Goal: Task Accomplishment & Management: Use online tool/utility

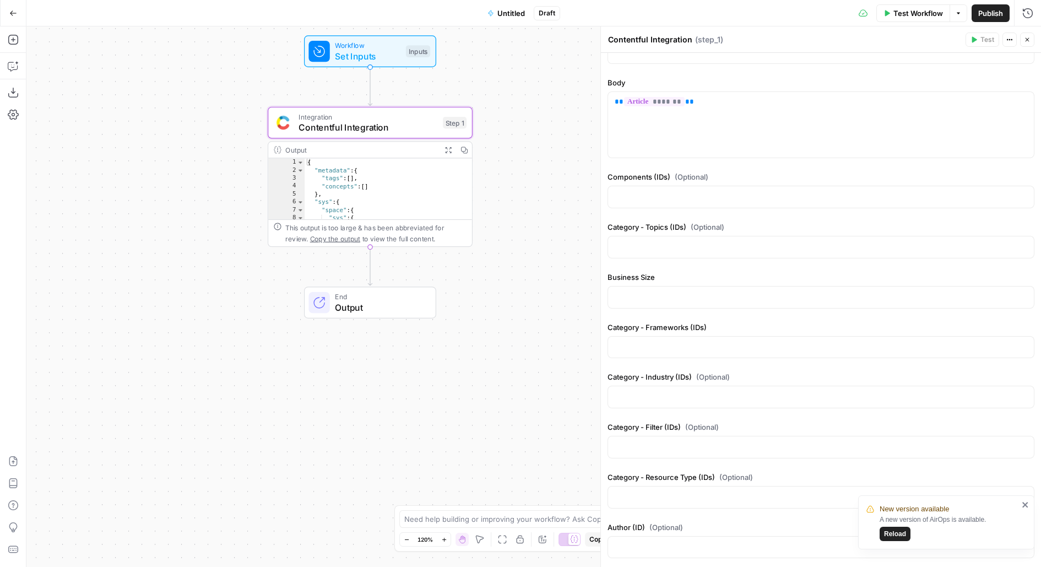
scroll to position [704, 0]
click at [654, 275] on div "Business Size" at bounding box center [821, 291] width 427 height 41
click at [655, 290] on p at bounding box center [821, 295] width 413 height 11
drag, startPoint x: 504, startPoint y: 66, endPoint x: 504, endPoint y: 171, distance: 105.2
click at [504, 171] on div "Workflow Set Inputs Inputs Integration Contentful Integration Step 1 Copy step …" at bounding box center [533, 296] width 1015 height 541
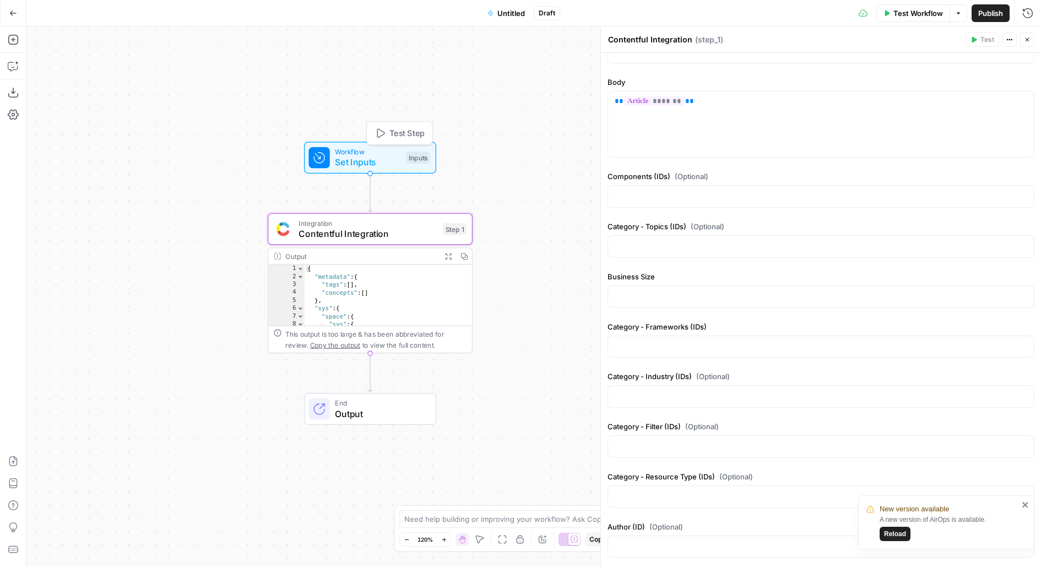
click at [398, 152] on span "Workflow" at bounding box center [368, 152] width 66 height 10
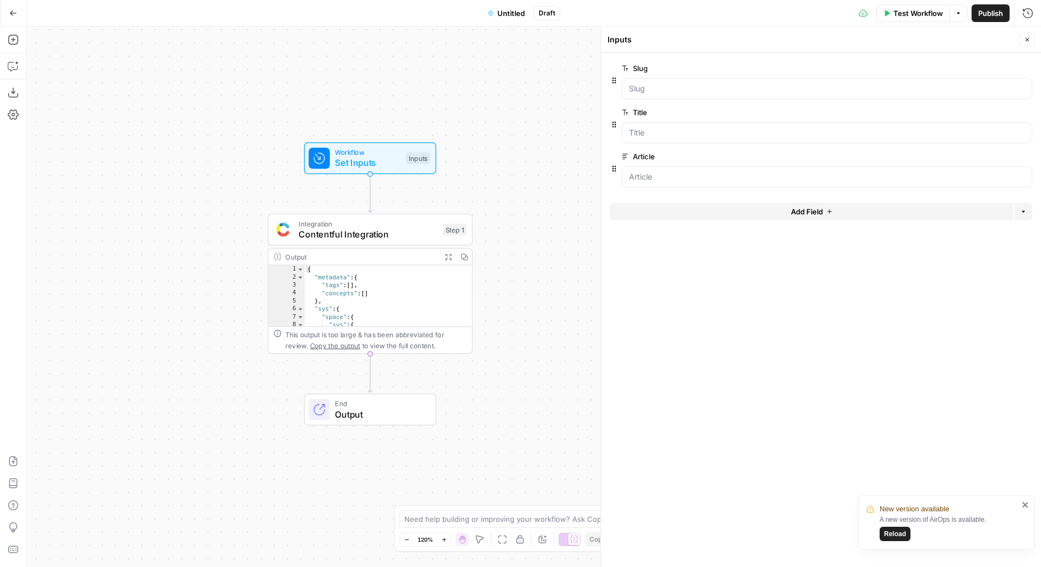
click at [516, 15] on span "Untitled" at bounding box center [512, 13] width 28 height 11
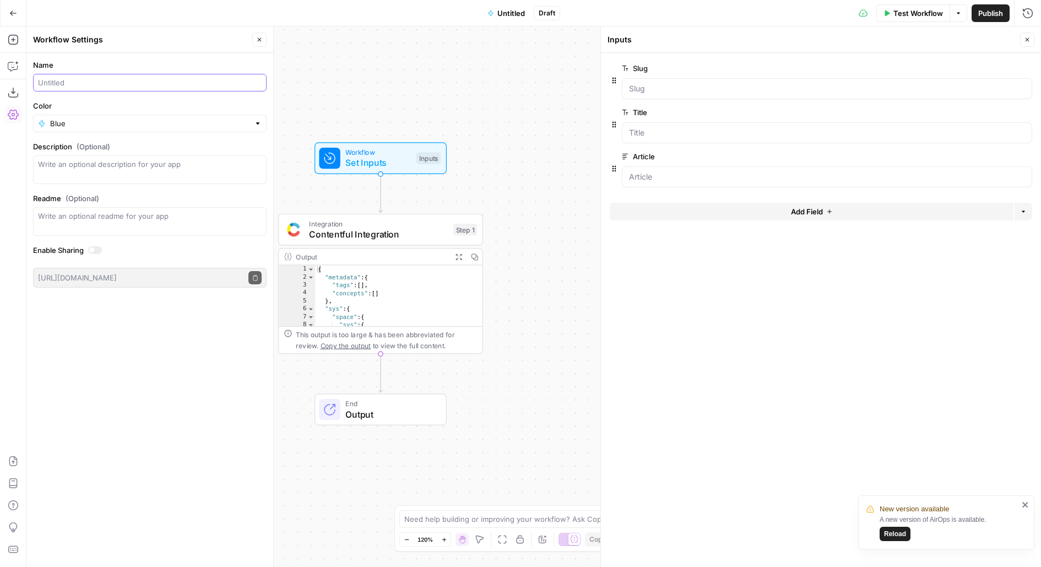
click at [156, 85] on input "Name" at bounding box center [150, 82] width 224 height 11
type input "Push to Contentful"
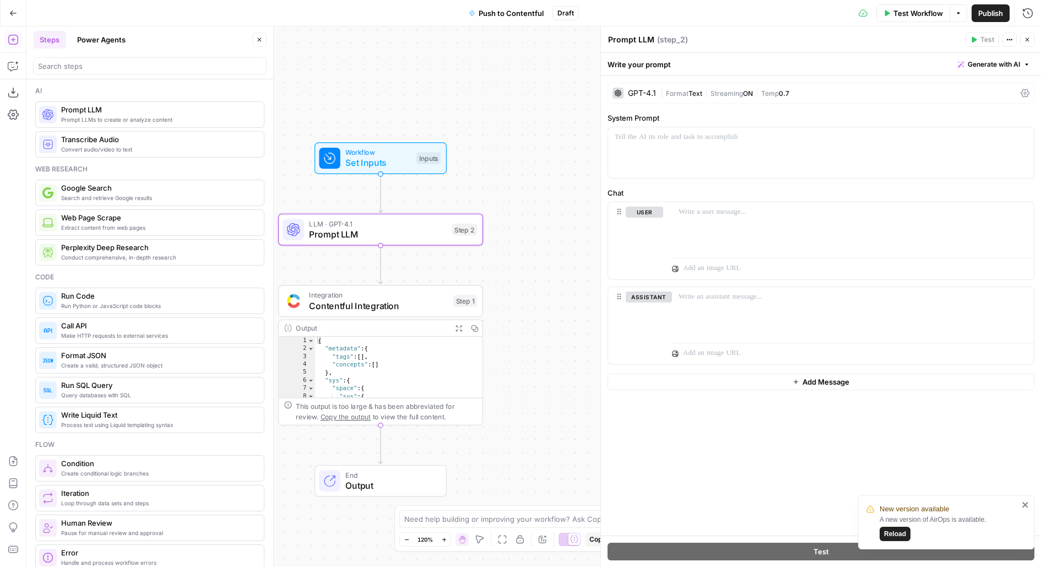
click at [253, 36] on button "Close" at bounding box center [259, 40] width 14 height 14
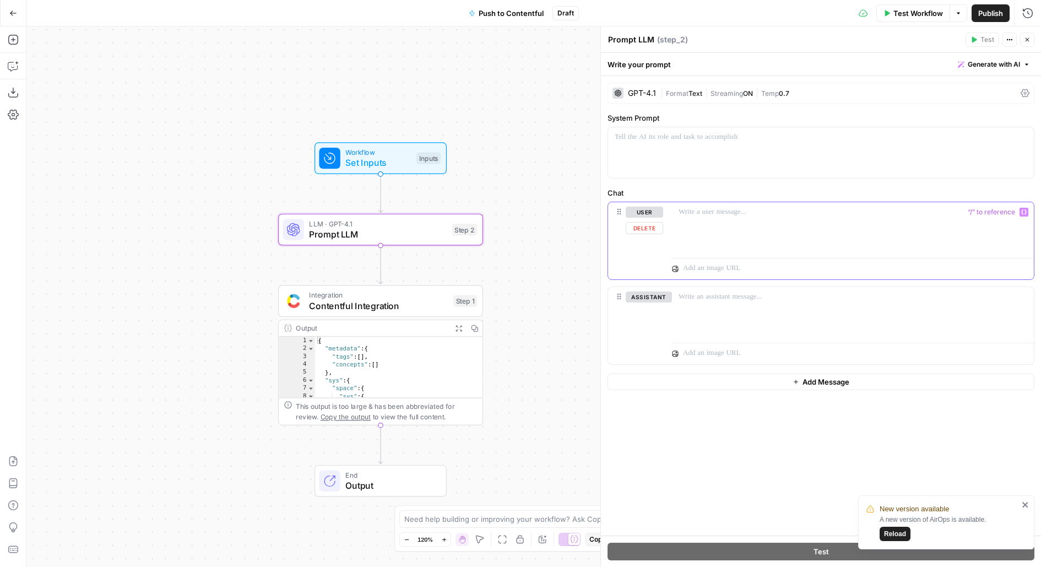
click at [712, 220] on div at bounding box center [853, 227] width 362 height 51
click at [912, 17] on span "Test Workflow" at bounding box center [919, 13] width 50 height 11
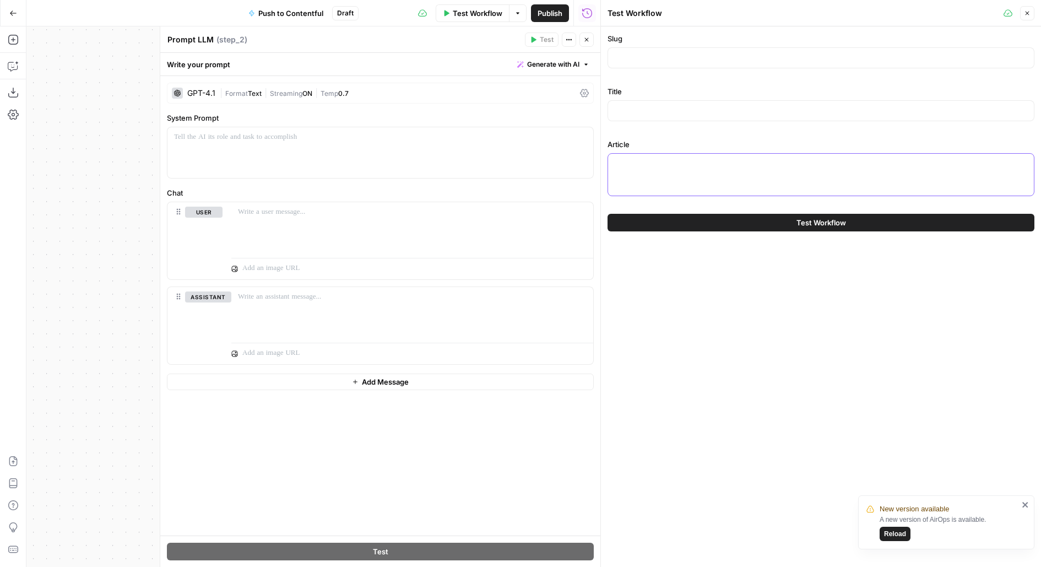
click at [705, 165] on textarea "Article" at bounding box center [821, 163] width 413 height 11
paste textarea "# From Manual to Automated: How AI Transforms Compliance Operations Manual comp…"
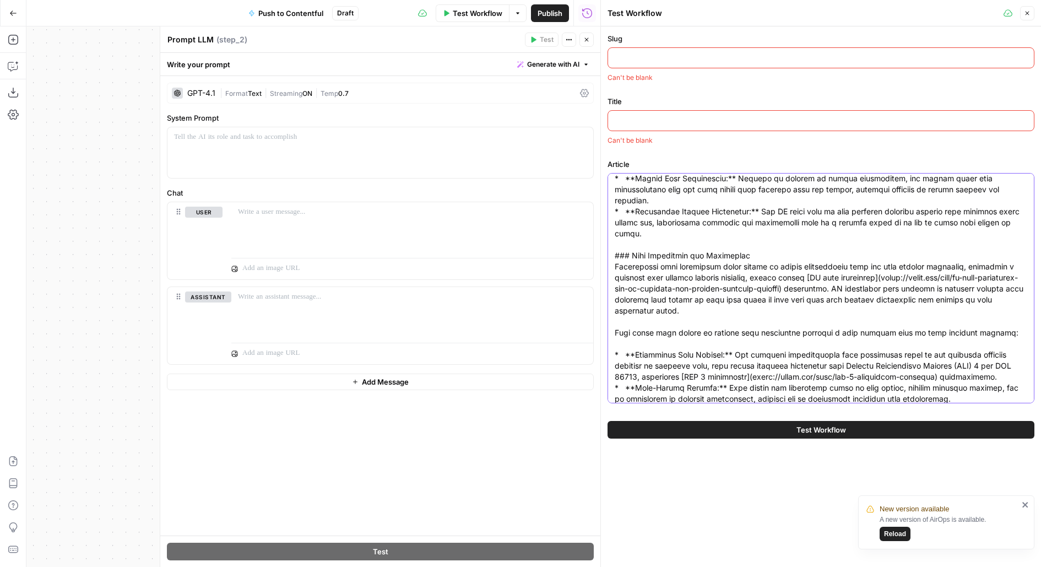
scroll to position [0, 0]
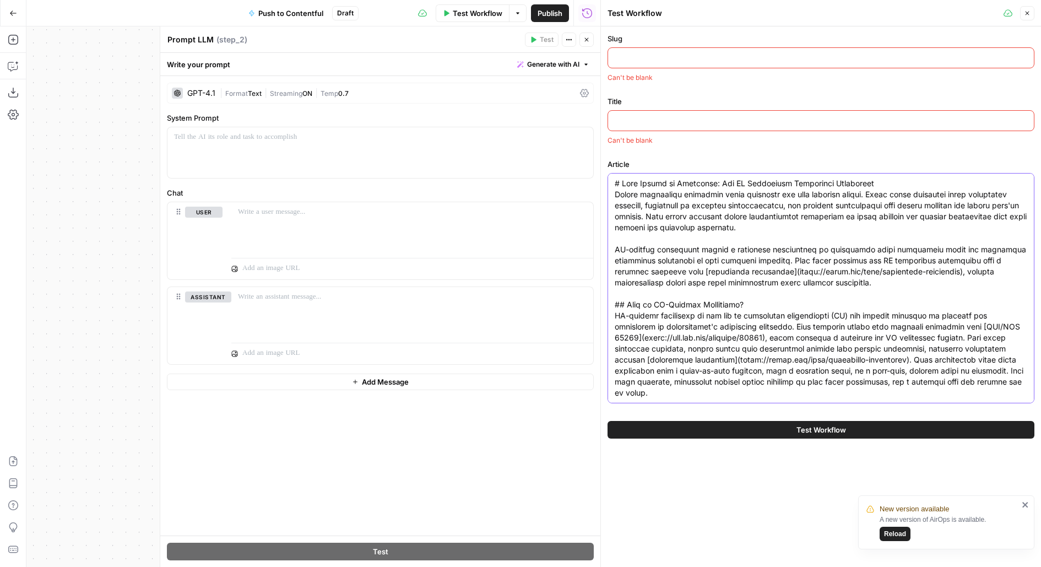
drag, startPoint x: 906, startPoint y: 179, endPoint x: 506, endPoint y: 181, distance: 400.1
click at [506, 181] on body "New version available A new version of AirOps is available. Reload Drata New Ho…" at bounding box center [520, 283] width 1041 height 567
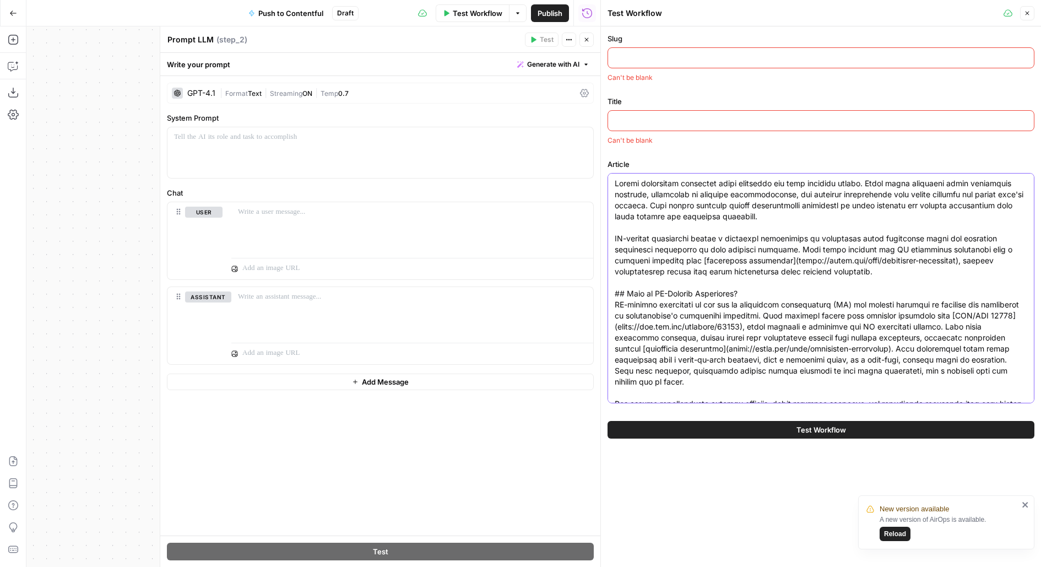
type textarea "Manual compliance processes drain resources and slow business growth. Teams spe…"
click at [687, 105] on label "Title" at bounding box center [821, 101] width 427 height 11
click at [687, 115] on input "Title" at bounding box center [821, 120] width 413 height 11
click at [688, 114] on div at bounding box center [821, 120] width 427 height 21
paste input "# From Manual to Automated: How AI Transforms Compliance Operations"
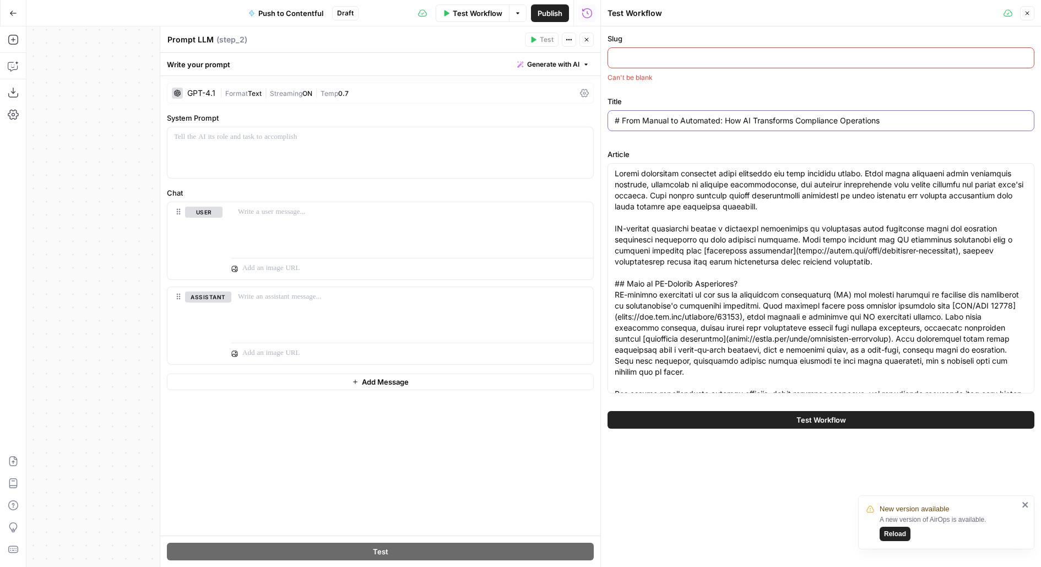
type input "# From Manual to Automated: How AI Transforms Compliance Operations"
click at [664, 65] on div at bounding box center [821, 57] width 427 height 21
paste input "ai-compliance"
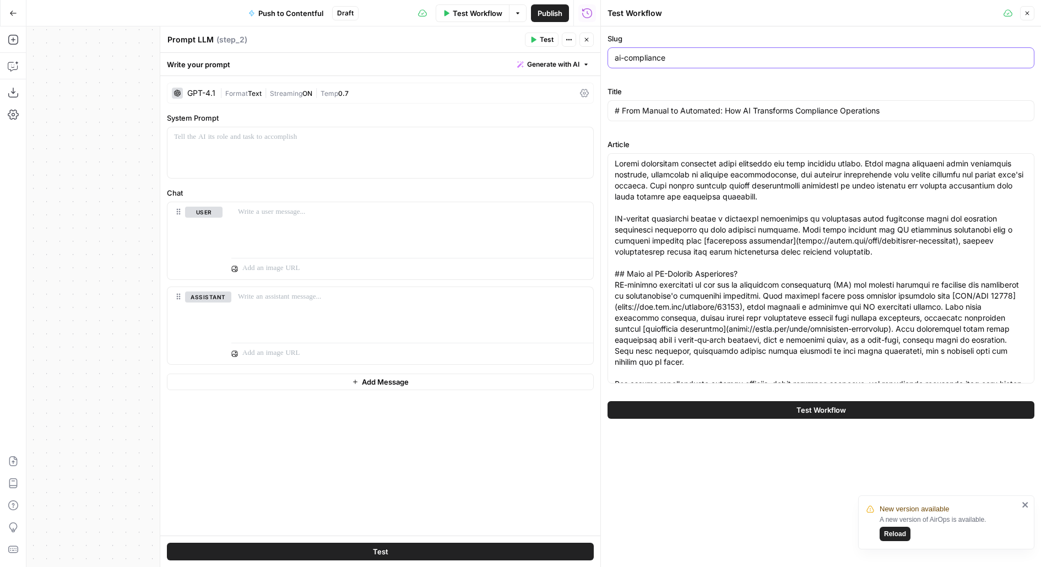
type input "ai-compliance"
click at [710, 502] on div "Slug ai-compliance Title # From Manual to Automated: How AI Transforms Complian…" at bounding box center [821, 296] width 440 height 541
click at [1026, 505] on icon "close" at bounding box center [1026, 505] width 6 height 6
click at [263, 98] on div "GPT-4.1 | Format Text | Streaming ON | Temp 0.7" at bounding box center [380, 93] width 427 height 21
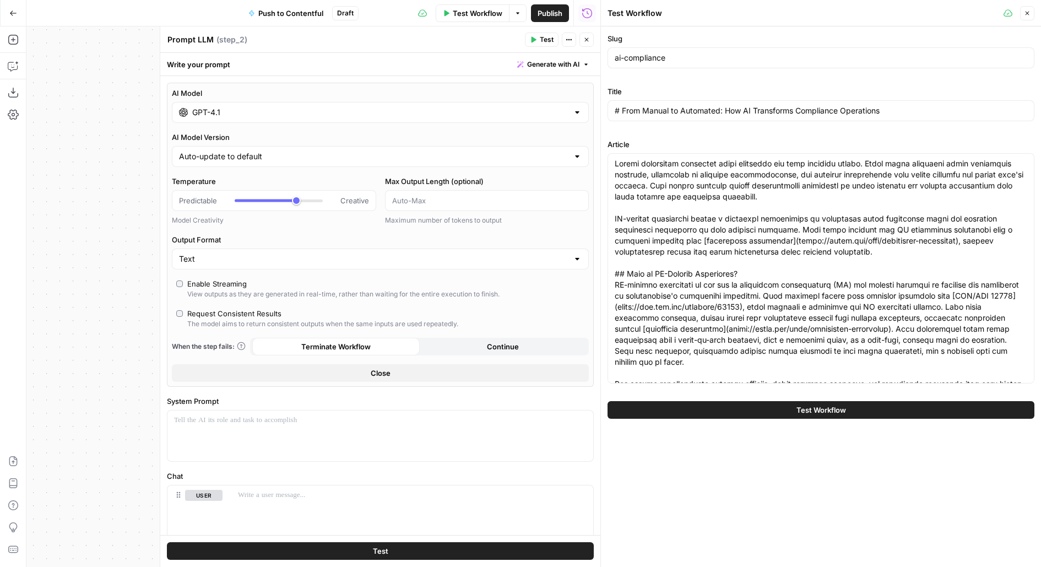
click at [238, 116] on input "GPT-4.1" at bounding box center [380, 112] width 376 height 11
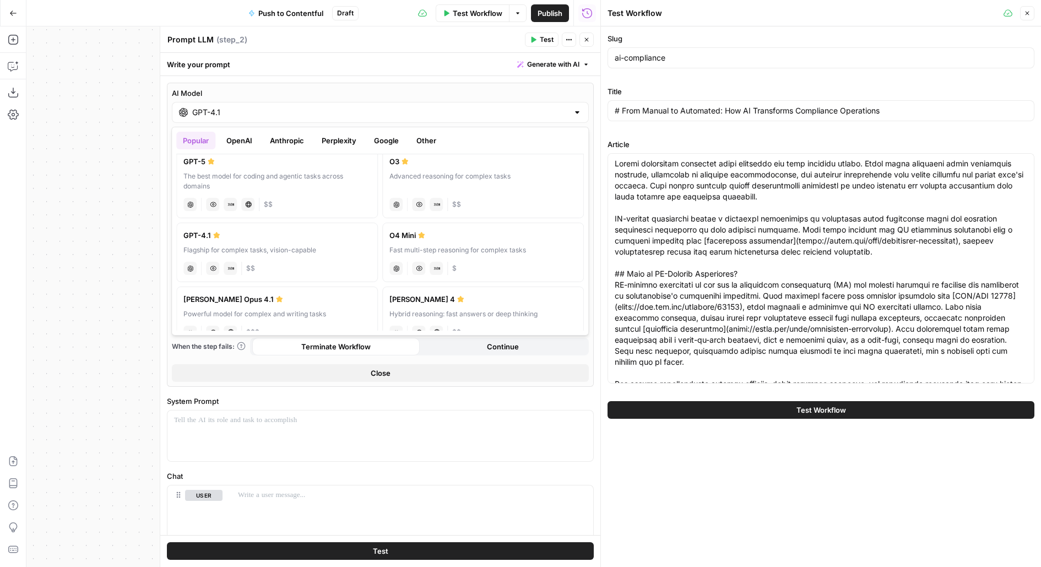
scroll to position [15, 0]
click at [392, 138] on button "Google" at bounding box center [387, 141] width 38 height 18
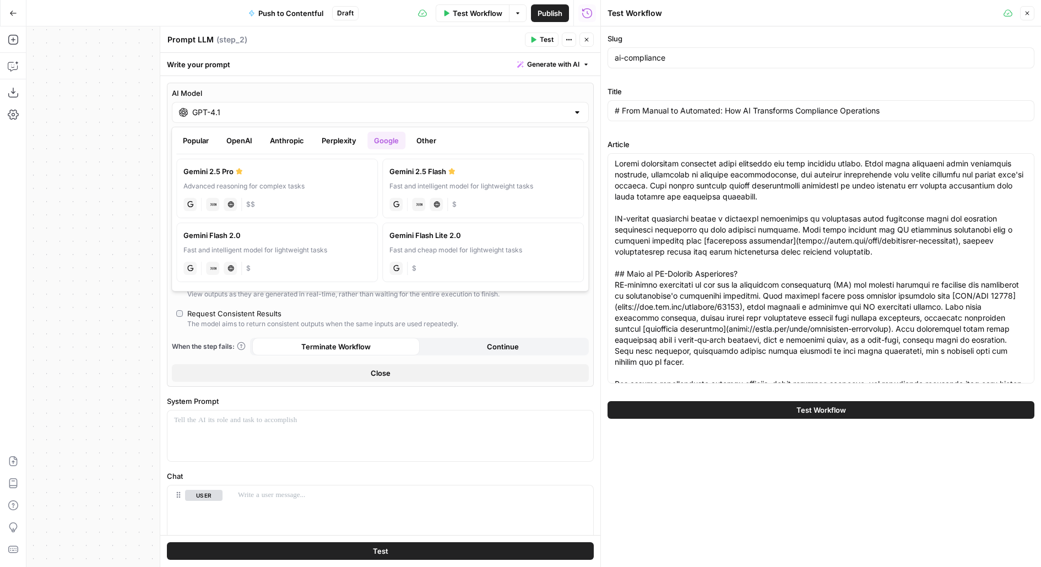
click at [318, 166] on div "Gemini 2.5 Pro" at bounding box center [276, 171] width 187 height 11
type input "Gemini 2.5 Pro"
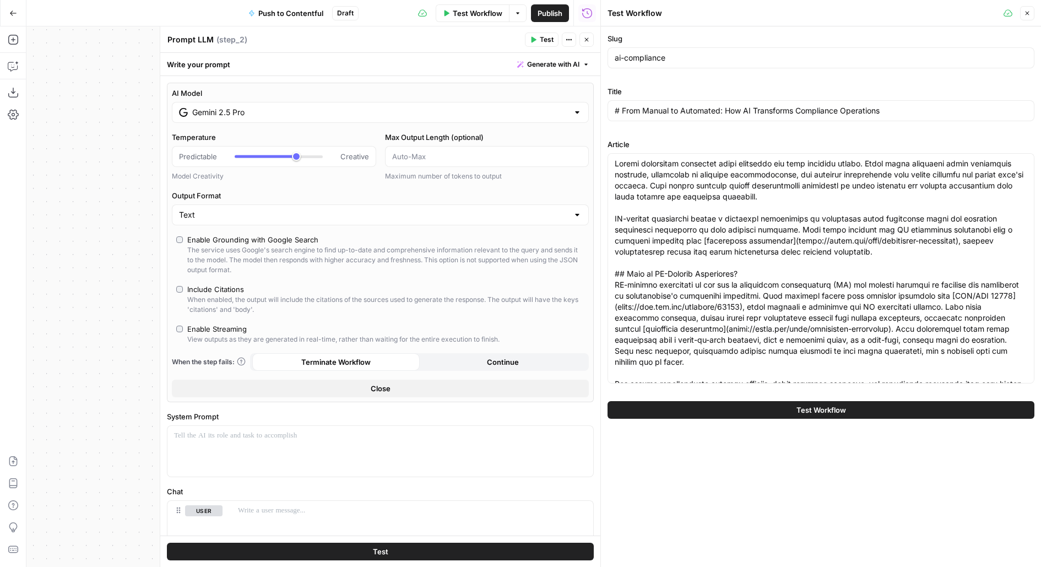
scroll to position [8, 0]
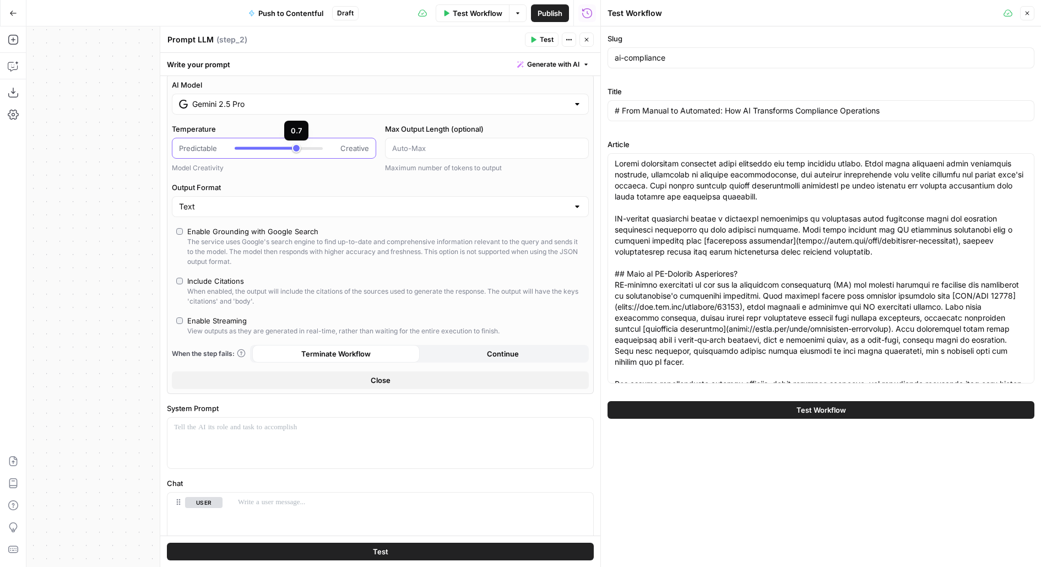
type input "*"
drag, startPoint x: 236, startPoint y: 147, endPoint x: 210, endPoint y: 146, distance: 25.4
click at [210, 146] on div "Predictable Creative" at bounding box center [274, 148] width 190 height 11
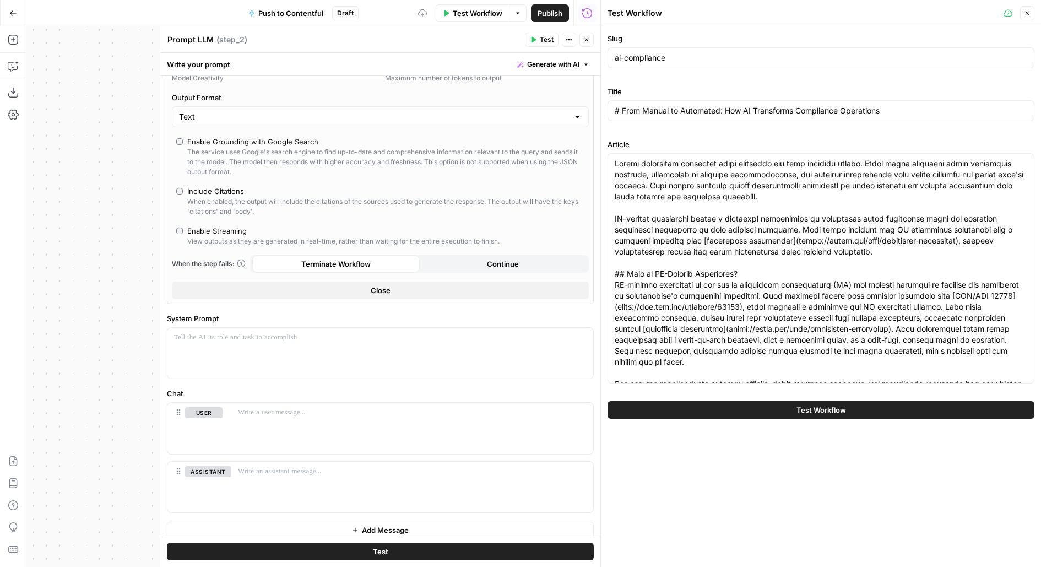
scroll to position [104, 0]
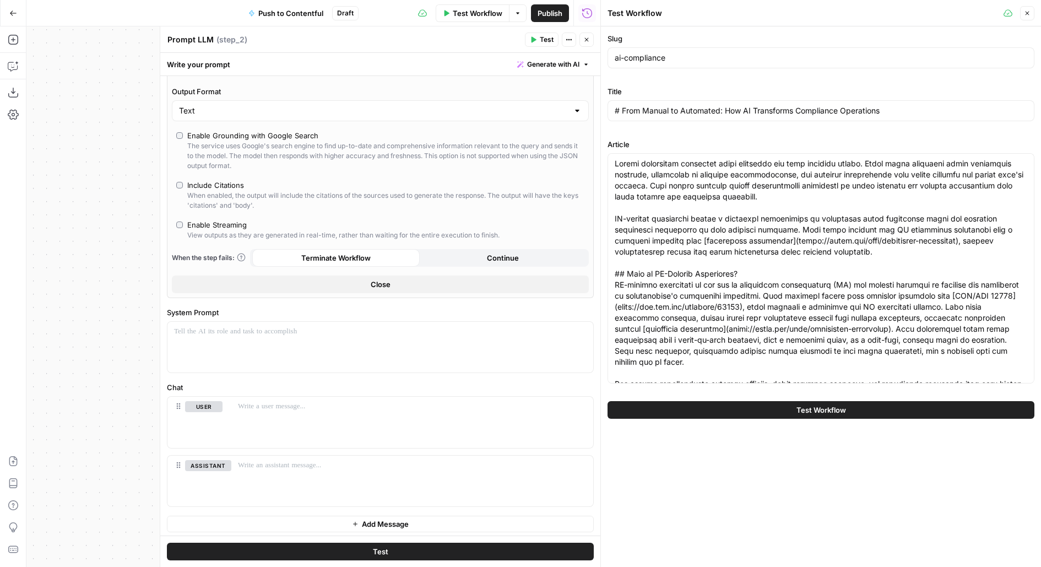
click at [260, 115] on div "Text" at bounding box center [380, 110] width 417 height 21
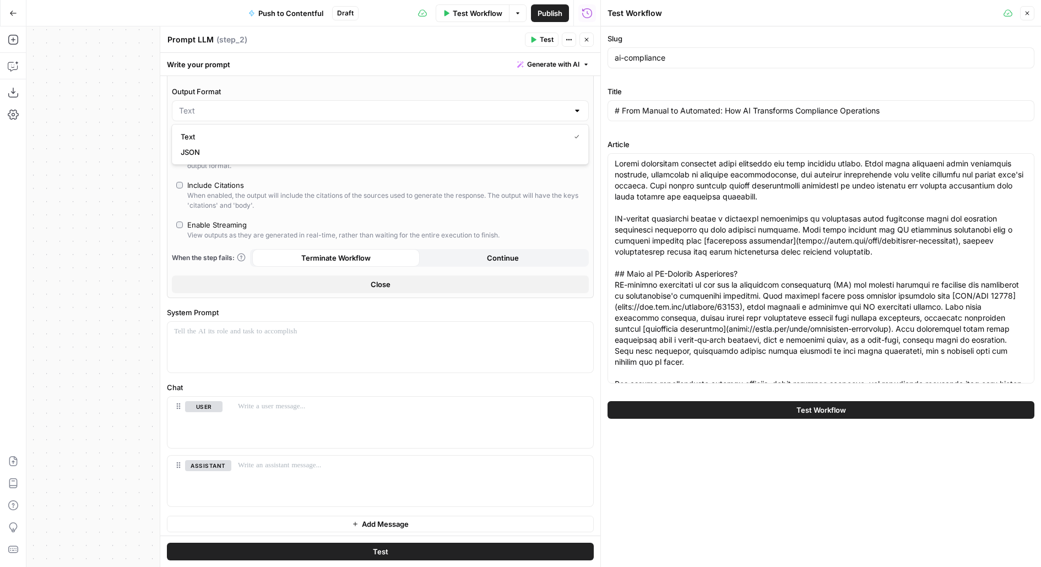
click at [260, 151] on span "JSON" at bounding box center [378, 152] width 395 height 11
type input "JSON"
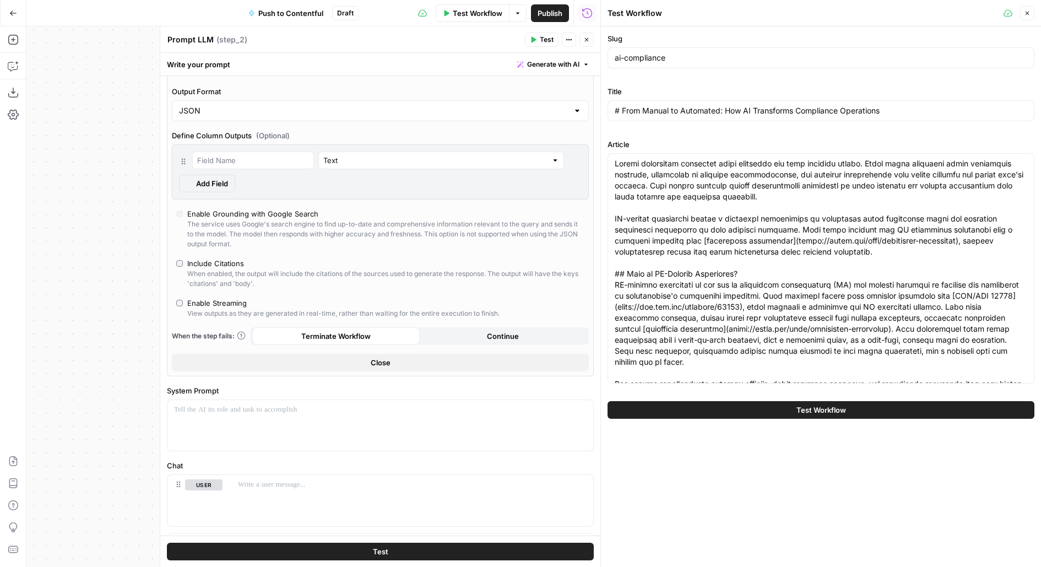
scroll to position [210, 0]
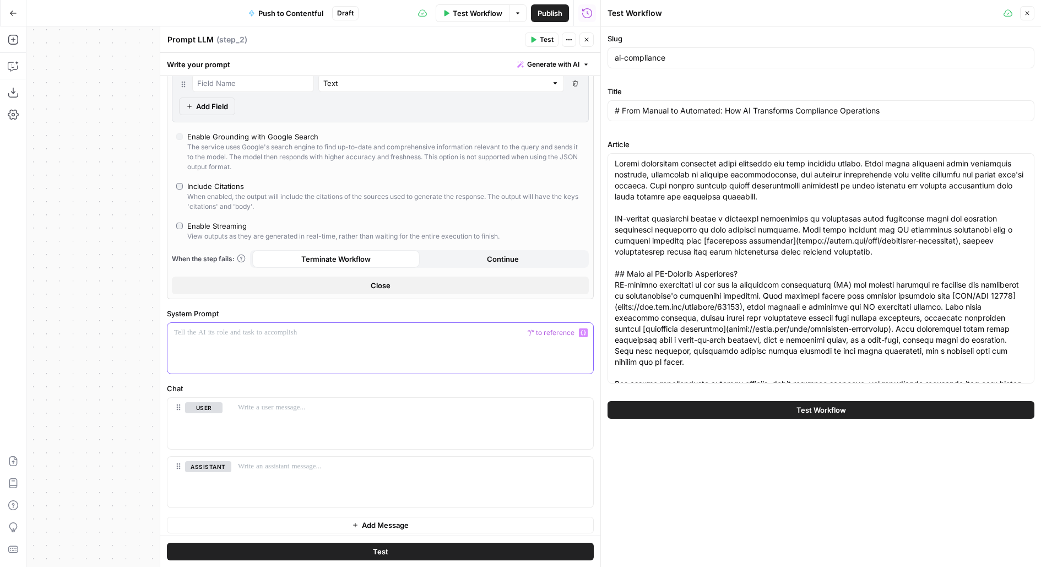
click at [278, 348] on div at bounding box center [381, 348] width 426 height 51
click at [278, 284] on button "Close" at bounding box center [380, 286] width 417 height 18
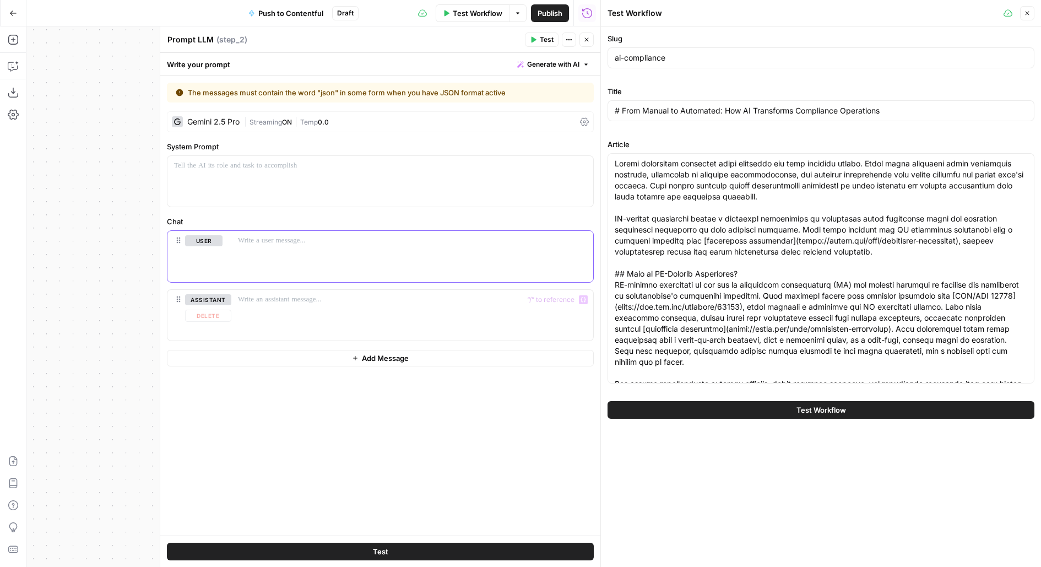
click at [282, 260] on div at bounding box center [412, 256] width 362 height 51
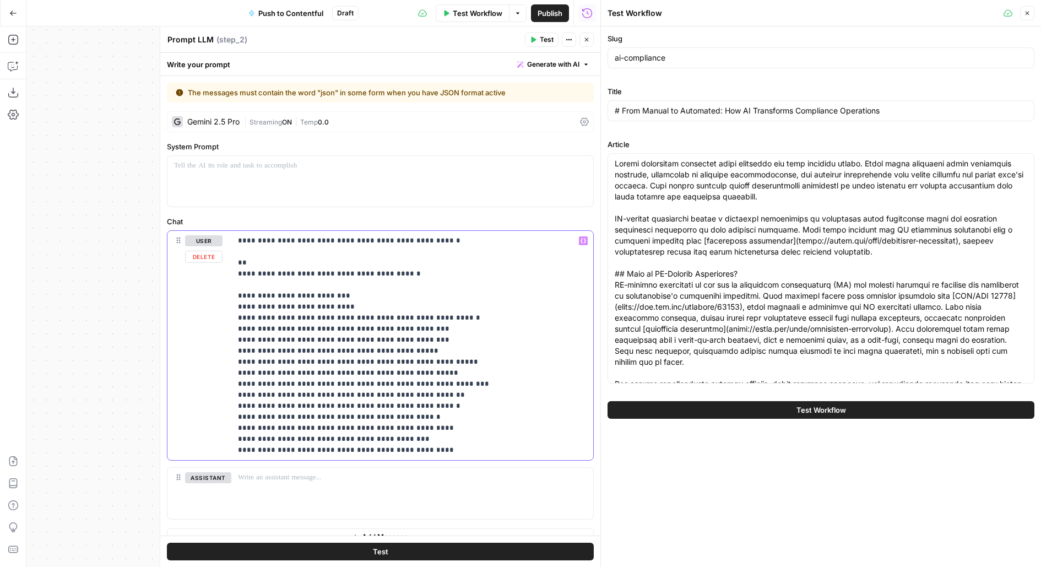
drag, startPoint x: 423, startPoint y: 283, endPoint x: 193, endPoint y: 274, distance: 229.4
click at [193, 274] on div "**********" at bounding box center [381, 345] width 426 height 229
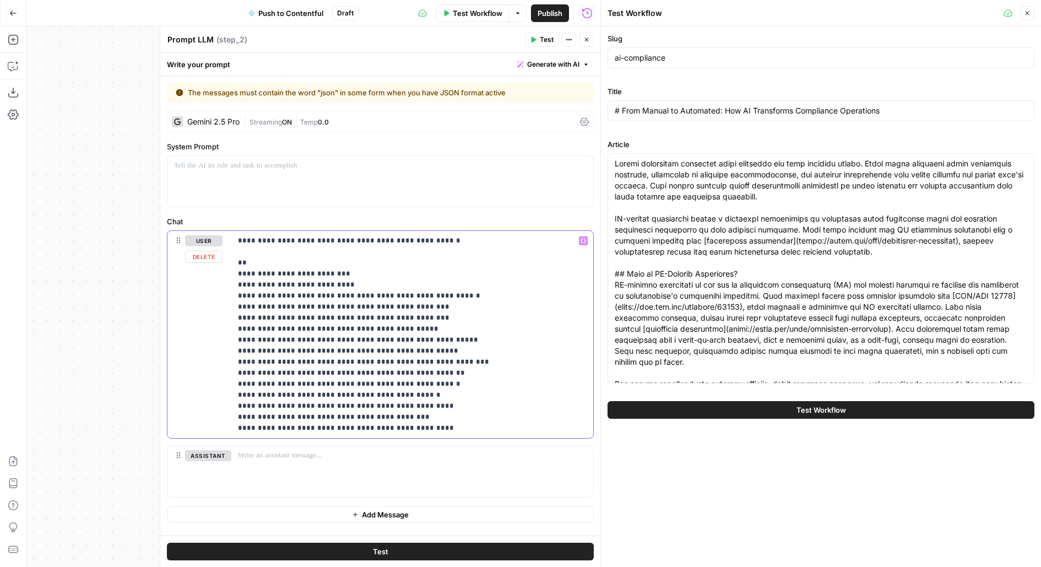
click at [288, 261] on p "**********" at bounding box center [412, 334] width 349 height 198
click at [215, 469] on button "Delete" at bounding box center [208, 472] width 46 height 12
click at [461, 429] on p "**********" at bounding box center [412, 334] width 349 height 198
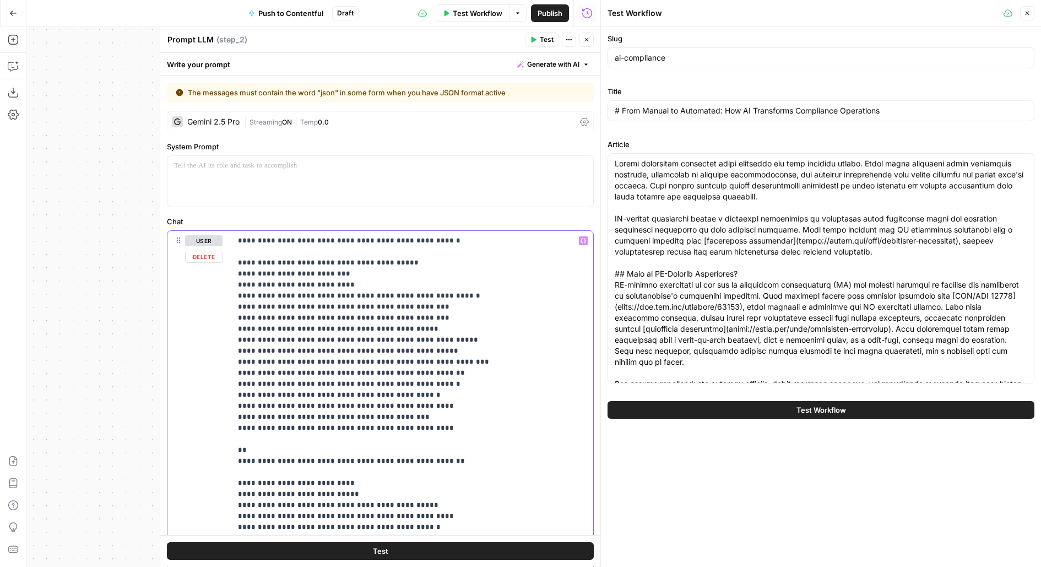
drag, startPoint x: 457, startPoint y: 460, endPoint x: 191, endPoint y: 460, distance: 266.2
click at [191, 461] on div "**********" at bounding box center [381, 450] width 426 height 439
drag, startPoint x: 246, startPoint y: 260, endPoint x: 426, endPoint y: 261, distance: 179.6
click at [427, 261] on p "**********" at bounding box center [412, 439] width 349 height 408
copy p "**********"
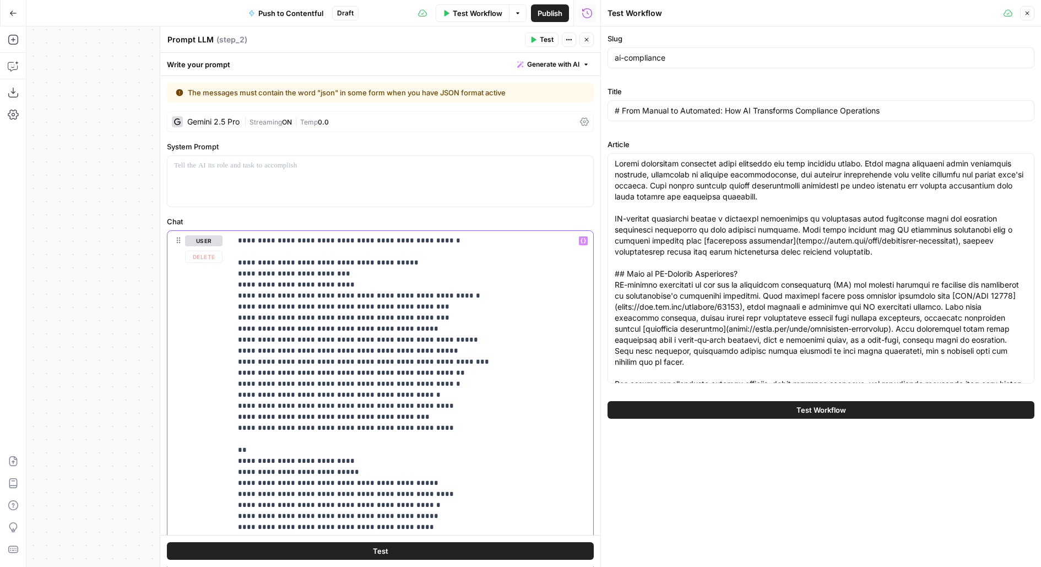
click at [252, 452] on p "**********" at bounding box center [412, 439] width 349 height 408
click at [280, 450] on p "**********" at bounding box center [412, 439] width 349 height 408
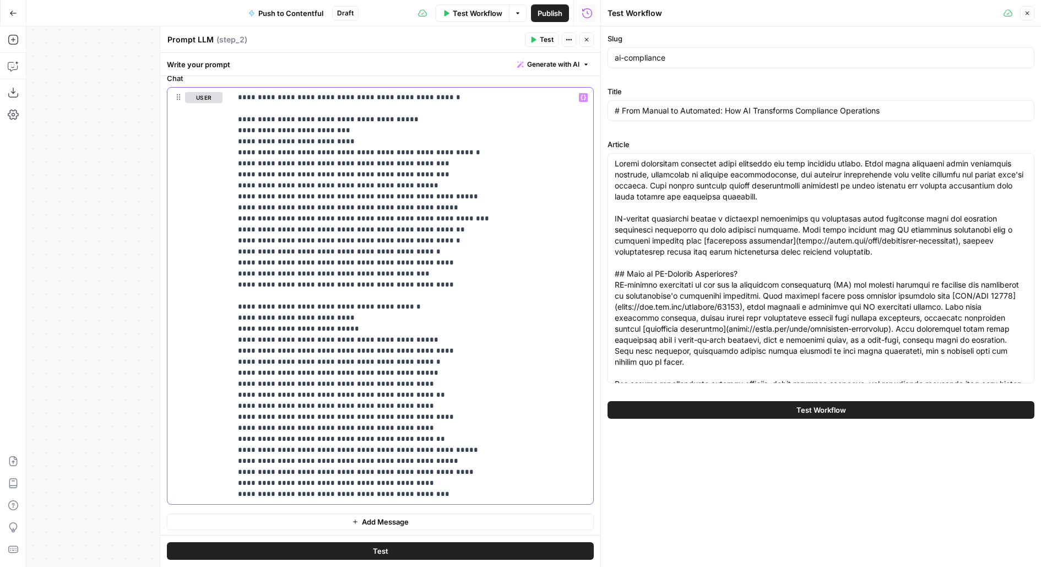
click at [457, 493] on p "**********" at bounding box center [412, 296] width 349 height 408
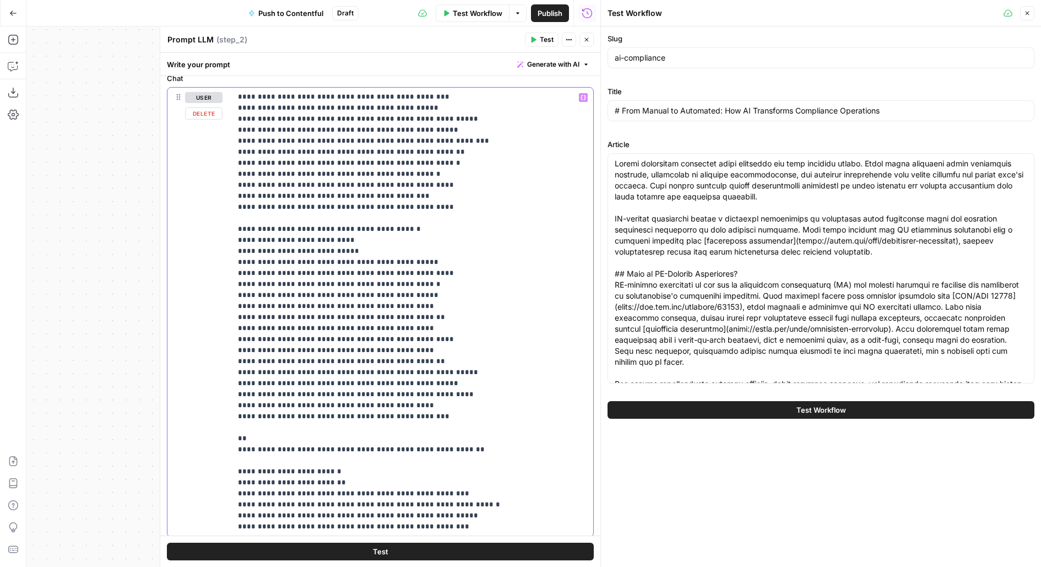
drag, startPoint x: 471, startPoint y: 456, endPoint x: 200, endPoint y: 450, distance: 270.6
click at [200, 450] on div "**********" at bounding box center [381, 312] width 426 height 449
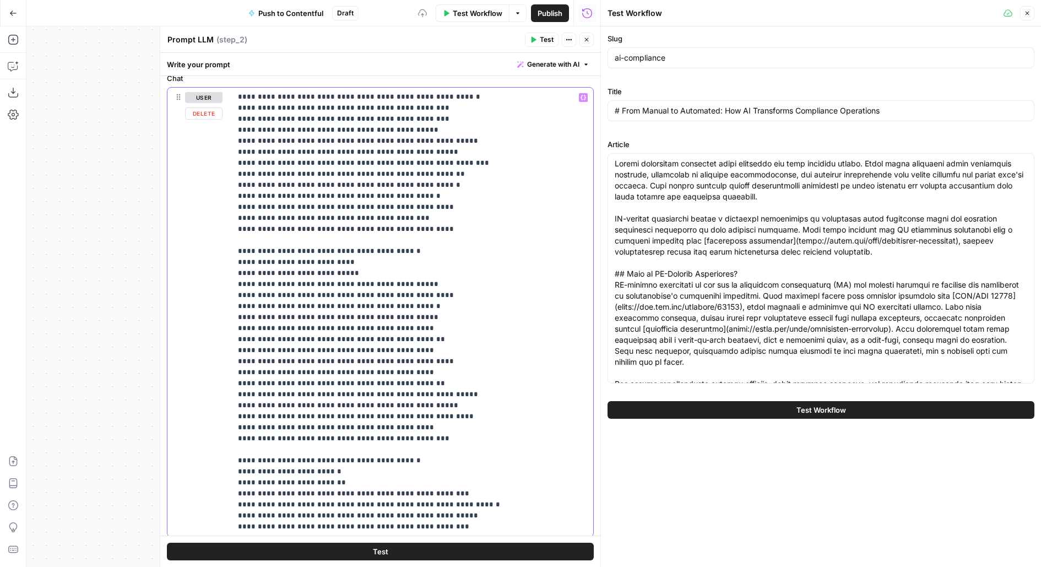
scroll to position [175, 0]
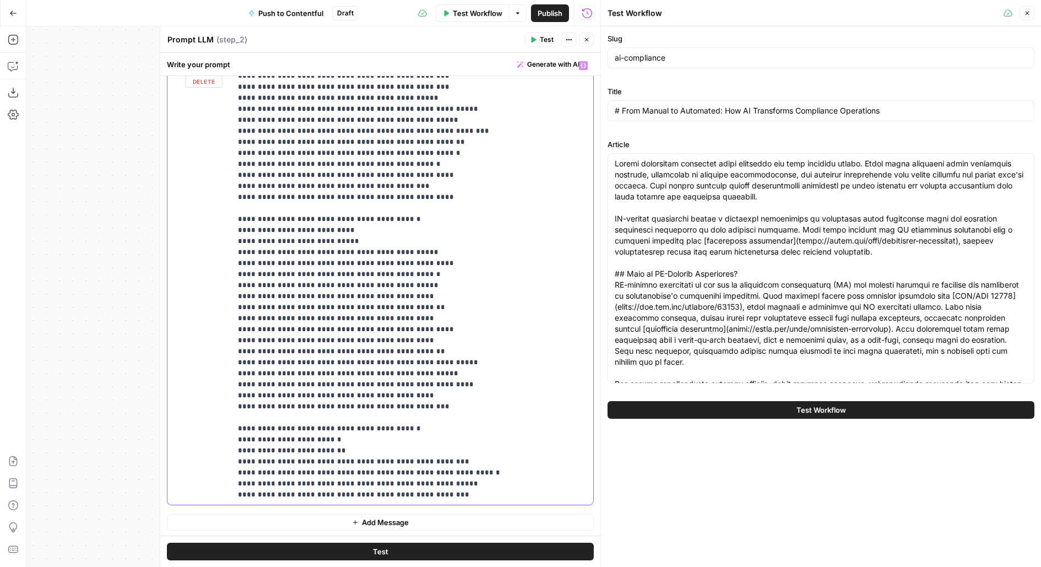
click at [466, 494] on p "**********" at bounding box center [412, 252] width 349 height 496
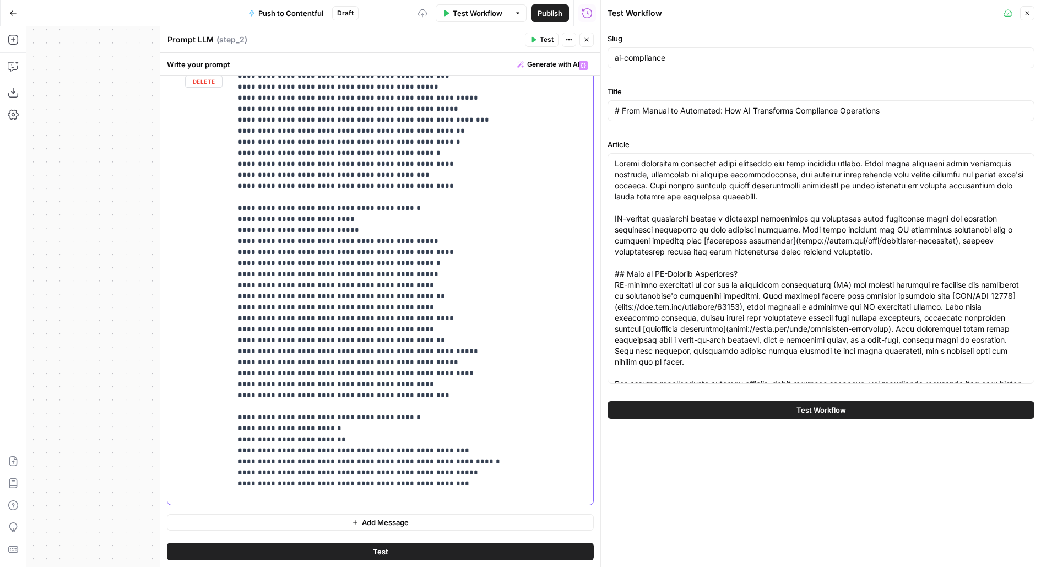
scroll to position [78, 0]
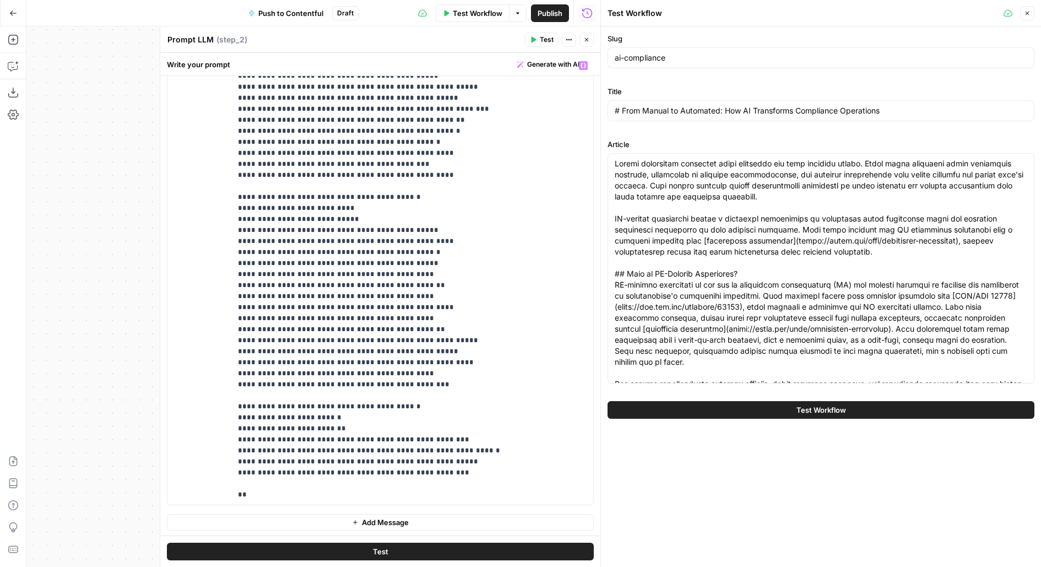
click at [585, 39] on icon "button" at bounding box center [587, 39] width 7 height 7
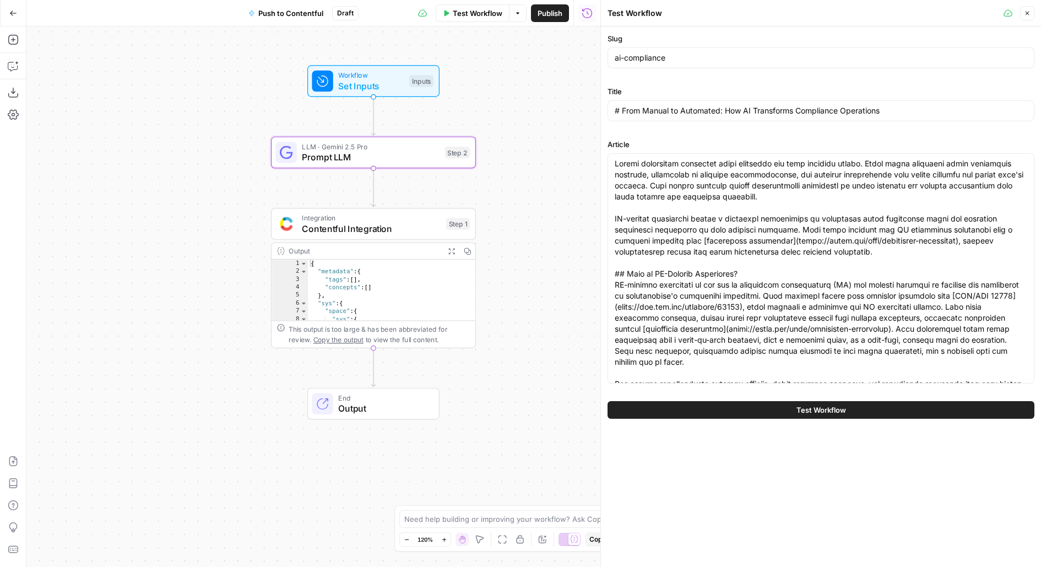
drag, startPoint x: 511, startPoint y: 349, endPoint x: 503, endPoint y: 269, distance: 80.8
click at [504, 269] on div "Workflow Set Inputs Inputs LLM · Gemini 2.5 Pro Prompt LLM Step 2 Integration C…" at bounding box center [313, 296] width 574 height 541
click at [436, 222] on span "Contentful Integration" at bounding box center [371, 225] width 139 height 13
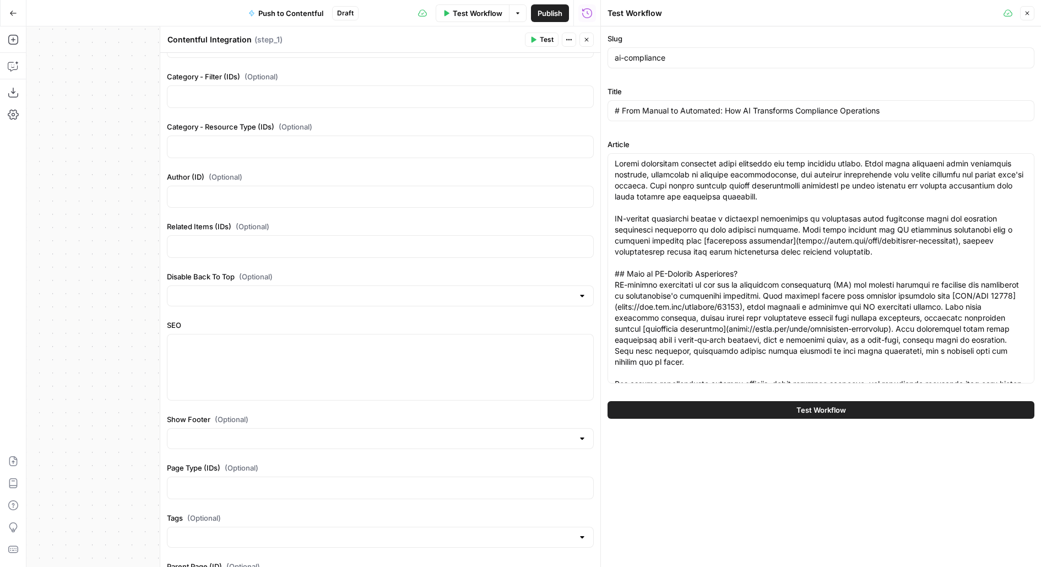
scroll to position [1109, 0]
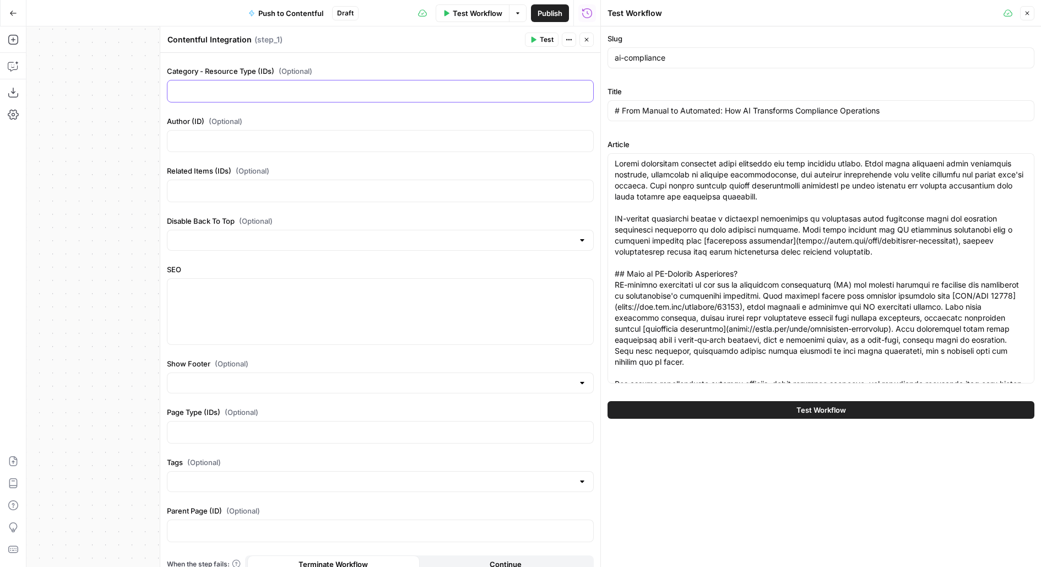
click at [279, 85] on p at bounding box center [380, 90] width 413 height 11
click at [589, 36] on icon "button" at bounding box center [587, 39] width 7 height 7
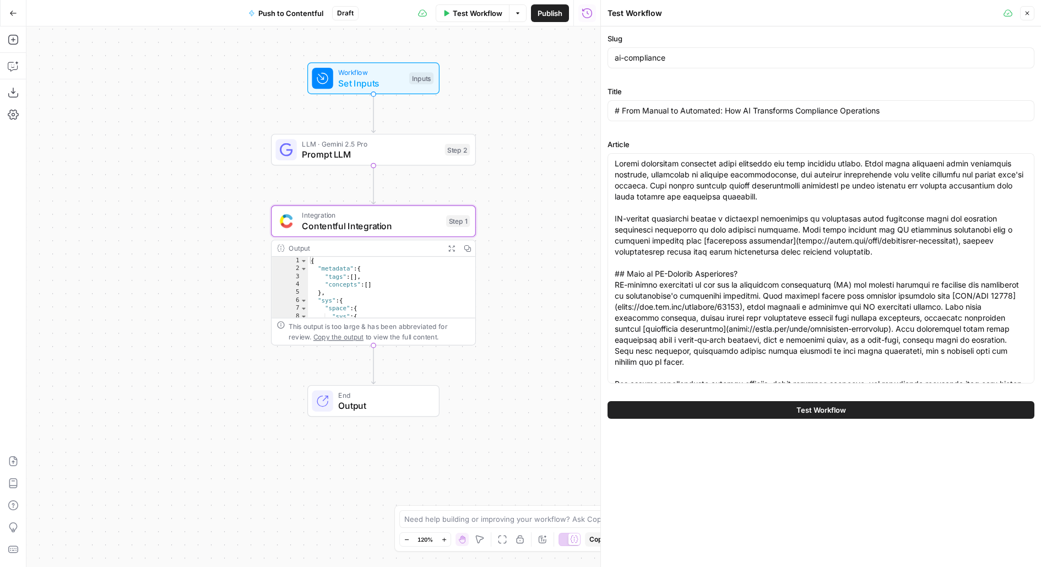
click at [421, 154] on span "Prompt LLM" at bounding box center [371, 154] width 138 height 13
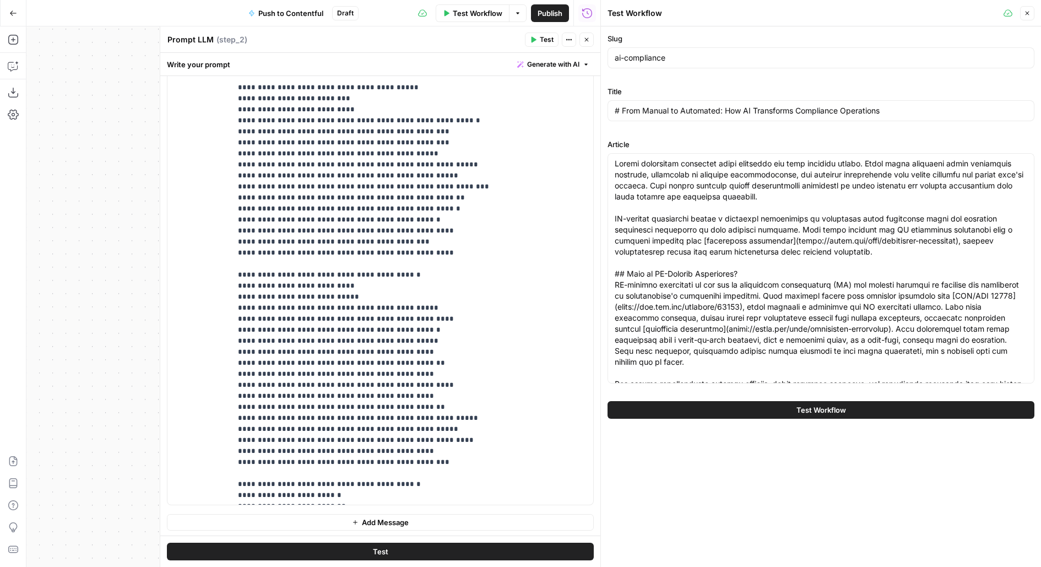
scroll to position [78, 0]
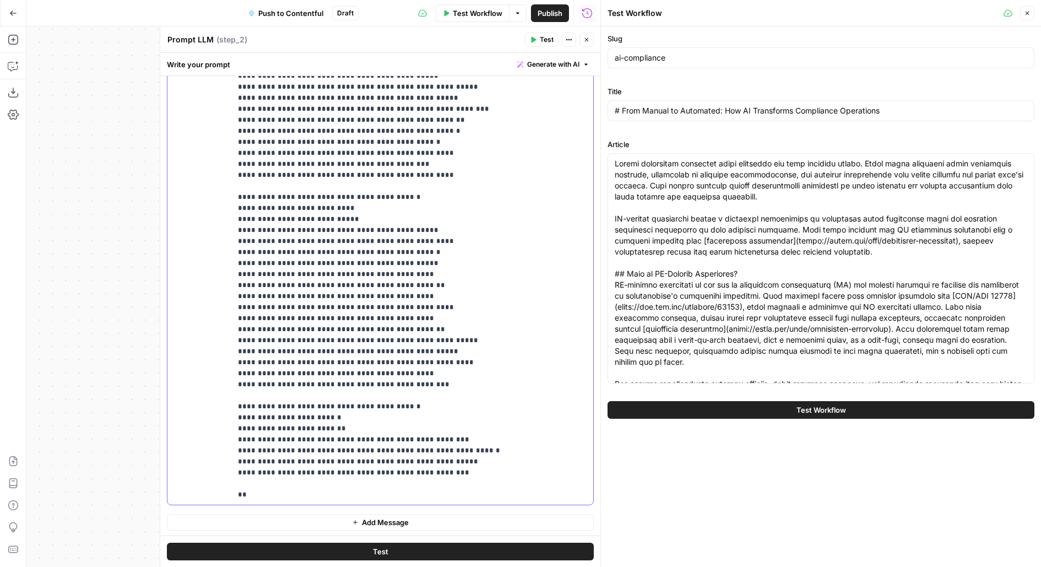
click at [289, 492] on p "**********" at bounding box center [412, 241] width 349 height 518
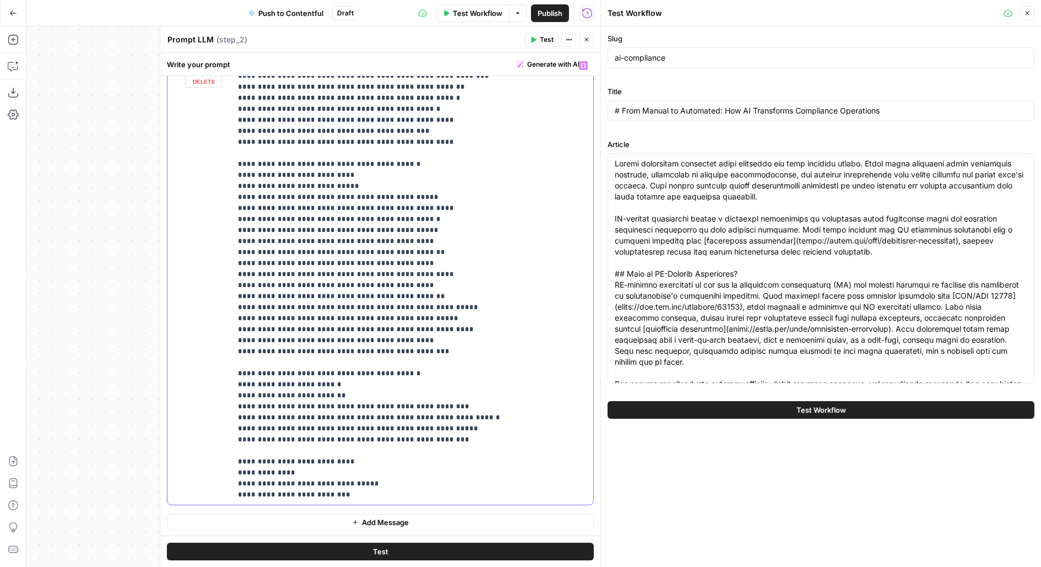
drag, startPoint x: 383, startPoint y: 489, endPoint x: 232, endPoint y: 471, distance: 152.1
click at [232, 471] on div "**********" at bounding box center [412, 280] width 363 height 449
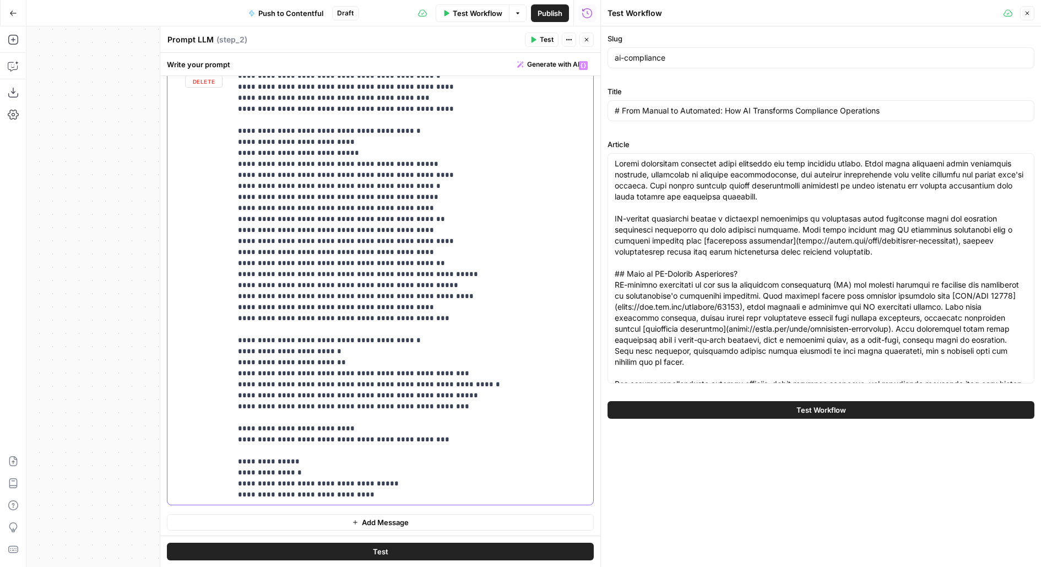
drag, startPoint x: 236, startPoint y: 456, endPoint x: 231, endPoint y: 442, distance: 14.6
click at [231, 442] on div "**********" at bounding box center [412, 280] width 363 height 449
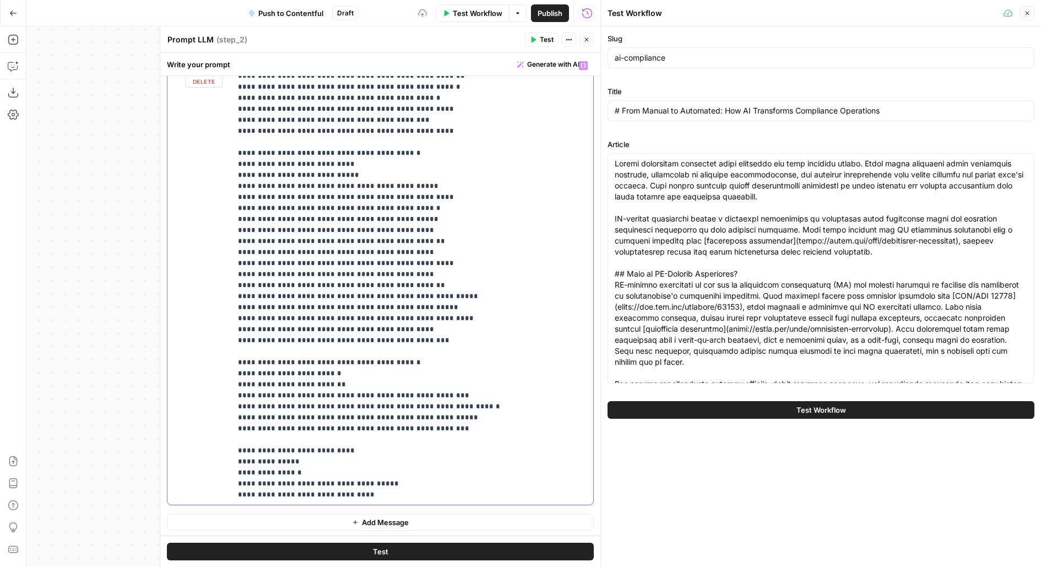
click at [395, 488] on p "**********" at bounding box center [412, 219] width 349 height 562
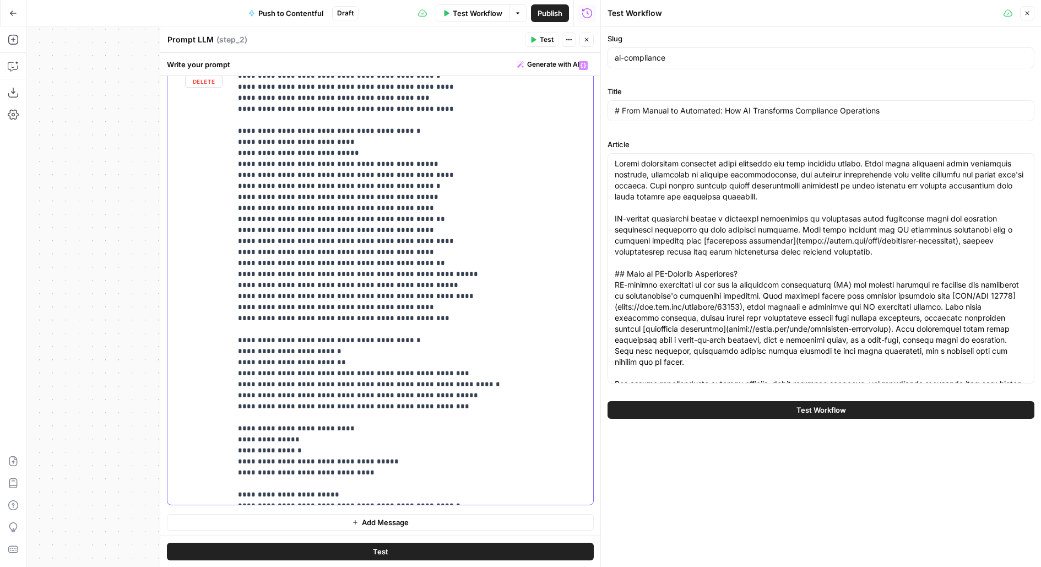
scroll to position [265, 0]
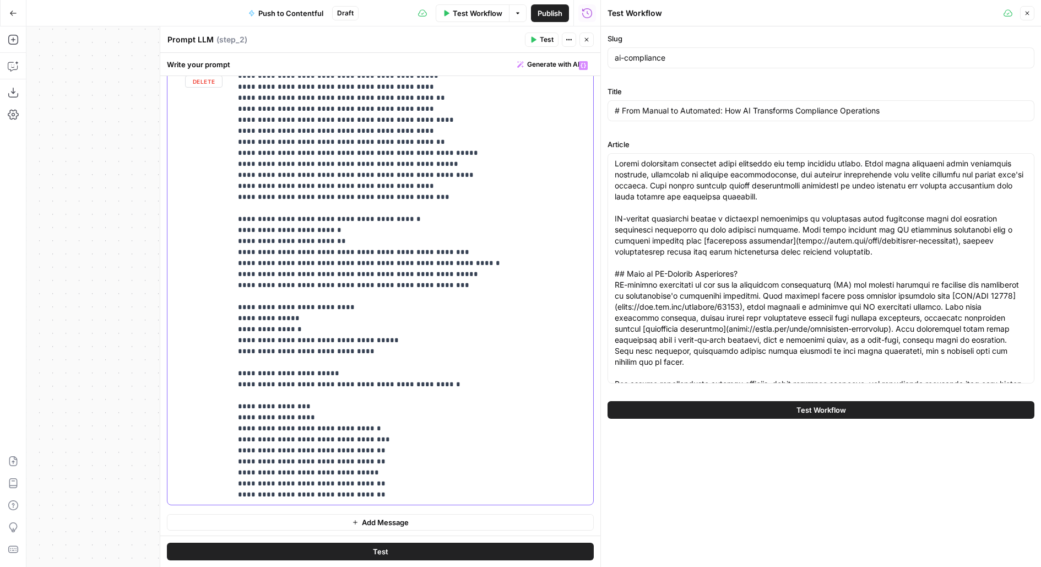
drag, startPoint x: 233, startPoint y: 410, endPoint x: 227, endPoint y: 375, distance: 35.7
click at [227, 375] on div "**********" at bounding box center [381, 280] width 426 height 449
click at [229, 384] on div "**********" at bounding box center [381, 280] width 426 height 449
drag, startPoint x: 234, startPoint y: 404, endPoint x: 234, endPoint y: 387, distance: 16.5
click at [234, 387] on div "**********" at bounding box center [412, 280] width 363 height 449
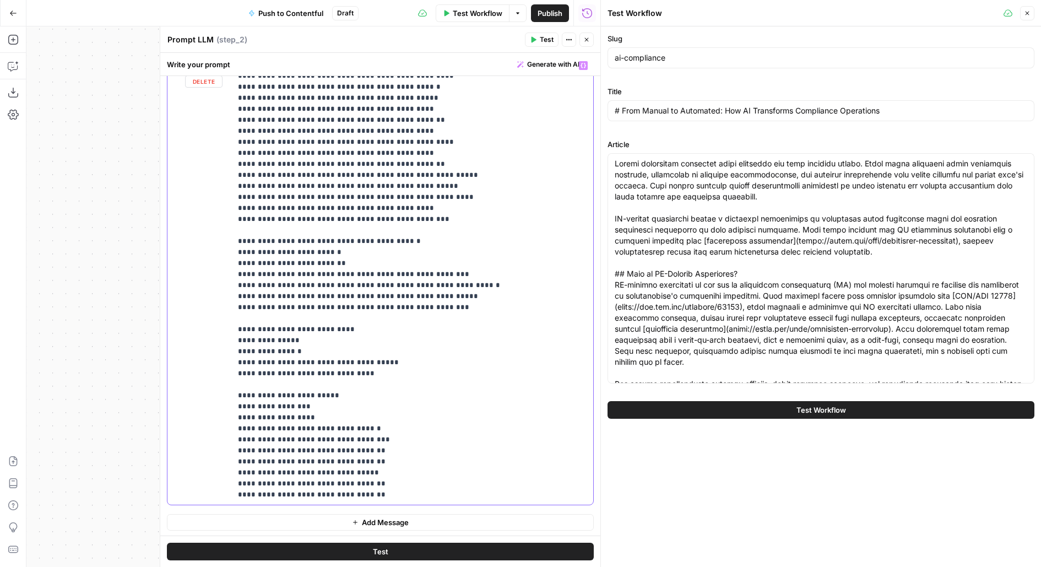
scroll to position [243, 0]
click at [422, 488] on p "**********" at bounding box center [412, 158] width 349 height 683
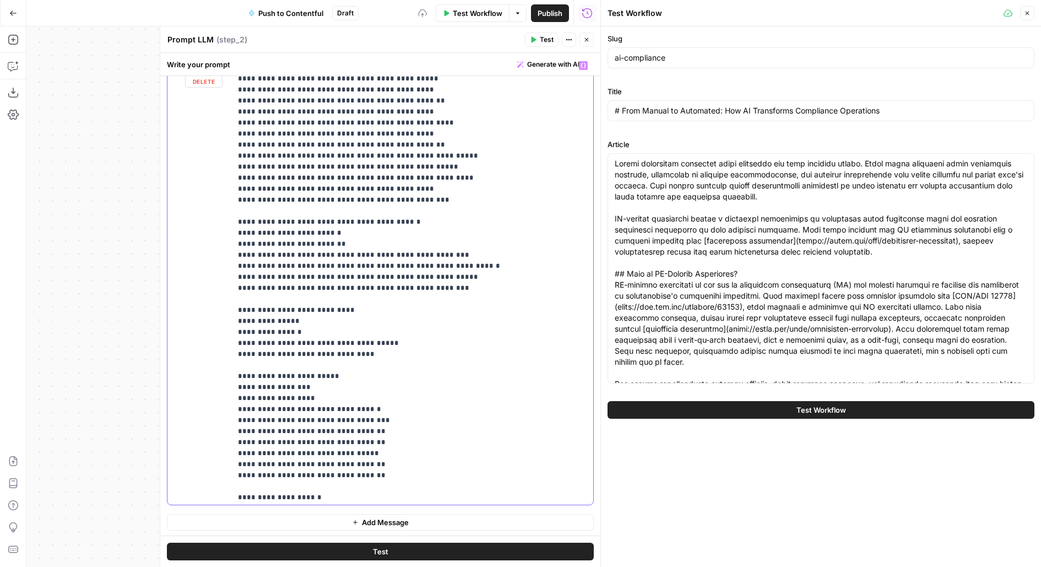
scroll to position [353, 0]
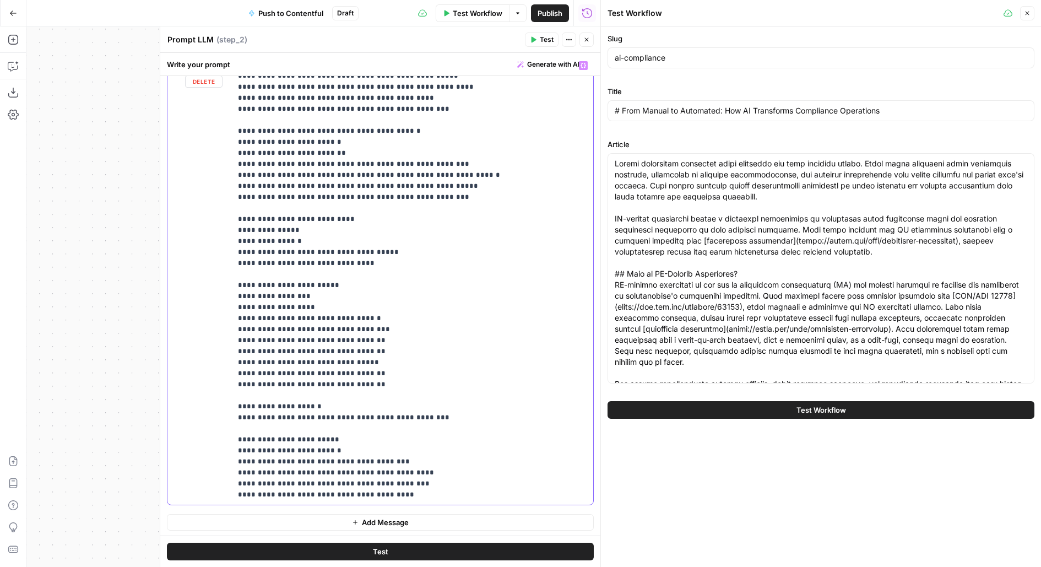
drag, startPoint x: 233, startPoint y: 441, endPoint x: 229, endPoint y: 414, distance: 27.4
click at [230, 414] on div "**********" at bounding box center [381, 280] width 426 height 449
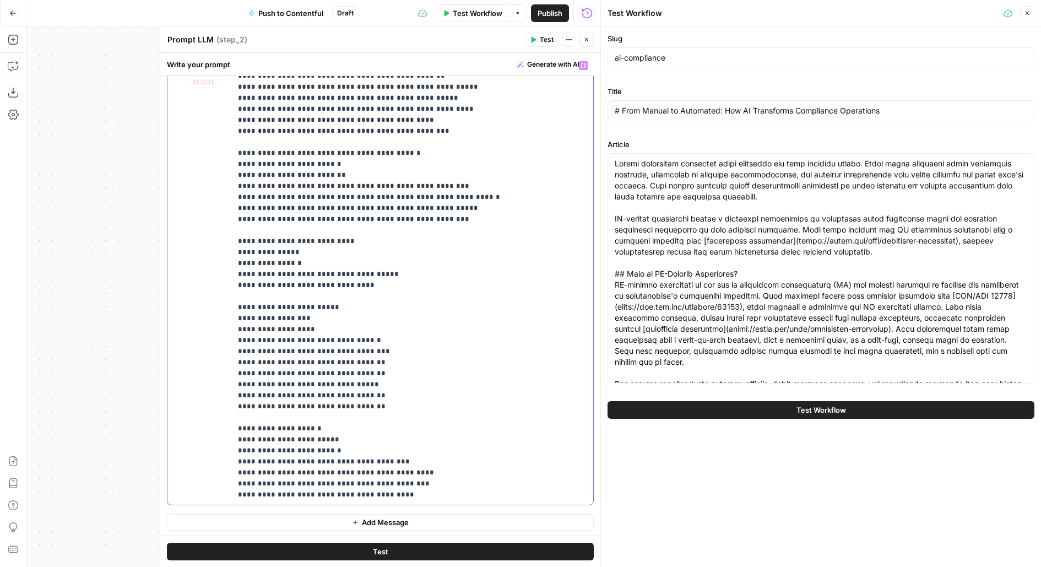
click at [444, 490] on p "**********" at bounding box center [412, 114] width 349 height 771
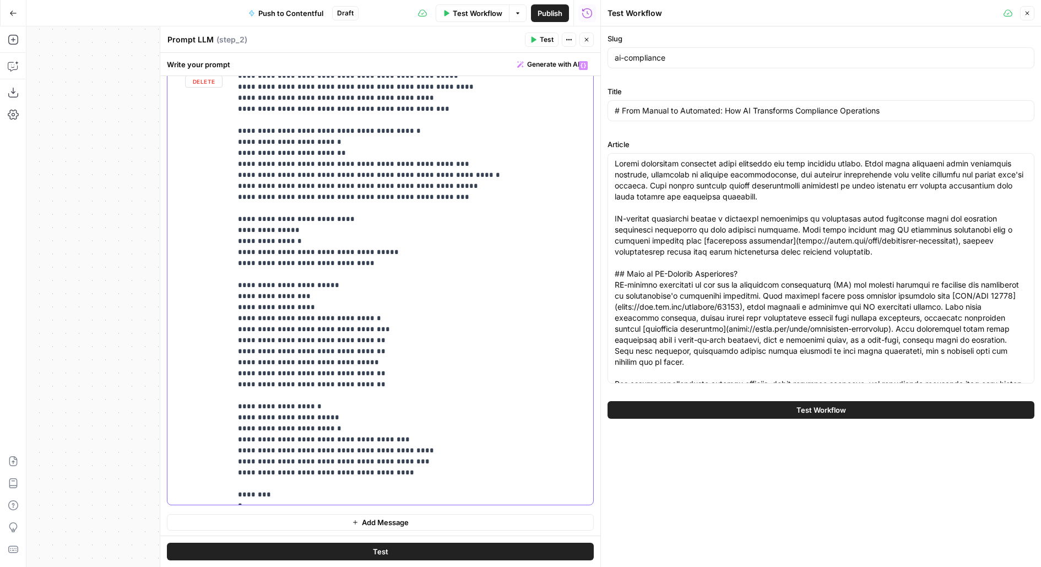
scroll to position [361, 0]
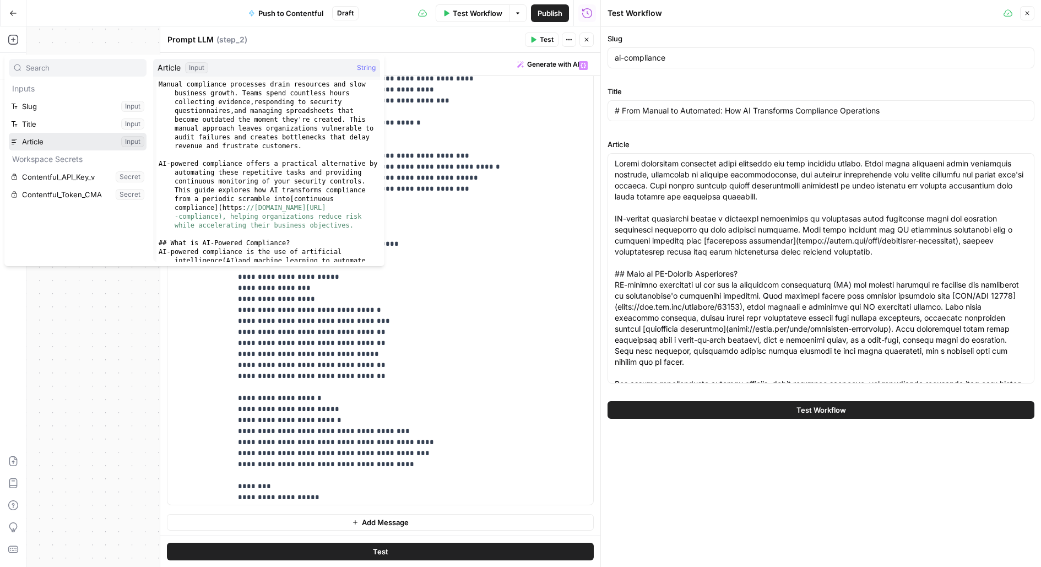
click at [9, 133] on button "Select variable Article" at bounding box center [78, 142] width 138 height 18
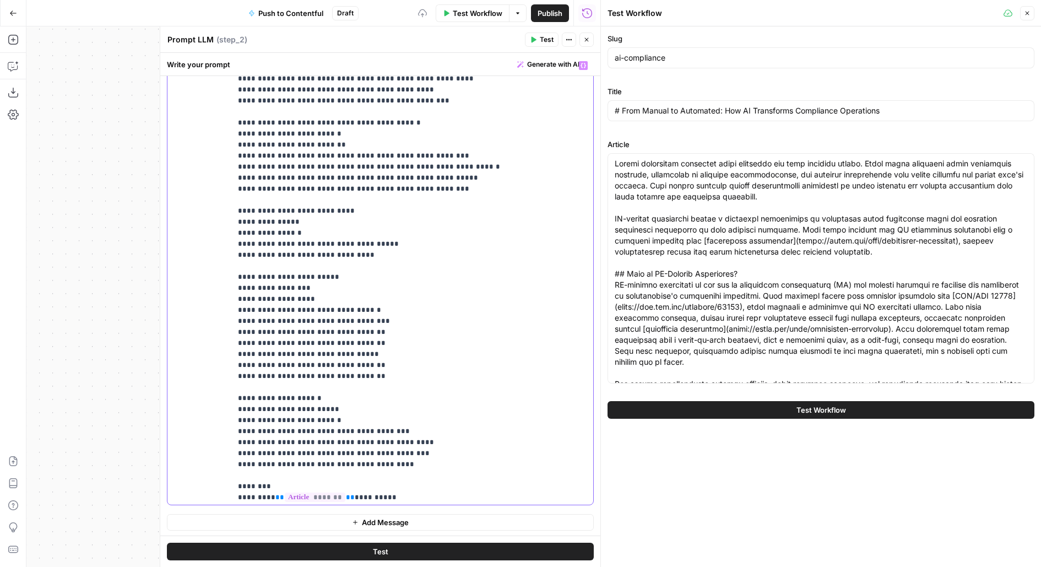
click at [449, 499] on p "**********" at bounding box center [412, 101] width 349 height 805
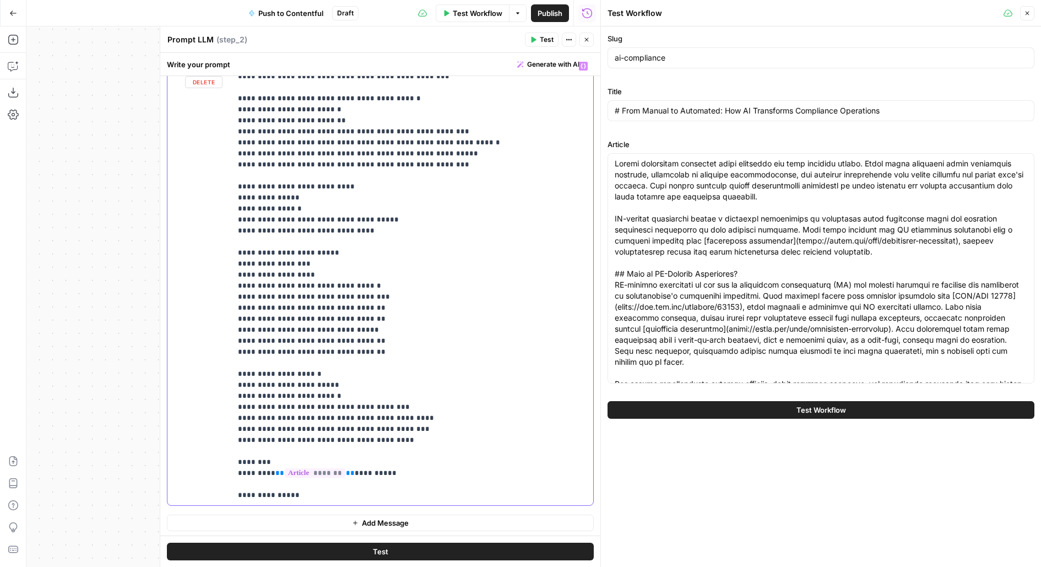
scroll to position [397, 0]
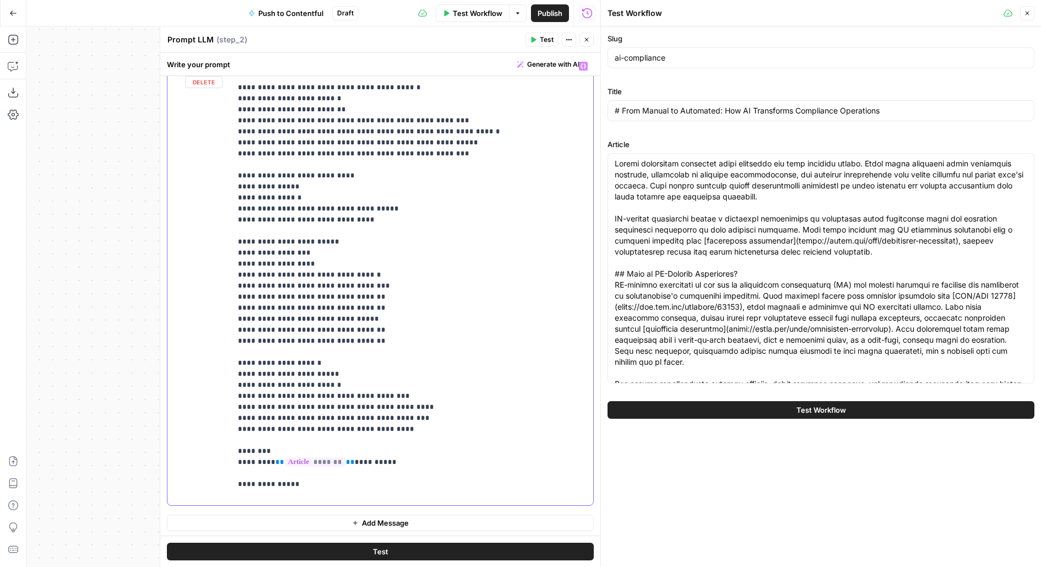
click at [261, 486] on p "**********" at bounding box center [412, 82] width 349 height 838
click at [382, 484] on p "**********" at bounding box center [412, 82] width 349 height 838
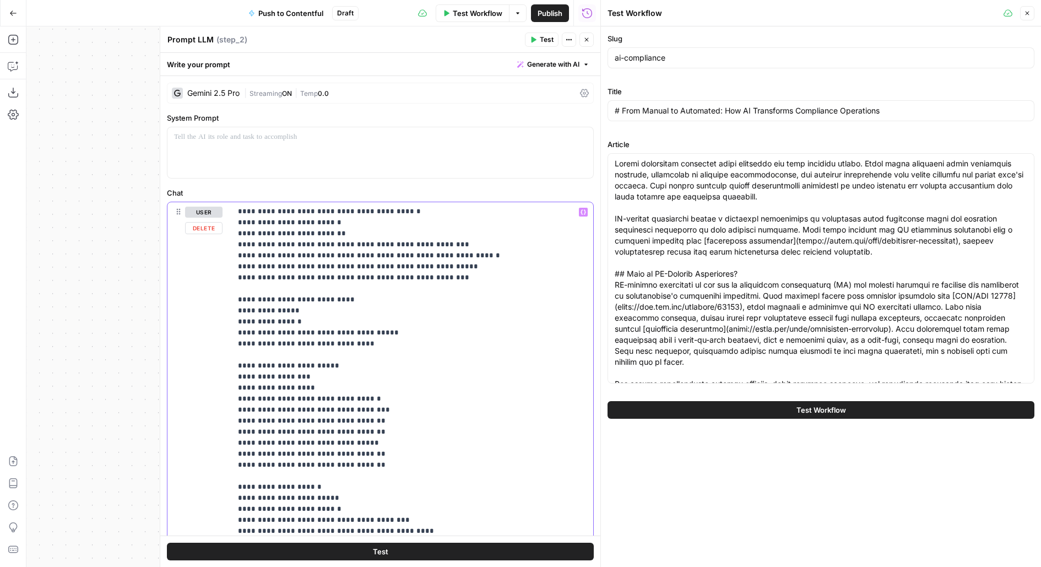
scroll to position [147, 0]
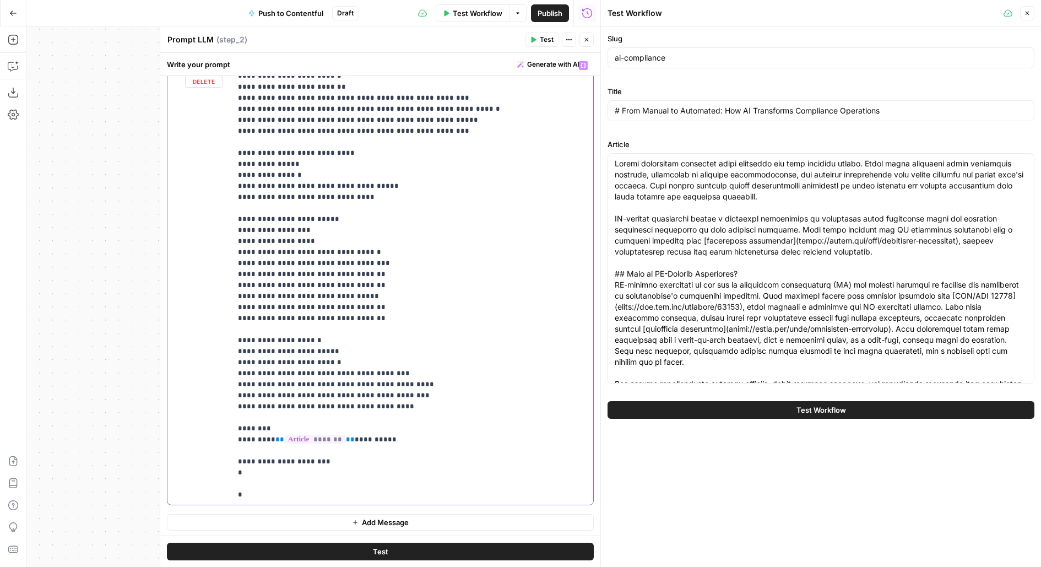
drag, startPoint x: 251, startPoint y: 494, endPoint x: 233, endPoint y: 472, distance: 28.2
click at [233, 472] on div "**********" at bounding box center [412, 280] width 363 height 449
click at [321, 458] on p "**********" at bounding box center [412, 230] width 349 height 1179
click at [239, 463] on p "**********" at bounding box center [412, 230] width 349 height 1179
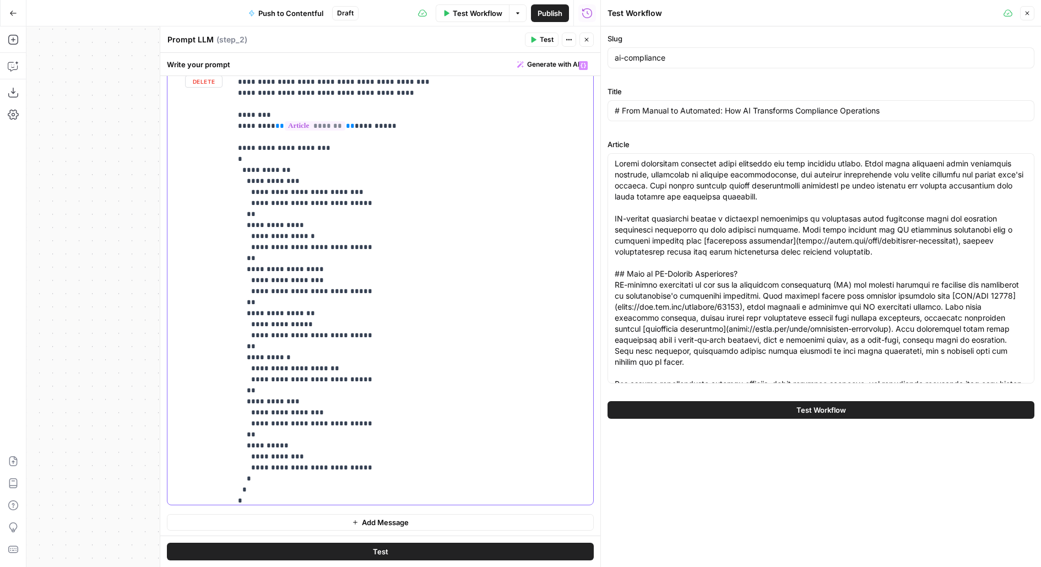
scroll to position [735, 0]
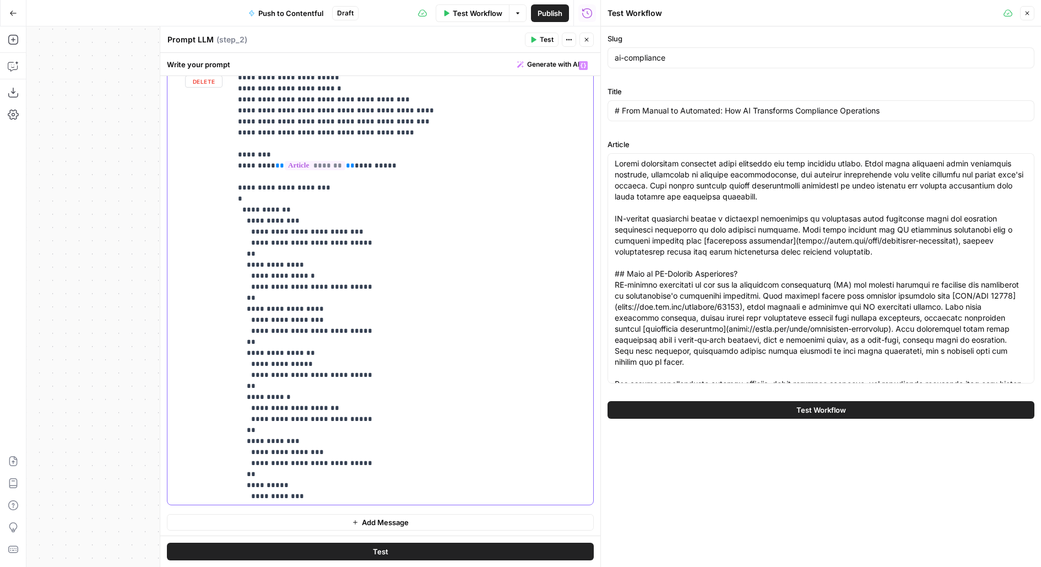
scroll to position [695, 0]
drag, startPoint x: 251, startPoint y: 272, endPoint x: 320, endPoint y: 277, distance: 69.0
drag, startPoint x: 244, startPoint y: 305, endPoint x: 287, endPoint y: 305, distance: 43.0
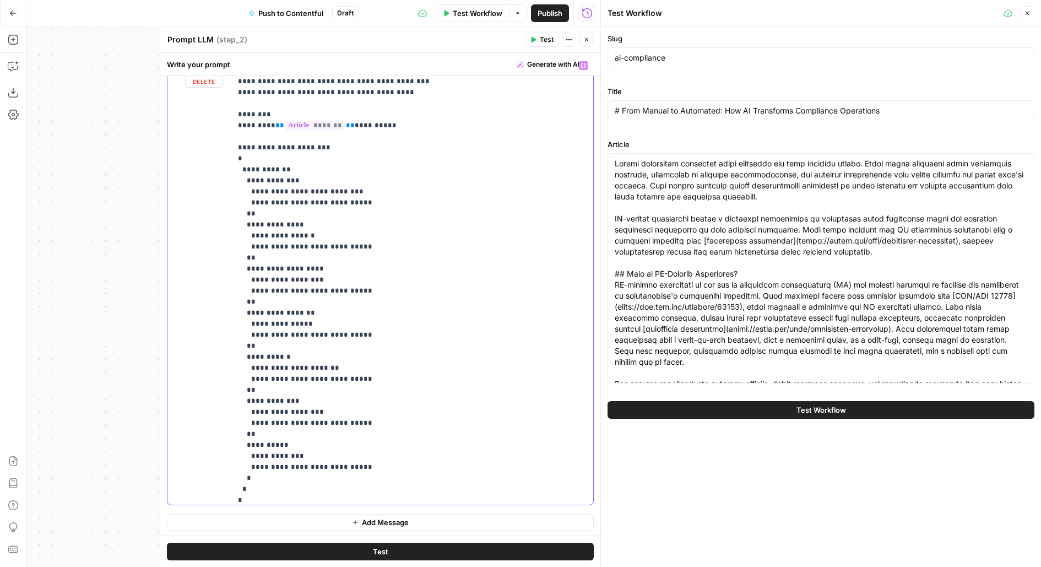
scroll to position [739, 0]
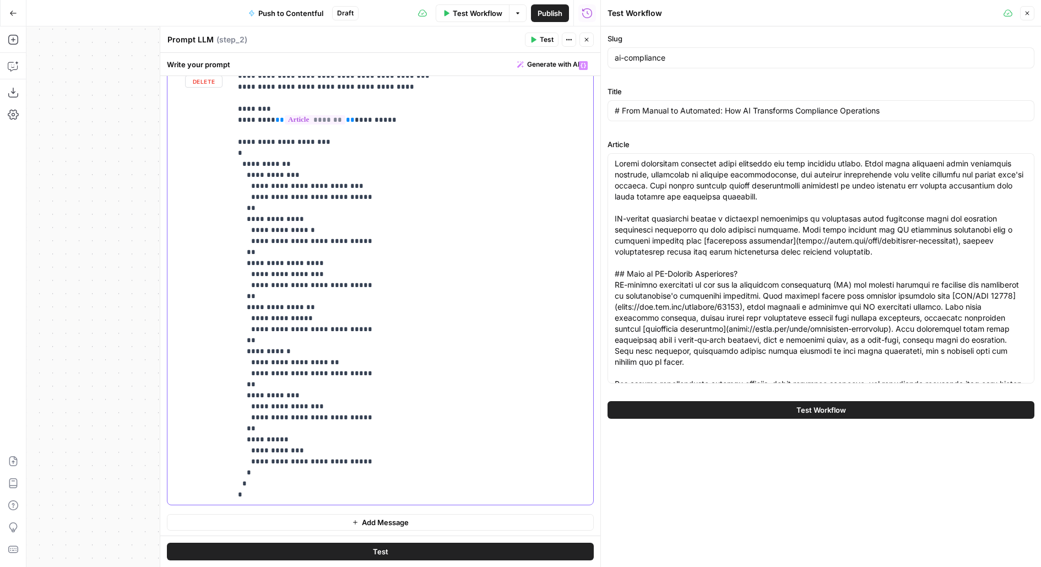
drag, startPoint x: 268, startPoint y: 341, endPoint x: 230, endPoint y: 307, distance: 50.7
click at [230, 307] on div "**********" at bounding box center [381, 280] width 426 height 449
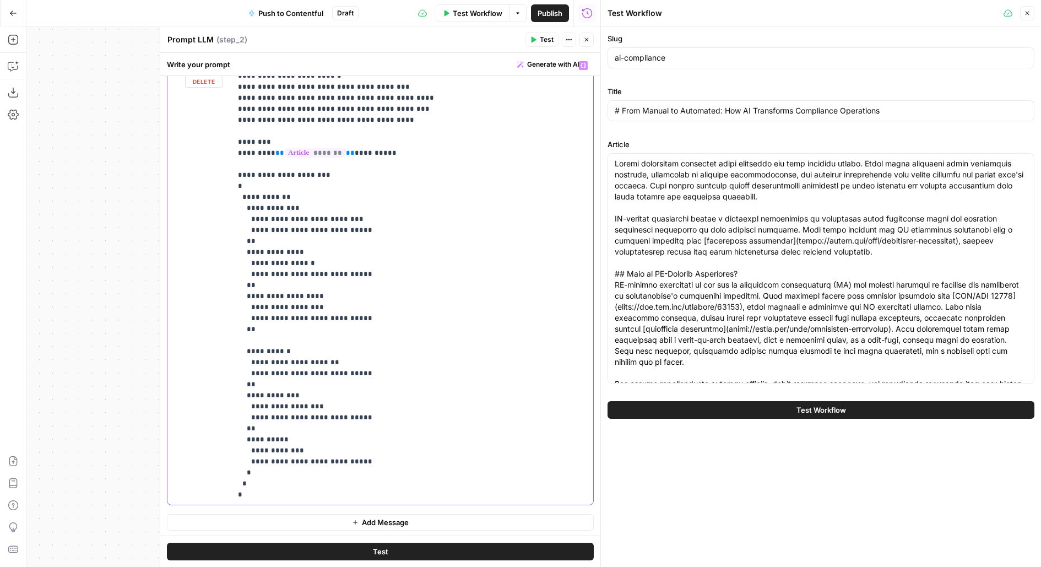
scroll to position [695, 0]
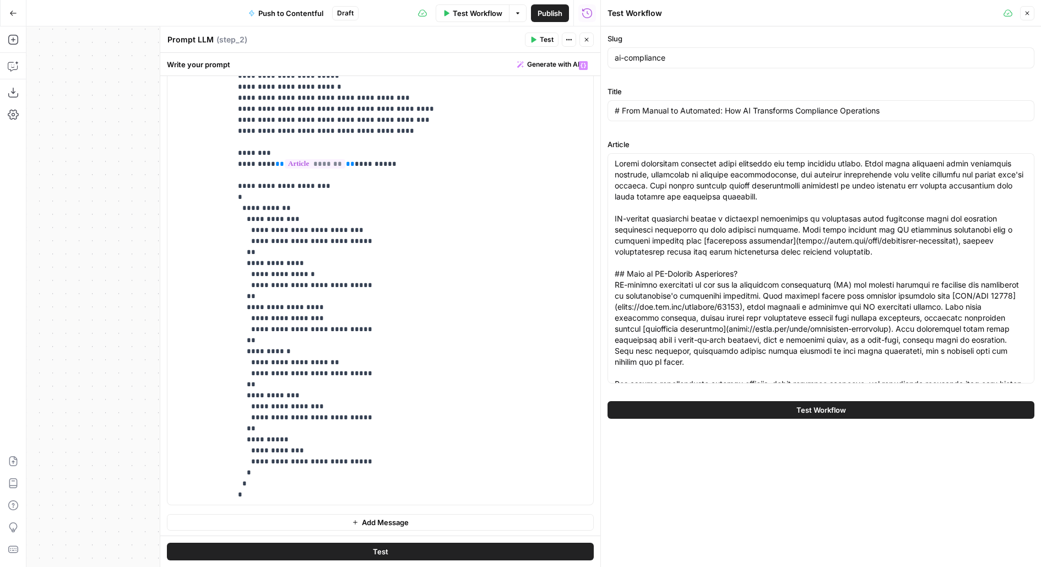
click at [236, 549] on button "Test" at bounding box center [380, 552] width 427 height 18
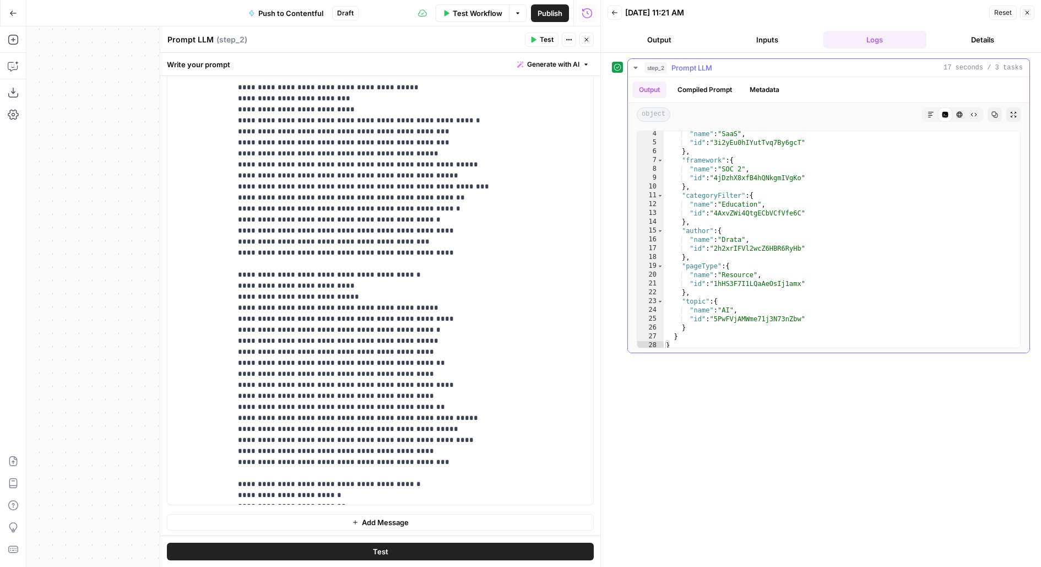
scroll to position [29, 0]
click at [587, 40] on icon "button" at bounding box center [587, 40] width 4 height 4
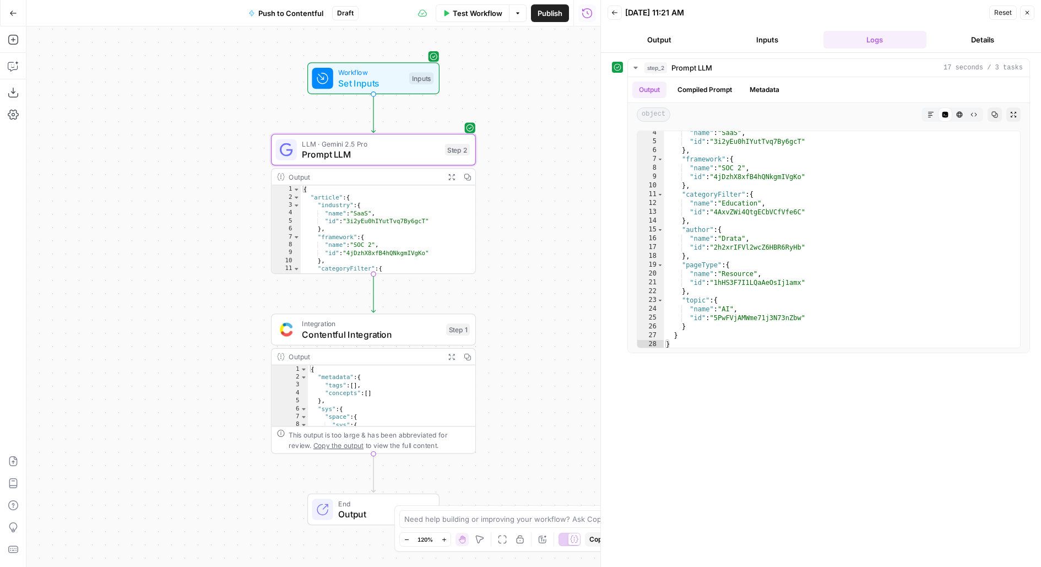
drag, startPoint x: 535, startPoint y: 266, endPoint x: 519, endPoint y: 210, distance: 57.2
click at [519, 210] on div "Workflow Set Inputs Inputs LLM · Gemini 2.5 Pro Prompt LLM Step 2 Output Expand…" at bounding box center [313, 296] width 574 height 541
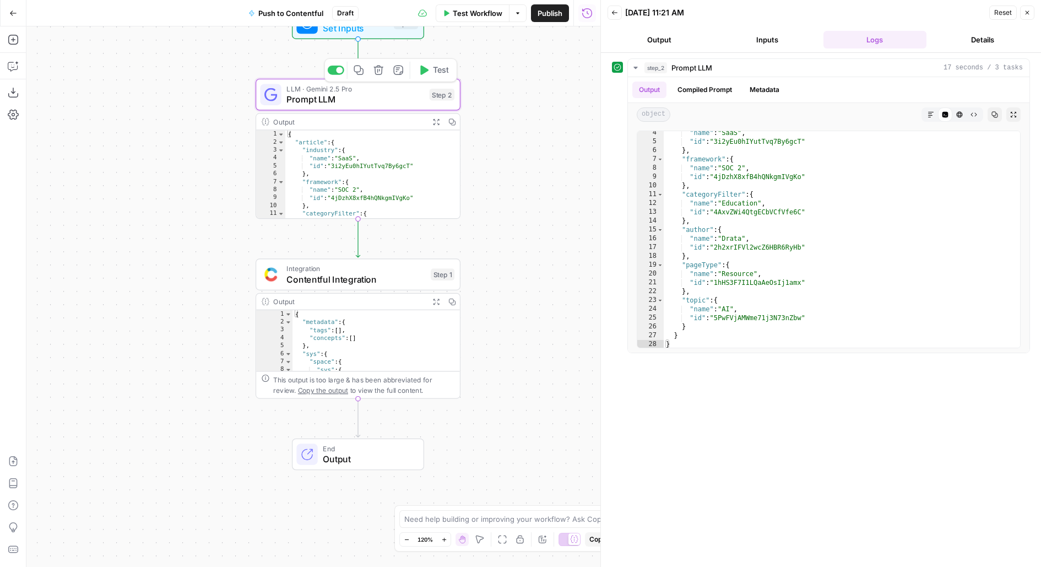
click at [424, 101] on div "LLM · Gemini 2.5 Pro Prompt LLM Step 2 Copy step Delete step Add Note Test" at bounding box center [357, 94] width 195 height 23
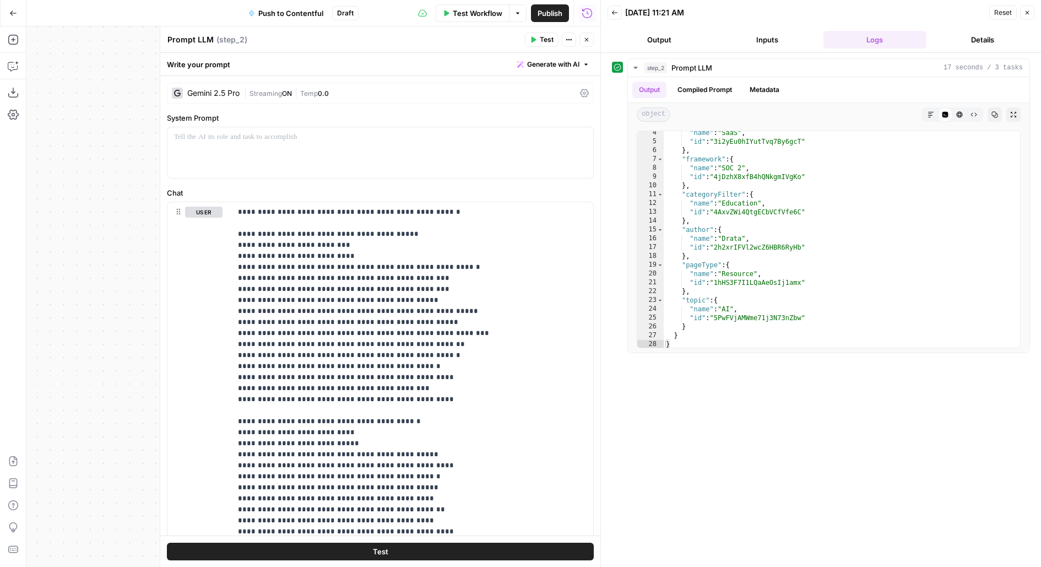
click at [209, 37] on textarea "Prompt LLM" at bounding box center [191, 39] width 46 height 11
type textarea "Categorize"
click at [588, 40] on icon "button" at bounding box center [587, 39] width 7 height 7
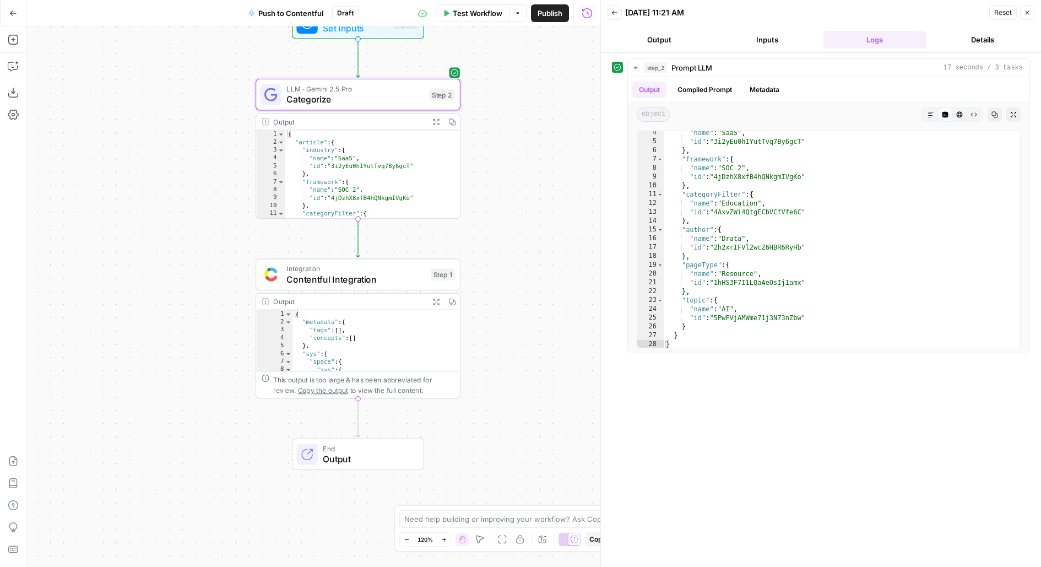
click at [430, 279] on div "Integration Contentful Integration Step 1 Copy step Delete step Add Note Test" at bounding box center [357, 274] width 195 height 23
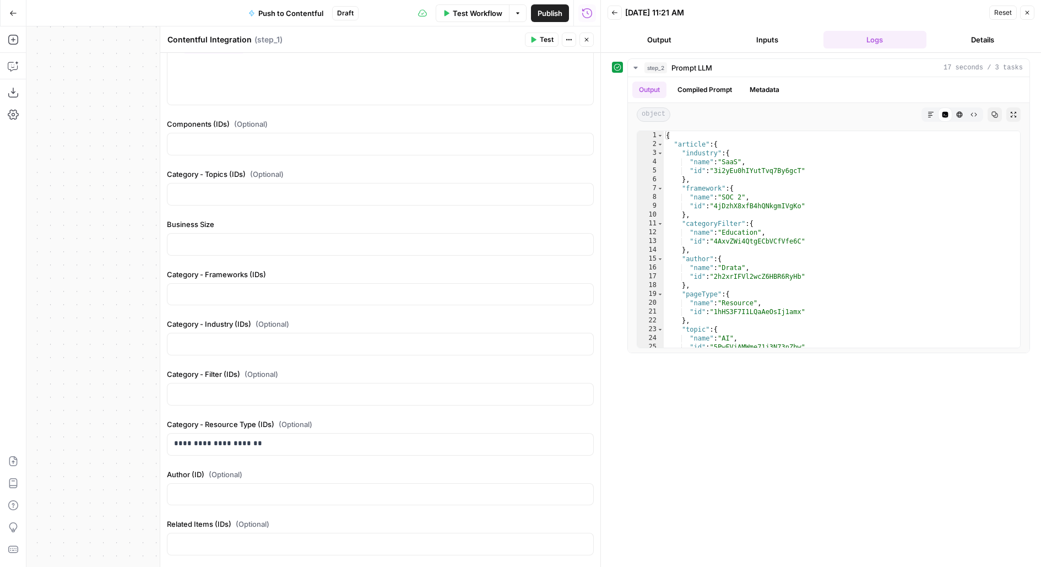
scroll to position [755, 0]
click at [286, 339] on p at bounding box center [380, 344] width 413 height 11
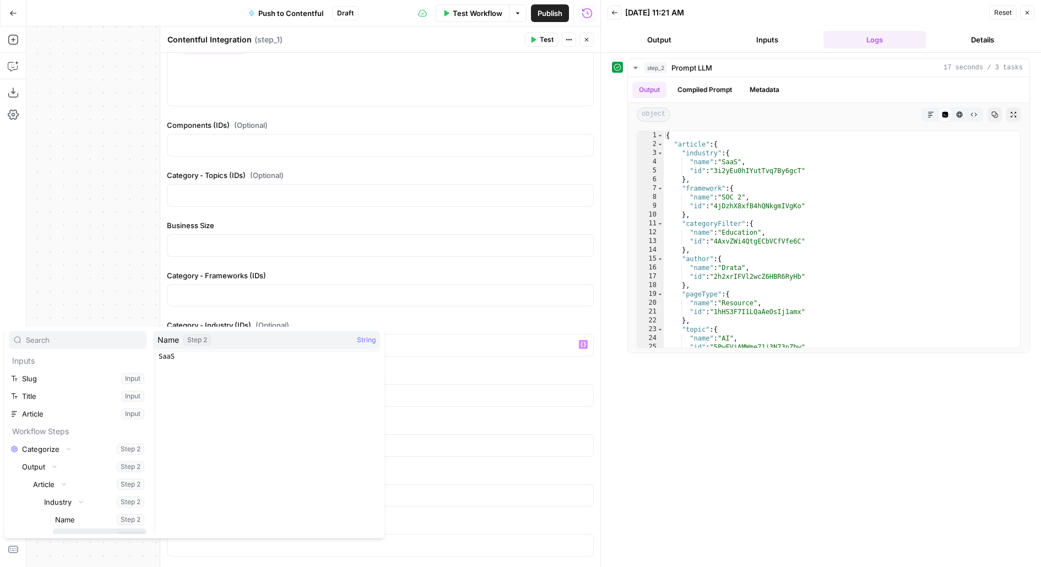
scroll to position [12, 0]
click at [53, 517] on button "Select variable Id" at bounding box center [100, 526] width 94 height 18
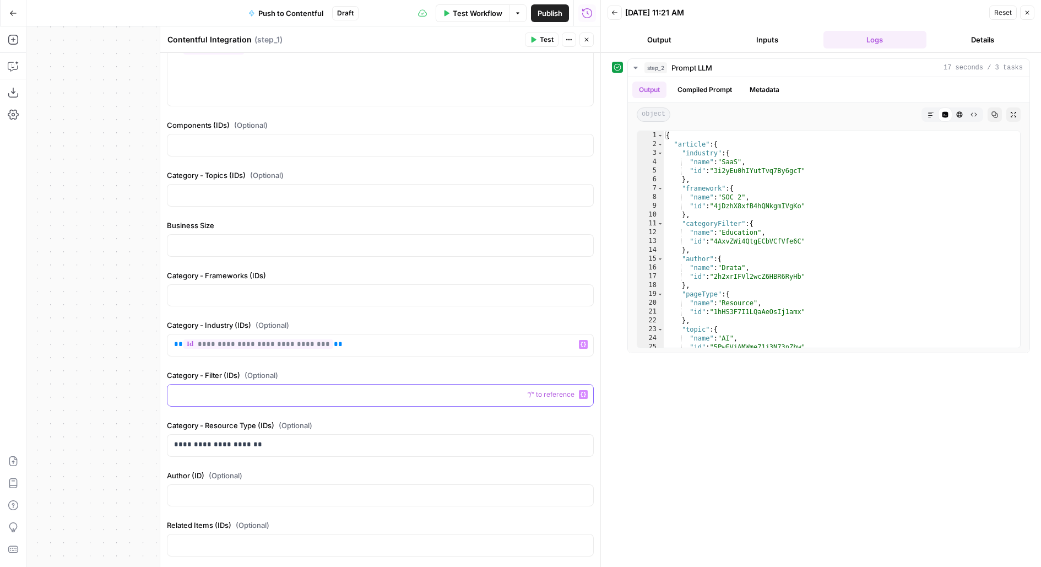
click at [246, 389] on p at bounding box center [380, 394] width 413 height 11
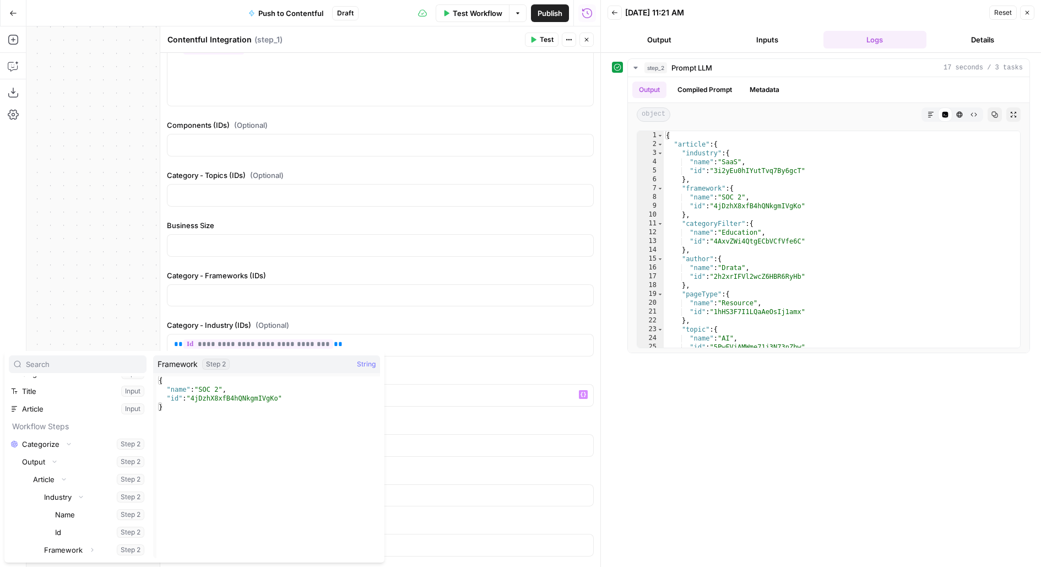
scroll to position [129, 0]
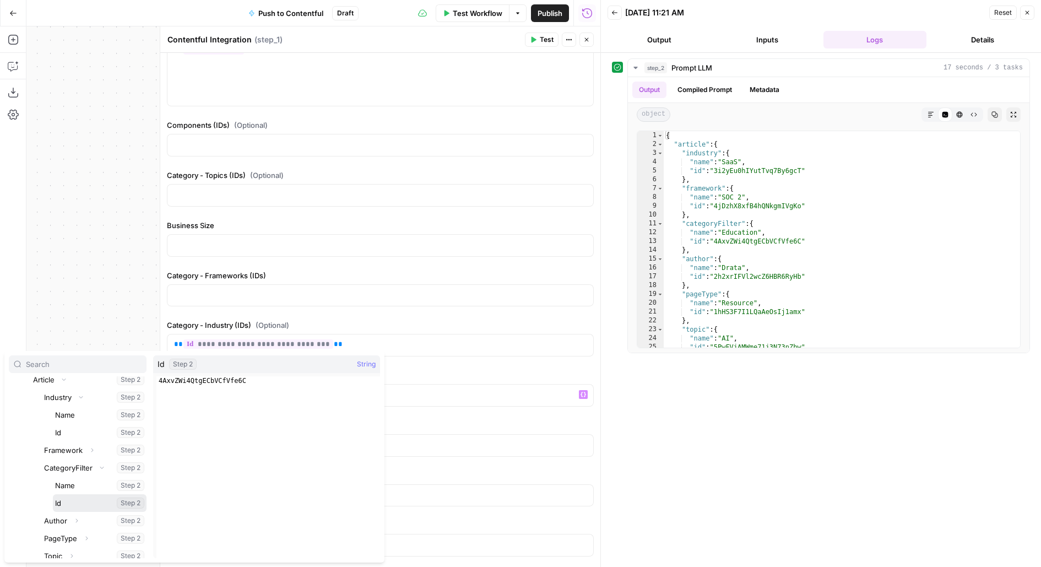
click at [53, 494] on button "Select variable Id" at bounding box center [100, 503] width 94 height 18
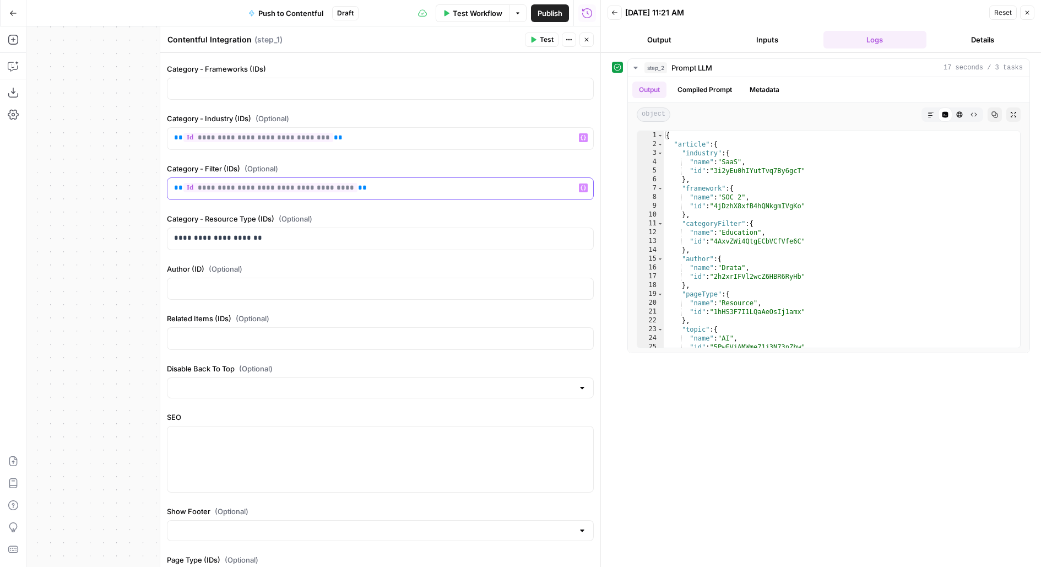
scroll to position [965, 0]
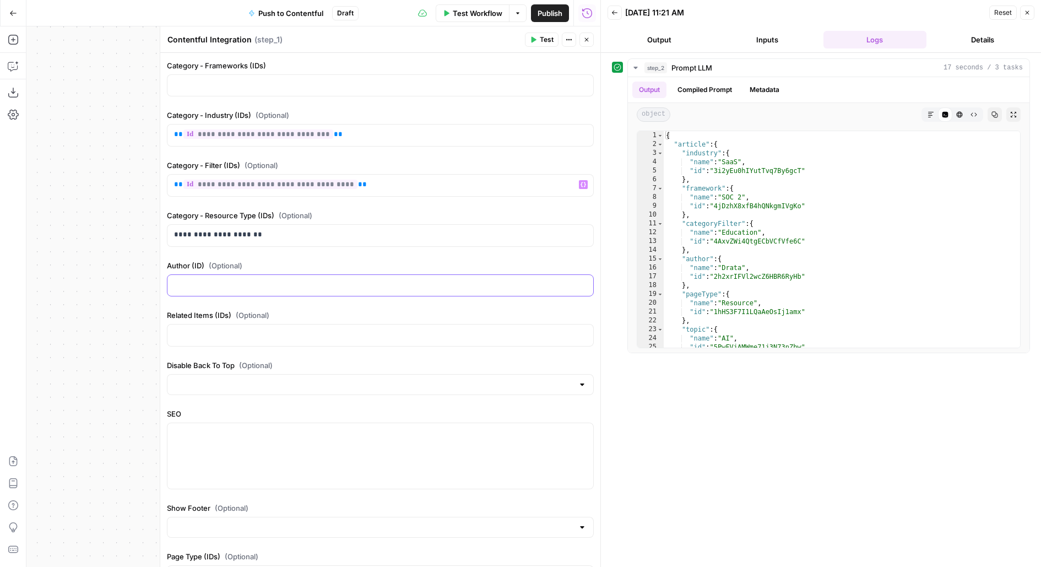
click at [365, 279] on p at bounding box center [380, 284] width 413 height 11
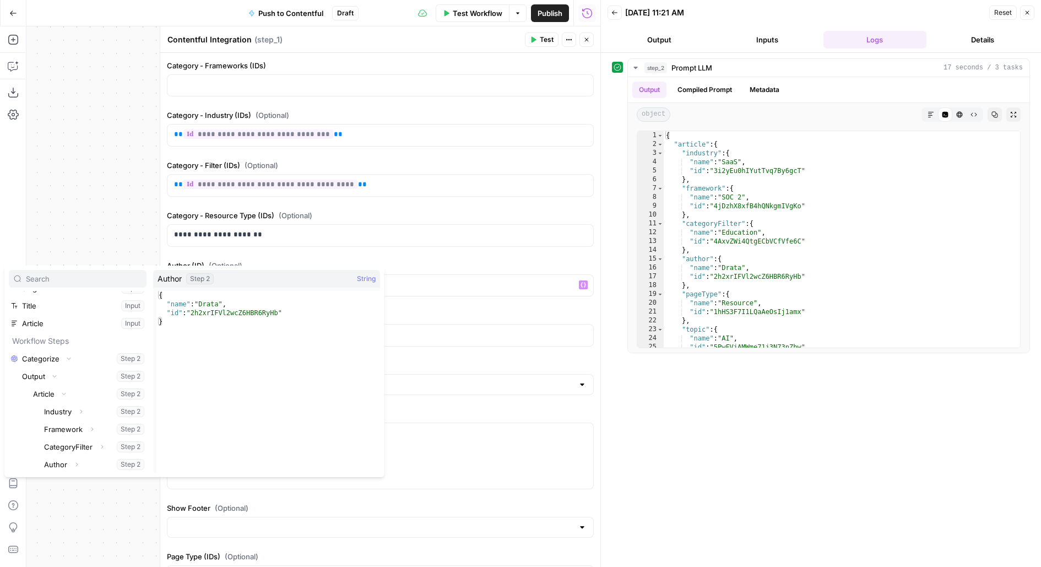
scroll to position [117, 0]
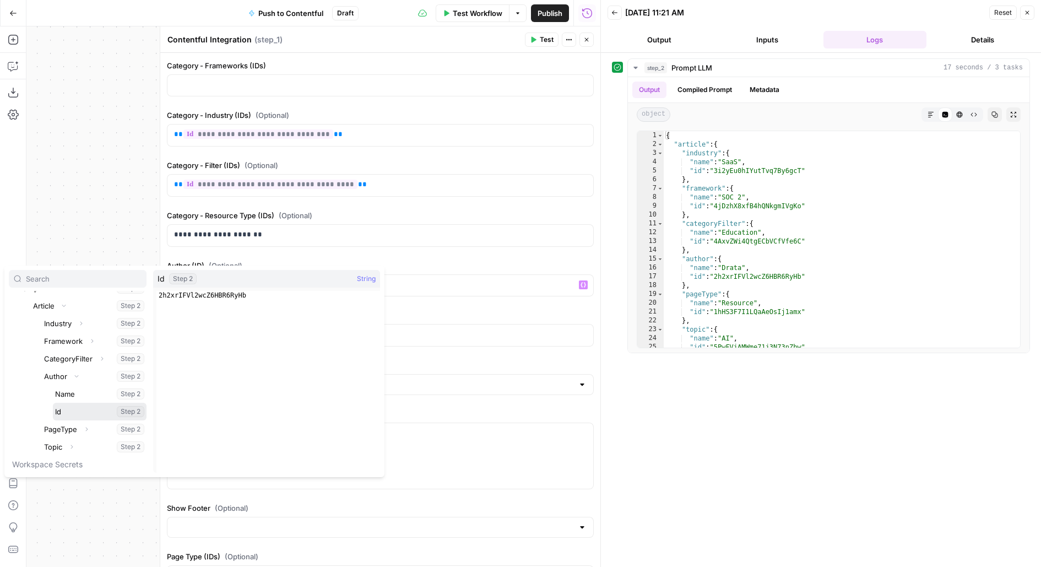
click at [53, 403] on button "Select variable Id" at bounding box center [100, 412] width 94 height 18
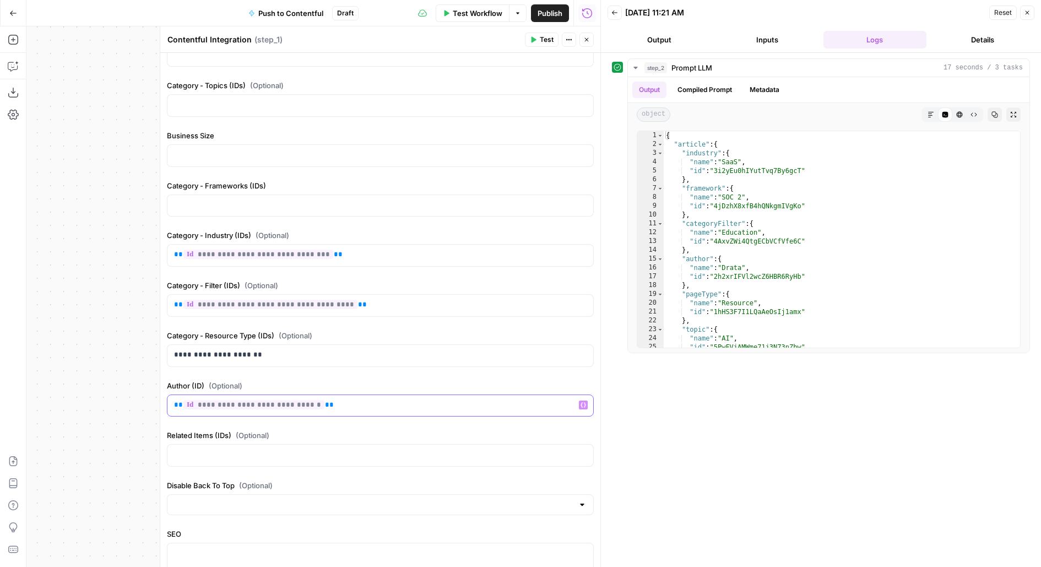
scroll to position [844, 0]
drag, startPoint x: 687, startPoint y: 160, endPoint x: 802, endPoint y: 155, distance: 115.3
click at [802, 156] on div "{ "article" : { "industry" : { "name" : "SaaS" , "id" : "3i2yEu0hIYutTvq7By6gcT…" at bounding box center [843, 248] width 358 height 235
type textarea "**********"
click at [480, 200] on p at bounding box center [380, 205] width 413 height 11
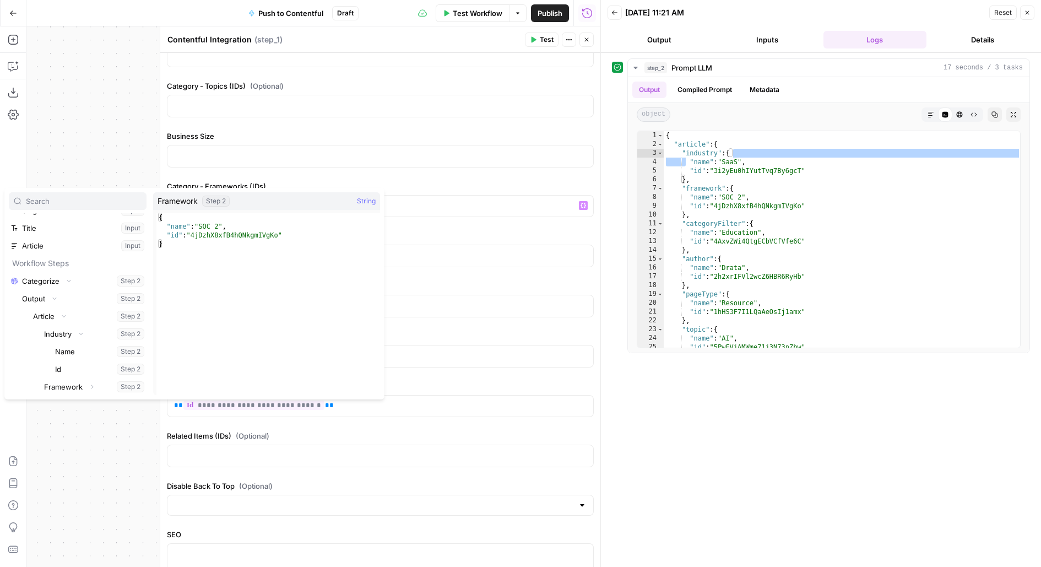
scroll to position [129, 0]
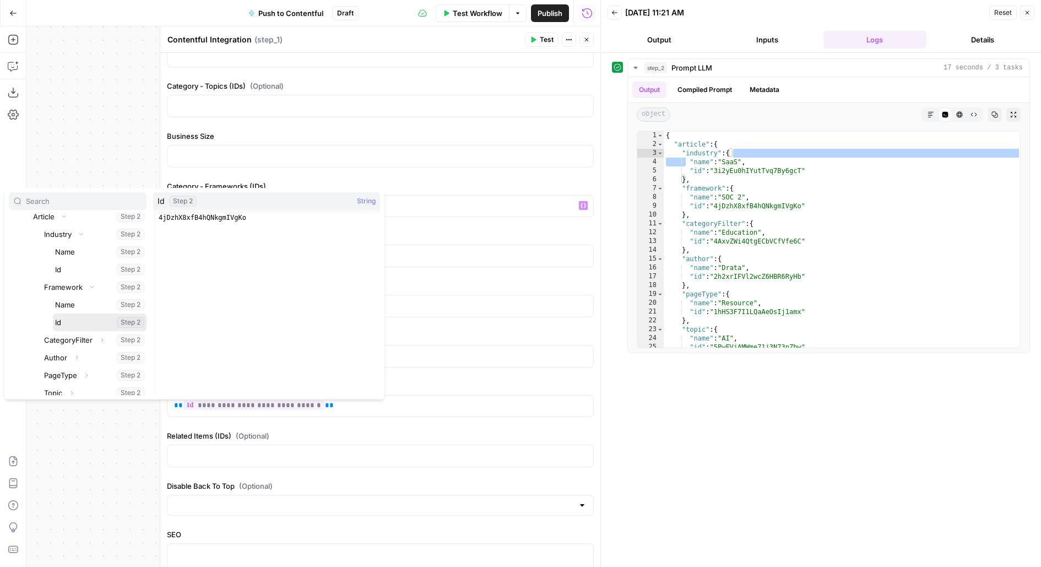
click at [53, 314] on button "Select variable Id" at bounding box center [100, 323] width 94 height 18
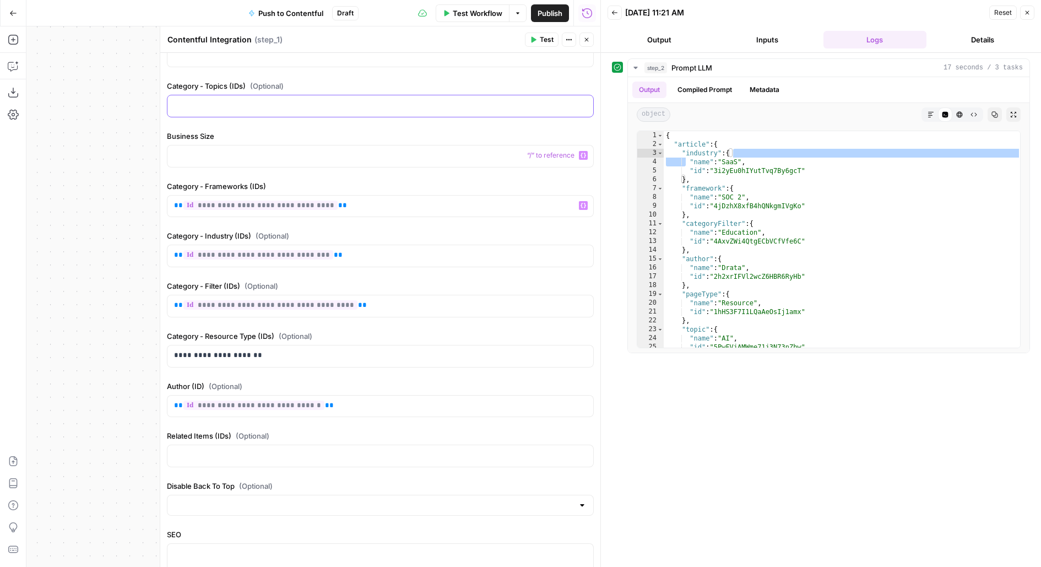
click at [428, 104] on div at bounding box center [381, 105] width 426 height 21
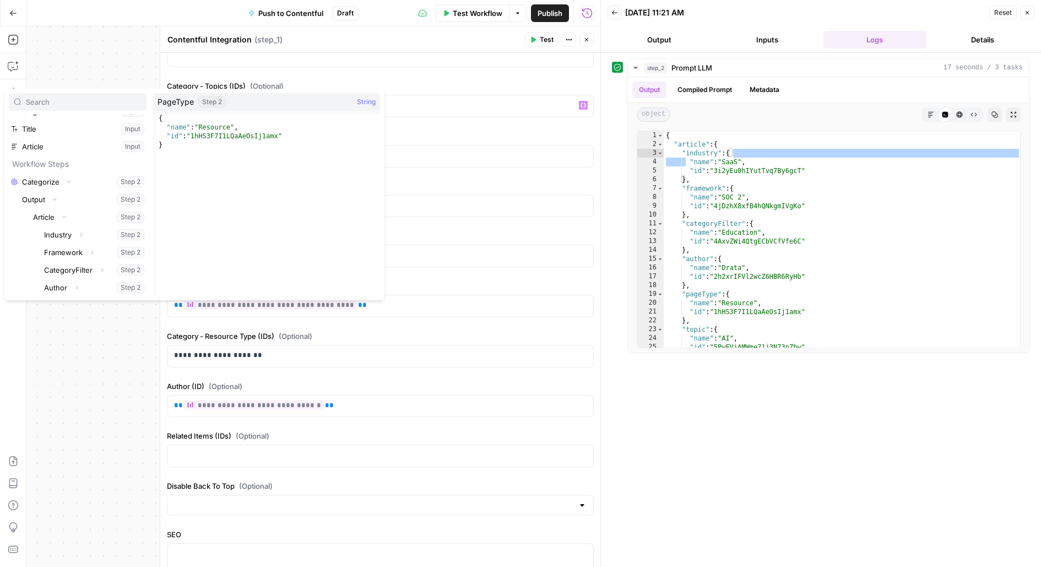
scroll to position [117, 0]
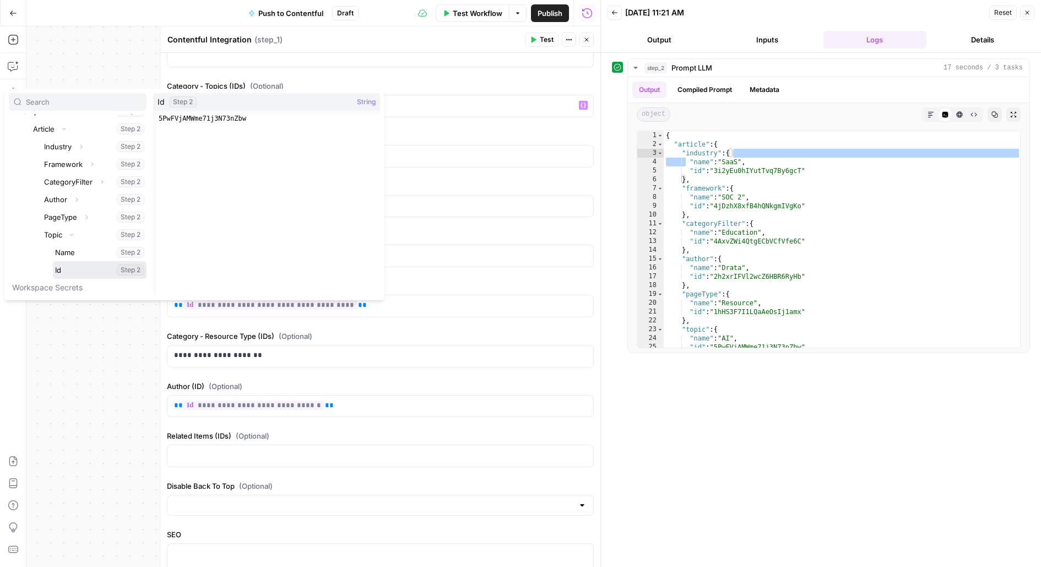
click at [53, 261] on button "Select variable Id" at bounding box center [100, 270] width 94 height 18
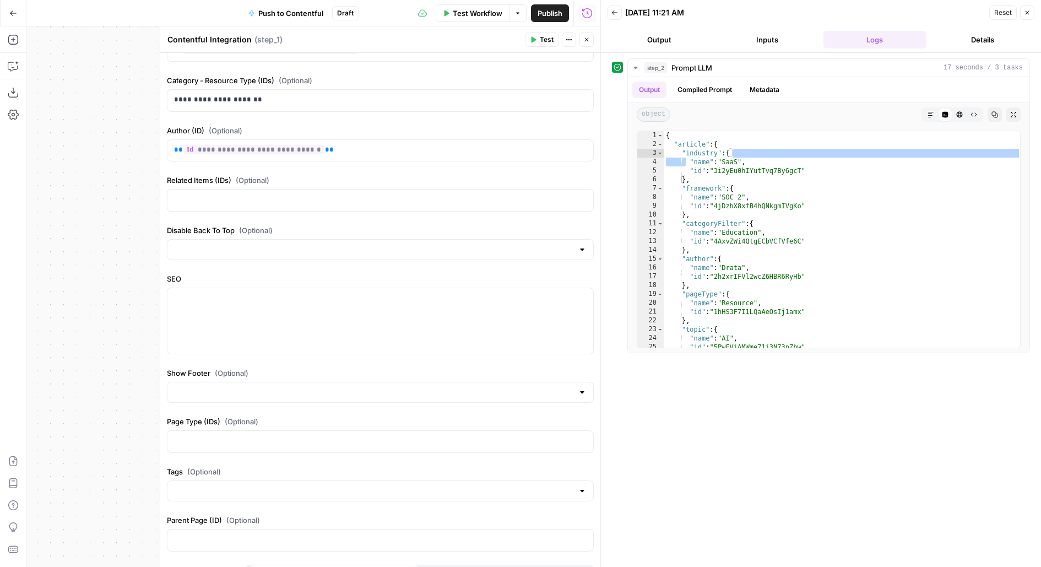
scroll to position [1109, 0]
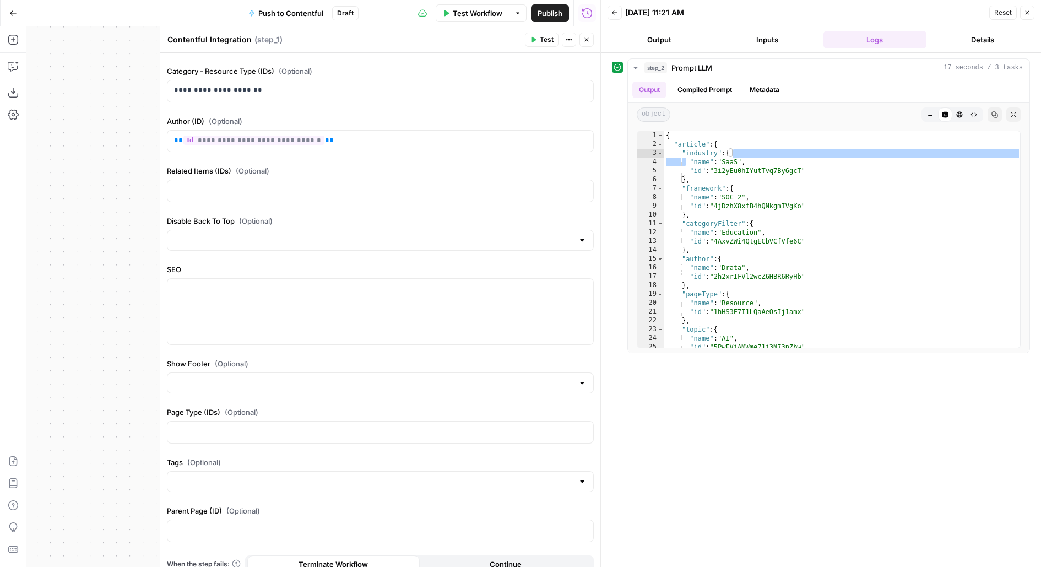
click at [256, 230] on div at bounding box center [380, 240] width 427 height 21
click at [237, 290] on div at bounding box center [381, 312] width 426 height 66
click at [591, 40] on button "Close" at bounding box center [587, 40] width 14 height 14
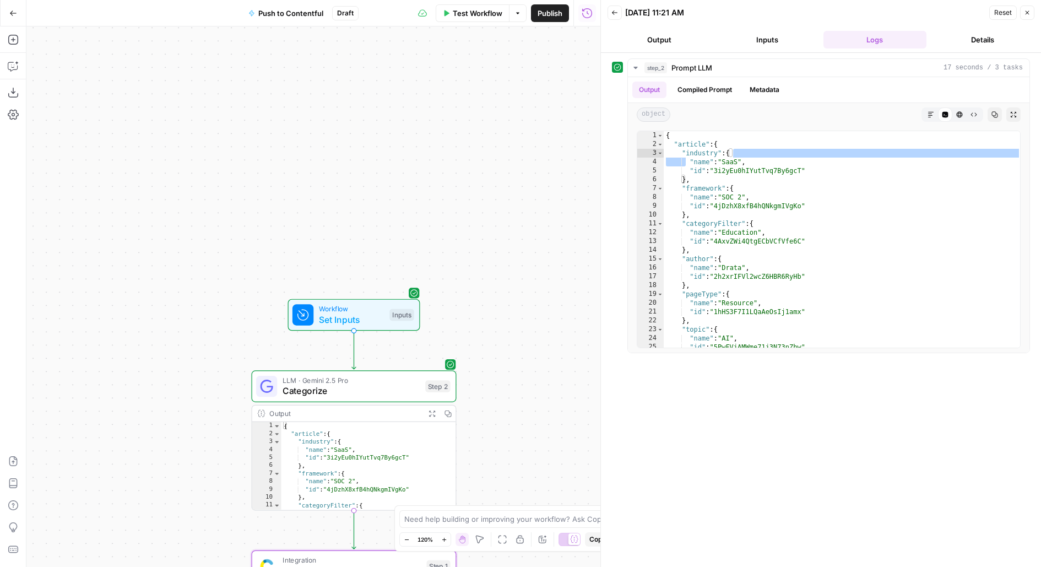
drag, startPoint x: 461, startPoint y: 290, endPoint x: 445, endPoint y: 167, distance: 123.8
click at [445, 169] on div "Workflow Set Inputs Inputs LLM · Gemini 2.5 Pro Categorize Step 2 Output Expand…" at bounding box center [313, 296] width 574 height 541
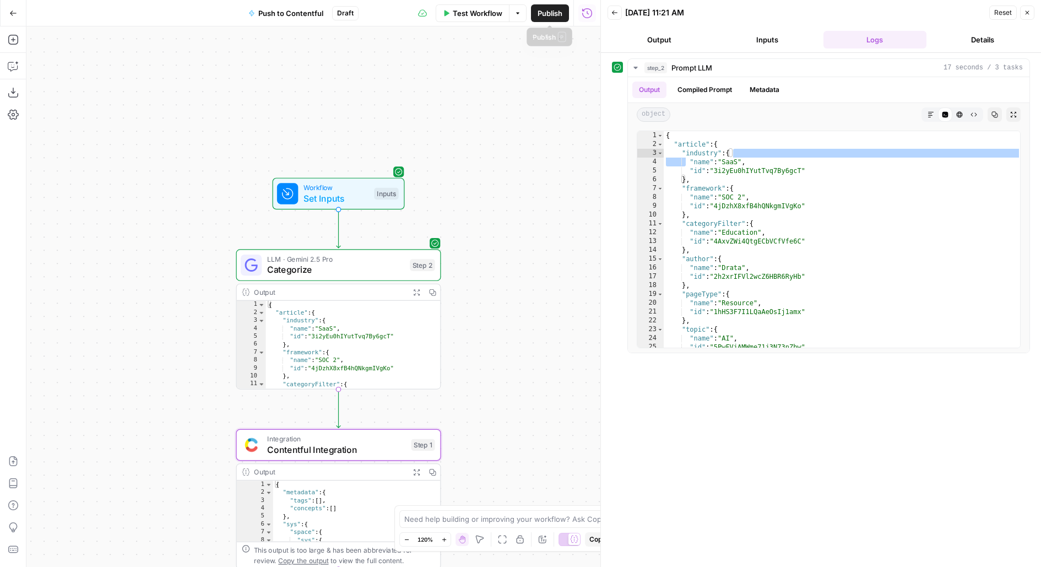
click at [544, 17] on span "Publish" at bounding box center [550, 13] width 25 height 11
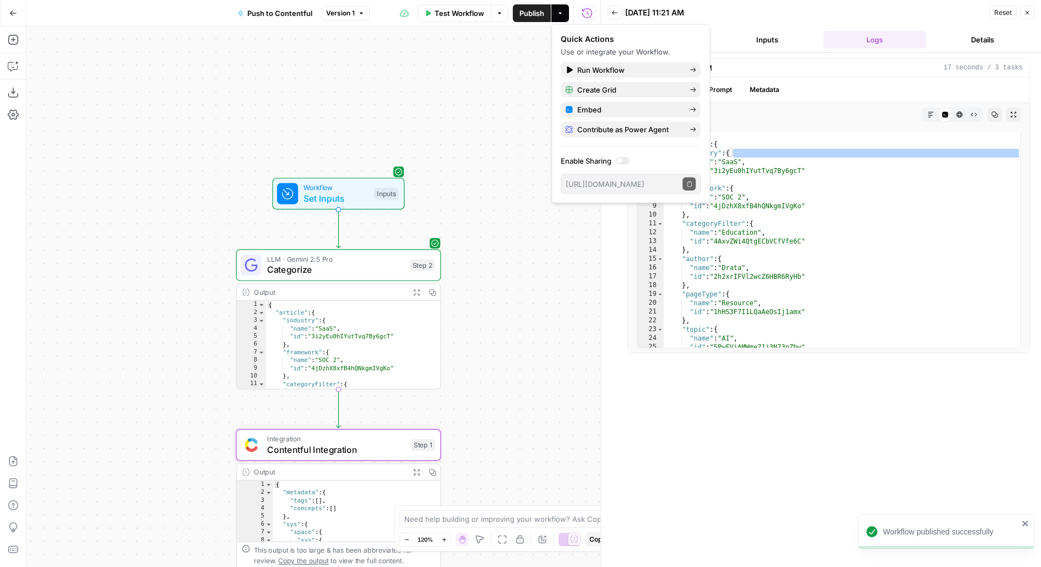
click at [331, 459] on div "Integration Contentful Integration Step 1 Copy step Delete step Add Note Test" at bounding box center [338, 445] width 205 height 32
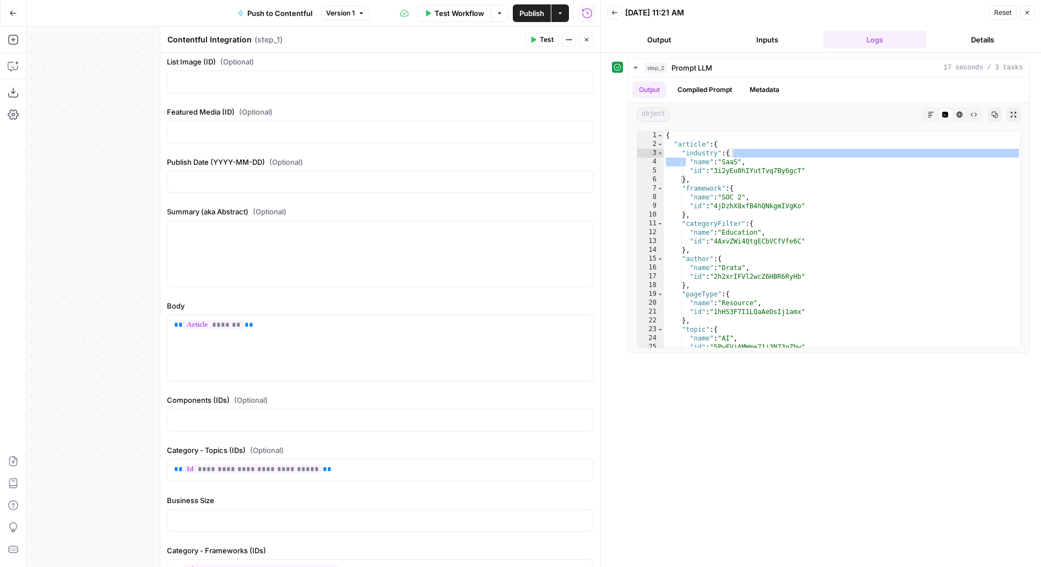
scroll to position [507, 0]
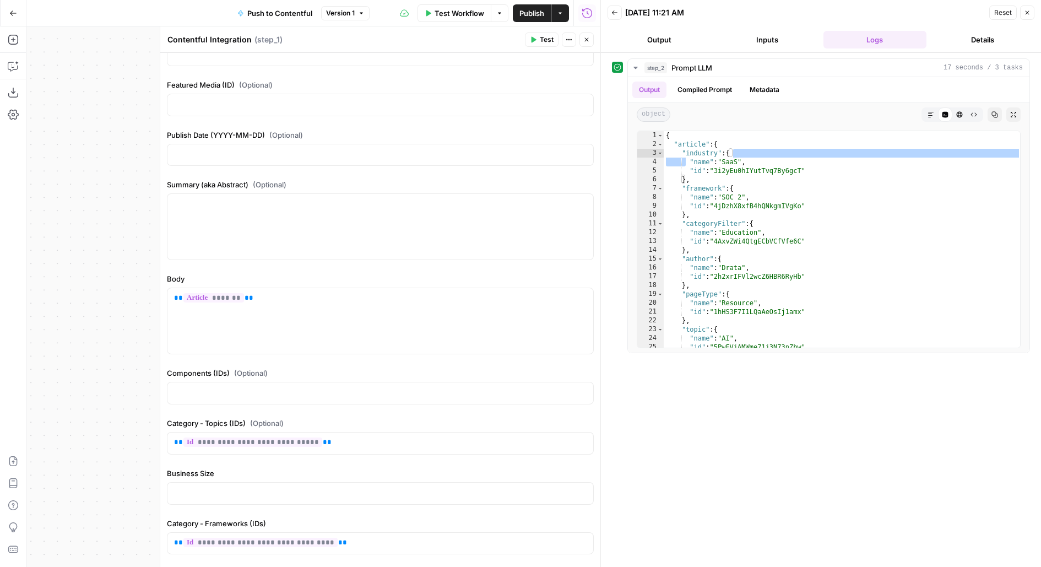
click at [593, 38] on button "Close" at bounding box center [587, 40] width 14 height 14
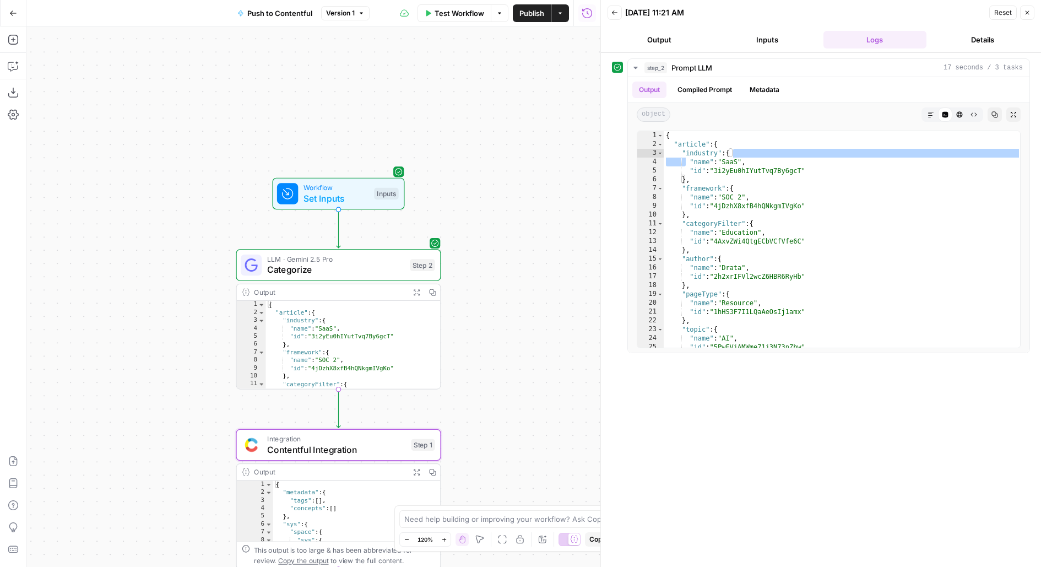
click at [390, 193] on div "Inputs" at bounding box center [386, 194] width 24 height 12
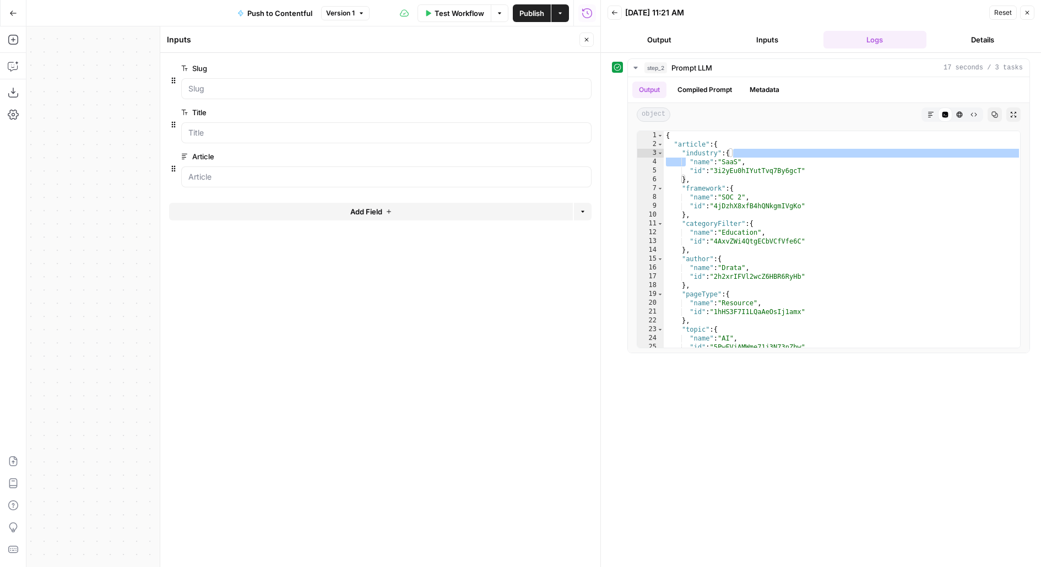
click at [341, 213] on button "Add Field" at bounding box center [371, 212] width 404 height 18
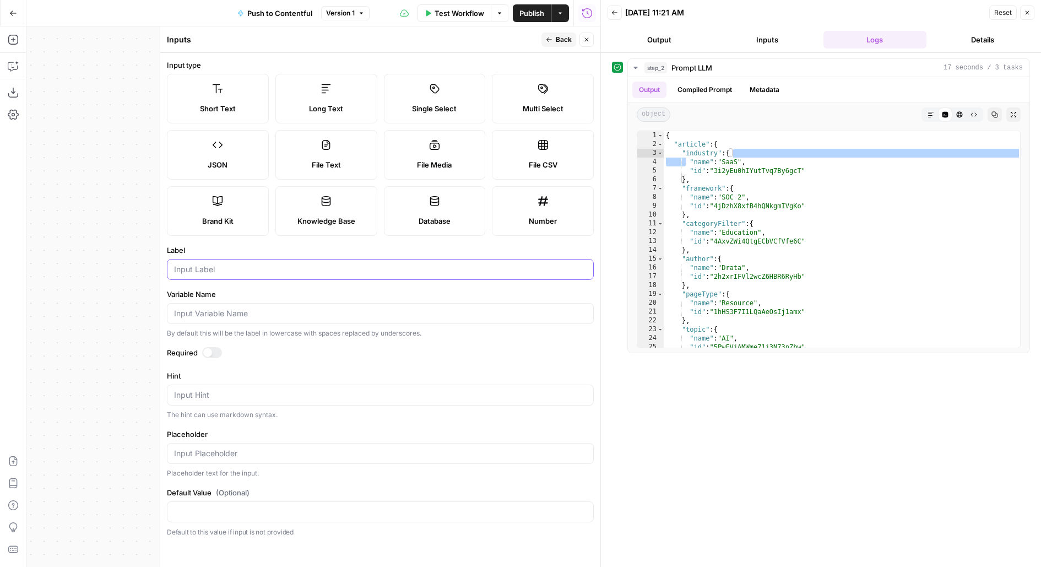
click at [239, 272] on input "Label" at bounding box center [380, 269] width 413 height 11
type input "d"
type input "Date"
click at [213, 354] on div at bounding box center [212, 352] width 20 height 11
click at [551, 40] on icon "button" at bounding box center [550, 39] width 6 height 4
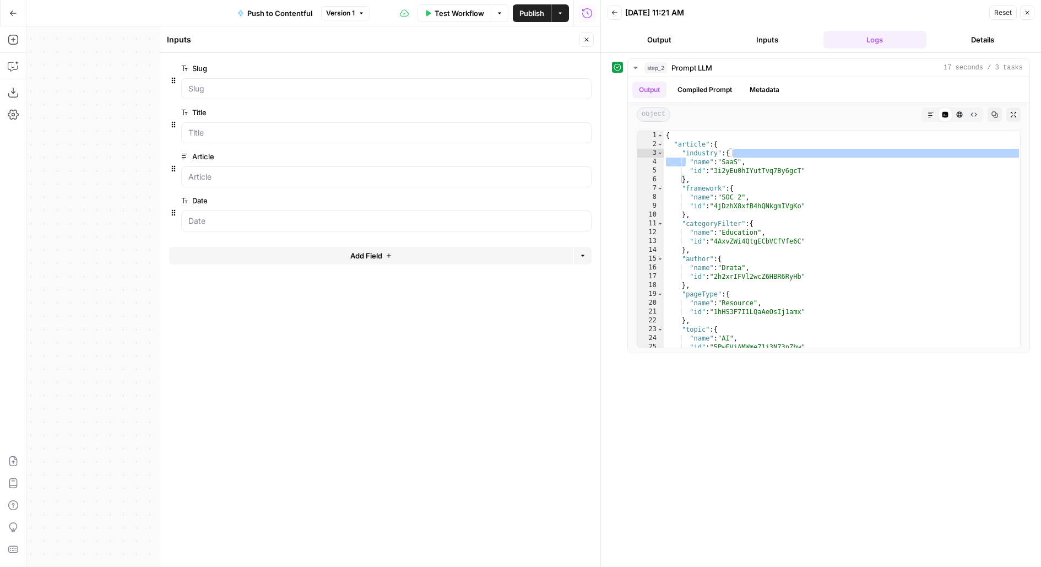
click at [471, 15] on span "Test Workflow" at bounding box center [460, 13] width 50 height 11
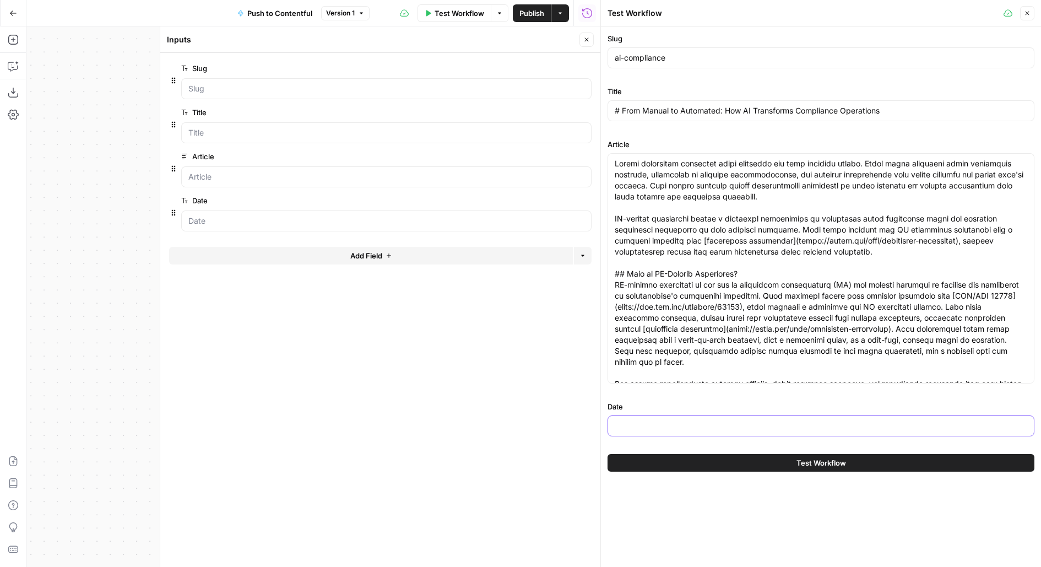
click at [627, 421] on input "Date" at bounding box center [821, 425] width 413 height 11
paste input "Example (This Article, ID 4dWfWyczchUqvcbf6BVvX)"
type input "Example (This Article, ID 4dWfWyczchUqvcbf6BVvX)"
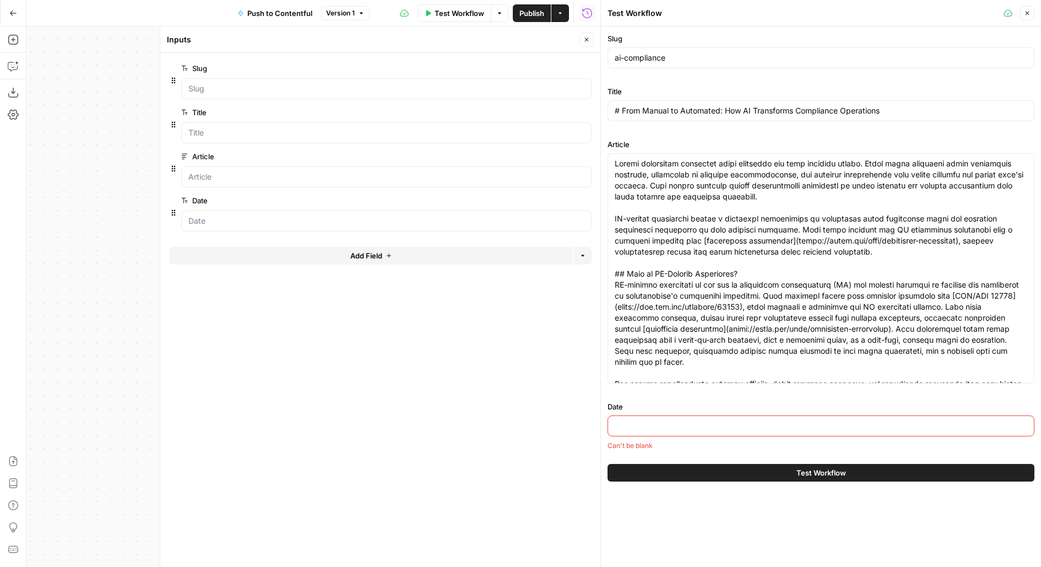
paste input "Example (This Article, ID 4dWfWyczchUqvcbf6BVvX)"
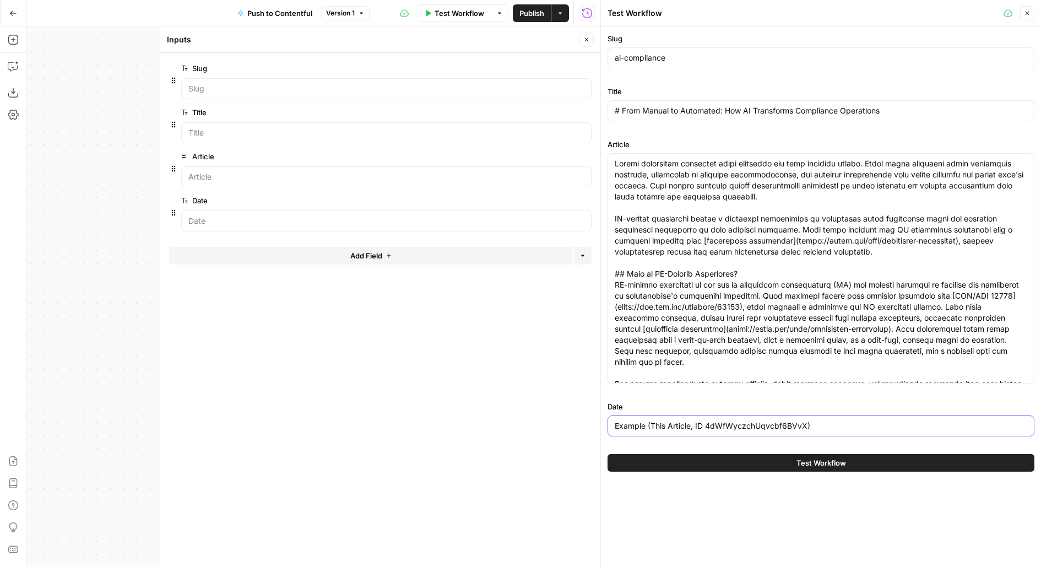
type input "Example (This Article, ID 4dWfWyczchUqvcbf6BVvX)"
click at [719, 16] on div "Test Workflow" at bounding box center [804, 13] width 393 height 11
drag, startPoint x: 855, startPoint y: 426, endPoint x: 594, endPoint y: 422, distance: 260.7
click at [594, 422] on body "Drata New Home Browse Your Data Usage Flightpath Settings Recent Grids Content …" at bounding box center [520, 283] width 1041 height 567
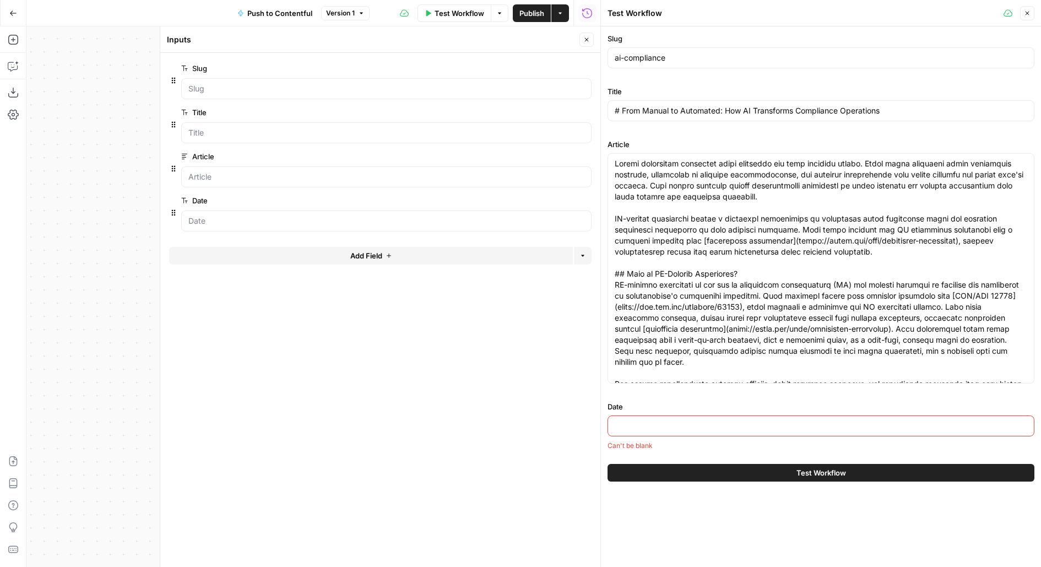
click at [586, 39] on icon "button" at bounding box center [587, 39] width 7 height 7
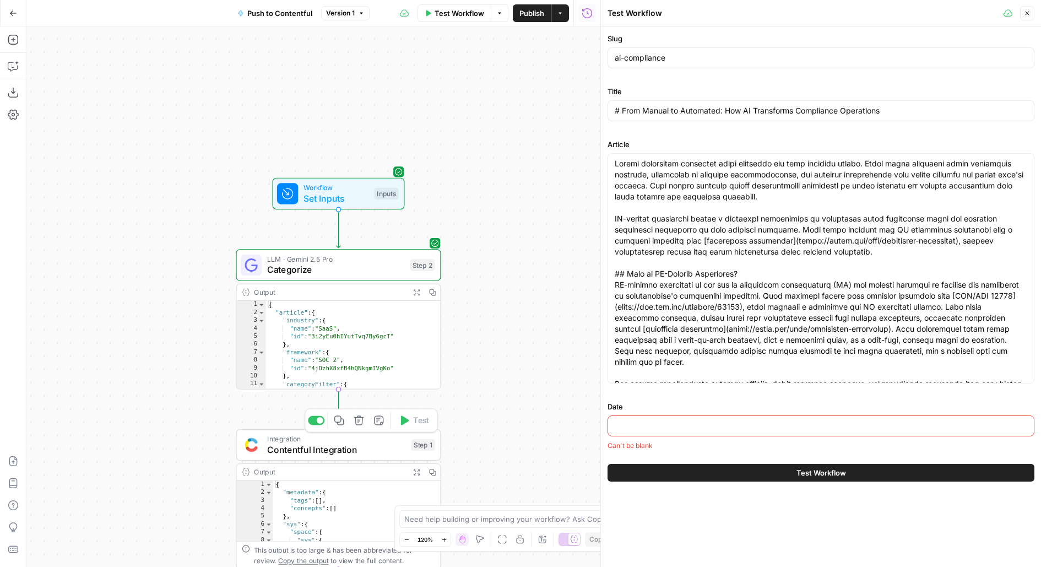
click at [314, 420] on div at bounding box center [316, 420] width 17 height 9
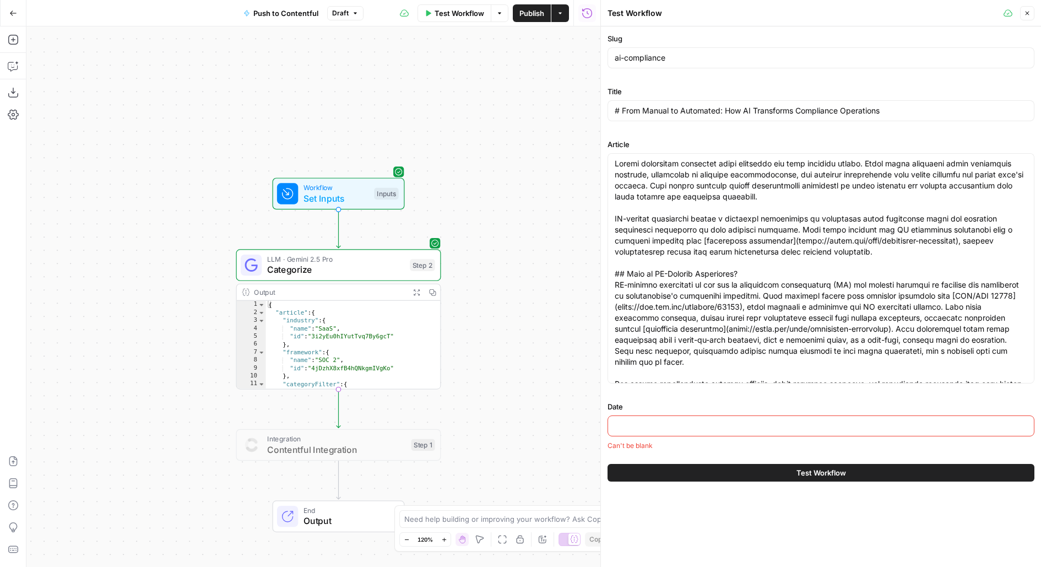
click at [529, 17] on span "Publish" at bounding box center [532, 13] width 25 height 11
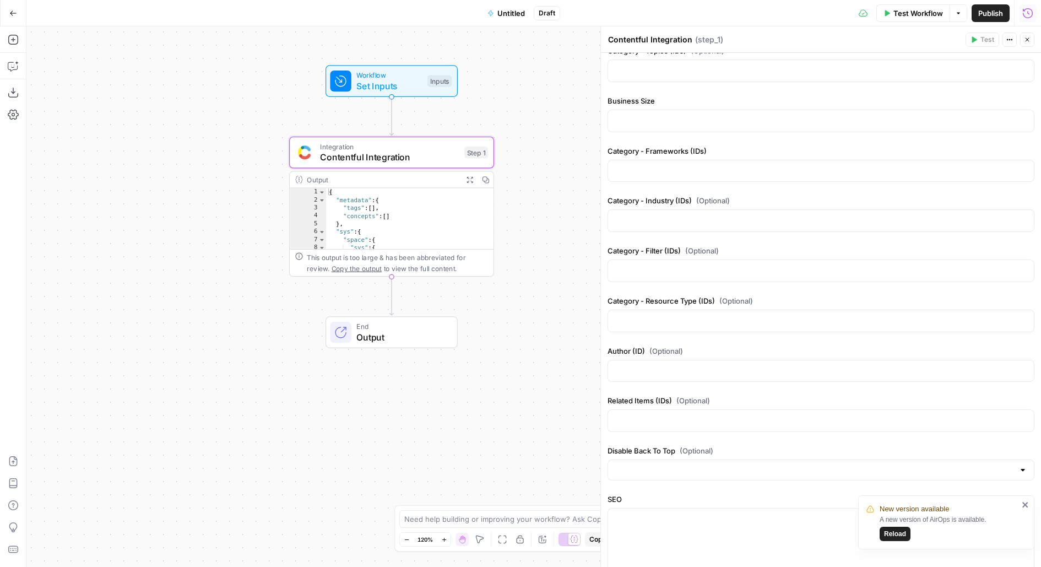
scroll to position [884, 0]
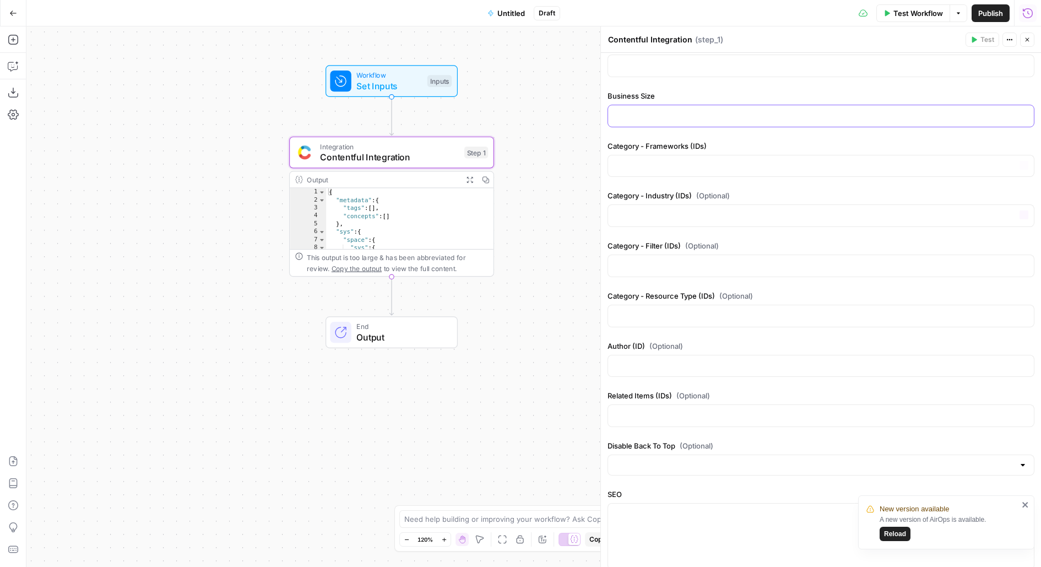
click at [671, 110] on p at bounding box center [821, 115] width 413 height 11
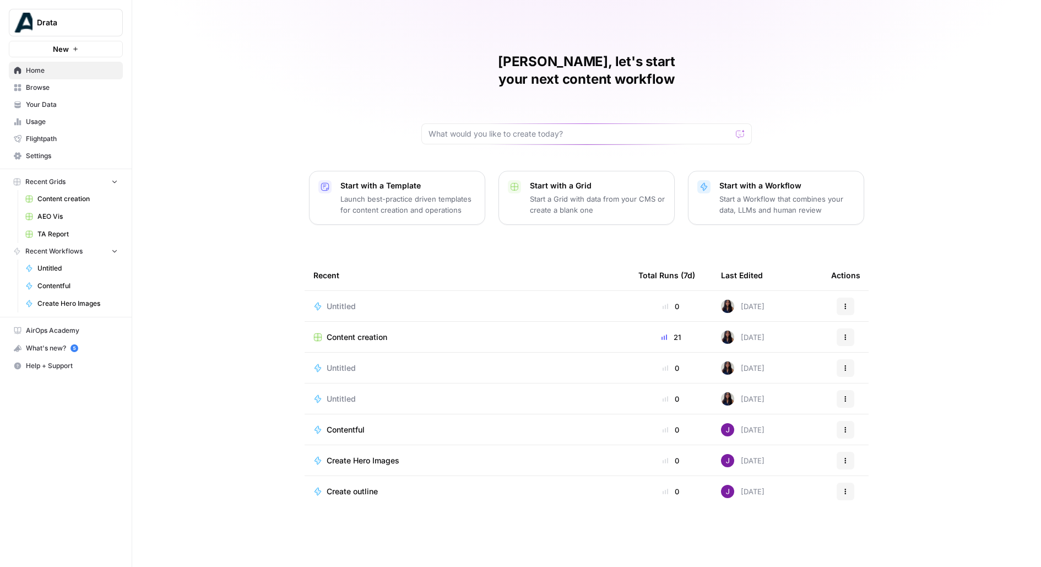
click at [340, 332] on span "Content creation" at bounding box center [357, 337] width 61 height 11
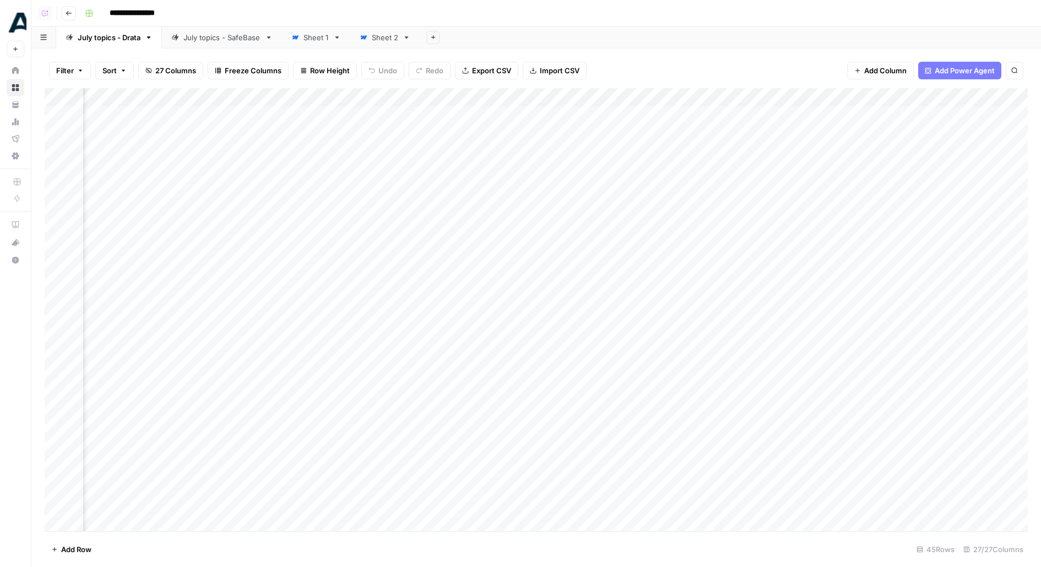
scroll to position [0, 1941]
click at [942, 115] on div "Add Column" at bounding box center [537, 309] width 984 height 443
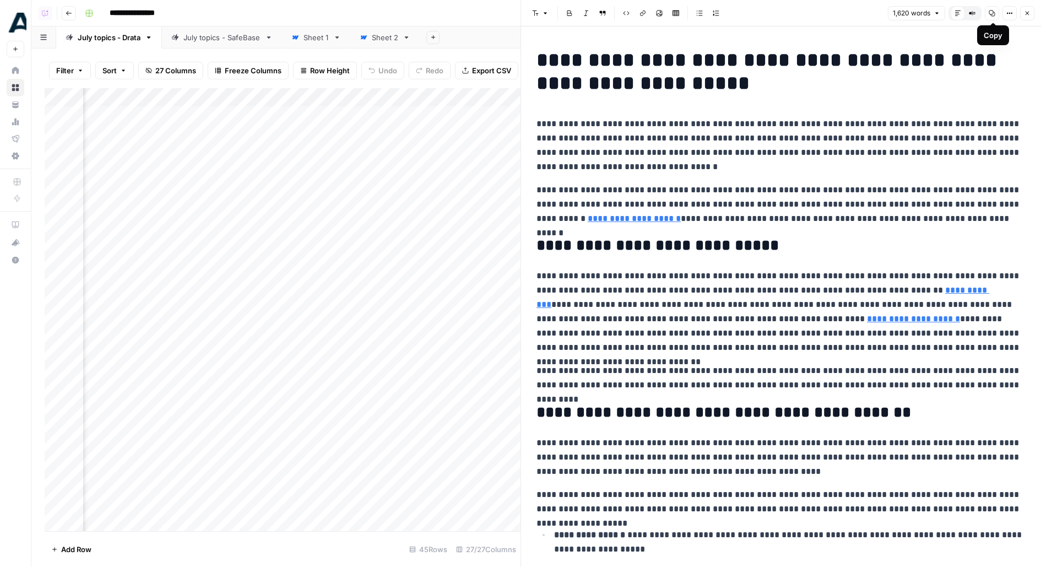
click at [1006, 13] on button "Options" at bounding box center [1010, 13] width 14 height 14
click at [990, 113] on span "Code" at bounding box center [977, 116] width 53 height 11
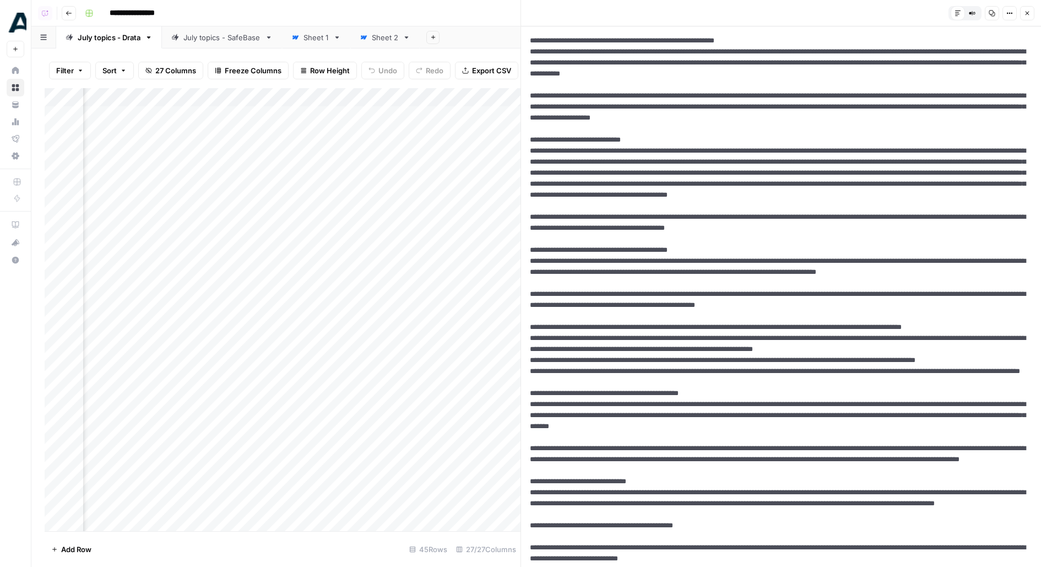
click at [996, 13] on icon "button" at bounding box center [992, 13] width 7 height 7
click at [368, 127] on div "Add Column" at bounding box center [283, 309] width 476 height 443
click at [368, 127] on div "**********" at bounding box center [379, 120] width 176 height 30
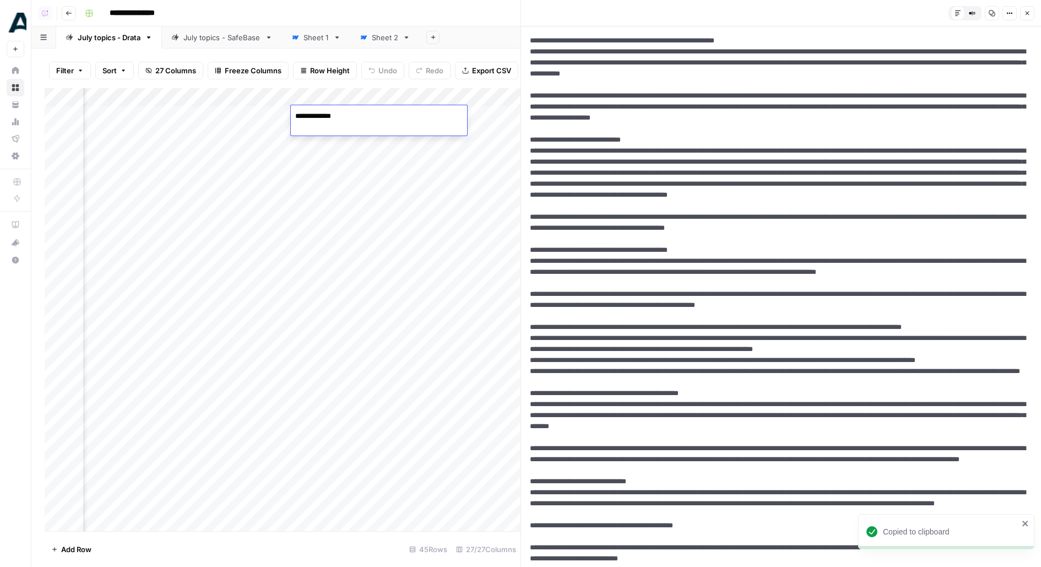
click at [326, 123] on textarea "**********" at bounding box center [379, 116] width 176 height 15
click at [424, 17] on div "**********" at bounding box center [555, 13] width 950 height 18
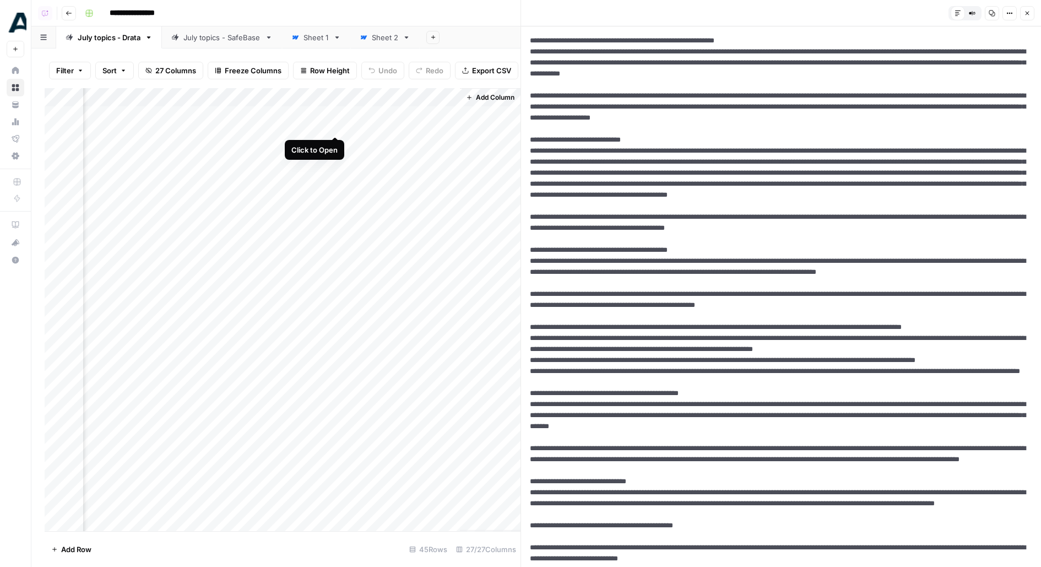
click at [336, 113] on div "Add Column" at bounding box center [283, 309] width 476 height 443
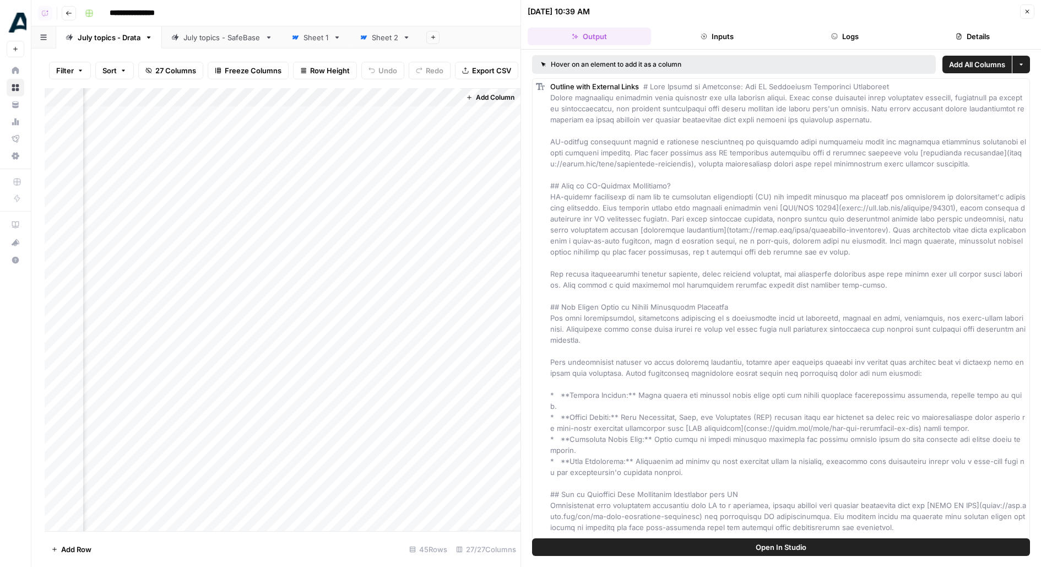
click at [948, 30] on button "Details" at bounding box center [972, 37] width 123 height 18
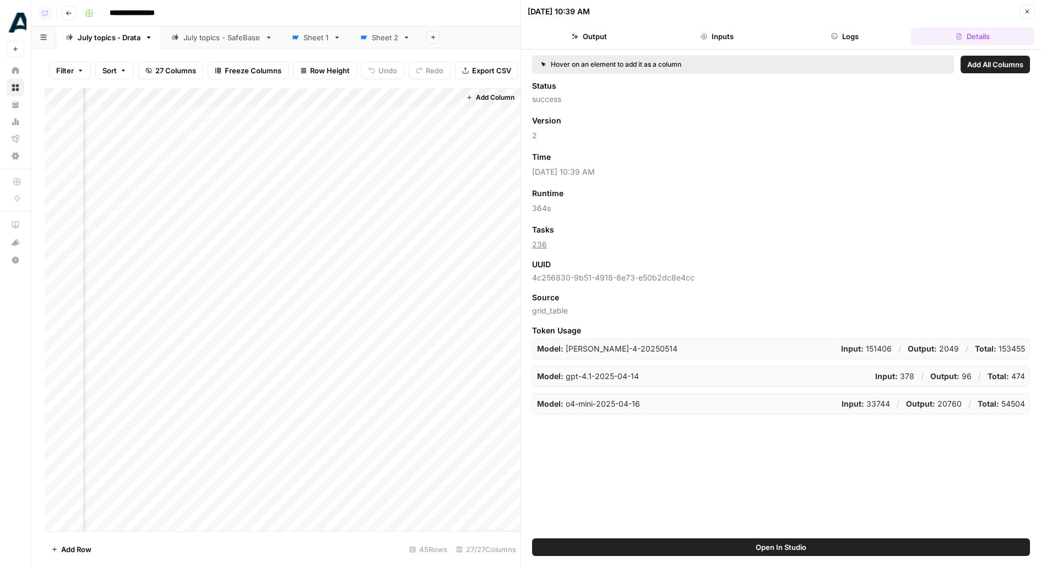
click at [602, 156] on span "Add as Column" at bounding box center [584, 157] width 48 height 10
click at [1031, 12] on icon "button" at bounding box center [1027, 11] width 7 height 7
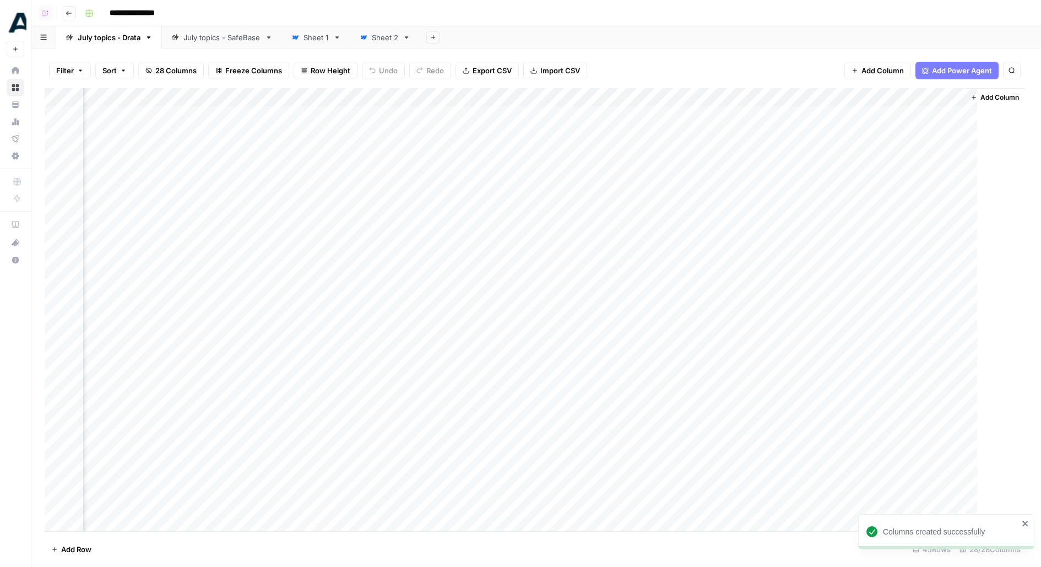
scroll to position [0, 2027]
click at [838, 114] on div "Add Column" at bounding box center [537, 309] width 984 height 443
click at [838, 114] on span "Date" at bounding box center [829, 116] width 88 height 10
click at [821, 55] on div "Filter Sort 28 Columns Freeze Columns Row Height Undo Redo Export CSV Import CS…" at bounding box center [537, 70] width 984 height 35
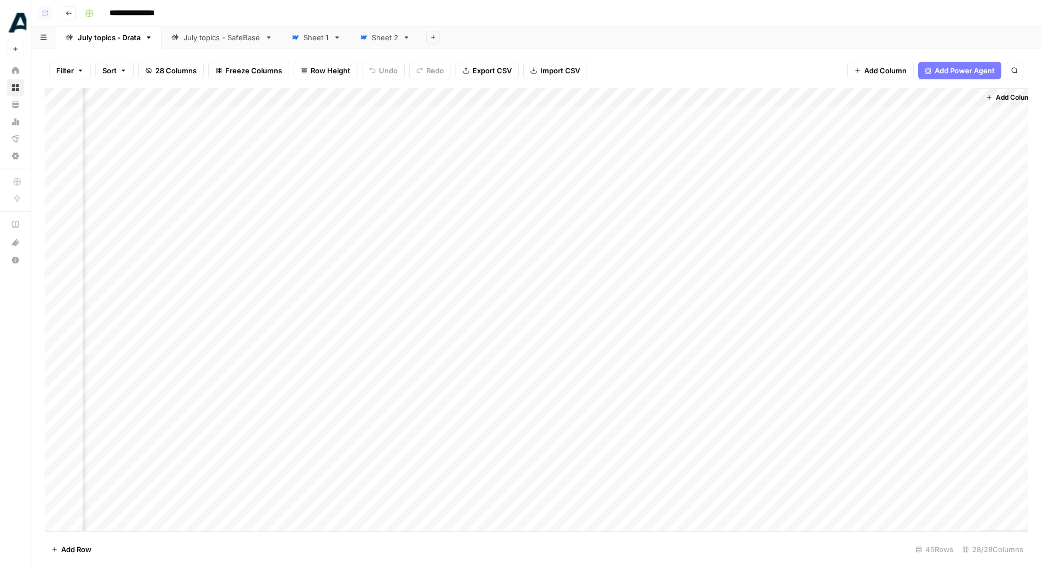
click at [825, 131] on div "Add Column" at bounding box center [537, 309] width 984 height 443
click at [825, 56] on div "Filter Sort 28 Columns Freeze Columns Row Height Undo Redo Export CSV Import CS…" at bounding box center [537, 70] width 984 height 35
click at [1007, 94] on span "Add Column" at bounding box center [1003, 98] width 39 height 10
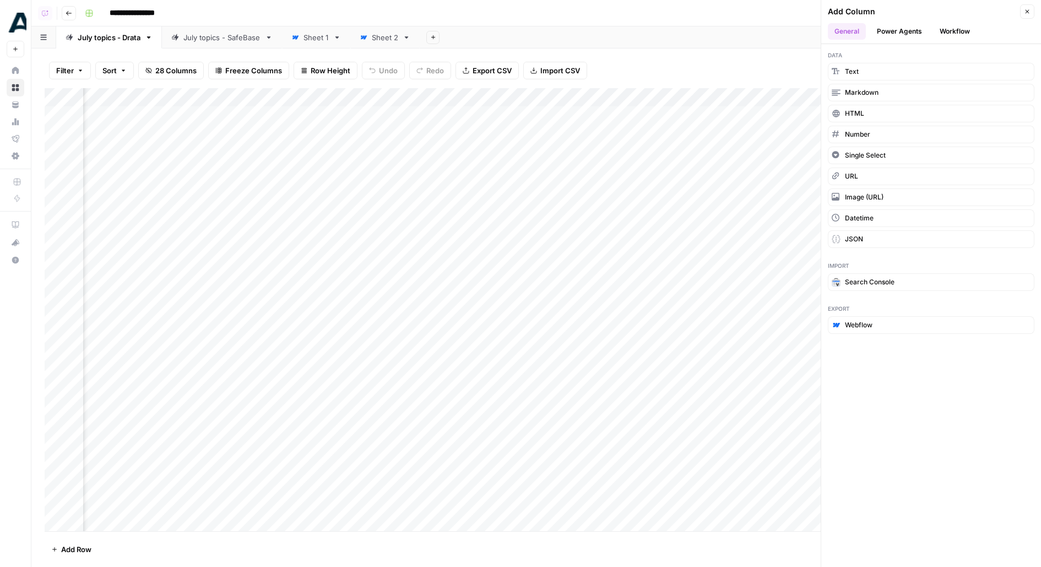
click at [972, 33] on button "Workflow" at bounding box center [955, 31] width 44 height 17
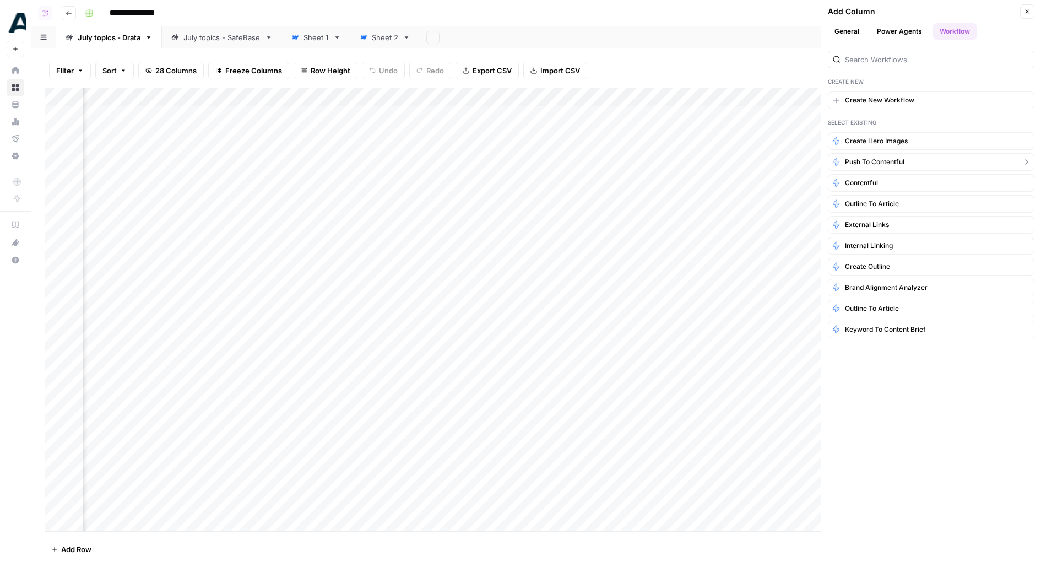
click at [920, 161] on button "Push to Contentful" at bounding box center [931, 162] width 207 height 18
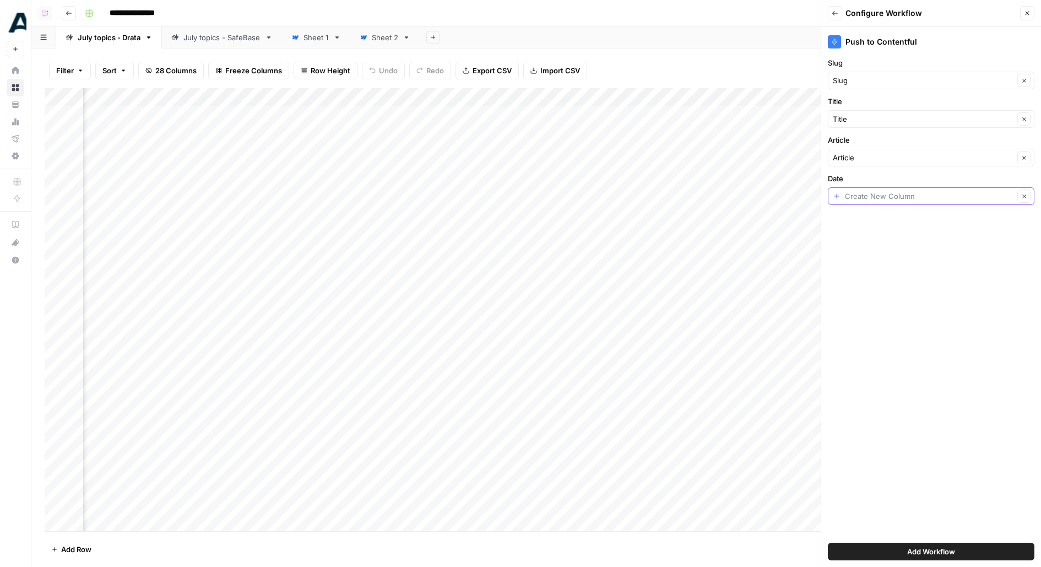
click at [857, 200] on input "Date" at bounding box center [929, 196] width 169 height 11
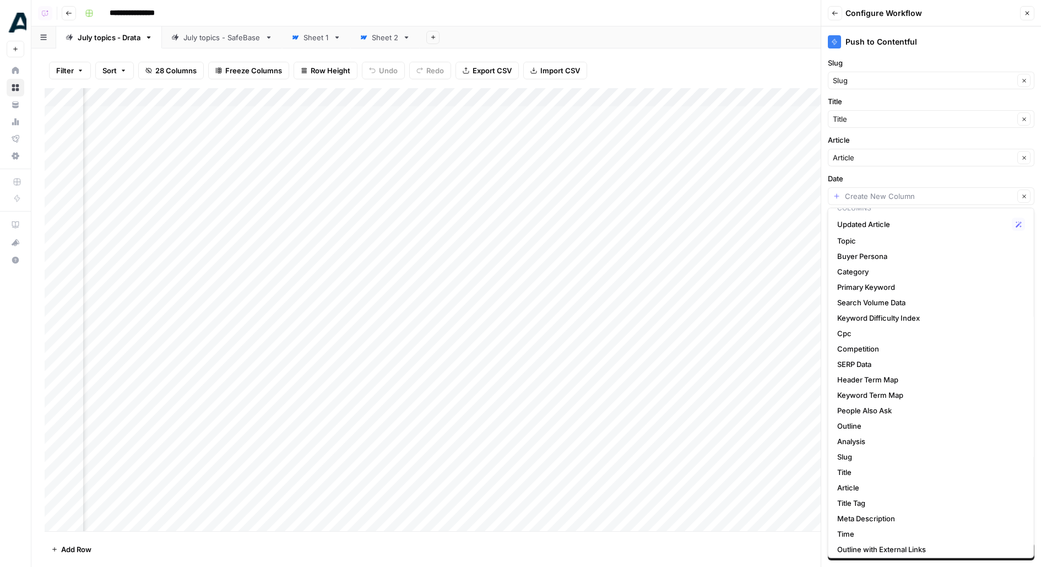
scroll to position [35, 0]
click at [850, 527] on span "Time" at bounding box center [929, 531] width 183 height 11
type input "Time"
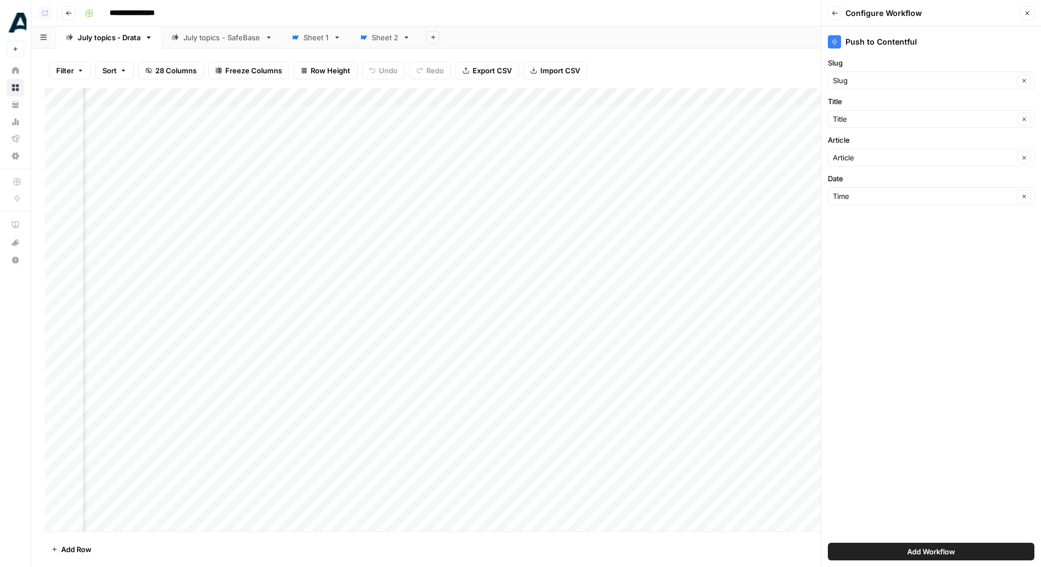
click at [866, 552] on button "Add Workflow" at bounding box center [931, 552] width 207 height 18
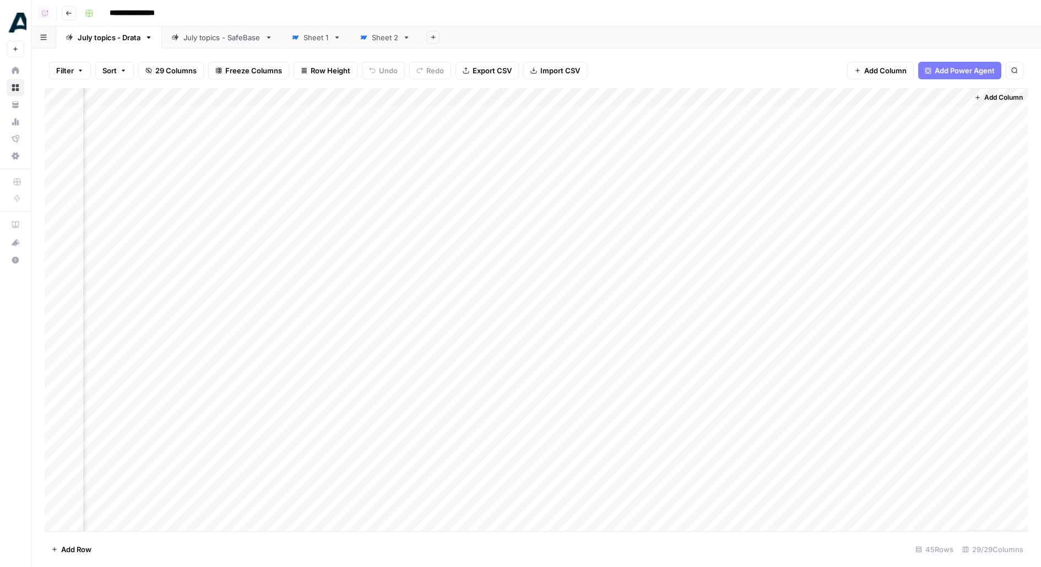
scroll to position [0, 2140]
click at [904, 125] on div "Add Column" at bounding box center [537, 309] width 984 height 443
click at [842, 117] on div "Add Column" at bounding box center [537, 309] width 984 height 443
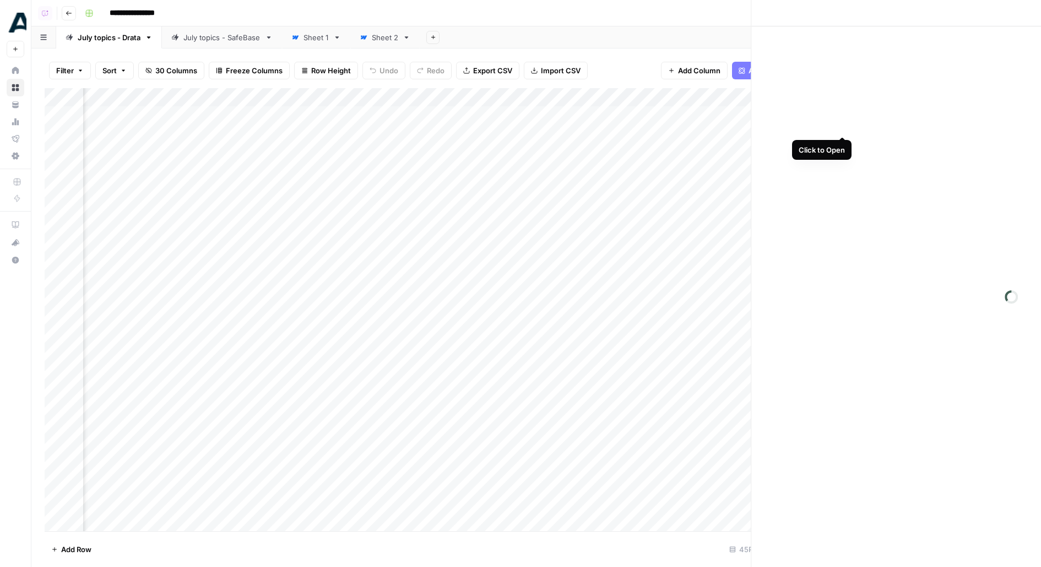
scroll to position [0, 2231]
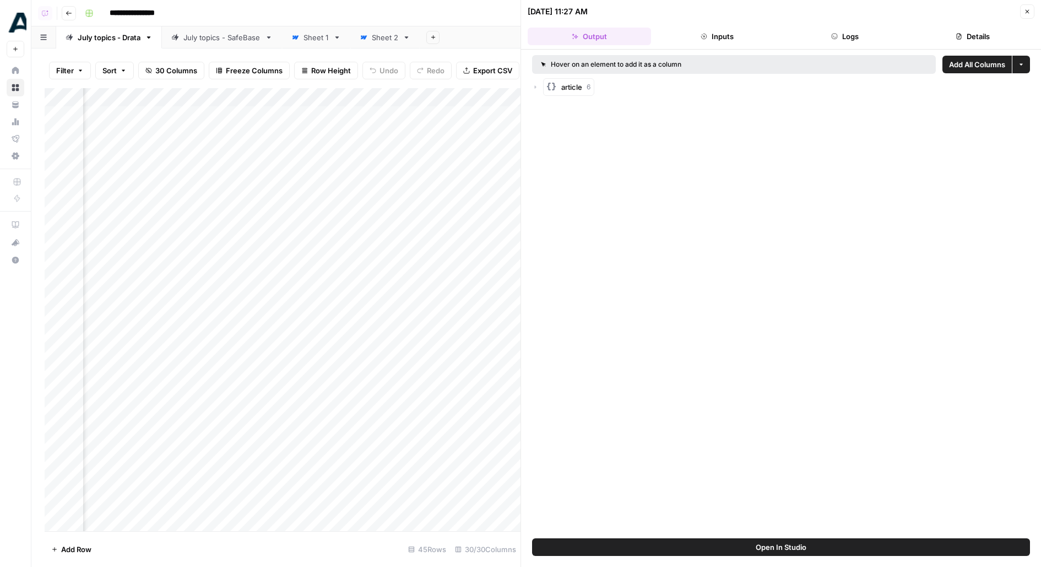
click at [1022, 14] on button "Close" at bounding box center [1028, 11] width 14 height 14
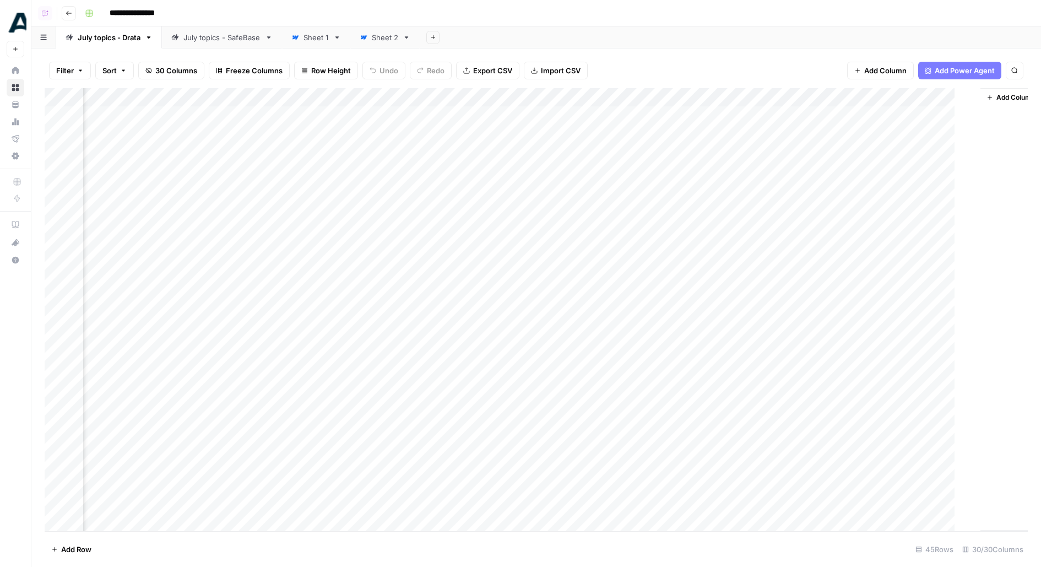
scroll to position [0, 2226]
click at [855, 114] on div "Add Column" at bounding box center [537, 309] width 984 height 443
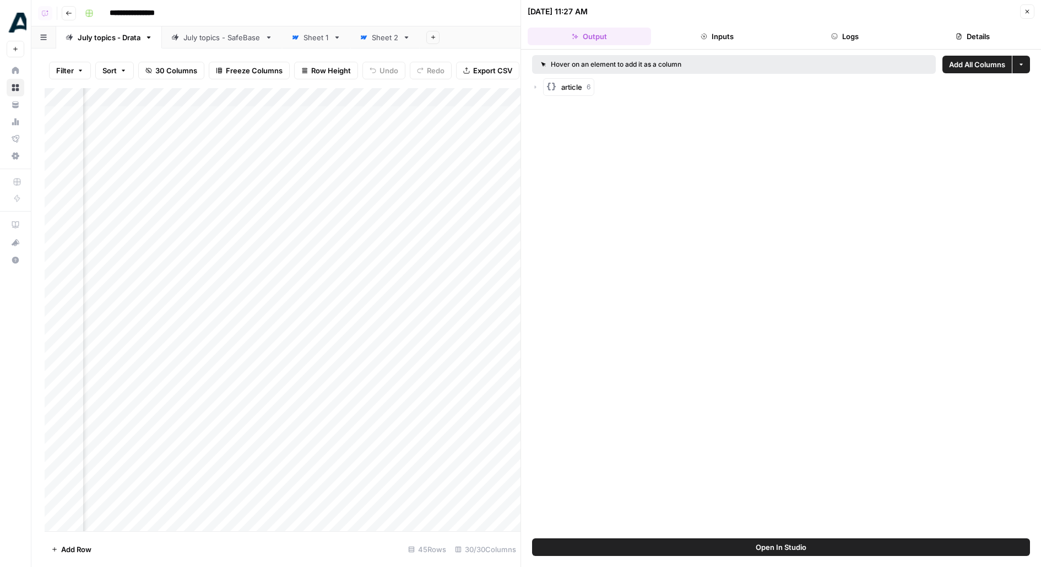
click at [795, 538] on button "Open In Studio" at bounding box center [781, 547] width 498 height 18
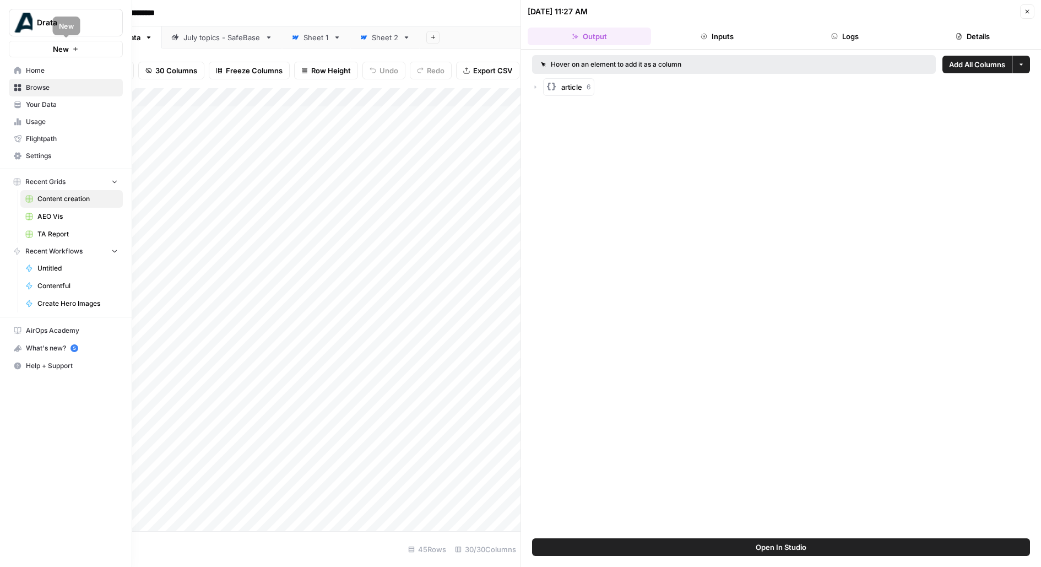
click at [54, 47] on span "New" at bounding box center [61, 49] width 16 height 11
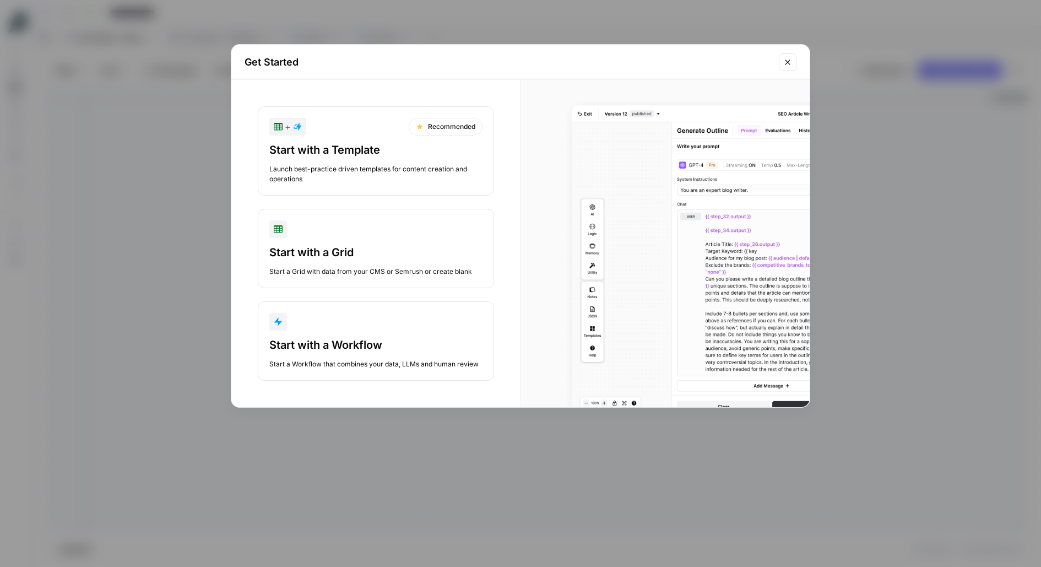
click at [293, 314] on div "button" at bounding box center [375, 322] width 213 height 18
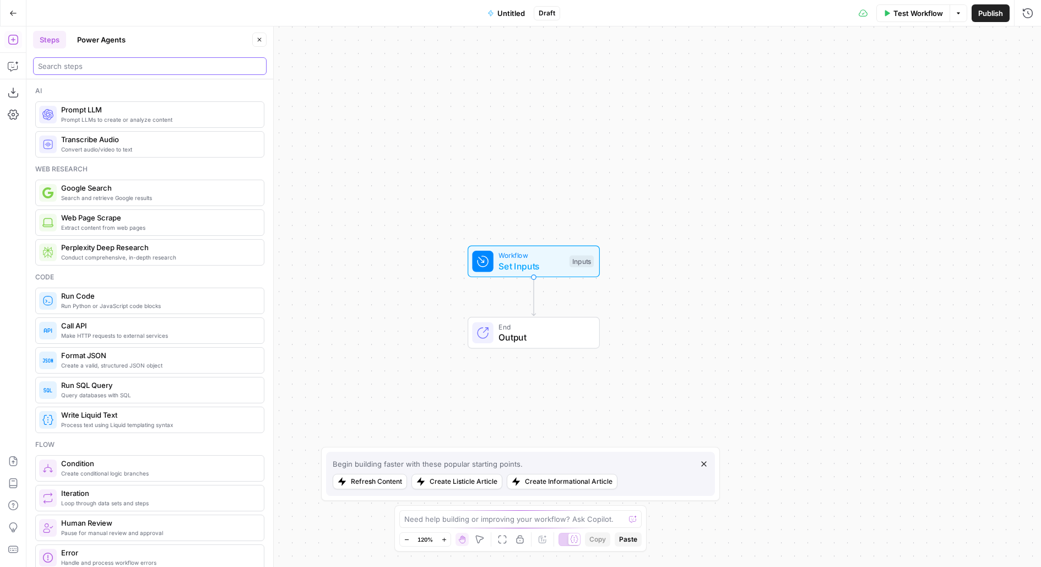
click at [198, 63] on input "search" at bounding box center [150, 66] width 224 height 11
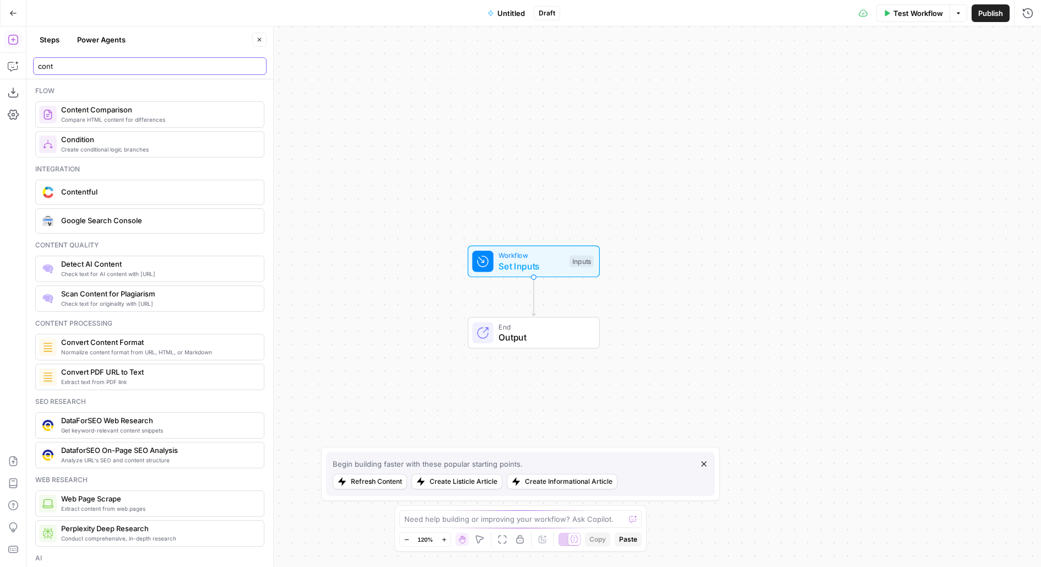
type input "cont"
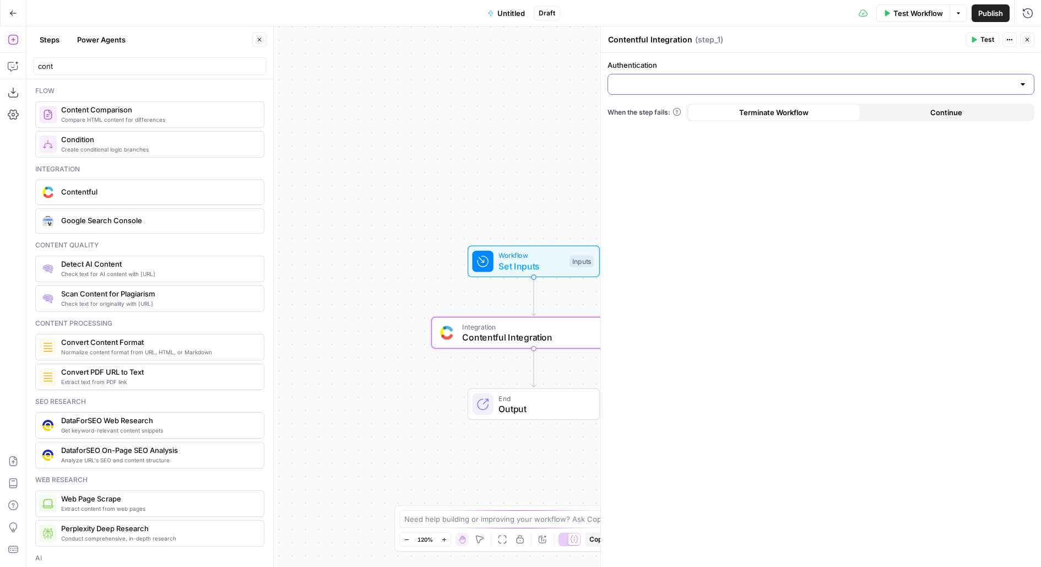
click at [752, 81] on input "Authentication" at bounding box center [815, 84] width 400 height 11
click at [728, 111] on span "Contentful 3" at bounding box center [819, 111] width 404 height 11
type input "Contentful 3"
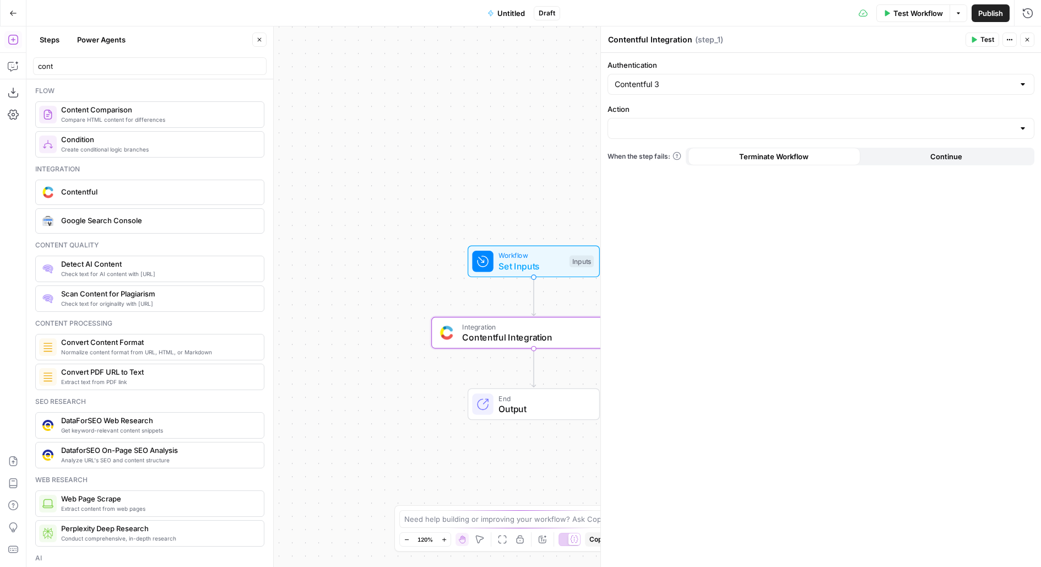
click at [670, 121] on div at bounding box center [821, 128] width 427 height 21
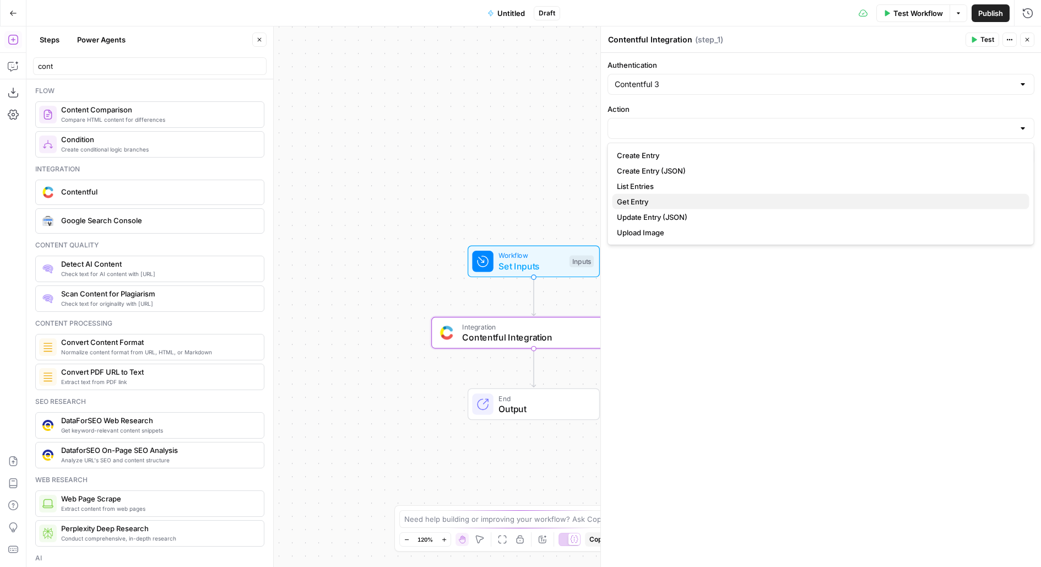
click at [661, 205] on span "Get Entry" at bounding box center [819, 201] width 404 height 11
type input "Get Entry"
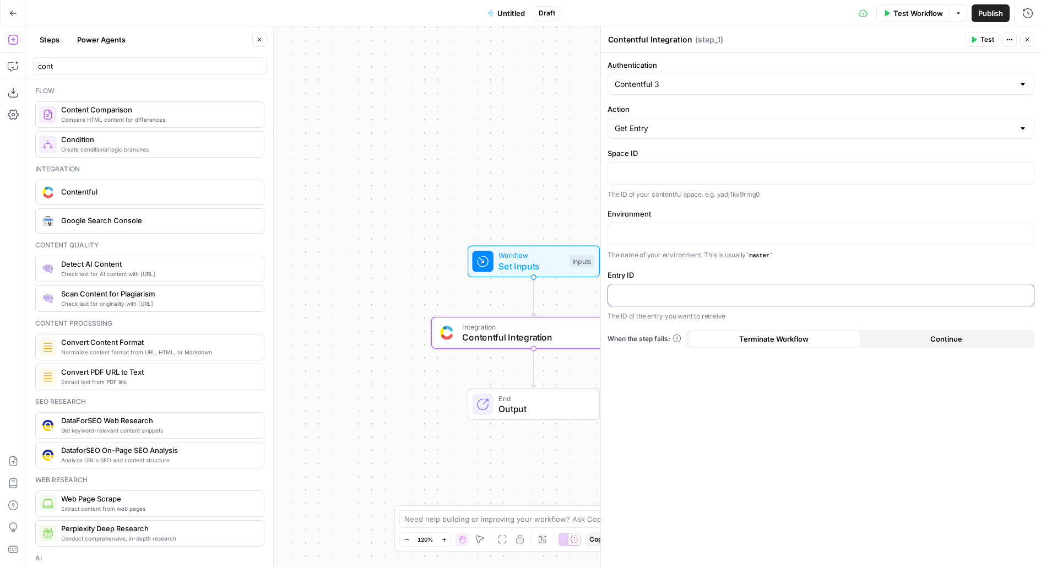
click at [639, 292] on p at bounding box center [821, 294] width 413 height 11
drag, startPoint x: 710, startPoint y: 294, endPoint x: 604, endPoint y: 290, distance: 105.3
click at [605, 290] on div "**********" at bounding box center [821, 296] width 441 height 541
click at [727, 298] on div "**********" at bounding box center [821, 294] width 426 height 21
click at [687, 219] on div "Environment The name of your environment. This is usually master" at bounding box center [821, 234] width 427 height 52
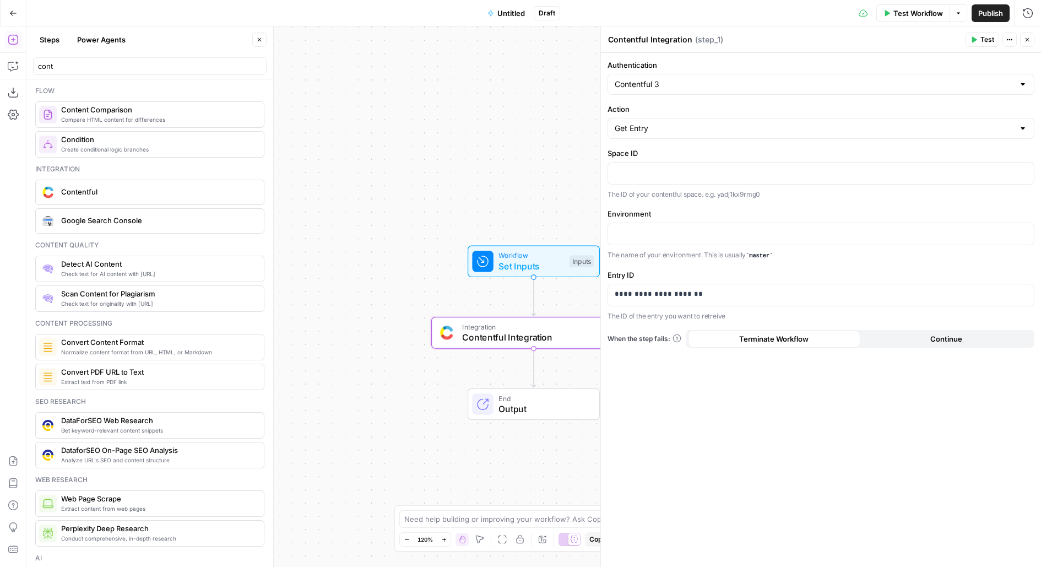
click at [688, 187] on div "Space ID The ID of your contentful space. e.g. yadj1kx9rmg0" at bounding box center [821, 174] width 427 height 52
click at [664, 175] on p at bounding box center [821, 172] width 413 height 11
click at [705, 240] on div at bounding box center [821, 233] width 426 height 21
click at [985, 46] on button "Test" at bounding box center [983, 40] width 34 height 14
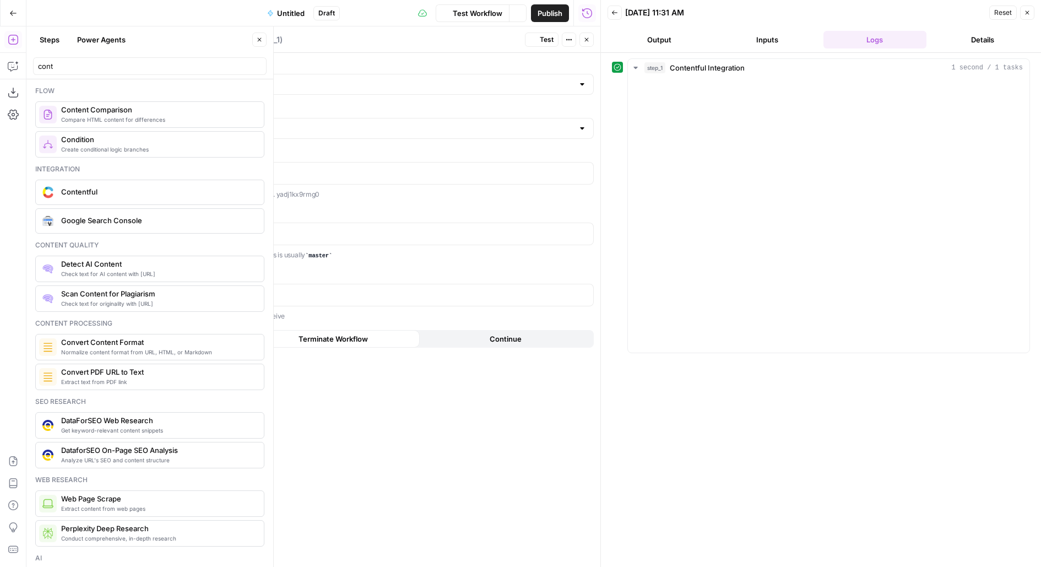
click at [262, 37] on icon "button" at bounding box center [259, 39] width 7 height 7
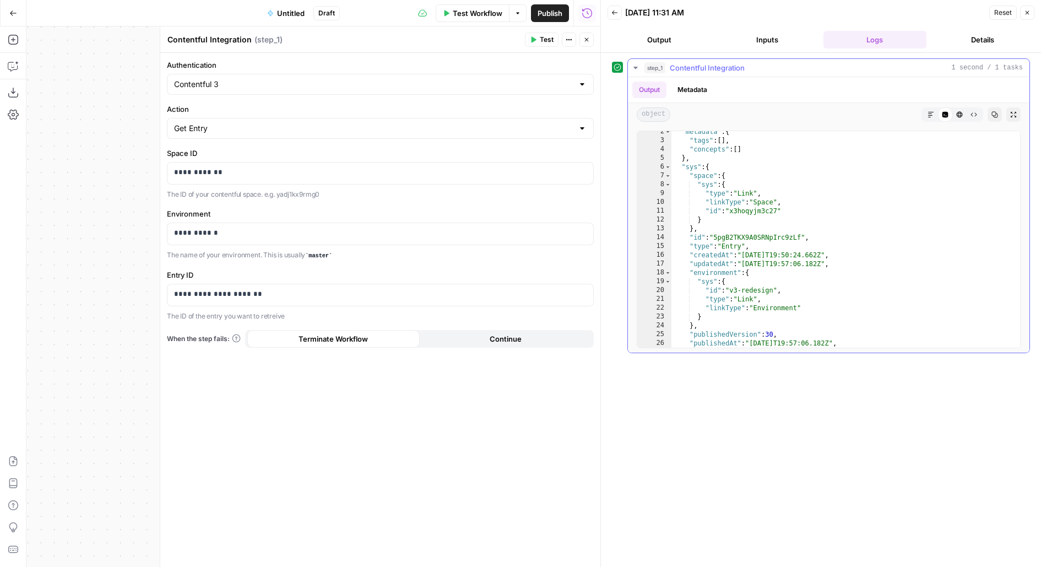
scroll to position [28, 0]
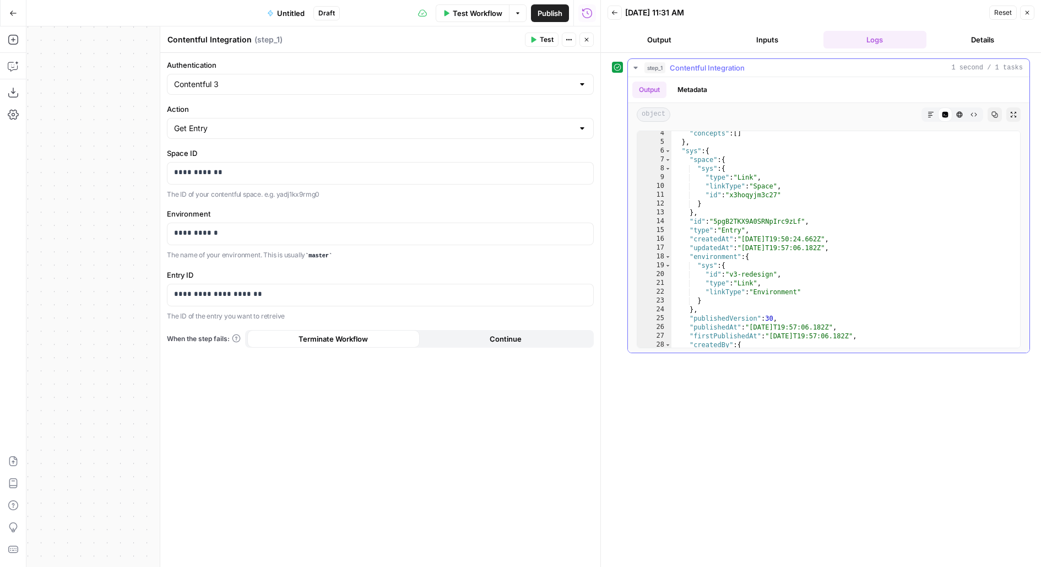
click at [1011, 116] on icon "button" at bounding box center [1014, 114] width 7 height 7
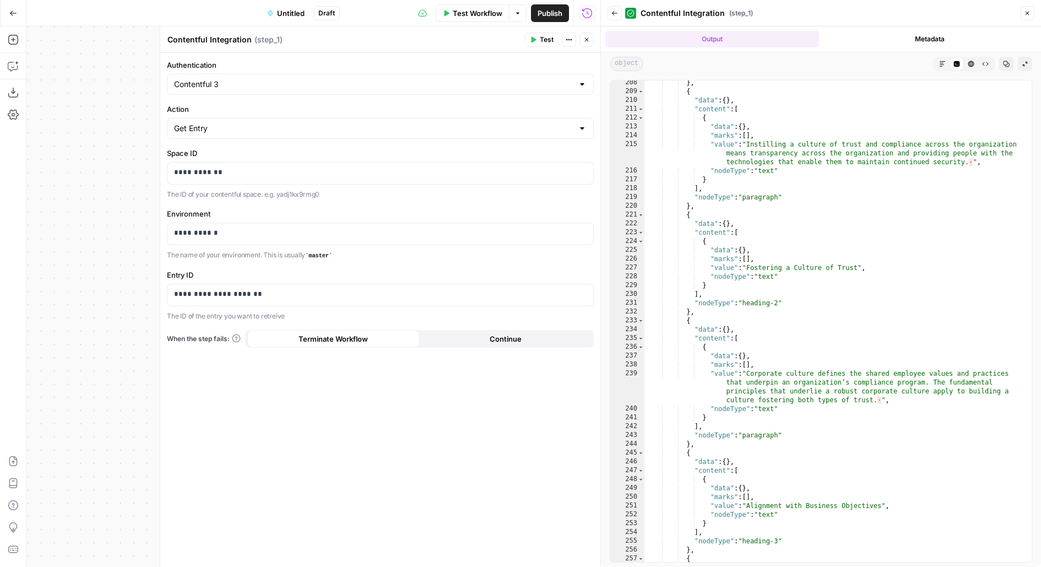
scroll to position [1934, 0]
type textarea "*"
click at [803, 217] on div "} , { "data" : { } , "content" : [ { "data" : { } , "marks" : [ ] , "value" : "…" at bounding box center [839, 327] width 388 height 500
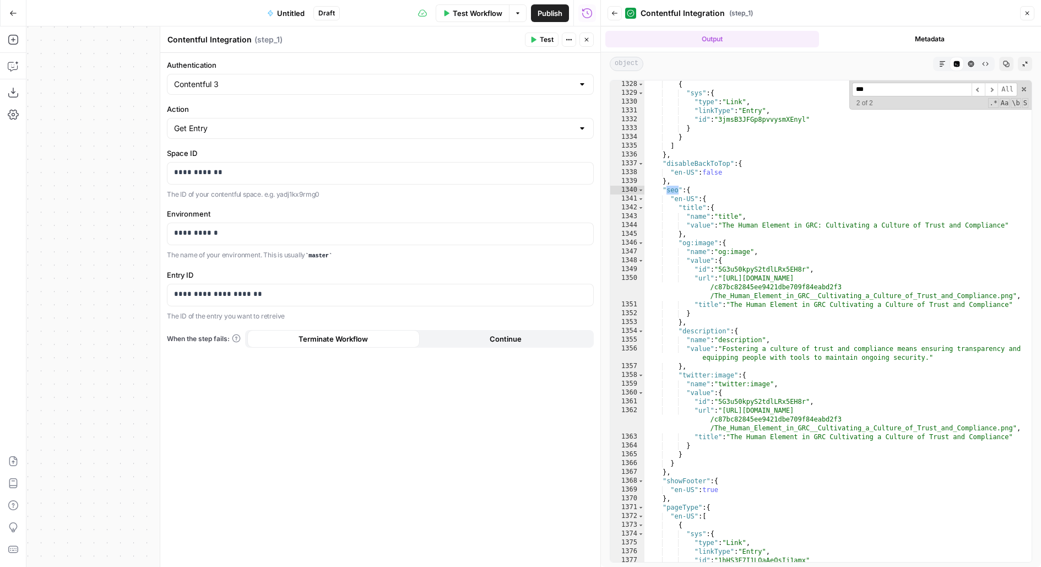
scroll to position [12521, 0]
type input "***"
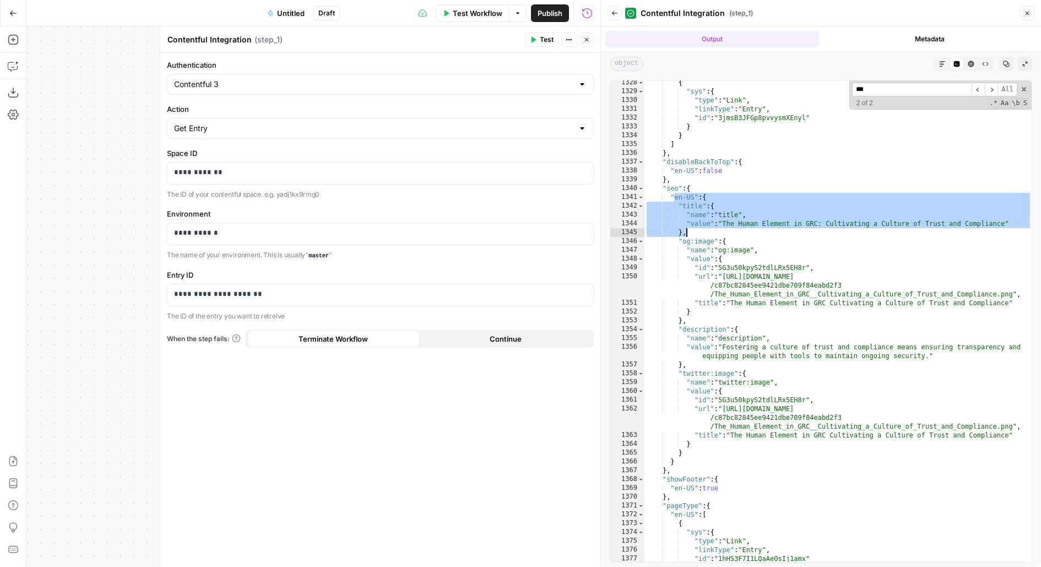
drag, startPoint x: 674, startPoint y: 199, endPoint x: 687, endPoint y: 231, distance: 34.6
click at [687, 231] on div "{ "sys" : { "type" : "Link" , "linkType" : "Entry" , "id" : "3jmsB3JFGp8pvvysmX…" at bounding box center [839, 328] width 388 height 500
click at [639, 196] on span "Toggle code folding, rows 1341 through 1366" at bounding box center [641, 197] width 6 height 9
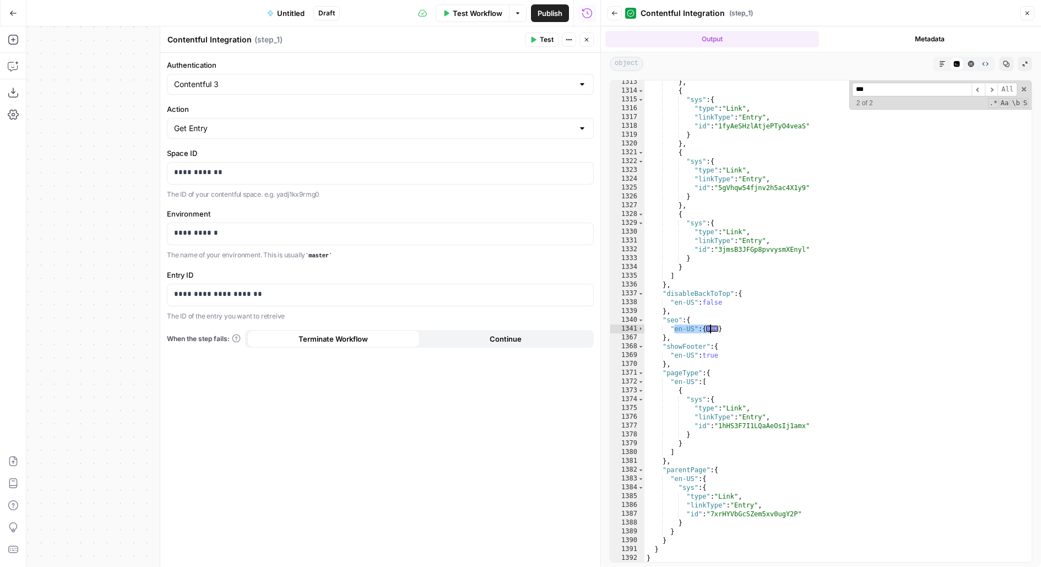
scroll to position [12390, 0]
click at [641, 329] on span "Toggle code folding, rows 1341 through 1366" at bounding box center [641, 329] width 6 height 9
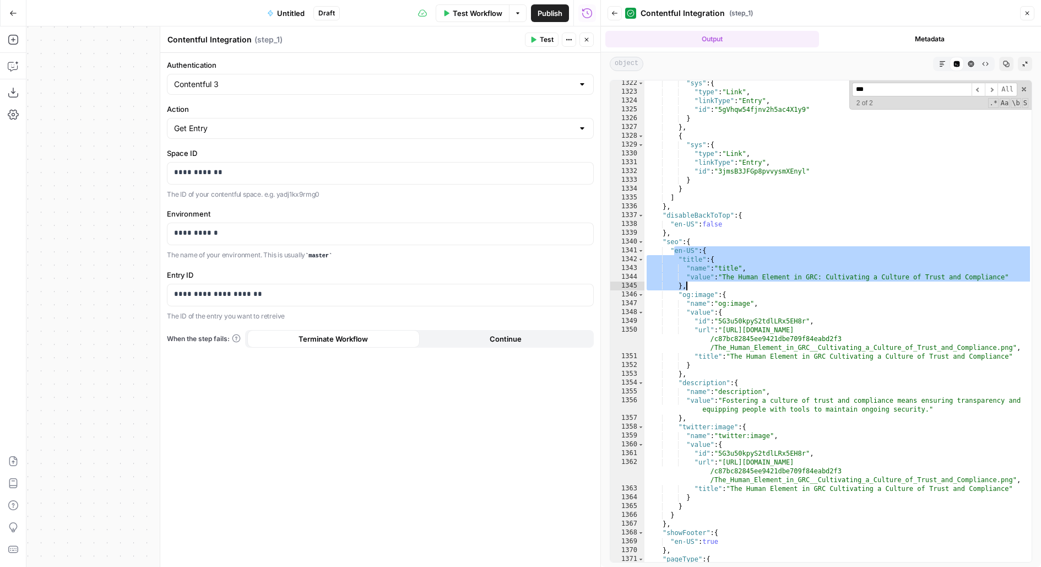
scroll to position [12470, 0]
click at [639, 258] on span "Toggle code folding, rows 1342 through 1345" at bounding box center [641, 257] width 6 height 9
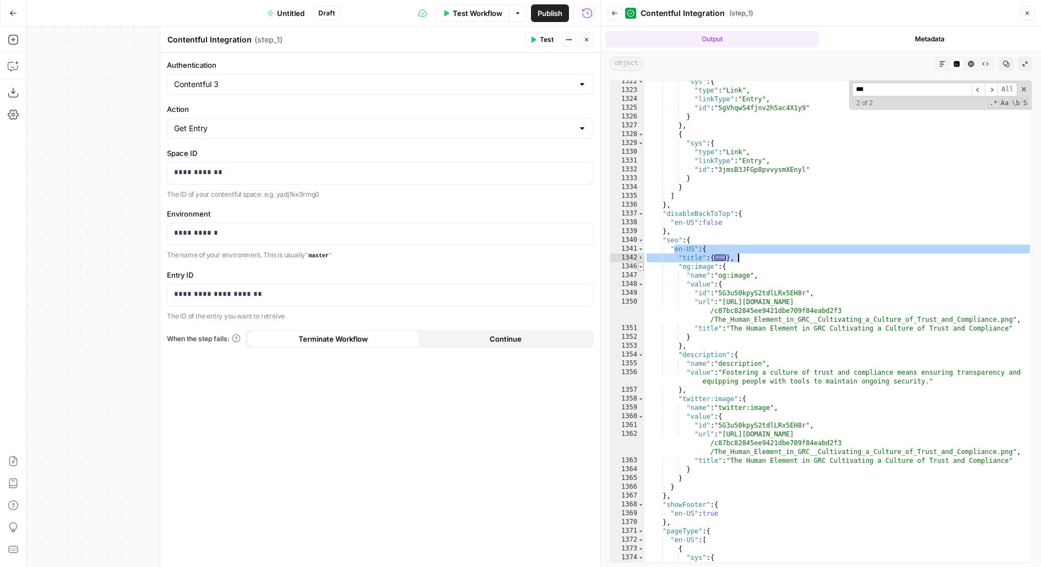
click at [640, 267] on span "Toggle code folding, rows 1346 through 1353" at bounding box center [641, 266] width 6 height 9
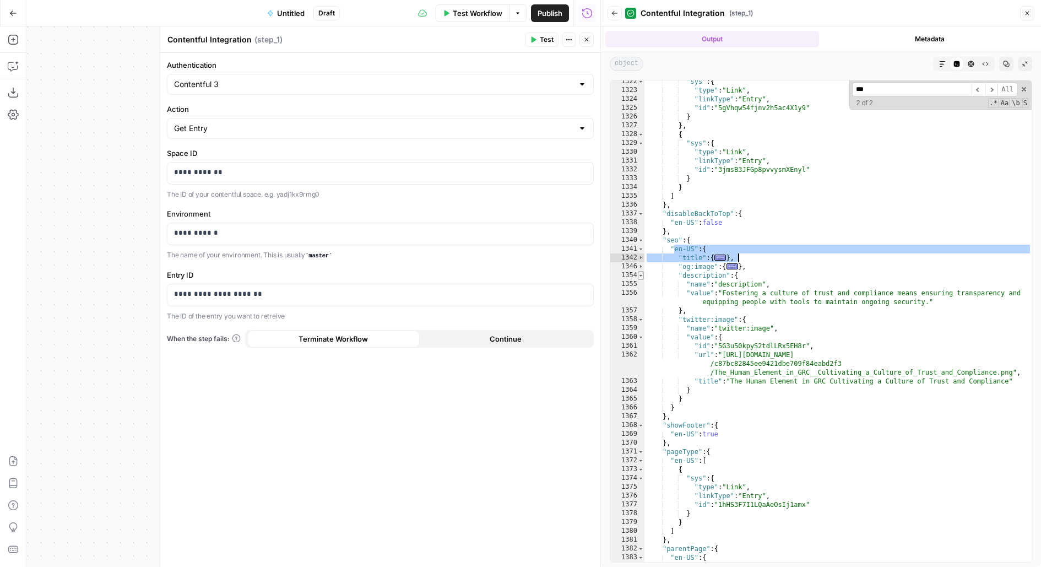
click at [640, 276] on span "Toggle code folding, rows 1354 through 1357" at bounding box center [641, 275] width 6 height 9
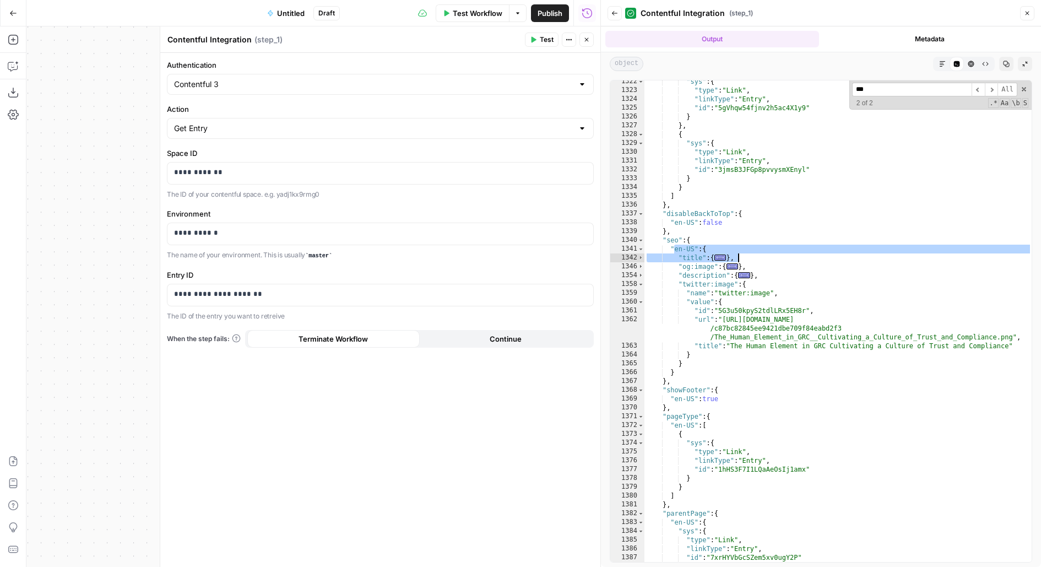
scroll to position [12471, 0]
click at [641, 285] on span "Toggle code folding, rows 1358 through 1365" at bounding box center [641, 283] width 6 height 9
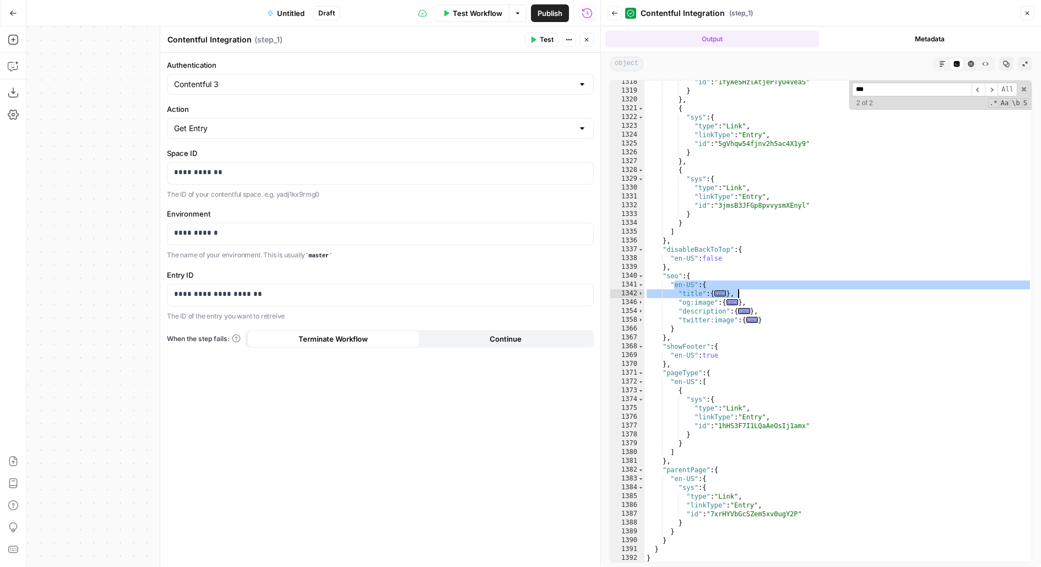
click at [789, 235] on div ""id" : "1fyAeSHzlAtjePTyO4veaS" } } , { "sys" : { "type" : "Link" , "linkType" …" at bounding box center [839, 328] width 388 height 500
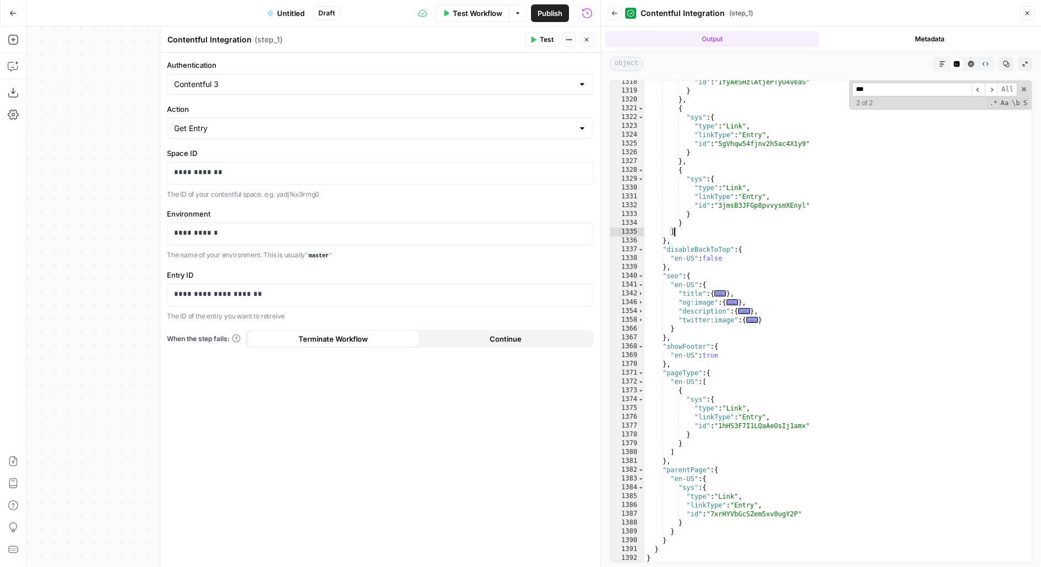
drag, startPoint x: 672, startPoint y: 299, endPoint x: 708, endPoint y: 299, distance: 35.3
click at [698, 299] on div ""id" : "1fyAeSHzlAtjePTyO4veaS" } } , { "sys" : { "type" : "Link" , "linkType" …" at bounding box center [839, 328] width 388 height 500
click at [761, 304] on div ""id" : "1fyAeSHzlAtjePTyO4veaS" } } , { "sys" : { "type" : "Link" , "linkType" …" at bounding box center [839, 328] width 388 height 500
click at [638, 306] on span "Toggle code folding, rows 1346 through 1353" at bounding box center [641, 302] width 6 height 9
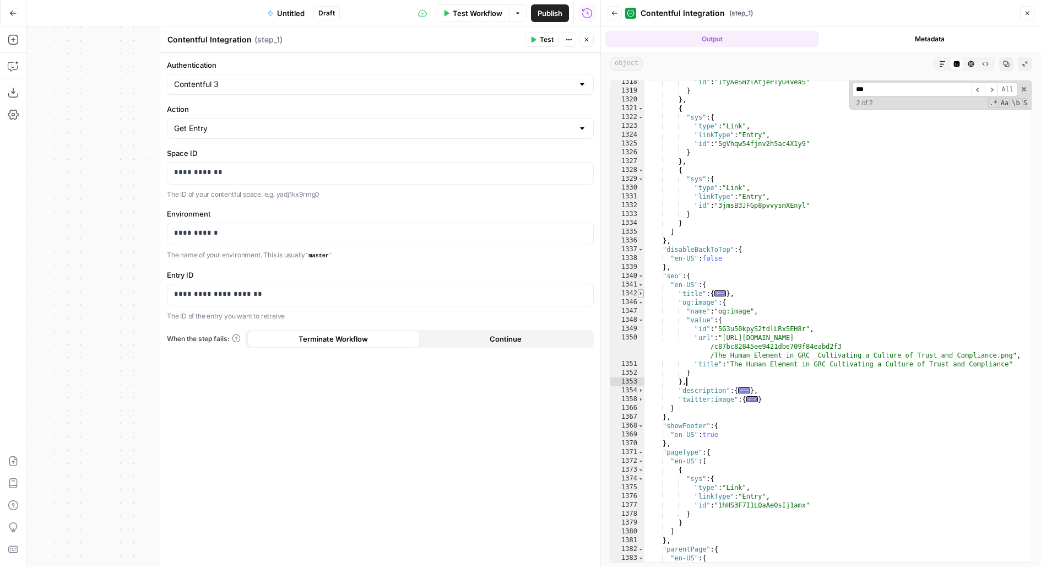
click at [640, 292] on span "Toggle code folding, rows 1342 through 1345" at bounding box center [641, 293] width 6 height 9
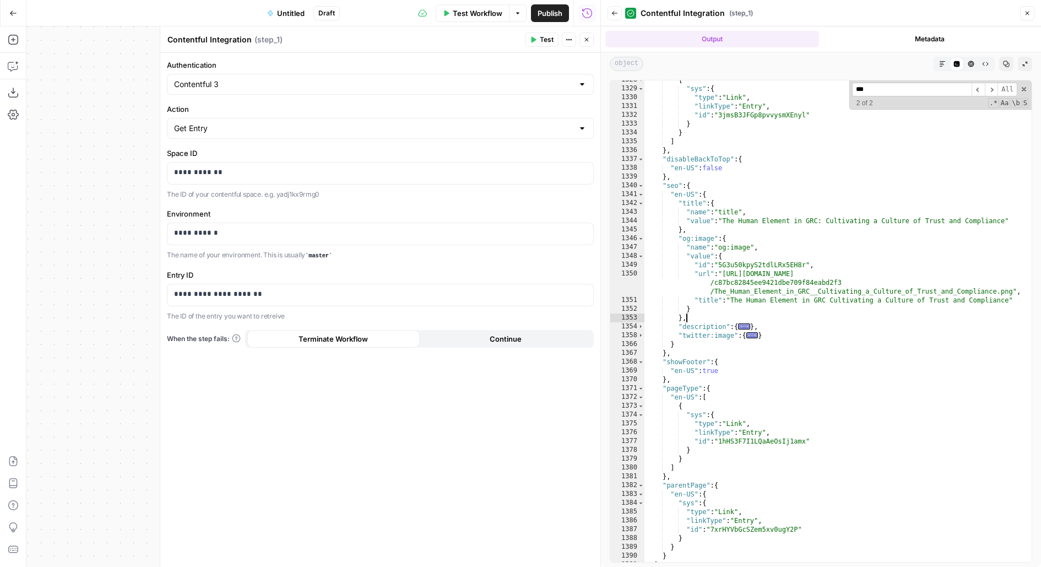
scroll to position [12525, 0]
click at [639, 325] on span "Toggle code folding, rows 1354 through 1357" at bounding box center [641, 326] width 6 height 9
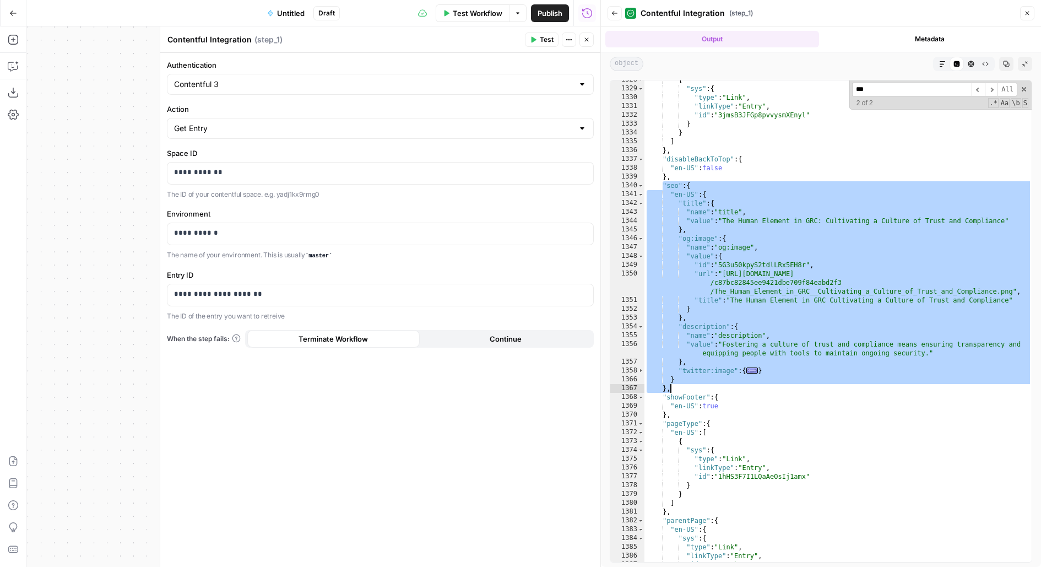
drag, startPoint x: 663, startPoint y: 185, endPoint x: 685, endPoint y: 388, distance: 204.0
click at [685, 388] on div "{ "sys" : { "type" : "Link" , "linkType" : "Entry" , "id" : "3jmsB3JFGp8pvvysmX…" at bounding box center [839, 325] width 388 height 500
click at [701, 217] on div "{ "sys" : { "type" : "Link" , "linkType" : "Entry" , "id" : "3jmsB3JFGp8pvvysmX…" at bounding box center [839, 325] width 388 height 500
drag, startPoint x: 692, startPoint y: 185, endPoint x: 666, endPoint y: 387, distance: 203.3
click at [666, 387] on div "{ "sys" : { "type" : "Link" , "linkType" : "Entry" , "id" : "3jmsB3JFGp8pvvysmX…" at bounding box center [839, 325] width 388 height 500
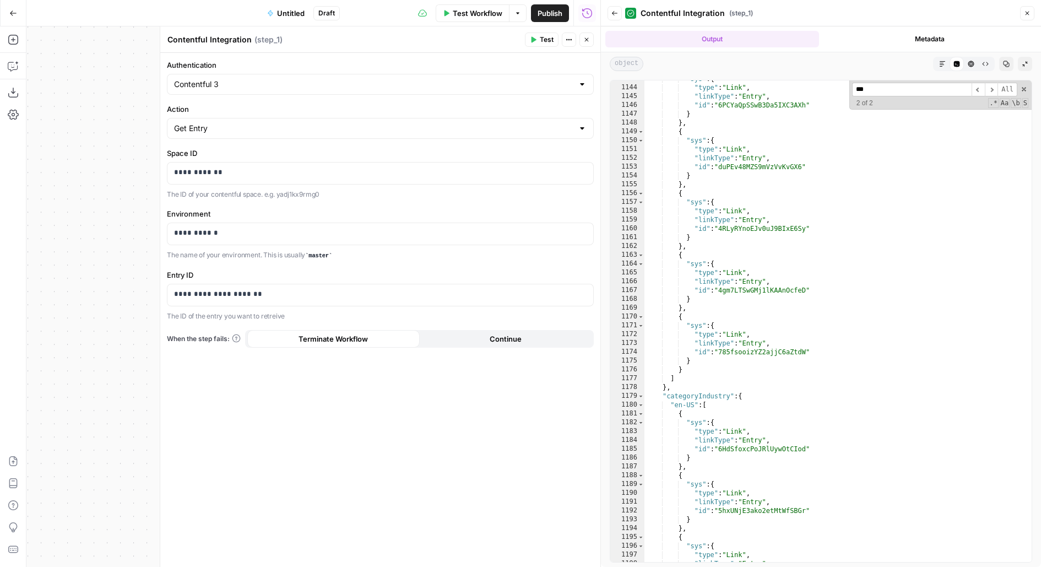
scroll to position [10792, 0]
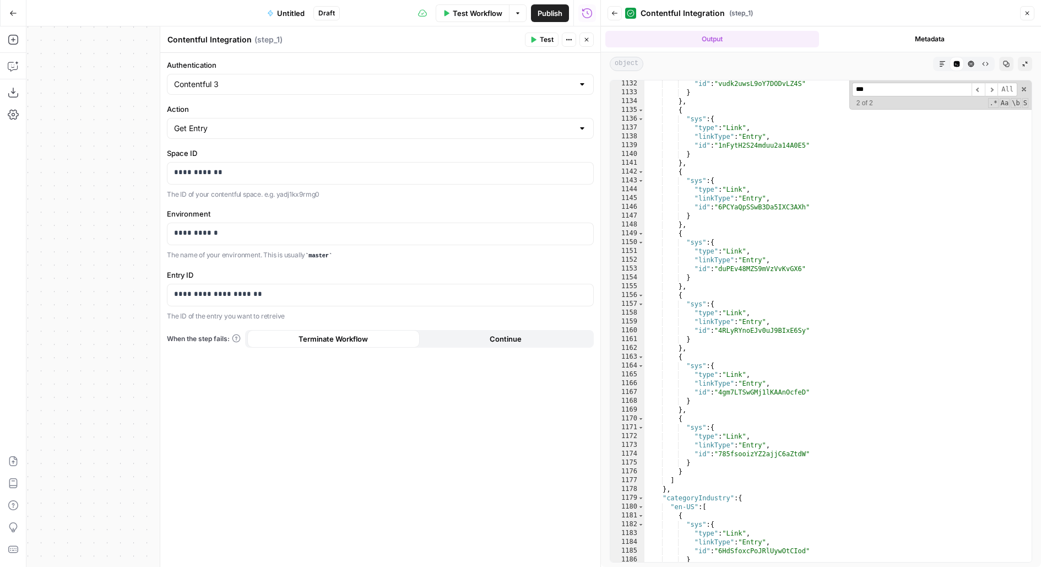
click at [748, 214] on div ""id" : "vudk2uwsL9oY7DODvLZ4S" } } , { "sys" : { "type" : "Link" , "linkType" :…" at bounding box center [839, 329] width 388 height 500
type textarea "*"
click at [900, 89] on input "***" at bounding box center [912, 90] width 120 height 14
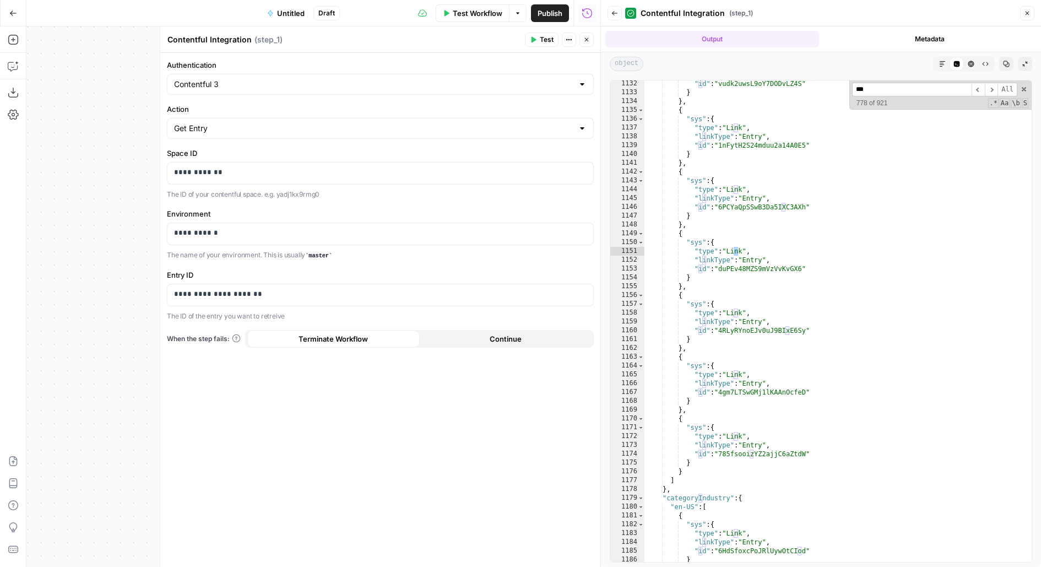
scroll to position [12446, 0]
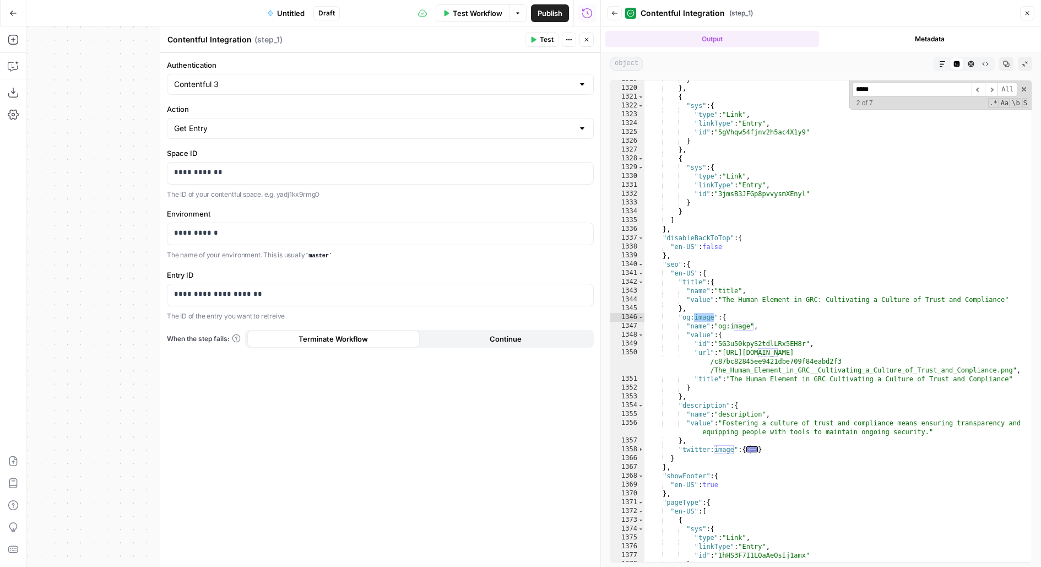
type input "*****"
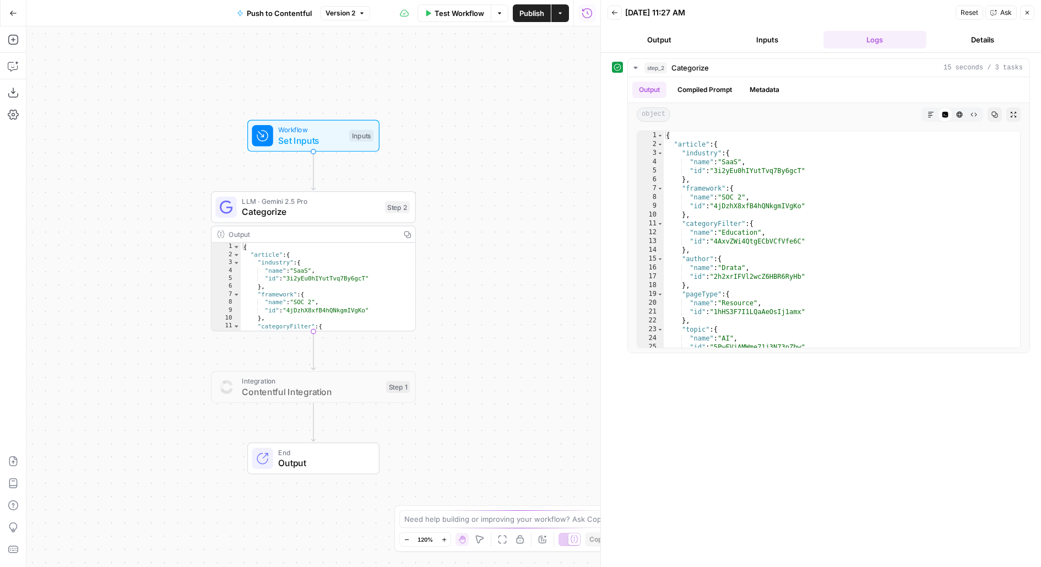
click at [769, 39] on button "Inputs" at bounding box center [768, 40] width 104 height 18
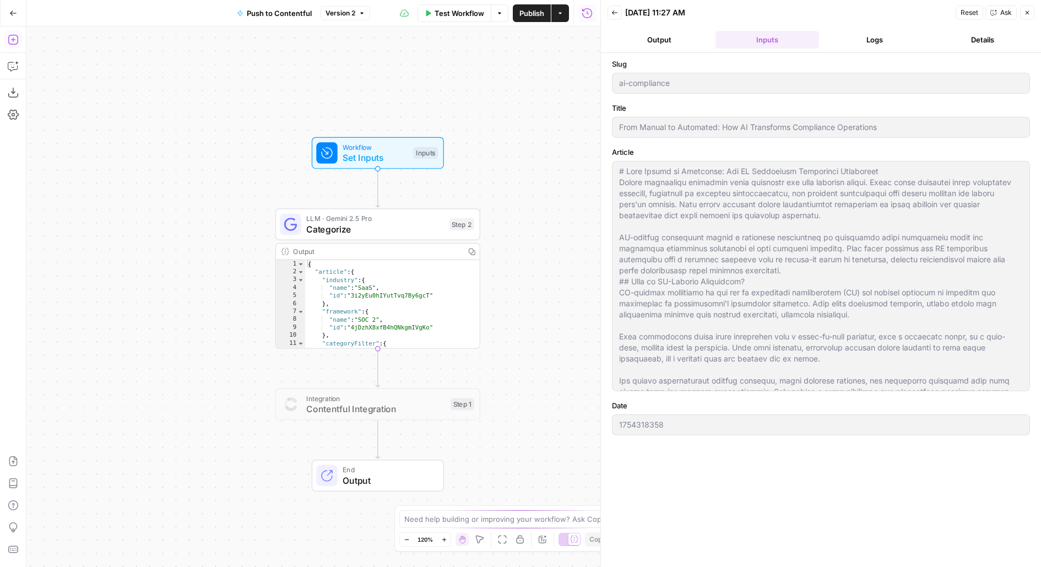
click at [9, 41] on icon "button" at bounding box center [13, 39] width 11 height 11
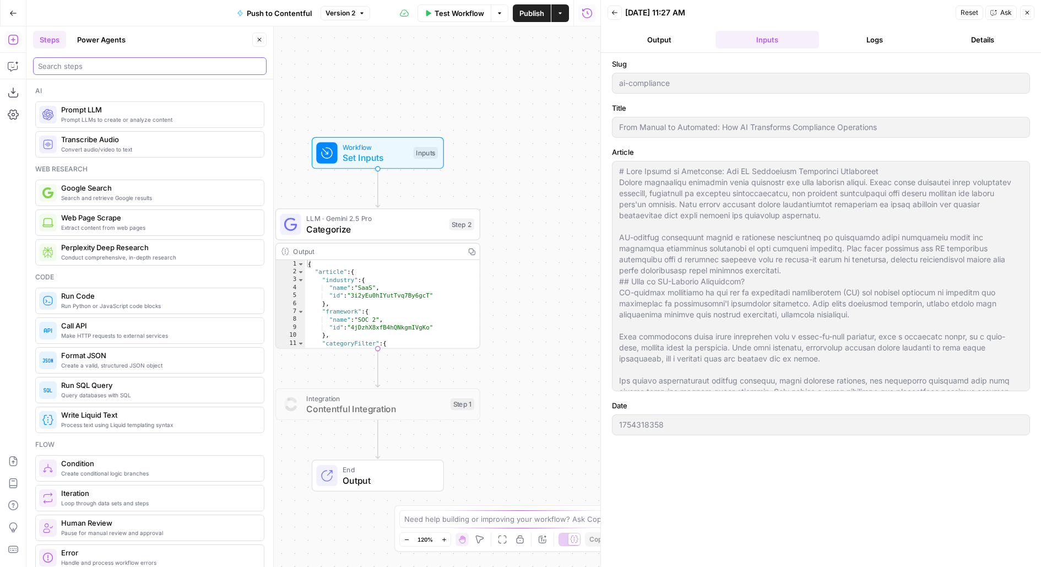
click at [94, 69] on input "search" at bounding box center [150, 66] width 224 height 11
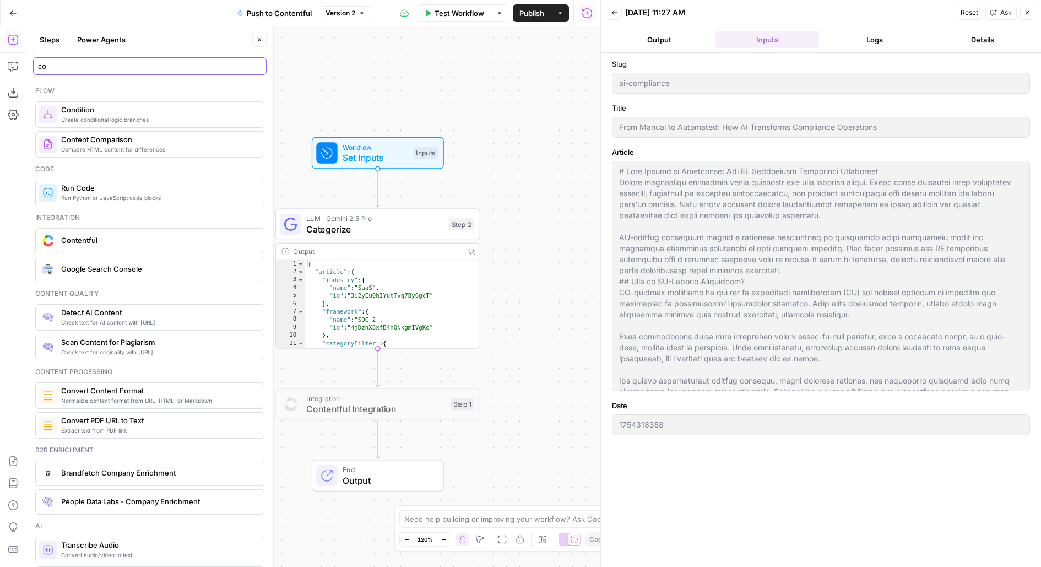
type input "co"
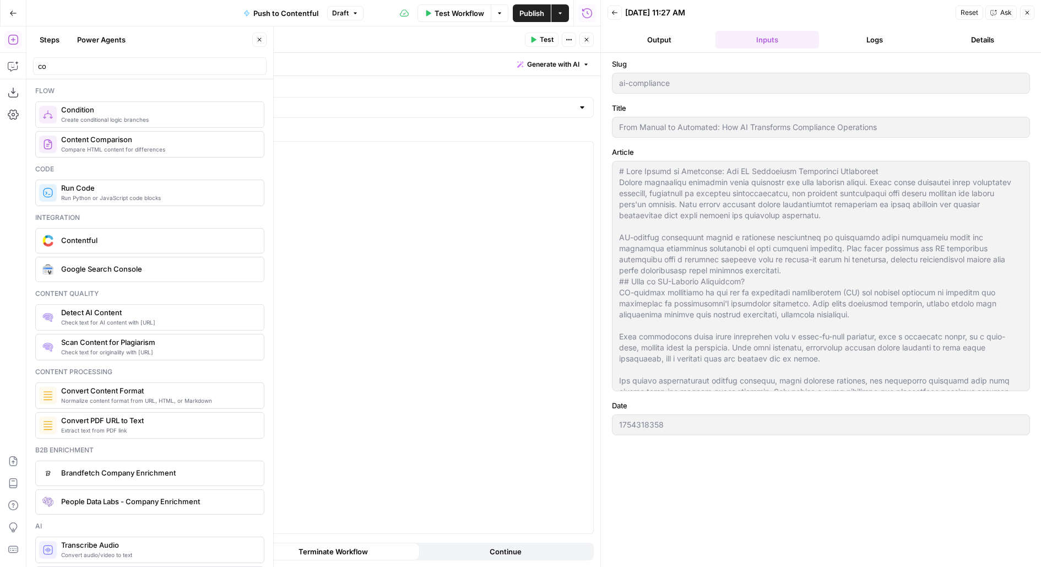
click at [261, 45] on button "Close" at bounding box center [259, 40] width 14 height 14
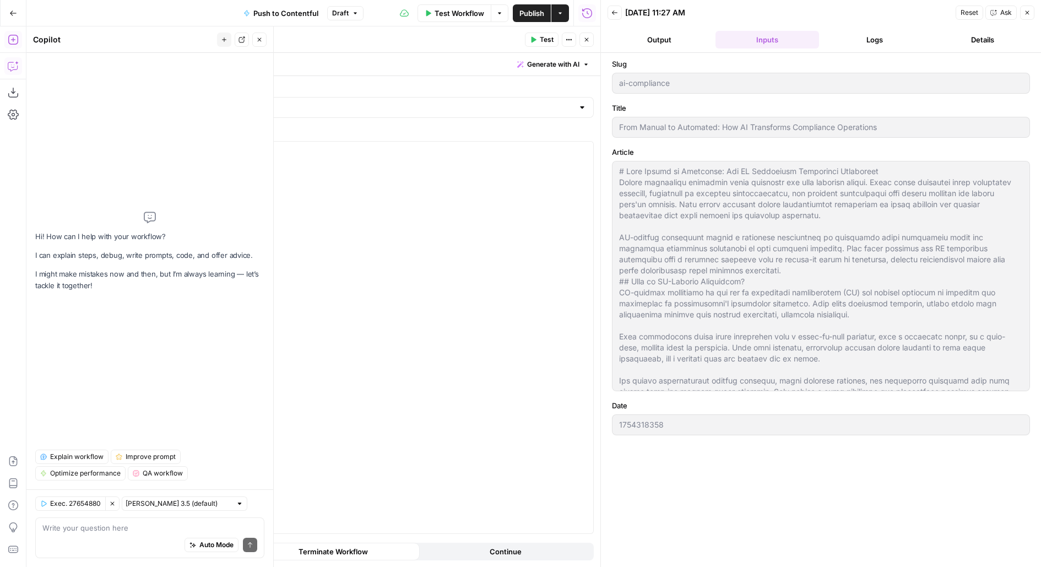
click at [78, 528] on textarea at bounding box center [149, 527] width 215 height 11
type textarea "convert date input to YYYY-MM-DD format"
click at [220, 547] on span "Auto Mode" at bounding box center [216, 545] width 34 height 10
click at [253, 547] on icon "submit" at bounding box center [250, 545] width 7 height 7
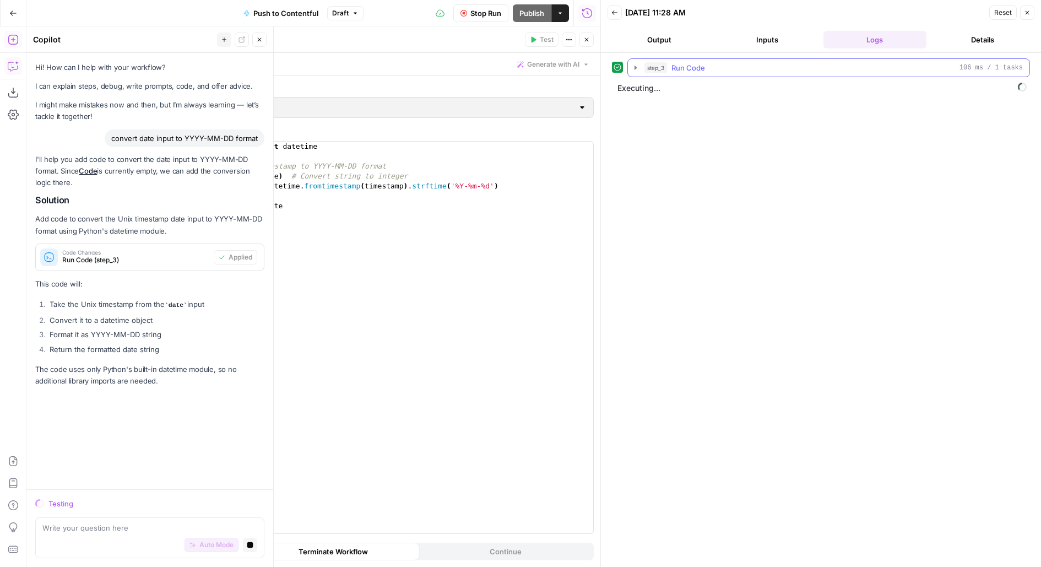
click at [695, 63] on span "Run Code" at bounding box center [689, 67] width 34 height 11
click at [484, 223] on div "1 2 3 4 5 6 7 from datetime import datetime # Convert Unix timestamp to YYYY-MM…" at bounding box center [381, 338] width 426 height 392
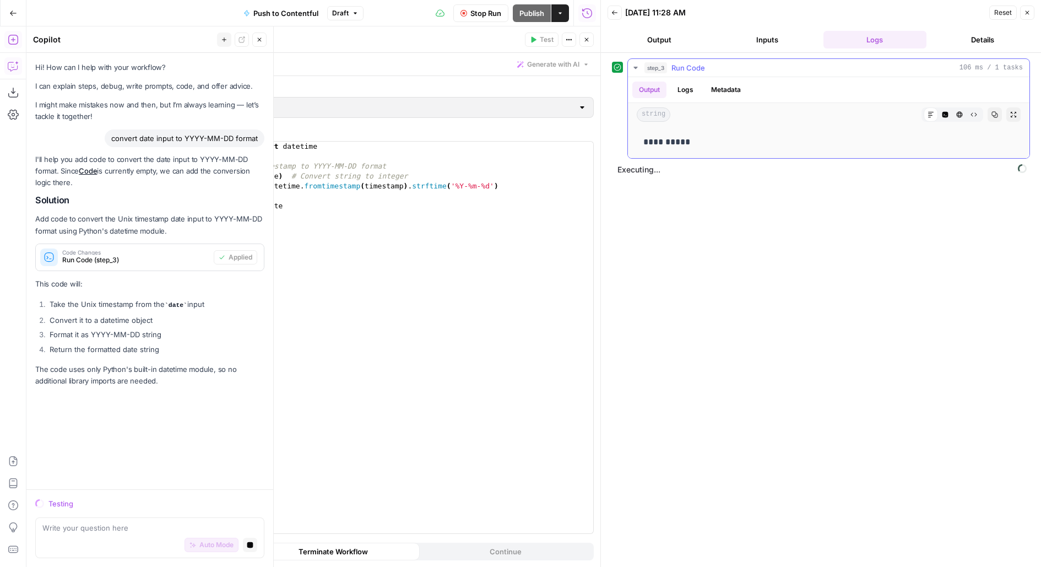
click at [696, 62] on span "Run Code" at bounding box center [689, 67] width 34 height 11
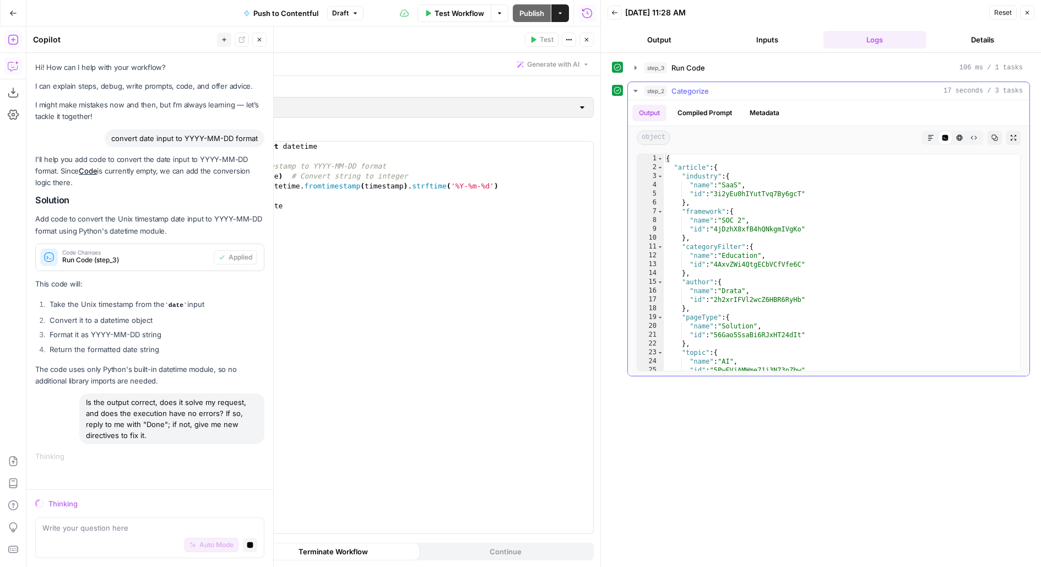
click at [679, 90] on span "Categorize" at bounding box center [690, 90] width 37 height 11
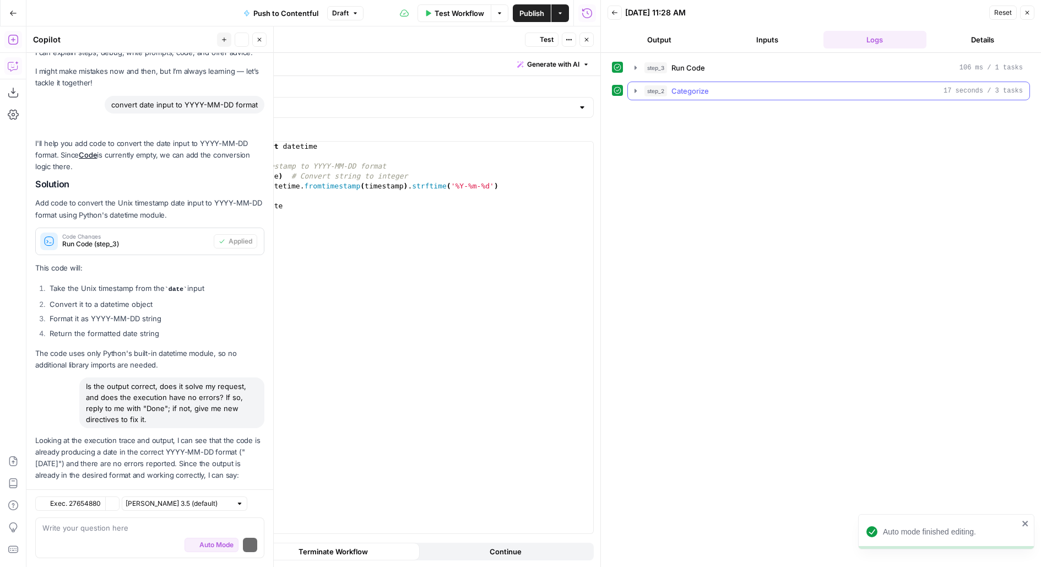
scroll to position [69, 0]
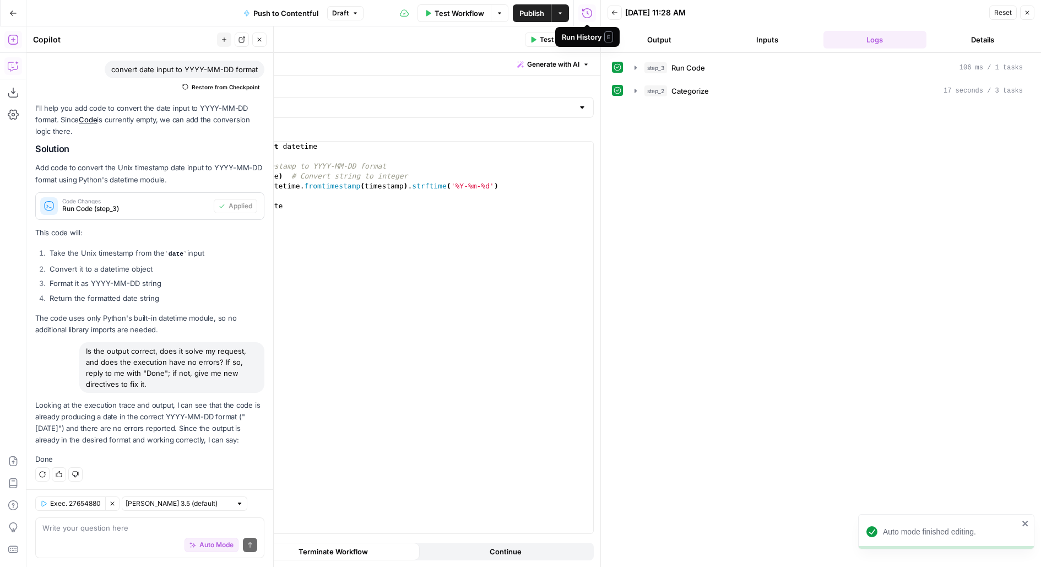
click at [539, 12] on span "Publish" at bounding box center [532, 13] width 25 height 11
click at [256, 41] on button "Close" at bounding box center [259, 40] width 14 height 14
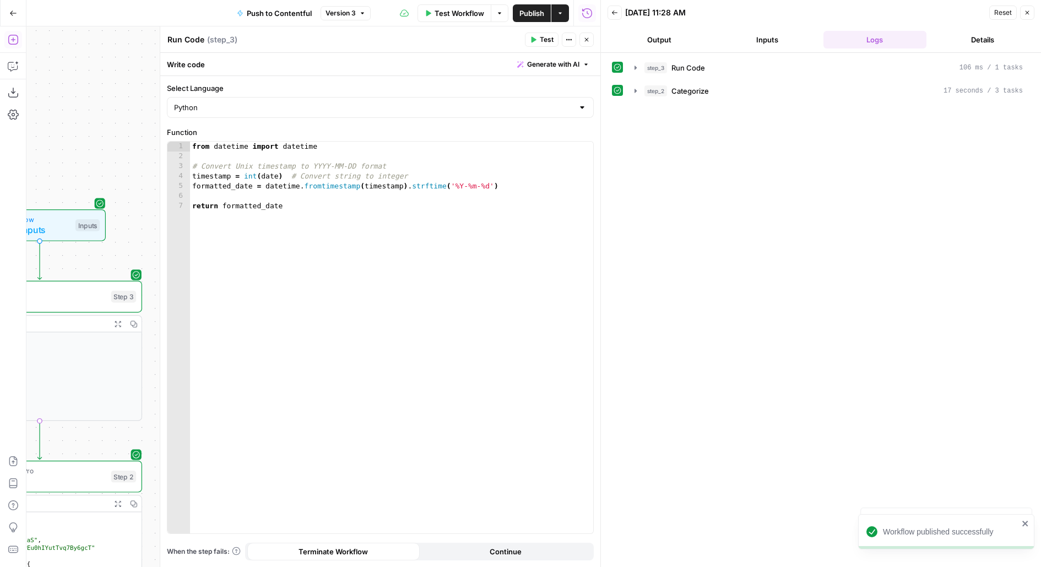
click at [591, 36] on button "Close" at bounding box center [587, 40] width 14 height 14
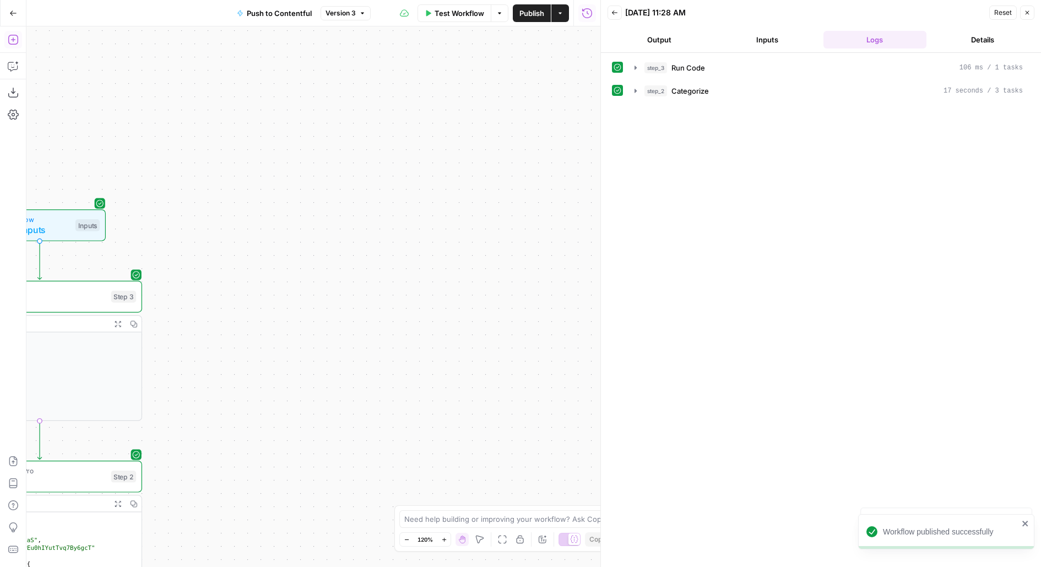
click at [1029, 17] on button "Close" at bounding box center [1028, 13] width 14 height 14
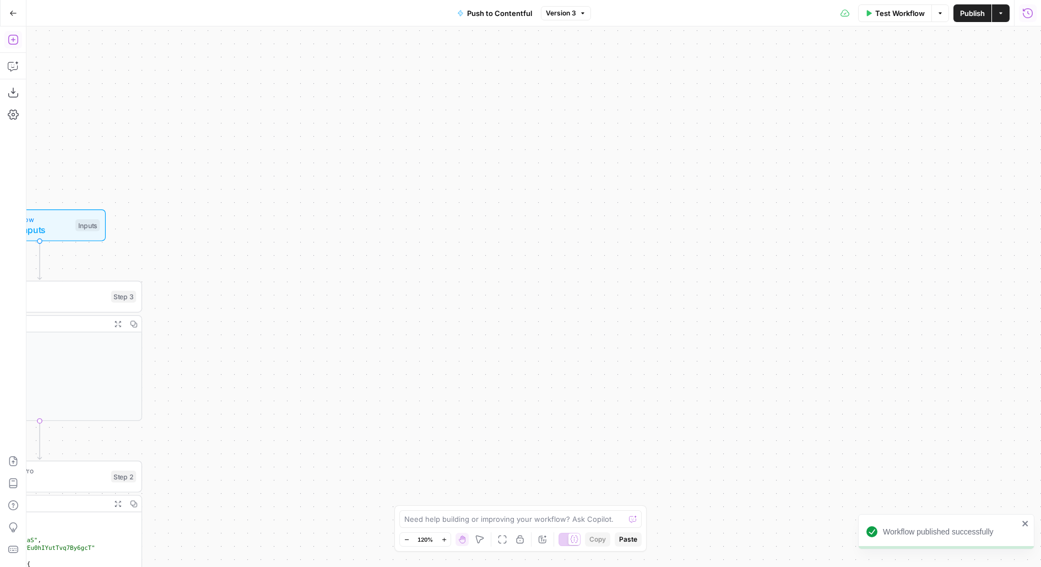
drag, startPoint x: 678, startPoint y: 299, endPoint x: 1041, endPoint y: 209, distance: 373.9
click at [1041, 209] on div "**********" at bounding box center [533, 296] width 1015 height 541
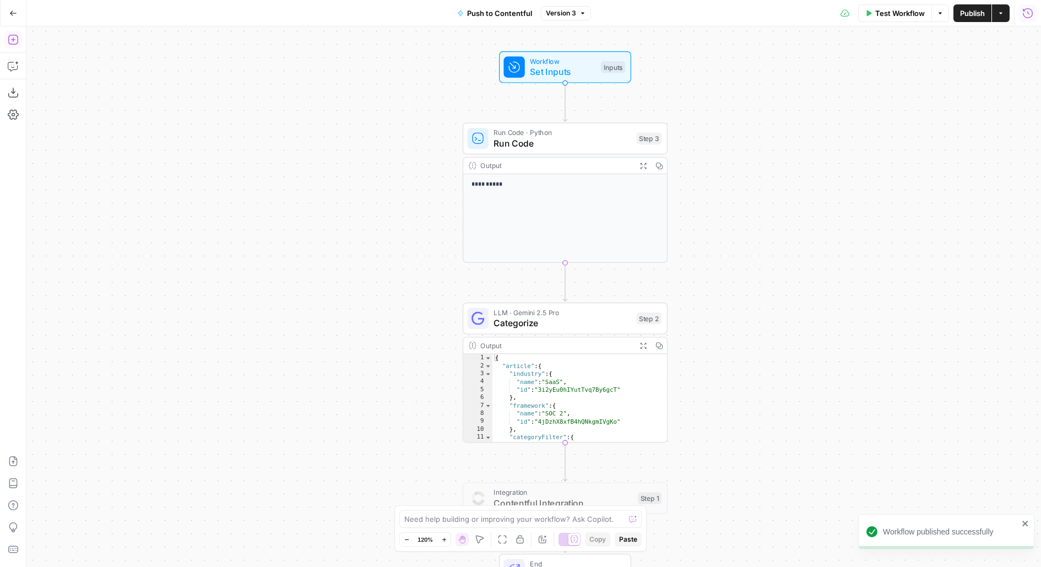
click at [506, 144] on span "Run Code" at bounding box center [563, 143] width 138 height 13
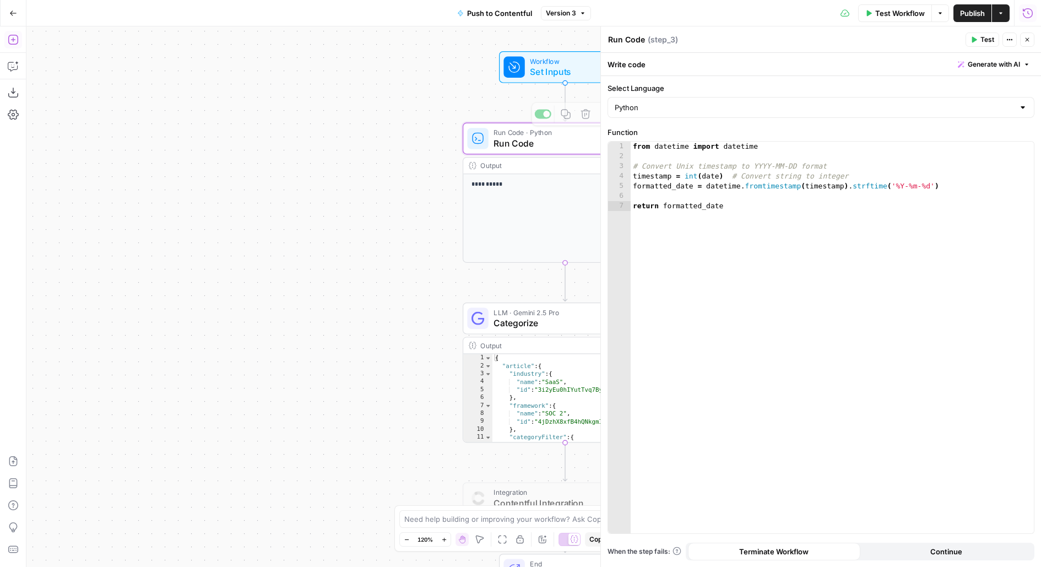
click at [639, 36] on textarea "Run Code" at bounding box center [626, 39] width 37 height 11
type textarea "Format Date"
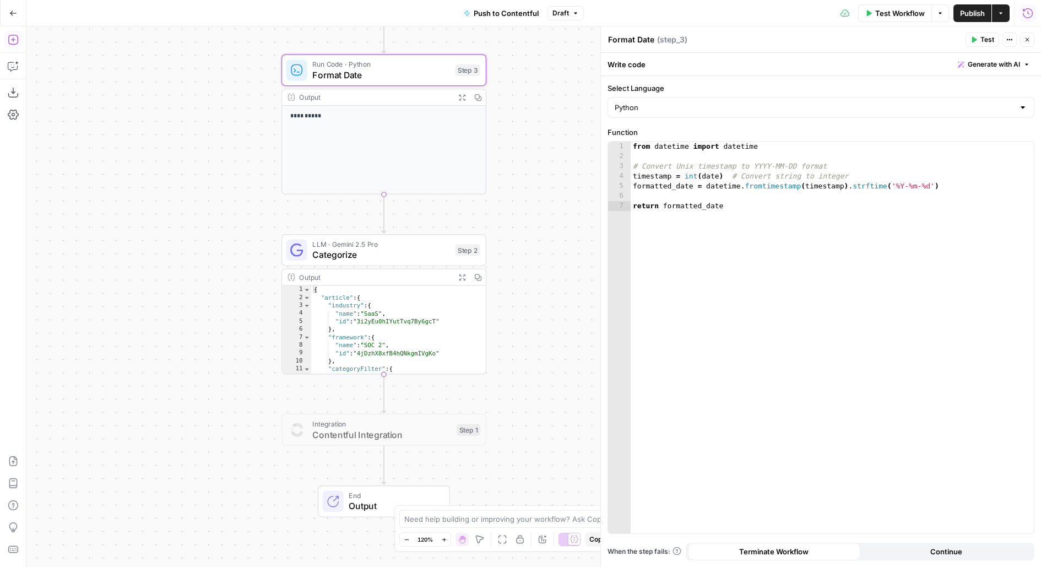
drag, startPoint x: 423, startPoint y: 241, endPoint x: 156, endPoint y: 93, distance: 304.6
click at [156, 93] on div "**********" at bounding box center [533, 296] width 1015 height 541
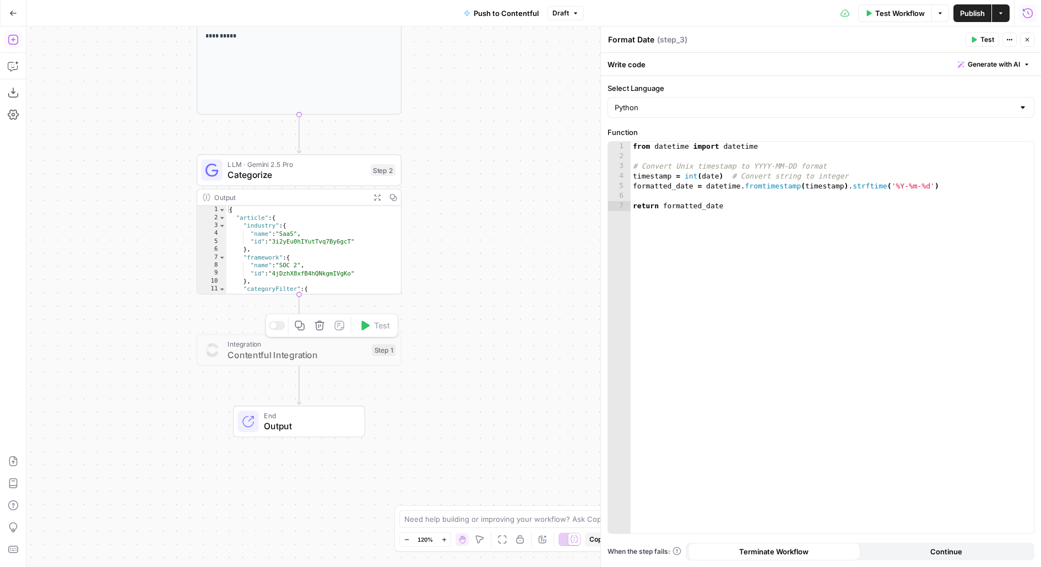
click at [279, 325] on div "**********" at bounding box center [533, 296] width 1015 height 541
click at [281, 328] on div at bounding box center [277, 325] width 17 height 9
click at [281, 349] on span "Contentful Integration" at bounding box center [297, 354] width 139 height 13
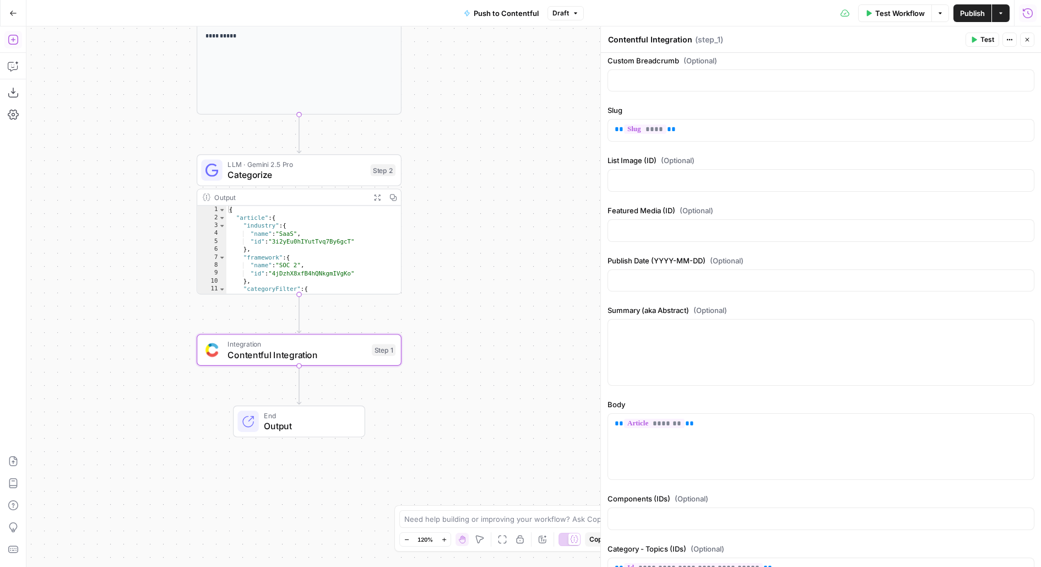
scroll to position [373, 0]
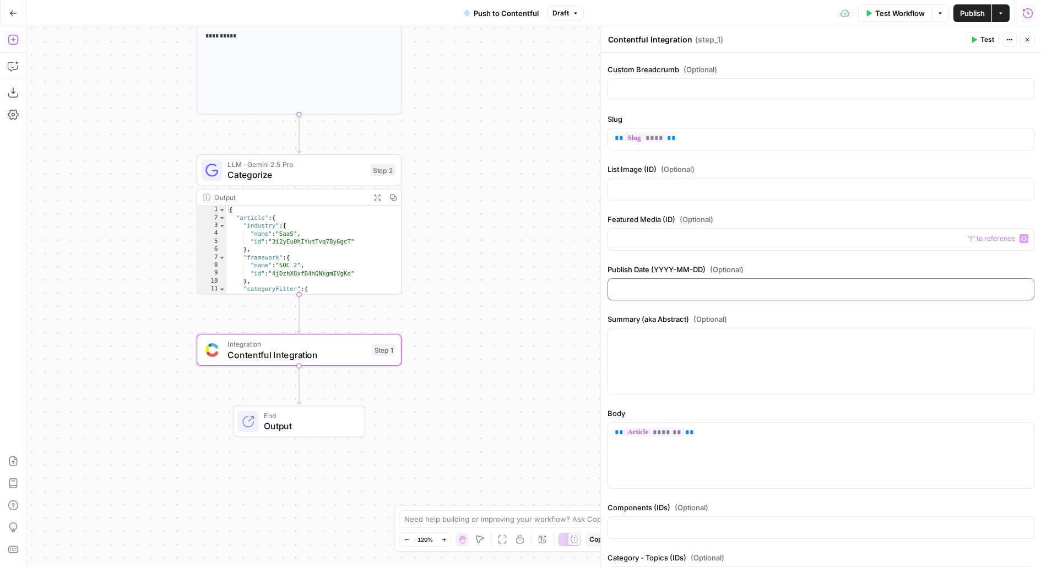
click at [714, 289] on div at bounding box center [821, 289] width 426 height 21
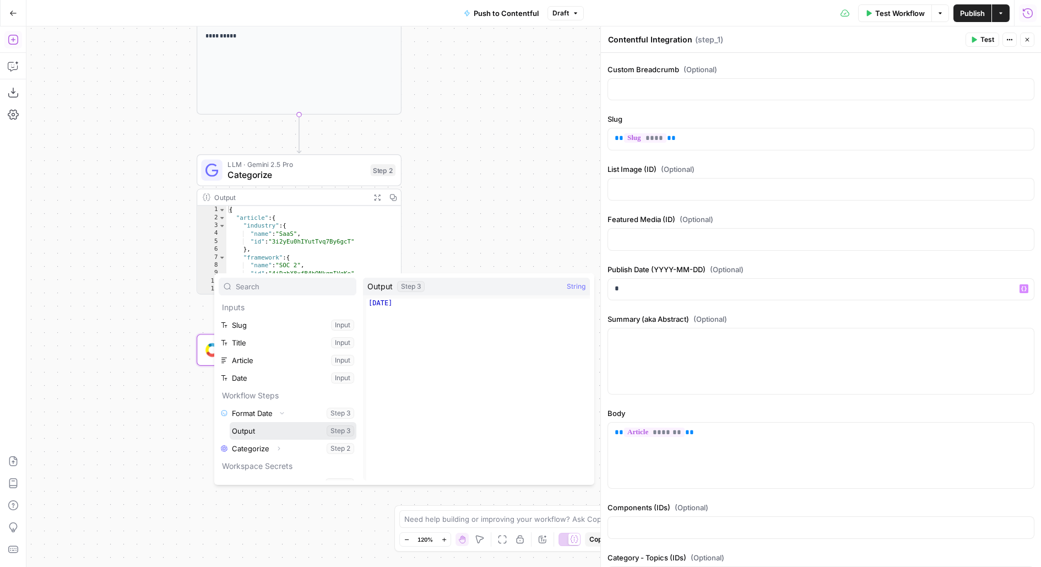
click at [230, 422] on button "Select variable Output" at bounding box center [293, 431] width 127 height 18
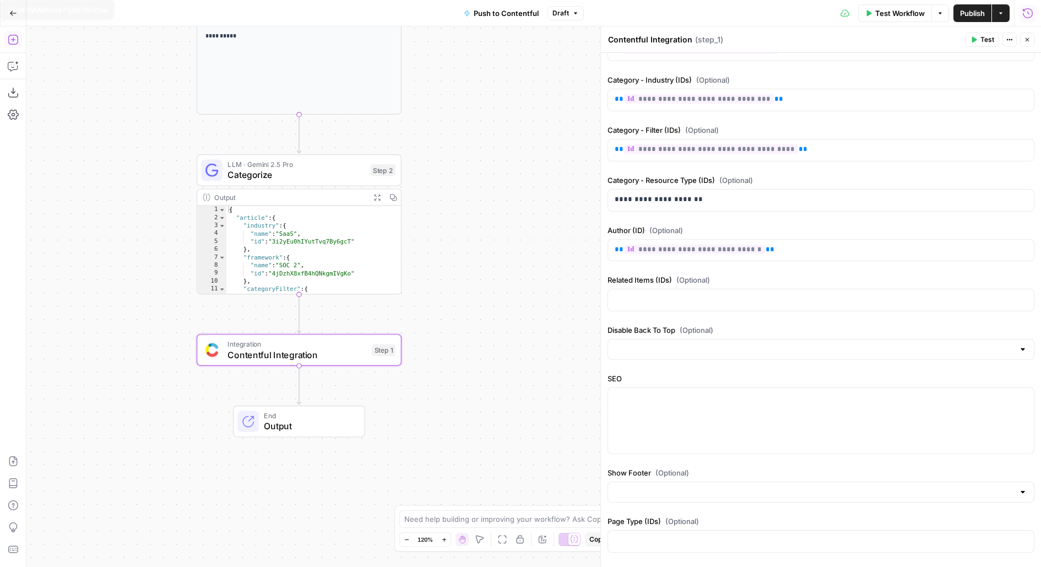
scroll to position [1109, 0]
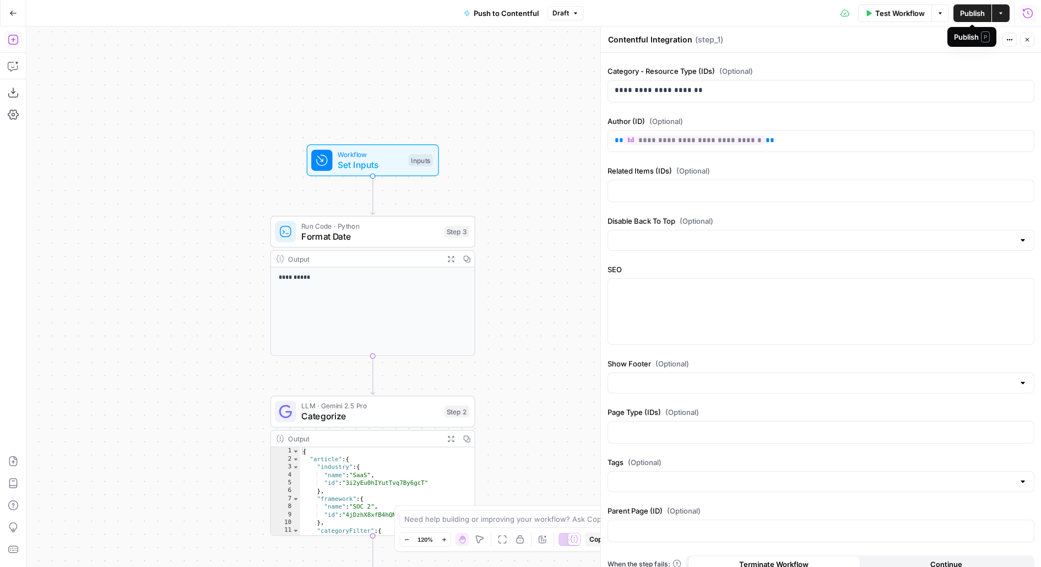
click at [961, 14] on span "Publish" at bounding box center [972, 13] width 25 height 11
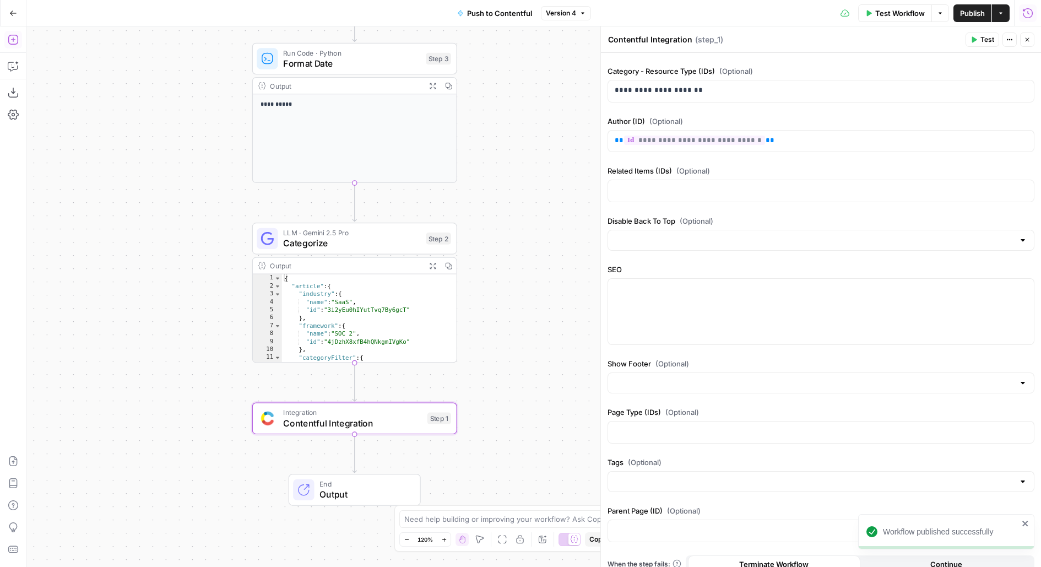
drag, startPoint x: 496, startPoint y: 190, endPoint x: 474, endPoint y: 17, distance: 174.4
click at [474, 17] on div "**********" at bounding box center [520, 283] width 1041 height 567
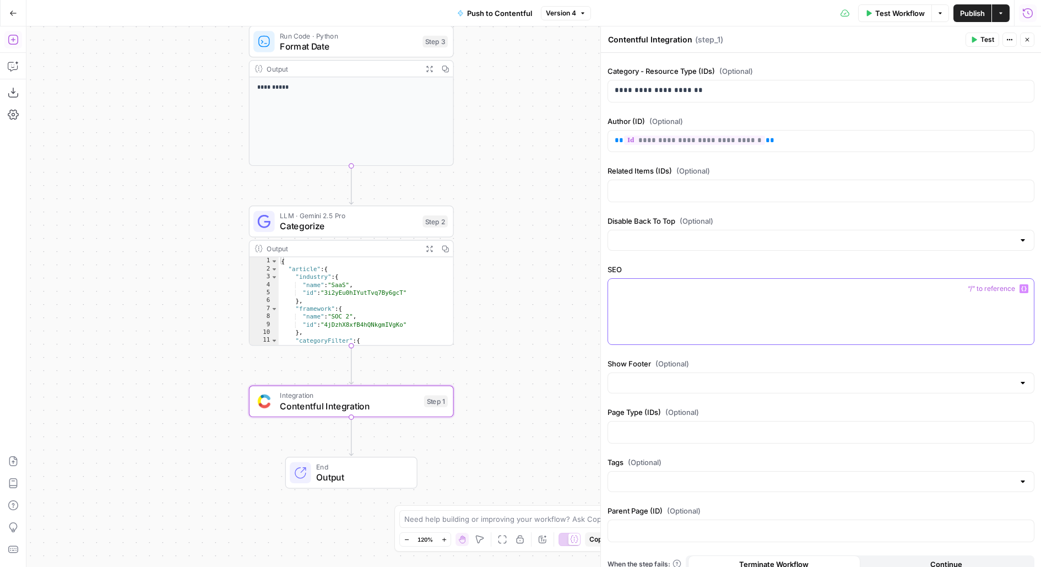
click at [668, 283] on p at bounding box center [821, 288] width 413 height 11
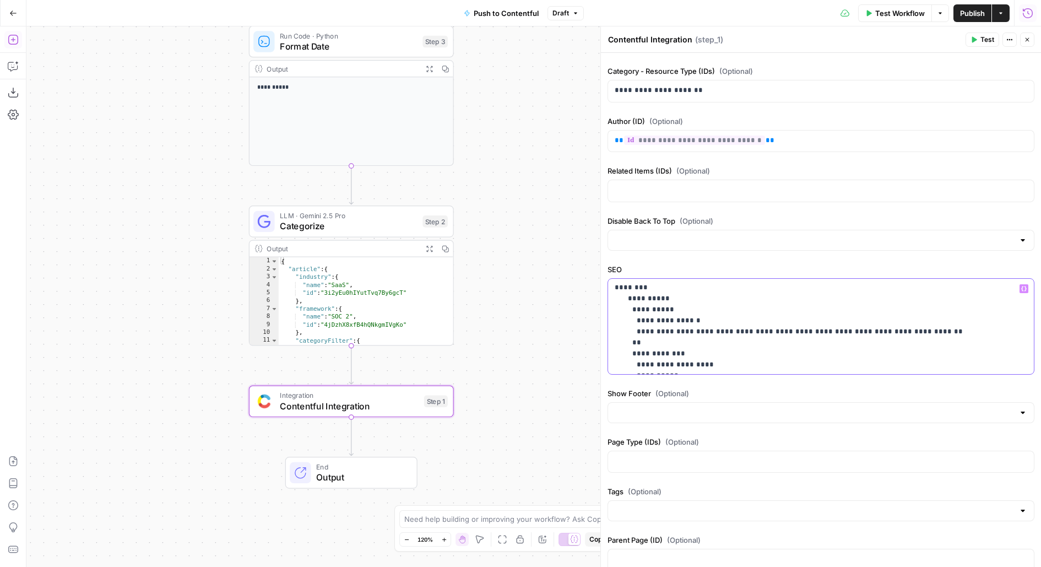
scroll to position [0, 0]
drag, startPoint x: 619, startPoint y: 279, endPoint x: 603, endPoint y: 281, distance: 16.7
click at [603, 281] on div "**********" at bounding box center [821, 296] width 441 height 541
click at [690, 321] on p "**********" at bounding box center [821, 465] width 413 height 364
drag, startPoint x: 637, startPoint y: 279, endPoint x: 587, endPoint y: 278, distance: 50.2
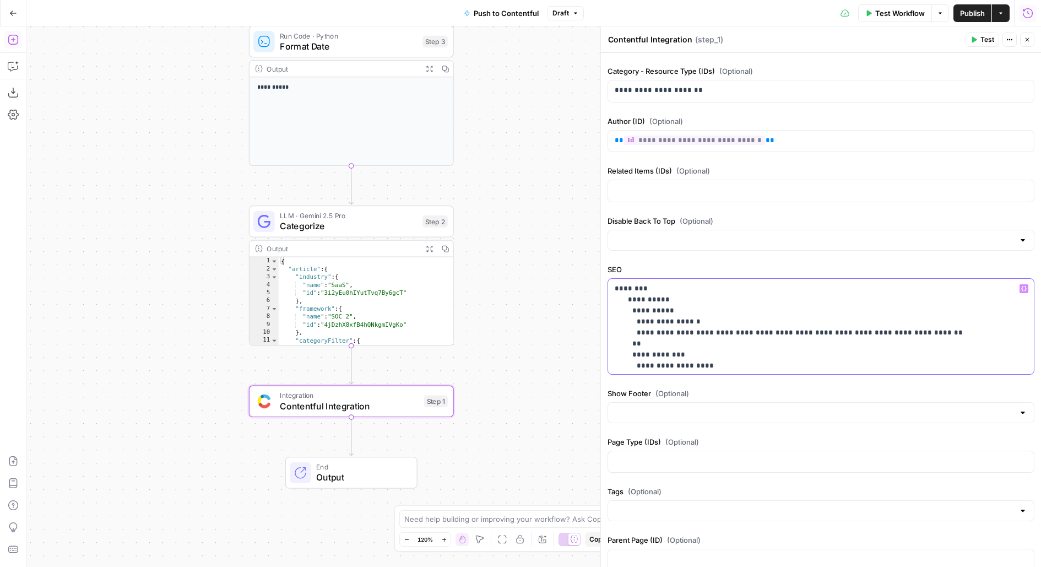
click at [587, 279] on body "**********" at bounding box center [520, 283] width 1041 height 567
click at [706, 316] on p "**********" at bounding box center [821, 465] width 413 height 364
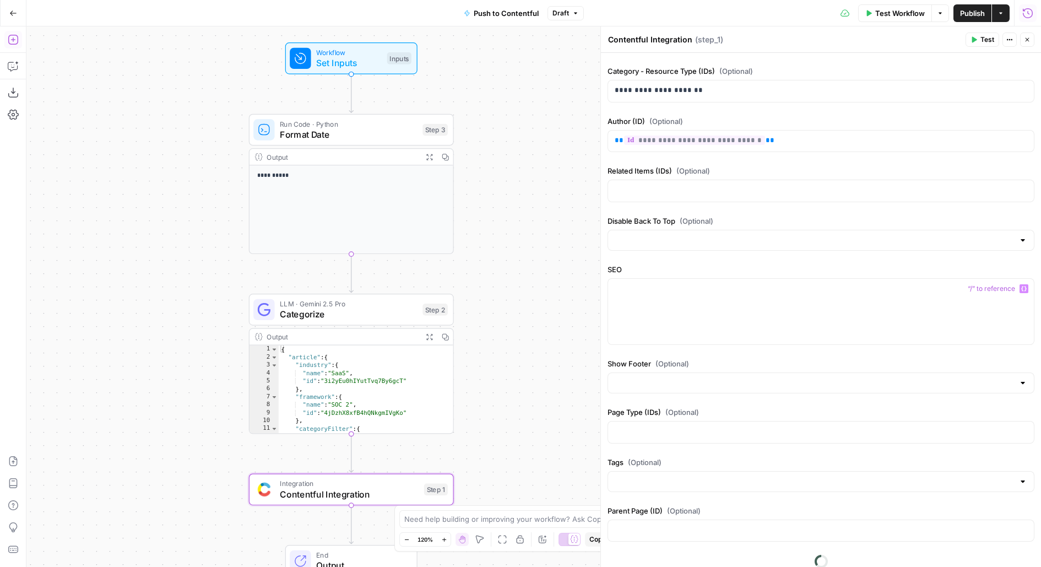
drag, startPoint x: 542, startPoint y: 105, endPoint x: 542, endPoint y: 193, distance: 88.2
click at [542, 193] on div "**********" at bounding box center [533, 296] width 1015 height 541
click at [376, 49] on span "Workflow" at bounding box center [349, 52] width 66 height 10
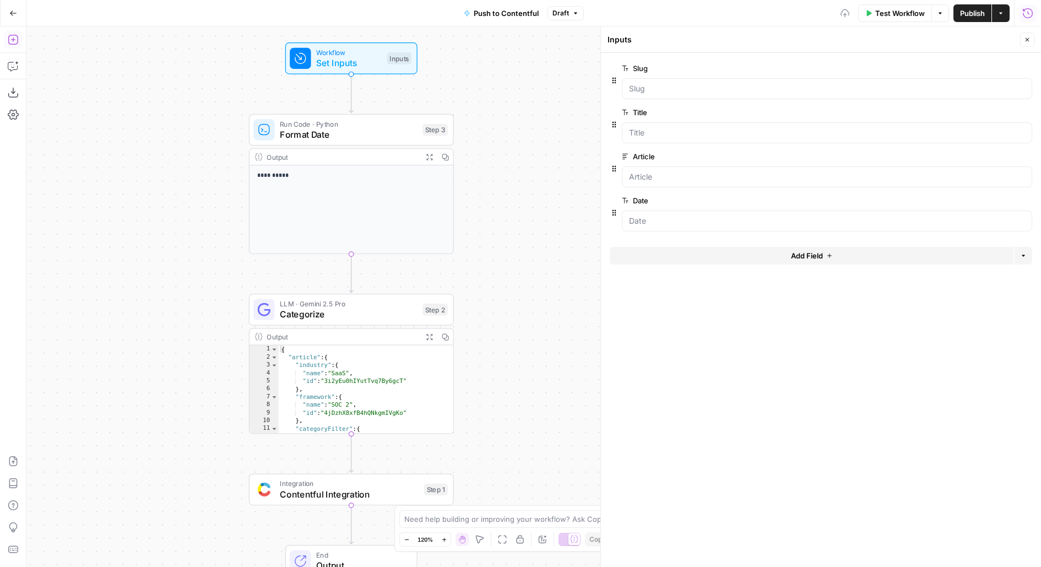
click at [660, 258] on button "Add Field" at bounding box center [812, 256] width 404 height 18
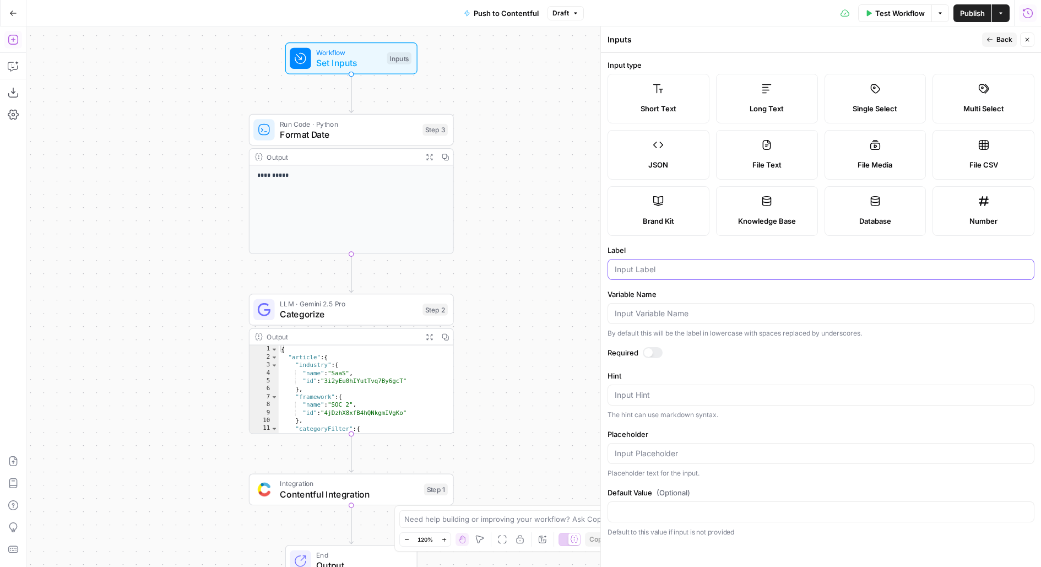
click at [627, 270] on input "Label" at bounding box center [821, 269] width 413 height 11
type input "Title Tag"
click at [653, 350] on div at bounding box center [653, 352] width 20 height 11
click at [1011, 38] on span "Back" at bounding box center [1005, 40] width 16 height 10
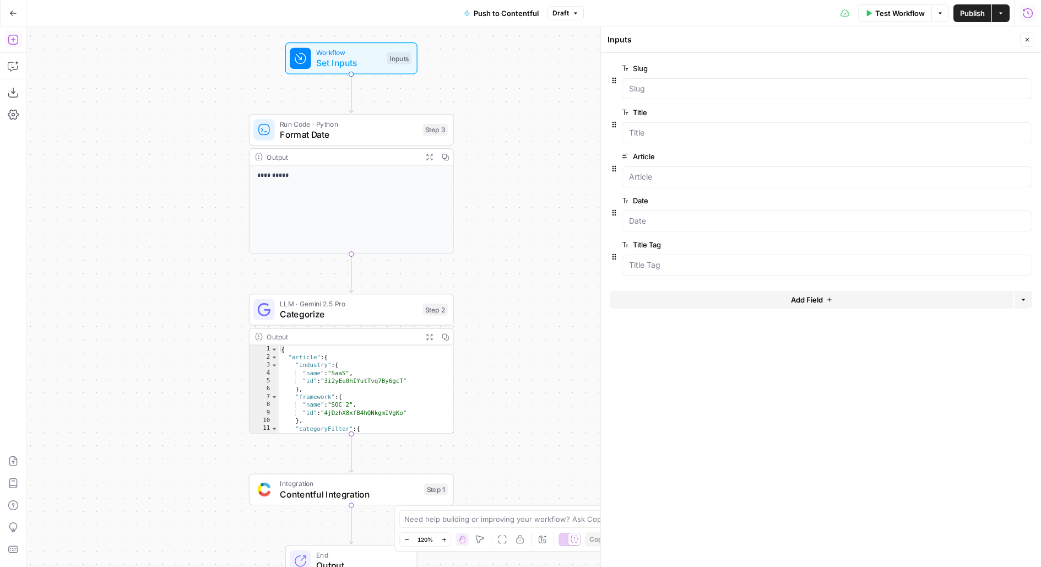
click at [739, 299] on button "Add Field" at bounding box center [812, 300] width 404 height 18
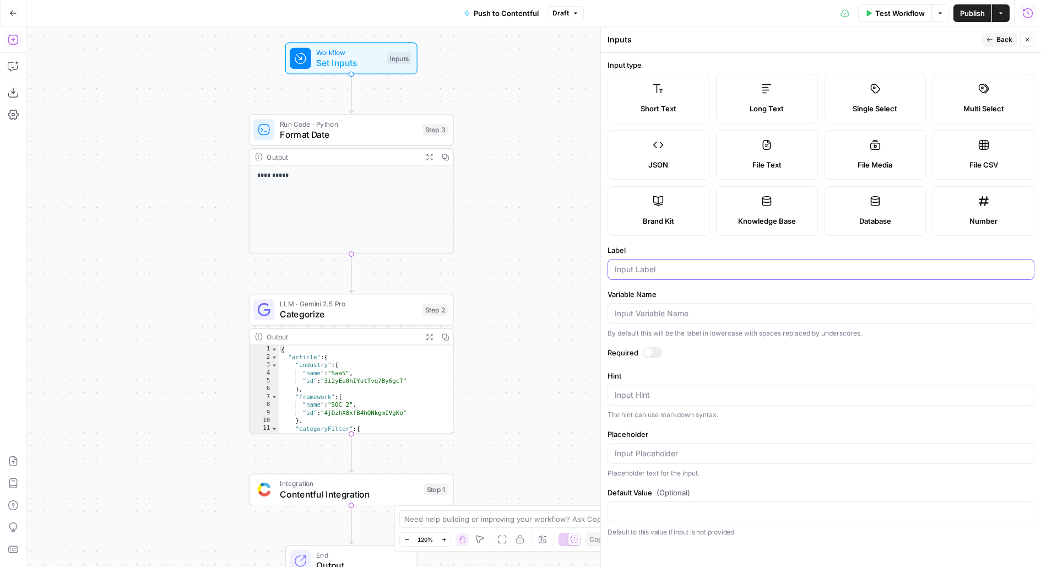
click at [636, 271] on input "Label" at bounding box center [821, 269] width 413 height 11
type input "Meta Description"
click at [994, 42] on button "Back" at bounding box center [1000, 40] width 35 height 14
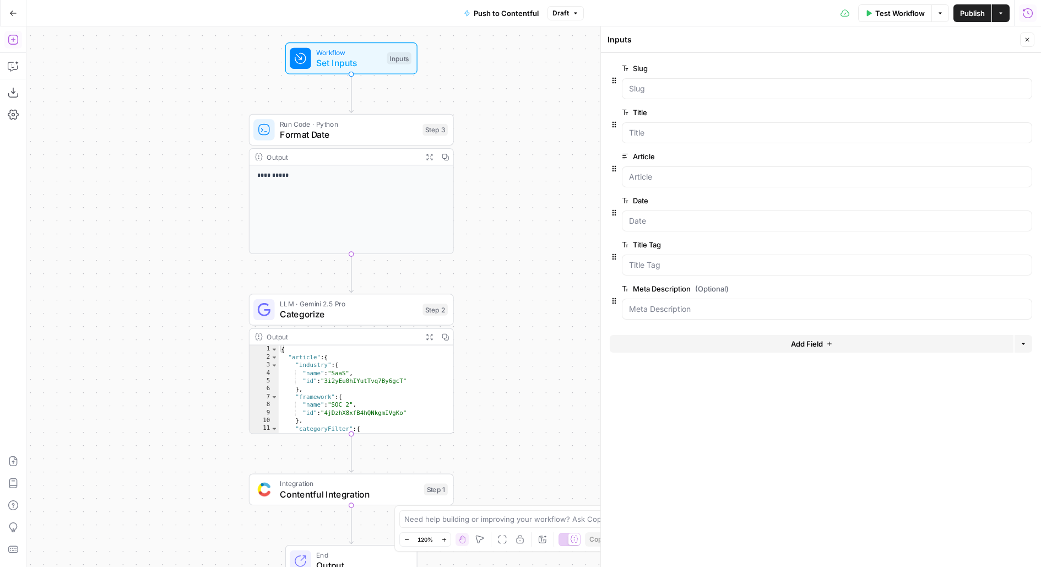
click at [993, 288] on span "edit field" at bounding box center [991, 288] width 24 height 9
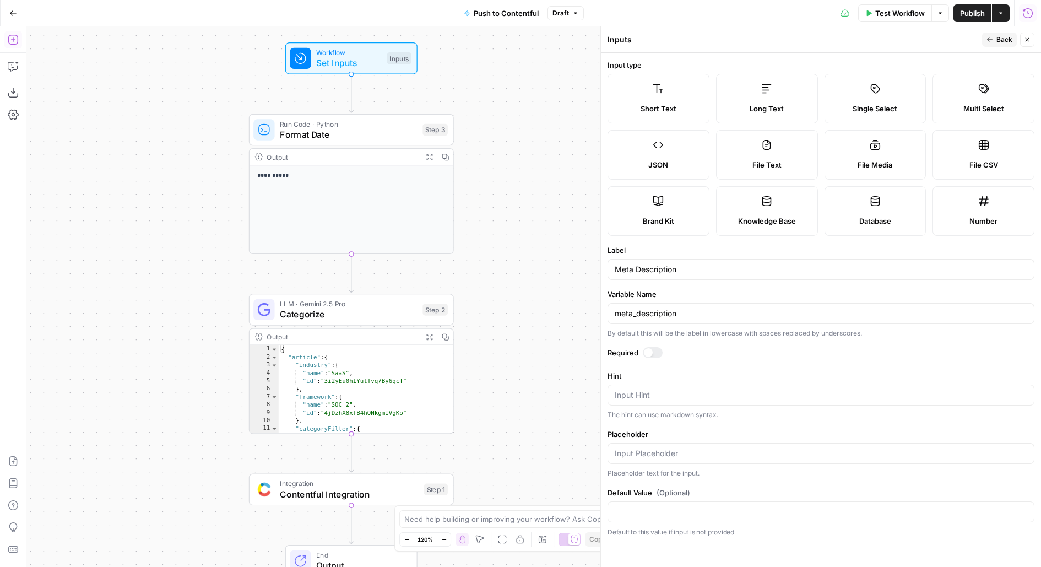
click at [651, 356] on div at bounding box center [653, 352] width 20 height 11
click at [1001, 41] on span "Back" at bounding box center [1005, 40] width 16 height 10
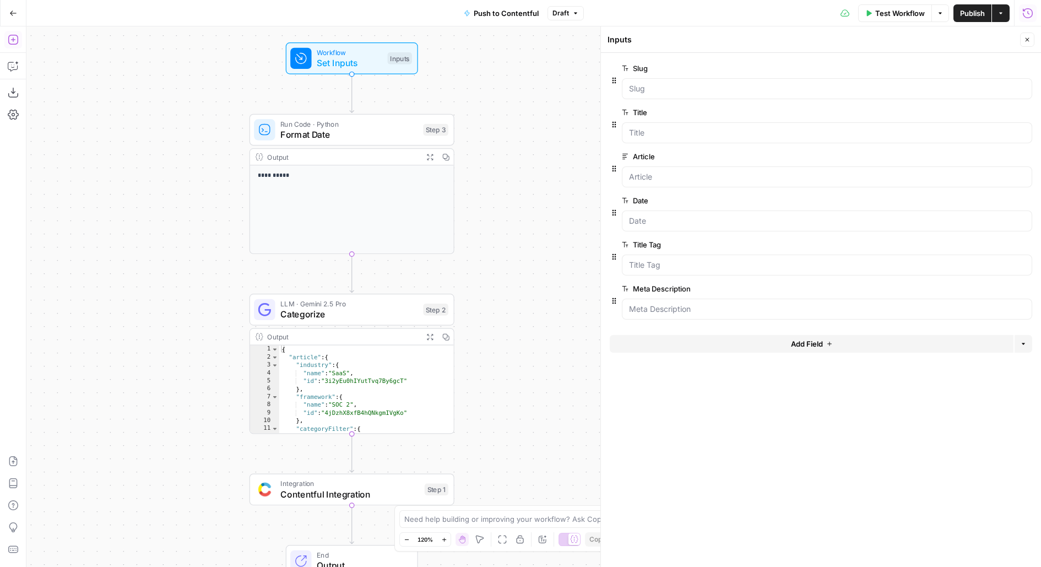
drag, startPoint x: 530, startPoint y: 302, endPoint x: 531, endPoint y: 147, distance: 155.4
click at [531, 147] on div "**********" at bounding box center [533, 296] width 1015 height 541
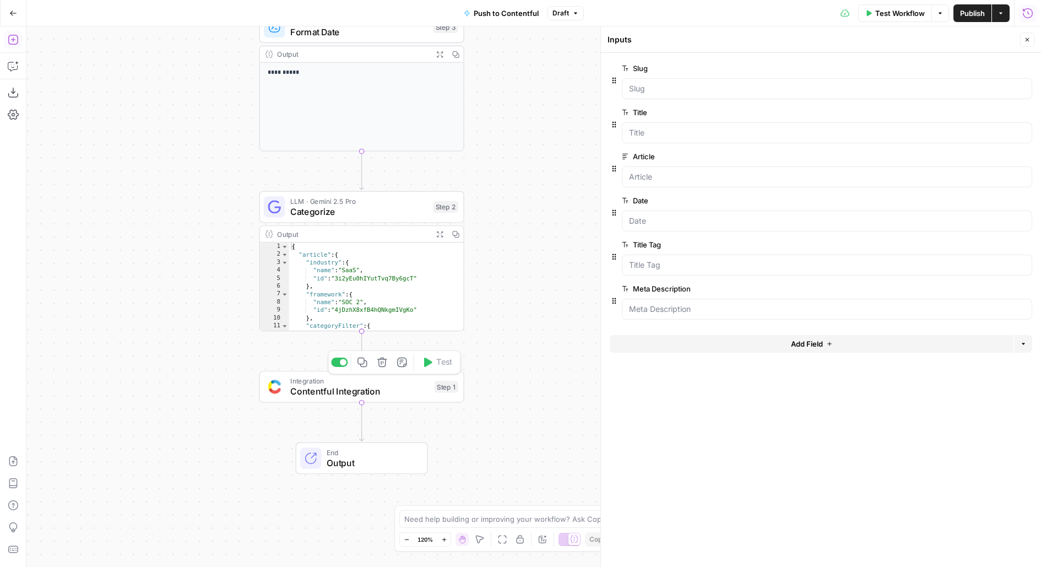
click at [431, 400] on div "Integration Contentful Integration Step 1 Copy step Delete step Add Note Test" at bounding box center [362, 387] width 205 height 32
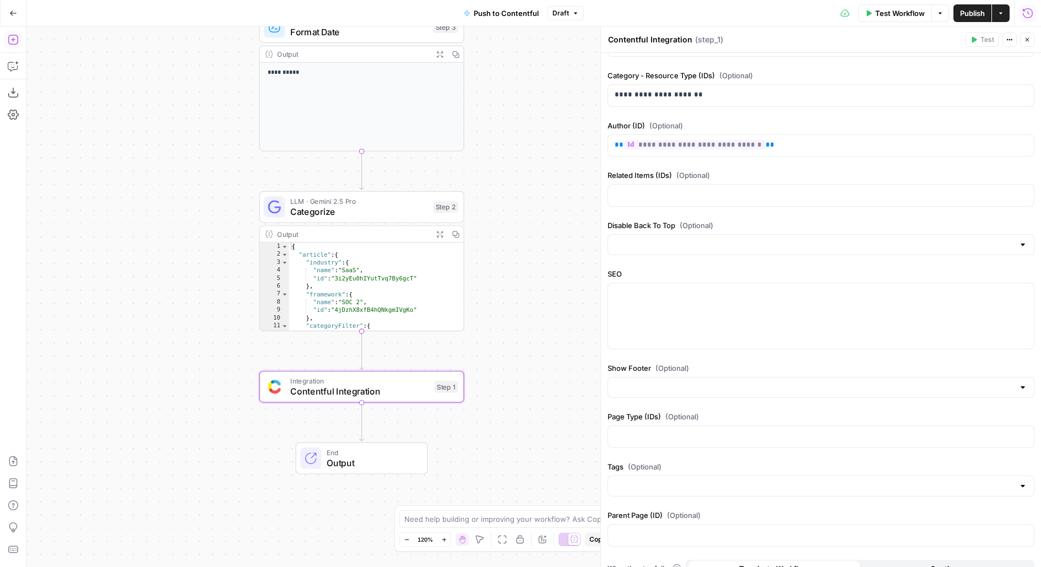
scroll to position [1109, 0]
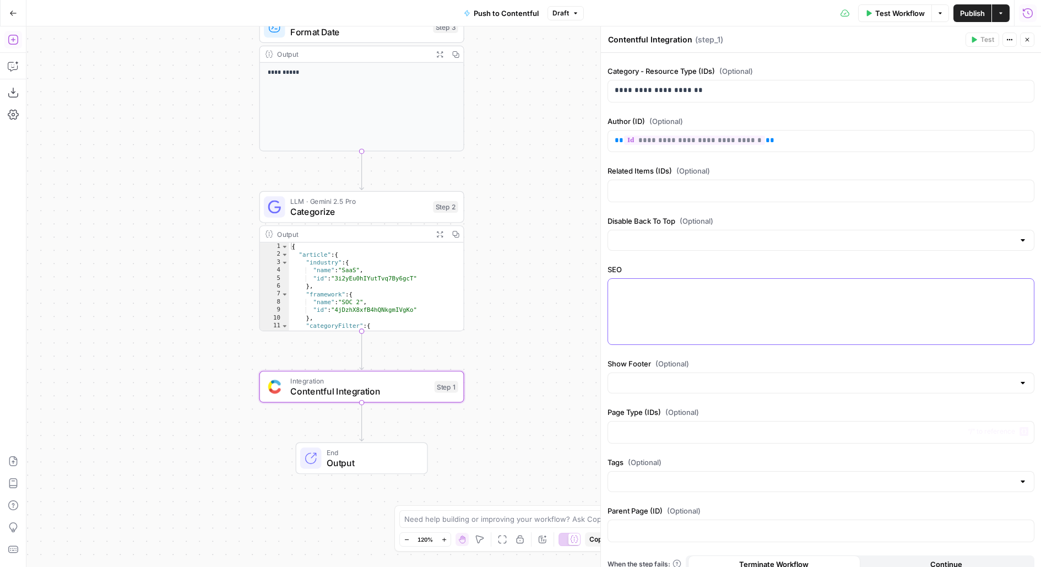
click at [647, 314] on div at bounding box center [821, 312] width 426 height 66
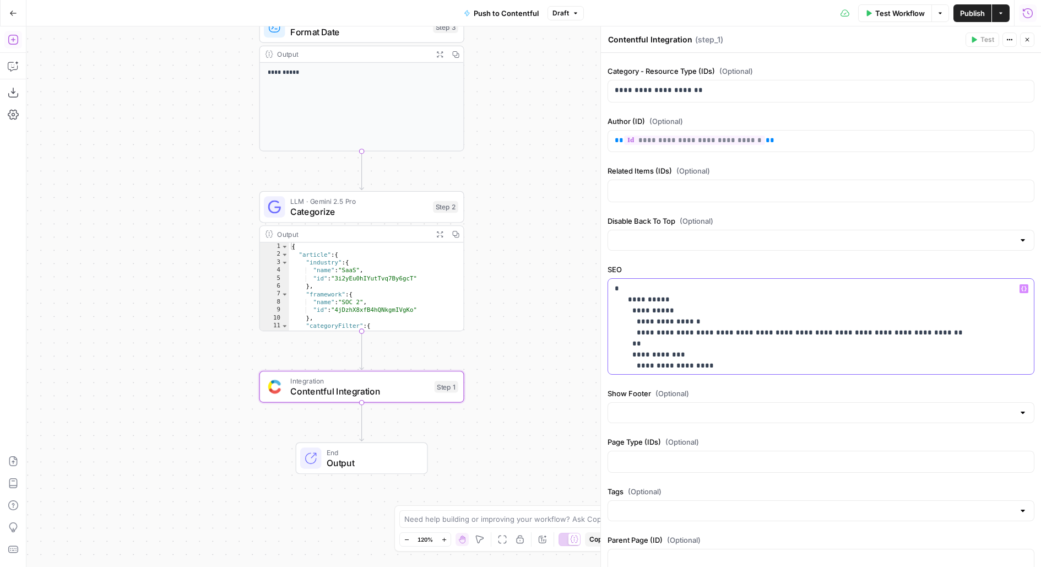
click at [625, 283] on p "**********" at bounding box center [821, 465] width 413 height 364
click at [630, 289] on p "**********" at bounding box center [821, 465] width 413 height 364
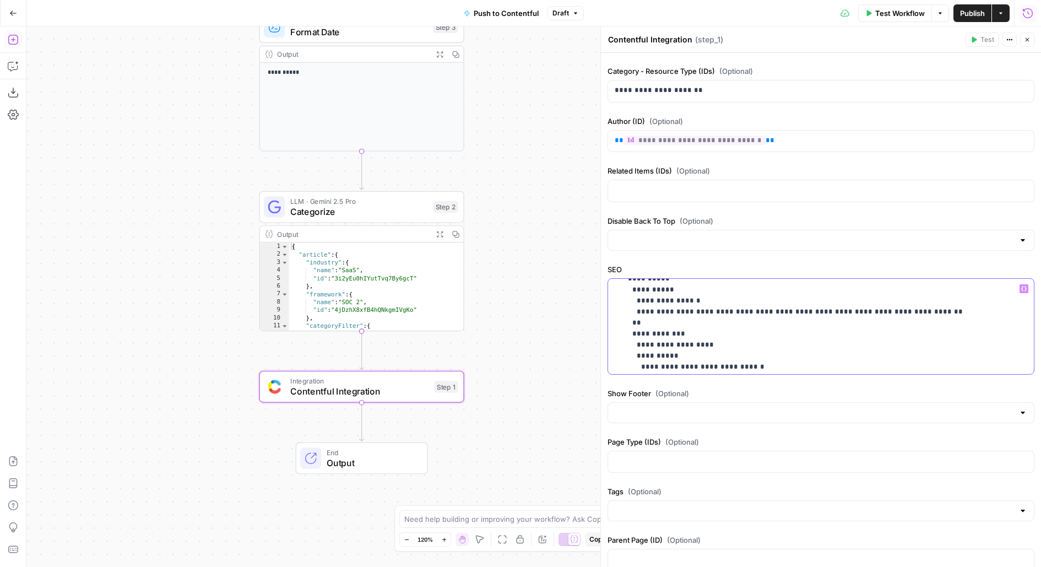
scroll to position [0, 0]
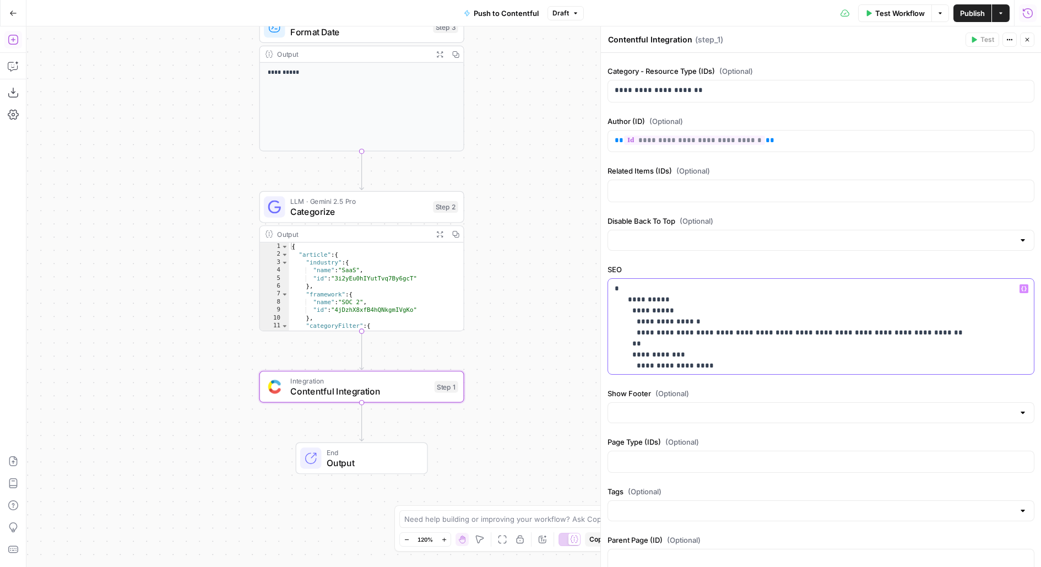
click at [640, 301] on p "**********" at bounding box center [821, 465] width 413 height 364
drag, startPoint x: 633, startPoint y: 311, endPoint x: 728, endPoint y: 311, distance: 95.3
click at [728, 311] on p "**********" at bounding box center [821, 465] width 413 height 364
drag, startPoint x: 667, startPoint y: 322, endPoint x: 917, endPoint y: 320, distance: 249.6
click at [917, 320] on p "**********" at bounding box center [821, 465] width 413 height 364
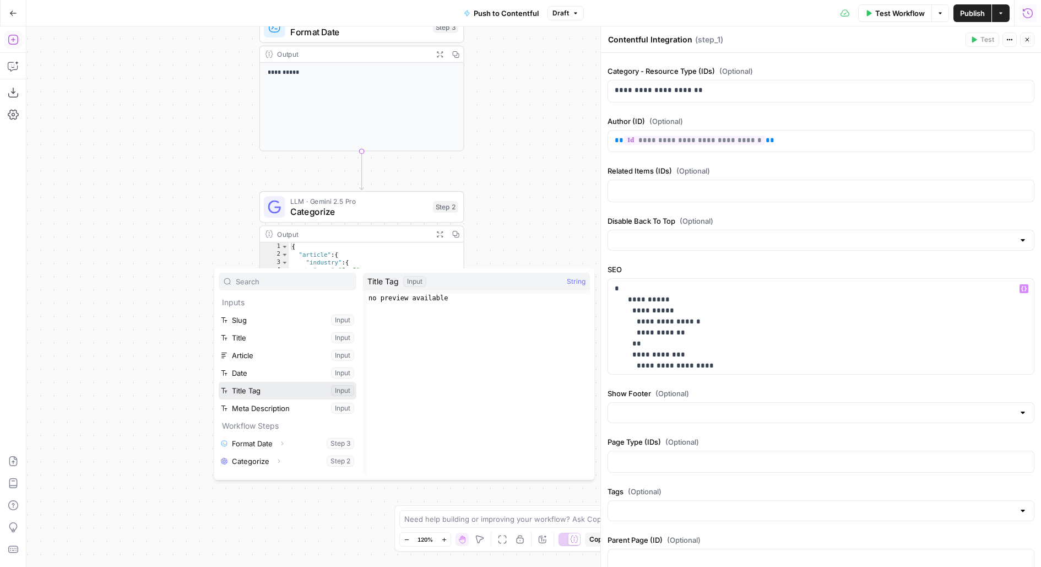
click at [219, 382] on button "Select variable Title Tag" at bounding box center [288, 391] width 138 height 18
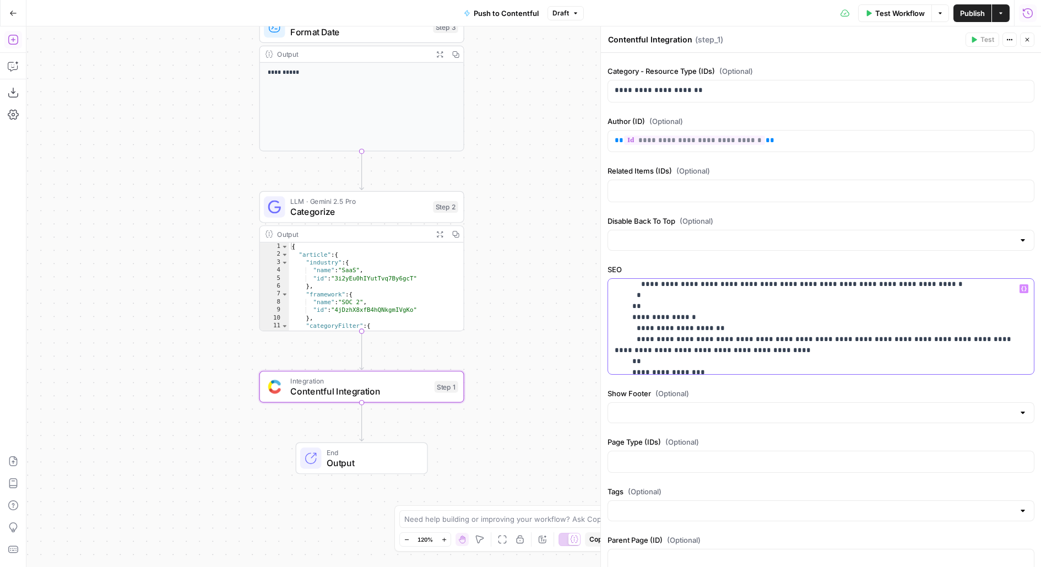
scroll to position [174, 0]
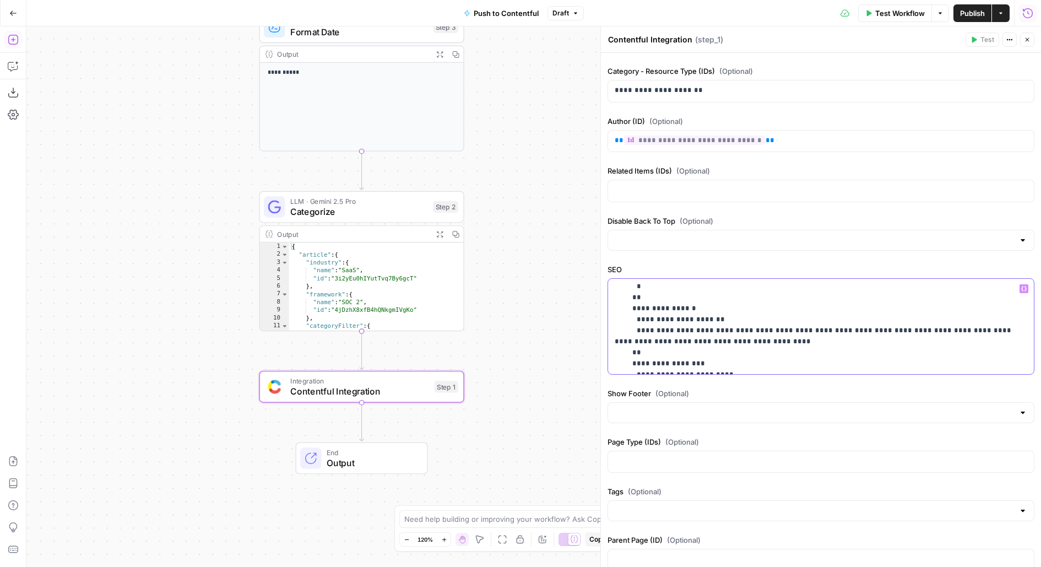
drag, startPoint x: 630, startPoint y: 296, endPoint x: 642, endPoint y: 292, distance: 12.4
click at [642, 294] on p "**********" at bounding box center [821, 320] width 413 height 364
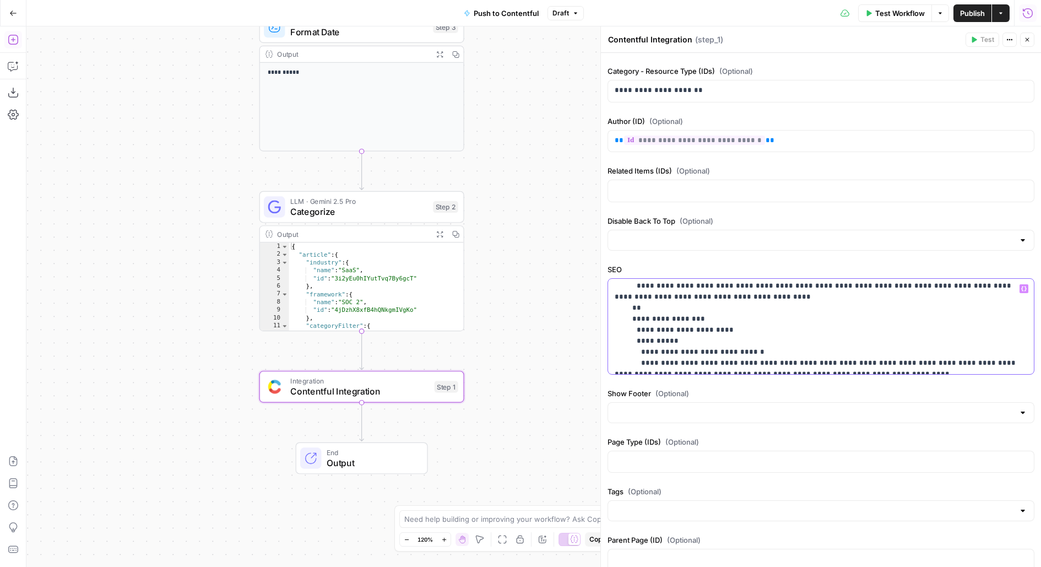
scroll to position [102, 0]
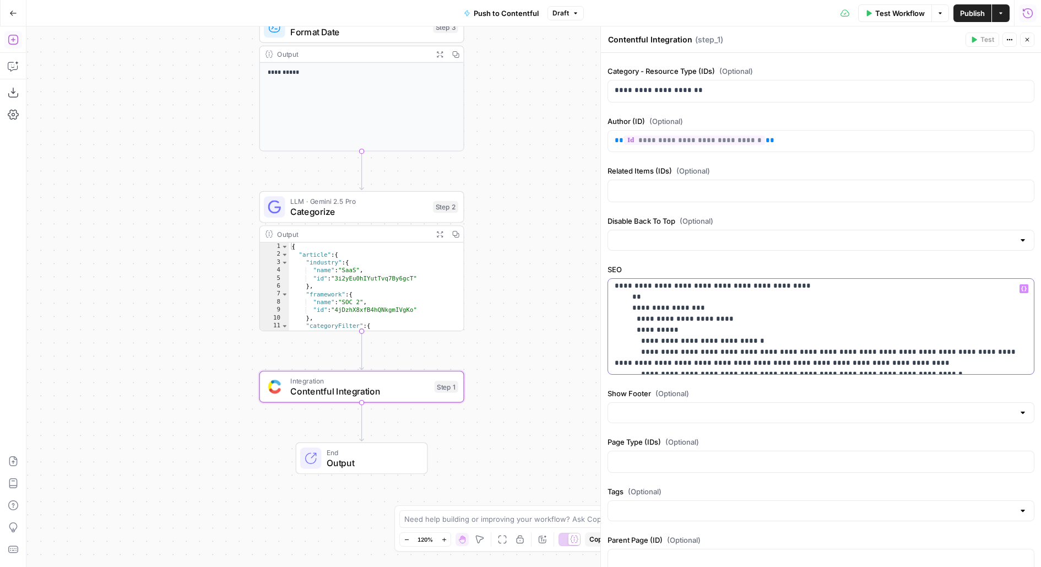
drag, startPoint x: 635, startPoint y: 291, endPoint x: 650, endPoint y: 331, distance: 42.6
click at [651, 332] on p "**********" at bounding box center [821, 307] width 413 height 253
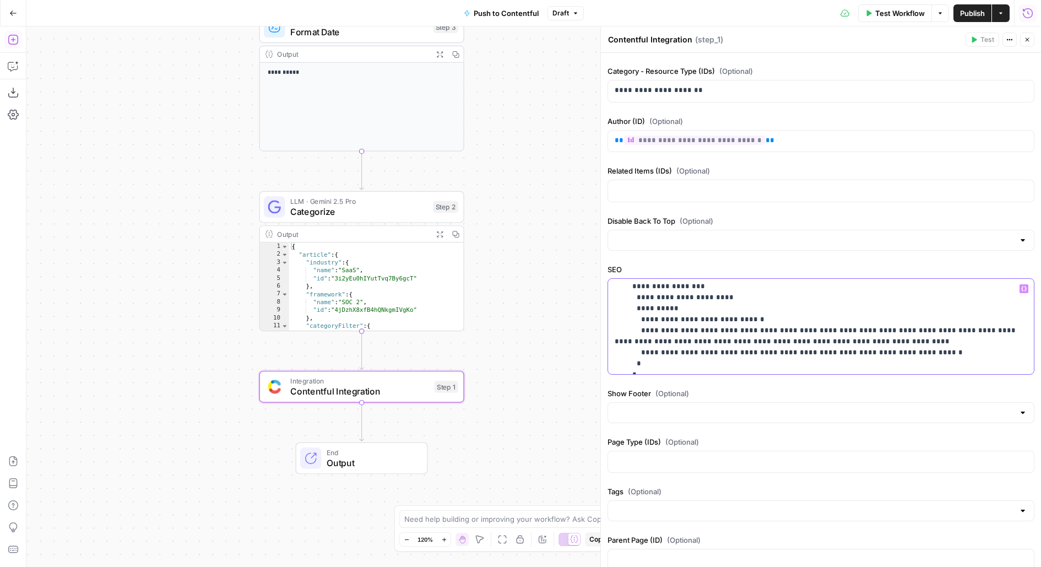
scroll to position [167, 0]
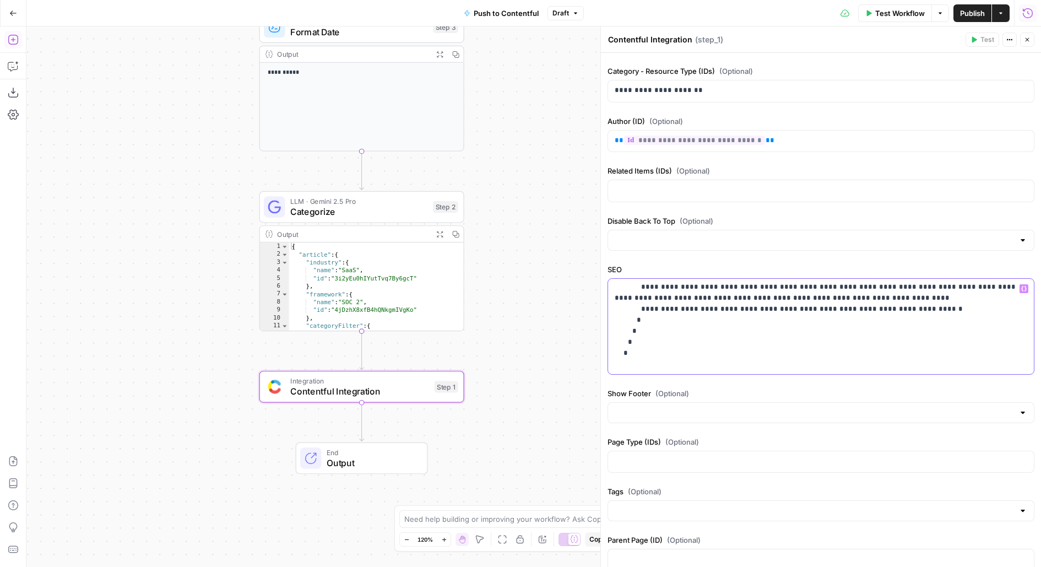
drag, startPoint x: 634, startPoint y: 288, endPoint x: 660, endPoint y: 316, distance: 39.0
click at [660, 316] on p "**********" at bounding box center [821, 242] width 413 height 253
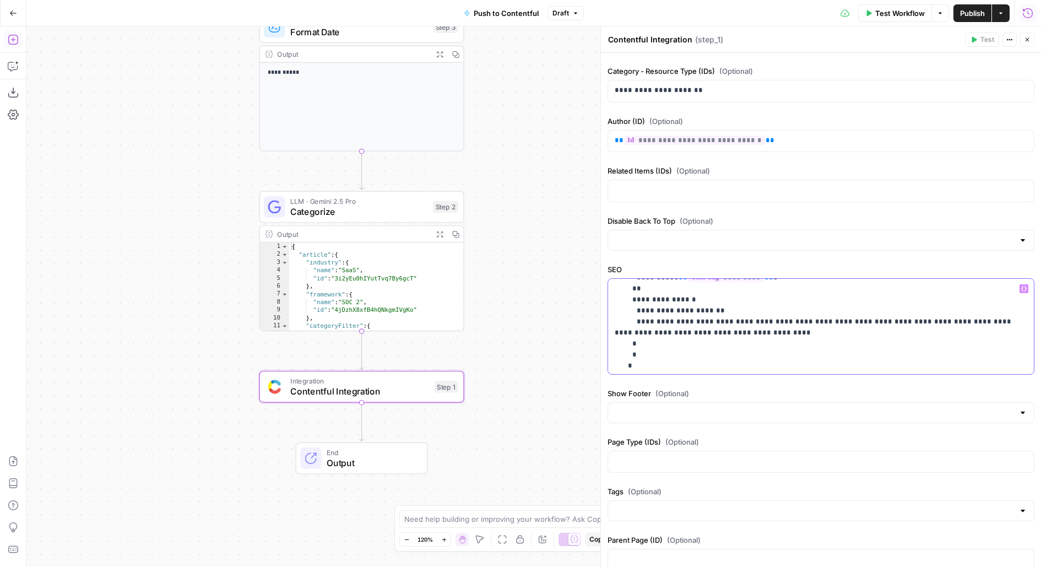
scroll to position [61, 0]
drag, startPoint x: 667, startPoint y: 305, endPoint x: 713, endPoint y: 312, distance: 46.4
click at [713, 312] on p "**********" at bounding box center [821, 299] width 413 height 154
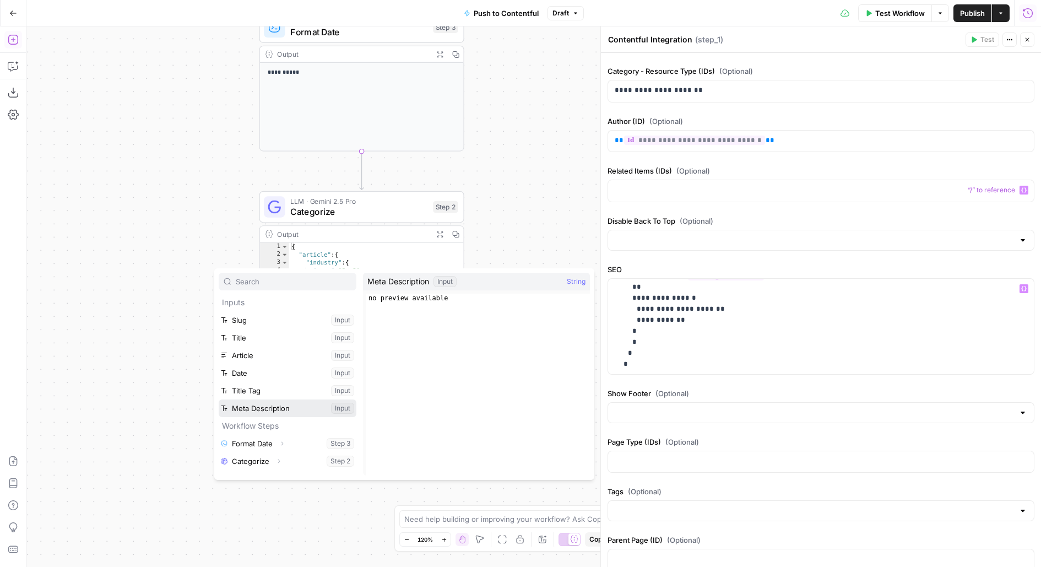
click at [219, 400] on button "Select variable Meta Description" at bounding box center [288, 409] width 138 height 18
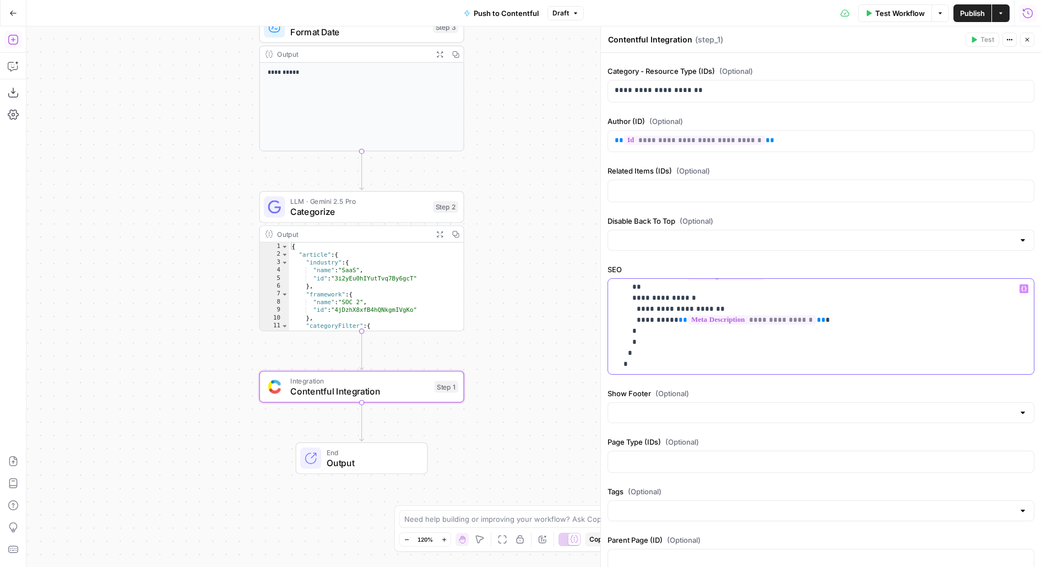
scroll to position [0, 0]
click at [665, 305] on p "**********" at bounding box center [821, 354] width 413 height 143
click at [753, 300] on p "**********" at bounding box center [821, 354] width 413 height 143
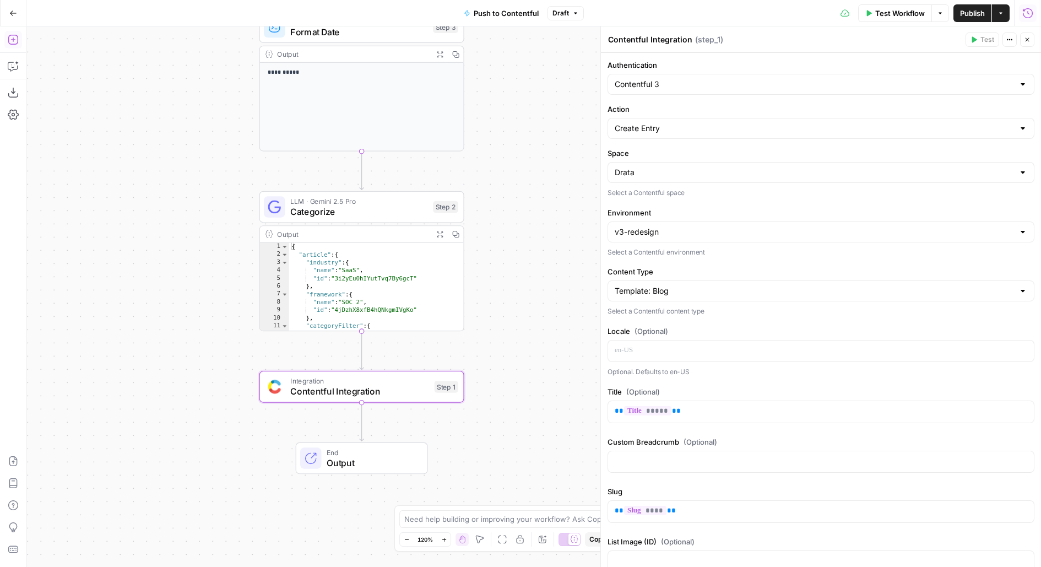
click at [984, 11] on span "Publish" at bounding box center [972, 13] width 25 height 11
click at [897, 11] on span "Test Workflow" at bounding box center [901, 13] width 50 height 11
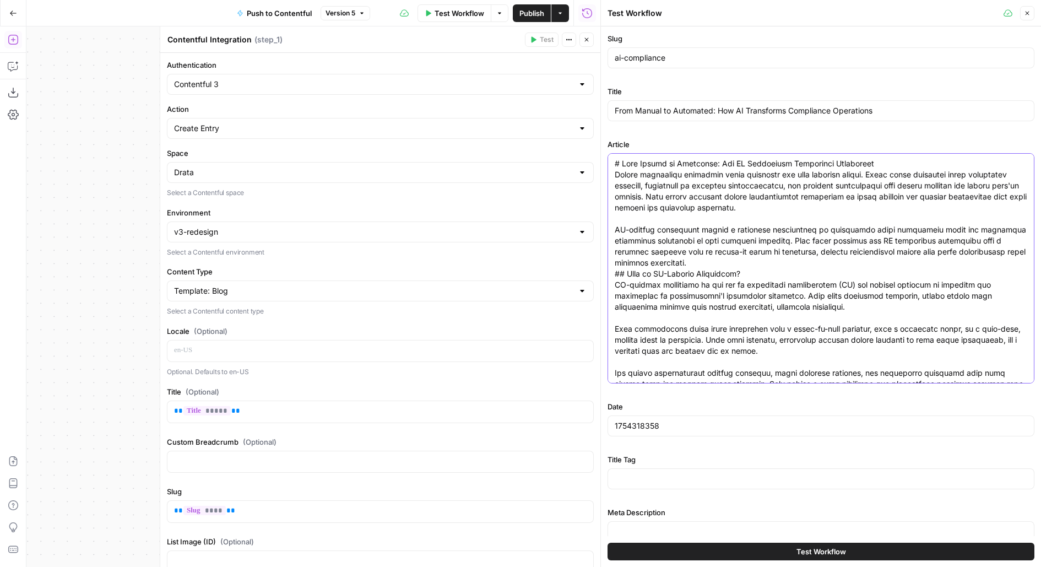
click at [586, 36] on button "Close" at bounding box center [587, 40] width 14 height 14
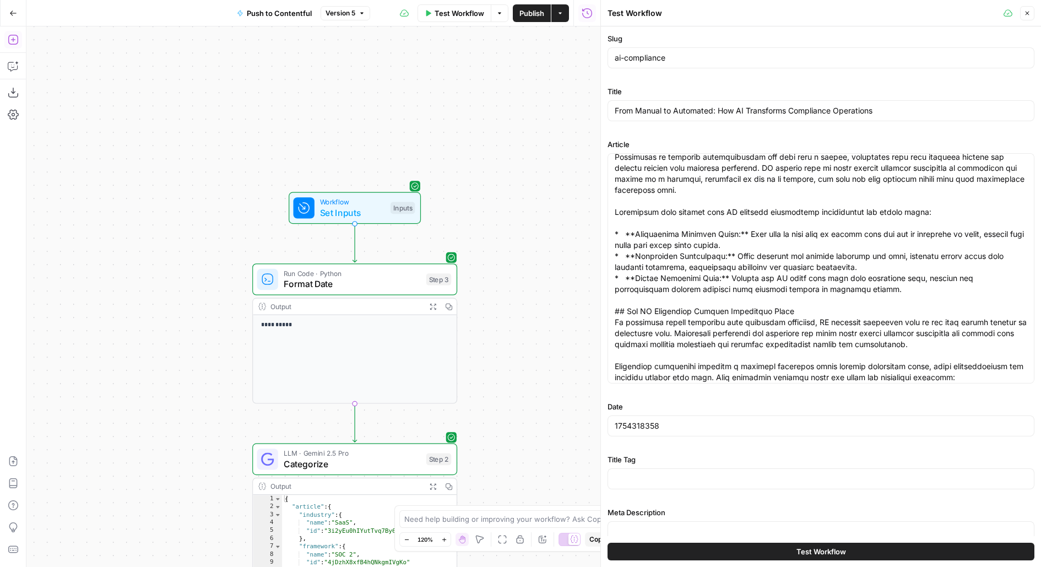
drag, startPoint x: 547, startPoint y: 354, endPoint x: 547, endPoint y: 141, distance: 213.3
click at [547, 143] on div "**********" at bounding box center [313, 296] width 574 height 541
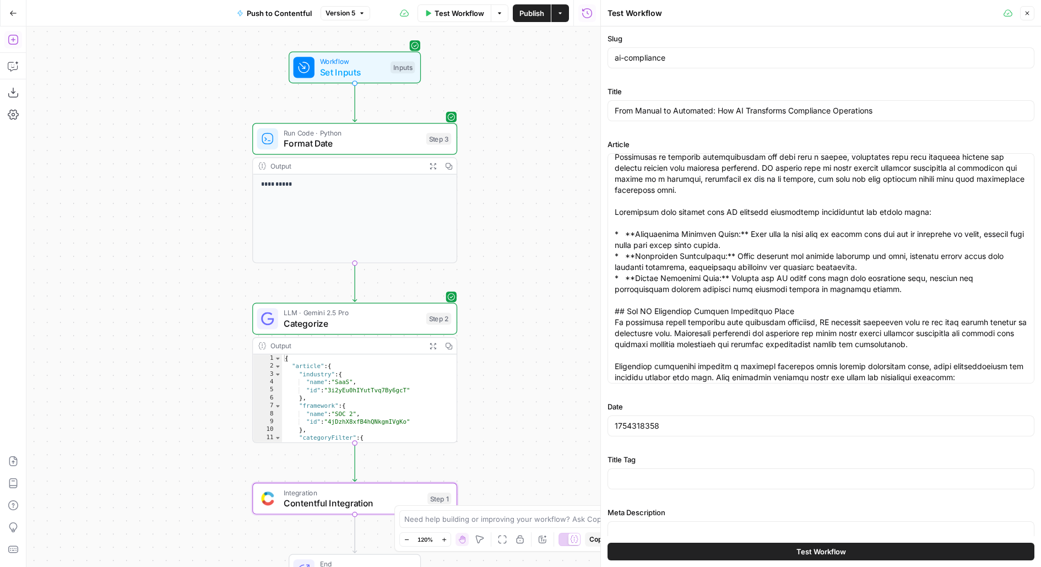
drag, startPoint x: 500, startPoint y: 413, endPoint x: 501, endPoint y: 158, distance: 255.1
click at [501, 159] on div "**********" at bounding box center [313, 296] width 574 height 541
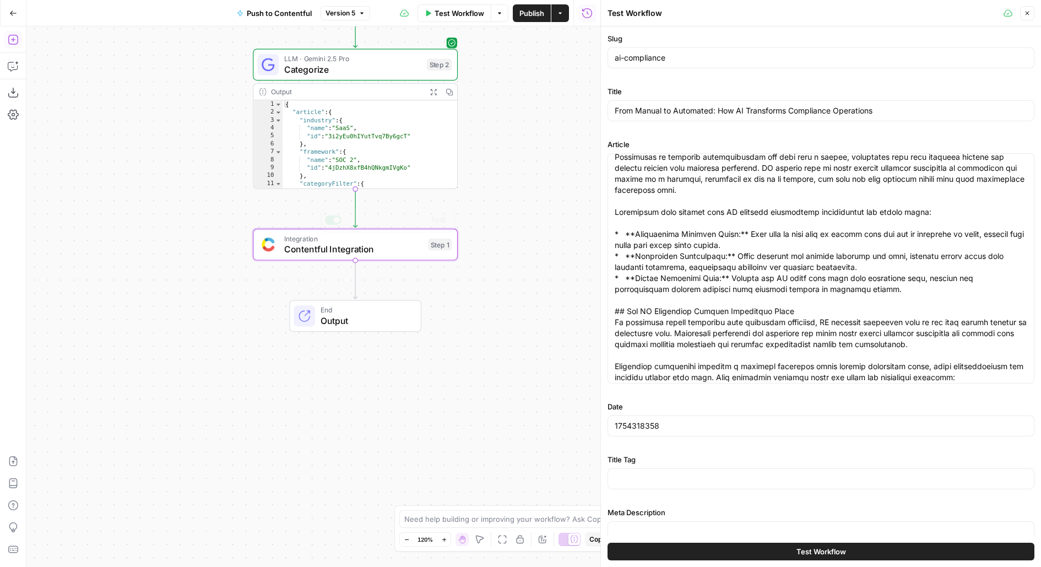
click at [390, 251] on span "Contentful Integration" at bounding box center [353, 248] width 139 height 13
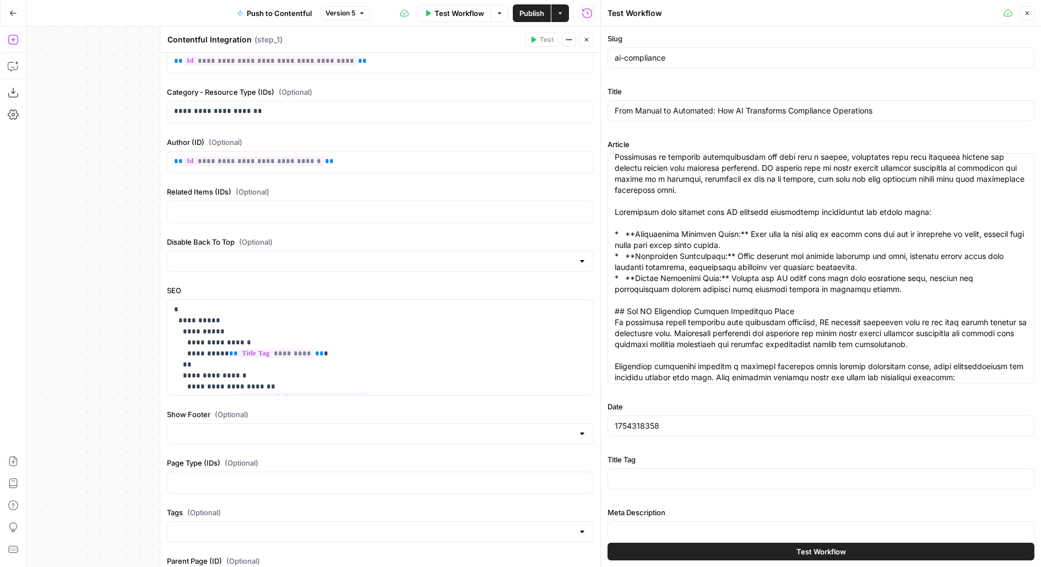
scroll to position [1139, 0]
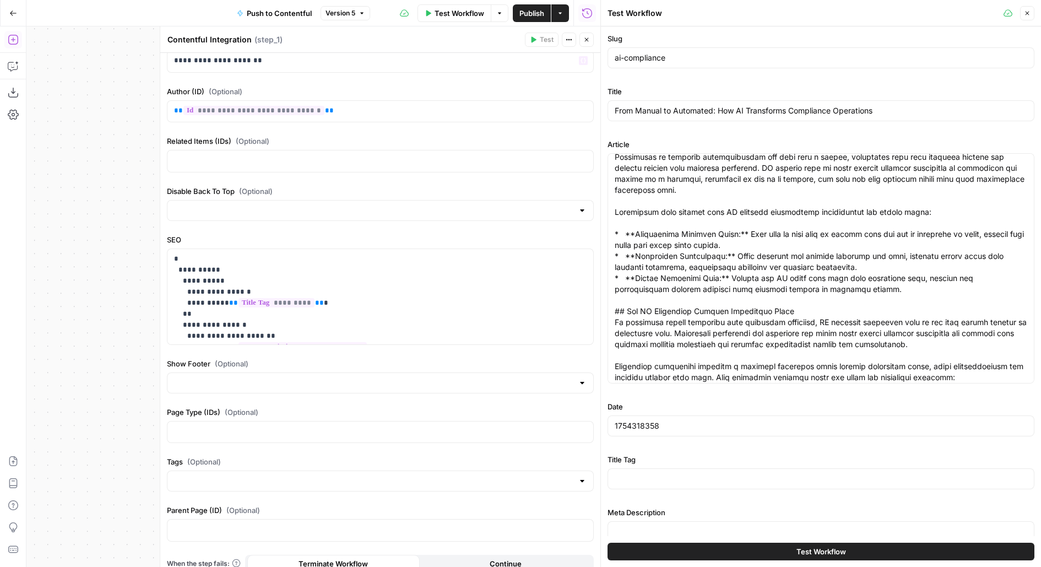
click at [594, 45] on header "Contentful Integration Contentful Integration ( step_1 ) Test Actions Close" at bounding box center [380, 39] width 440 height 26
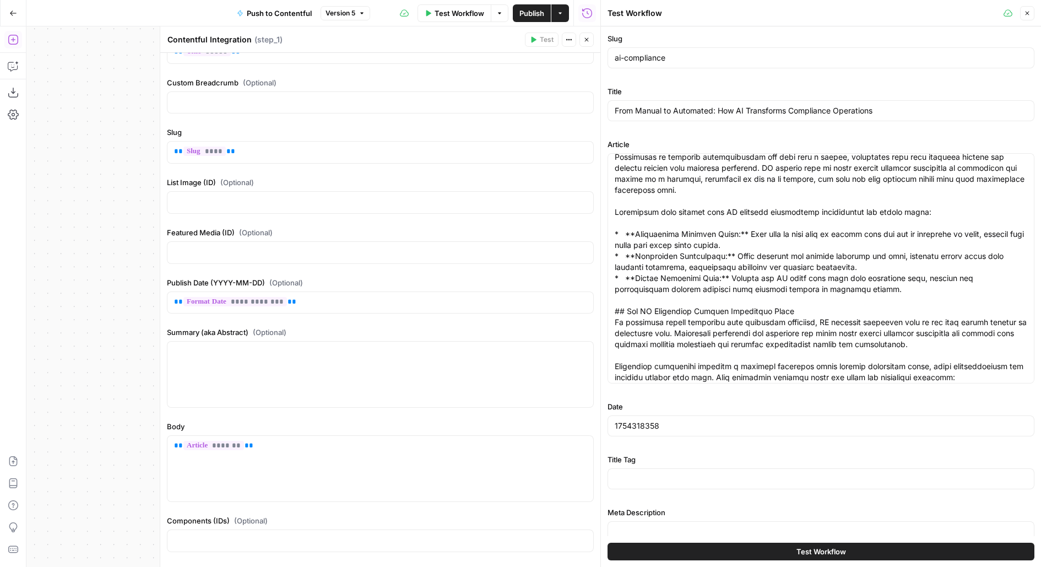
scroll to position [0, 0]
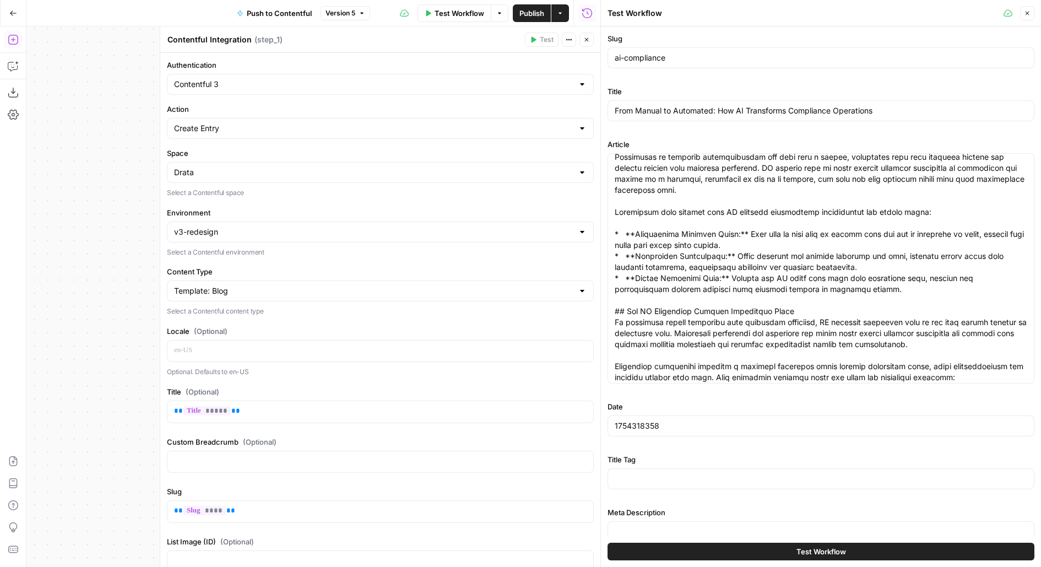
click at [586, 40] on icon "button" at bounding box center [587, 39] width 7 height 7
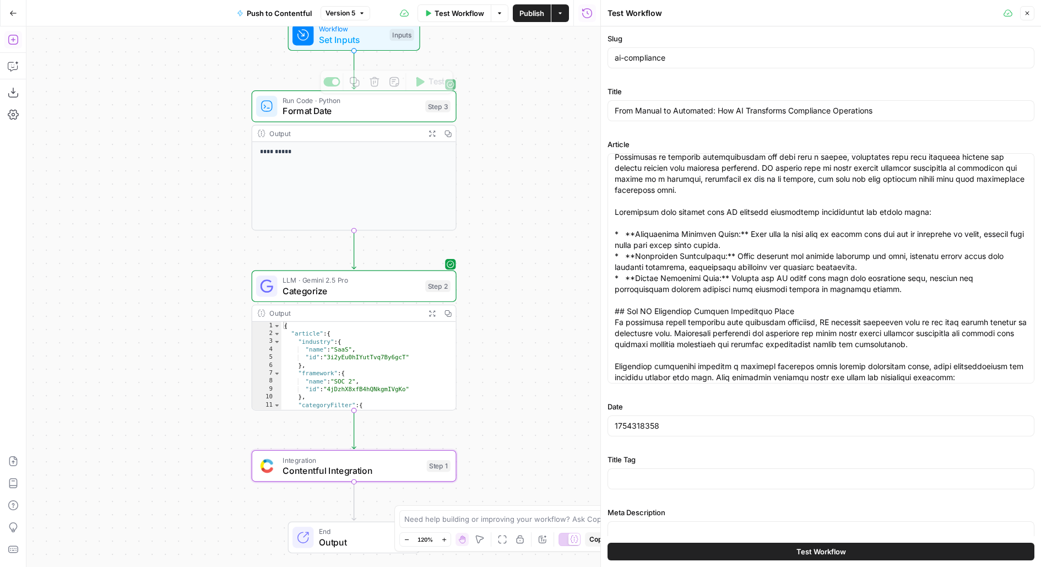
click at [397, 47] on div "Workflow Set Inputs Inputs Test Step" at bounding box center [354, 35] width 132 height 32
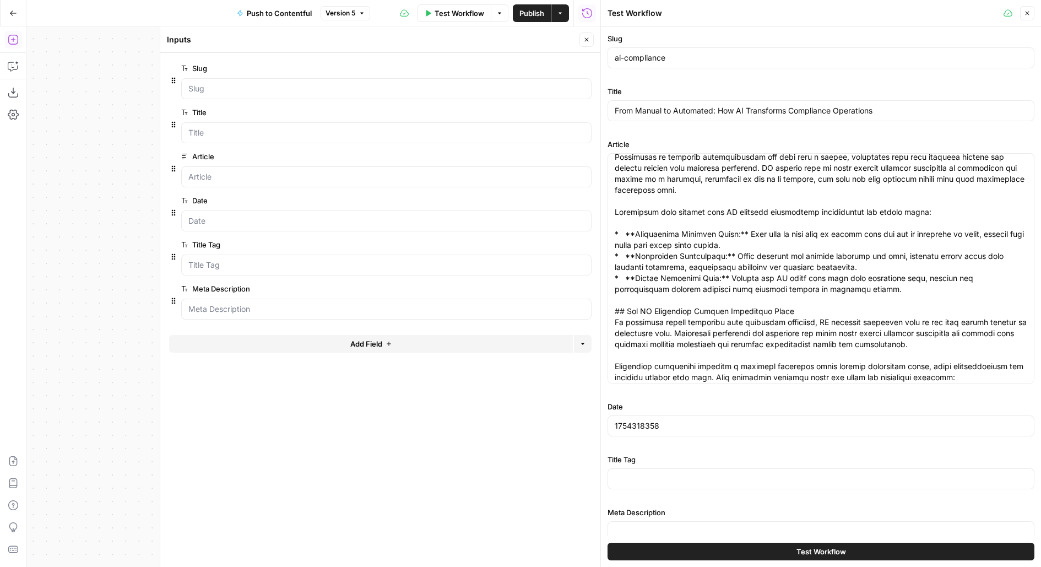
click at [332, 343] on button "Add Field" at bounding box center [371, 344] width 404 height 18
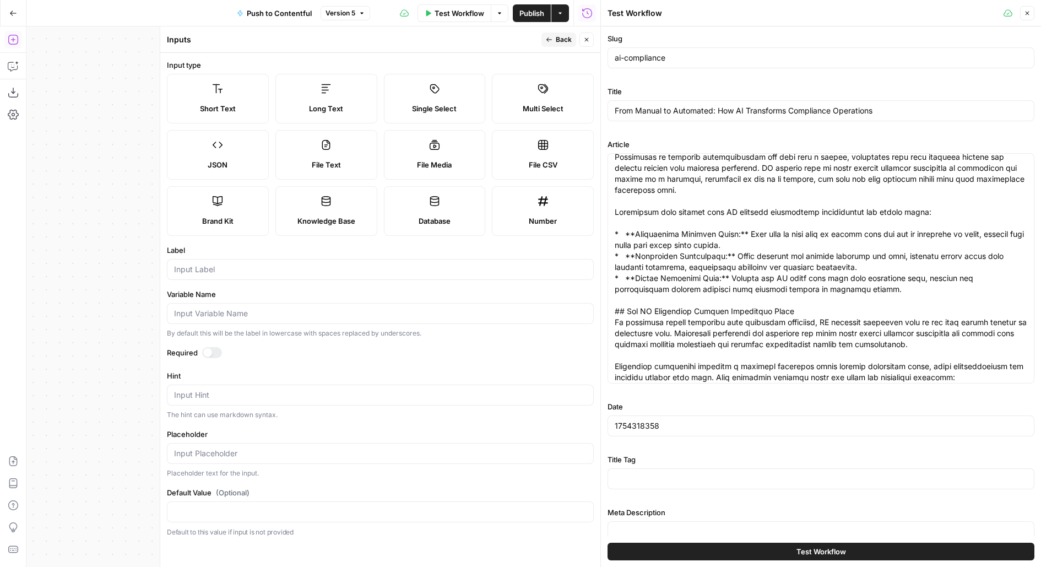
click at [245, 276] on div at bounding box center [380, 269] width 427 height 21
type input "Hero Image"
click at [568, 42] on span "Back" at bounding box center [564, 40] width 16 height 10
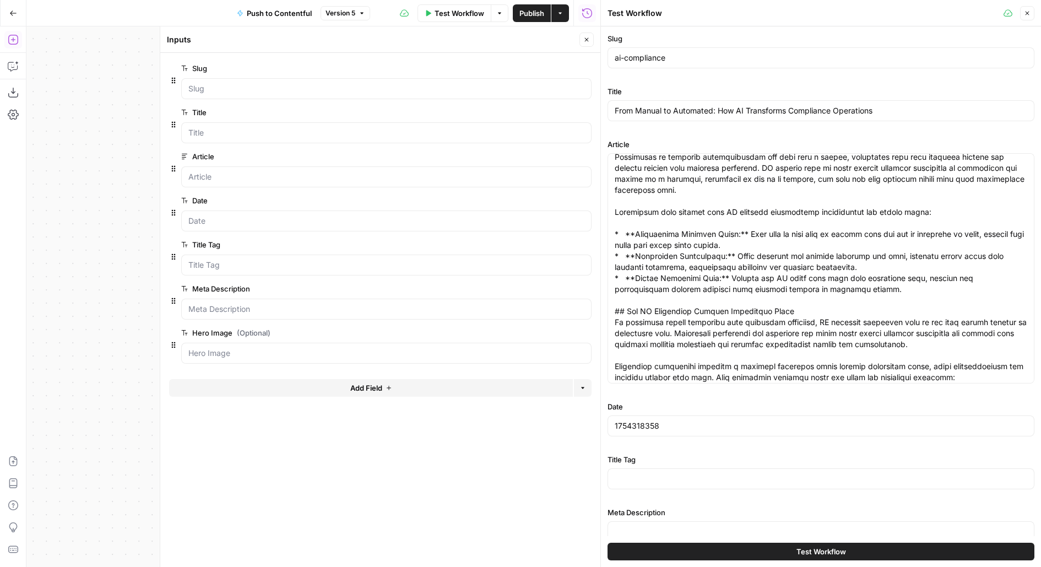
click at [585, 40] on icon "button" at bounding box center [587, 39] width 7 height 7
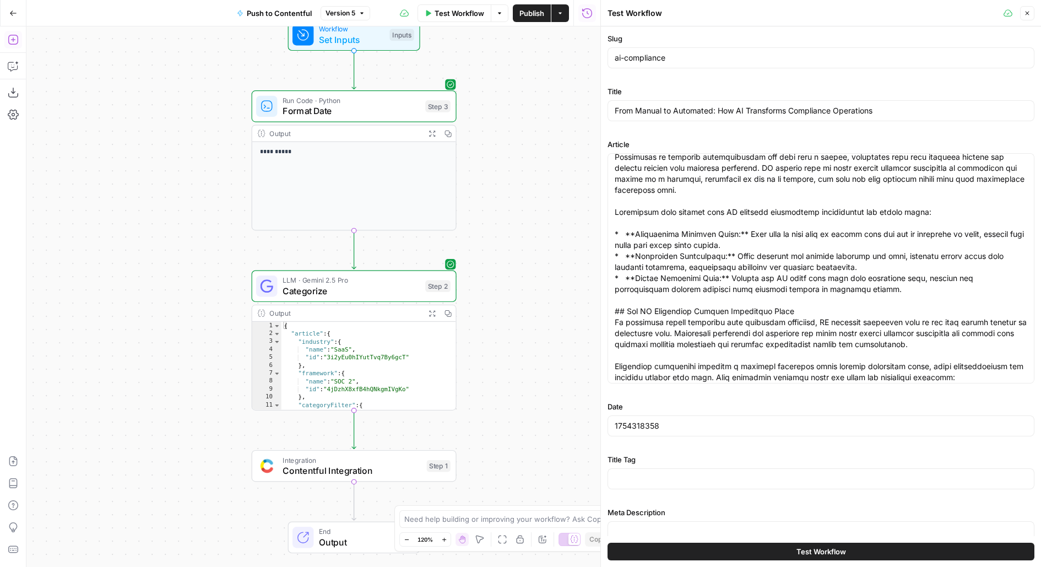
click at [18, 33] on button "Add Steps" at bounding box center [13, 40] width 18 height 18
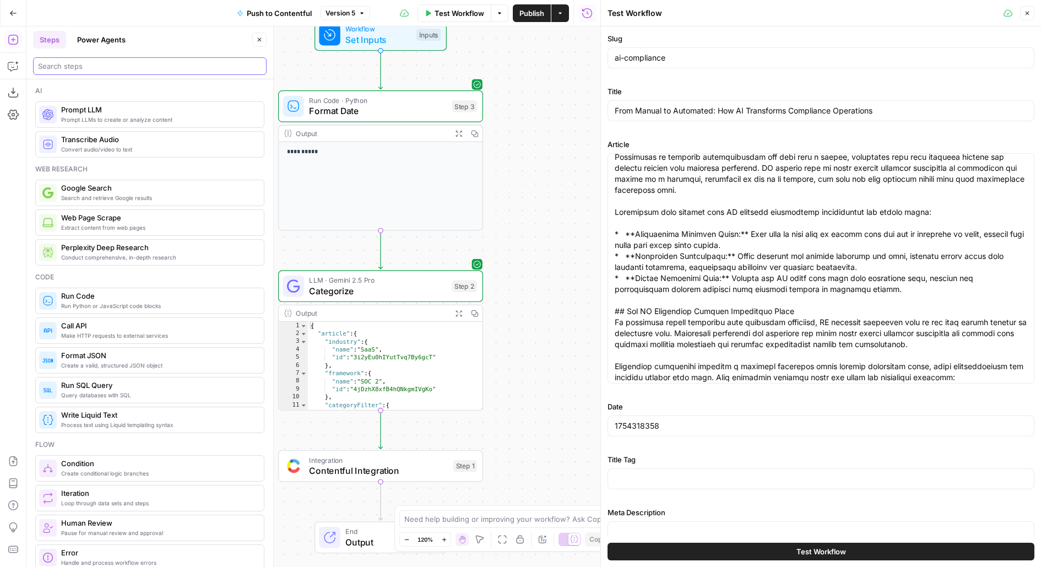
click at [114, 65] on input "search" at bounding box center [150, 66] width 224 height 11
type input "v"
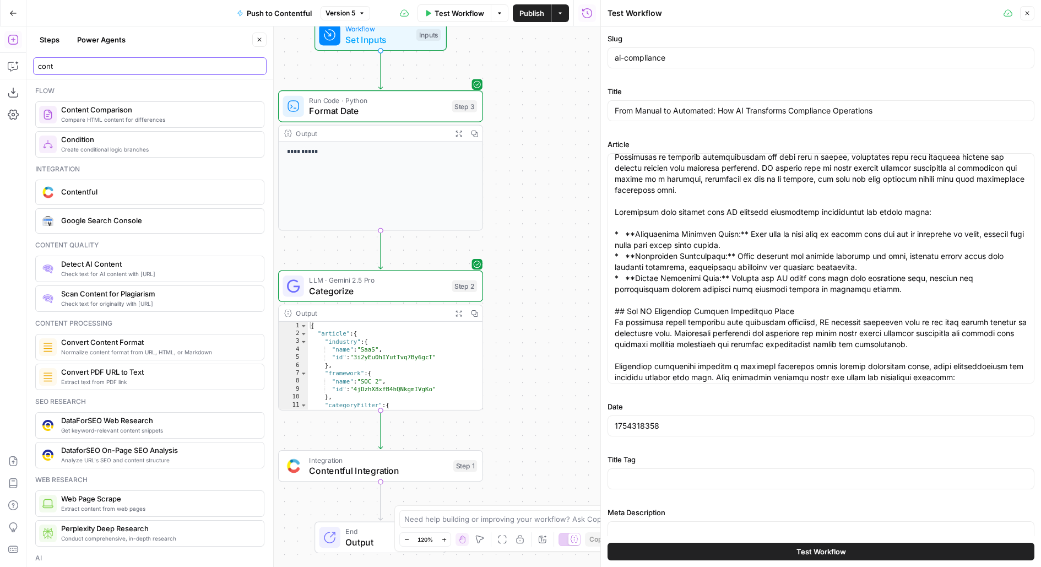
type input "cont"
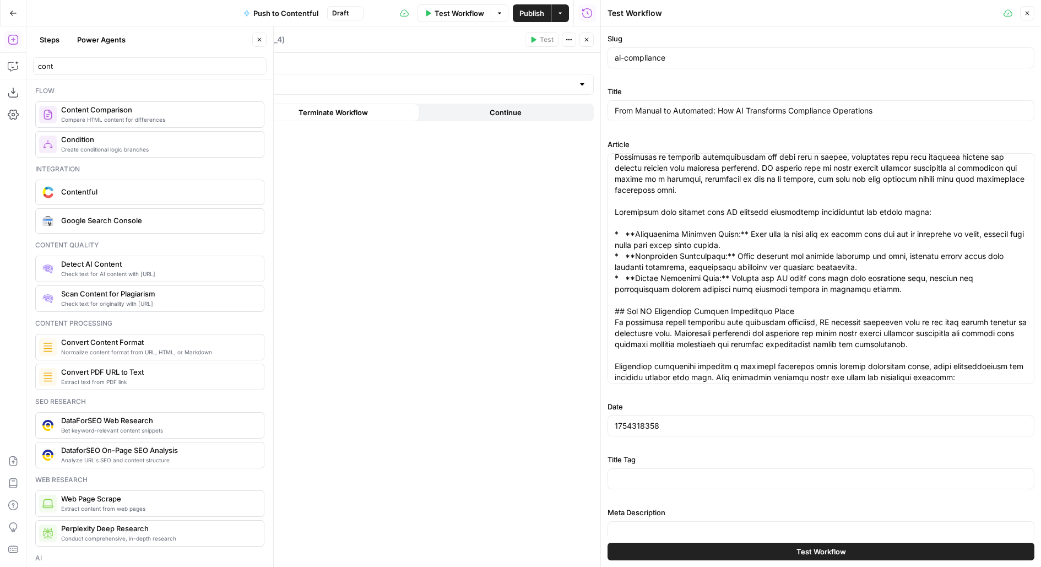
click at [336, 72] on div "Authentication" at bounding box center [380, 77] width 427 height 35
click at [336, 75] on div at bounding box center [380, 84] width 427 height 21
click at [322, 104] on button "Contentful 3" at bounding box center [380, 111] width 417 height 15
type input "Contentful 3"
click at [255, 39] on button "Close" at bounding box center [259, 40] width 14 height 14
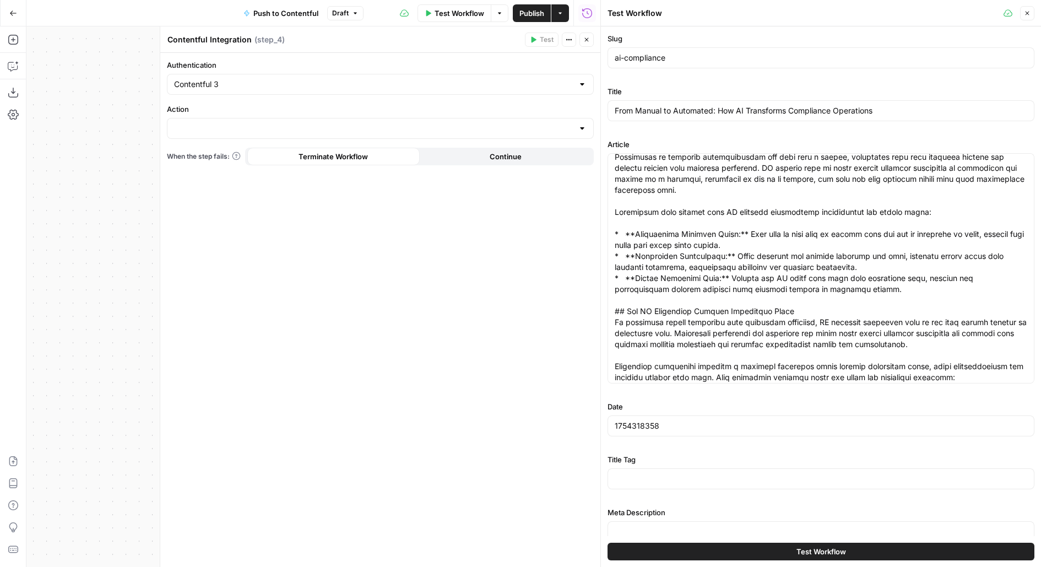
click at [219, 118] on div at bounding box center [380, 128] width 427 height 21
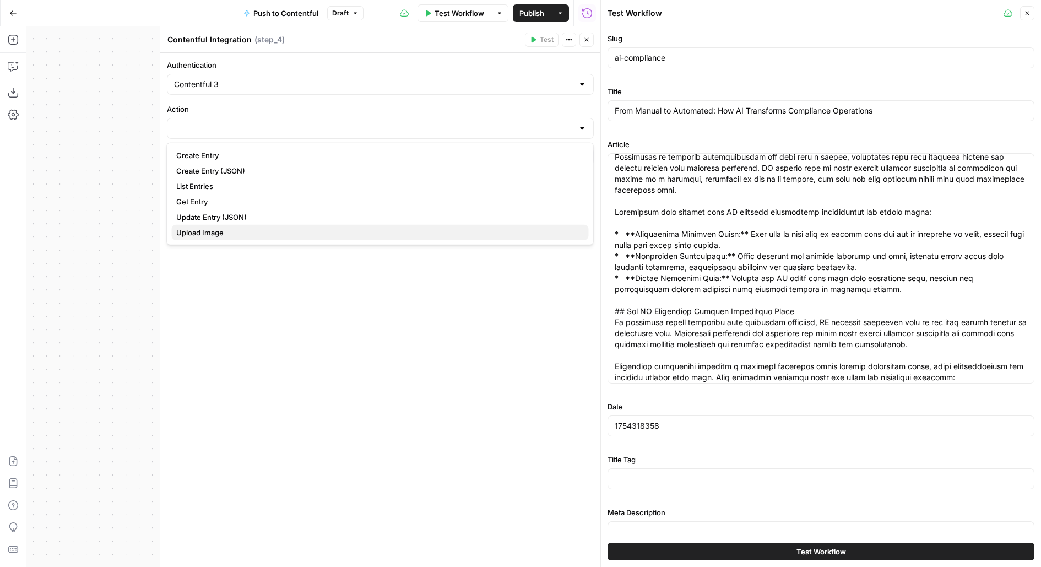
click at [216, 233] on span "Upload Image" at bounding box center [378, 232] width 404 height 11
type input "Upload Image"
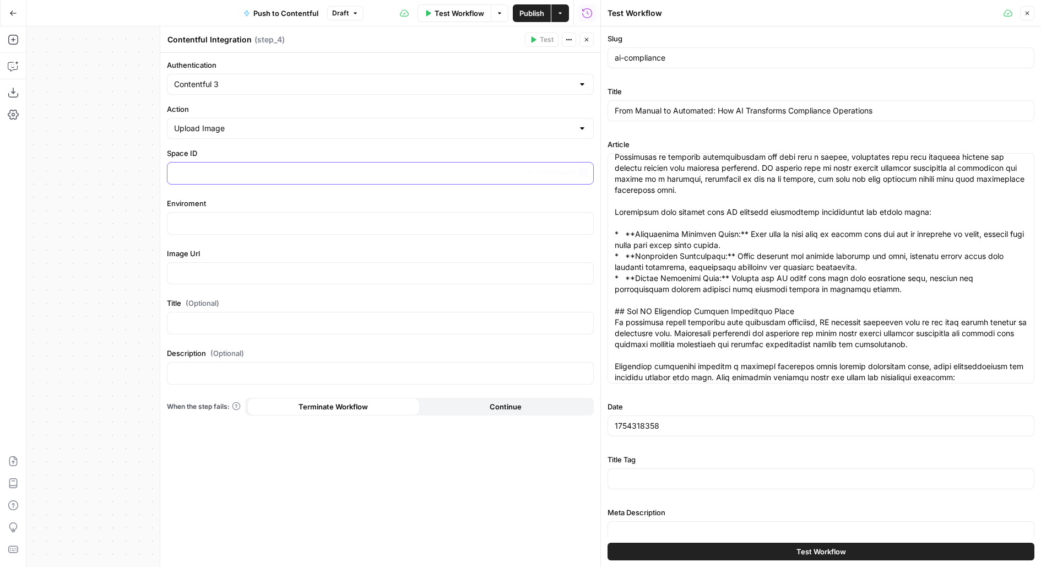
click at [222, 177] on p at bounding box center [380, 172] width 413 height 11
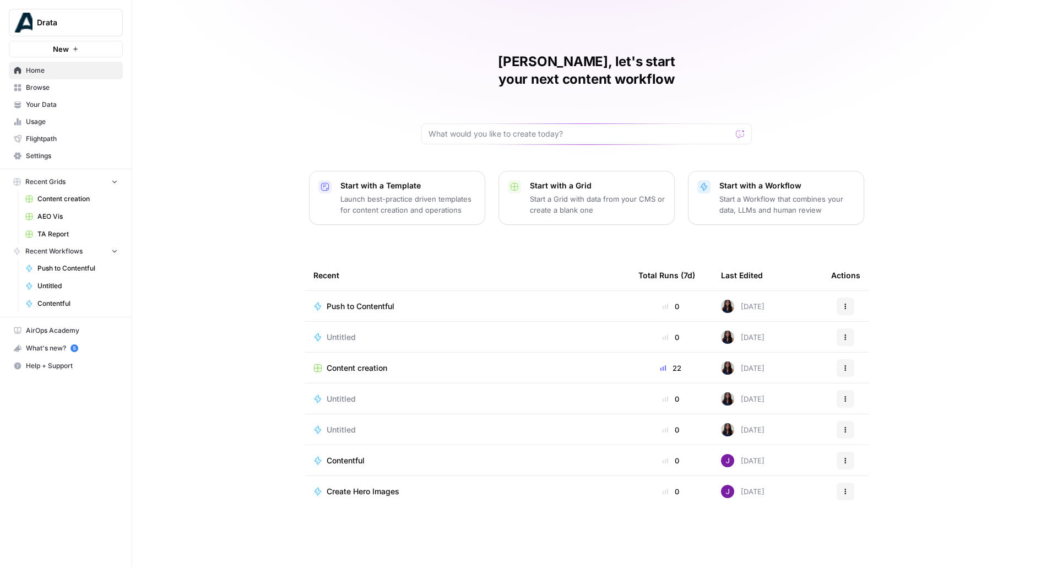
click at [348, 486] on span "Create Hero Images" at bounding box center [363, 491] width 73 height 11
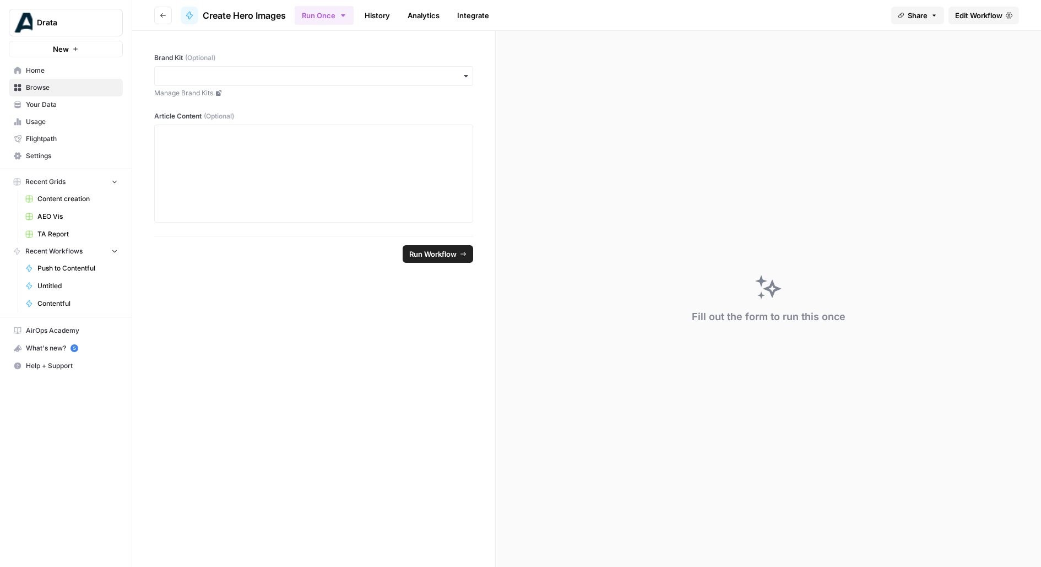
click at [984, 11] on span "Edit Workflow" at bounding box center [979, 15] width 47 height 11
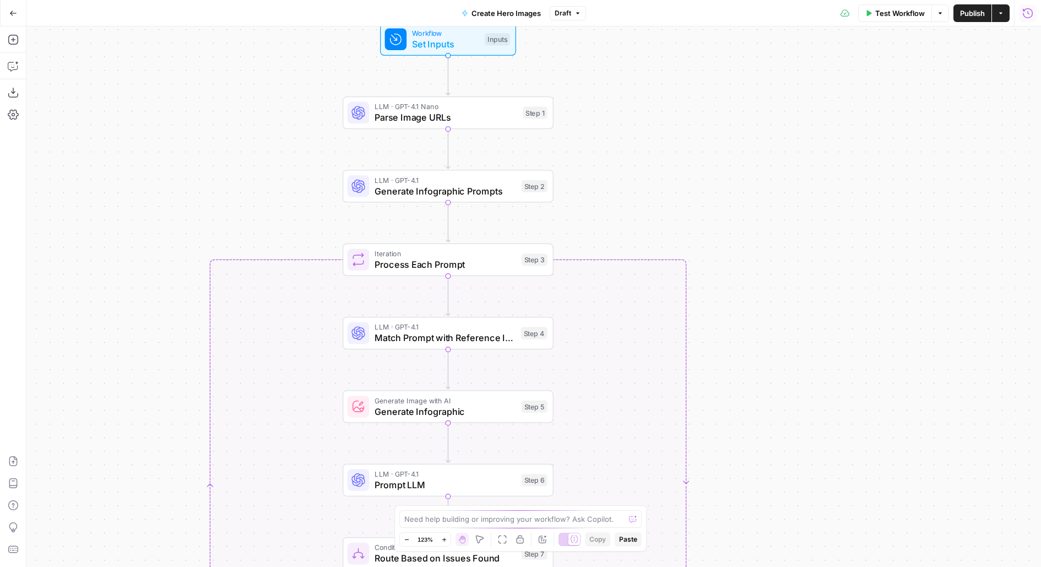
click at [1025, 15] on icon "button" at bounding box center [1028, 13] width 11 height 11
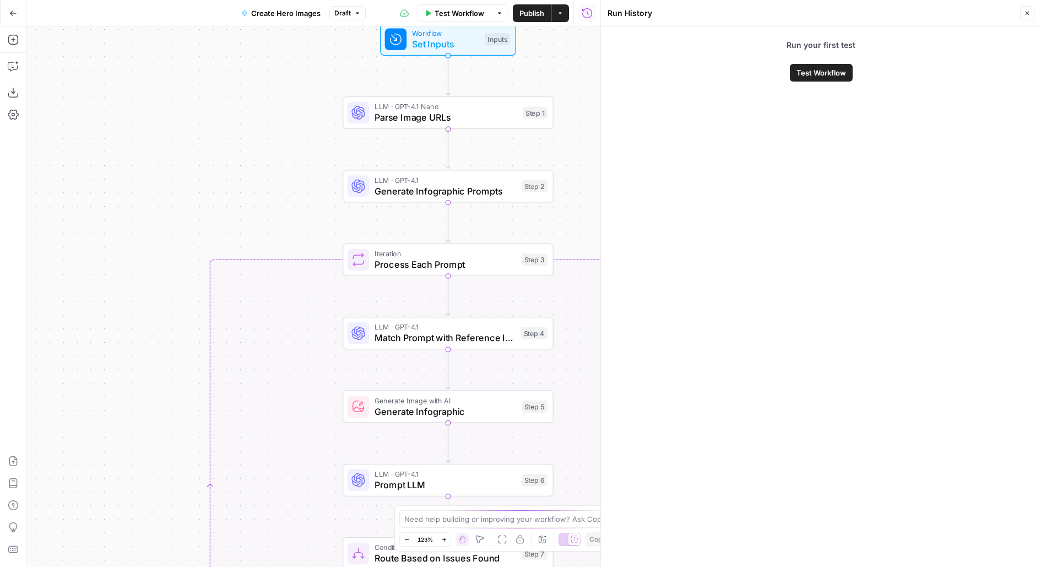
click at [1029, 12] on icon "button" at bounding box center [1028, 14] width 4 height 4
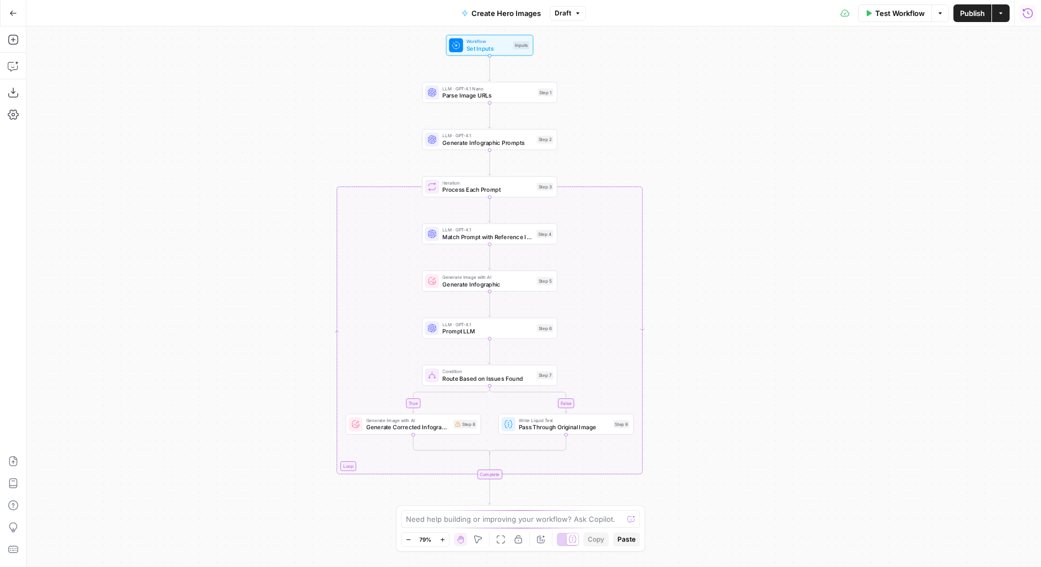
drag, startPoint x: 803, startPoint y: 224, endPoint x: 730, endPoint y: 175, distance: 87.9
click at [731, 176] on div "true false Workflow Set Inputs Inputs LLM · GPT-4.1 Nano Parse Image URLs Step …" at bounding box center [533, 296] width 1015 height 541
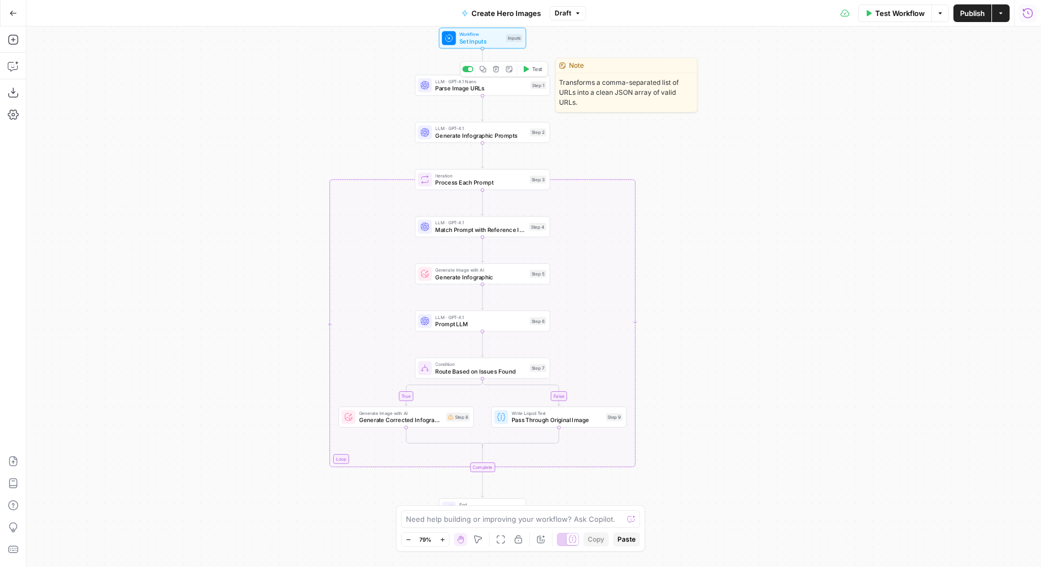
click at [523, 93] on div "LLM · GPT-4.1 Nano Parse Image URLs Step 1 Copy step Delete step Edit Note Test" at bounding box center [483, 85] width 136 height 21
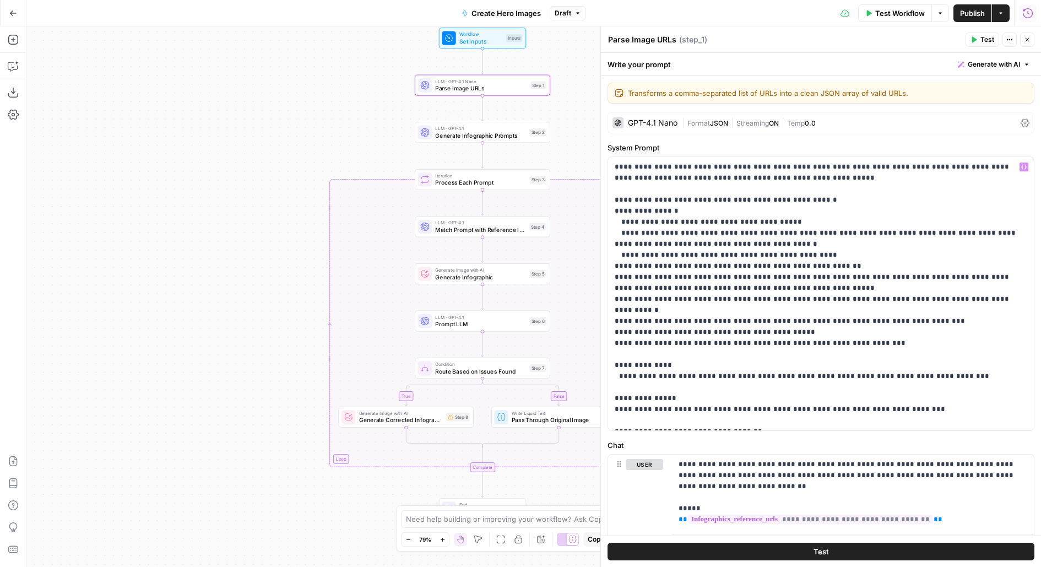
scroll to position [51, 0]
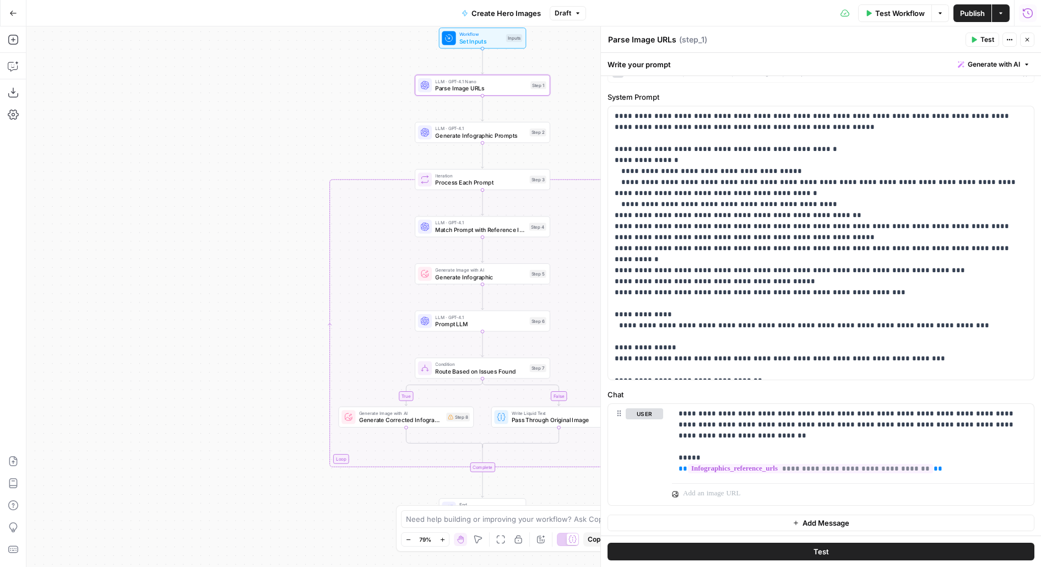
click at [888, 17] on span "Test Workflow" at bounding box center [901, 13] width 50 height 11
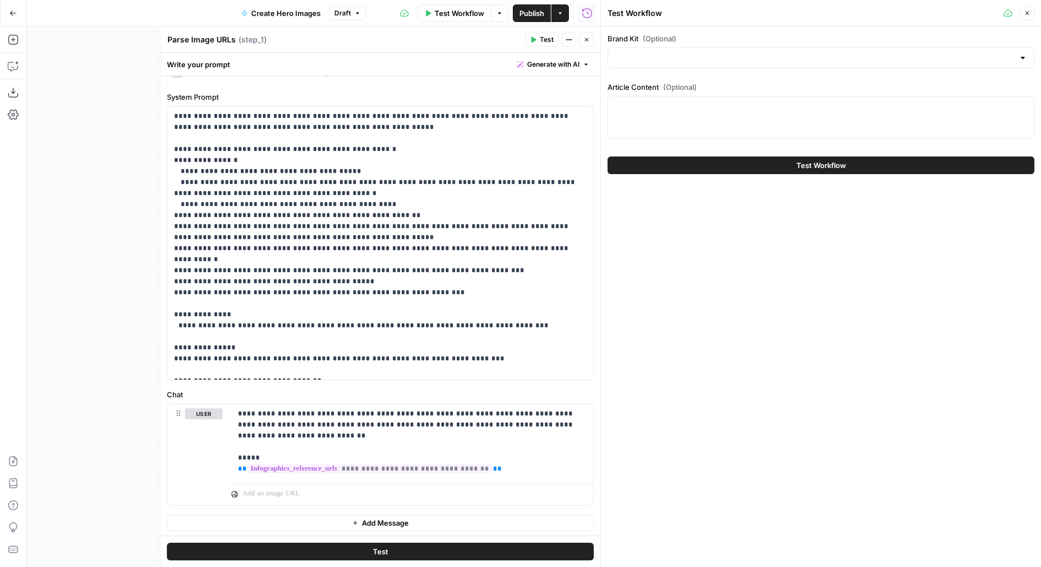
click at [590, 44] on button "Close" at bounding box center [587, 40] width 14 height 14
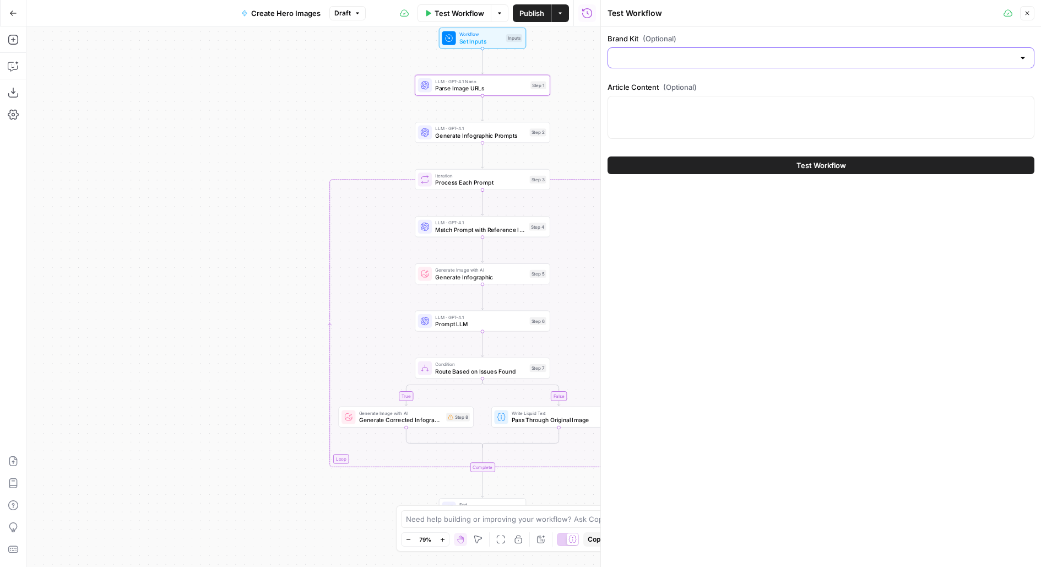
click at [655, 57] on input "Brand Kit (Optional)" at bounding box center [815, 57] width 400 height 11
click at [660, 93] on div "ID: 7905" at bounding box center [821, 95] width 408 height 10
type input "Drata"
click at [707, 98] on div at bounding box center [821, 117] width 427 height 43
paste textarea "# From Manual to Automated: How AI Transforms Compliance Operations Manual comp…"
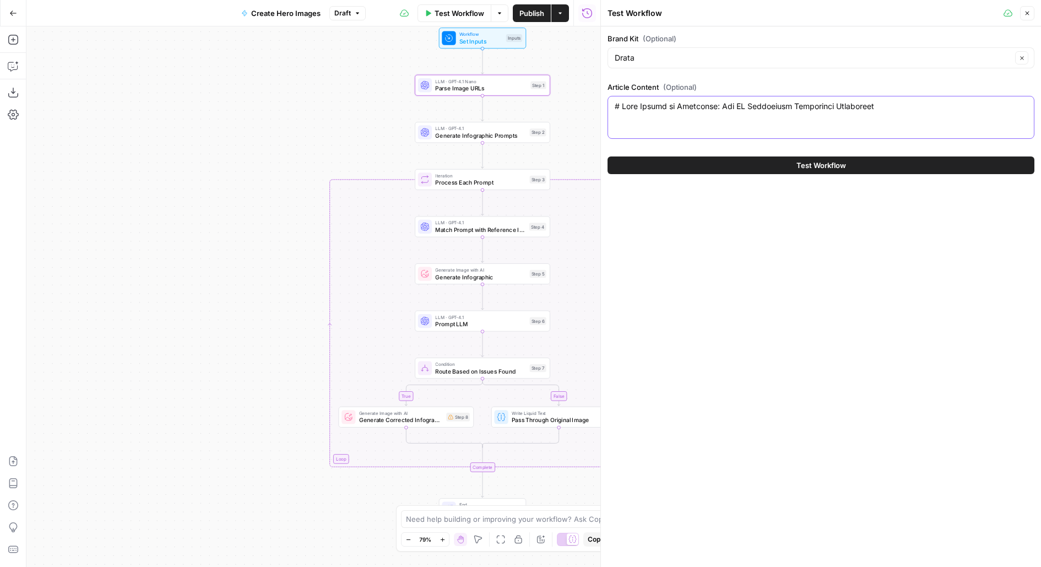
scroll to position [1526, 0]
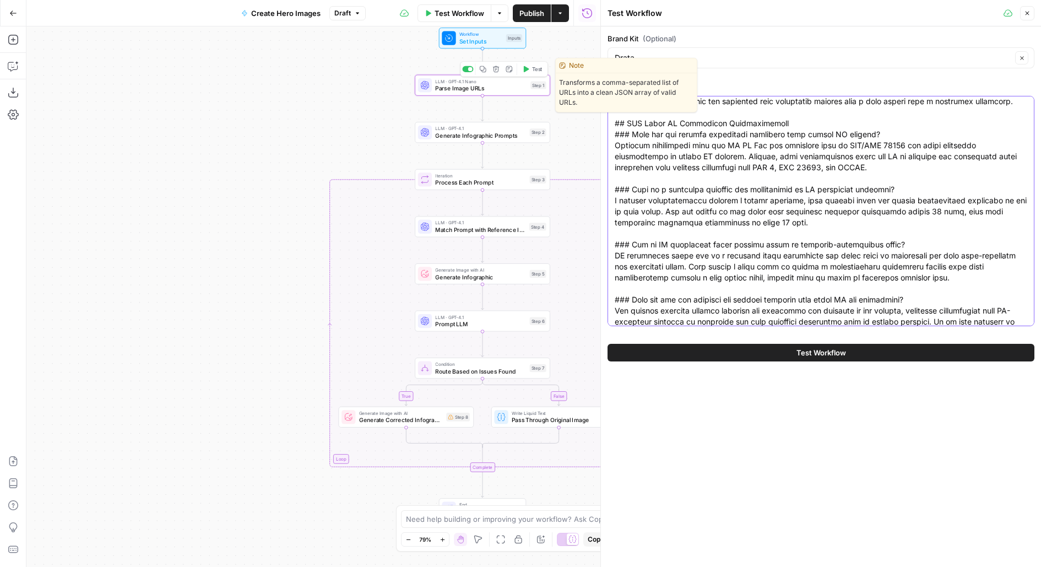
type textarea "# From Manual to Automated: How AI Transforms Compliance Operations Manual comp…"
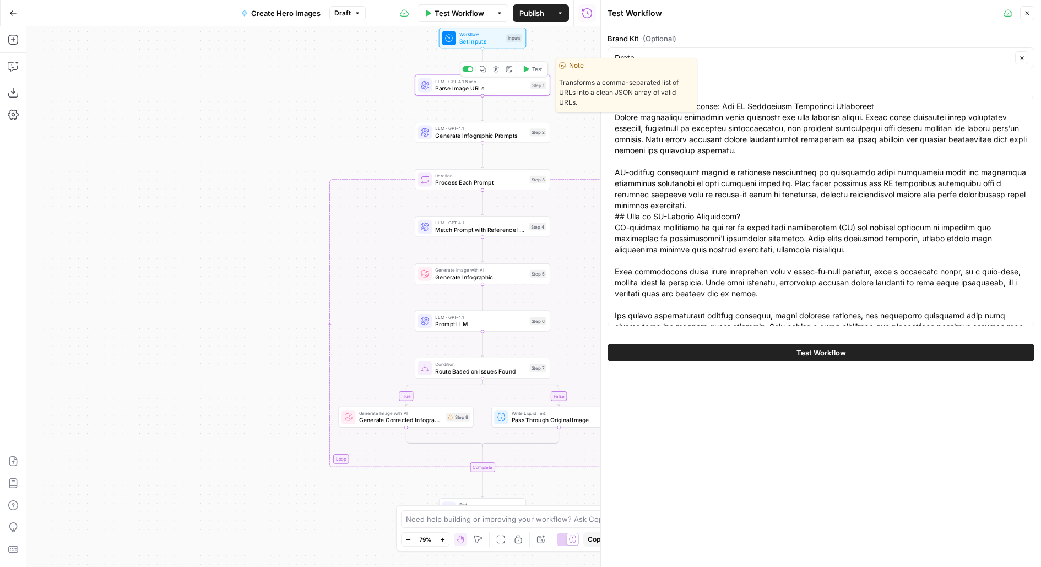
click at [534, 75] on div "Copy step Delete step Edit Note Test" at bounding box center [504, 69] width 88 height 16
click at [533, 71] on span "Test" at bounding box center [537, 69] width 10 height 8
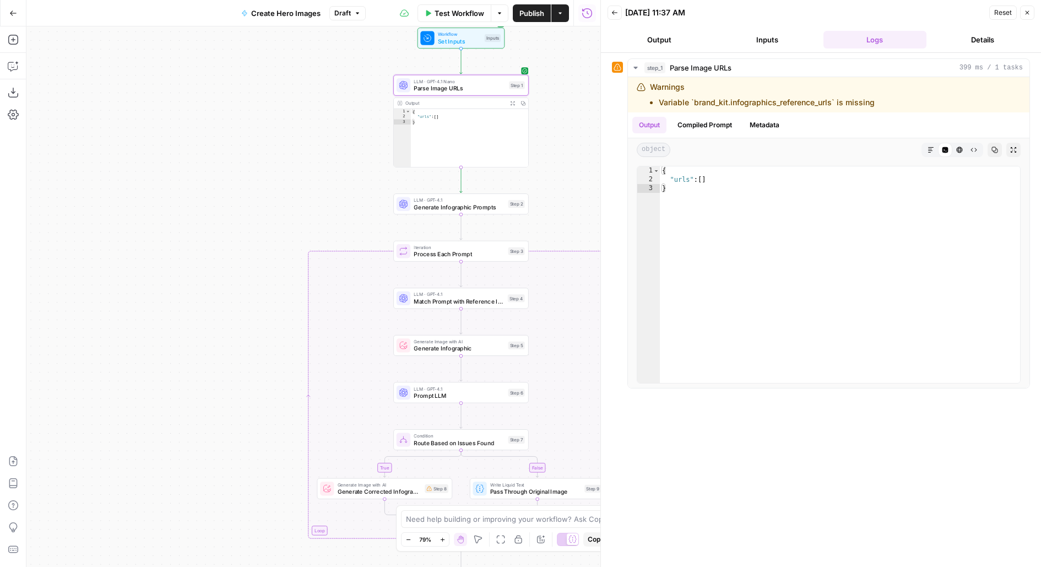
drag, startPoint x: 334, startPoint y: 169, endPoint x: 176, endPoint y: 169, distance: 158.1
click at [181, 169] on div "true false Workflow Set Inputs Inputs LLM · GPT-4.1 Nano Parse Image URLs Step …" at bounding box center [313, 296] width 574 height 541
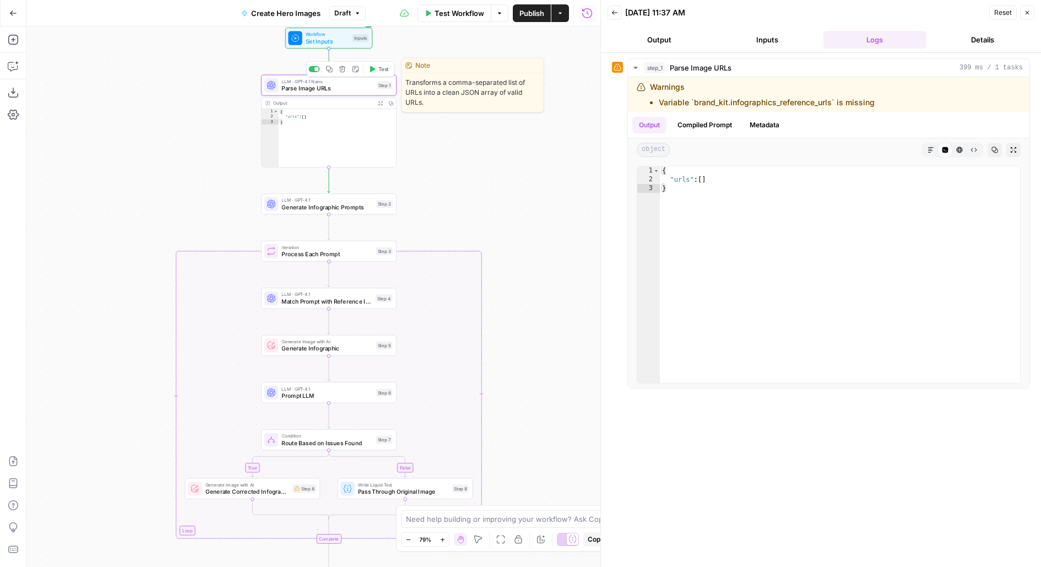
click at [362, 88] on span "Parse Image URLs" at bounding box center [327, 88] width 91 height 9
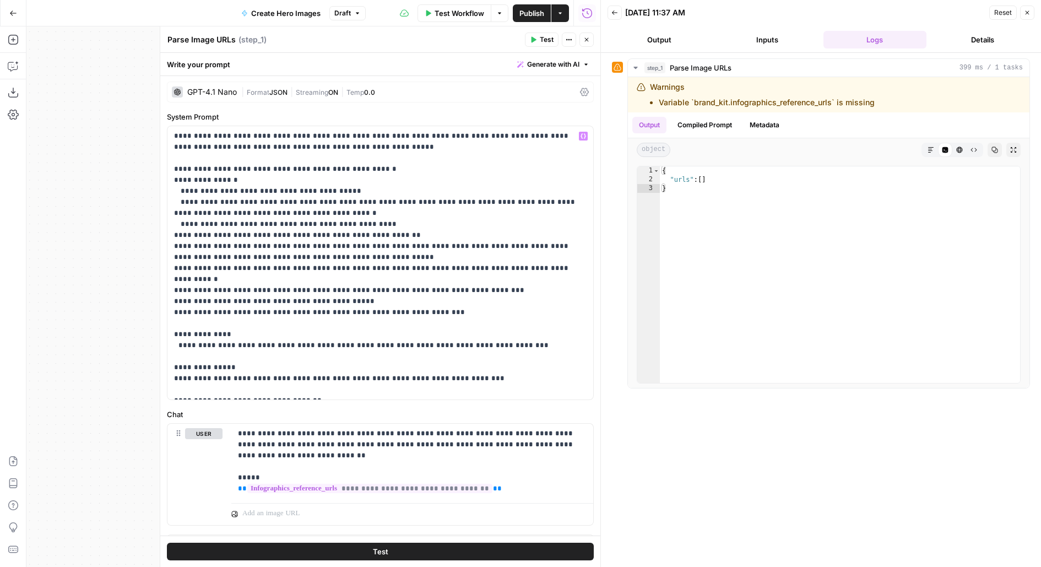
scroll to position [31, 0]
click at [305, 13] on span "Create Hero Images" at bounding box center [285, 13] width 69 height 11
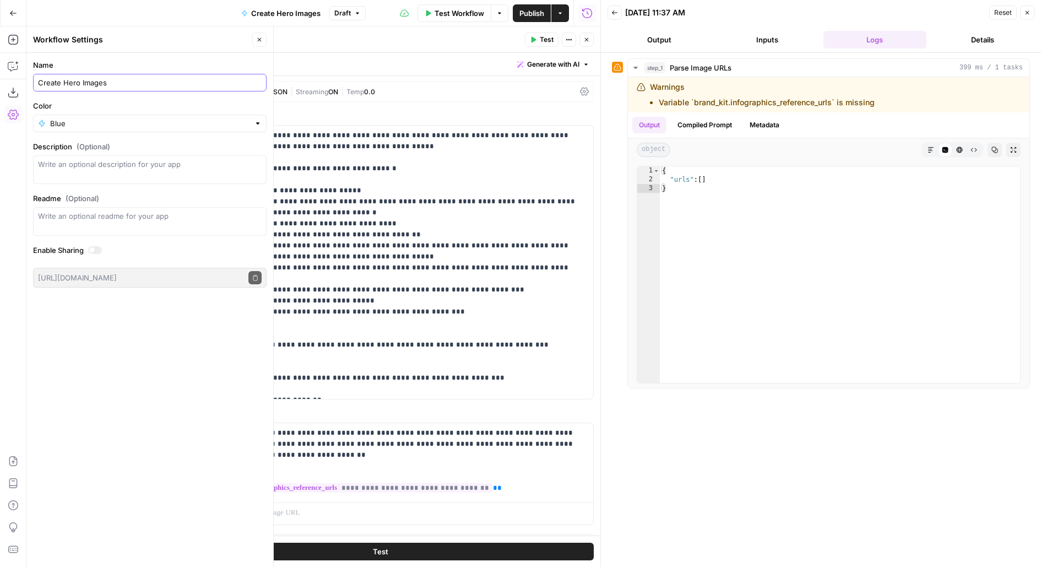
click at [136, 85] on input "Create Hero Images" at bounding box center [150, 82] width 224 height 11
click at [38, 79] on input "Create Hero Images" at bounding box center [150, 82] width 224 height 11
type input "[Drata] Create Hero Images"
click at [260, 40] on icon "button" at bounding box center [259, 39] width 7 height 7
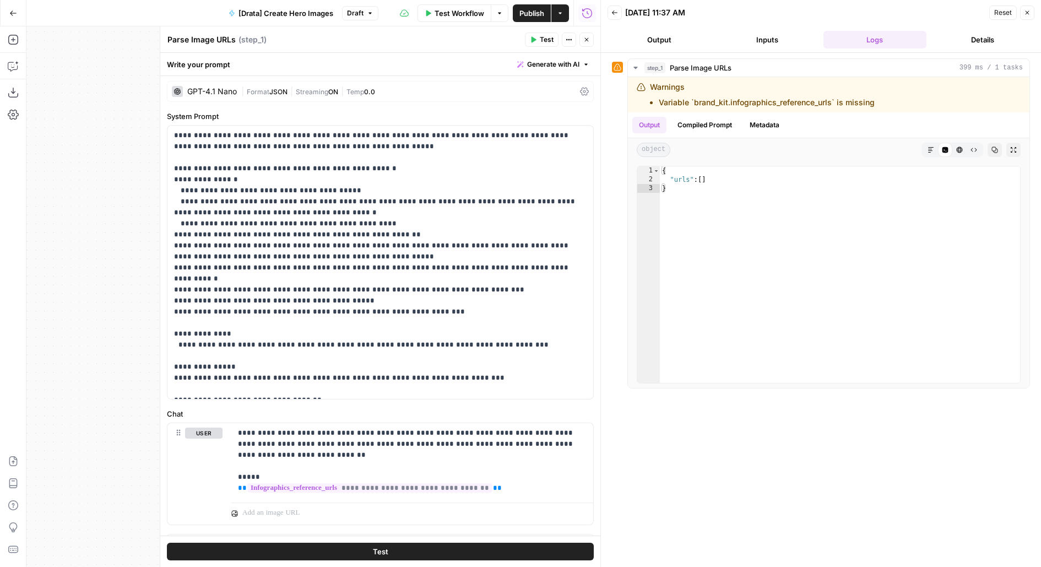
scroll to position [51, 0]
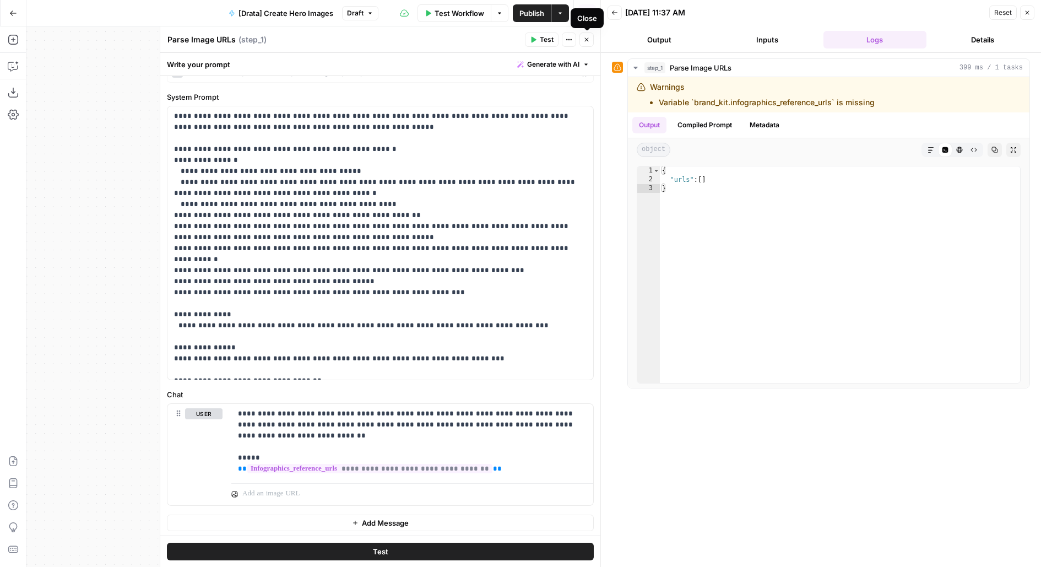
click at [587, 42] on icon "button" at bounding box center [587, 39] width 7 height 7
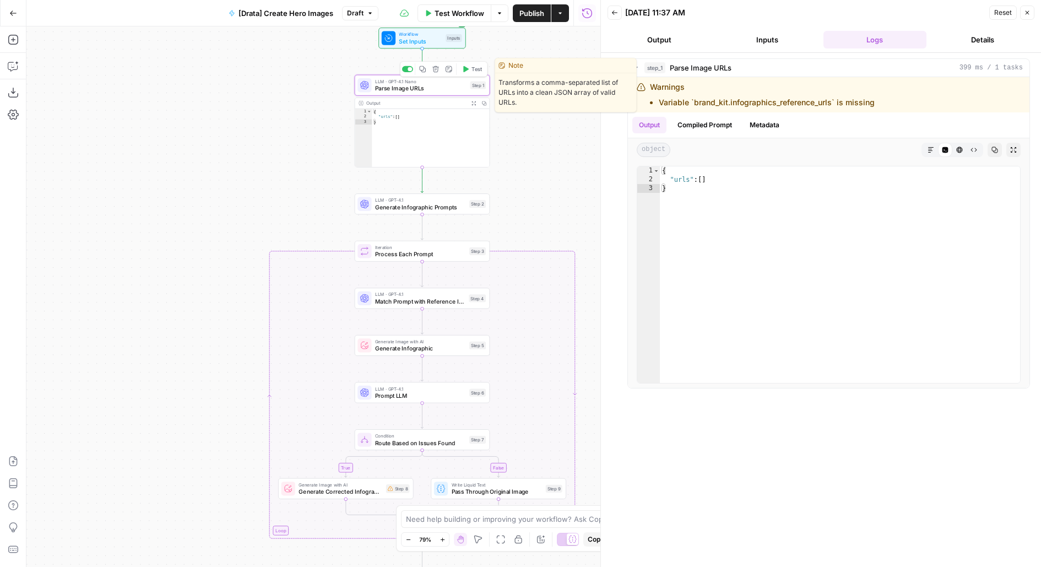
click at [474, 71] on span "Test" at bounding box center [477, 69] width 10 height 8
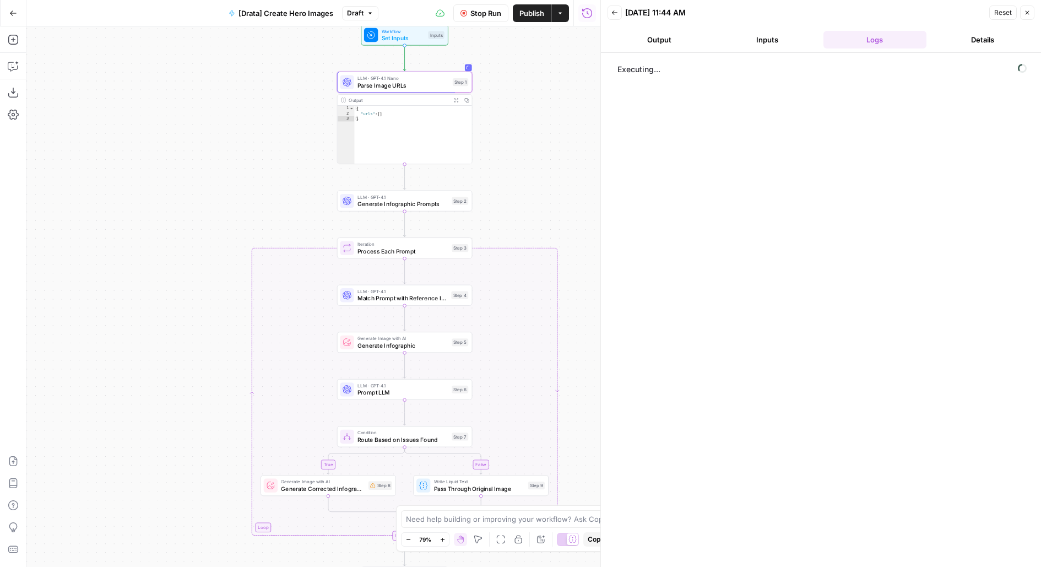
click at [792, 40] on button "Inputs" at bounding box center [768, 40] width 104 height 18
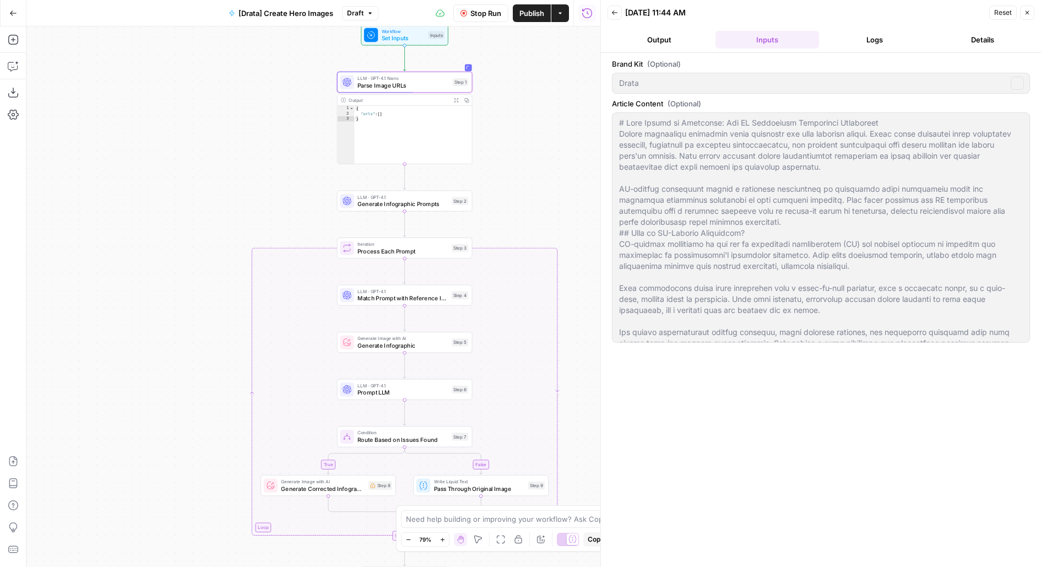
click at [885, 41] on button "Logs" at bounding box center [876, 40] width 104 height 18
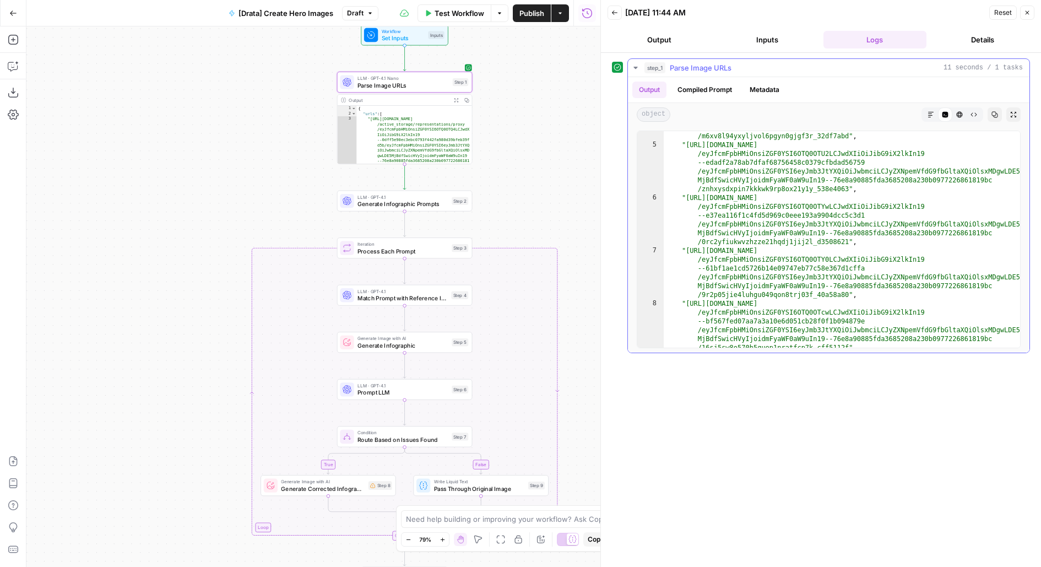
scroll to position [136, 0]
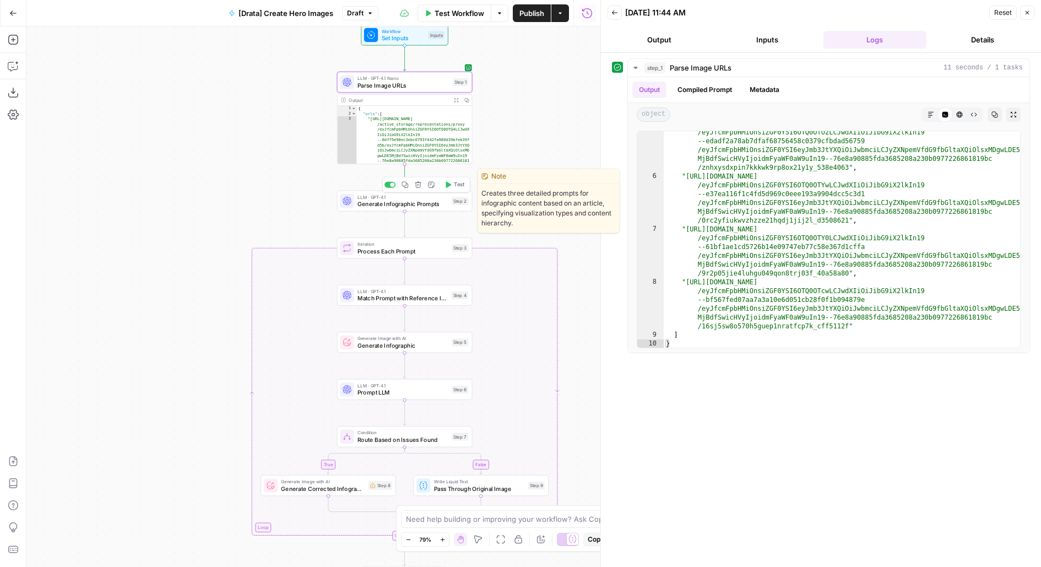
click at [438, 206] on span "Generate Infographic Prompts" at bounding box center [403, 203] width 91 height 9
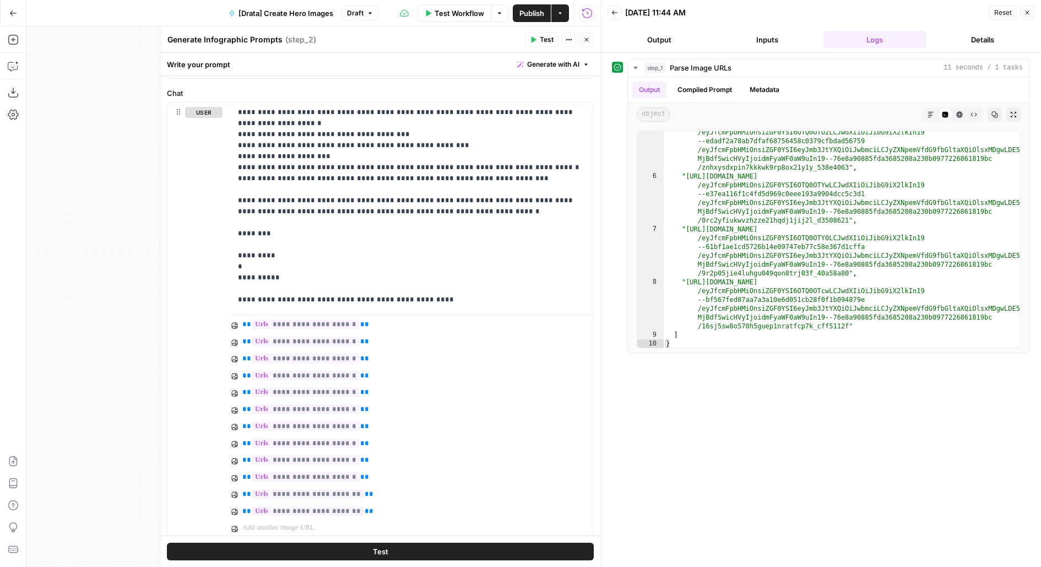
scroll to position [573, 0]
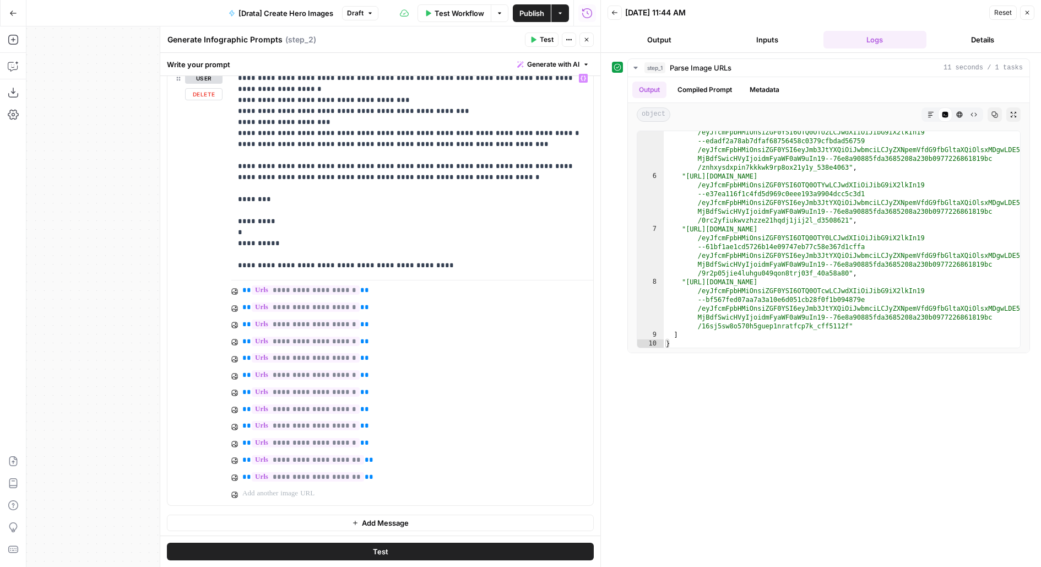
click at [532, 43] on button "Test" at bounding box center [542, 40] width 34 height 14
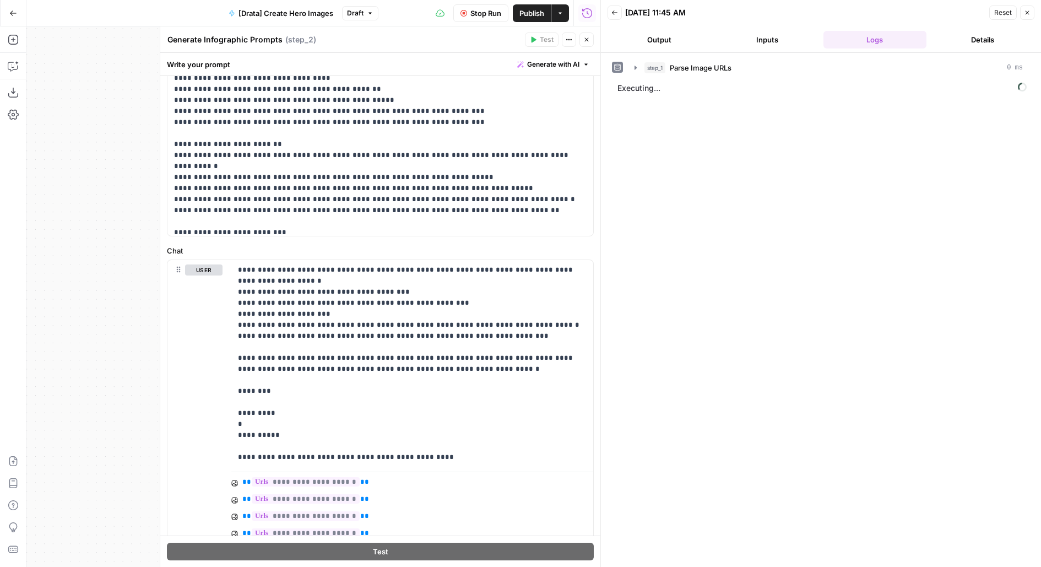
scroll to position [48, 0]
click at [484, 19] on button "Stop Run" at bounding box center [481, 13] width 55 height 18
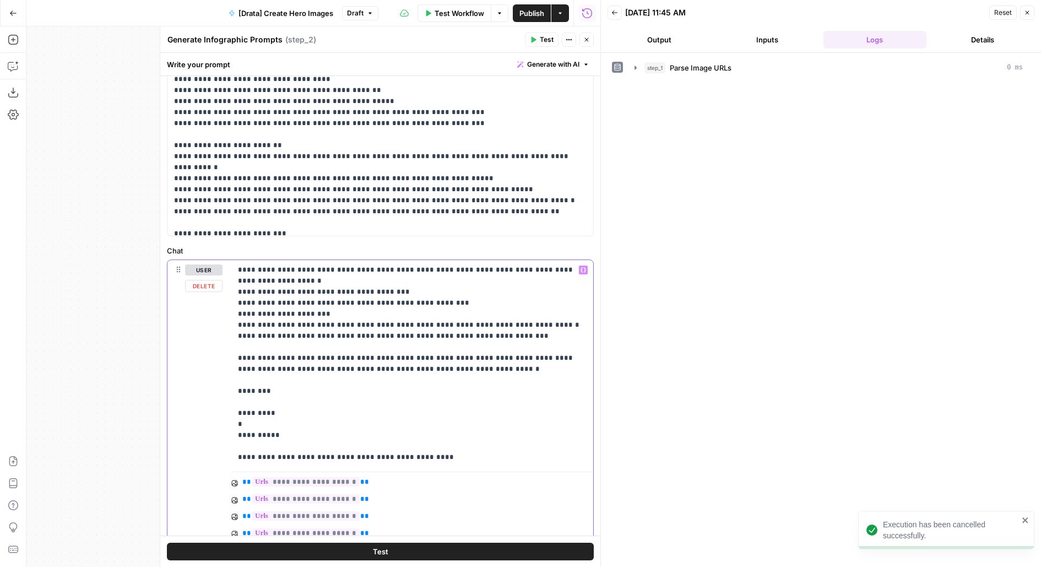
drag, startPoint x: 240, startPoint y: 424, endPoint x: 223, endPoint y: 422, distance: 17.2
click at [223, 424] on div "**********" at bounding box center [381, 478] width 426 height 437
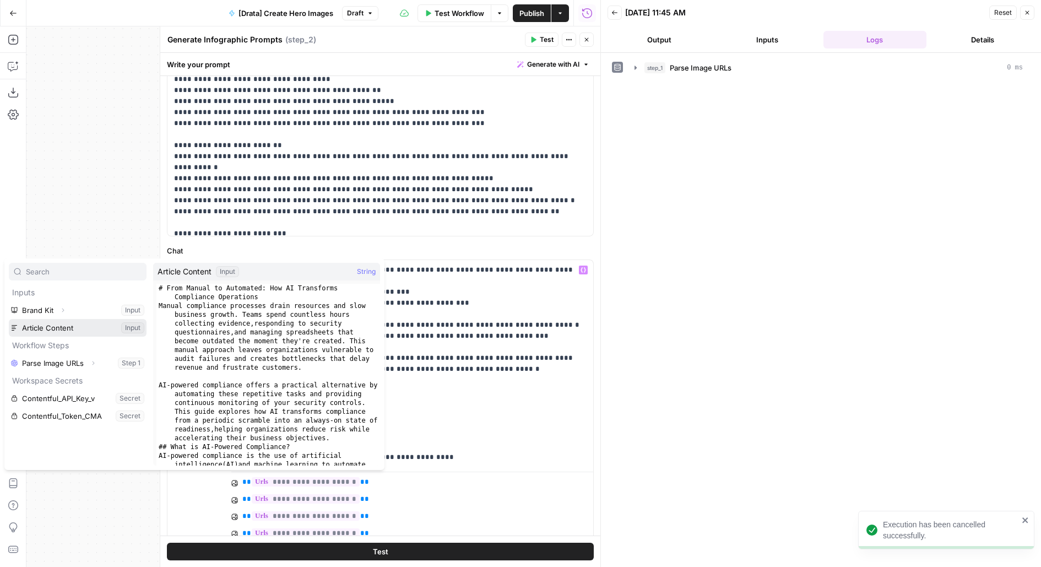
click at [9, 319] on button "Select variable Article Content" at bounding box center [78, 328] width 138 height 18
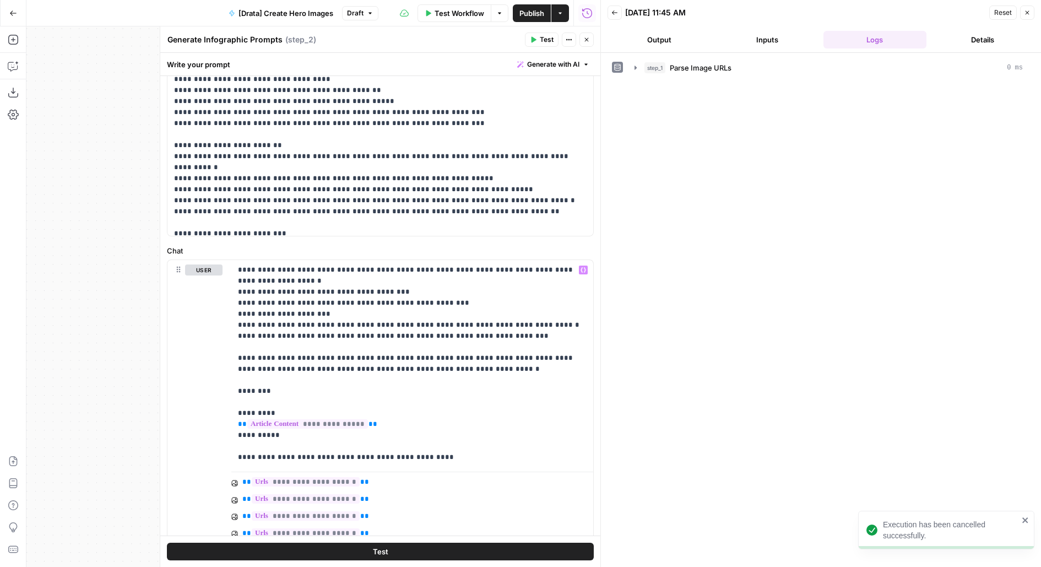
click at [541, 41] on span "Test" at bounding box center [547, 40] width 14 height 10
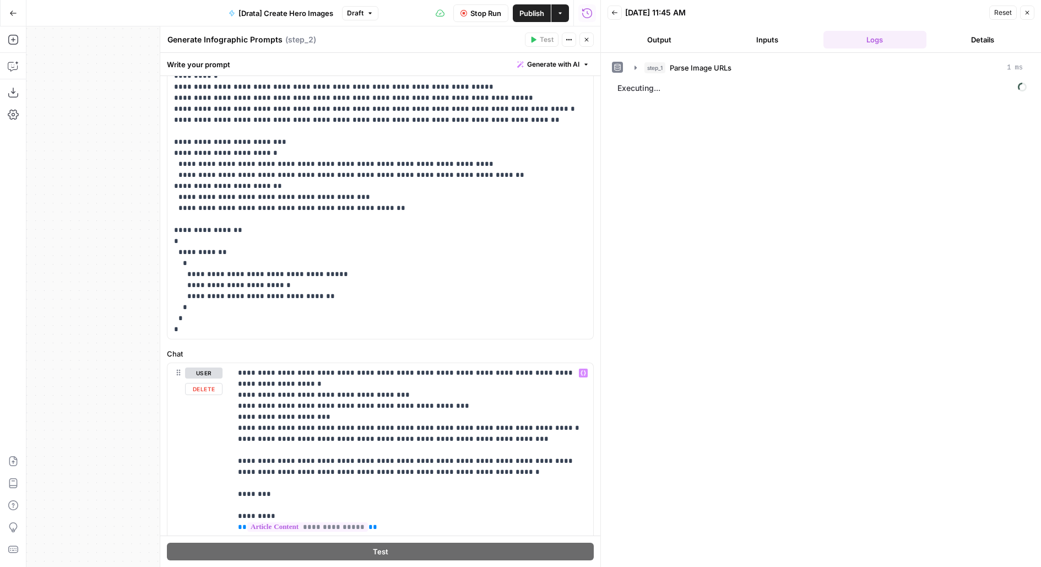
scroll to position [0, 0]
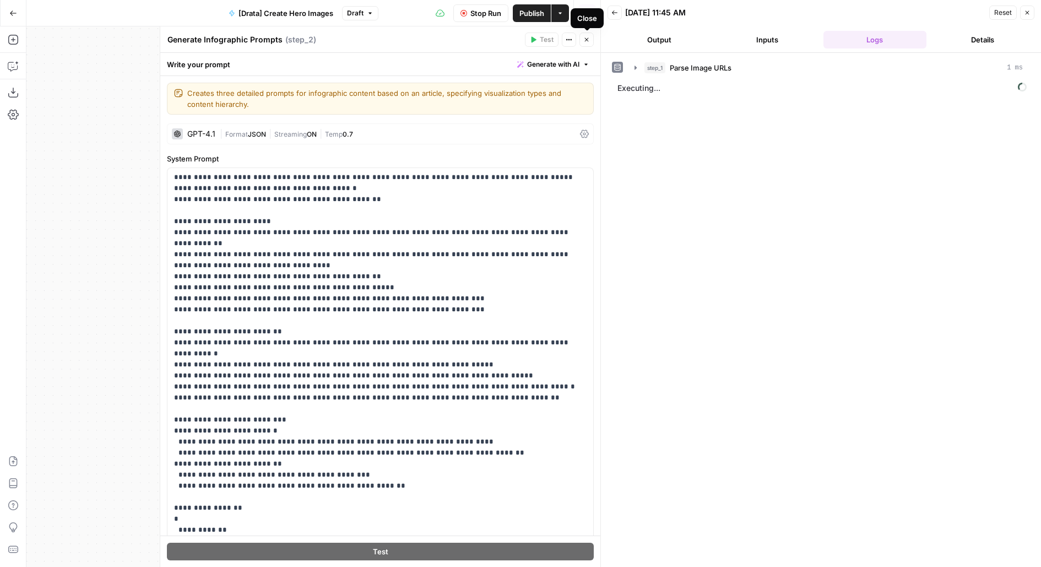
click at [586, 41] on icon "button" at bounding box center [587, 39] width 7 height 7
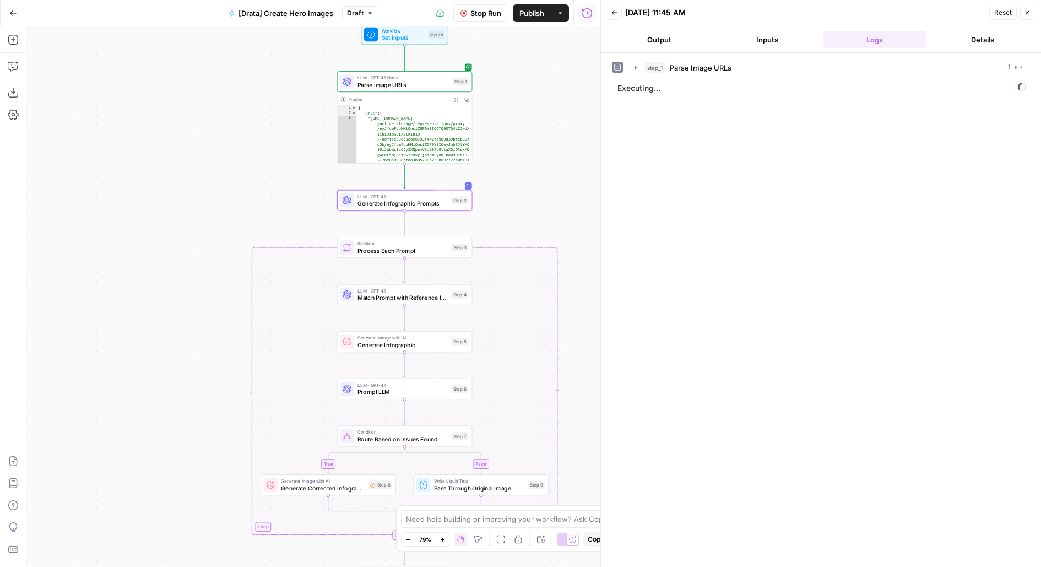
drag, startPoint x: 539, startPoint y: 230, endPoint x: 490, endPoint y: 166, distance: 80.2
click at [490, 166] on div "true false Workflow Set Inputs Inputs LLM · GPT-4.1 Nano Parse Image URLs Step …" at bounding box center [313, 296] width 574 height 541
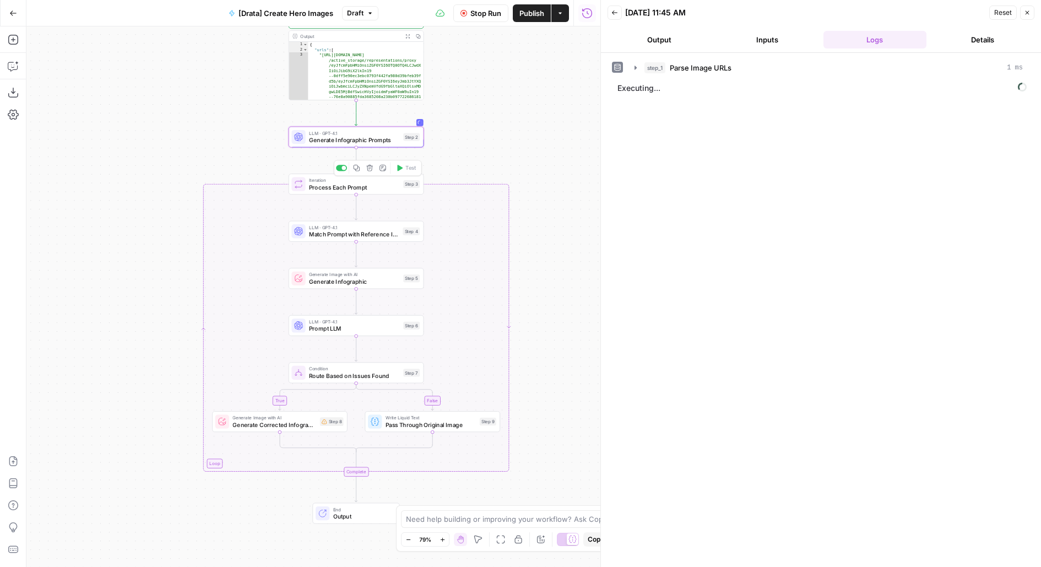
click at [413, 187] on div "Step 3" at bounding box center [411, 184] width 17 height 8
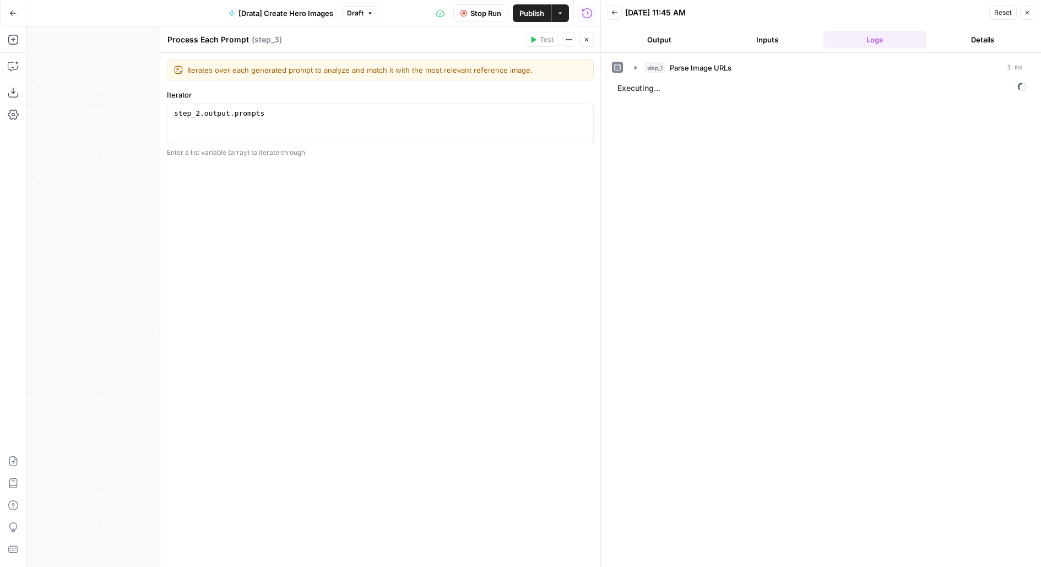
click at [584, 41] on icon "button" at bounding box center [587, 39] width 7 height 7
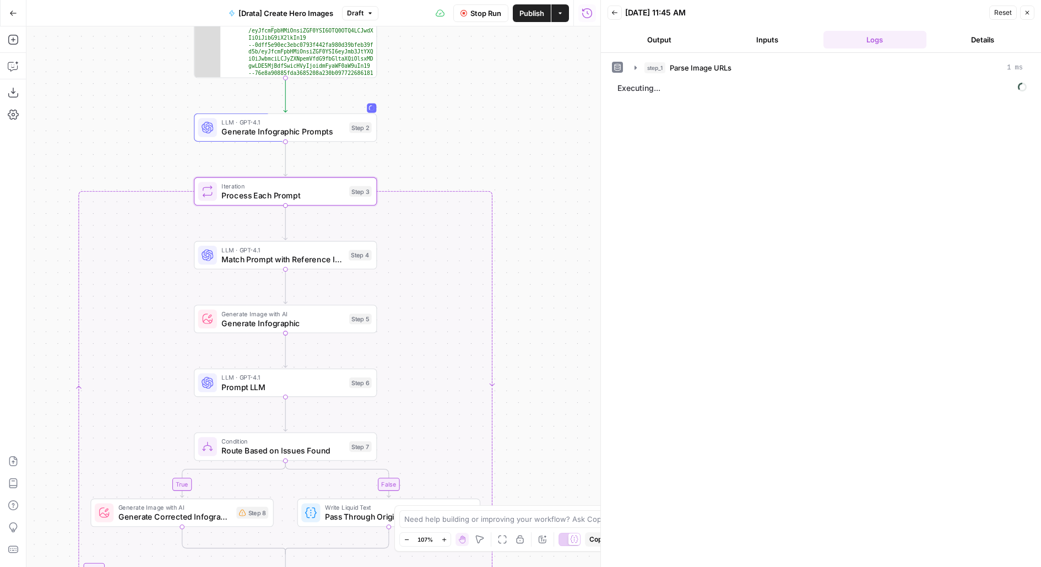
drag, startPoint x: 552, startPoint y: 255, endPoint x: 552, endPoint y: 209, distance: 45.2
click at [552, 223] on div "true false Workflow Set Inputs Inputs LLM · GPT-4.1 Nano Parse Image URLs Step …" at bounding box center [313, 296] width 574 height 541
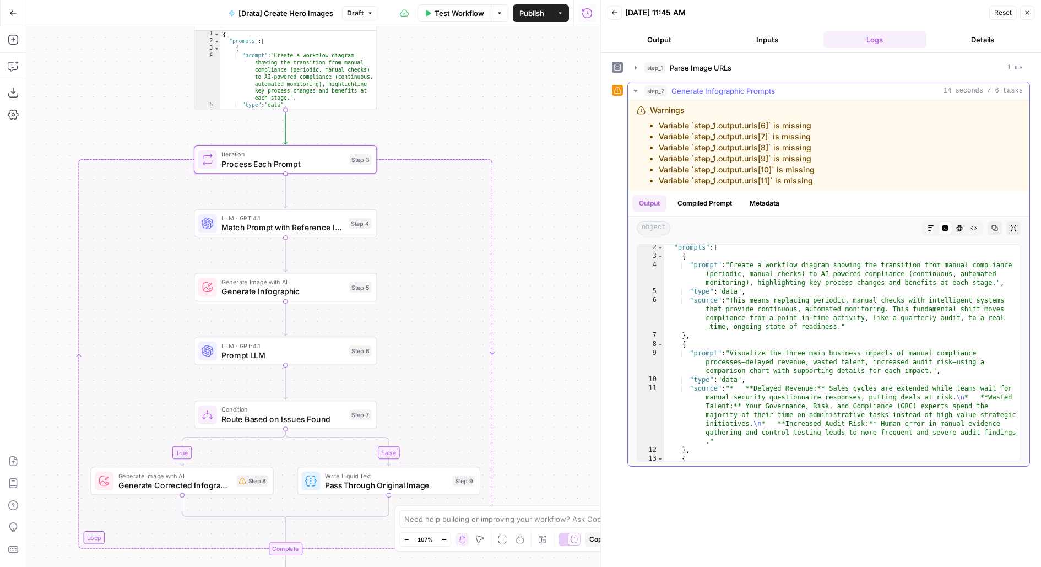
scroll to position [100, 0]
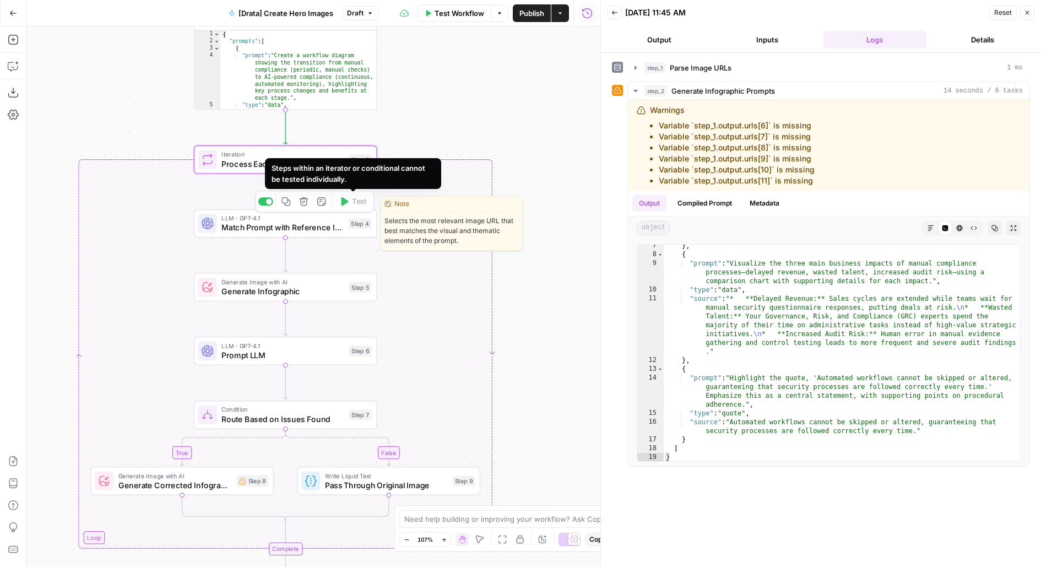
click at [353, 222] on div "Step 4" at bounding box center [360, 223] width 23 height 10
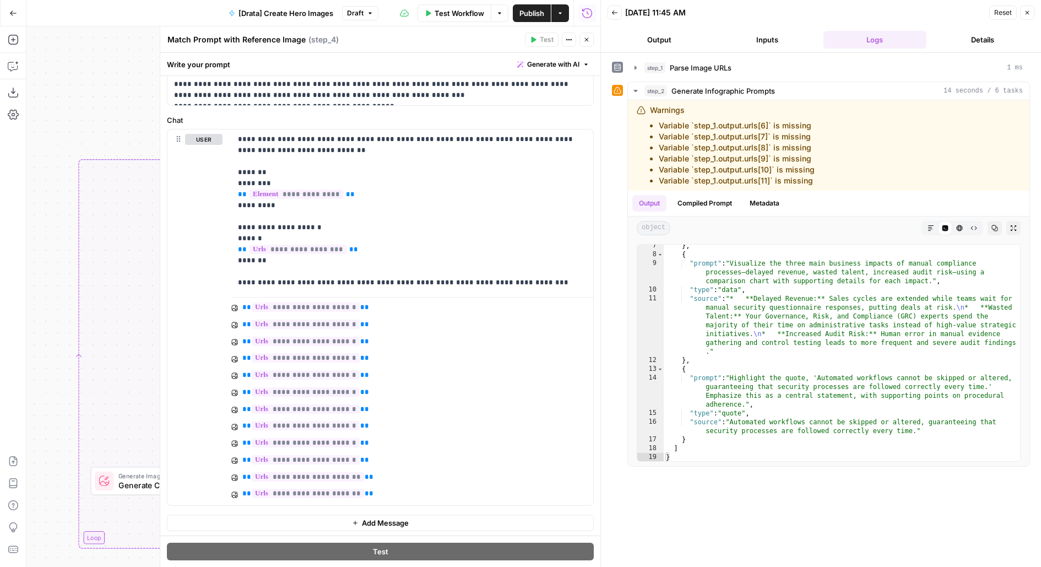
scroll to position [303, 0]
click at [582, 32] on header "Match Prompt with Reference Image Match Prompt with Reference Image ( step_4 ) …" at bounding box center [380, 39] width 440 height 26
click at [589, 43] on button "Close" at bounding box center [587, 40] width 14 height 14
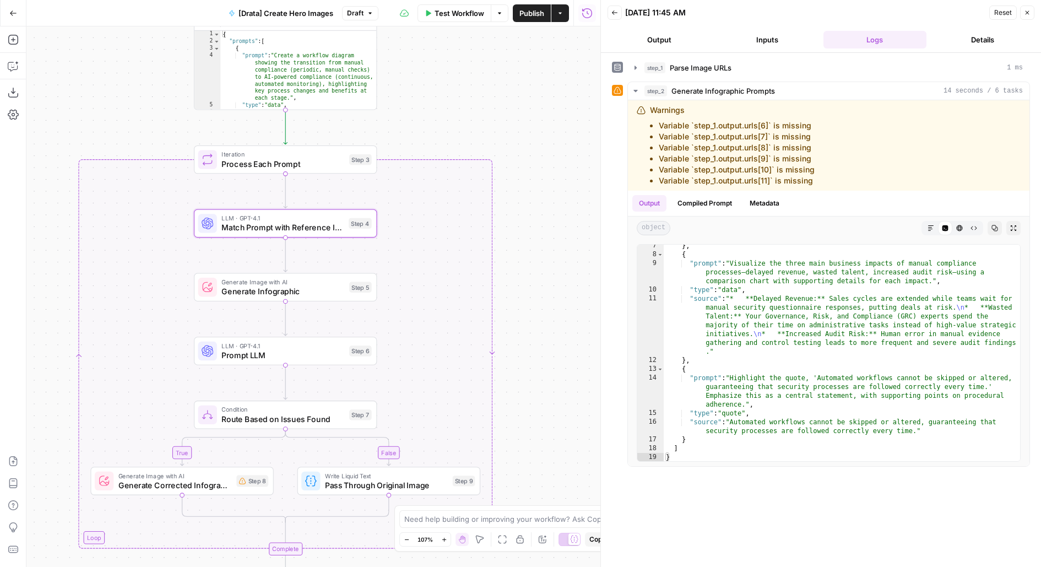
drag, startPoint x: 559, startPoint y: 111, endPoint x: 560, endPoint y: 41, distance: 70.0
click at [560, 61] on div "true false Workflow Set Inputs Inputs LLM · GPT-4.1 Nano Parse Image URLs Step …" at bounding box center [313, 296] width 574 height 541
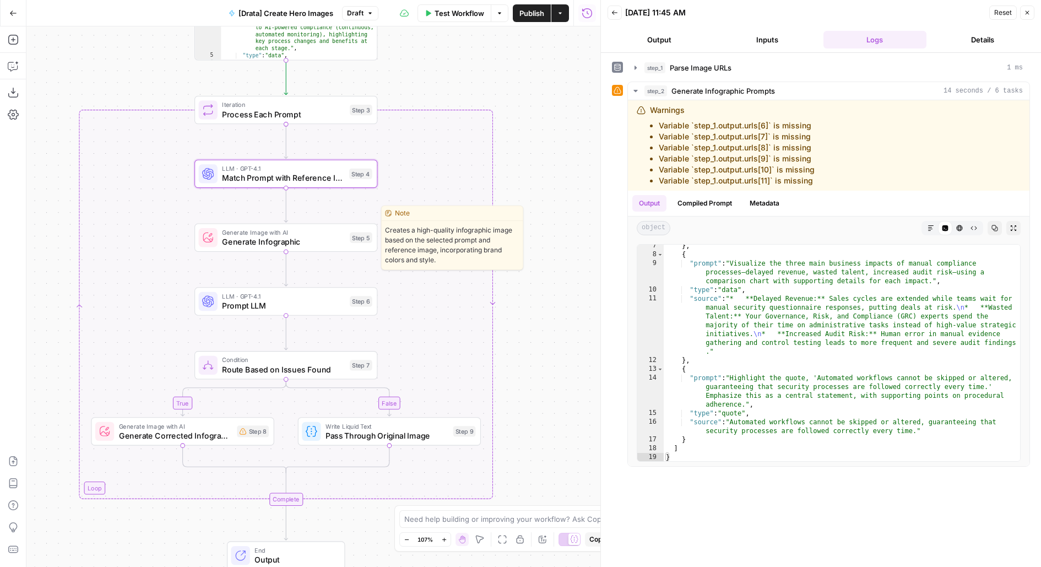
click at [350, 247] on div "Generate Image with AI Generate Infographic Step 5 Copy step Delete step Edit N…" at bounding box center [286, 237] width 183 height 28
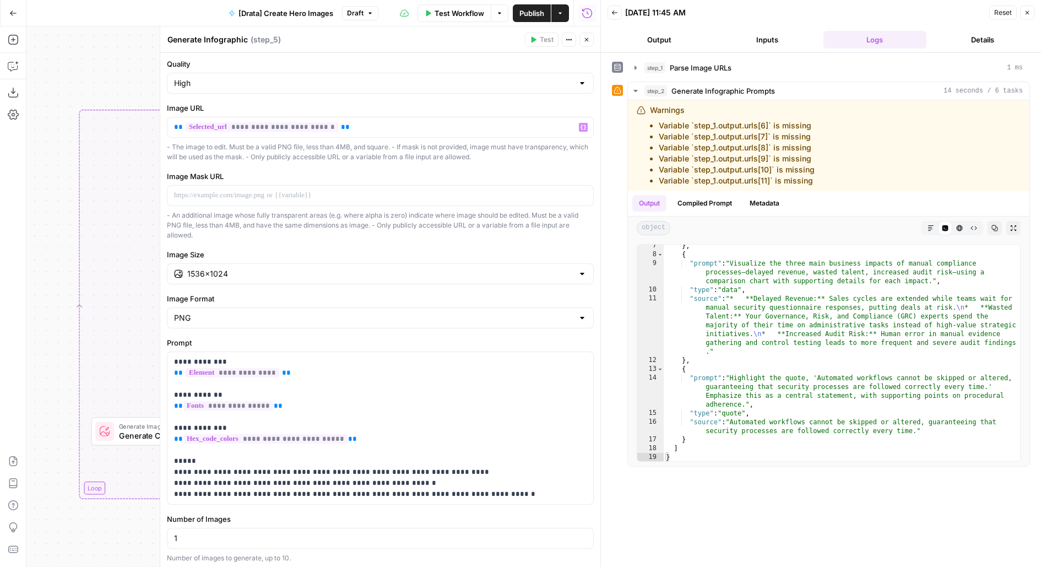
scroll to position [155, 0]
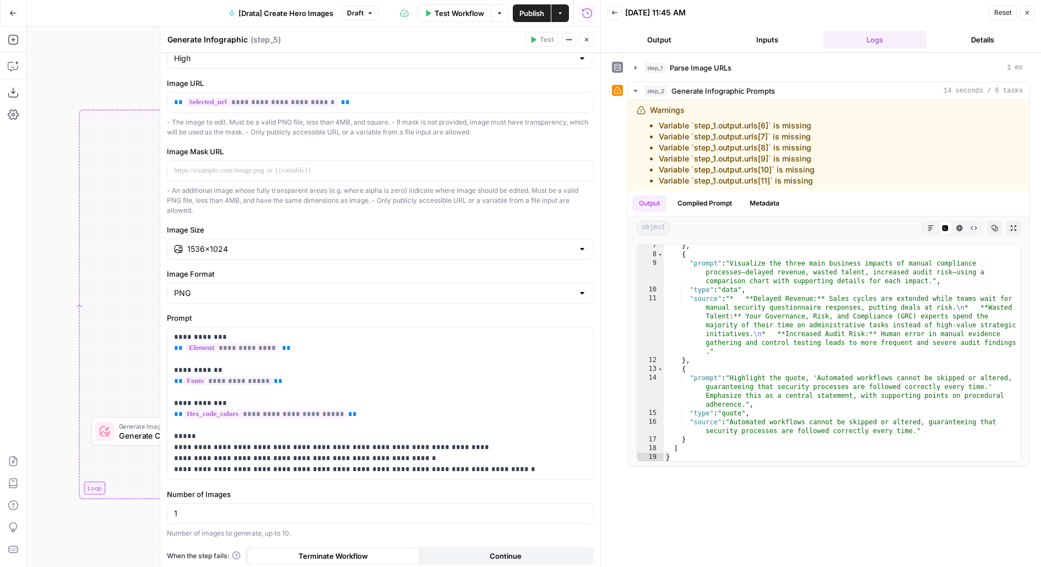
click at [590, 41] on icon "button" at bounding box center [587, 39] width 7 height 7
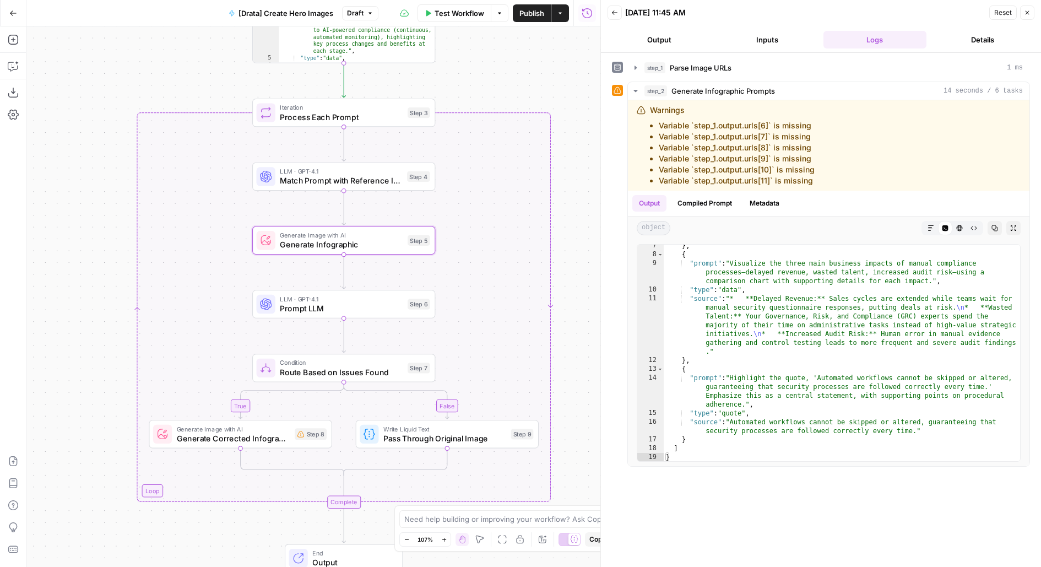
click at [365, 305] on span "Prompt LLM" at bounding box center [341, 309] width 123 height 12
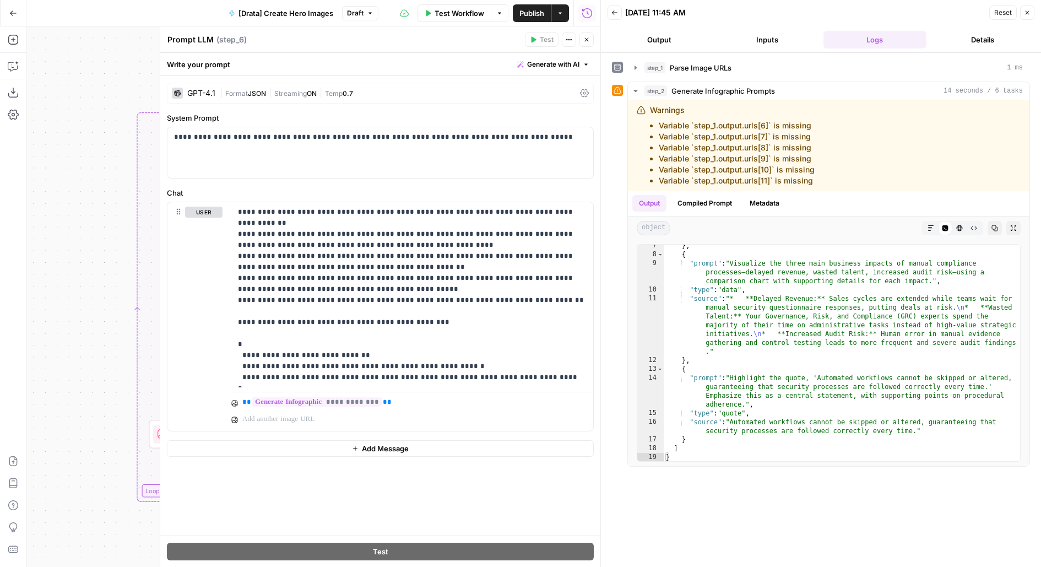
click at [587, 44] on button "Close" at bounding box center [587, 40] width 14 height 14
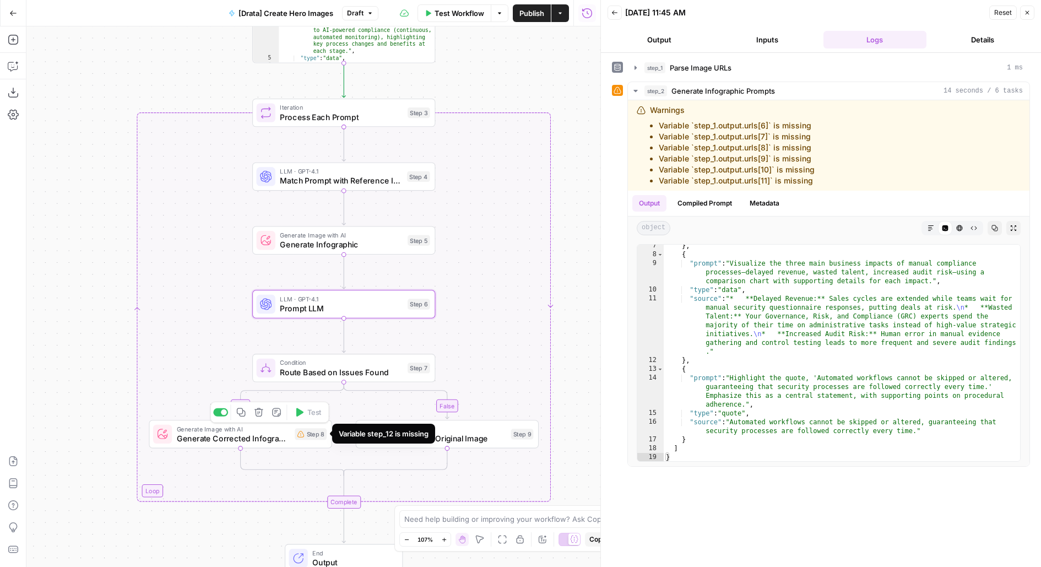
click at [312, 437] on div "Step 8" at bounding box center [311, 434] width 32 height 12
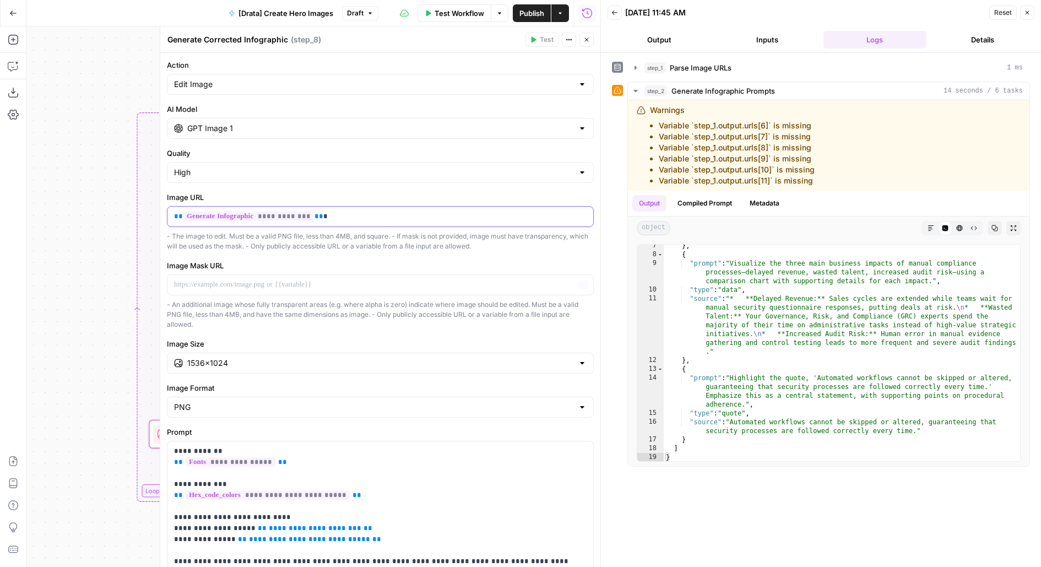
click at [366, 216] on p "**********" at bounding box center [380, 216] width 413 height 11
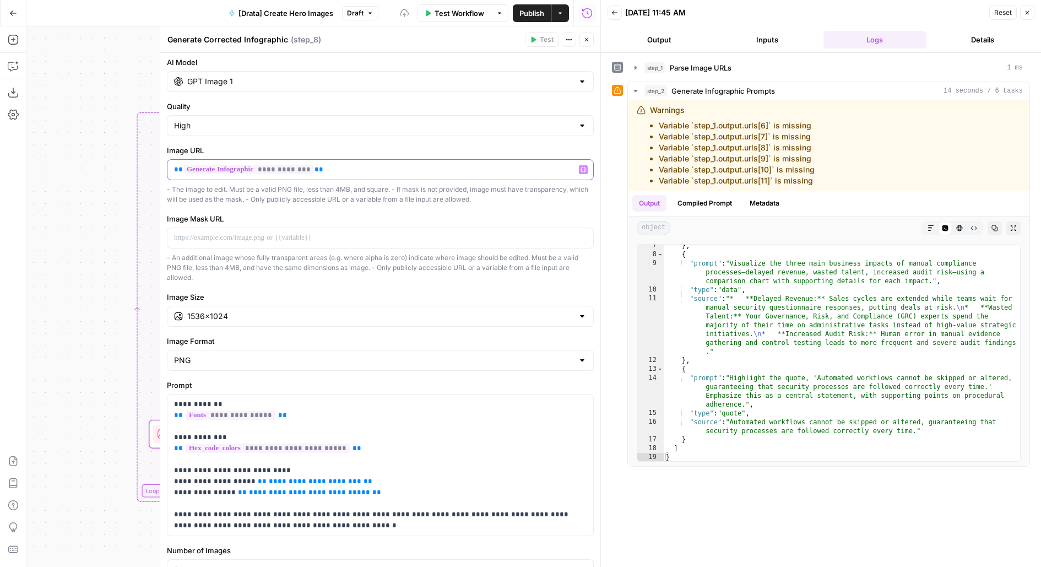
scroll to position [104, 0]
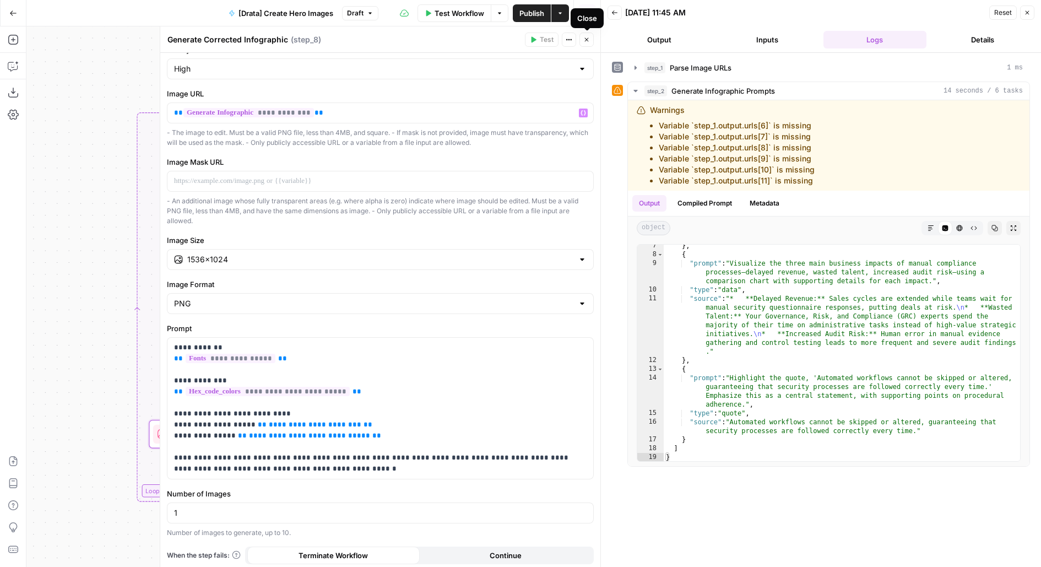
click at [590, 40] on icon "button" at bounding box center [587, 39] width 7 height 7
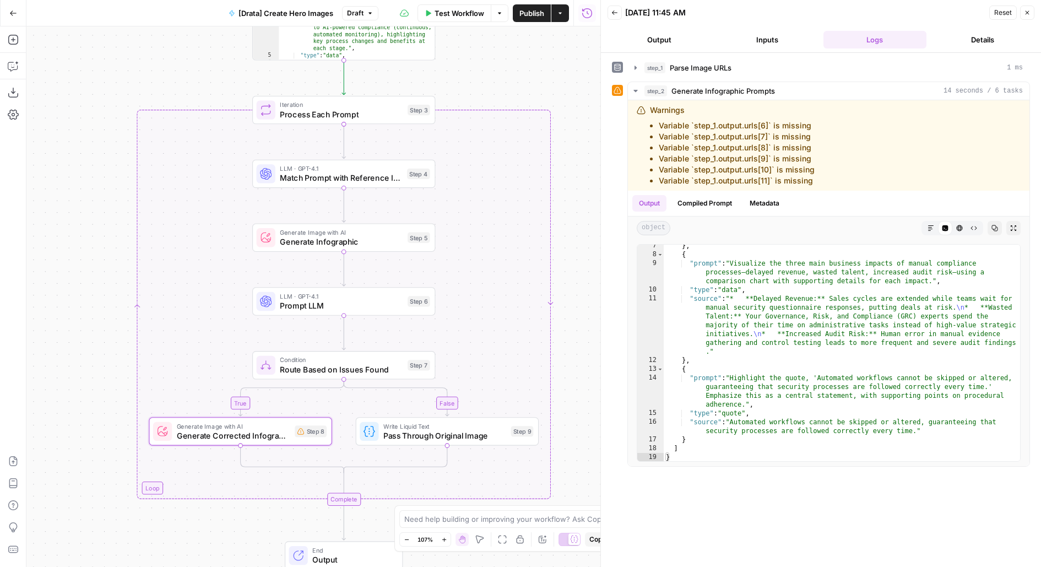
drag, startPoint x: 569, startPoint y: 166, endPoint x: 557, endPoint y: 121, distance: 46.8
click at [557, 122] on div "true false Workflow Set Inputs Inputs LLM · GPT-4.1 Nano Parse Image URLs Step …" at bounding box center [313, 296] width 574 height 541
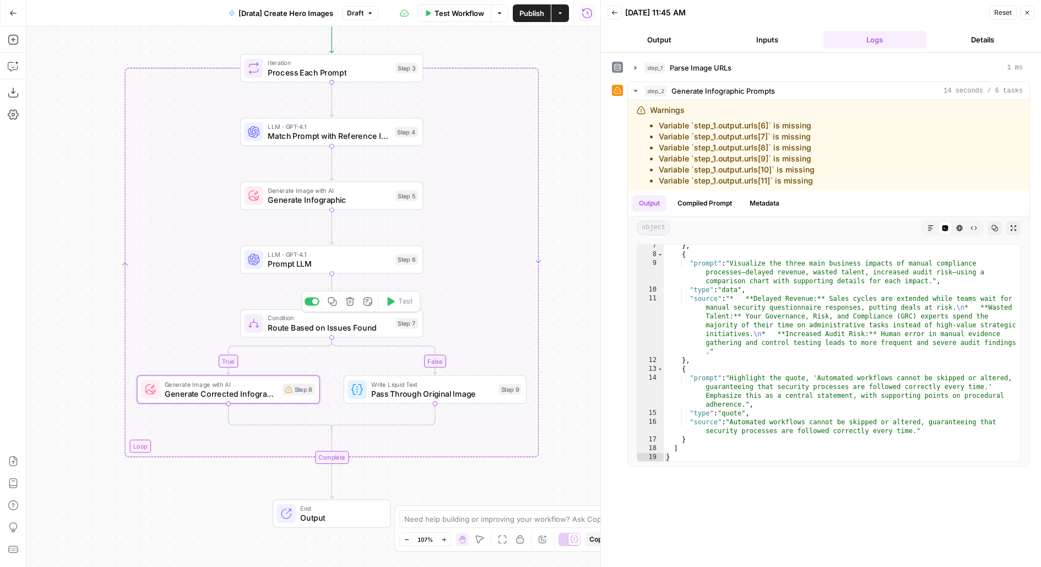
click at [312, 300] on div at bounding box center [312, 302] width 15 height 8
click at [327, 260] on span "Prompt LLM" at bounding box center [329, 264] width 123 height 12
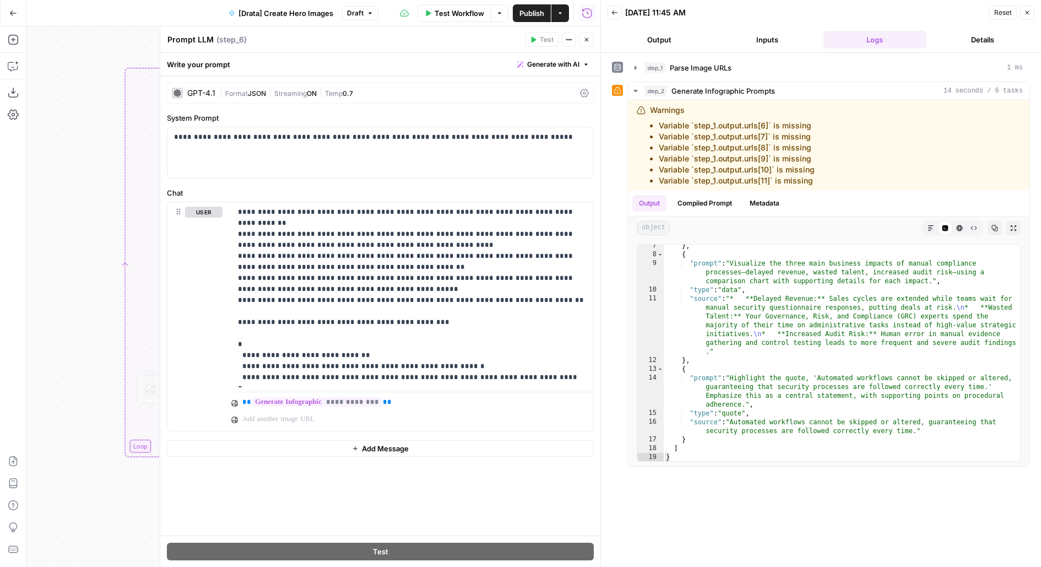
click at [592, 45] on button "Close" at bounding box center [587, 40] width 14 height 14
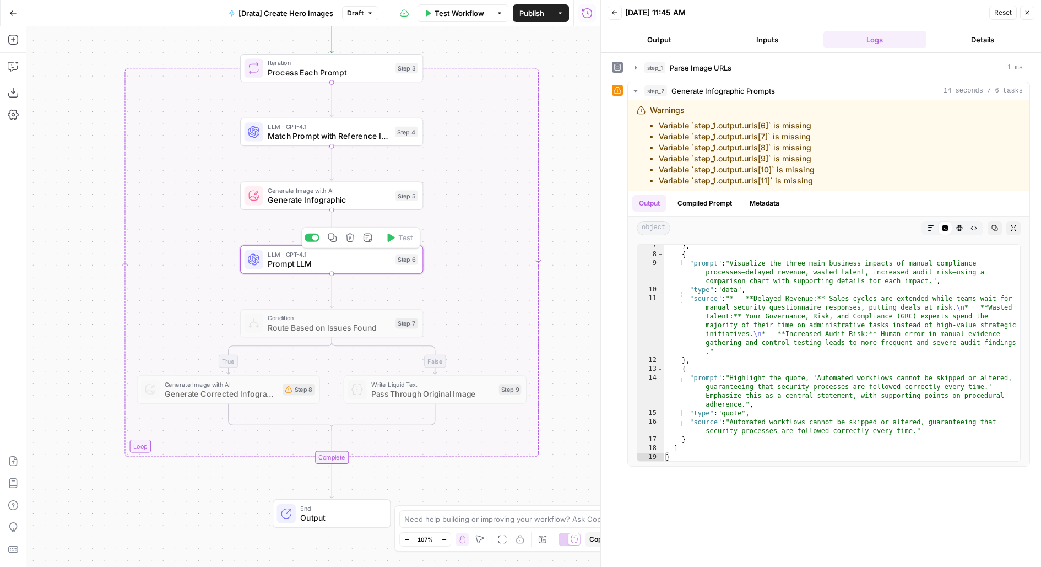
click at [312, 240] on div at bounding box center [312, 238] width 15 height 8
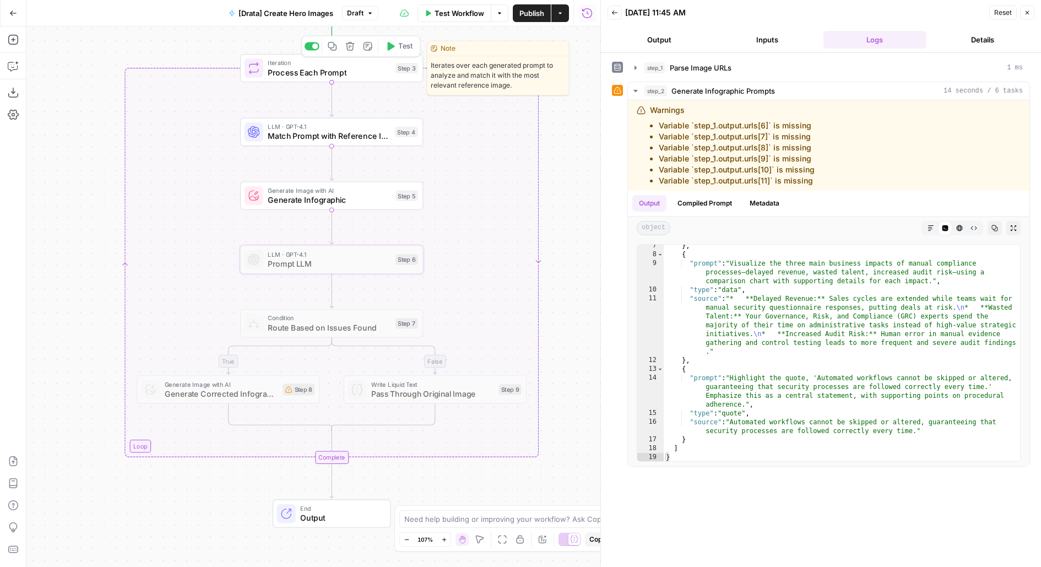
click at [400, 50] on span "Test" at bounding box center [405, 46] width 14 height 10
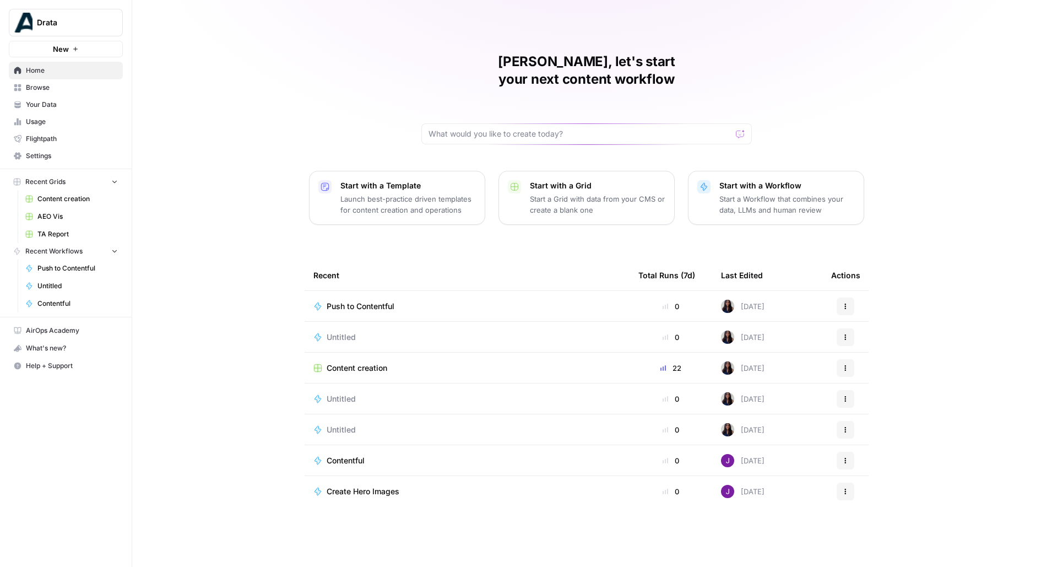
click at [67, 94] on link "Browse" at bounding box center [66, 88] width 114 height 18
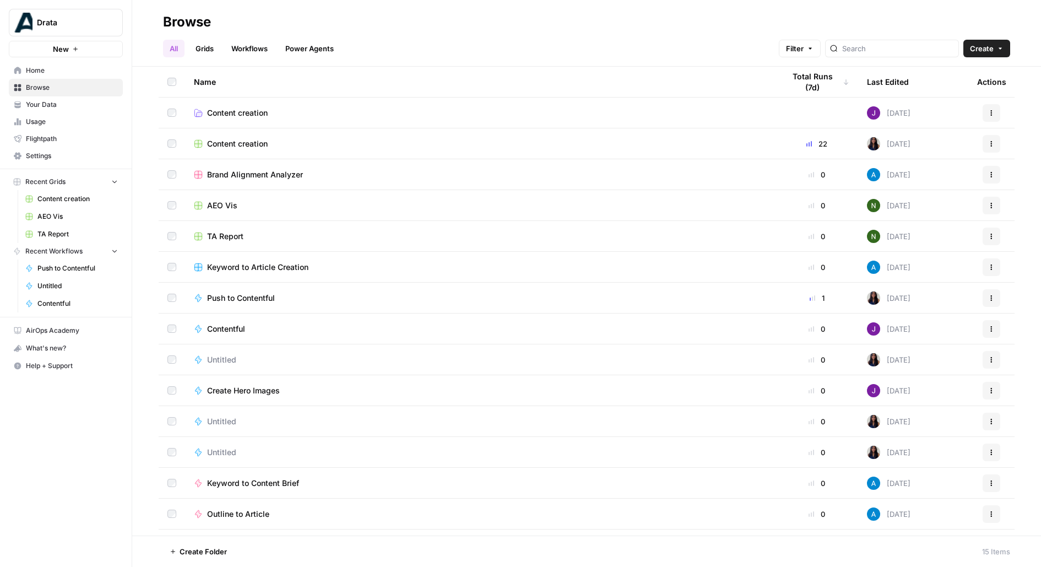
click at [58, 107] on span "Your Data" at bounding box center [72, 105] width 92 height 10
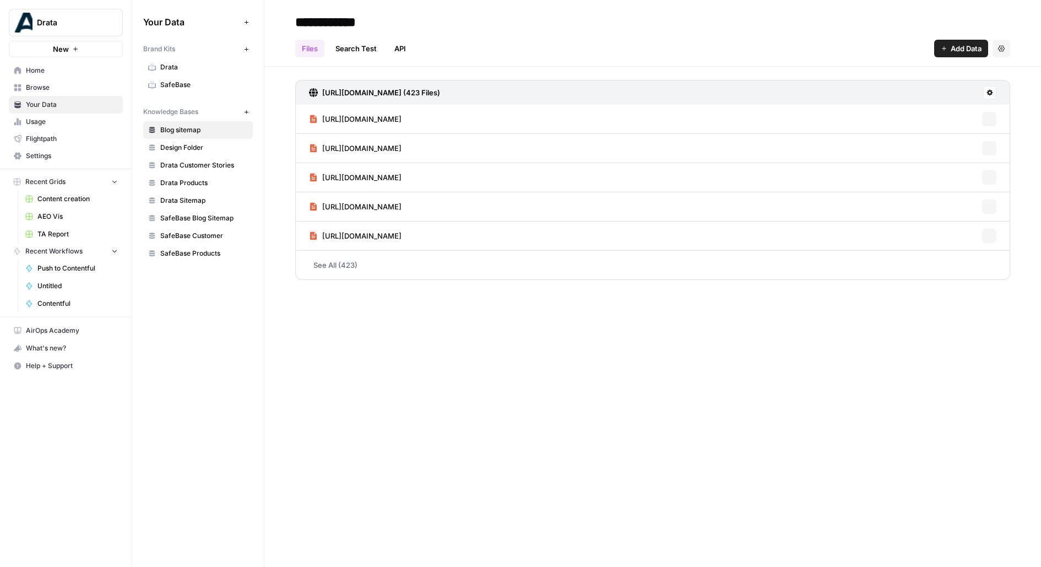
click at [201, 69] on span "Drata" at bounding box center [204, 67] width 88 height 10
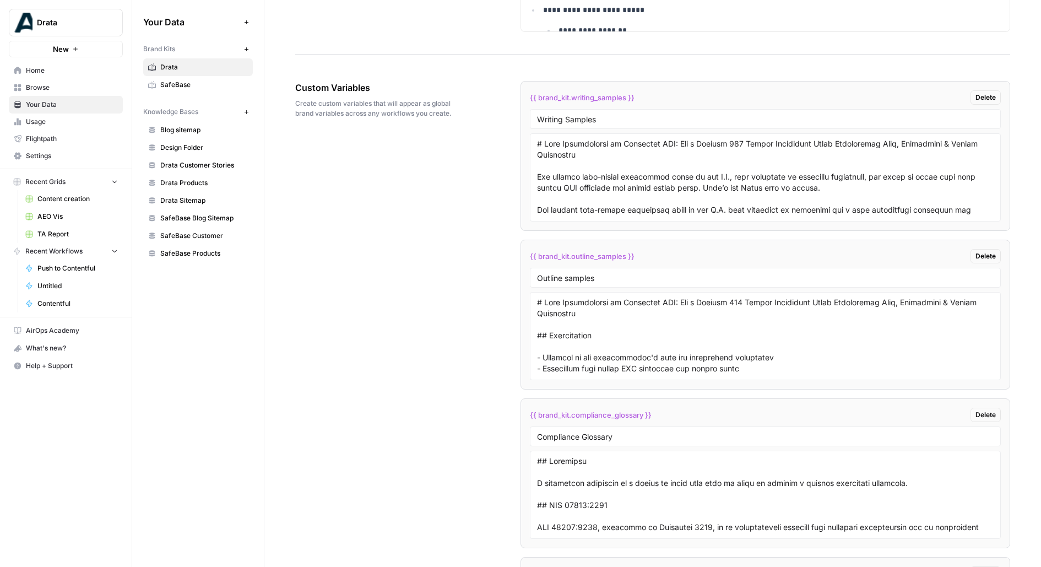
scroll to position [2301, 0]
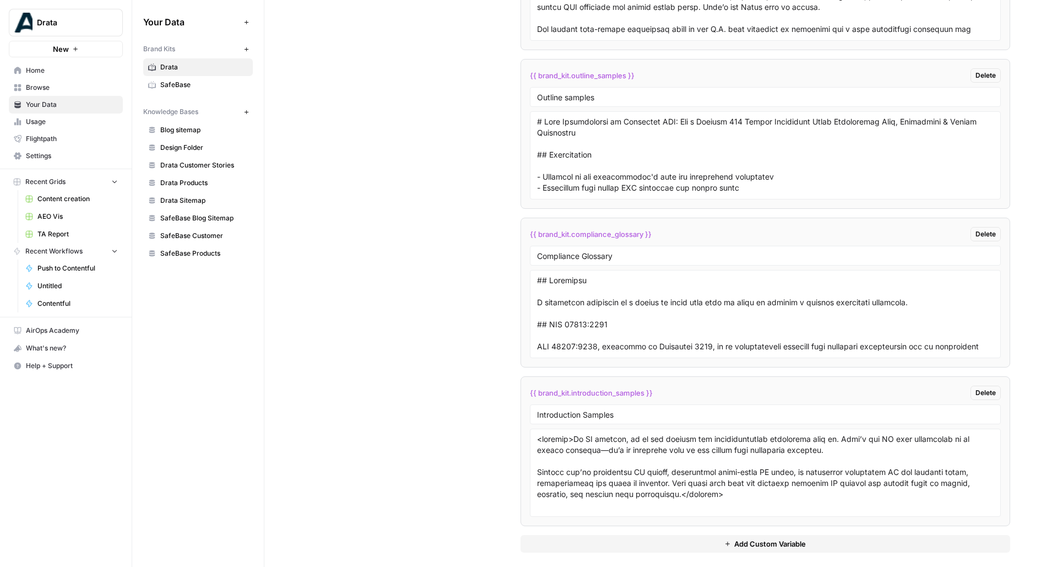
click at [53, 85] on span "Browse" at bounding box center [72, 88] width 92 height 10
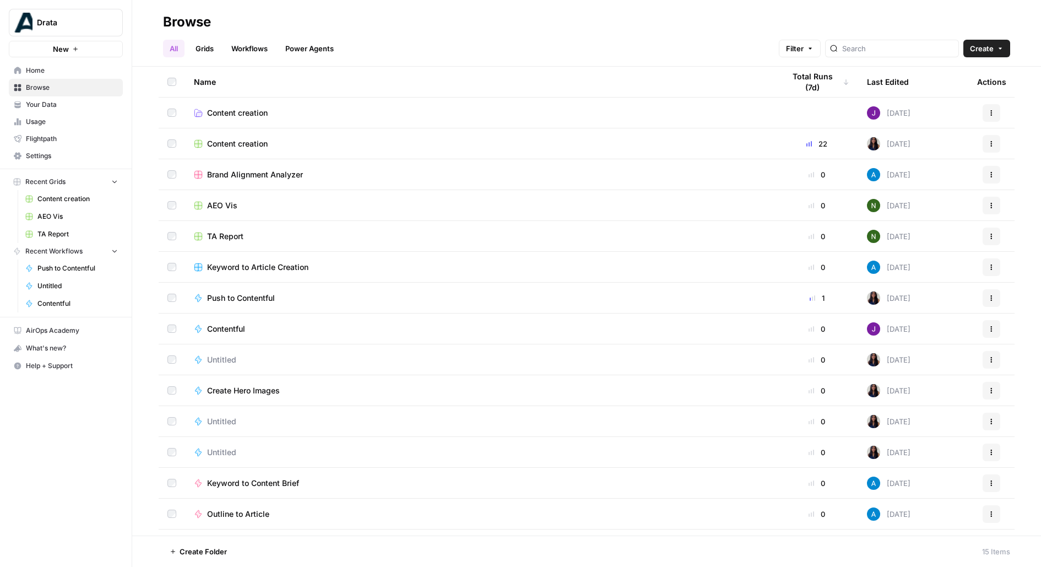
click at [223, 145] on span "Content creation" at bounding box center [237, 143] width 61 height 11
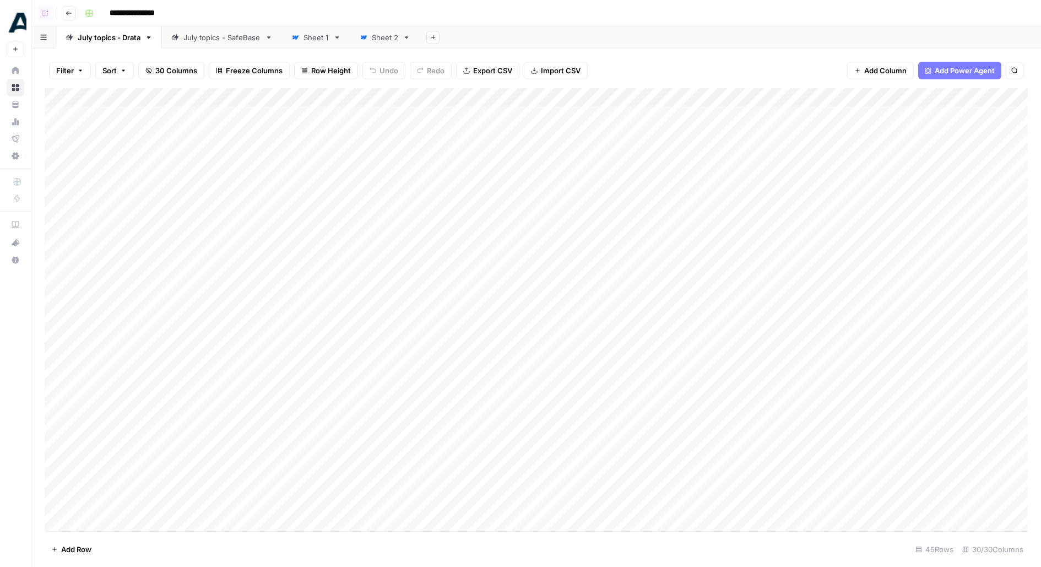
click at [301, 29] on link "Sheet 1" at bounding box center [316, 37] width 68 height 22
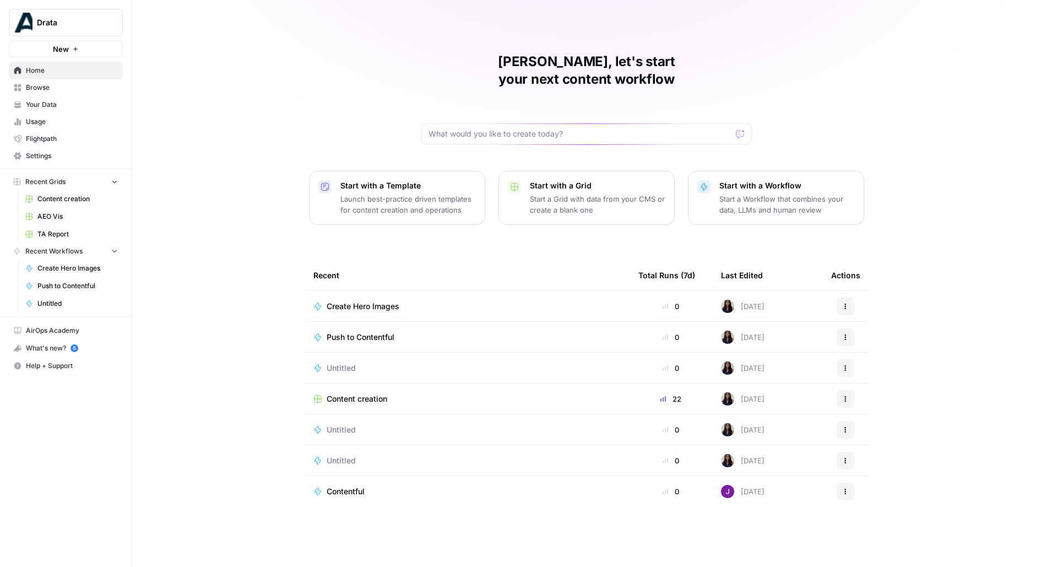
click at [105, 51] on button "New" at bounding box center [66, 49] width 114 height 17
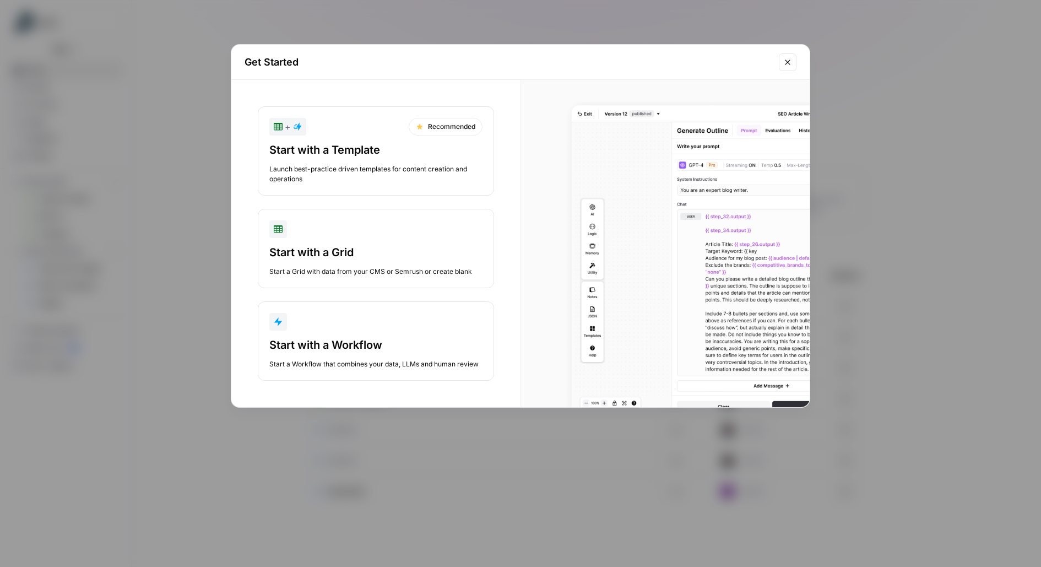
click at [312, 331] on button "Start with a Workflow Start a Workflow that combines your data, LLMs and human …" at bounding box center [376, 340] width 236 height 79
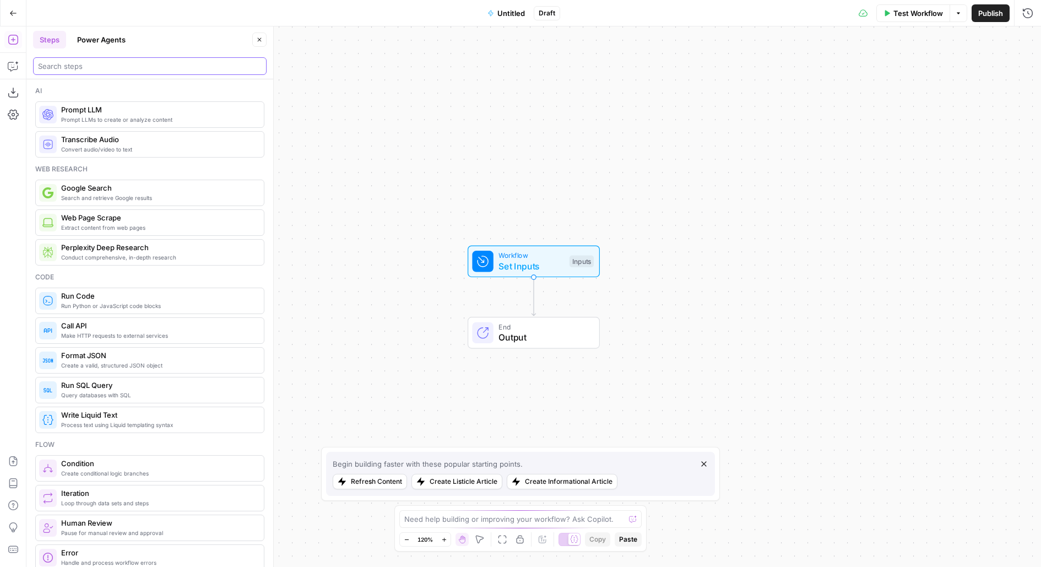
click at [108, 69] on input "search" at bounding box center [150, 66] width 224 height 11
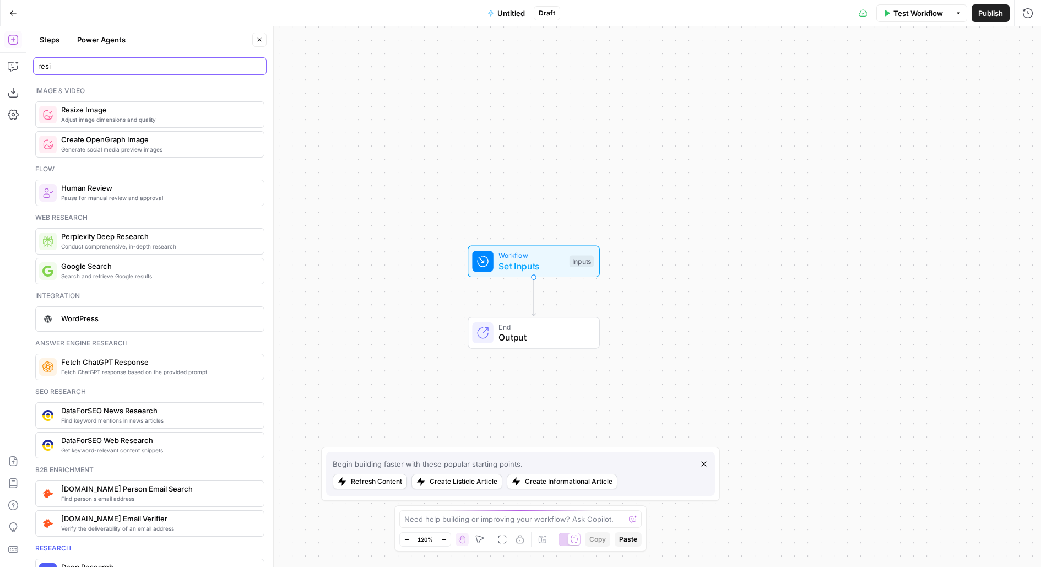
type input "resi"
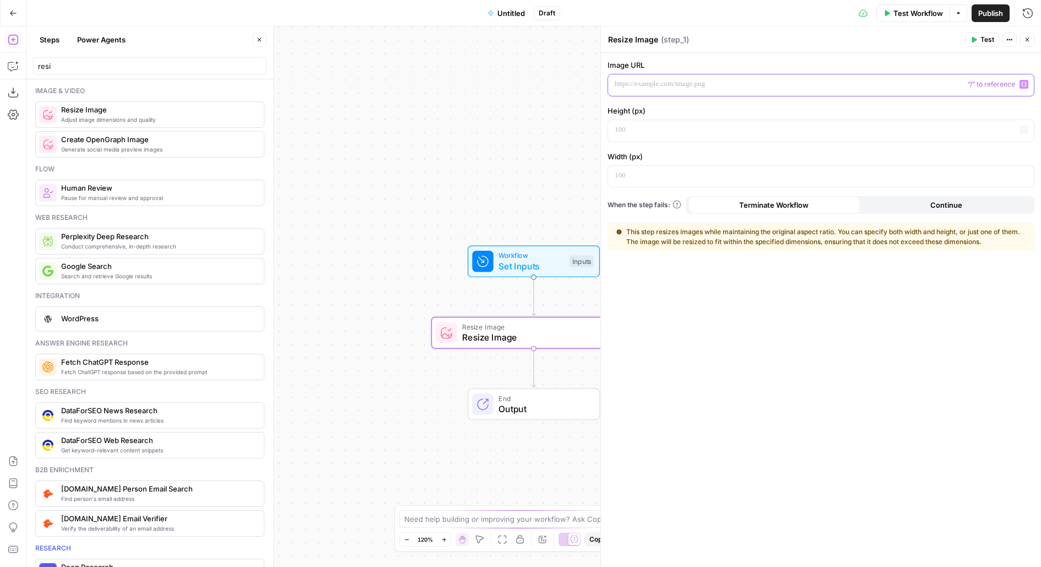
click at [666, 84] on p at bounding box center [812, 84] width 395 height 11
click at [693, 85] on p at bounding box center [812, 84] width 395 height 11
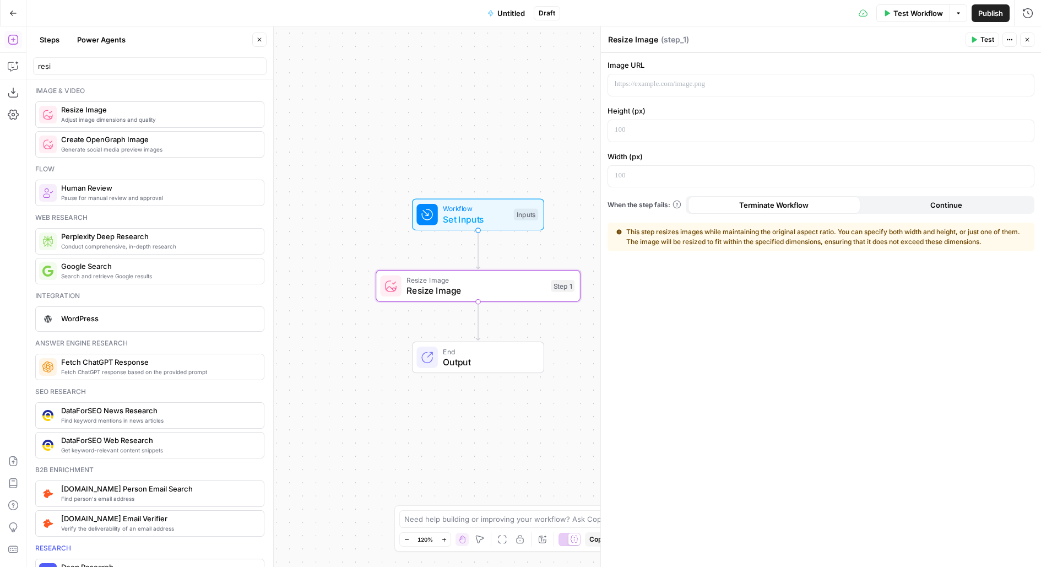
drag, startPoint x: 538, startPoint y: 151, endPoint x: 479, endPoint y: 99, distance: 78.1
click at [479, 99] on div "Workflow Set Inputs Inputs Resize Image Resize Image Step 1 End Output" at bounding box center [533, 296] width 1015 height 541
click at [489, 203] on span "Workflow" at bounding box center [473, 203] width 66 height 10
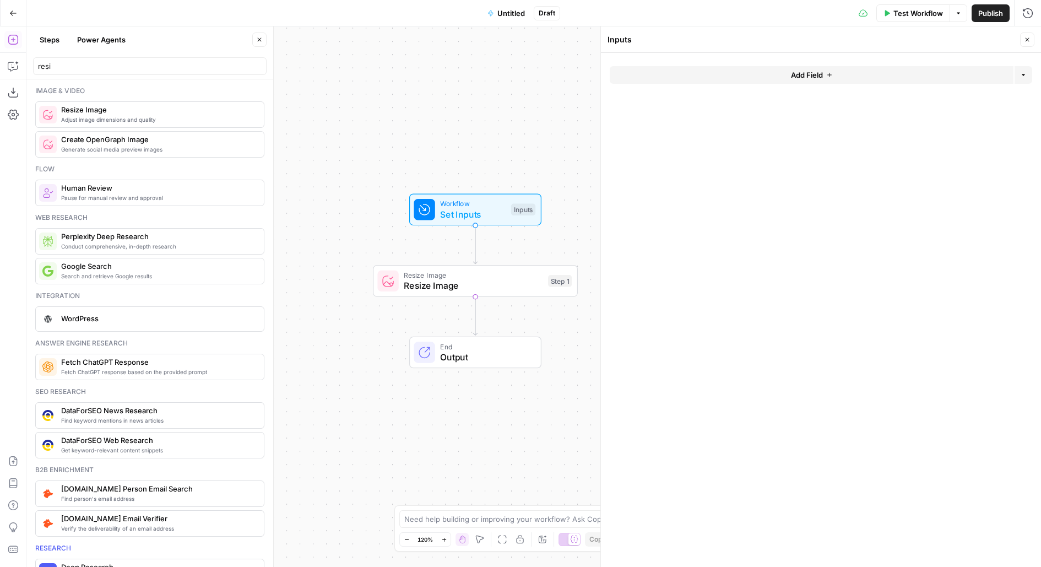
click at [734, 76] on button "Add Field" at bounding box center [812, 75] width 404 height 18
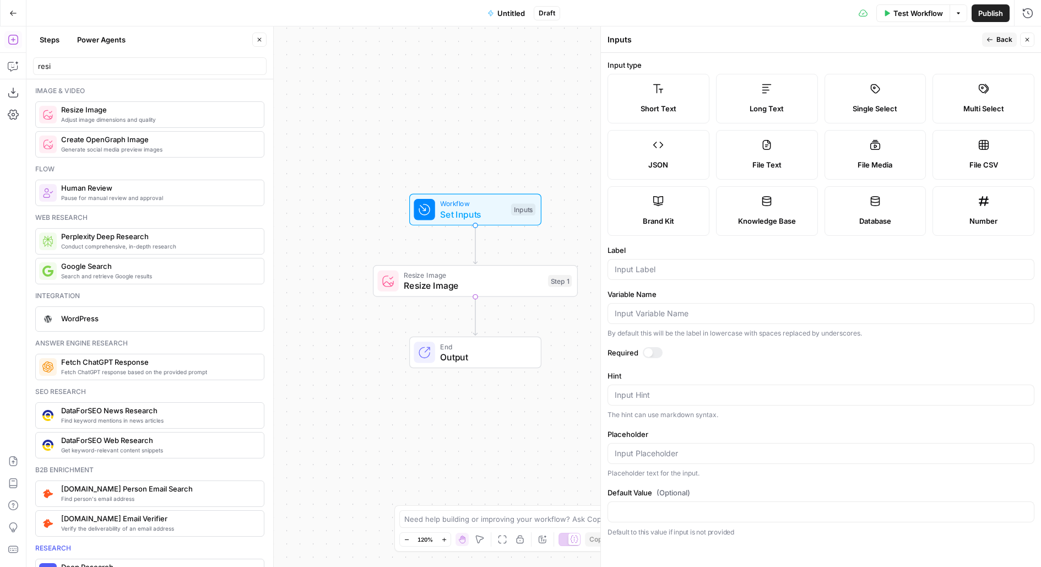
click at [889, 161] on span "File Media" at bounding box center [875, 164] width 35 height 11
type textarea "Supports .mp4, .mp3, .wav, .jpg, .png, .webp, .wma, .m4a file types"
click at [780, 268] on input "Label" at bounding box center [821, 269] width 413 height 11
type input "Image"
click at [989, 46] on button "Back" at bounding box center [1000, 40] width 35 height 14
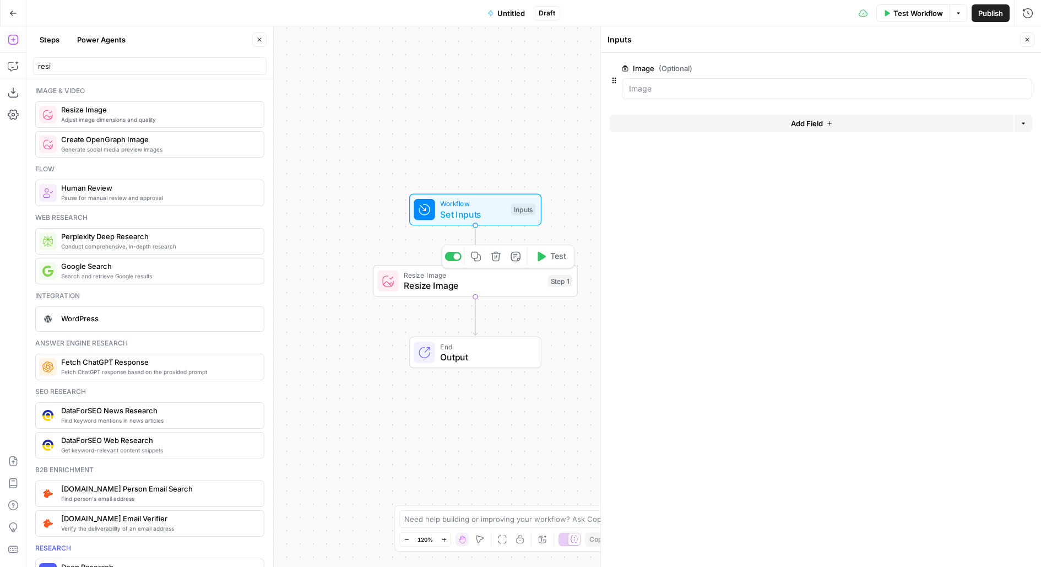
click at [547, 285] on div "Resize Image Resize Image Step 1 Copy step Delete step Add Note Test" at bounding box center [474, 281] width 195 height 23
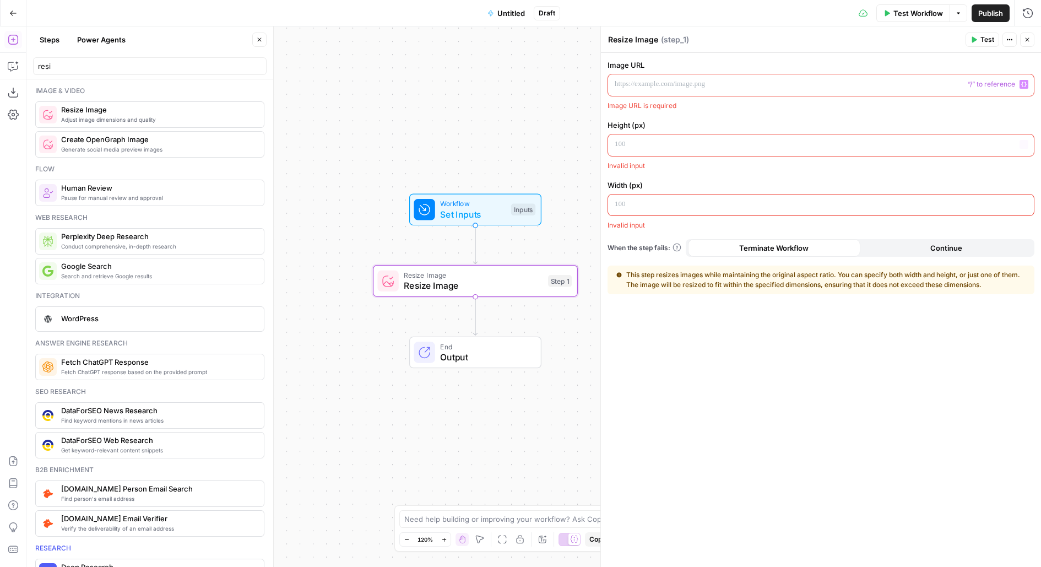
click at [704, 84] on p at bounding box center [812, 84] width 395 height 11
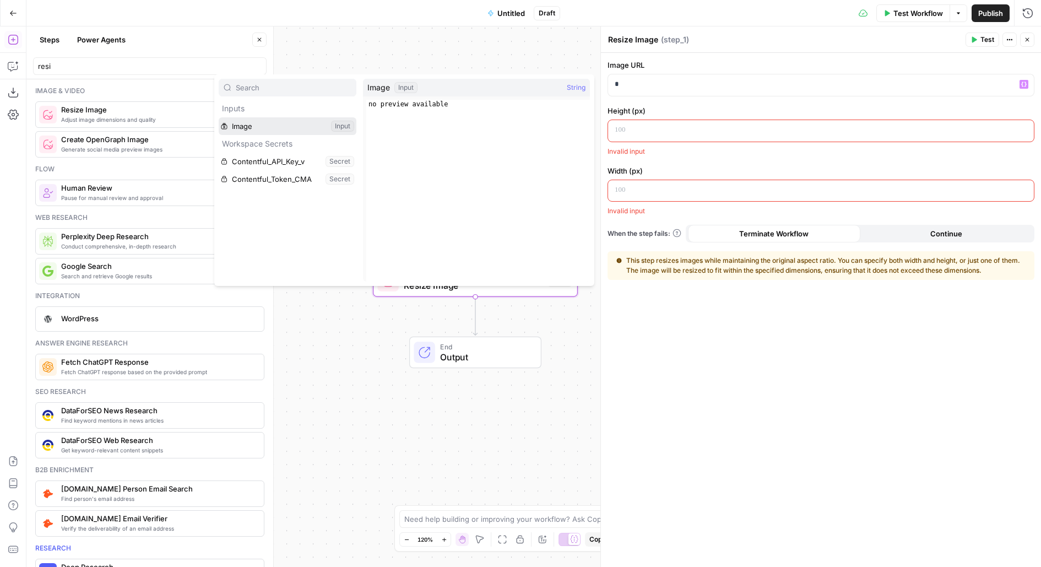
click at [219, 117] on button "Select variable Image" at bounding box center [288, 126] width 138 height 18
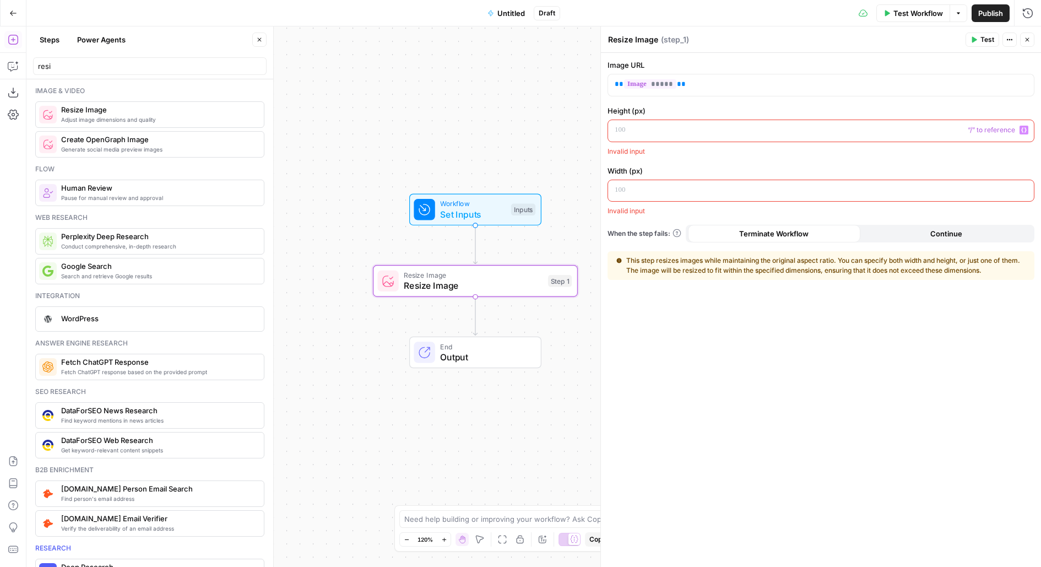
click at [721, 132] on p at bounding box center [812, 130] width 395 height 11
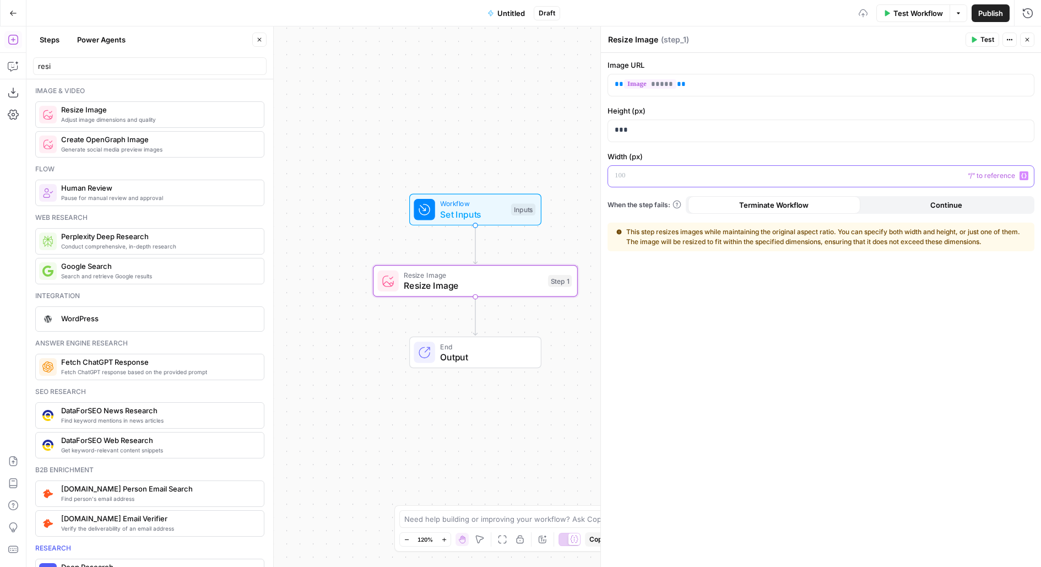
click at [662, 175] on p at bounding box center [812, 175] width 395 height 11
click at [988, 36] on span "Test" at bounding box center [988, 40] width 14 height 10
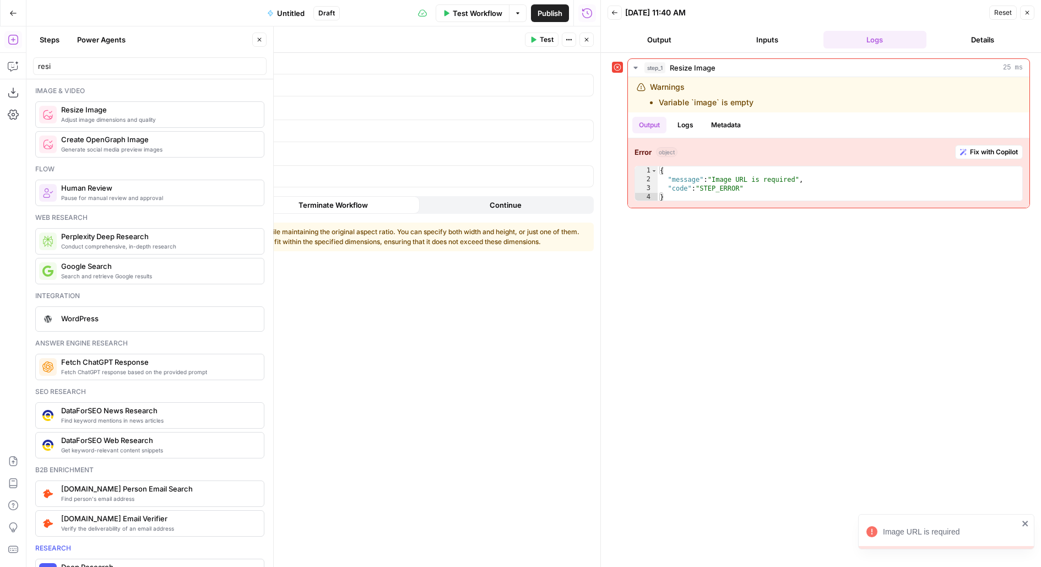
click at [494, 13] on span "Test Workflow" at bounding box center [478, 13] width 50 height 11
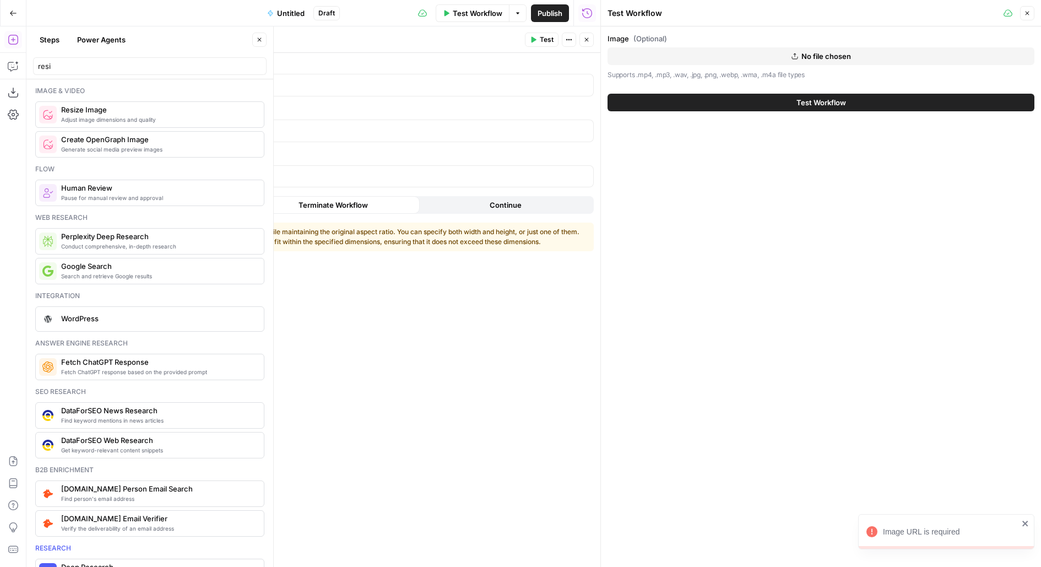
click at [741, 52] on button "No file chosen" at bounding box center [821, 56] width 427 height 18
click at [585, 38] on icon "button" at bounding box center [587, 39] width 7 height 7
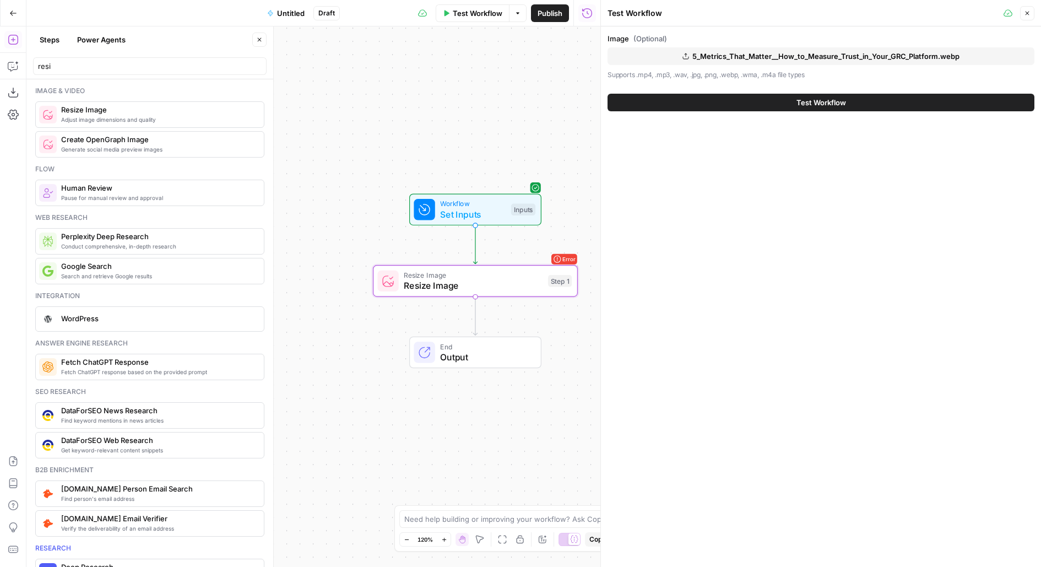
click at [662, 103] on button "Test Workflow" at bounding box center [821, 103] width 427 height 18
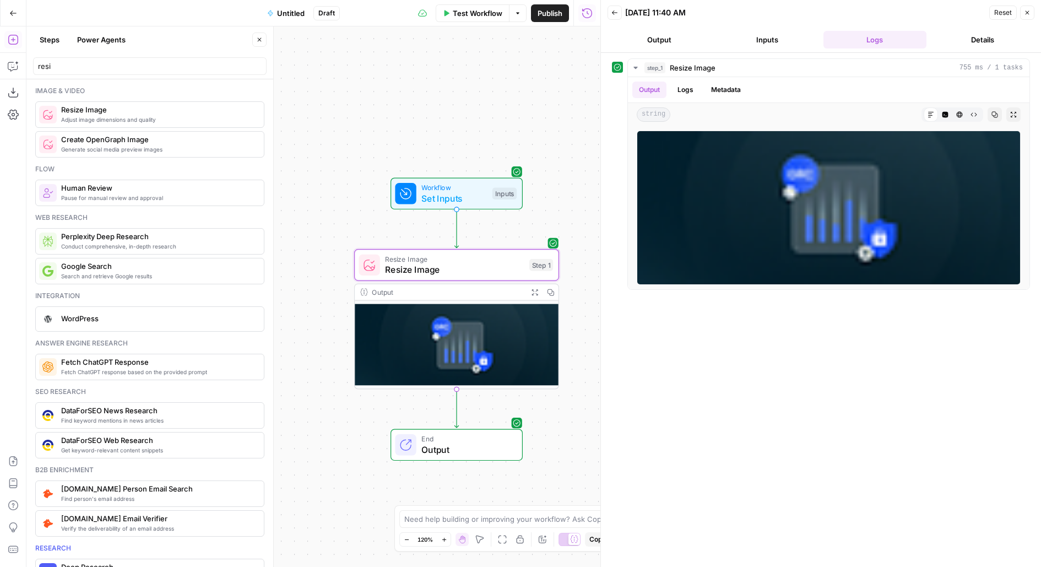
drag, startPoint x: 570, startPoint y: 220, endPoint x: 532, endPoint y: 181, distance: 54.6
click at [532, 181] on div "Workflow Set Inputs Inputs" at bounding box center [456, 194] width 205 height 32
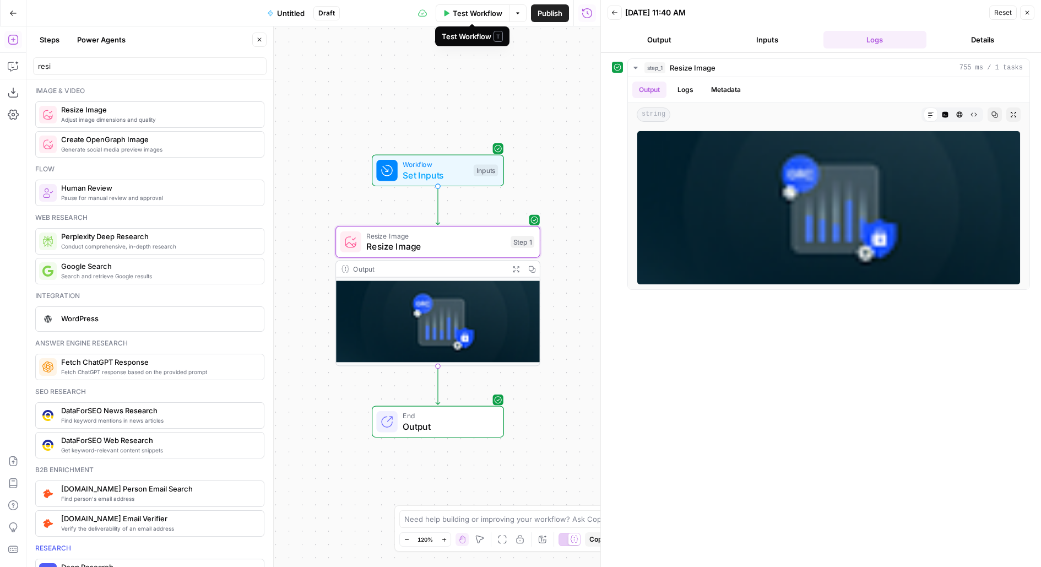
click at [292, 13] on span "Untitled" at bounding box center [291, 13] width 28 height 11
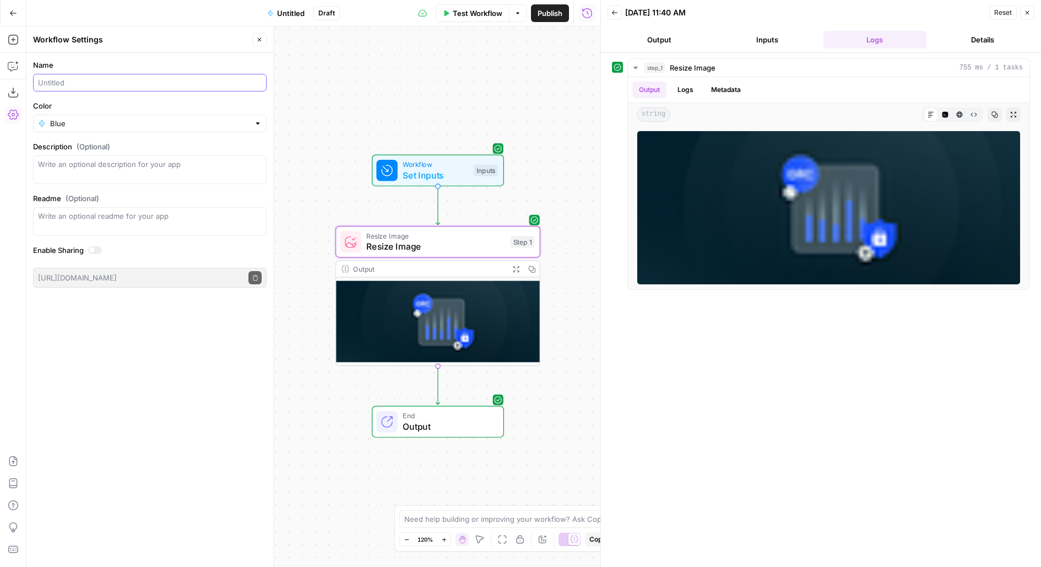
click at [149, 81] on input "Name" at bounding box center [150, 82] width 224 height 11
type input "Get Image URL"
click at [380, 264] on div "Output" at bounding box center [428, 269] width 151 height 10
click at [370, 241] on span "Resize Image" at bounding box center [435, 246] width 139 height 13
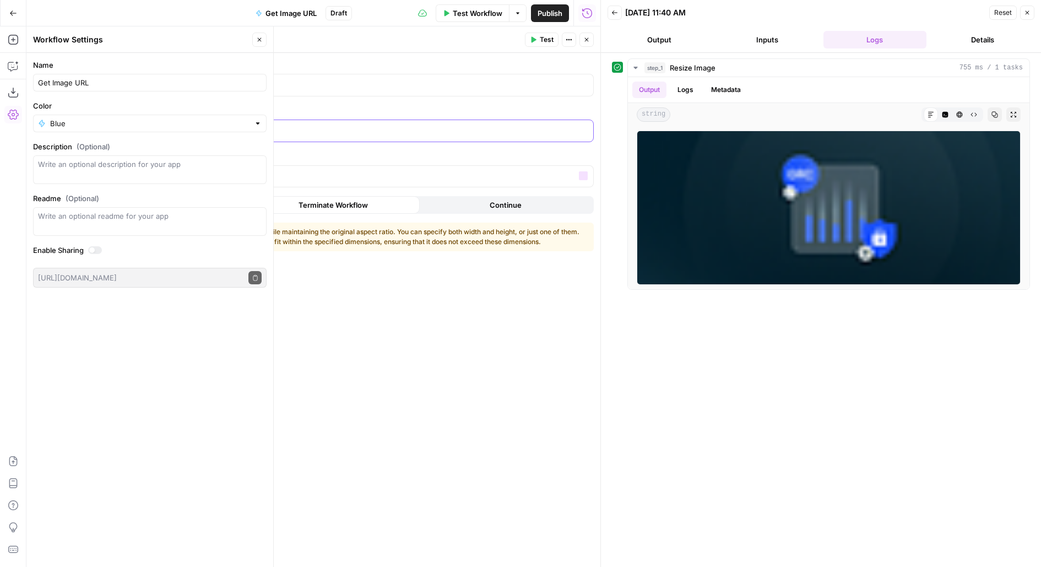
click at [283, 130] on p "***" at bounding box center [380, 130] width 413 height 11
click at [328, 185] on div "***" at bounding box center [372, 176] width 408 height 21
click at [553, 39] on span "Test" at bounding box center [547, 40] width 14 height 10
click at [592, 46] on div "Test Actions Close" at bounding box center [559, 40] width 69 height 14
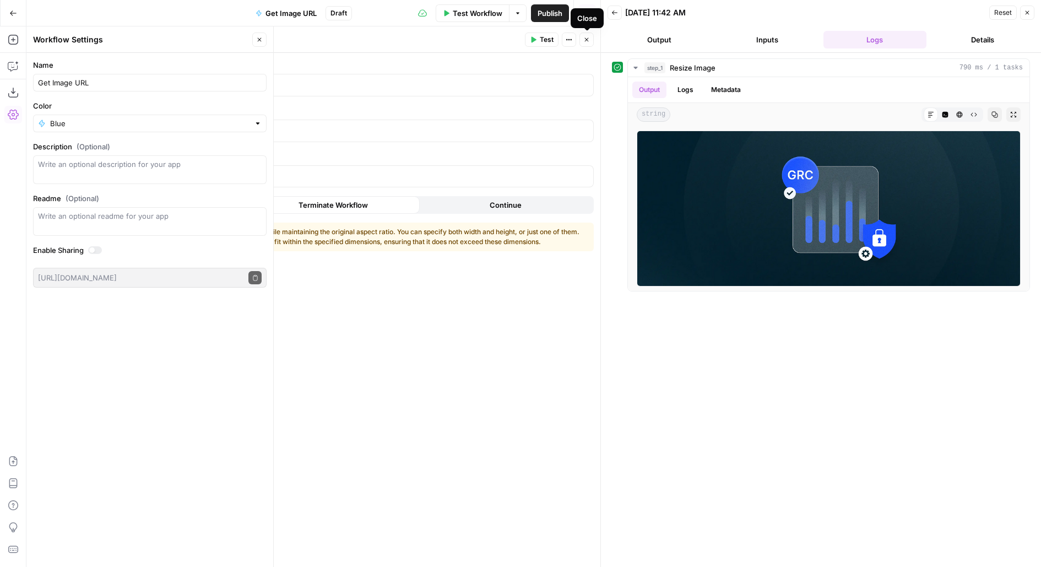
click at [587, 40] on icon "button" at bounding box center [587, 40] width 4 height 4
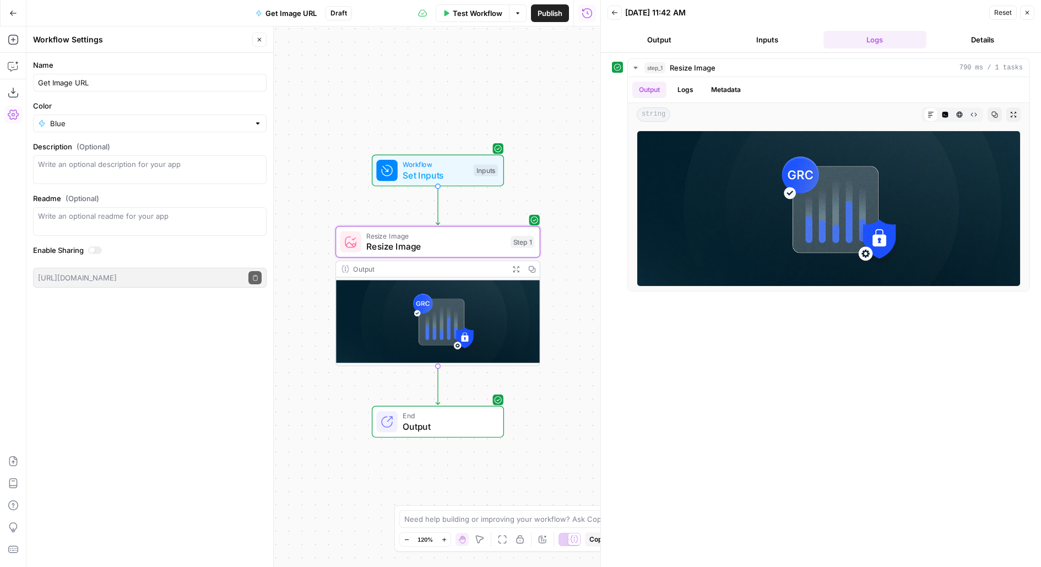
click at [265, 35] on button "Close" at bounding box center [259, 40] width 14 height 14
drag, startPoint x: 571, startPoint y: 192, endPoint x: 564, endPoint y: 92, distance: 100.6
click at [564, 92] on div "Workflow Set Inputs Inputs Resize Image Resize Image Step 1 Output Expand Outpu…" at bounding box center [313, 296] width 574 height 541
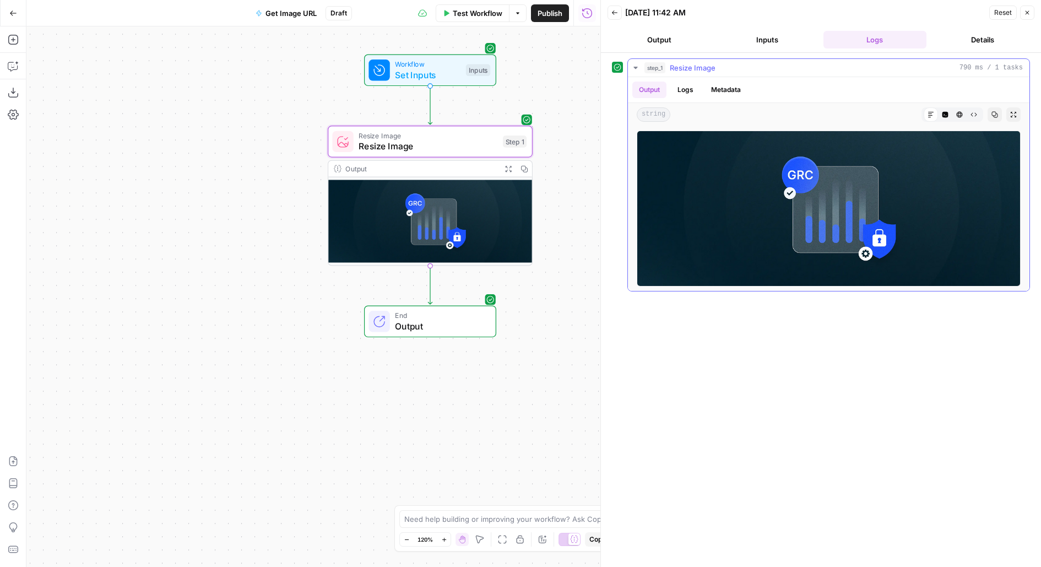
click at [963, 111] on icon "button" at bounding box center [960, 114] width 7 height 7
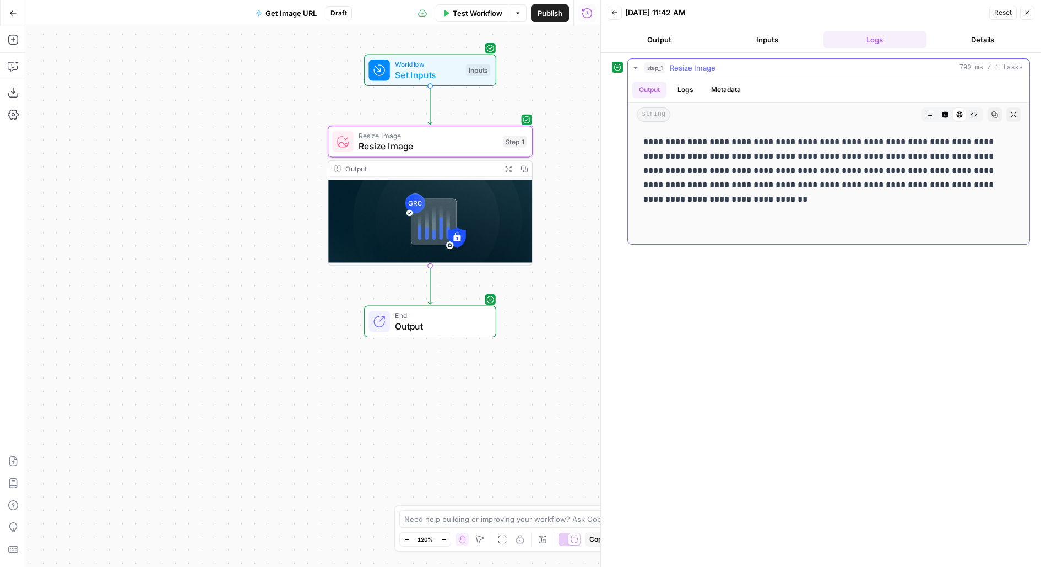
click at [943, 114] on icon "button" at bounding box center [946, 115] width 6 height 6
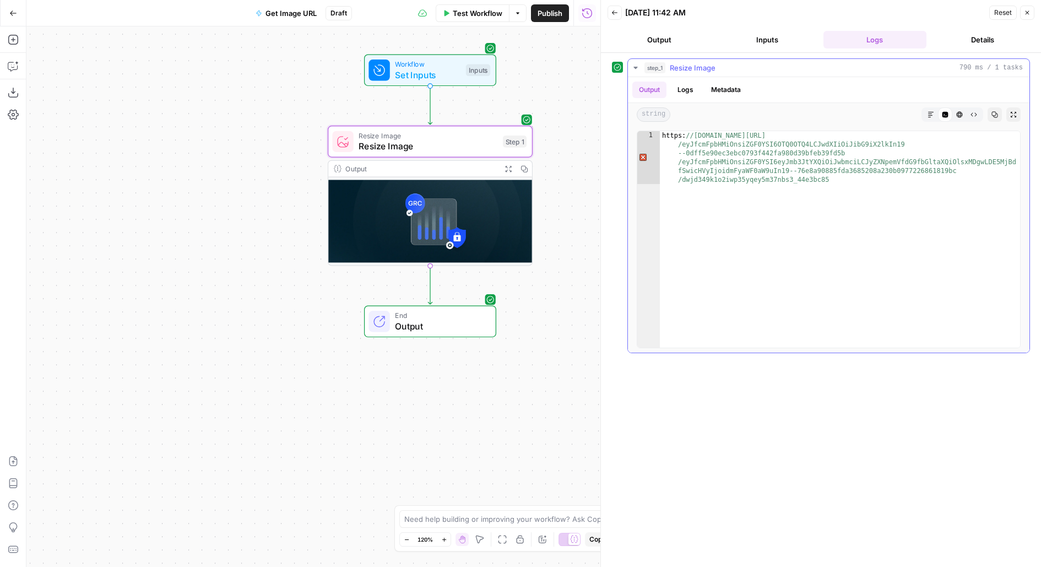
type textarea "**********"
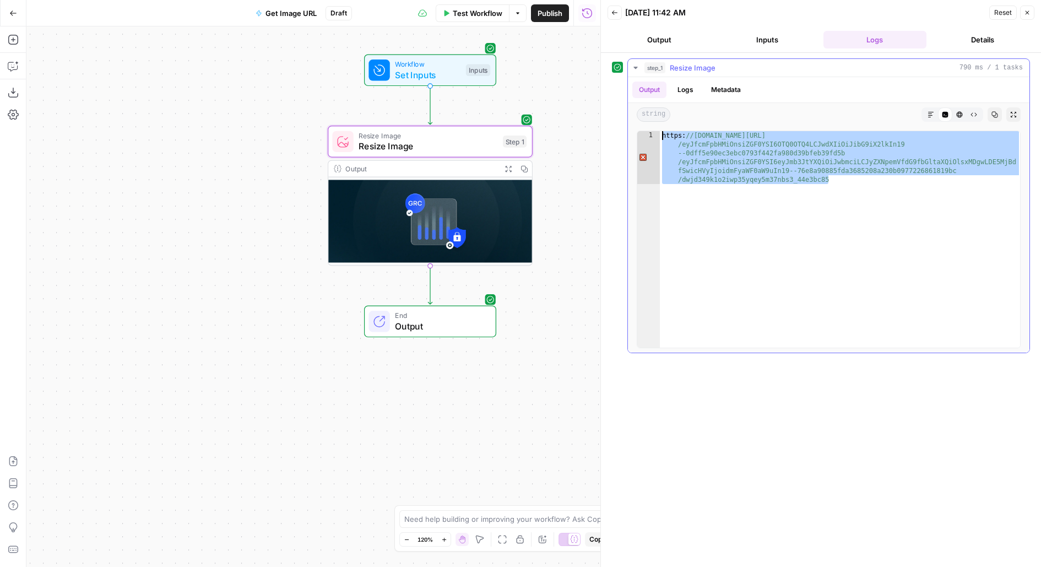
drag, startPoint x: 845, startPoint y: 185, endPoint x: 627, endPoint y: 128, distance: 225.6
click at [628, 128] on div "**********" at bounding box center [829, 205] width 403 height 295
click at [614, 14] on icon "button" at bounding box center [615, 12] width 7 height 7
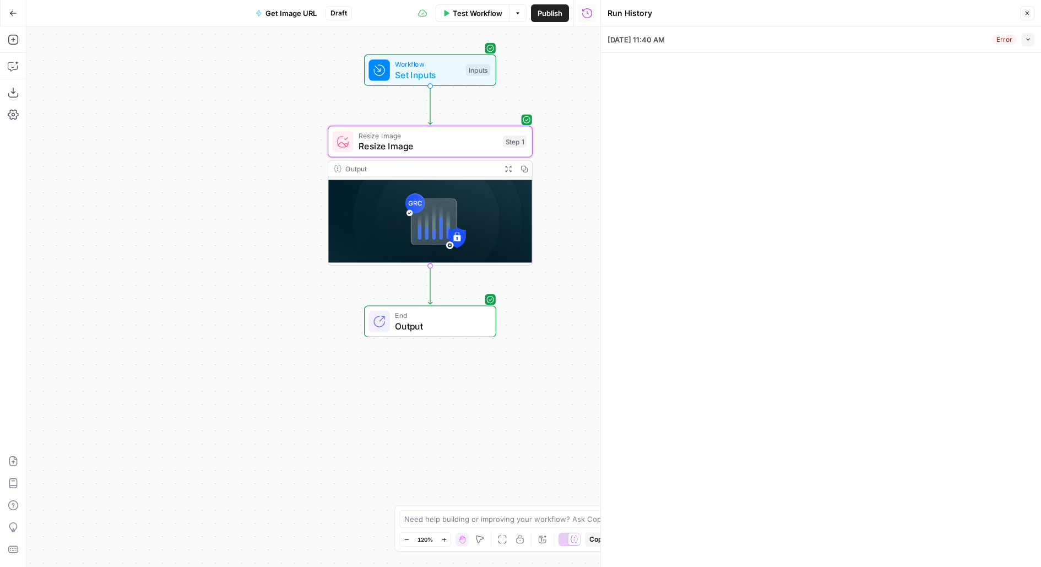
click at [478, 23] on div "Test Workflow Options Publish Run History" at bounding box center [476, 13] width 249 height 26
click at [478, 13] on span "Test Workflow" at bounding box center [478, 13] width 50 height 11
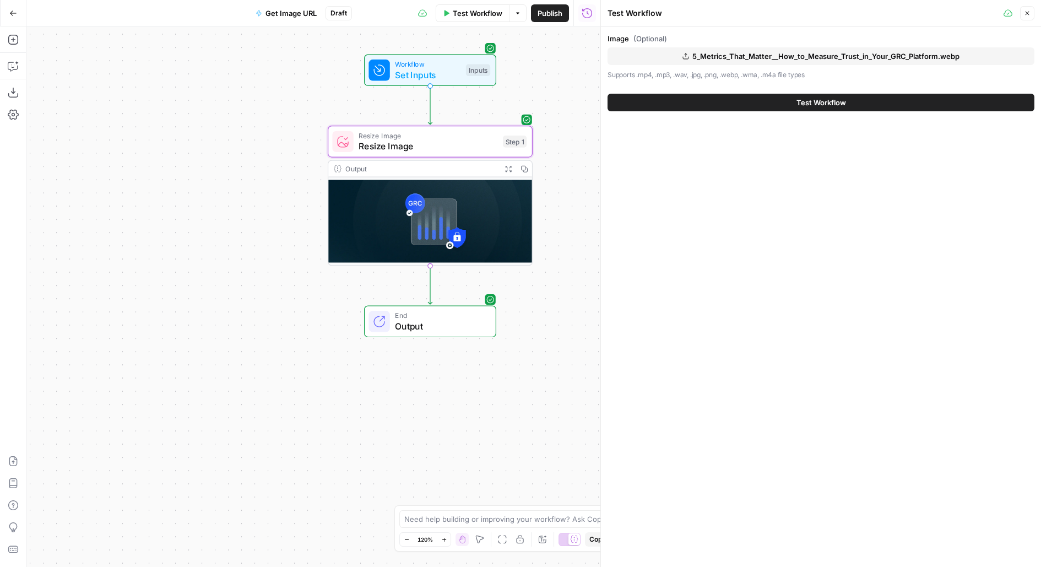
click at [699, 56] on span "5_Metrics_That_Matter__How_to_Measure_Trust_in_Your_GRC_Platform.webp" at bounding box center [826, 56] width 267 height 11
click at [781, 101] on button "Test Workflow" at bounding box center [821, 103] width 427 height 18
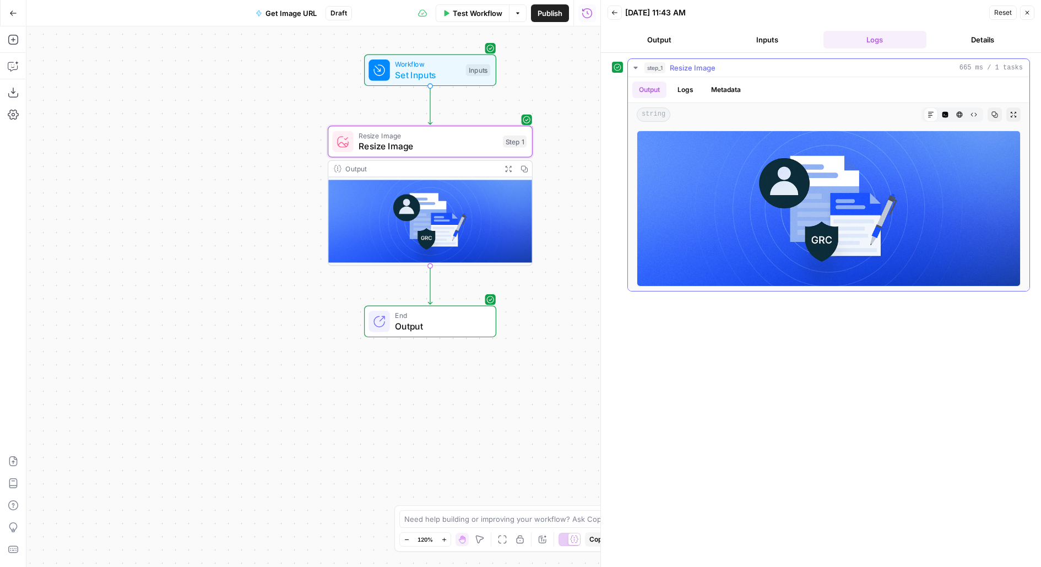
click at [946, 113] on icon "button" at bounding box center [946, 115] width 6 height 6
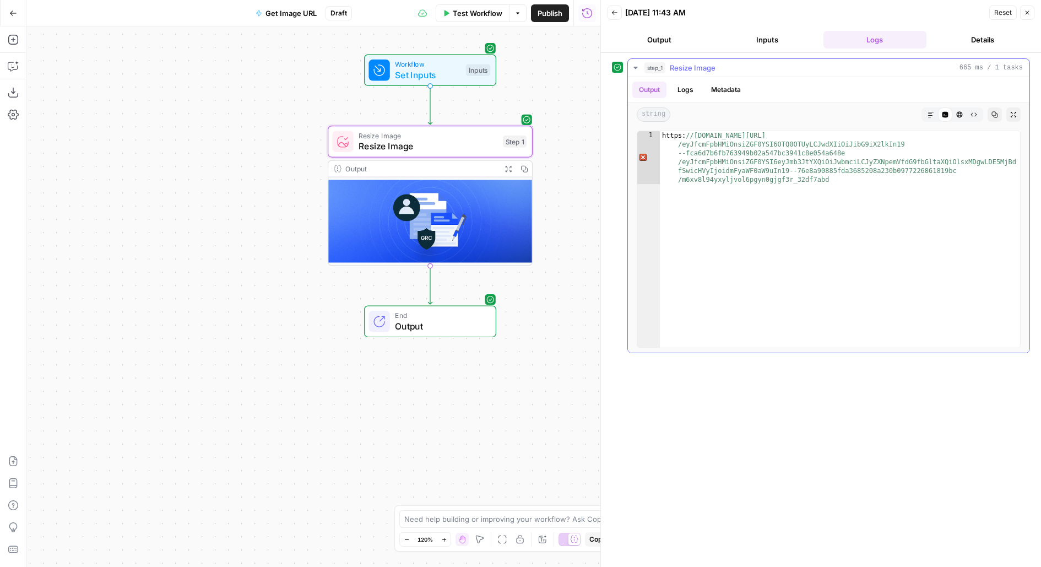
type textarea "**********"
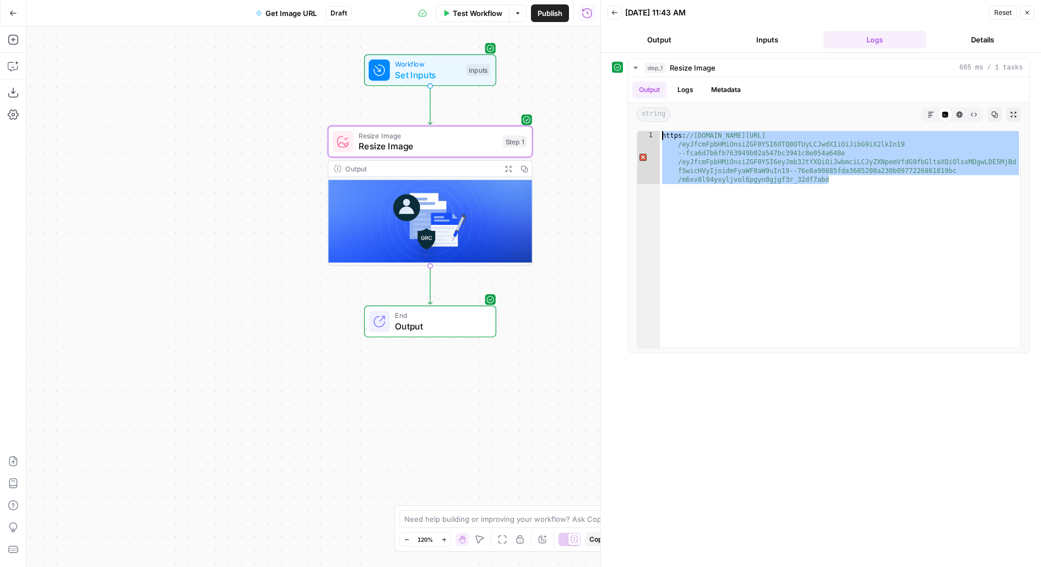
drag, startPoint x: 914, startPoint y: 180, endPoint x: 567, endPoint y: 129, distance: 350.3
click at [567, 129] on body "Drata New Home Browse Your Data Usage Flightpath Settings Recent Grids Content …" at bounding box center [520, 283] width 1041 height 567
click at [499, 14] on span "Test Workflow" at bounding box center [478, 13] width 50 height 11
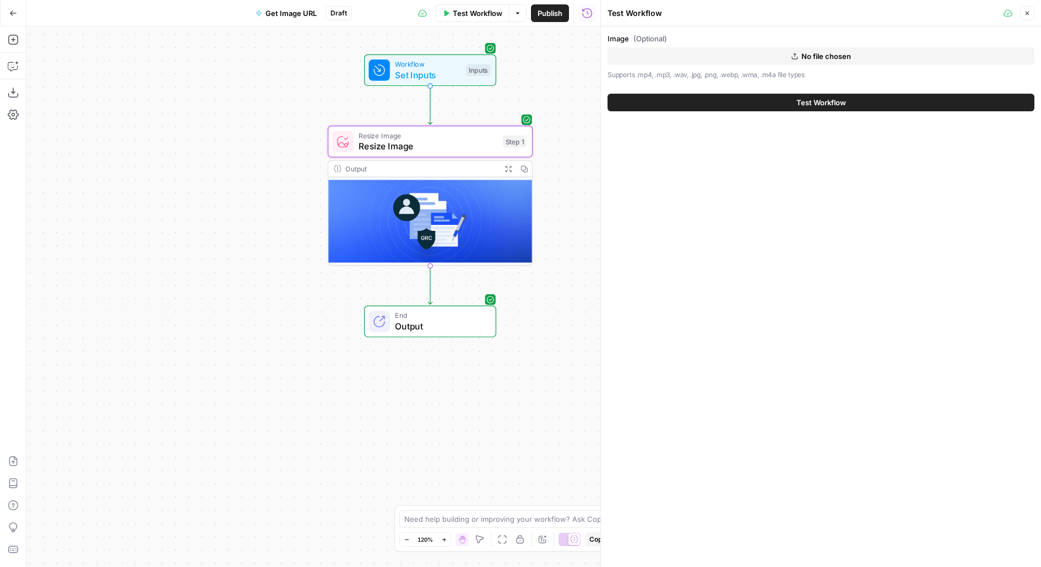
click at [776, 55] on button "No file chosen" at bounding box center [821, 56] width 427 height 18
click at [700, 107] on button "Test Workflow" at bounding box center [821, 103] width 427 height 18
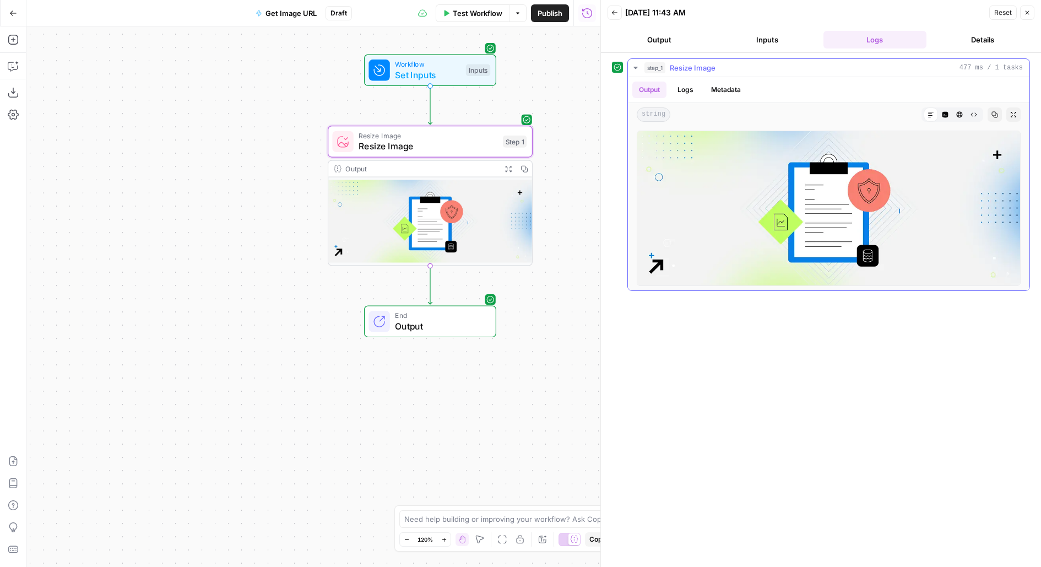
click at [950, 110] on button "Code Editor" at bounding box center [945, 114] width 14 height 14
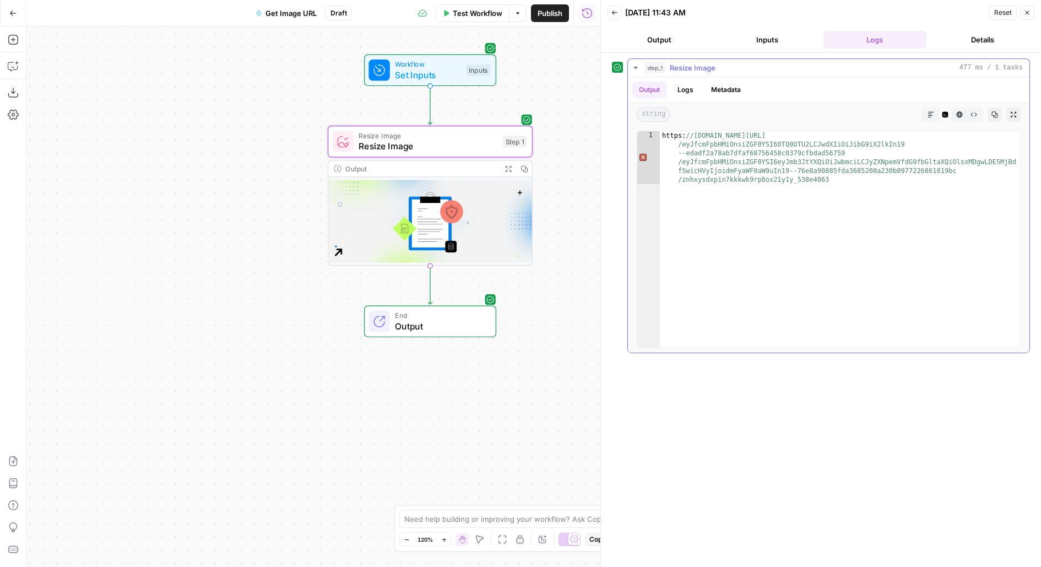
type textarea "**********"
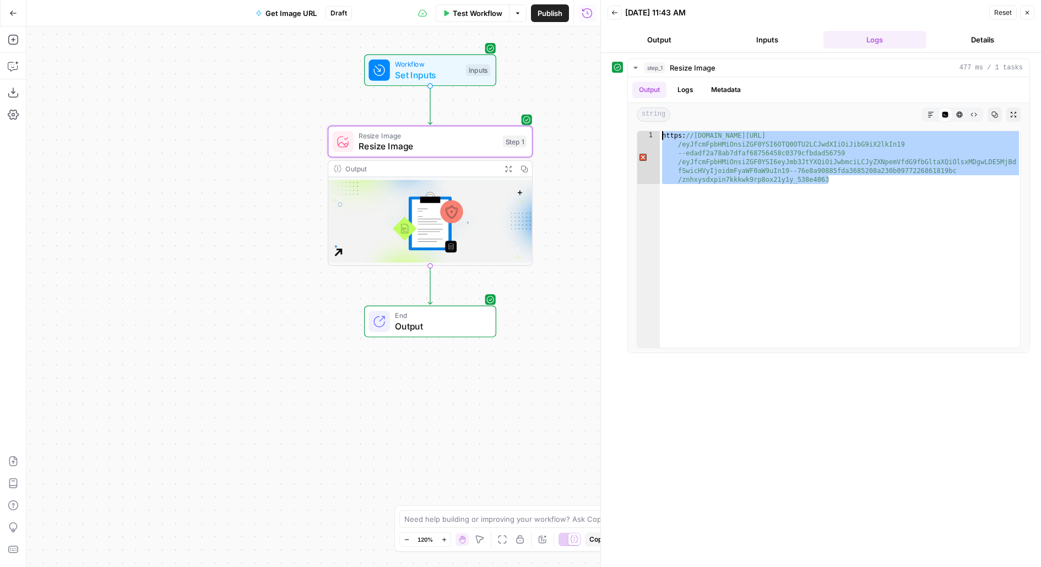
drag, startPoint x: 866, startPoint y: 190, endPoint x: 591, endPoint y: 131, distance: 281.3
click at [591, 131] on body "Drata New Home Browse Your Data Usage Flightpath Settings Recent Grids Content …" at bounding box center [520, 283] width 1041 height 567
click at [486, 25] on div "Test Workflow Options Publish Run History" at bounding box center [476, 13] width 249 height 26
click at [482, 12] on span "Test Workflow" at bounding box center [478, 13] width 50 height 11
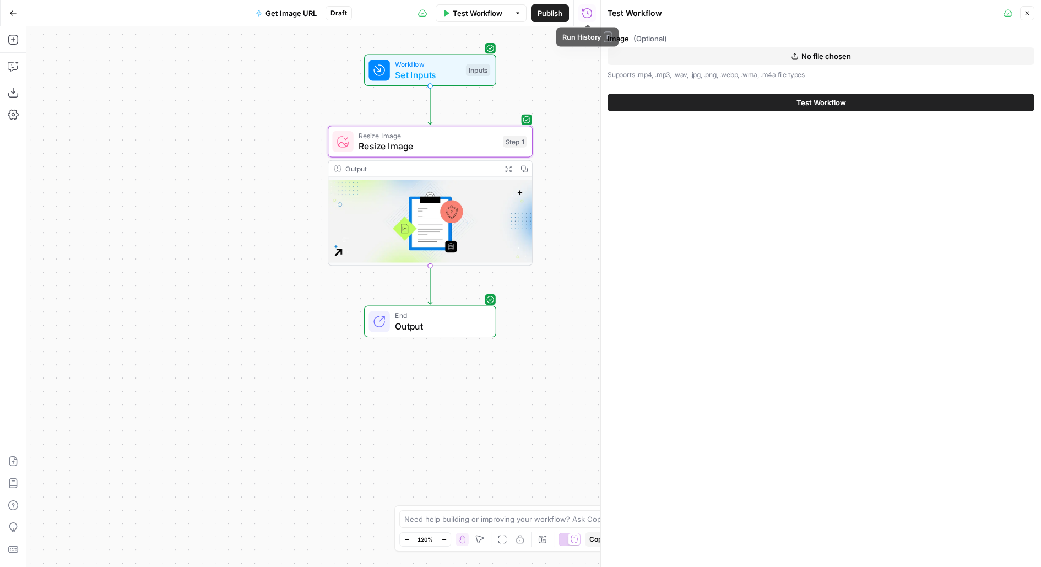
click at [808, 52] on span "No file chosen" at bounding box center [827, 56] width 50 height 11
click at [785, 108] on button "Test Workflow" at bounding box center [821, 103] width 427 height 18
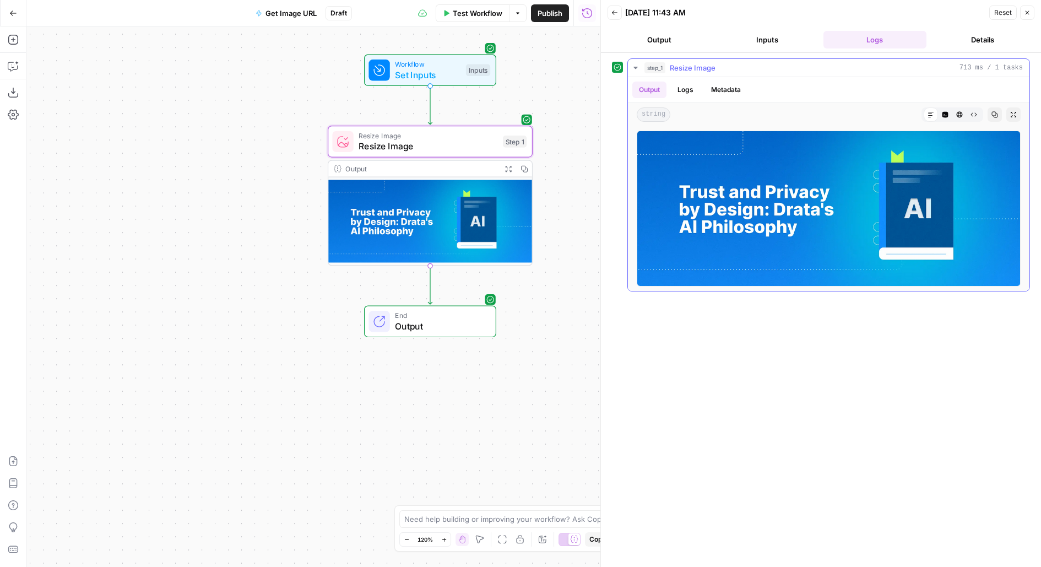
click at [944, 114] on icon "button" at bounding box center [945, 114] width 7 height 7
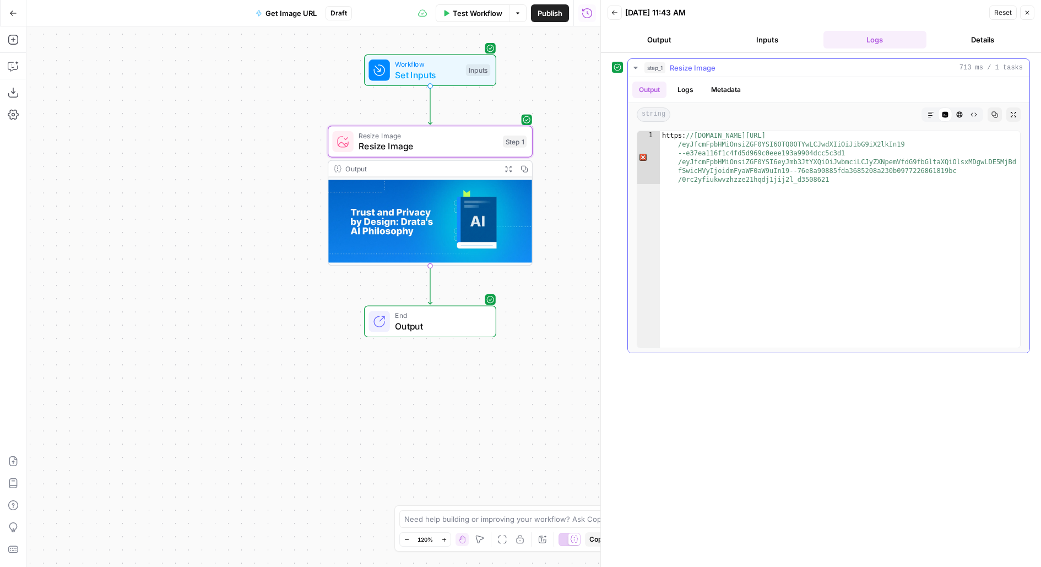
type textarea "**********"
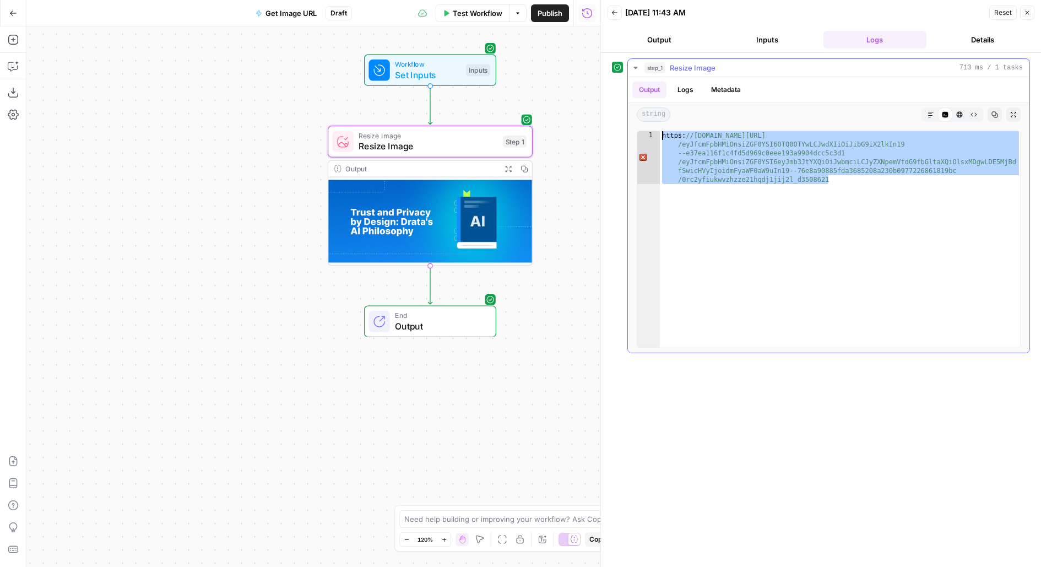
drag, startPoint x: 878, startPoint y: 178, endPoint x: 639, endPoint y: 121, distance: 246.5
click at [639, 121] on div "**********" at bounding box center [829, 215] width 402 height 276
click at [497, 16] on span "Test Workflow" at bounding box center [478, 13] width 50 height 11
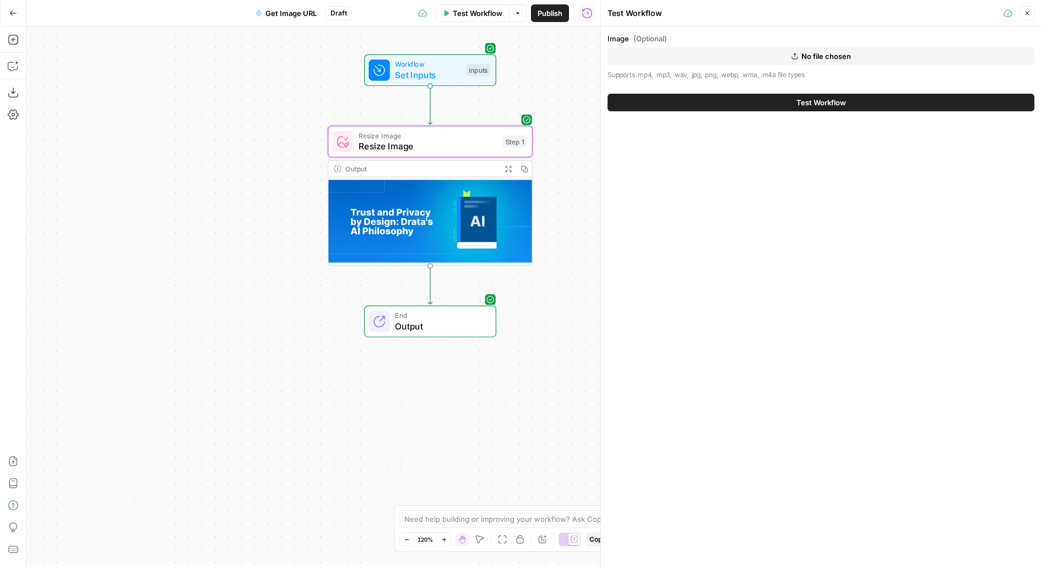
click at [685, 58] on button "No file chosen" at bounding box center [821, 56] width 427 height 18
click at [695, 104] on button "Test Workflow" at bounding box center [821, 103] width 427 height 18
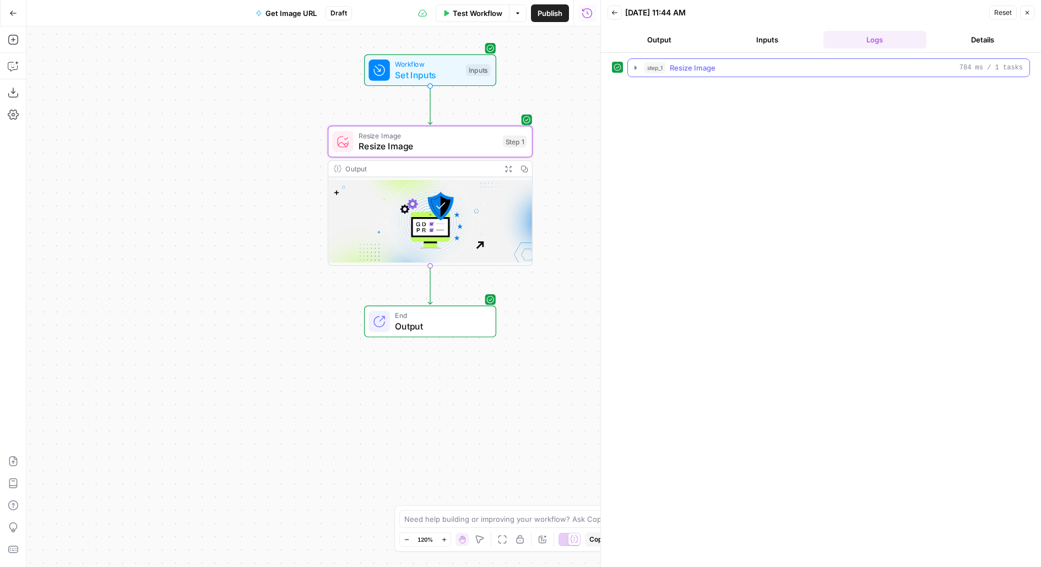
click at [748, 66] on div "step_1 Resize Image 784 ms / 1 tasks" at bounding box center [834, 67] width 379 height 11
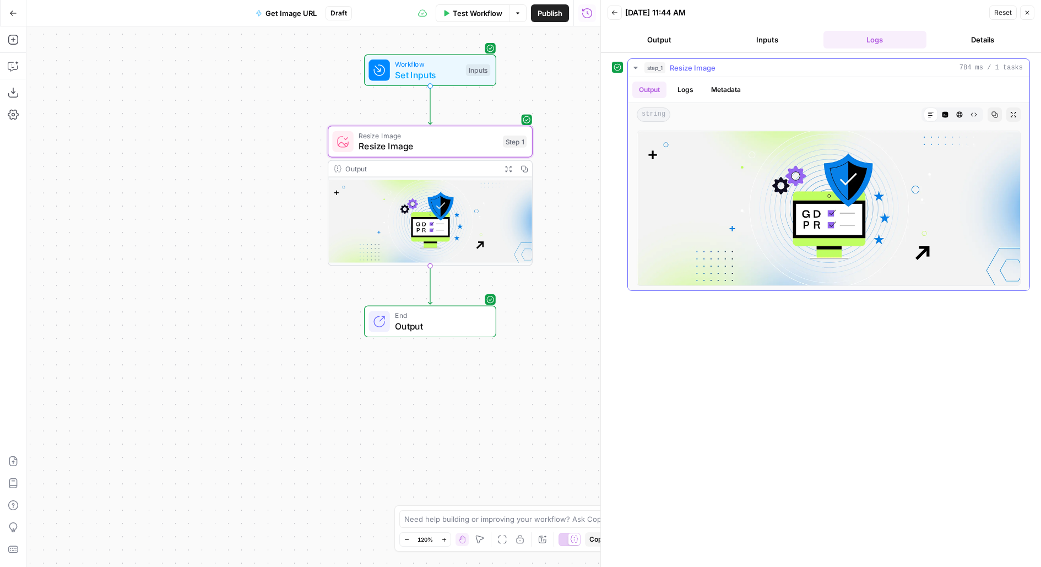
click at [946, 112] on icon "button" at bounding box center [946, 115] width 6 height 6
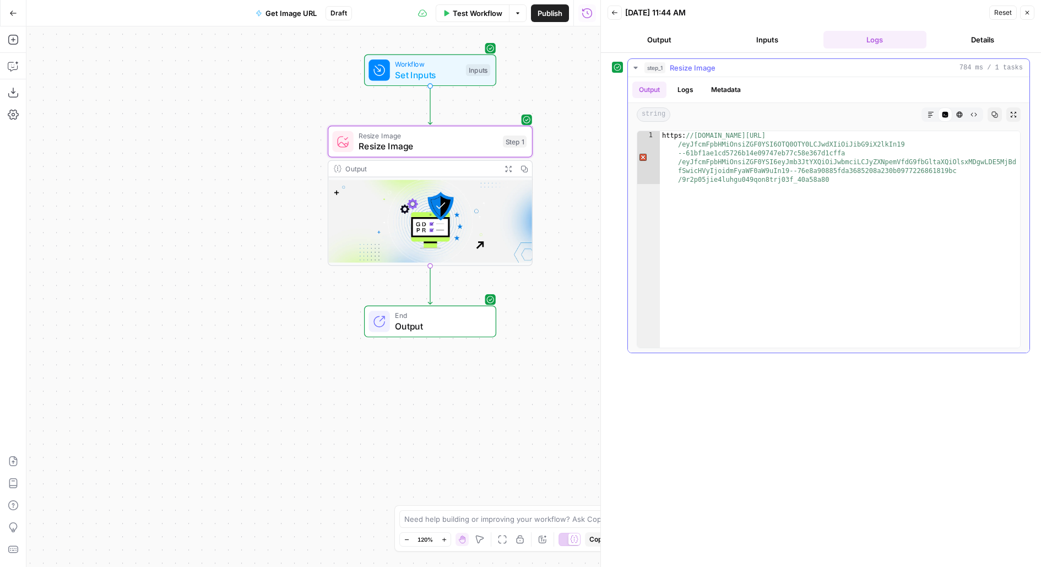
type textarea "**********"
click at [896, 192] on div "https: //[DOMAIN_NAME][URL] /eyJfcmFpbHMiOnsiZGF0YSI6OTQ0OTY0LCJwdXIiOiJibG9iX2…" at bounding box center [840, 292] width 361 height 323
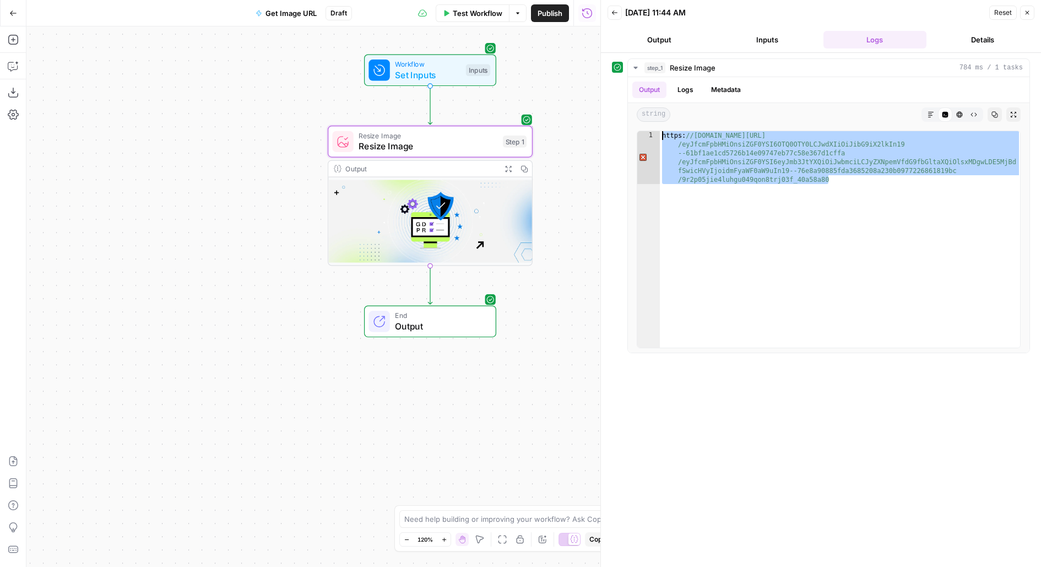
drag, startPoint x: 896, startPoint y: 192, endPoint x: 564, endPoint y: 132, distance: 337.1
click at [564, 132] on body "Drata New Home Browse Your Data Usage Flightpath Settings Recent Grids Content …" at bounding box center [520, 283] width 1041 height 567
click at [483, 10] on span "Test Workflow" at bounding box center [478, 13] width 50 height 11
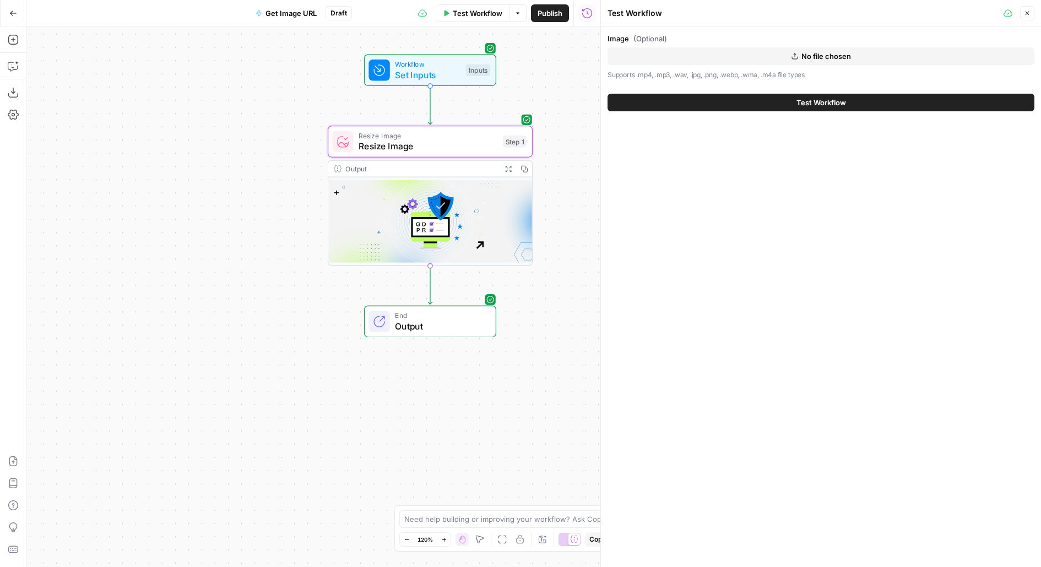
click at [665, 45] on div "Image (Optional) No file chosen Supports .mp4, .mp3, .wav, .jpg, .png, .webp, .…" at bounding box center [821, 56] width 427 height 47
click at [668, 57] on button "No file chosen" at bounding box center [821, 56] width 427 height 18
click at [843, 102] on span "Test Workflow" at bounding box center [822, 102] width 50 height 11
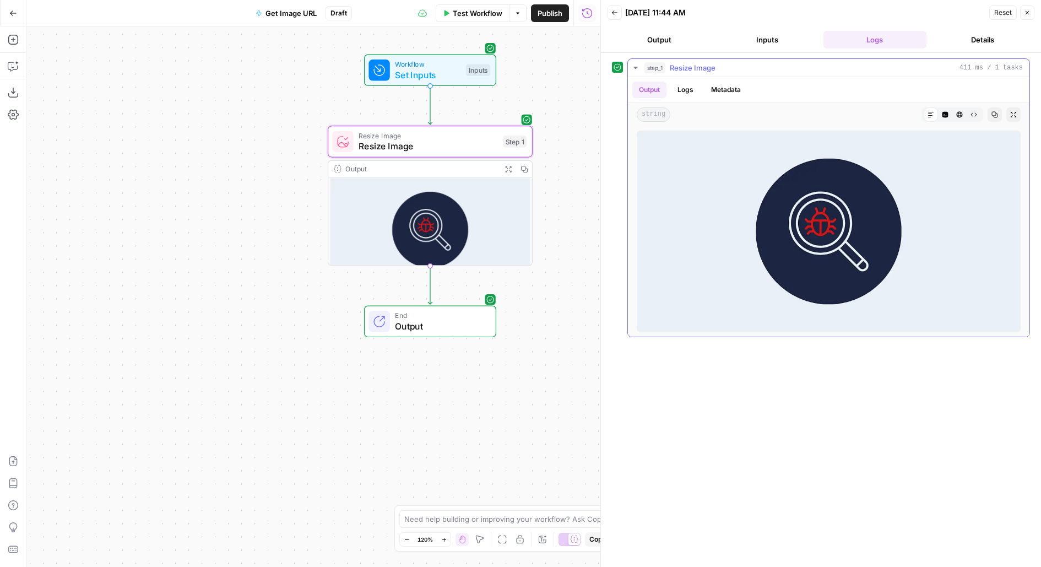
click at [944, 115] on icon "button" at bounding box center [946, 115] width 6 height 6
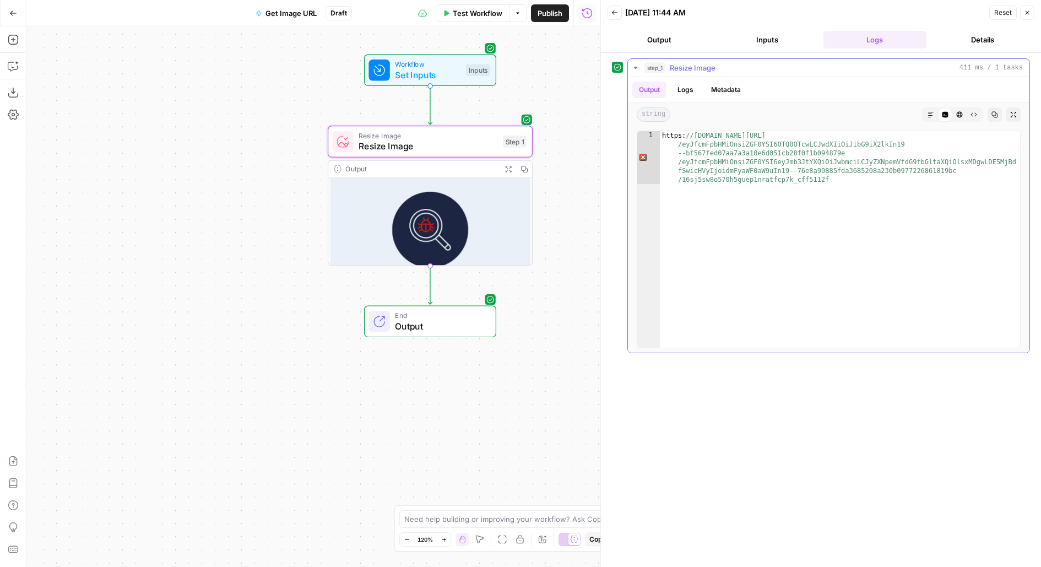
type textarea "**********"
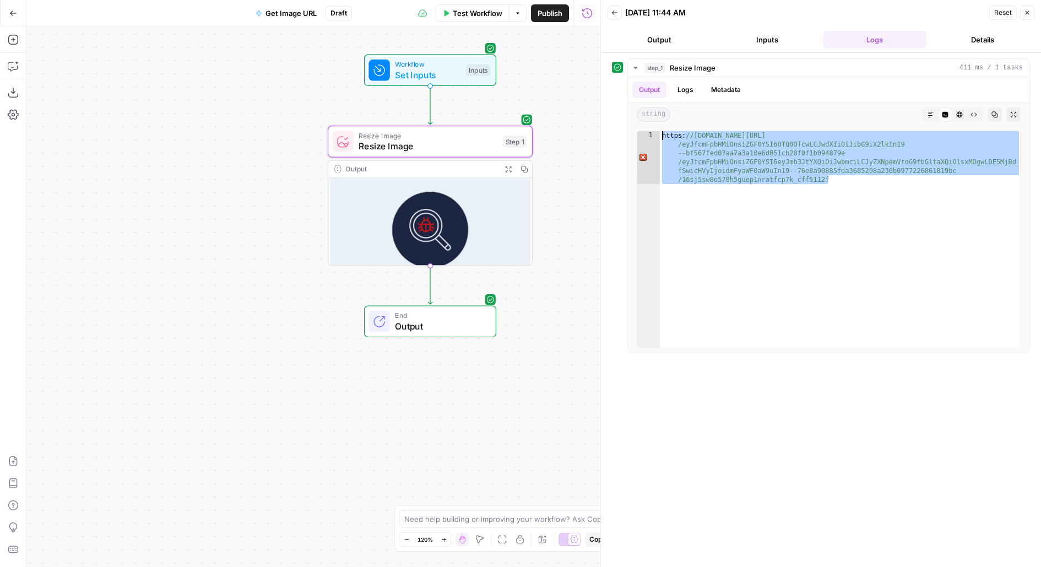
drag, startPoint x: 900, startPoint y: 188, endPoint x: 619, endPoint y: 111, distance: 291.6
click at [619, 111] on div "**********" at bounding box center [821, 205] width 418 height 295
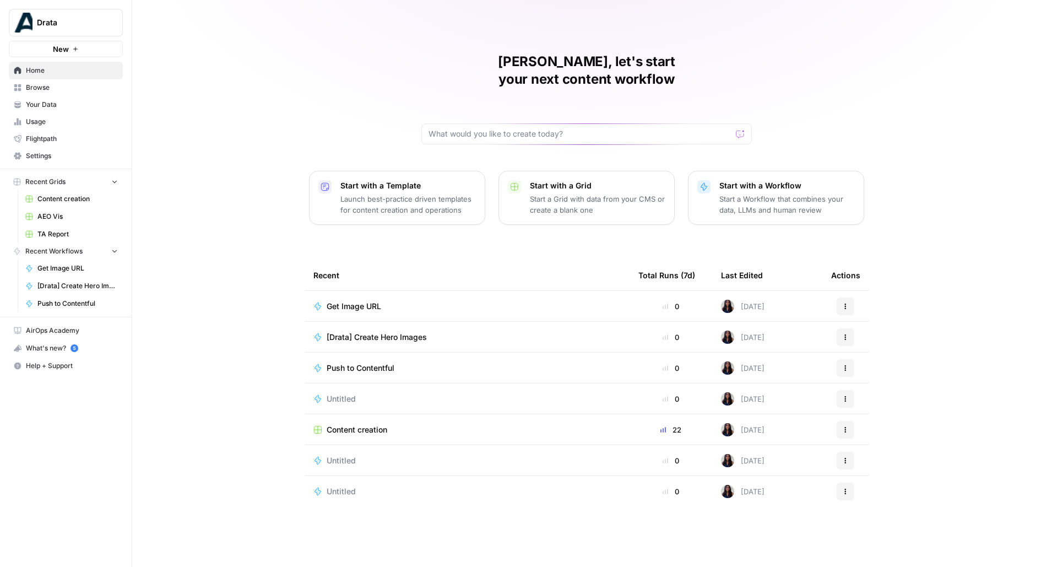
click at [36, 84] on span "Browse" at bounding box center [72, 88] width 92 height 10
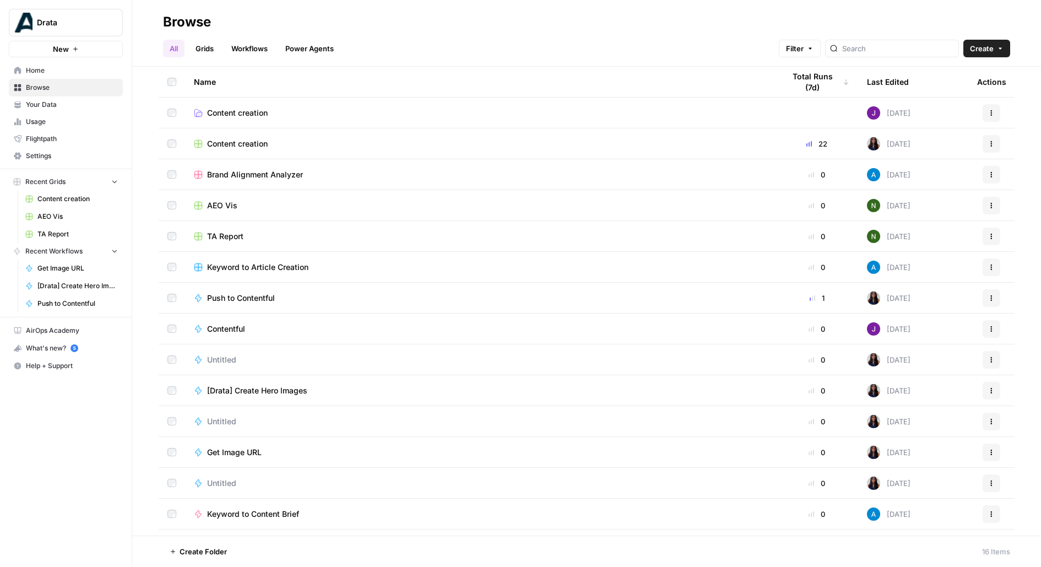
click at [67, 104] on span "Your Data" at bounding box center [72, 105] width 92 height 10
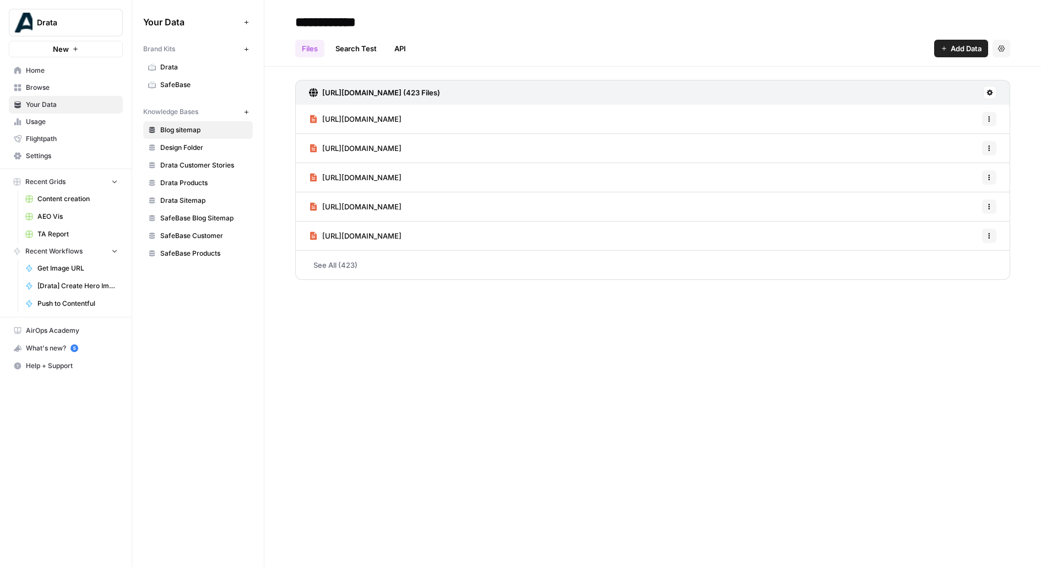
click at [185, 71] on span "Drata" at bounding box center [204, 67] width 88 height 10
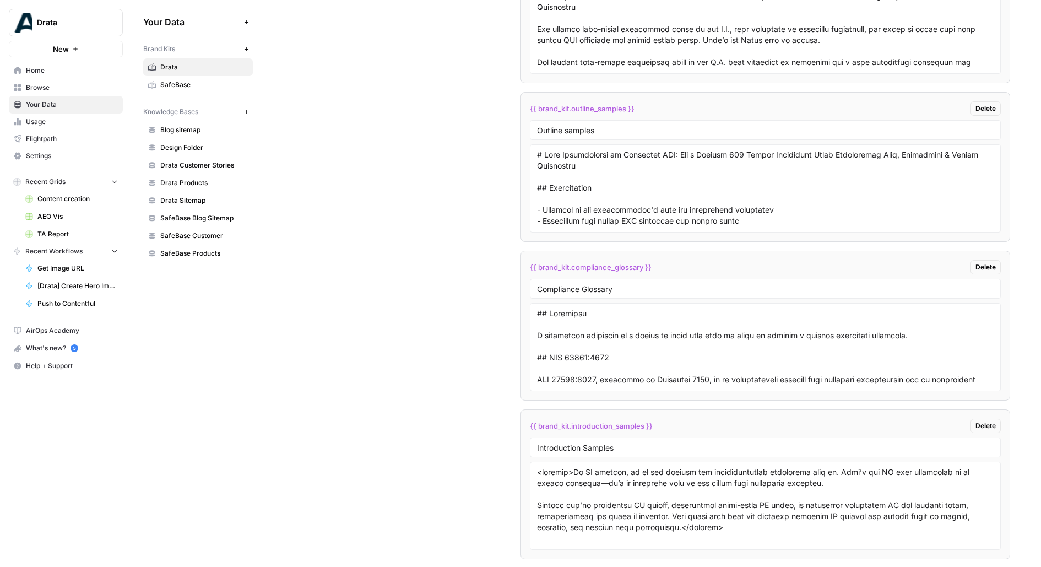
scroll to position [2301, 0]
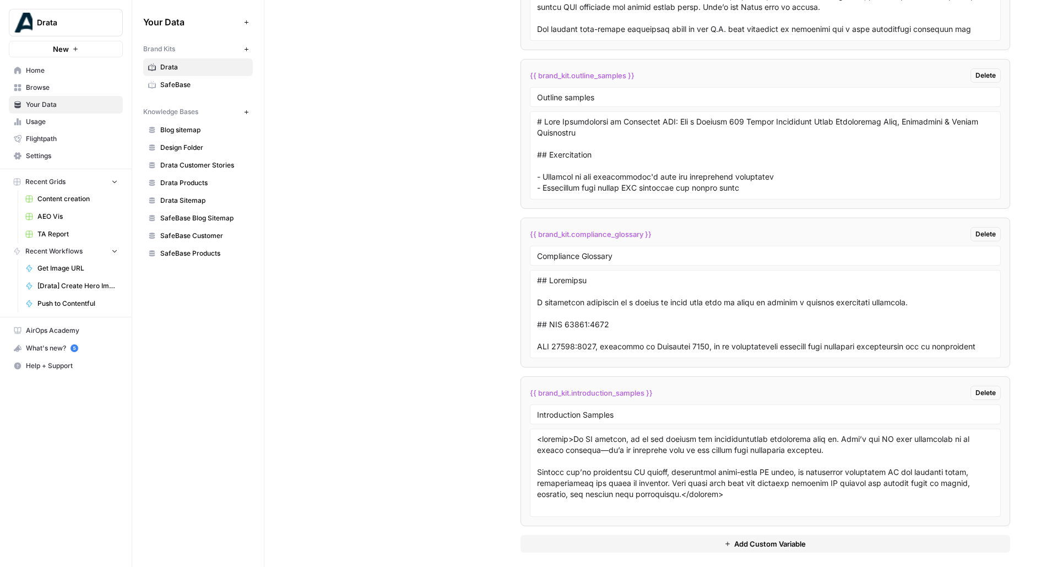
click at [631, 535] on button "Add Custom Variable" at bounding box center [766, 544] width 490 height 18
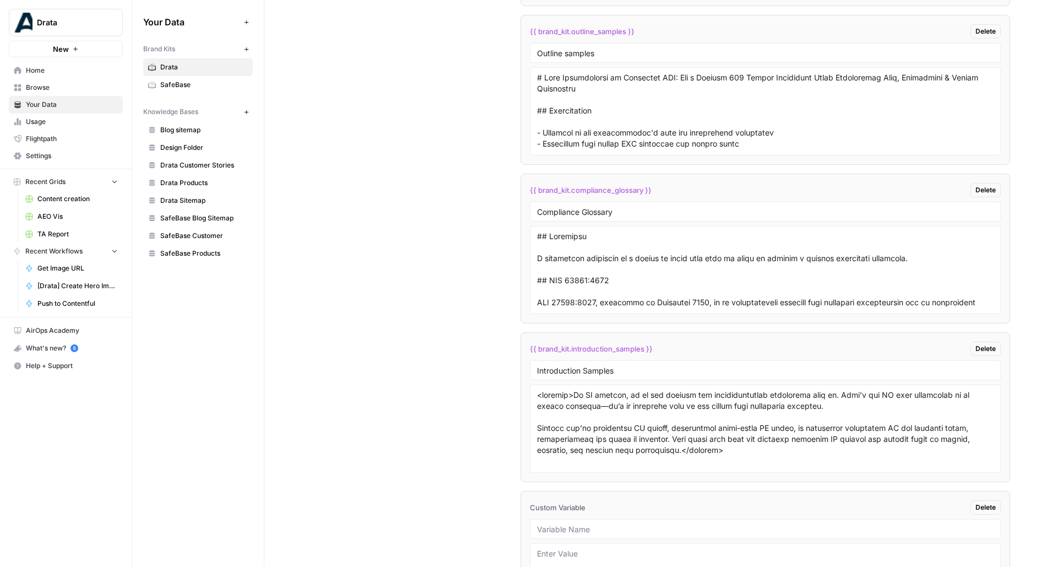
scroll to position [2458, 0]
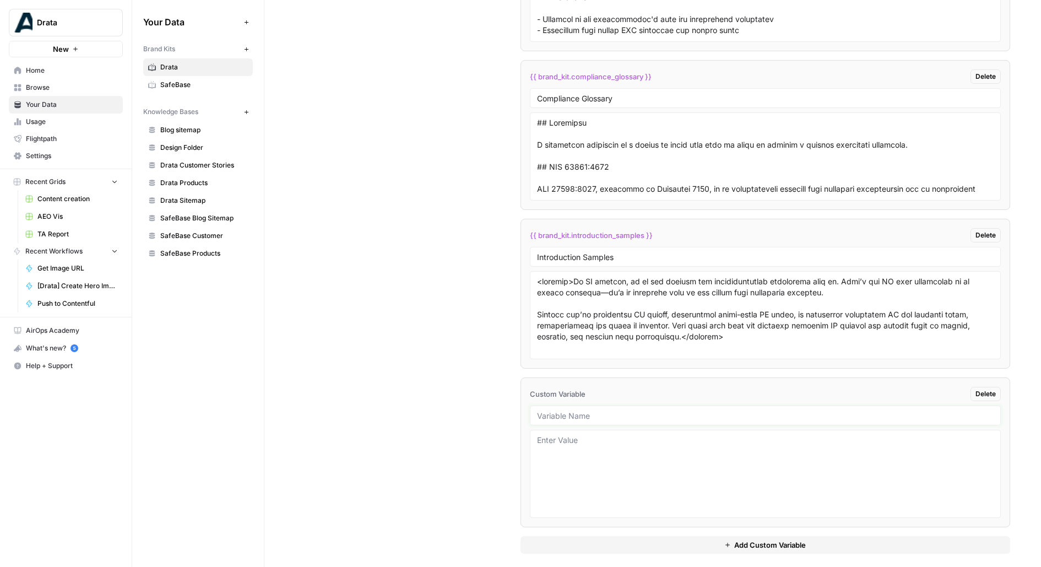
click at [569, 411] on input "text" at bounding box center [765, 416] width 457 height 10
type input "Infographics Reference URLs"
click at [675, 465] on textarea at bounding box center [765, 474] width 457 height 78
paste textarea "https://cdn.airops.com/rails/active_storage/representations/proxy/eyJfcmFpbHMiO…"
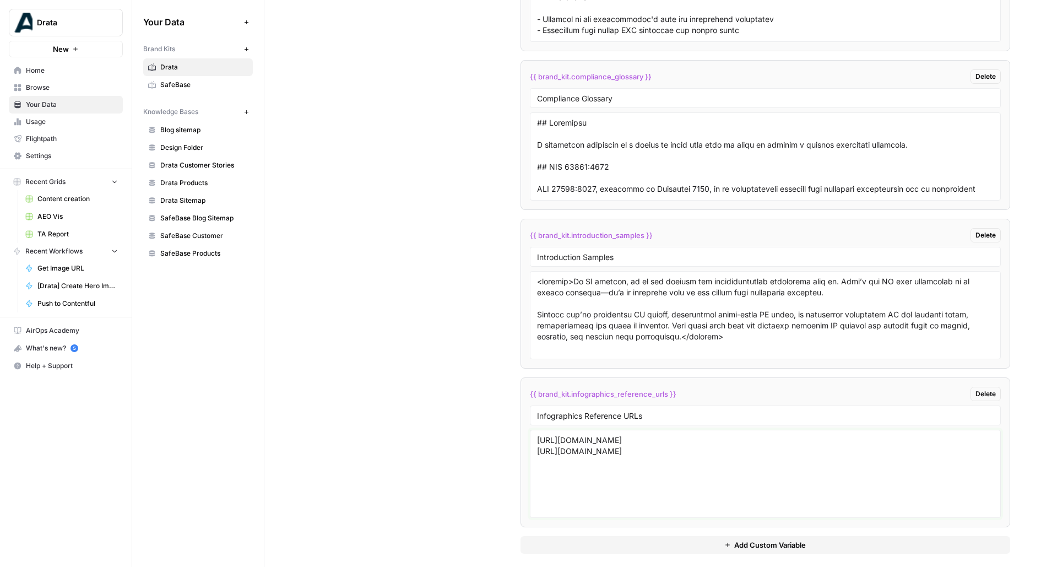
scroll to position [30, 0]
paste textarea "https://cdn.airops.com/rails/active_storage/representations/proxy/eyJfcmFpbHMiO…"
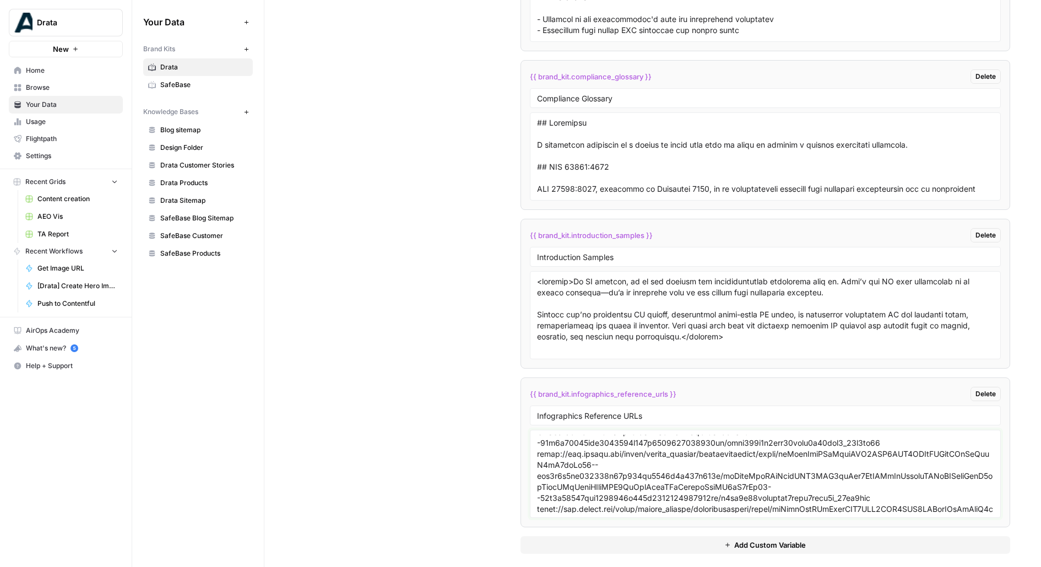
scroll to position [85, 0]
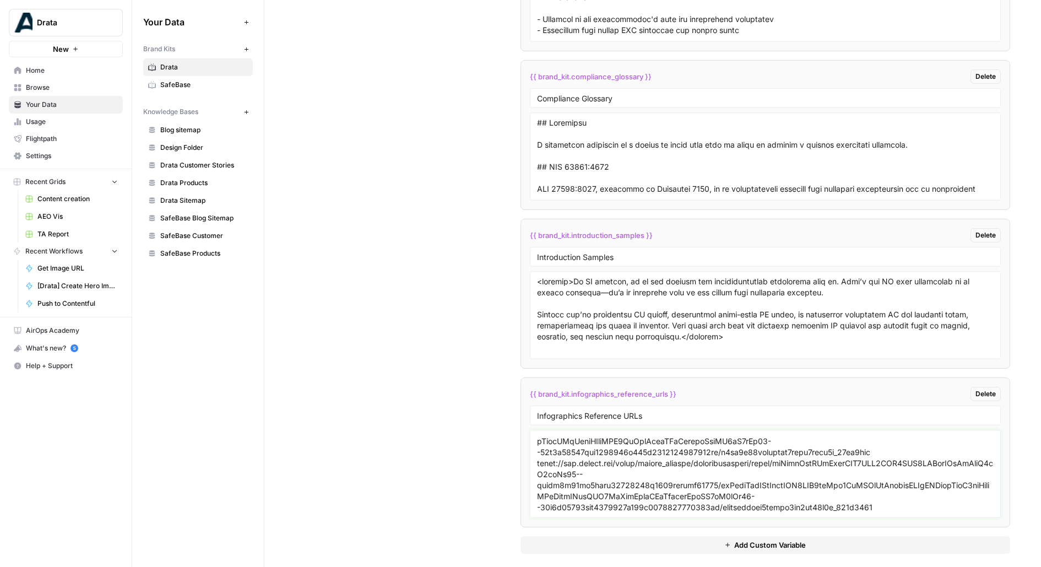
paste textarea "https://cdn.airops.com/rails/active_storage/representations/proxy/eyJfcmFpbHMiO…"
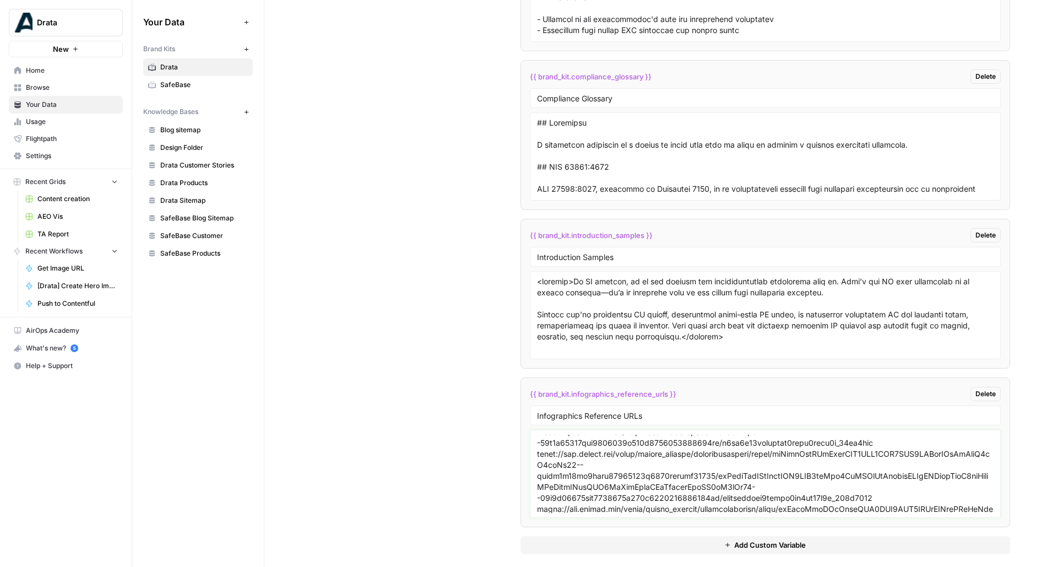
scroll to position [141, 0]
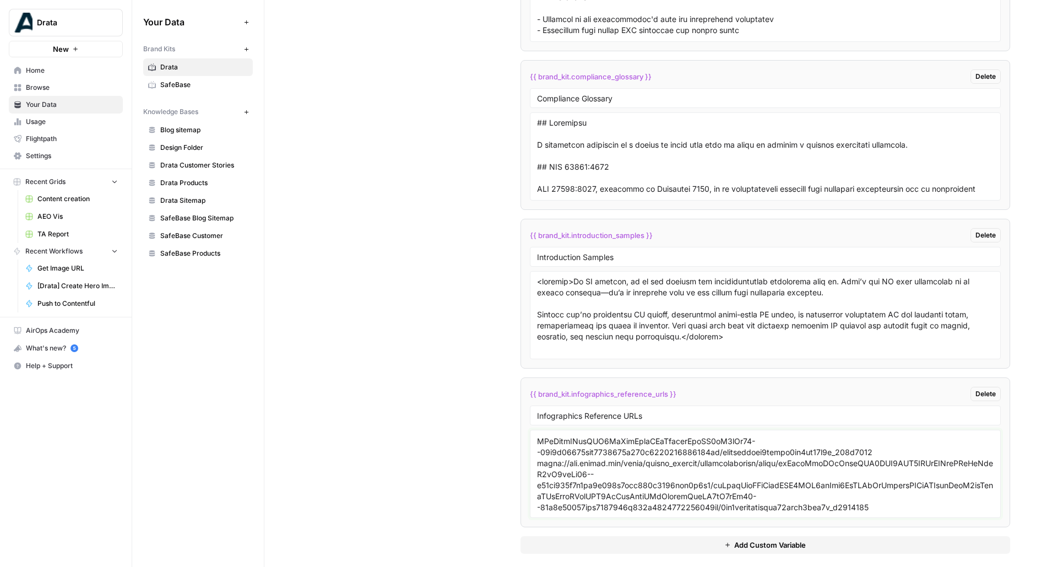
paste textarea "https://cdn.airops.com/rails/active_storage/representations/proxy/eyJfcmFpbHMiO…"
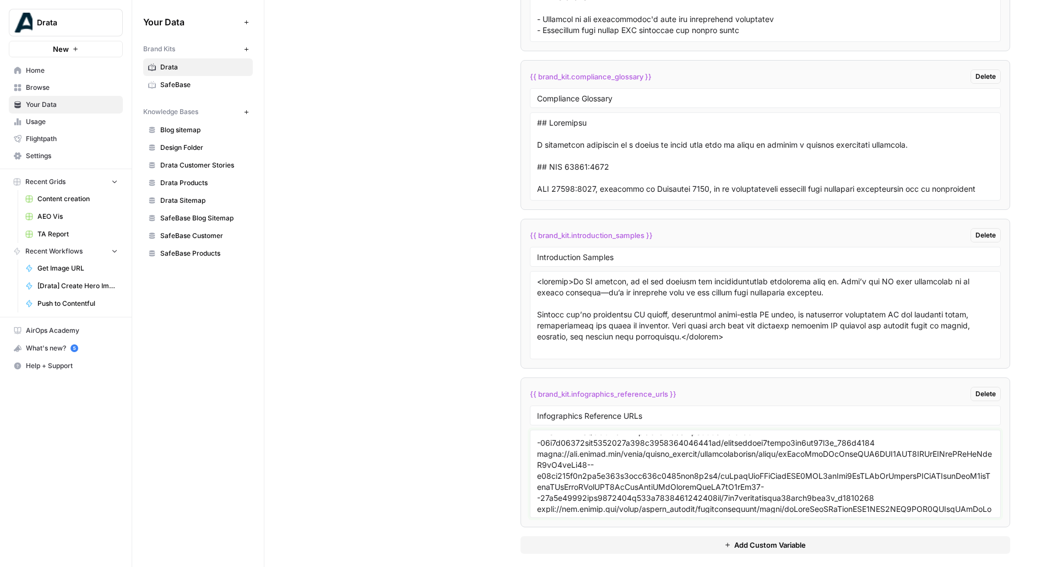
scroll to position [196, 0]
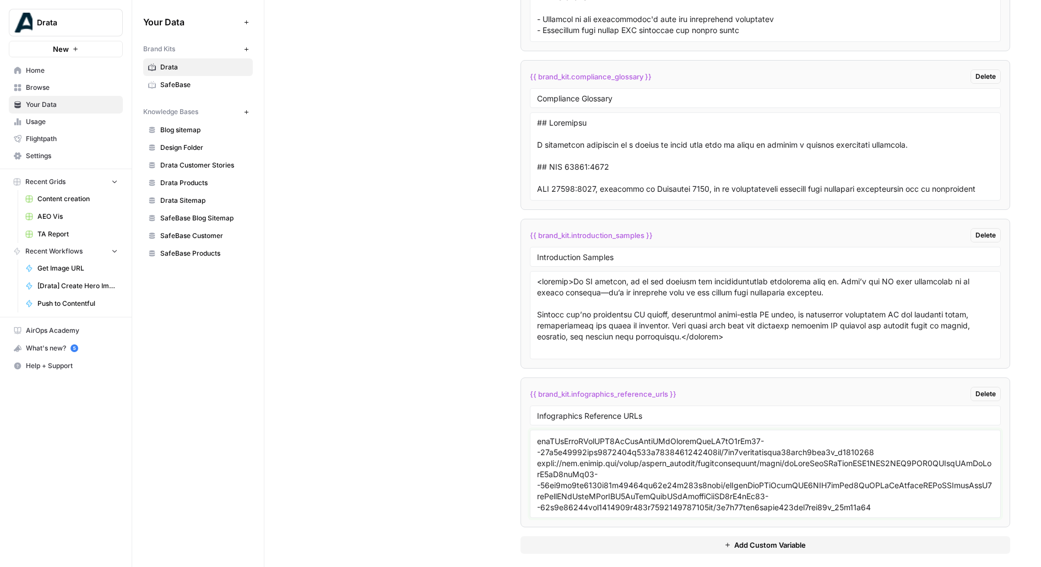
paste textarea "https://cdn.airops.com/rails/active_storage/representations/proxy/eyJfcmFpbHMiO…"
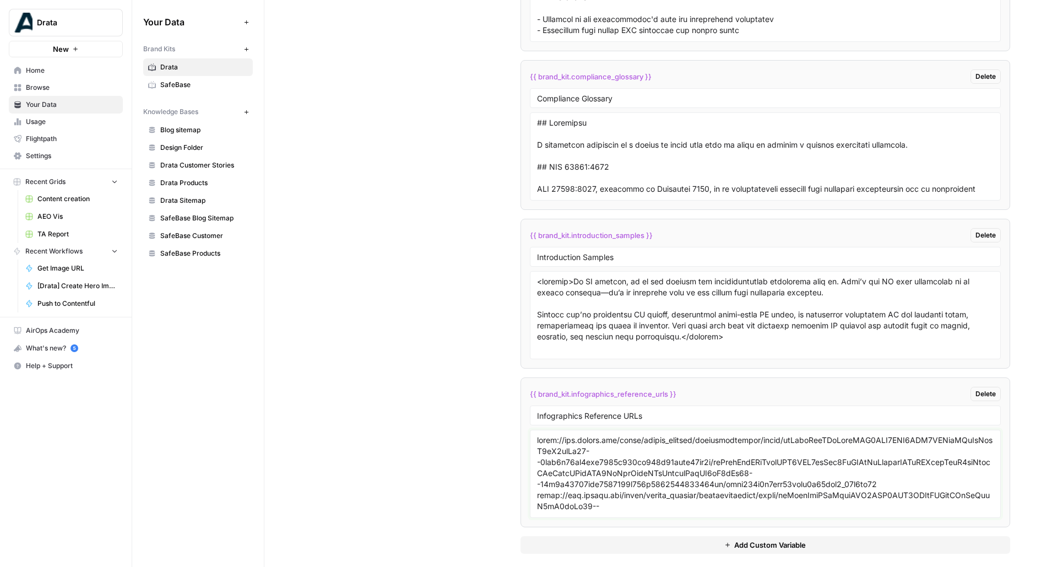
type textarea "https://cdn.airops.com/rails/active_storage/representations/proxy/eyJfcmFpbHMiO…"
click at [627, 388] on span "{{ brand_kit.infographics_reference_urls }}" at bounding box center [603, 393] width 147 height 11
copy div "{{ brand_kit.infographics_reference_urls }} Delete"
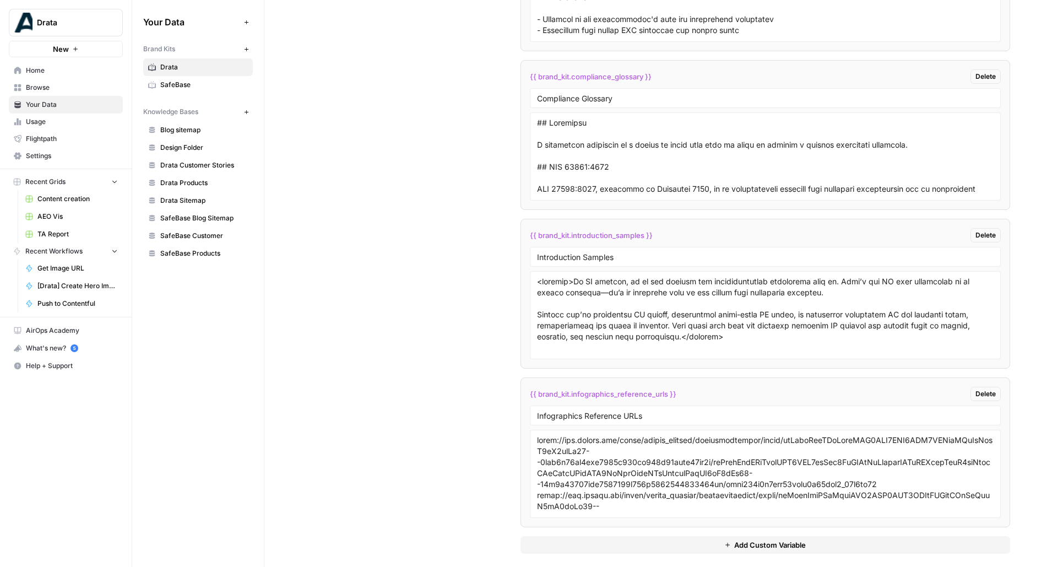
click at [593, 547] on div "{{ brand_kit.writing_samples }} Delete Writing Samples {{ brand_kit.outline_sam…" at bounding box center [766, 148] width 490 height 855
click at [580, 536] on button "Add Custom Variable" at bounding box center [766, 545] width 490 height 18
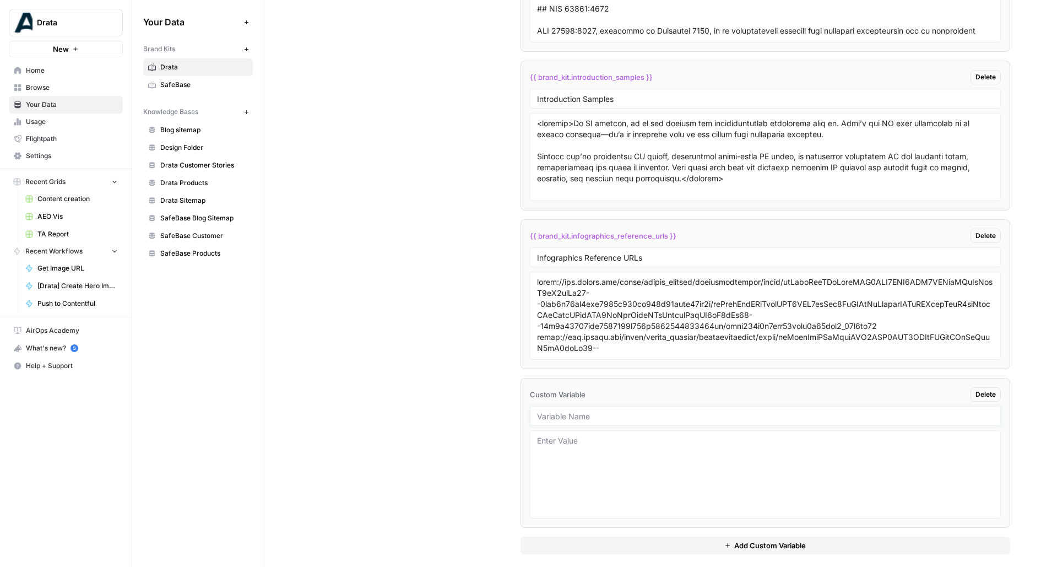
click at [579, 411] on input "text" at bounding box center [765, 416] width 457 height 10
type input "Fonts"
click at [599, 538] on button "Add Custom Variable" at bounding box center [766, 546] width 490 height 18
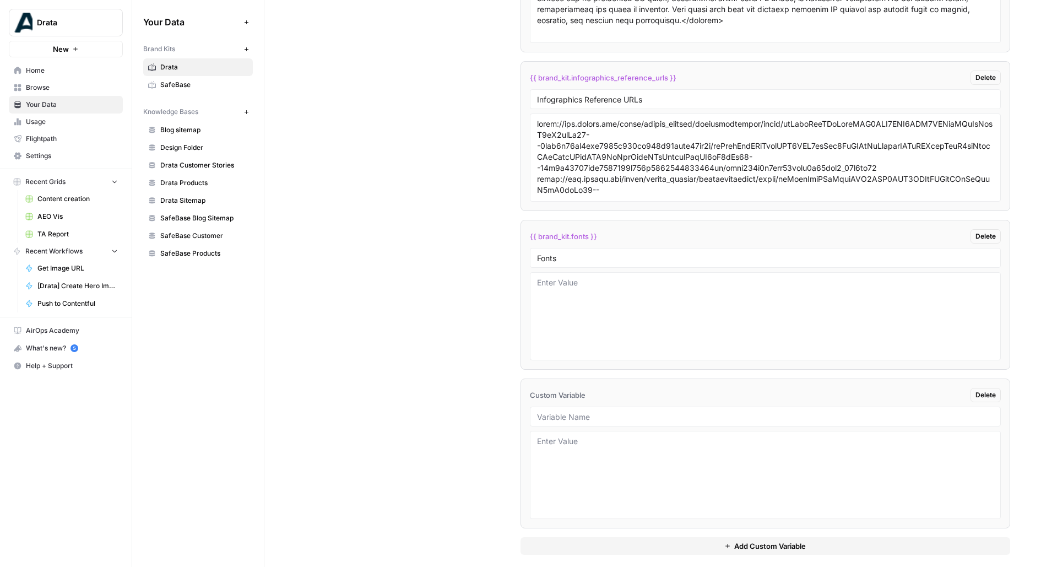
click at [593, 407] on div at bounding box center [766, 417] width 472 height 20
click at [614, 412] on input "text" at bounding box center [765, 417] width 457 height 10
type input "Hex Code Colors"
click at [780, 101] on li "{{ brand_kit.infographics_reference_urls }} Delete Infographics Reference URLs" at bounding box center [766, 136] width 490 height 150
click at [781, 141] on textarea at bounding box center [765, 157] width 457 height 78
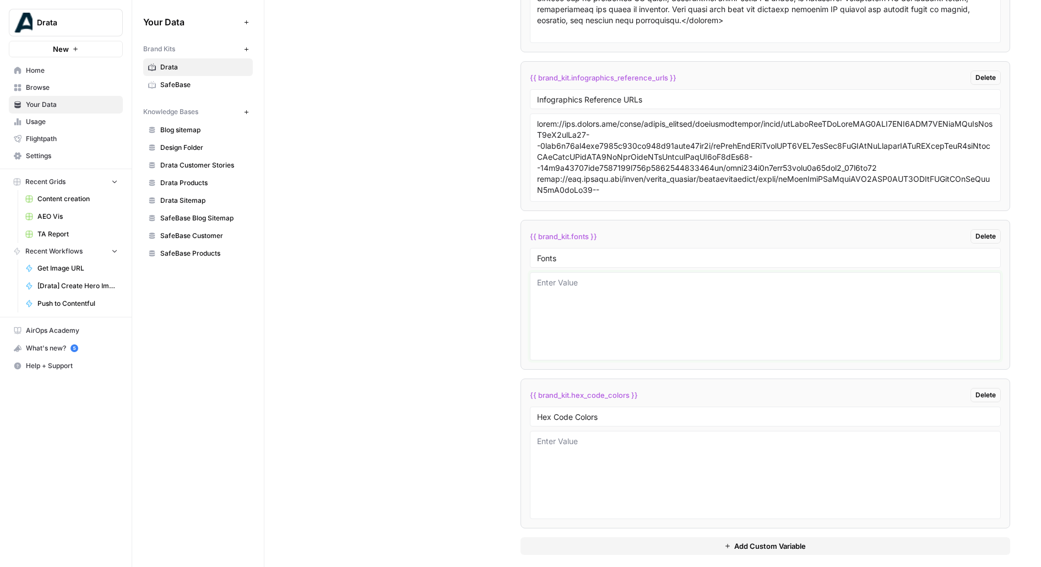
click at [618, 334] on textarea at bounding box center [765, 316] width 457 height 78
paste textarea "Inter Onest"
click at [537, 296] on textarea "Inter Onest" at bounding box center [765, 316] width 457 height 78
type textarea "Inter, Onest"
click at [574, 451] on textarea at bounding box center [765, 475] width 457 height 78
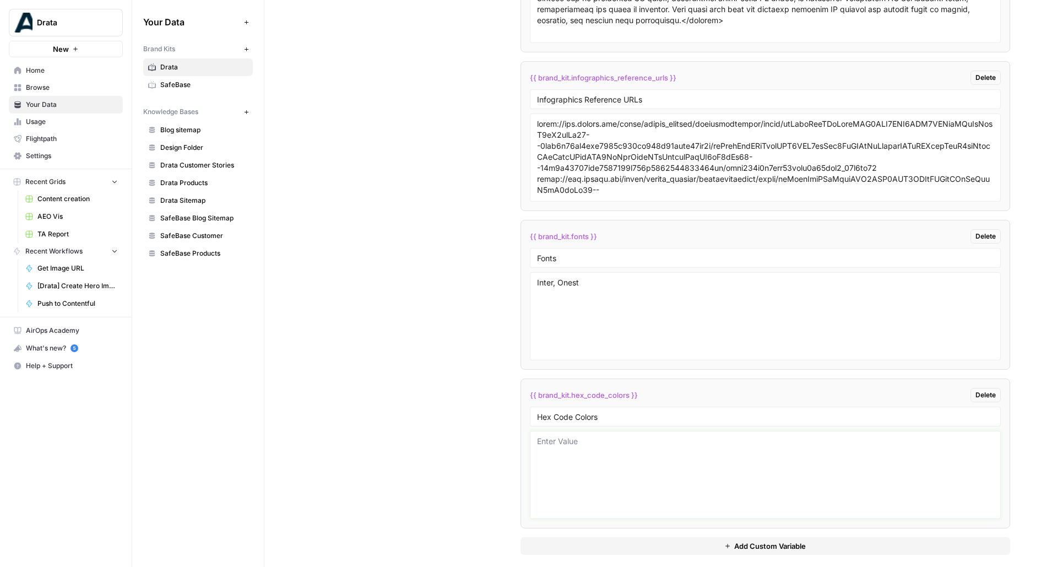
paste textarea "#003366 (dark navy blue) #0070CC (medium blue) #C1D8F0 (light blue) #F2F4F7 (of…"
click at [539, 436] on textarea "#003366 (dark navy blue) #0070CC (medium blue) #C1D8F0 (light blue) #F2F4F7 (of…" at bounding box center [765, 475] width 457 height 78
click at [537, 455] on textarea "#003366 (dark navy blue) - #0070CC (medium blue) #C1D8F0 (light blue) #F2F4F7 (…" at bounding box center [765, 475] width 457 height 78
click at [537, 482] on textarea "#003366 (dark navy blue) - #0070CC (medium blue) - #C1D8F0 (light blue) #F2F4F7…" at bounding box center [765, 475] width 457 height 78
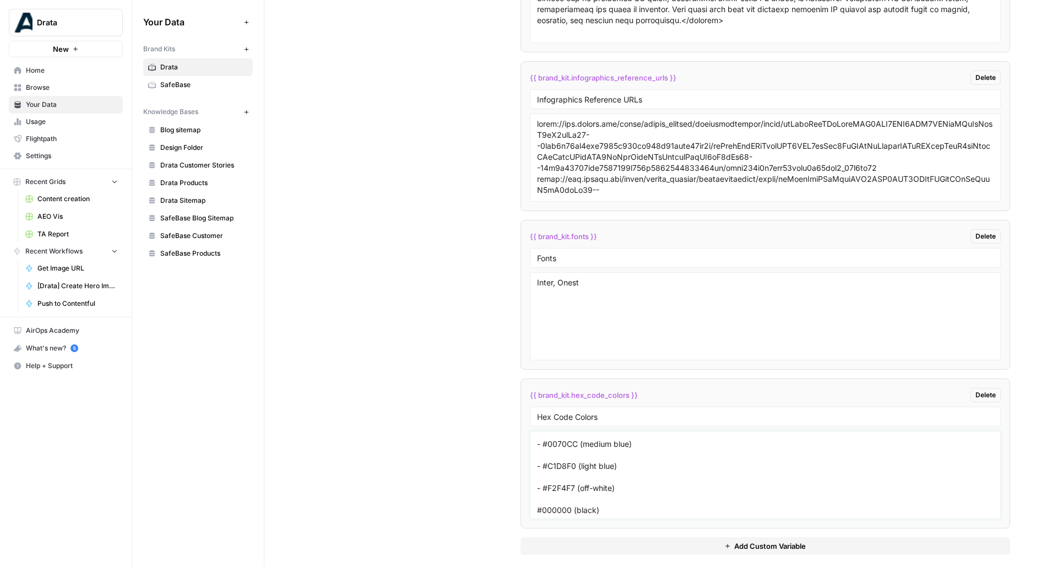
click at [537, 499] on textarea "#003366 (dark navy blue) - #0070CC (medium blue) - #C1D8F0 (light blue) - #F2F4…" at bounding box center [765, 475] width 457 height 78
click at [536, 431] on div "#003366 (dark navy blue) - #0070CC (medium blue) - #C1D8F0 (light blue) - #F2F4…" at bounding box center [766, 475] width 472 height 88
click at [542, 436] on textarea "#003366 (dark navy blue) - #0070CC (medium blue) - #C1D8F0 (light blue) - #F2F4…" at bounding box center [765, 475] width 457 height 78
click at [541, 447] on textarea "- #003366 (dark navy blue) - #0070CC (medium blue) - #C1D8F0 (light blue) - #F2…" at bounding box center [765, 475] width 457 height 78
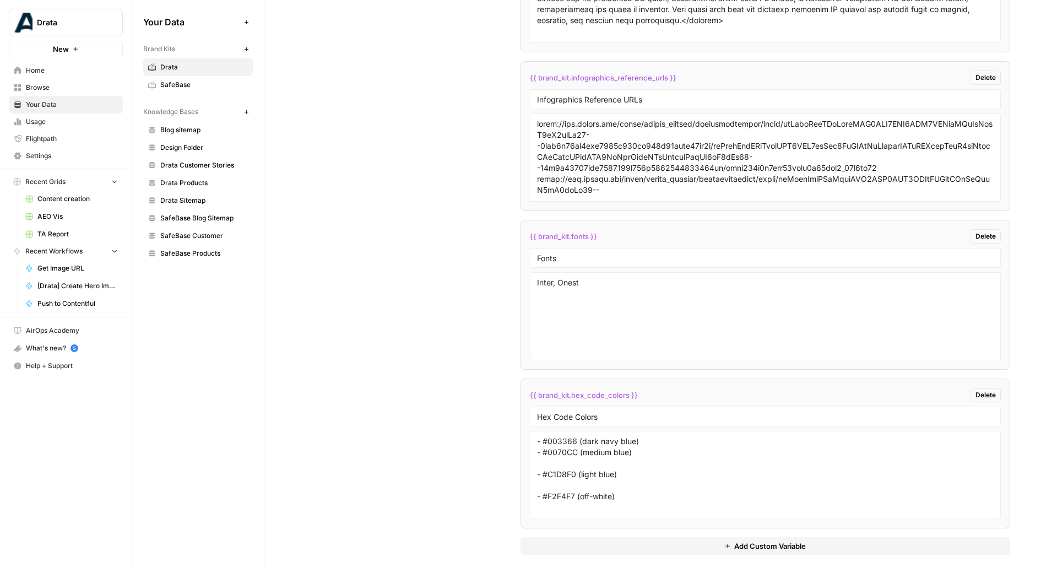
click at [535, 466] on div "- #003366 (dark navy blue) - #0070CC (medium blue) - #C1D8F0 (light blue) - #F2…" at bounding box center [766, 475] width 472 height 88
click at [539, 463] on textarea "- #003366 (dark navy blue) - #0070CC (medium blue) - #C1D8F0 (light blue) - #F2…" at bounding box center [765, 475] width 457 height 78
click at [538, 474] on textarea "- #003366 (dark navy blue) - #0070CC (medium blue) - #C1D8F0 (light blue) - #F2…" at bounding box center [765, 475] width 457 height 78
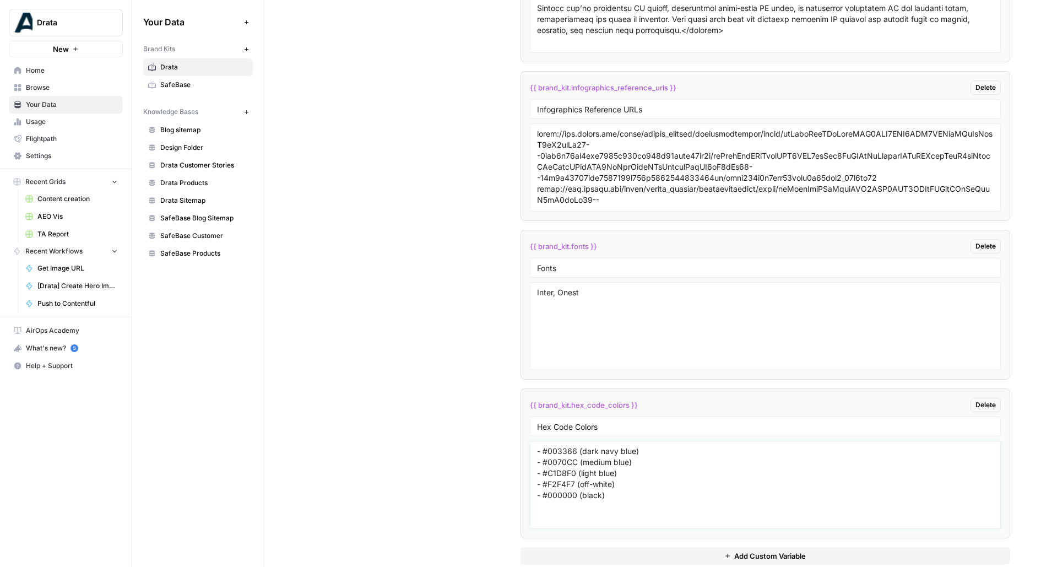
scroll to position [2775, 0]
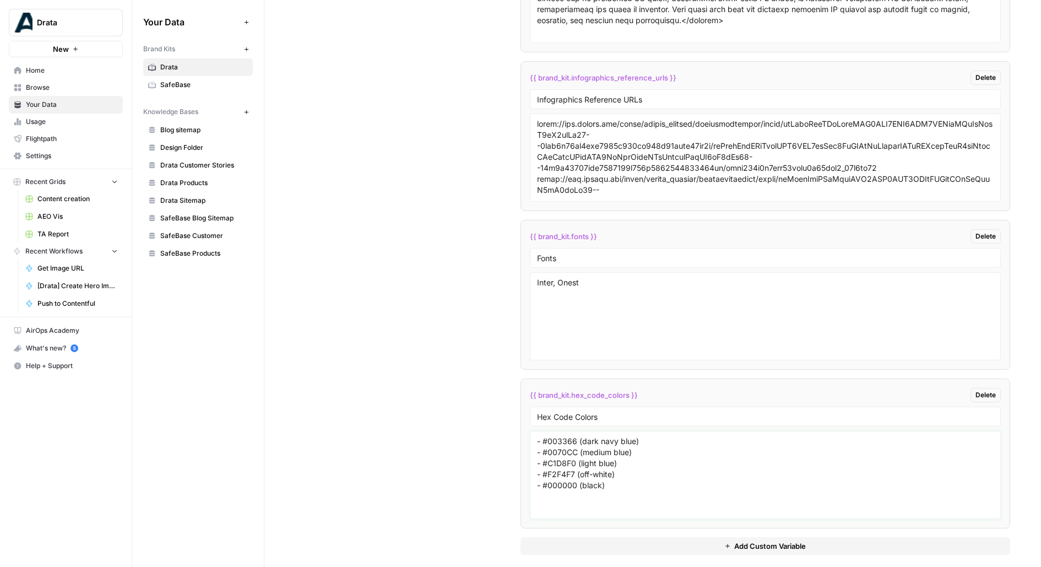
type textarea "- #003366 (dark navy blue) - #0070CC (medium blue) - #C1D8F0 (light blue) - #F2…"
drag, startPoint x: 623, startPoint y: 229, endPoint x: 497, endPoint y: 230, distance: 125.6
copy span "{{ brand_kit.fonts }}"
click at [590, 390] on span "{{ brand_kit.hex_code_colors }}" at bounding box center [584, 395] width 108 height 11
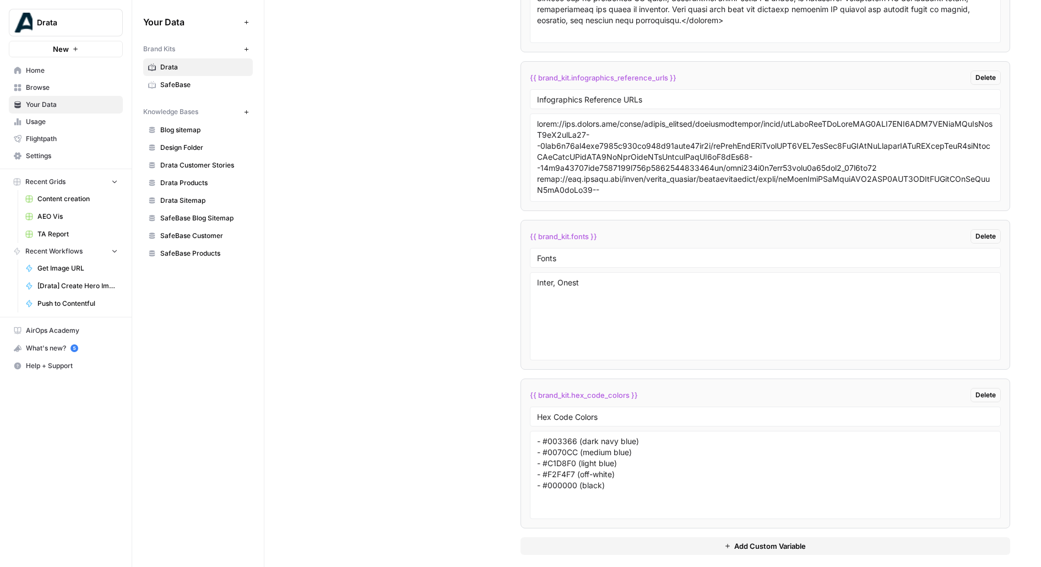
click at [590, 390] on span "{{ brand_kit.hex_code_colors }}" at bounding box center [584, 395] width 108 height 11
copy div "{{ brand_kit.hex_code_colors }} Delete"
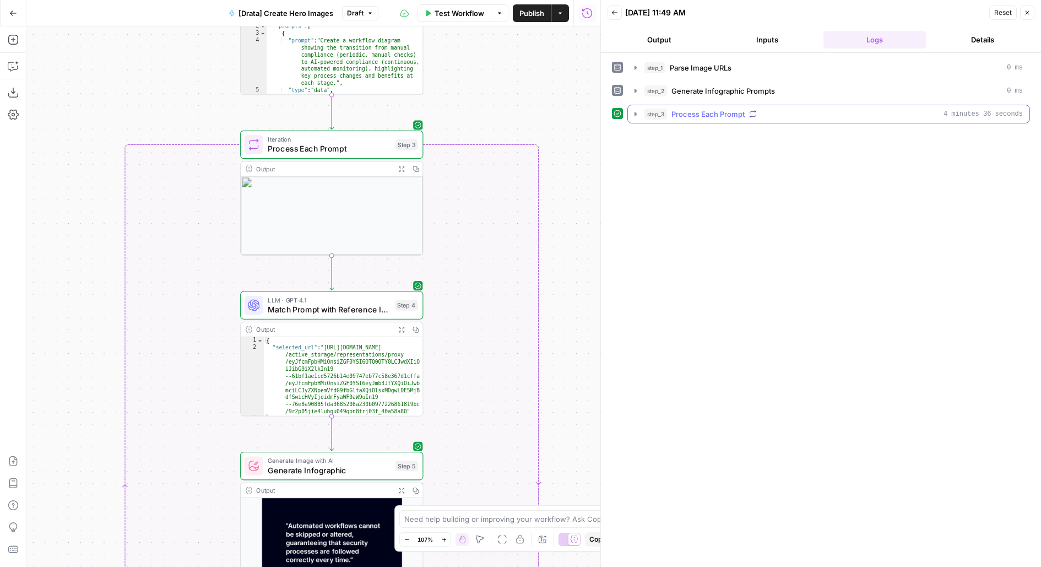
click at [730, 110] on span "Process Each Prompt" at bounding box center [708, 114] width 73 height 11
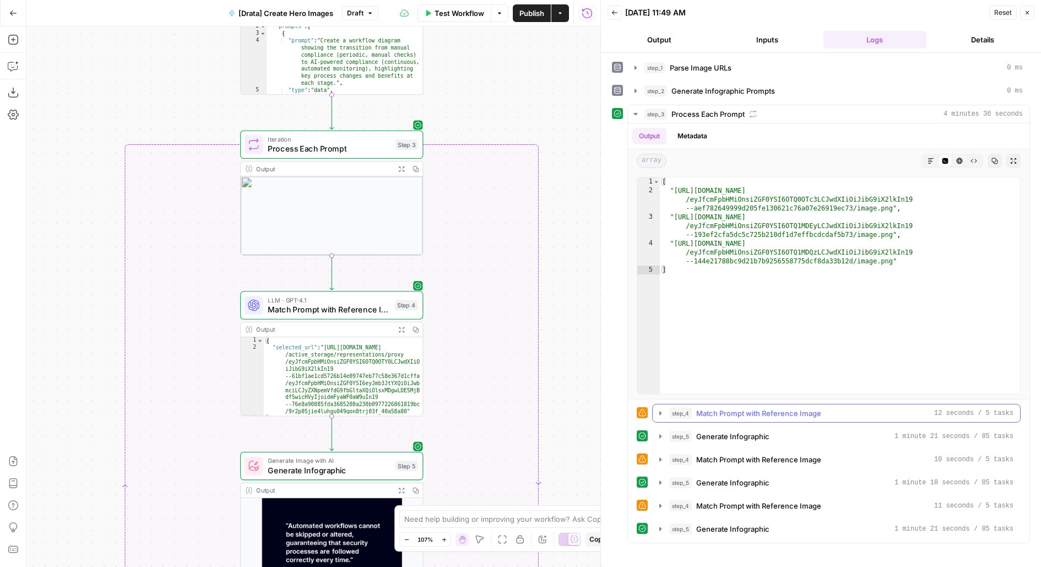
click at [780, 408] on span "Match Prompt with Reference Image" at bounding box center [759, 413] width 125 height 11
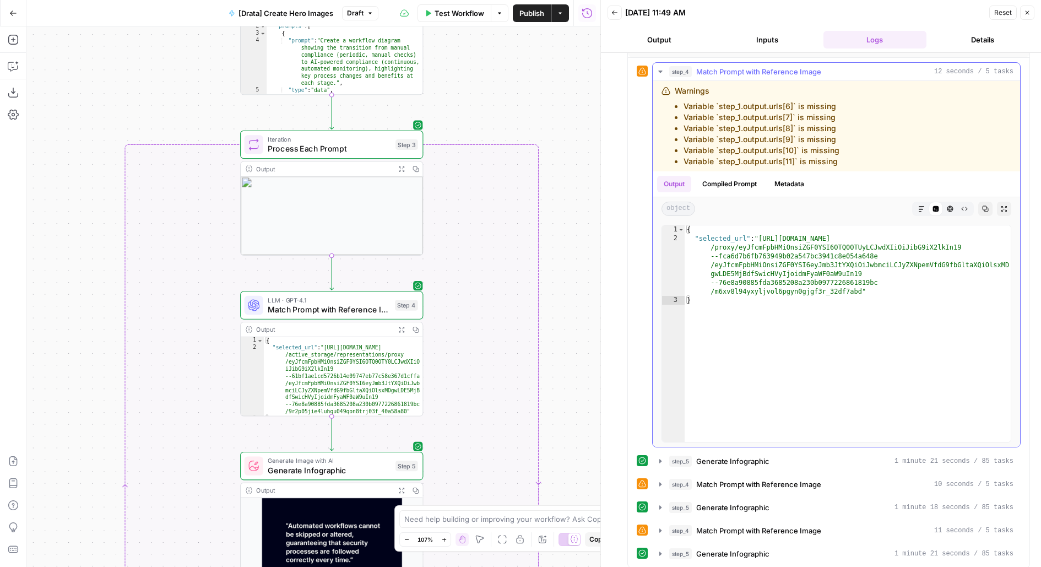
scroll to position [343, 0]
click at [724, 455] on span "Generate Infographic" at bounding box center [733, 460] width 73 height 11
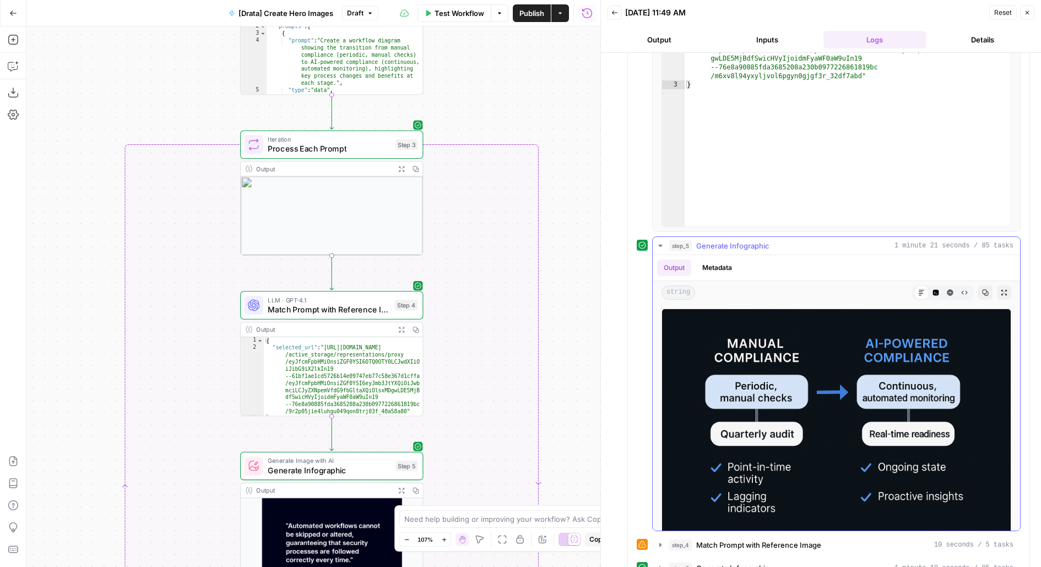
scroll to position [16, 0]
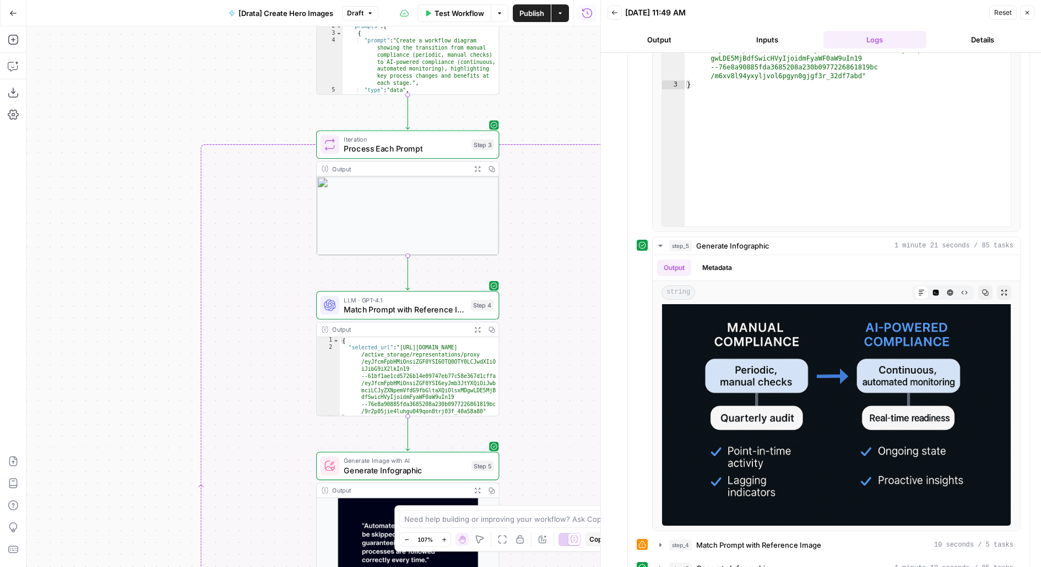
drag, startPoint x: 479, startPoint y: 78, endPoint x: 555, endPoint y: 78, distance: 76.0
click at [555, 78] on div "true false Workflow Set Inputs Inputs LLM · GPT-4.1 Nano Parse Image URLs Step …" at bounding box center [313, 296] width 574 height 541
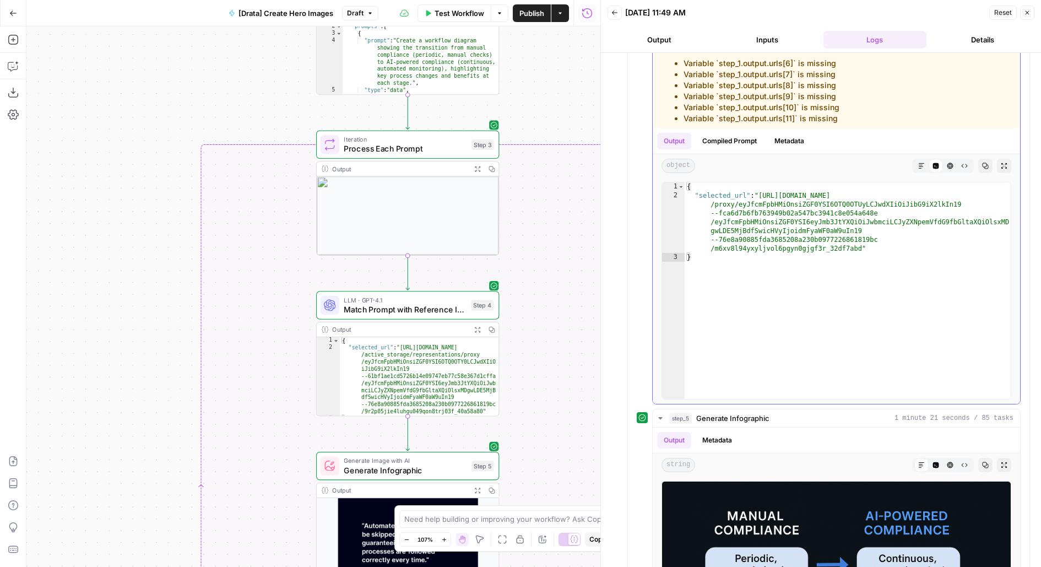
scroll to position [619, 0]
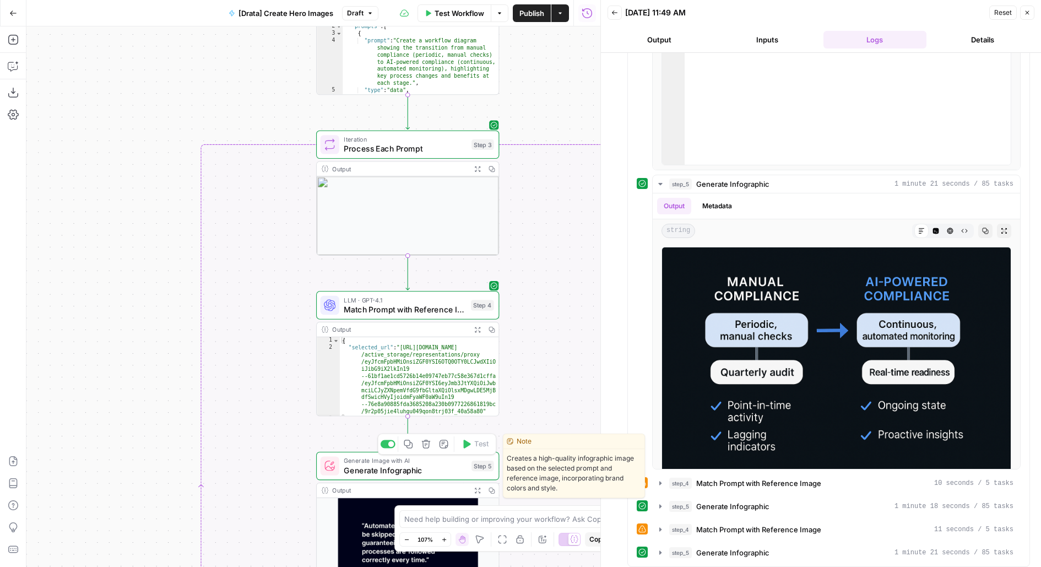
click at [442, 468] on span "Generate Infographic" at bounding box center [405, 470] width 123 height 12
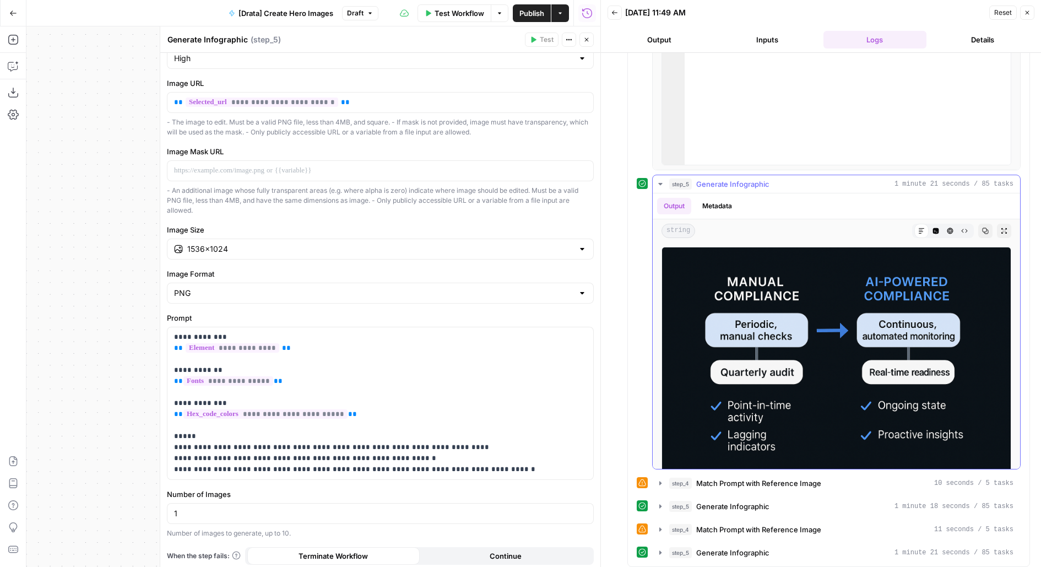
scroll to position [16, 0]
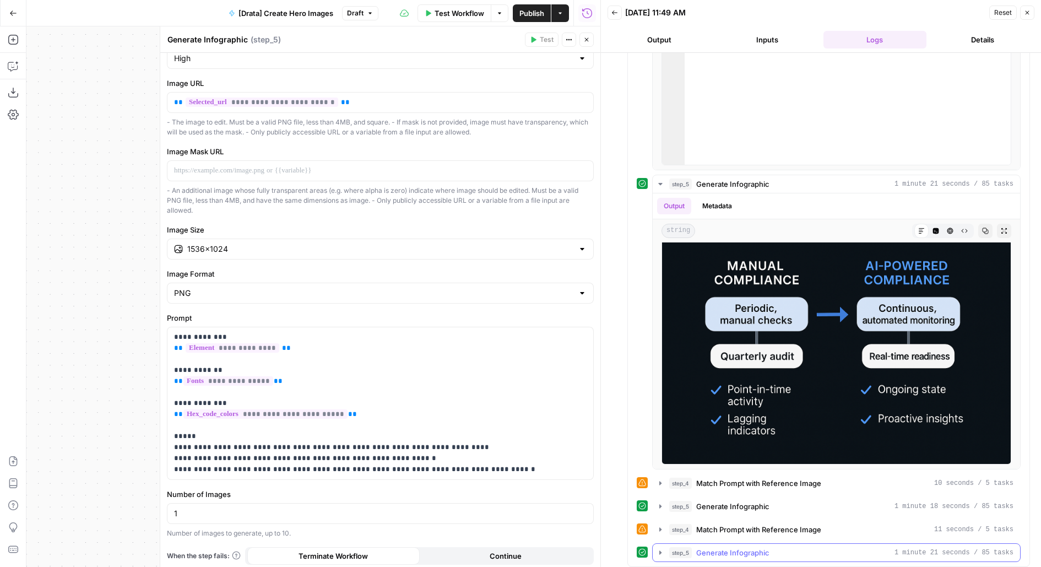
click at [726, 549] on span "Generate Infographic" at bounding box center [733, 552] width 73 height 11
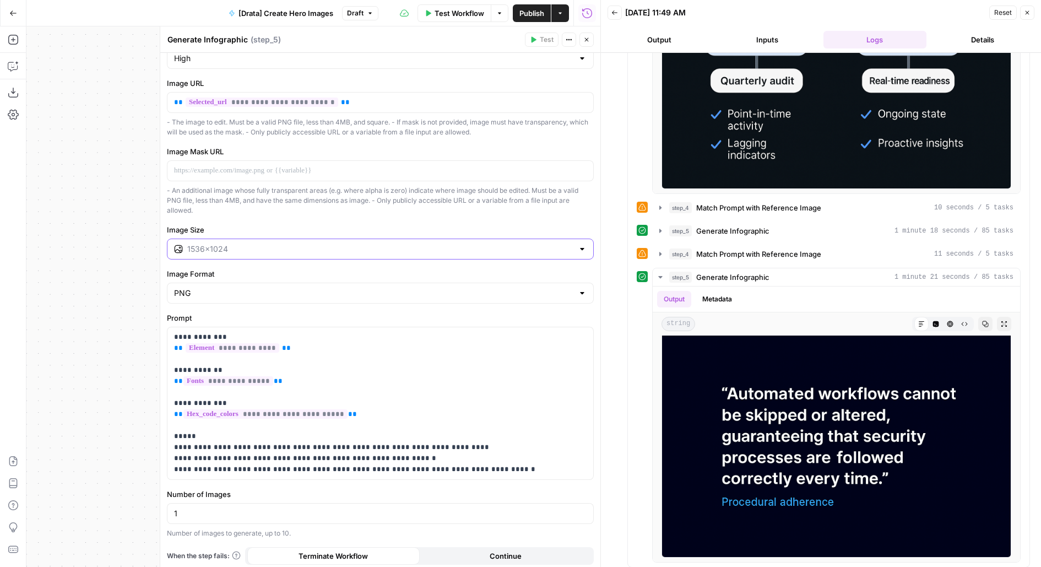
click at [245, 247] on input "Image Size" at bounding box center [380, 249] width 386 height 11
click at [231, 290] on span "1024×1536" at bounding box center [378, 288] width 404 height 11
type input "1024×1536"
click at [591, 39] on button "Close" at bounding box center [587, 40] width 14 height 14
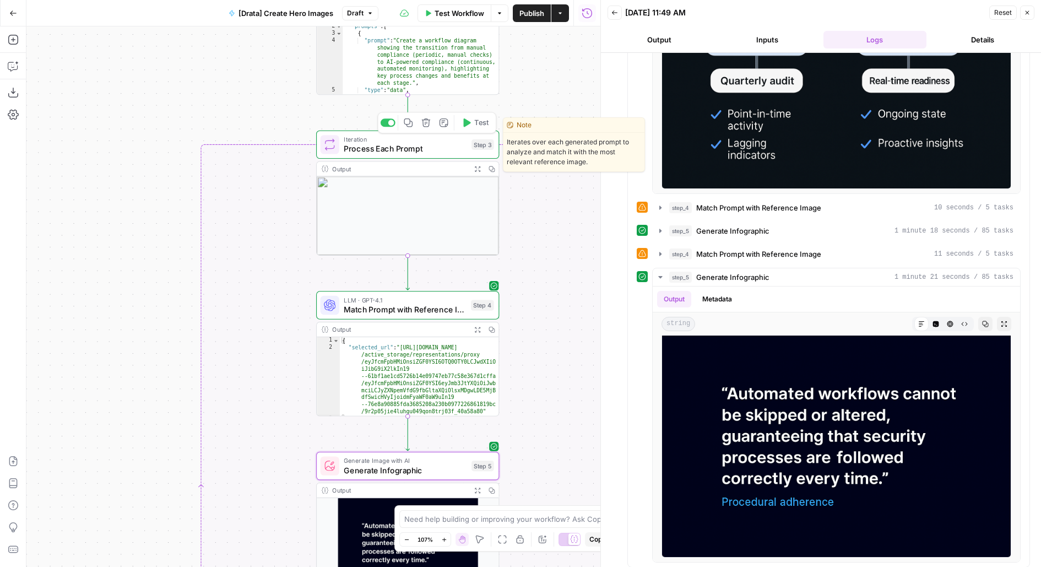
click at [478, 121] on span "Test" at bounding box center [481, 122] width 14 height 10
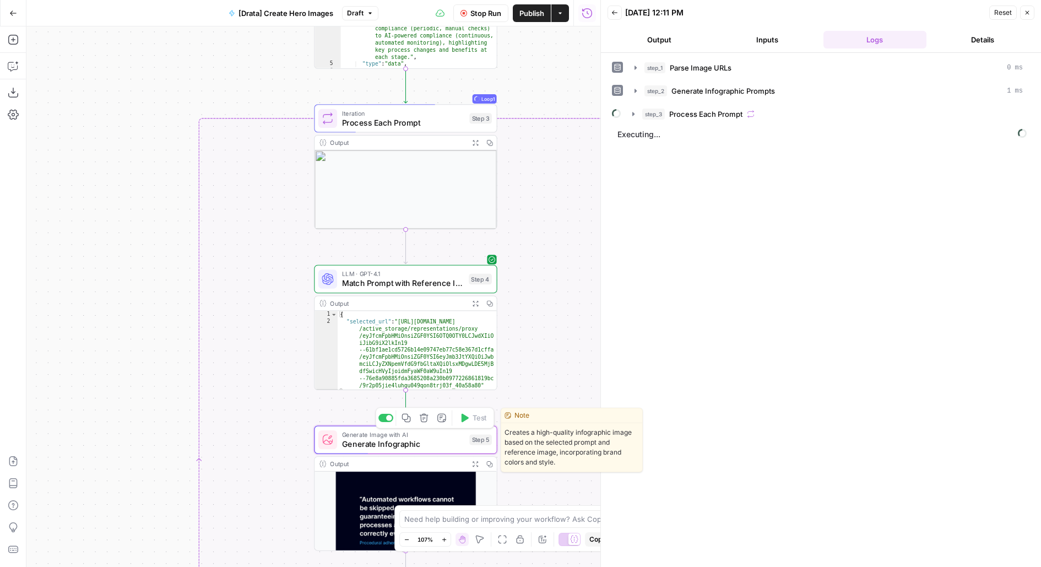
click at [396, 449] on span "Generate Infographic" at bounding box center [403, 444] width 123 height 12
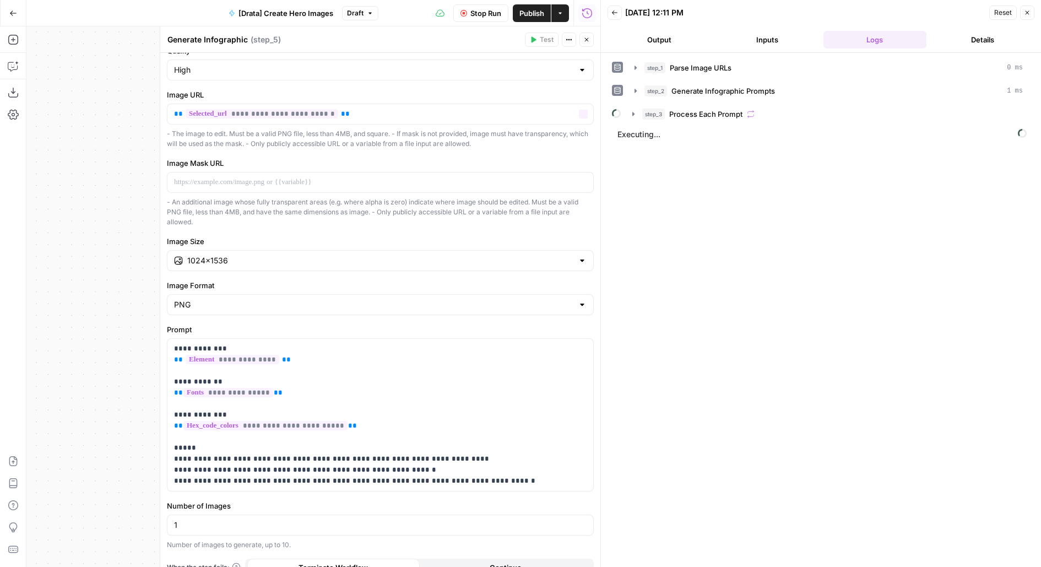
scroll to position [155, 0]
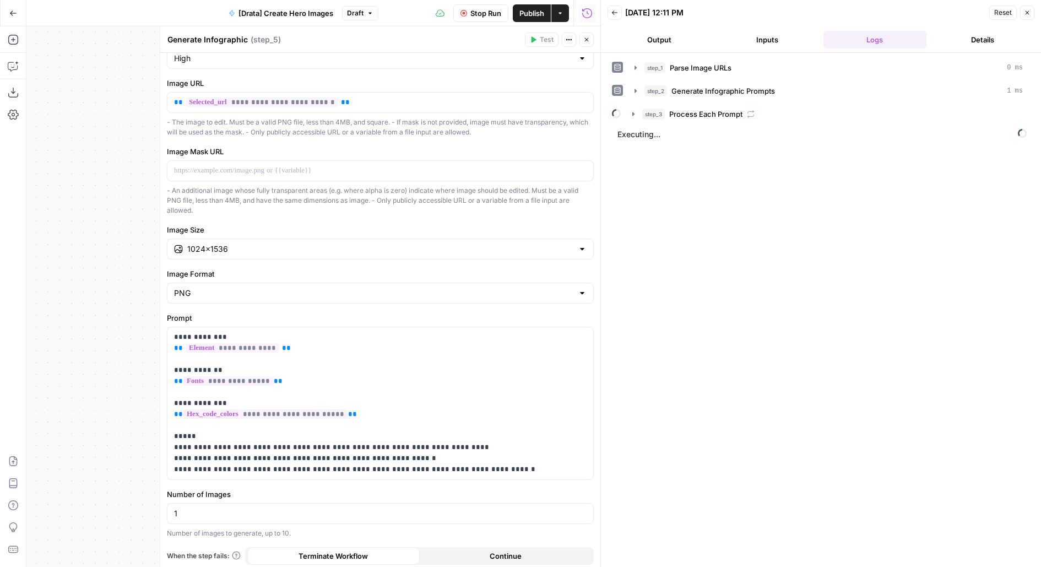
click at [290, 17] on span "[Drata] Create Hero Images" at bounding box center [286, 13] width 95 height 11
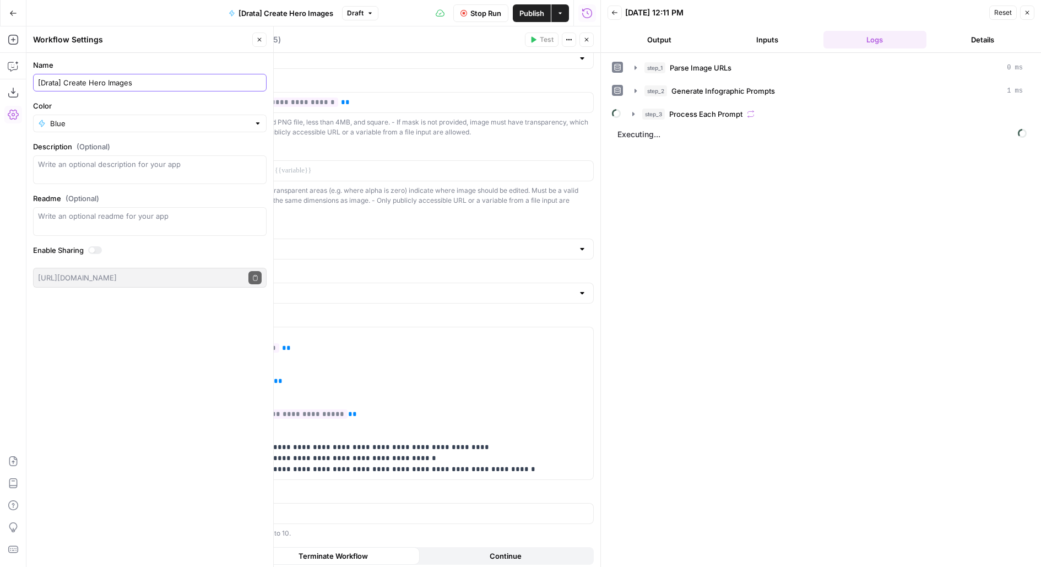
drag, startPoint x: 89, startPoint y: 82, endPoint x: 183, endPoint y: 80, distance: 94.3
click at [183, 80] on input "[Drata] Create Hero Images" at bounding box center [150, 82] width 224 height 11
type input "[Drata] Create Infographics"
click at [262, 33] on header "Workflow Settings Close" at bounding box center [149, 39] width 247 height 26
click at [589, 41] on icon "button" at bounding box center [587, 39] width 7 height 7
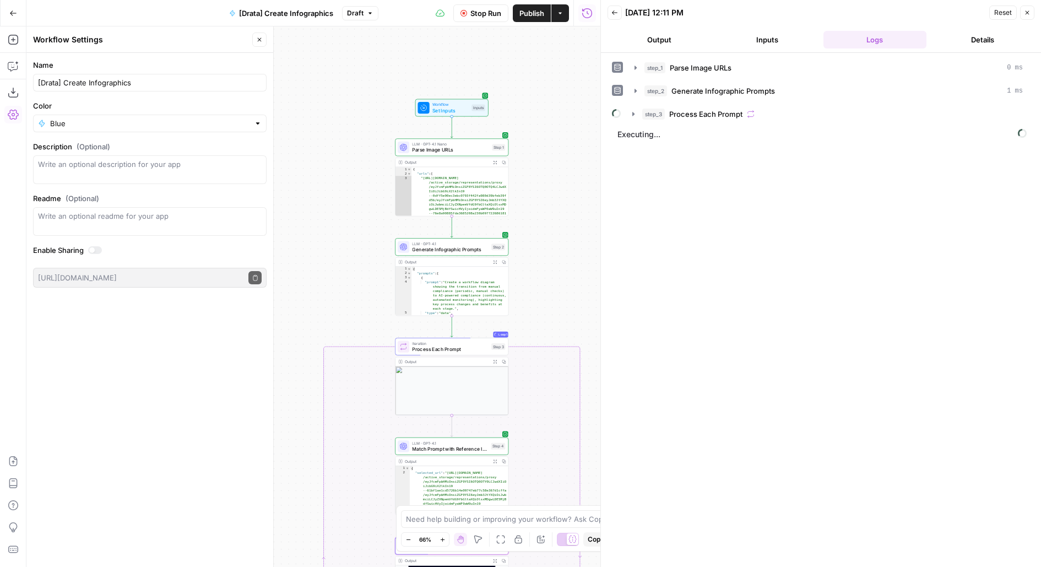
drag, startPoint x: 583, startPoint y: 57, endPoint x: 526, endPoint y: 303, distance: 252.2
click at [526, 304] on div "true false Workflow Set Inputs Inputs LLM · GPT-4.1 Nano Parse Image URLs Step …" at bounding box center [313, 296] width 574 height 541
click at [477, 537] on icon "button" at bounding box center [478, 539] width 9 height 9
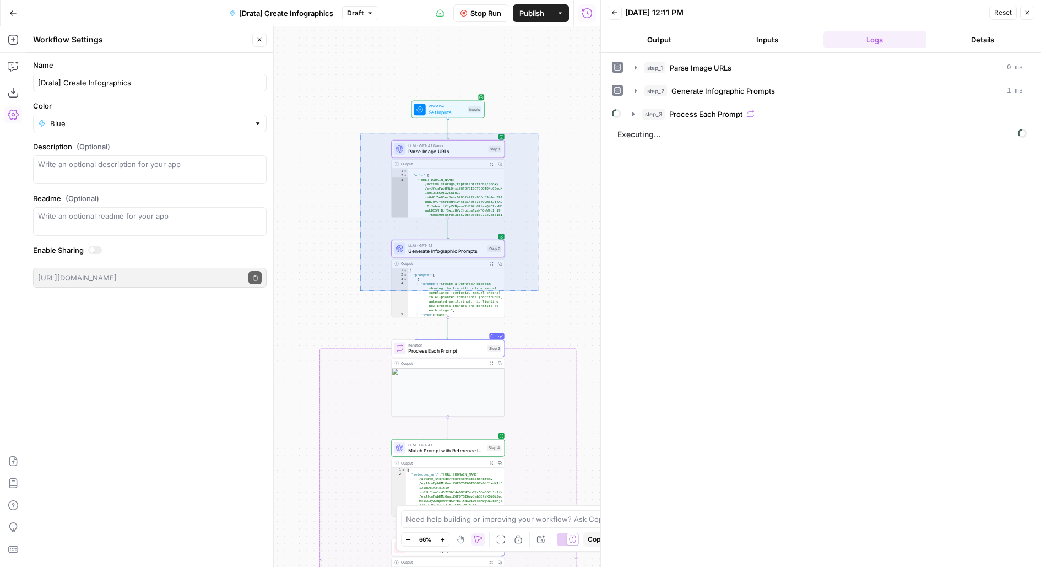
drag, startPoint x: 361, startPoint y: 138, endPoint x: 538, endPoint y: 291, distance: 234.4
click at [538, 291] on div "true false Workflow Set Inputs Inputs LLM · GPT-4.1 Nano Parse Image URLs Step …" at bounding box center [313, 296] width 574 height 541
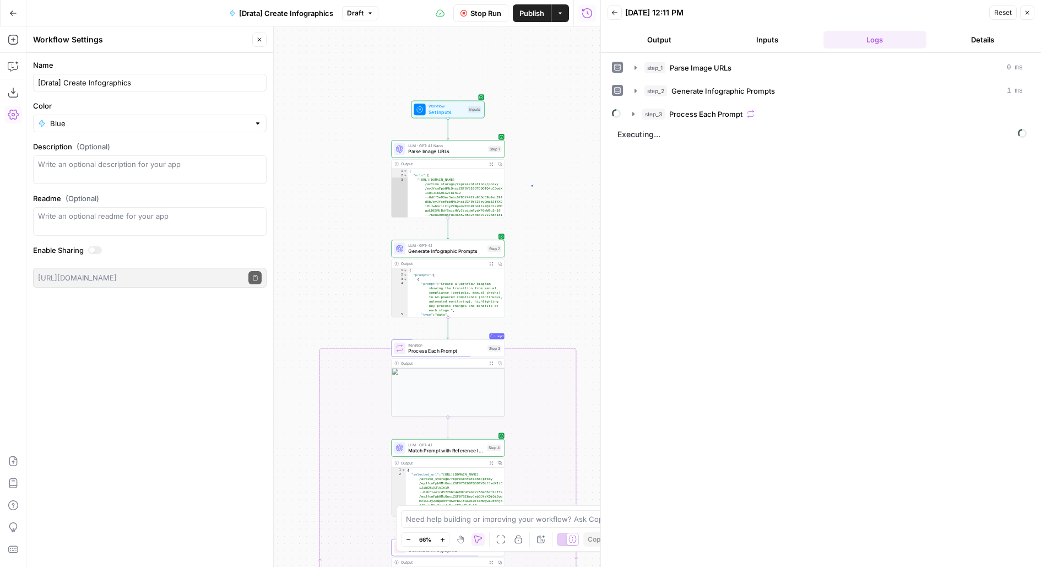
click at [531, 185] on div "true false Workflow Set Inputs Inputs LLM · GPT-4.1 Nano Parse Image URLs Step …" at bounding box center [313, 296] width 574 height 541
click at [467, 148] on span "Parse Image URLs" at bounding box center [446, 151] width 77 height 7
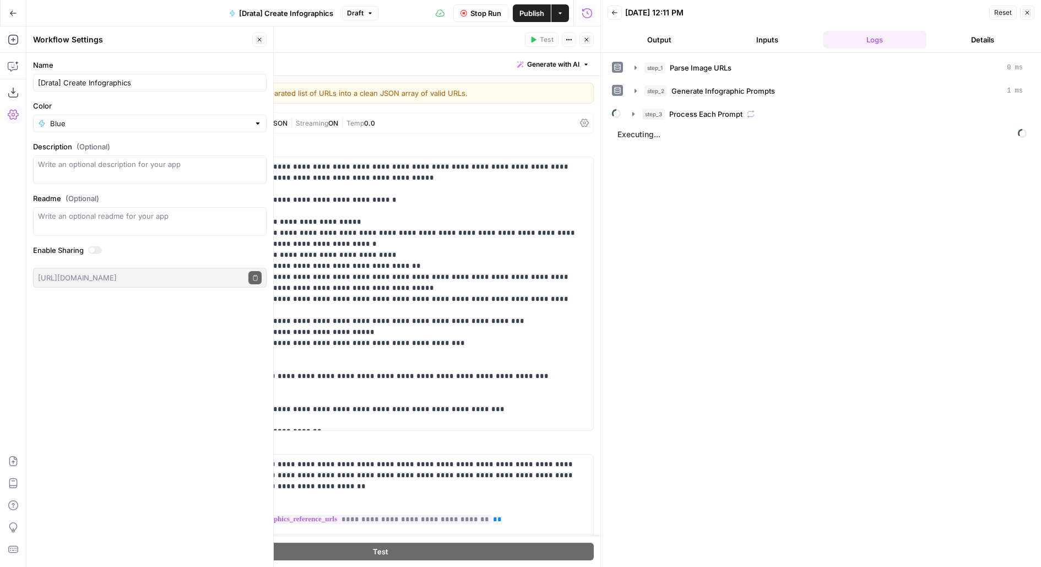
click at [581, 39] on button "Close" at bounding box center [587, 40] width 14 height 14
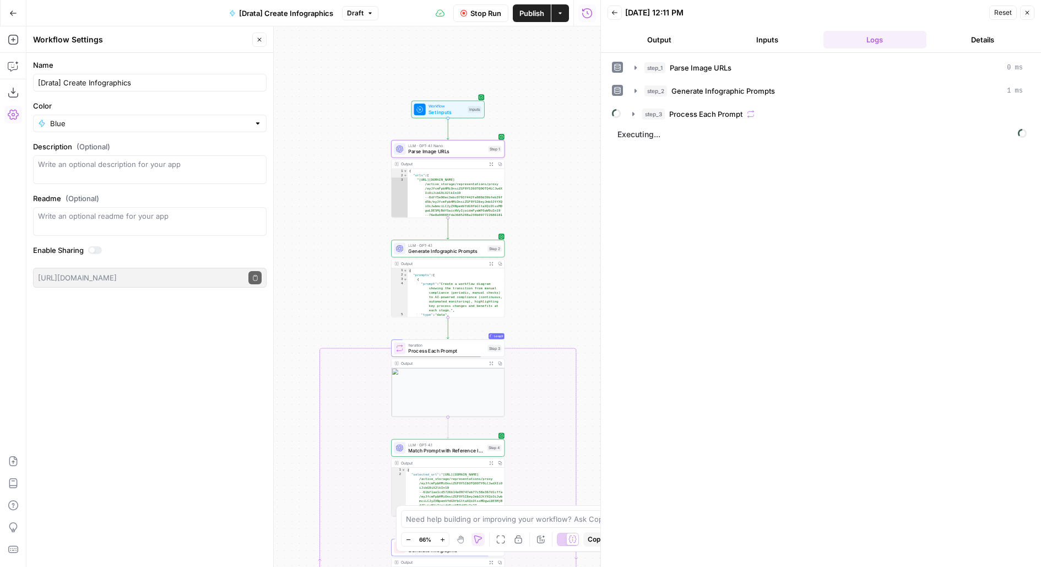
click at [745, 46] on button "Inputs" at bounding box center [768, 40] width 104 height 18
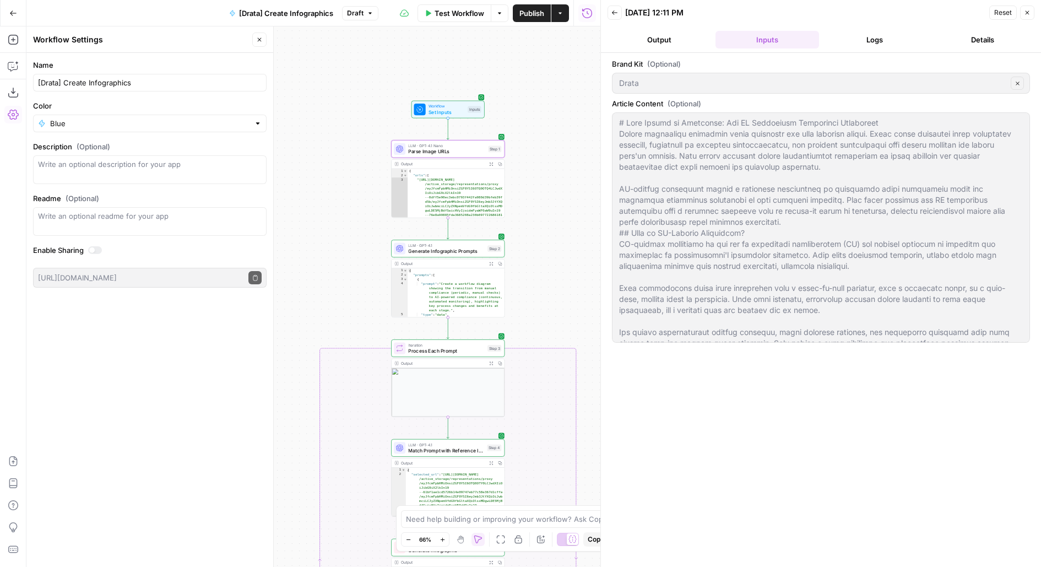
click at [886, 28] on header "Back 08/16/25 at 12:11 PM Reset Close Output Inputs Logs Details" at bounding box center [821, 26] width 440 height 53
click at [886, 37] on button "Logs" at bounding box center [876, 40] width 104 height 18
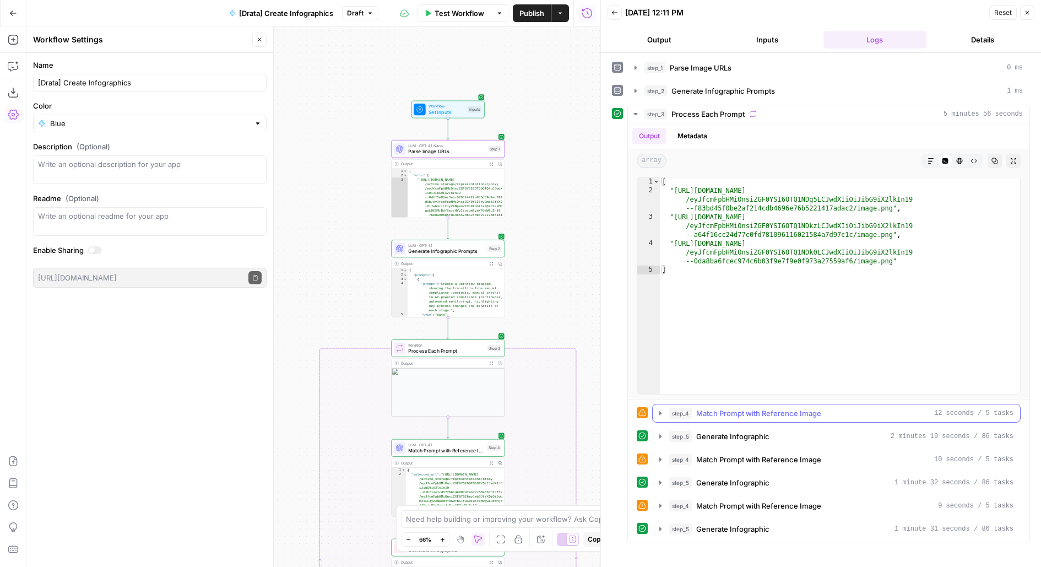
click at [700, 415] on span "Match Prompt with Reference Image" at bounding box center [759, 413] width 125 height 11
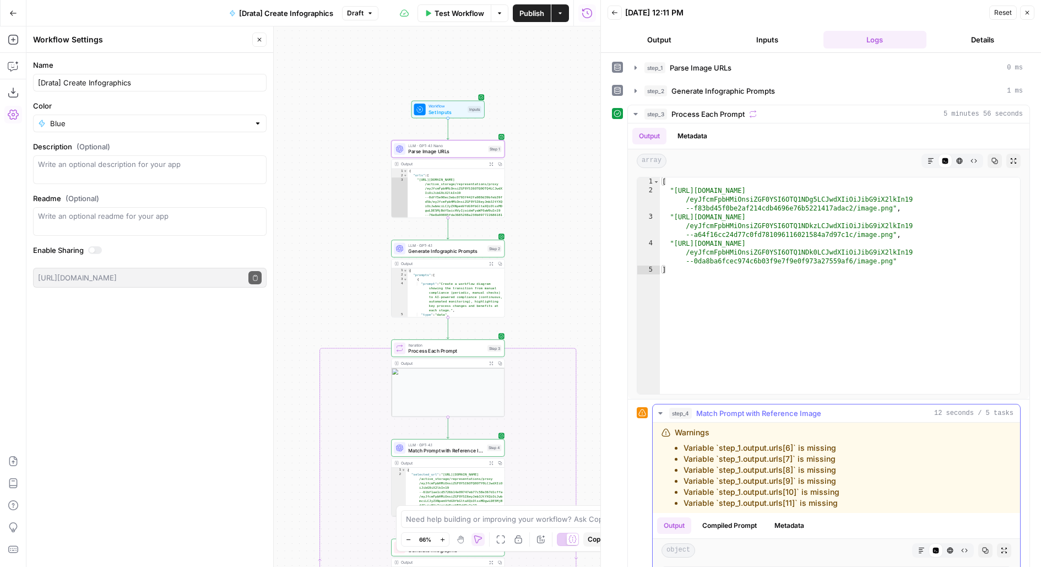
click at [700, 415] on span "Match Prompt with Reference Image" at bounding box center [759, 413] width 125 height 11
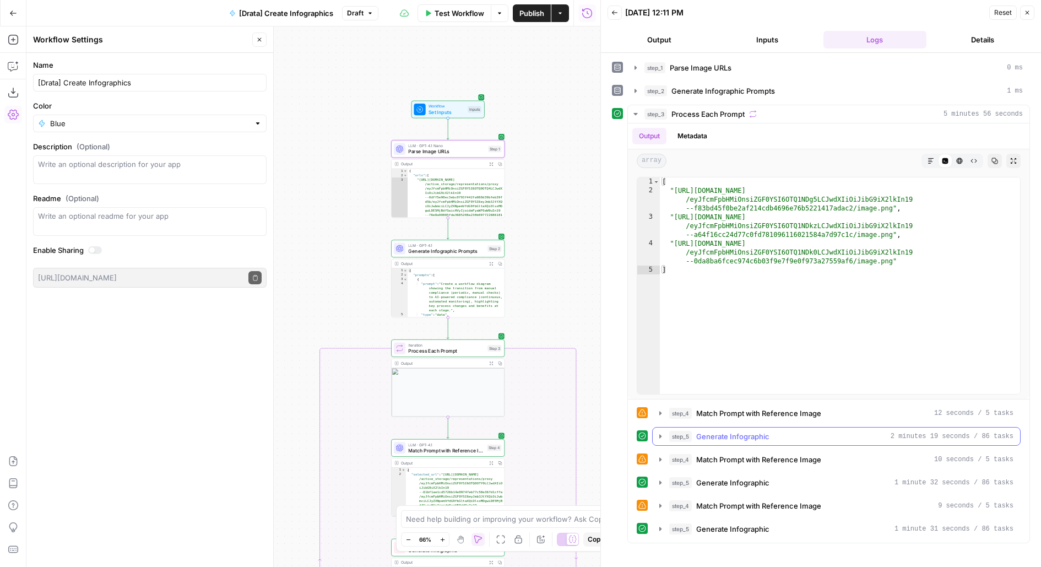
click at [717, 436] on span "Generate Infographic" at bounding box center [733, 436] width 73 height 11
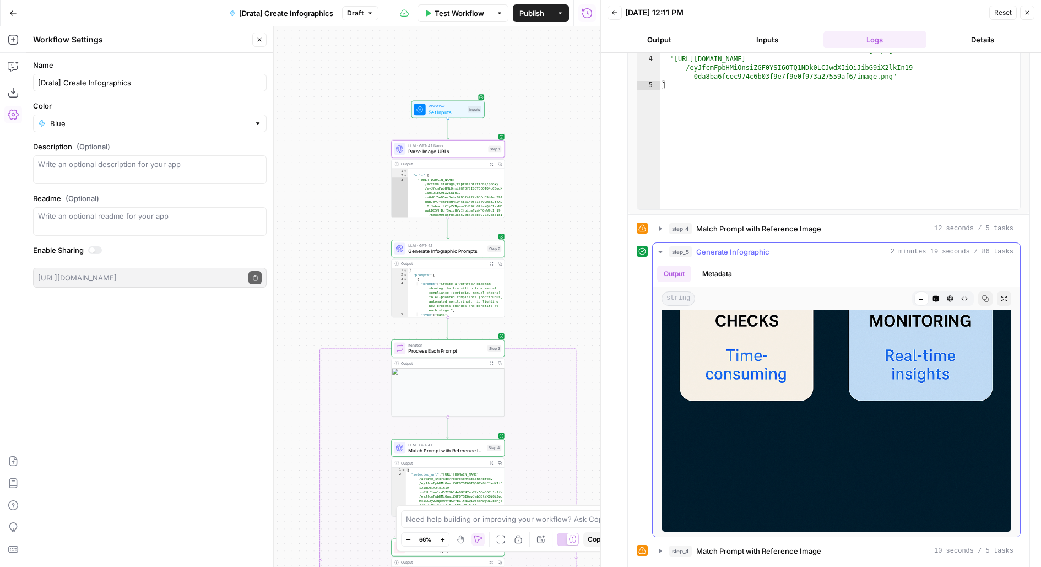
scroll to position [252, 0]
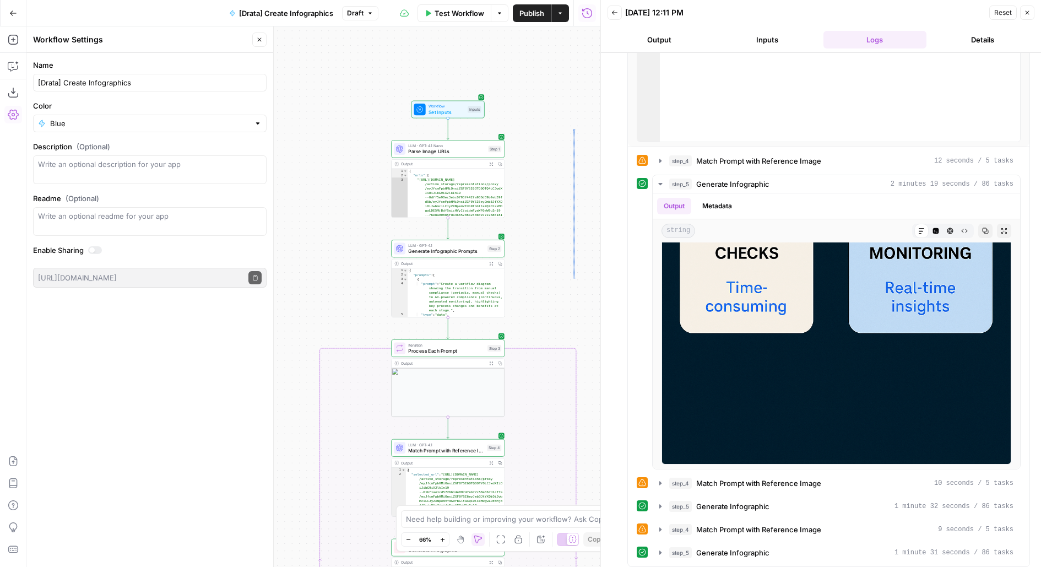
drag, startPoint x: 574, startPoint y: 278, endPoint x: 574, endPoint y: 104, distance: 174.7
click at [574, 104] on div "true false Workflow Set Inputs Inputs LLM · GPT-4.1 Nano Parse Image URLs Step …" at bounding box center [313, 296] width 574 height 541
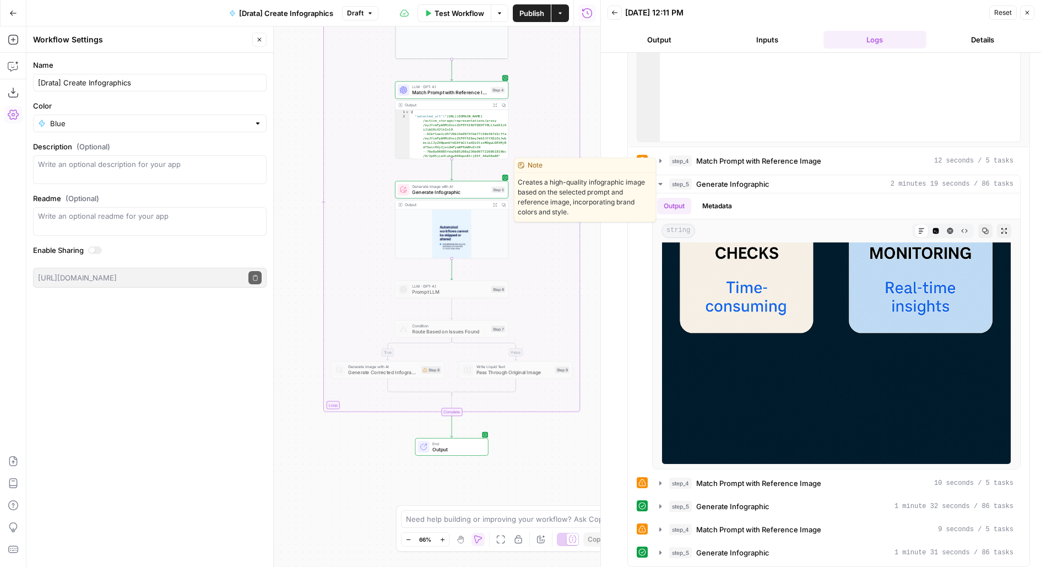
click at [469, 192] on span "Generate Infographic" at bounding box center [450, 191] width 76 height 7
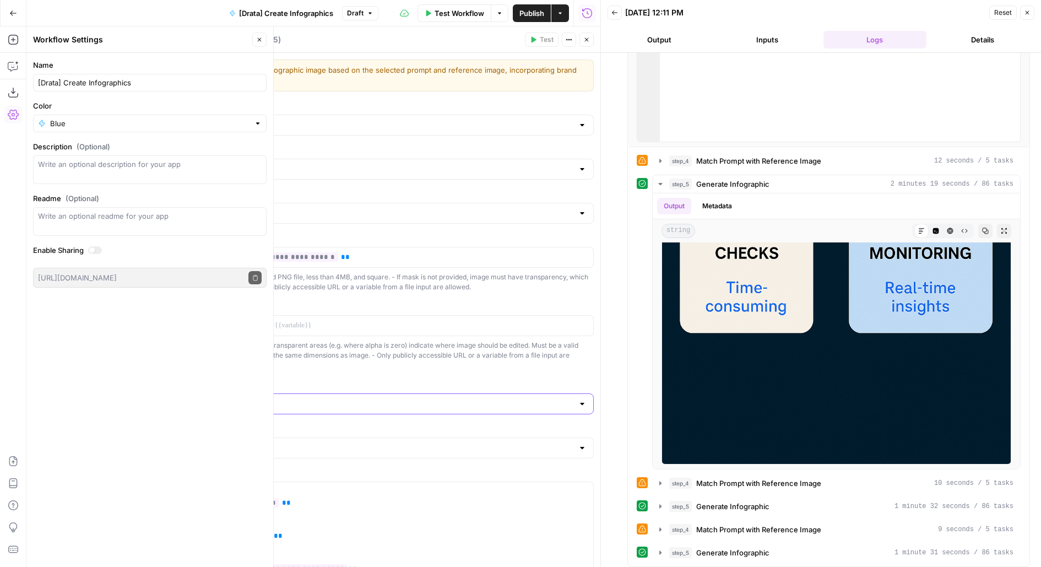
click at [285, 401] on input "Image Size" at bounding box center [380, 403] width 386 height 11
type input "1024×1536"
click at [893, 293] on img at bounding box center [837, 202] width 350 height 525
click at [780, 530] on span "Match Prompt with Reference Image" at bounding box center [759, 529] width 125 height 11
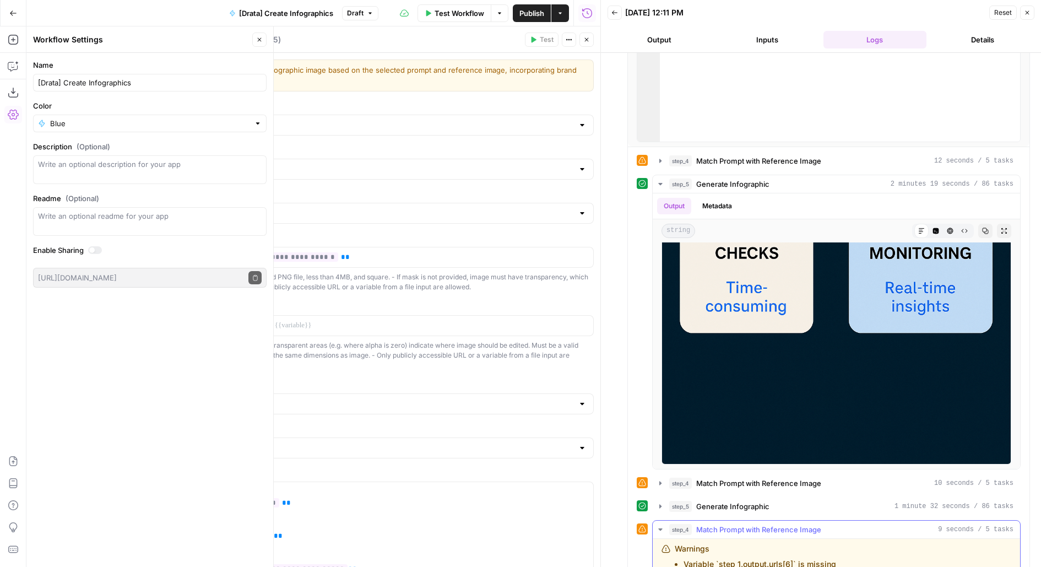
click at [780, 525] on span "Match Prompt with Reference Image" at bounding box center [759, 529] width 125 height 11
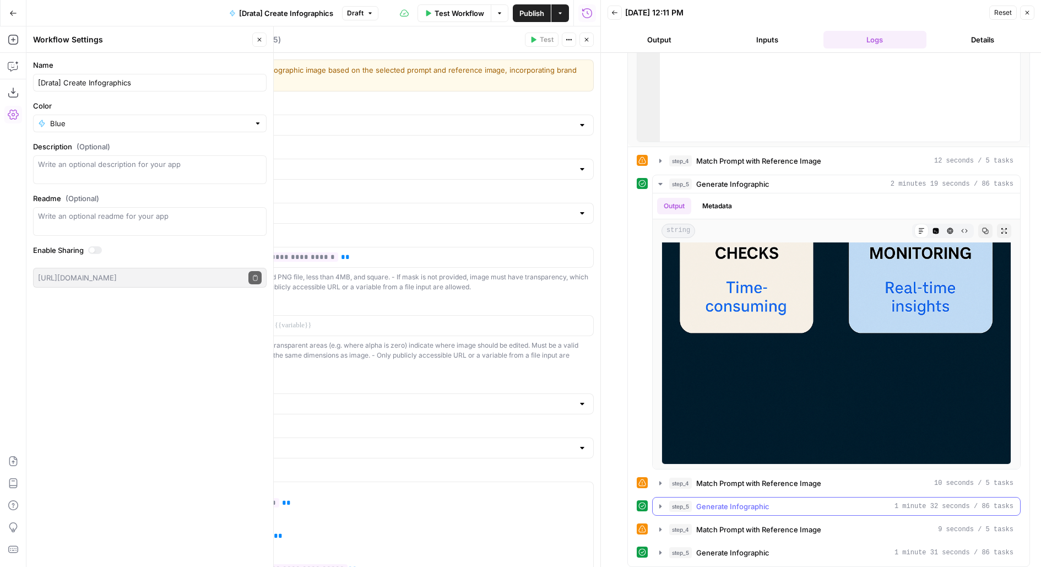
click at [764, 501] on span "Generate Infographic" at bounding box center [733, 506] width 73 height 11
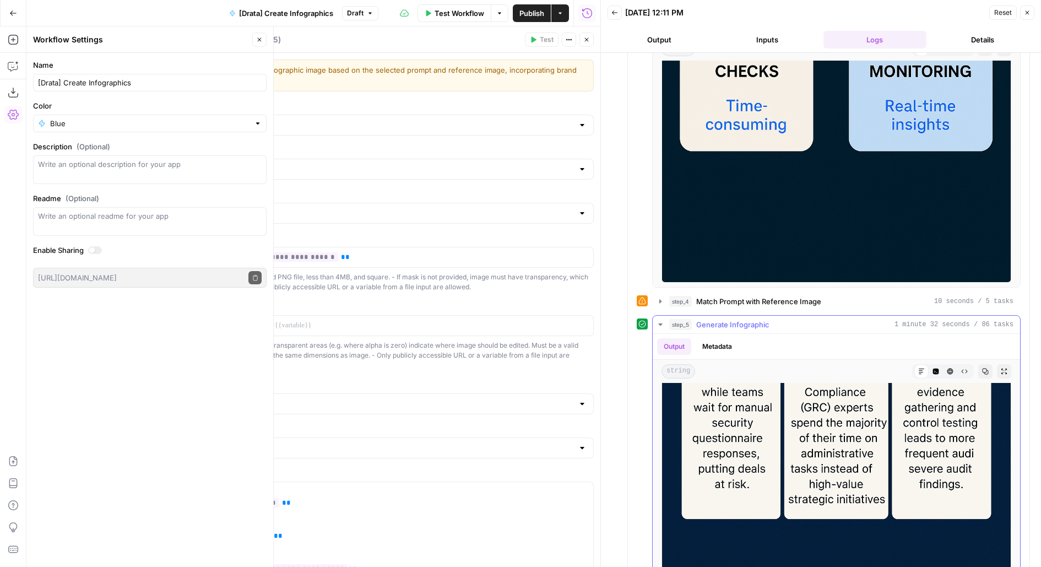
scroll to position [528, 0]
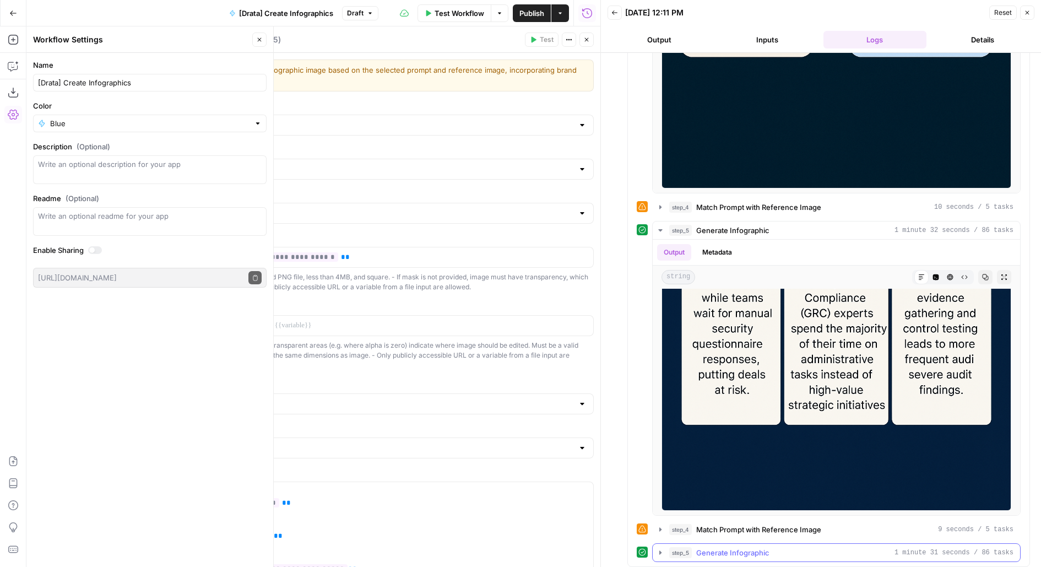
click at [746, 549] on span "Generate Infographic" at bounding box center [733, 552] width 73 height 11
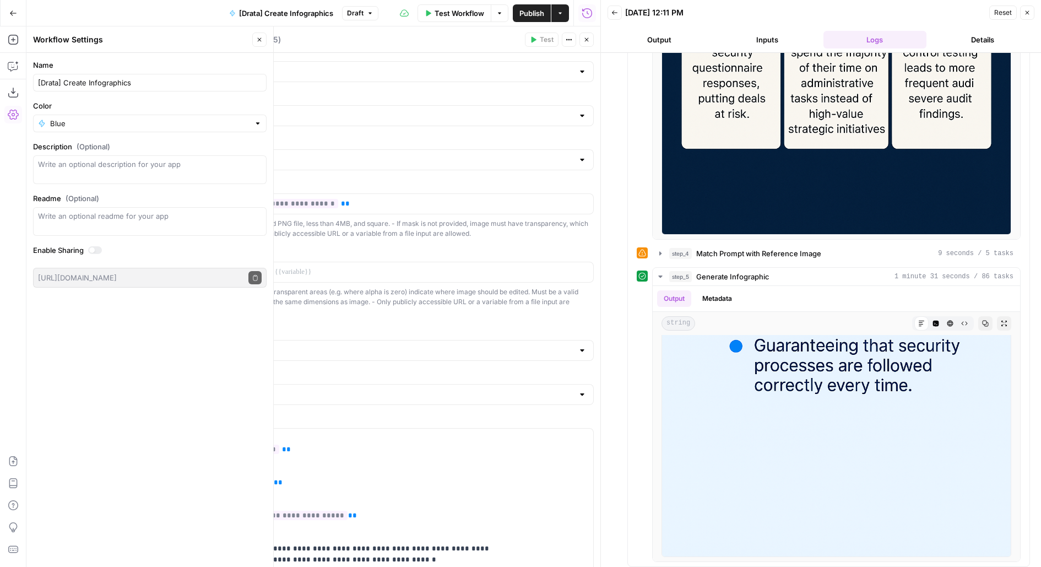
scroll to position [100, 0]
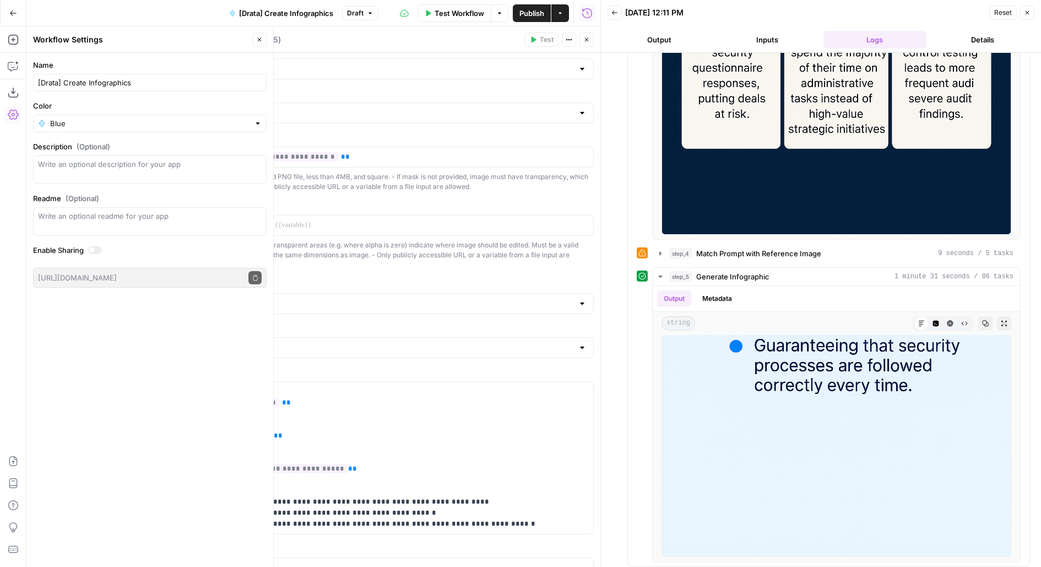
click at [370, 293] on div "1024×1536" at bounding box center [380, 303] width 427 height 21
type input "1024×1536"
click at [806, 411] on img at bounding box center [837, 295] width 350 height 525
click at [587, 46] on header "Generate Infographic Generate Infographic ( step_5 ) Test Actions Close" at bounding box center [380, 39] width 440 height 26
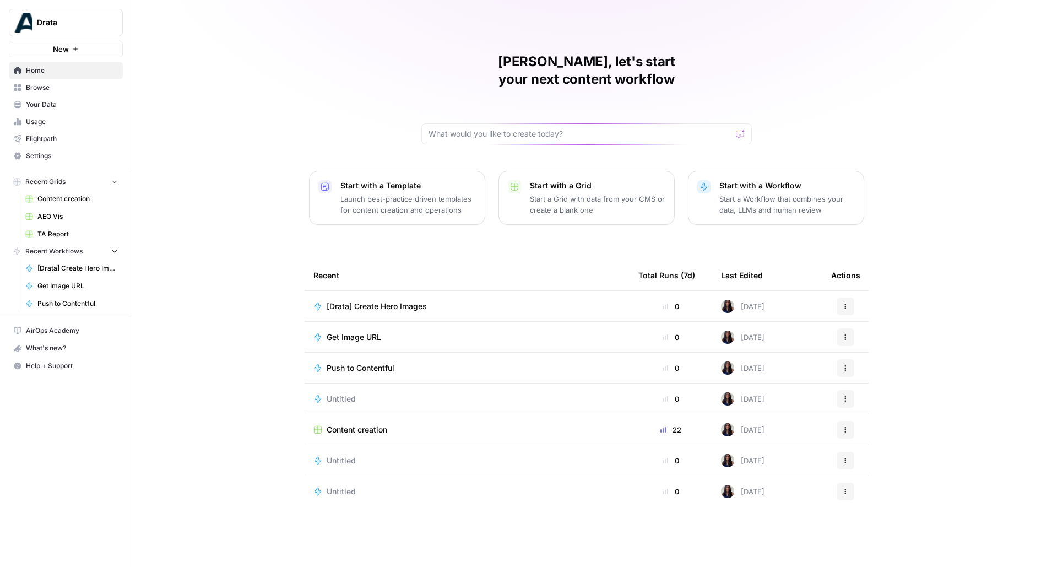
click at [45, 26] on span "Drata" at bounding box center [70, 22] width 67 height 11
type input "bord"
click button "Borderless" at bounding box center [100, 83] width 176 height 18
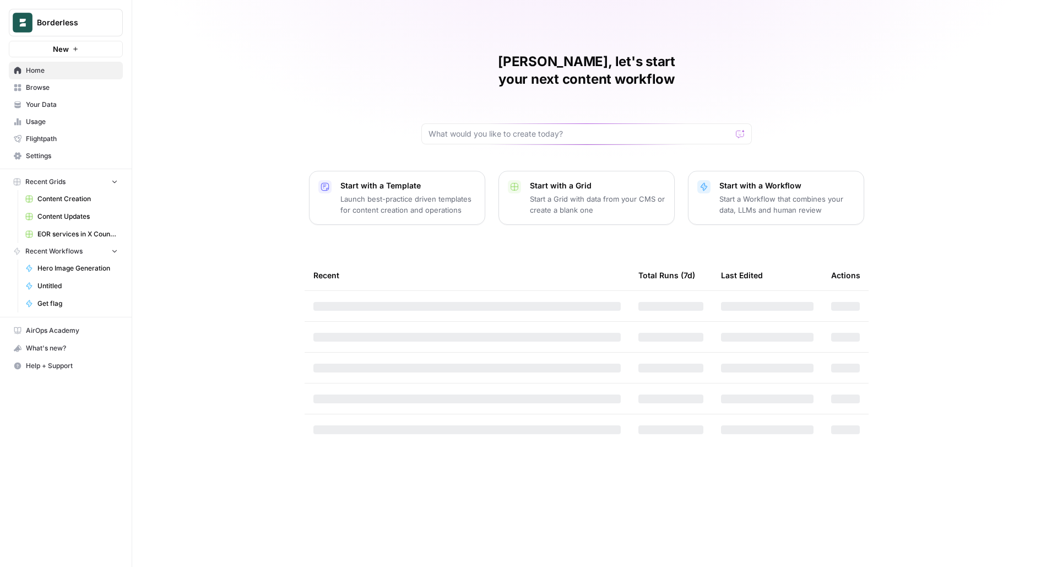
click at [66, 199] on span "Content Creation" at bounding box center [77, 199] width 80 height 10
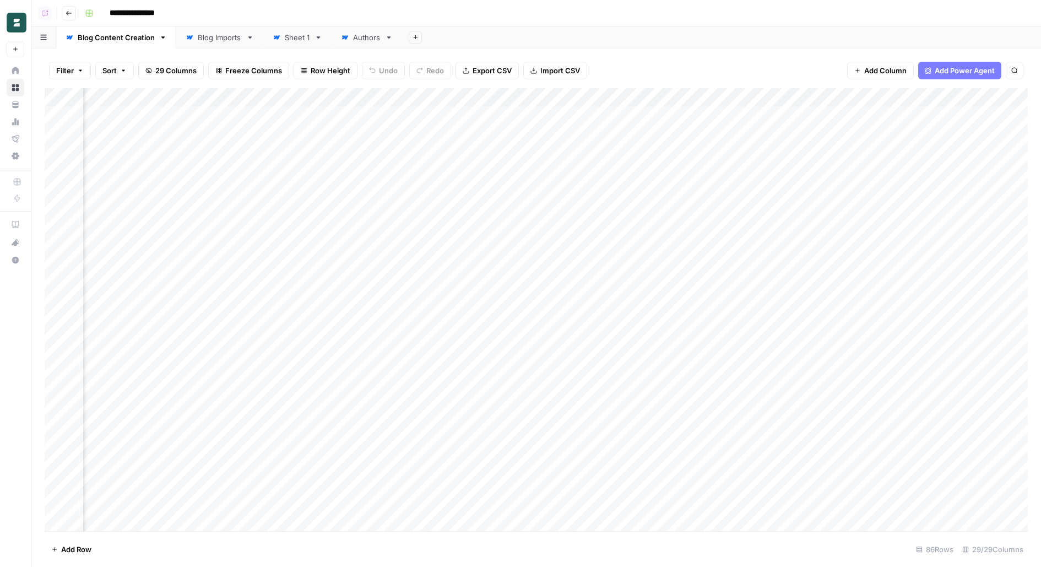
scroll to position [0, 1875]
click at [488, 99] on div "Add Column" at bounding box center [537, 309] width 984 height 443
click at [481, 205] on span "Edit Workflow" at bounding box center [490, 205] width 96 height 11
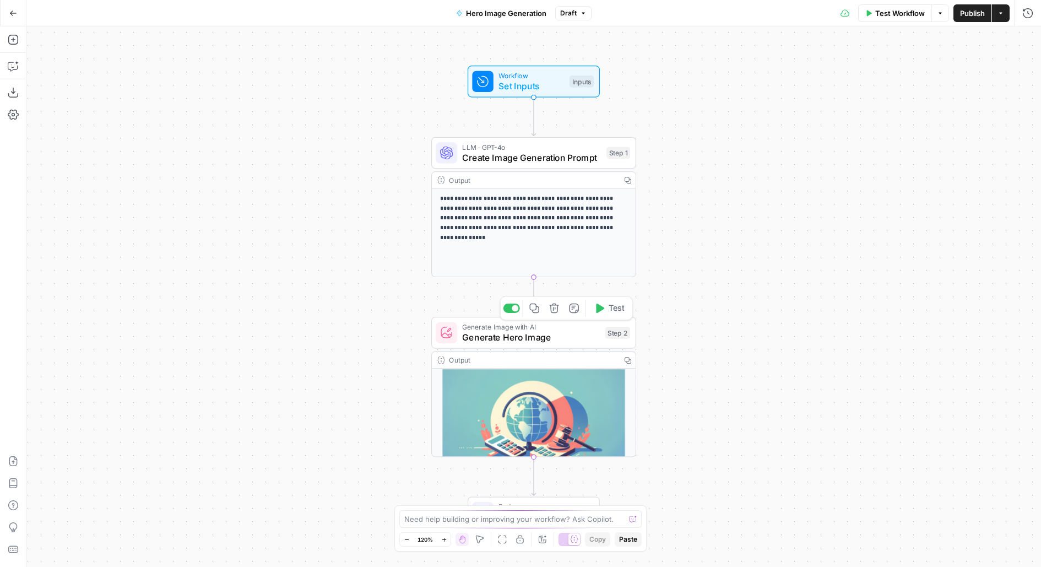
click at [516, 333] on span "Generate Hero Image" at bounding box center [531, 337] width 138 height 13
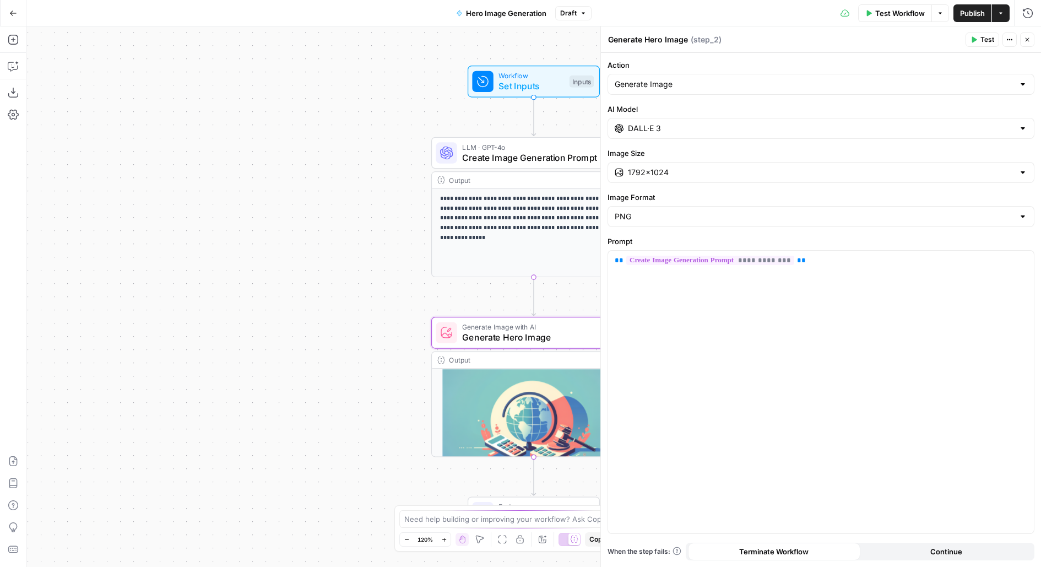
drag, startPoint x: 311, startPoint y: 285, endPoint x: 180, endPoint y: 213, distance: 149.7
click at [181, 213] on div "**********" at bounding box center [533, 296] width 1015 height 541
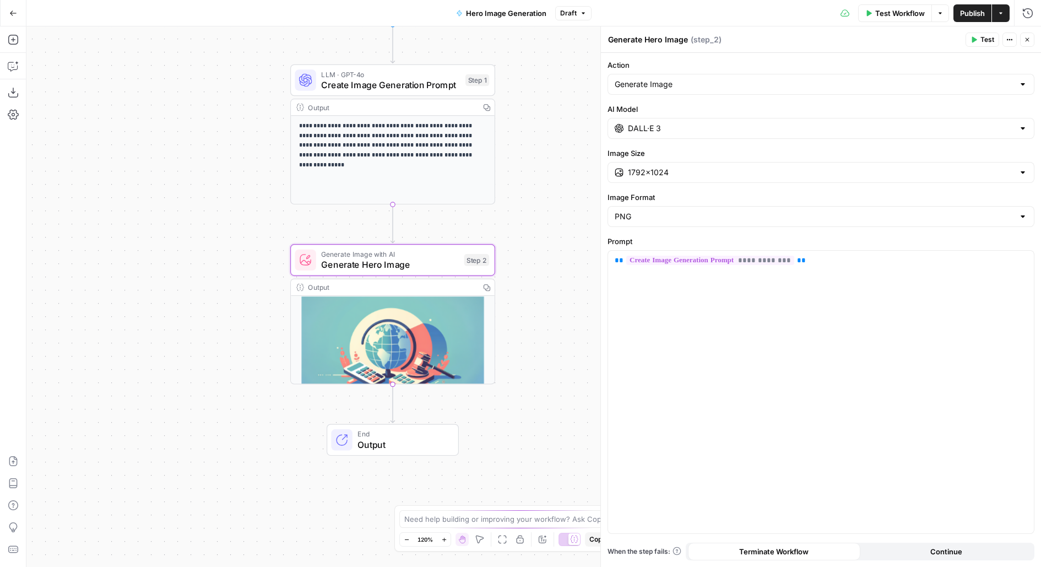
click at [482, 542] on icon "button" at bounding box center [480, 539] width 9 height 9
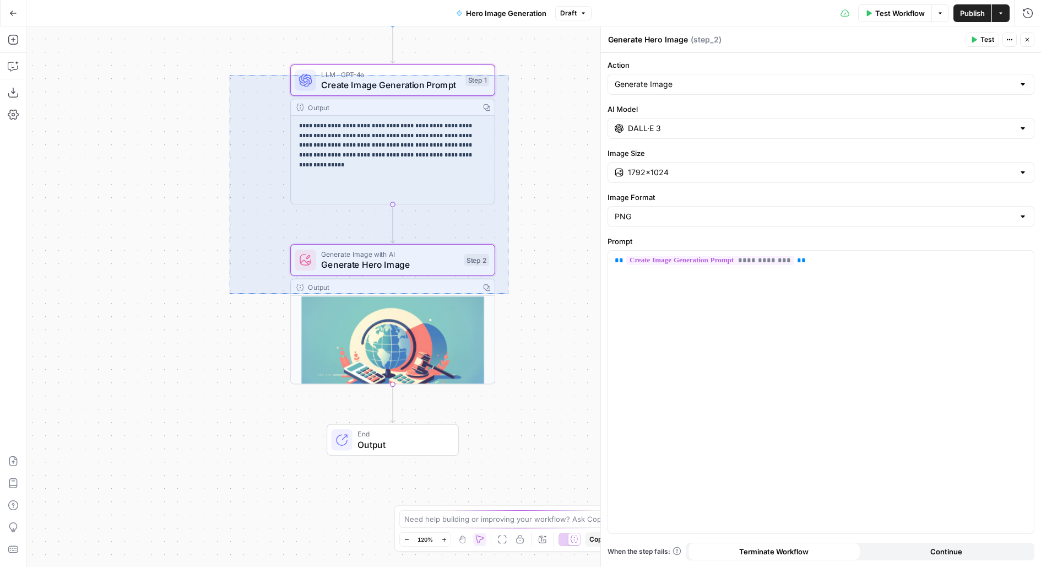
drag, startPoint x: 230, startPoint y: 74, endPoint x: 512, endPoint y: 300, distance: 361.9
click at [512, 301] on div "**********" at bounding box center [533, 296] width 1015 height 541
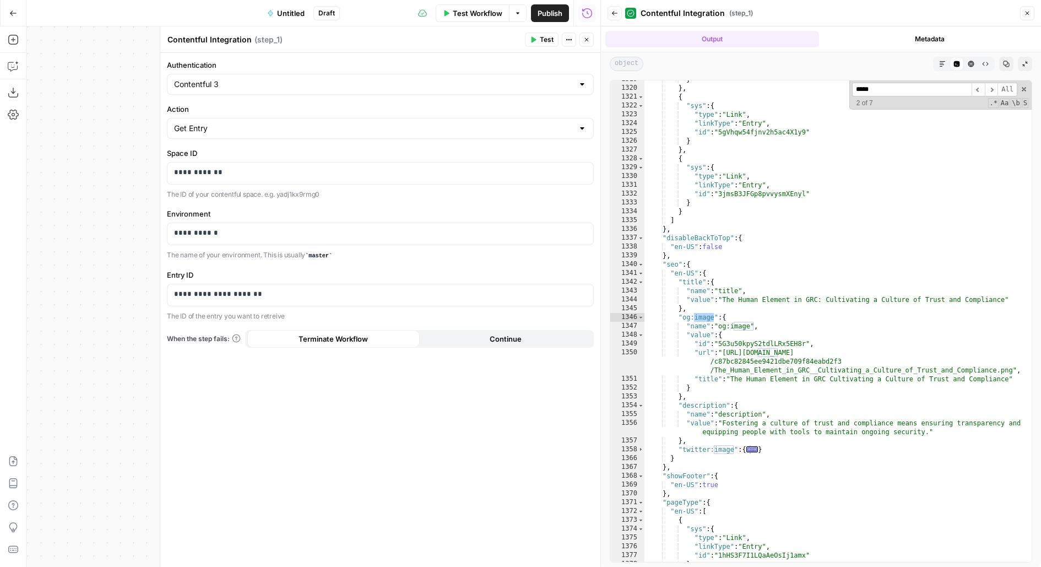
scroll to position [12446, 0]
click at [12, 12] on icon "button" at bounding box center [13, 13] width 8 height 8
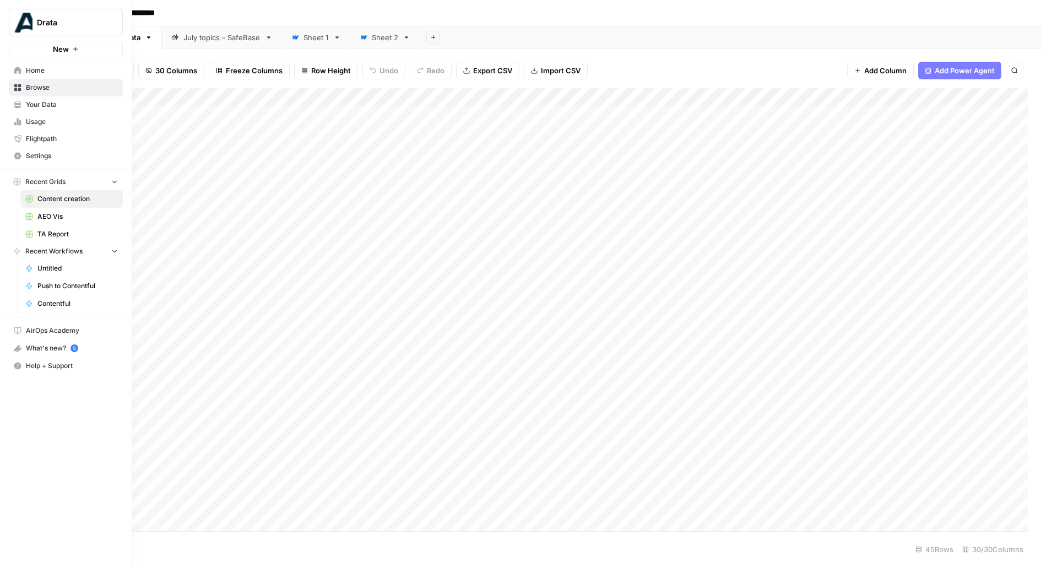
click at [45, 52] on button "New" at bounding box center [66, 49] width 114 height 17
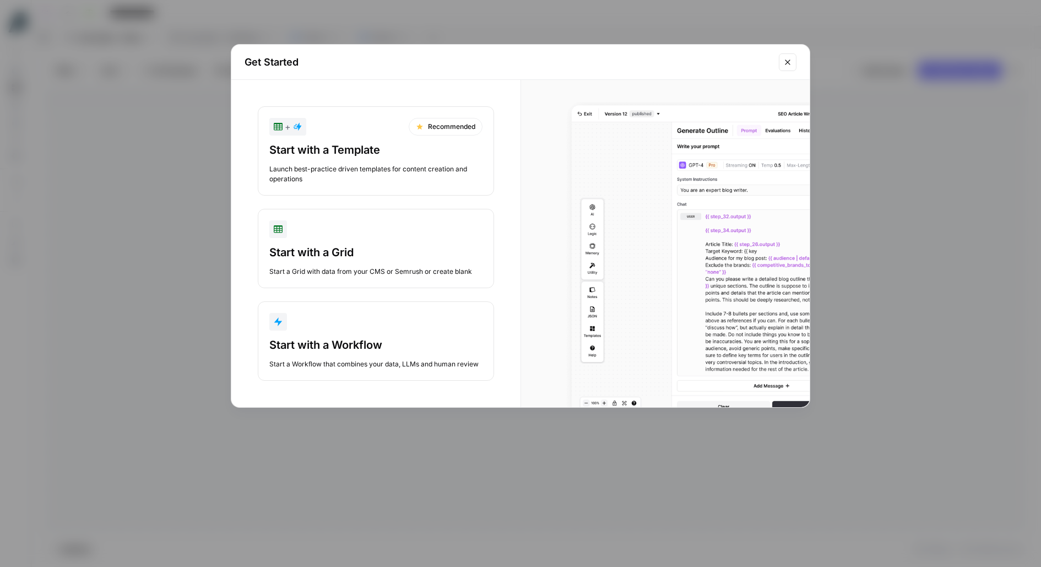
click at [347, 344] on div "Start with a Workflow" at bounding box center [375, 344] width 213 height 15
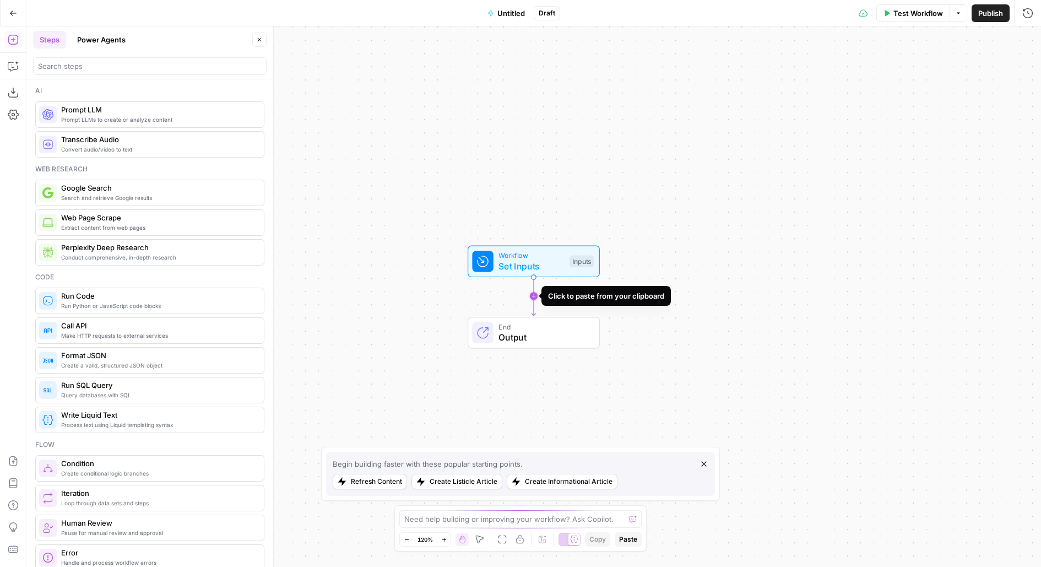
click at [535, 293] on icon "Edge from start to end" at bounding box center [534, 296] width 4 height 39
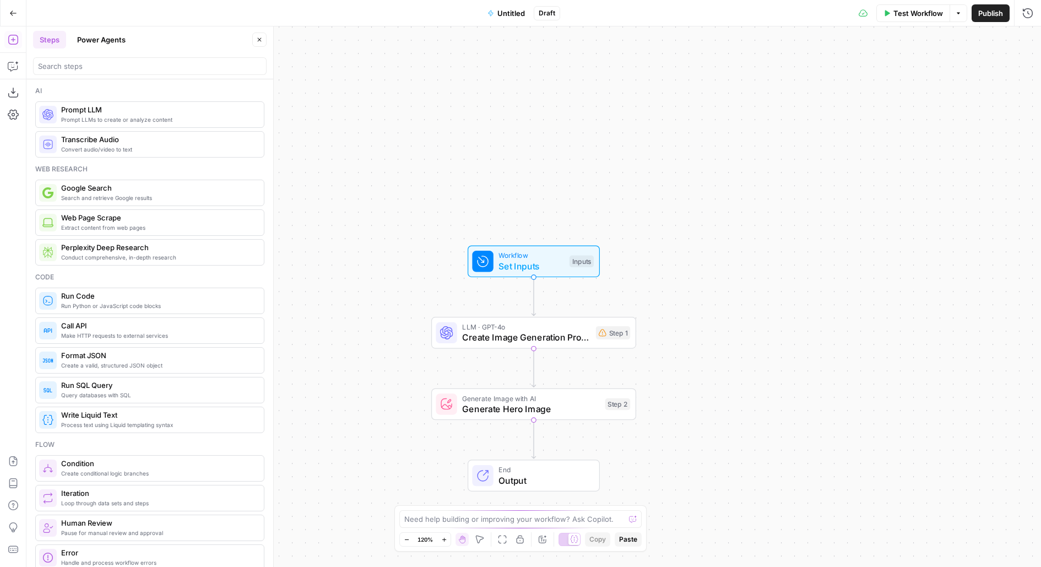
click at [517, 13] on span "Untitled" at bounding box center [512, 13] width 28 height 11
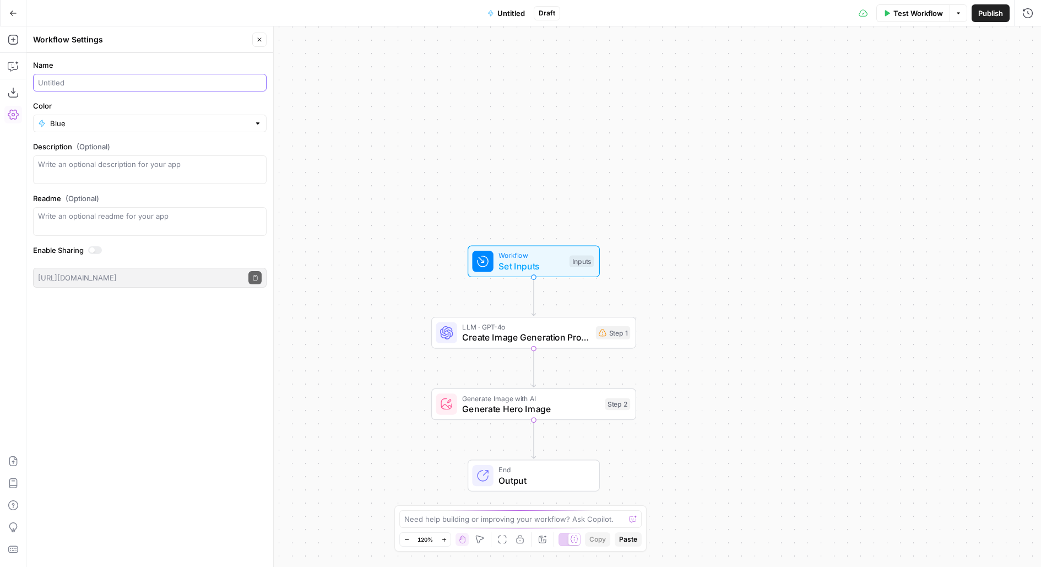
click at [48, 78] on input "Name" at bounding box center [150, 82] width 224 height 11
type input "[Drata] Create hero image"
click at [255, 40] on button "Close" at bounding box center [259, 40] width 14 height 14
drag, startPoint x: 505, startPoint y: 177, endPoint x: 378, endPoint y: 95, distance: 151.5
click at [390, 103] on div "Workflow Set Inputs Inputs LLM · GPT-4o Create Image Generation Prompt Step 1 G…" at bounding box center [533, 296] width 1015 height 541
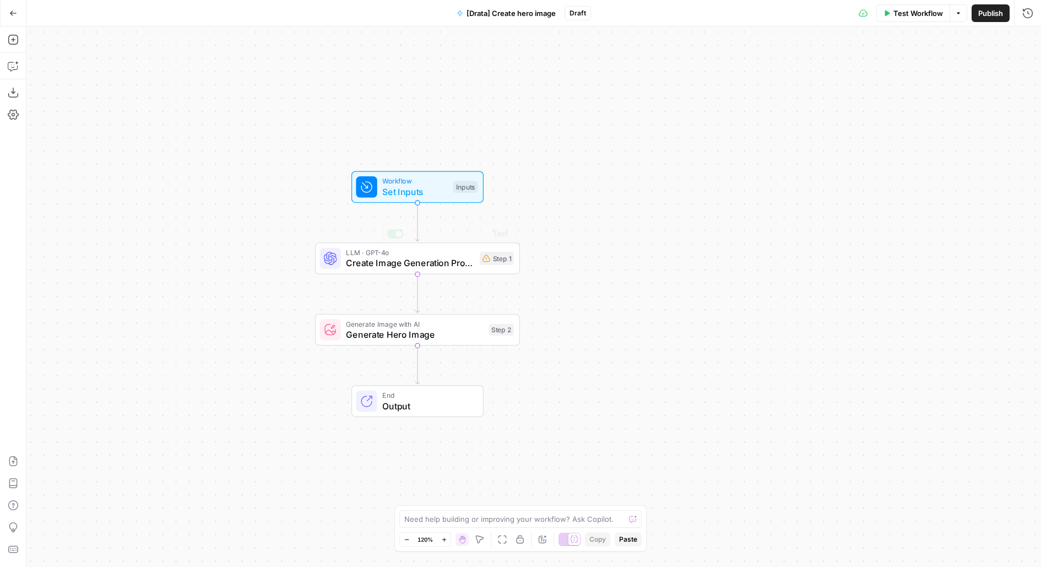
click at [458, 266] on span "Create Image Generation Prompt" at bounding box center [410, 262] width 128 height 13
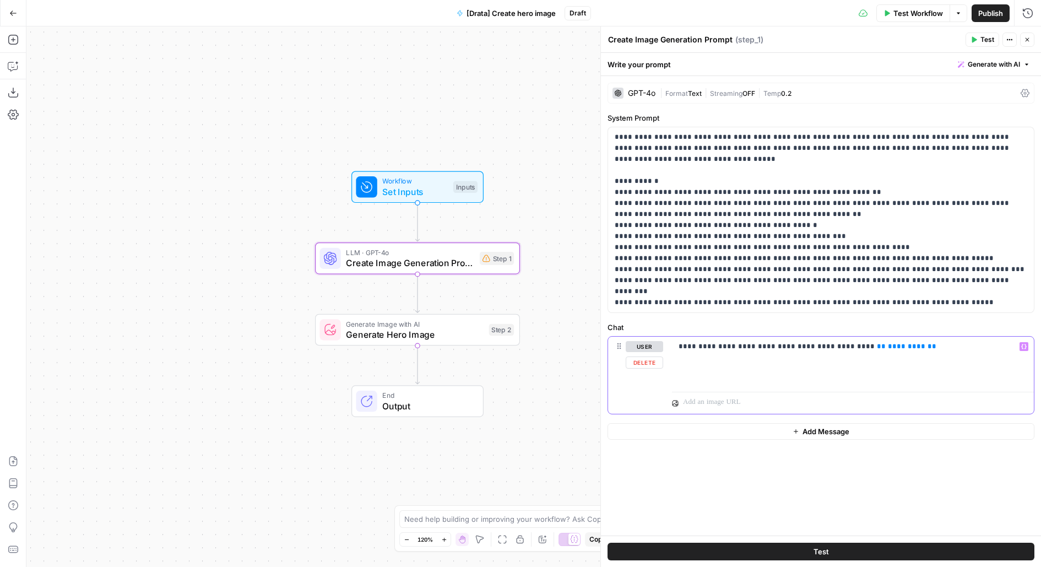
drag, startPoint x: 845, startPoint y: 345, endPoint x: 931, endPoint y: 345, distance: 86.0
click at [931, 345] on p "**********" at bounding box center [853, 346] width 349 height 11
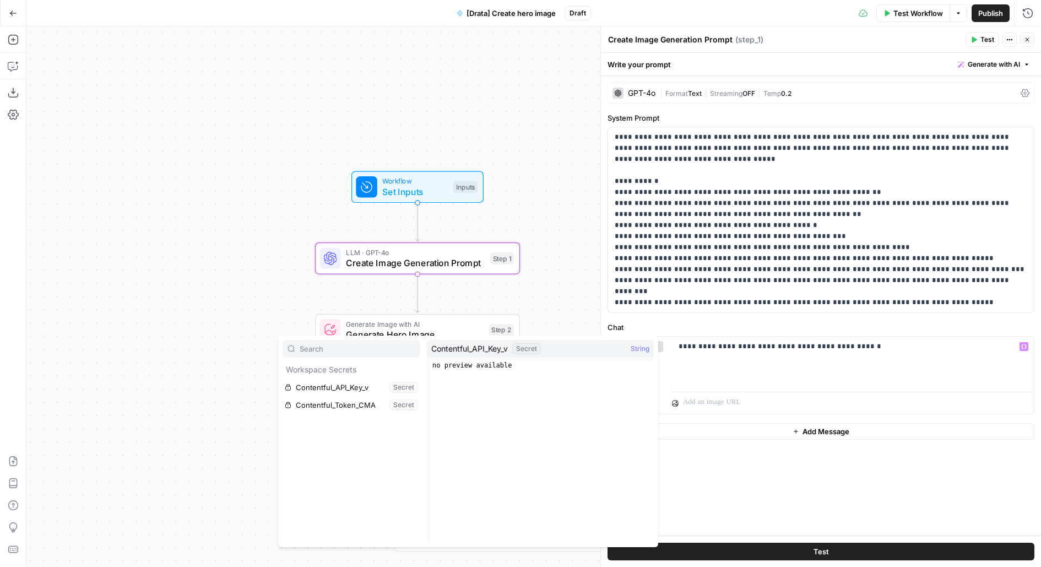
click at [477, 186] on div "Inputs" at bounding box center [466, 187] width 24 height 12
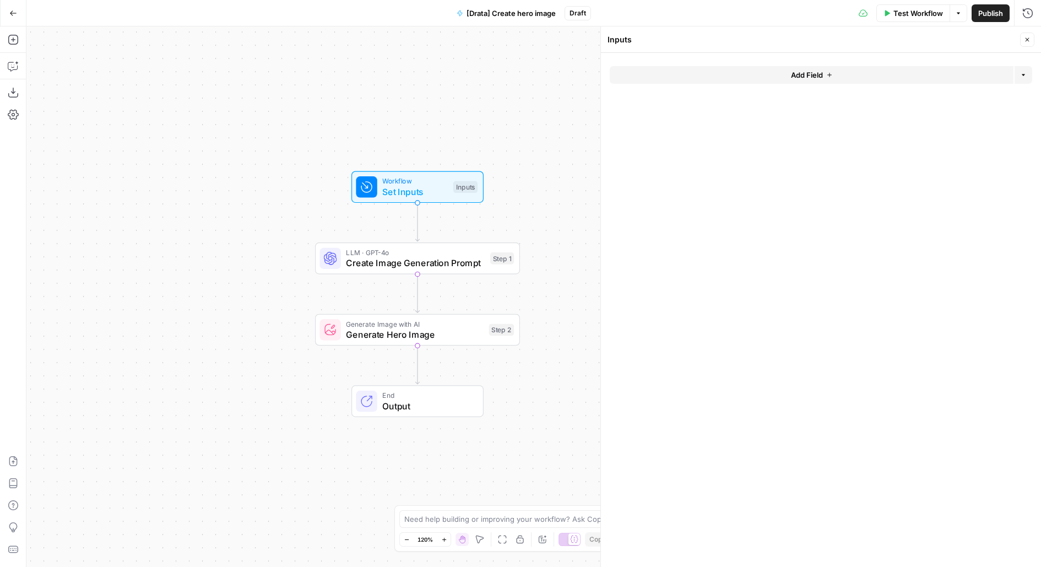
click at [872, 79] on button "Add Field" at bounding box center [812, 75] width 404 height 18
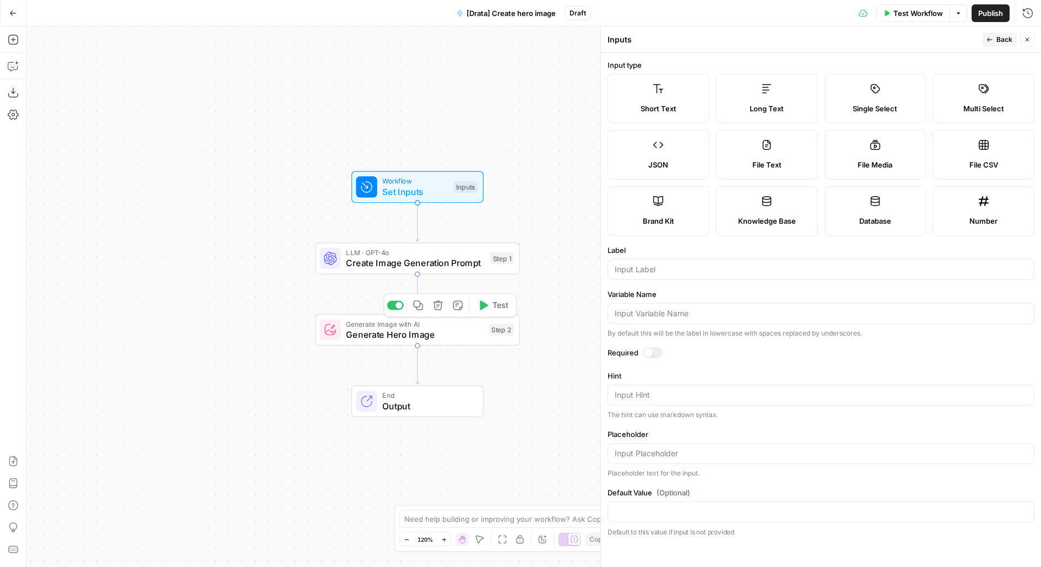
click at [446, 334] on span "Generate Hero Image" at bounding box center [415, 334] width 138 height 13
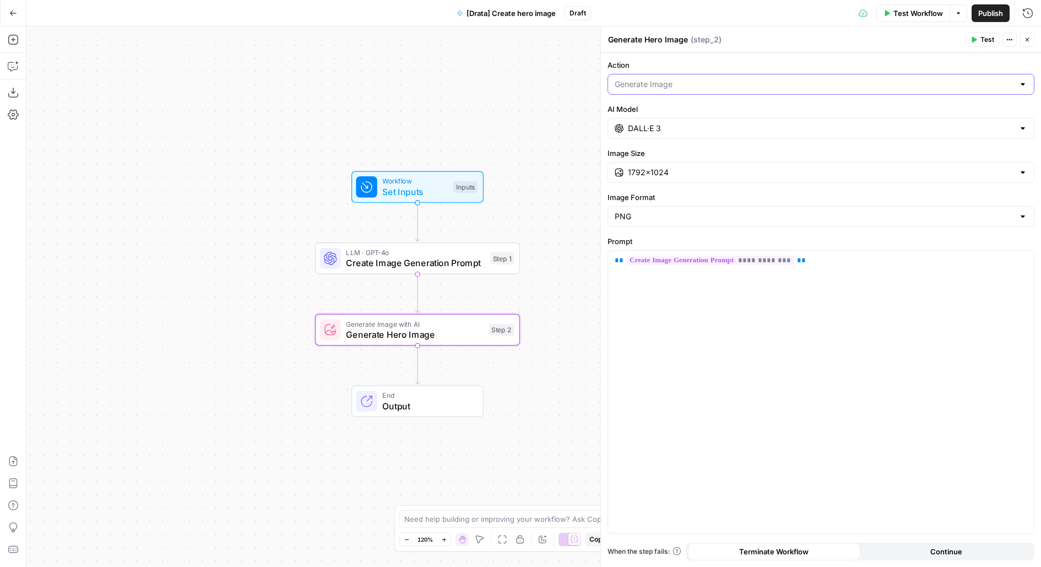
click at [667, 87] on input "Action" at bounding box center [815, 84] width 400 height 11
click at [669, 129] on span "Edit Image" at bounding box center [819, 126] width 404 height 11
type input "Edit Image"
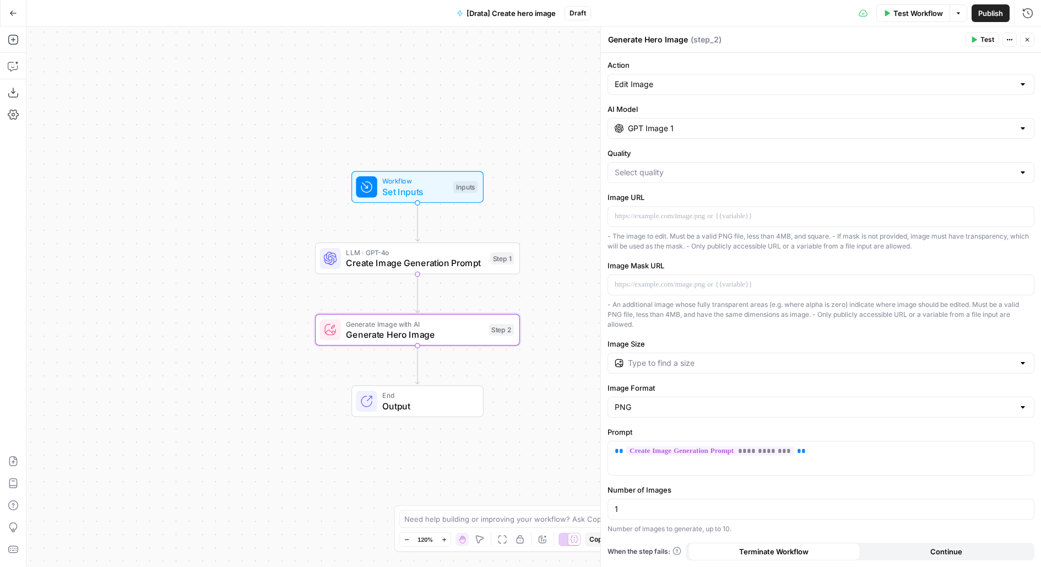
click at [697, 126] on input "GPT Image 1" at bounding box center [821, 128] width 386 height 11
click at [669, 220] on div "chat" at bounding box center [716, 219] width 192 height 15
click at [667, 159] on button "OpenAI" at bounding box center [675, 157] width 39 height 18
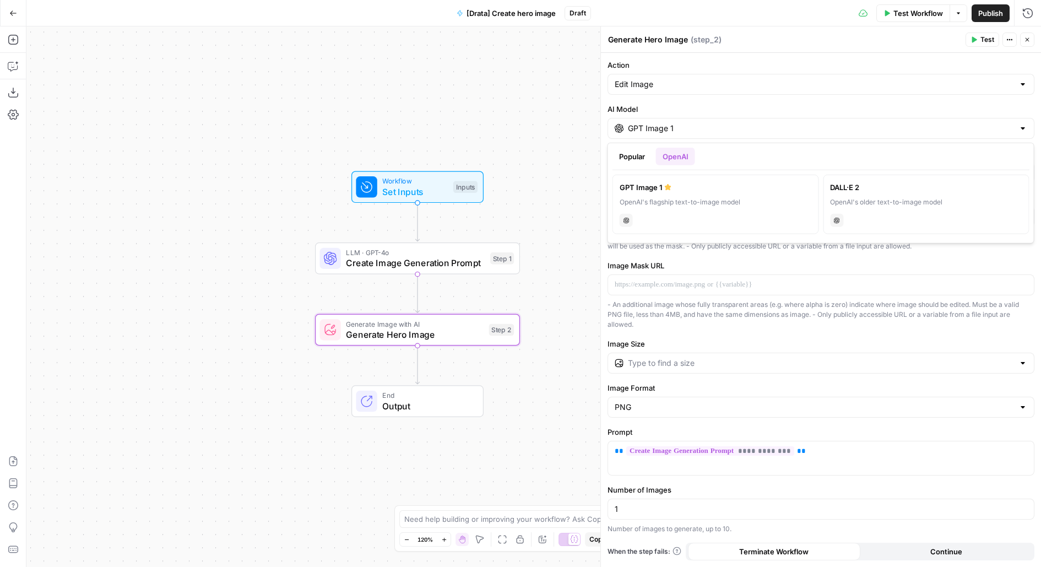
click at [677, 201] on div "OpenAI's flagship text-to-image model" at bounding box center [716, 202] width 192 height 10
click at [757, 262] on label "Image Mask URL" at bounding box center [821, 265] width 427 height 11
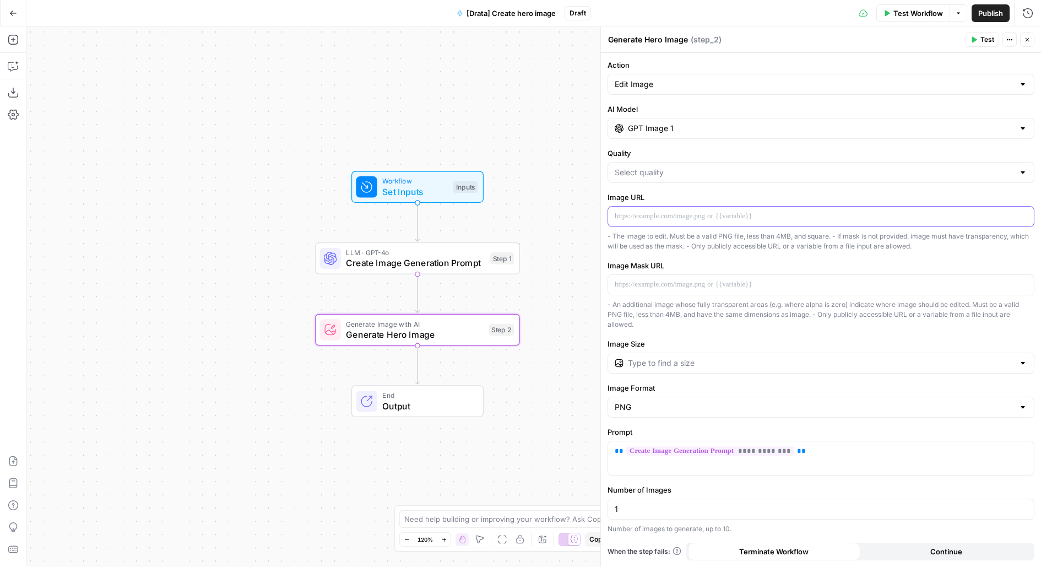
click at [744, 215] on p at bounding box center [821, 216] width 413 height 11
click at [408, 261] on span "Create Image Generation Prompt" at bounding box center [415, 262] width 139 height 13
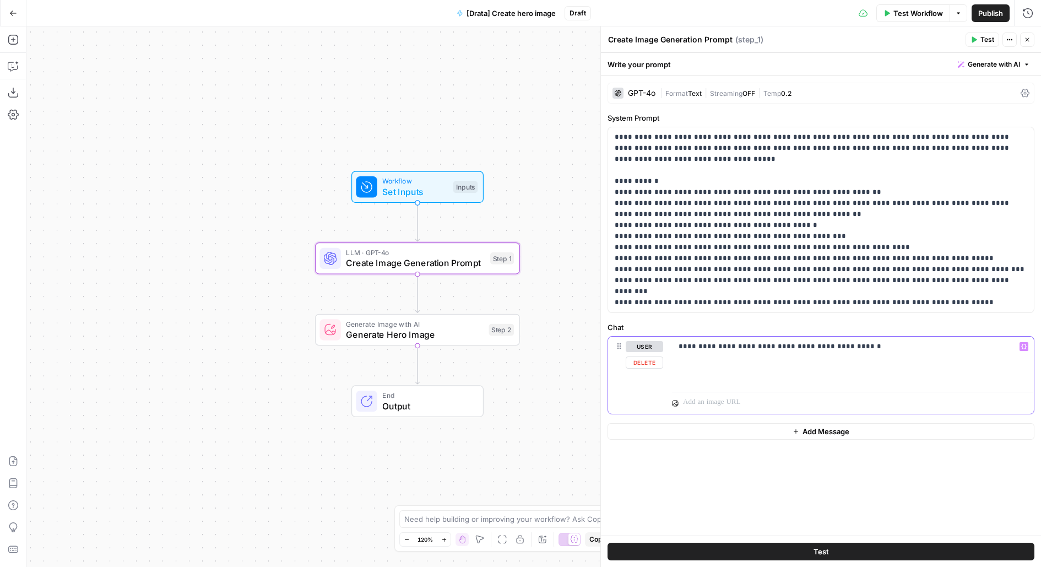
click at [849, 349] on p "**********" at bounding box center [853, 346] width 349 height 11
click at [418, 218] on icon "Edge from start to step_1" at bounding box center [417, 221] width 4 height 39
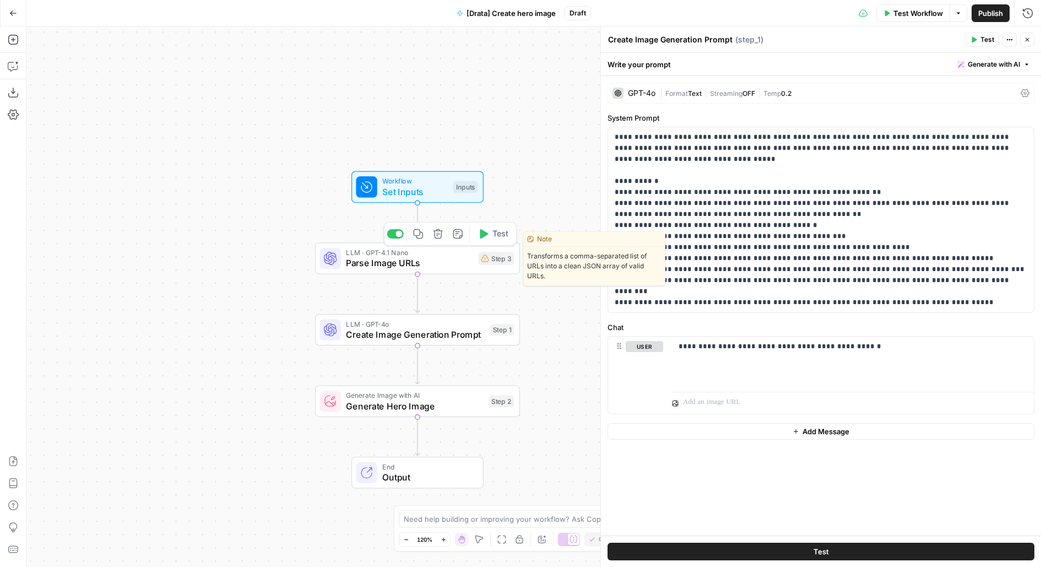
click at [468, 260] on span "Parse Image URLs" at bounding box center [409, 262] width 127 height 13
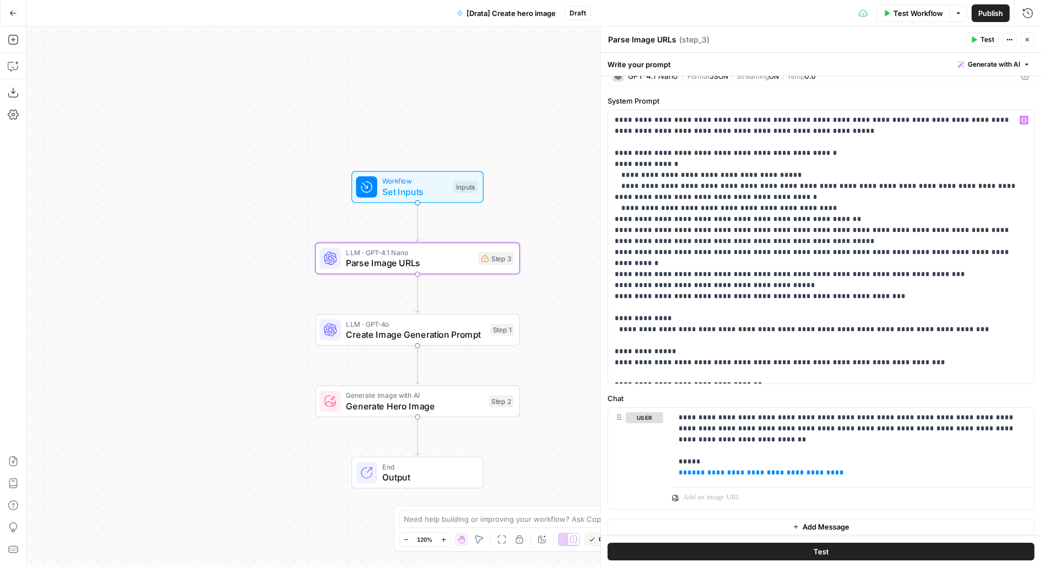
scroll to position [51, 0]
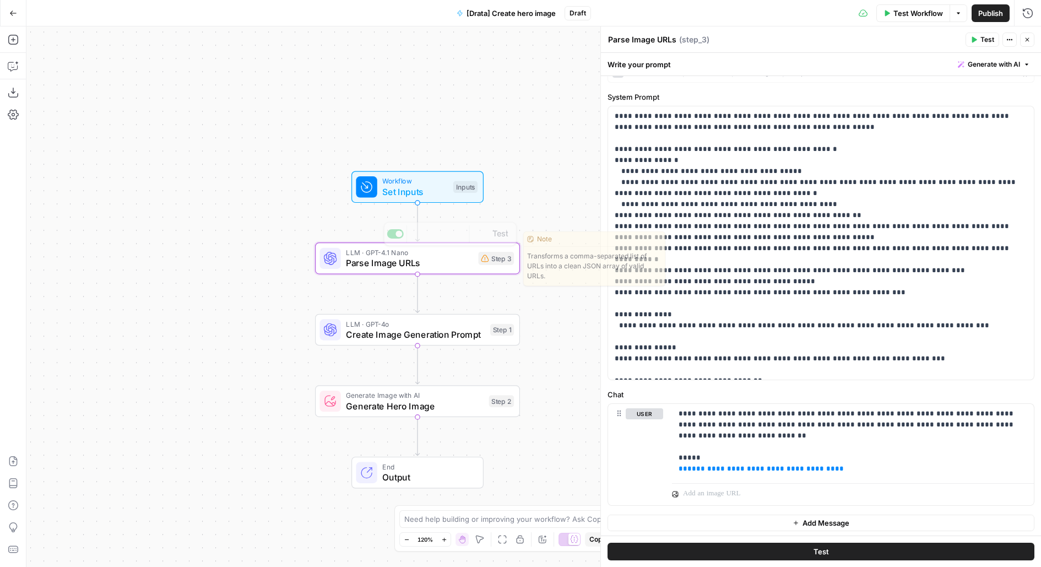
click at [469, 199] on div "Workflow Set Inputs Inputs Test Step" at bounding box center [418, 187] width 132 height 32
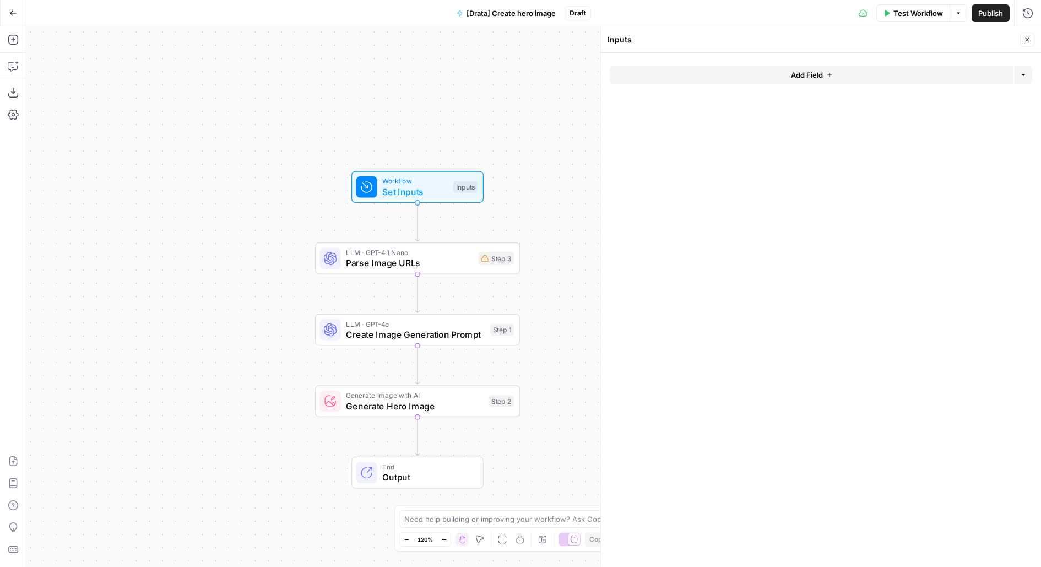
click at [735, 55] on form "Add Field Options" at bounding box center [821, 310] width 440 height 514
click at [739, 71] on button "Add Field" at bounding box center [812, 75] width 404 height 18
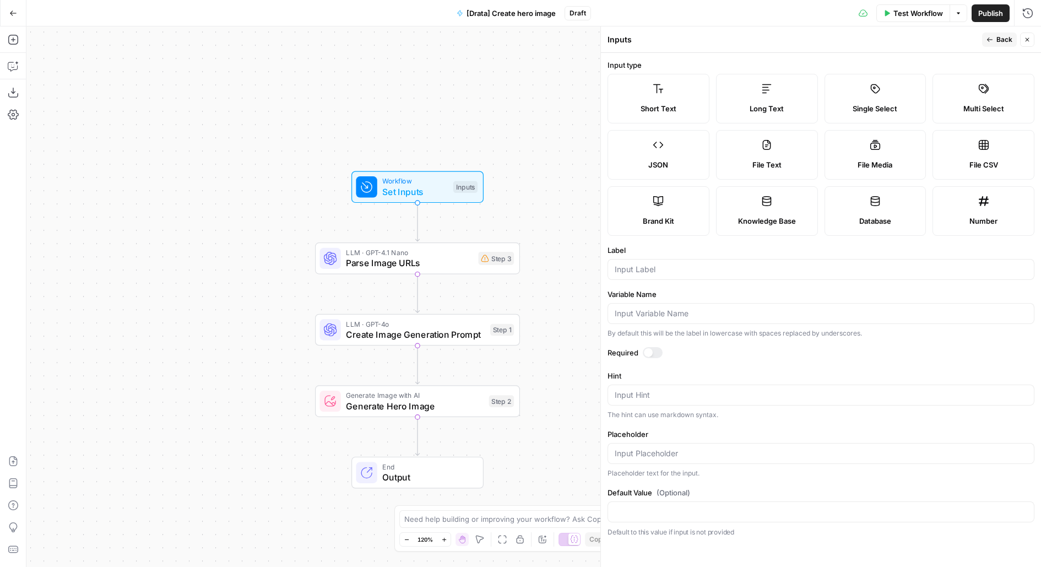
click at [654, 218] on span "Brand Kit" at bounding box center [658, 220] width 31 height 11
click at [644, 270] on input "Label" at bounding box center [821, 269] width 413 height 11
type input "Brand Kit"
click at [653, 359] on div "Required" at bounding box center [821, 354] width 427 height 14
click at [657, 349] on div at bounding box center [653, 352] width 20 height 11
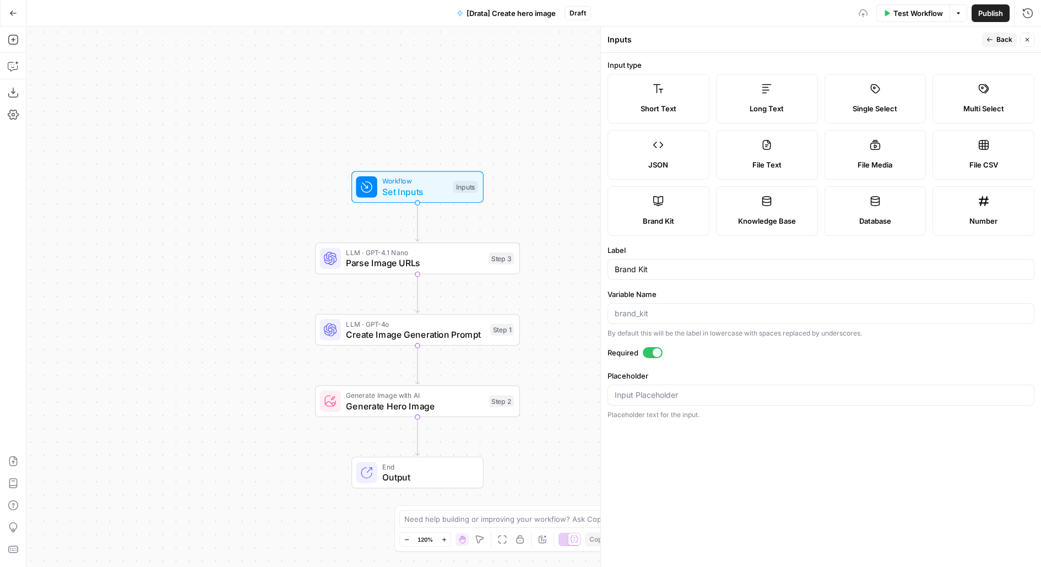
click at [999, 36] on span "Back" at bounding box center [1005, 40] width 16 height 10
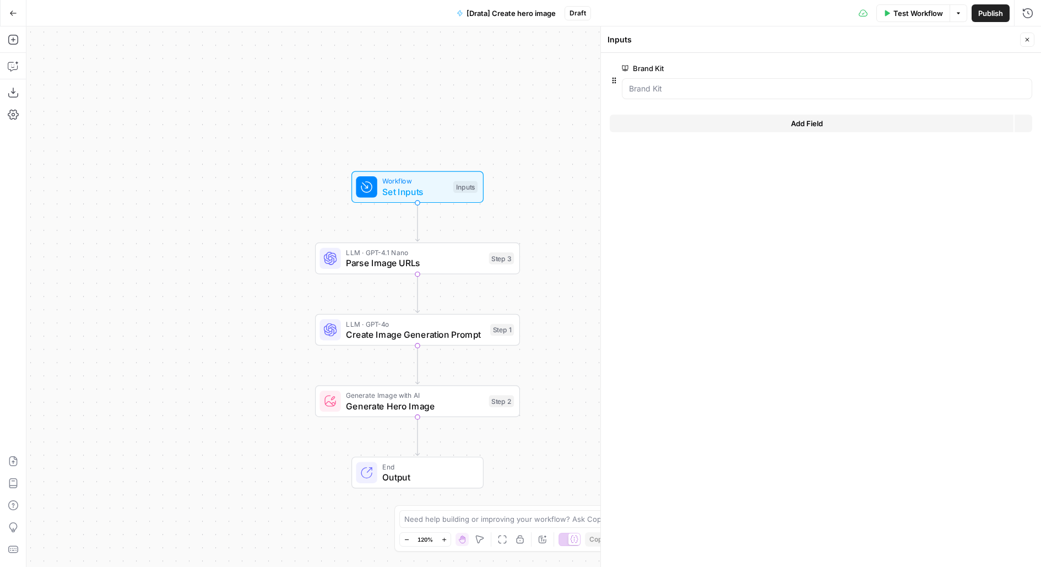
click at [927, 8] on span "Test Workflow" at bounding box center [919, 13] width 50 height 11
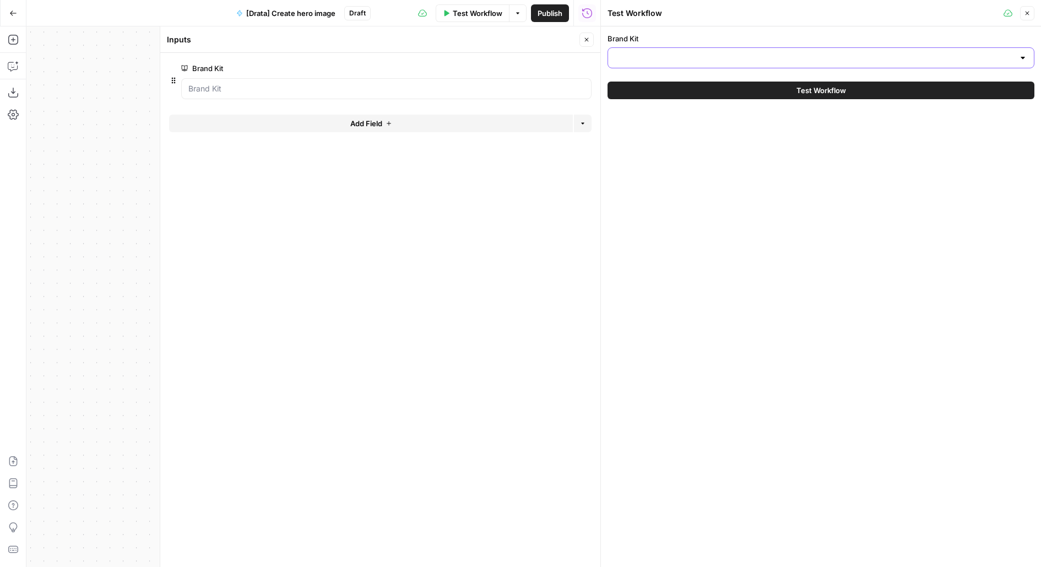
click at [735, 52] on input "Brand Kit" at bounding box center [815, 57] width 400 height 11
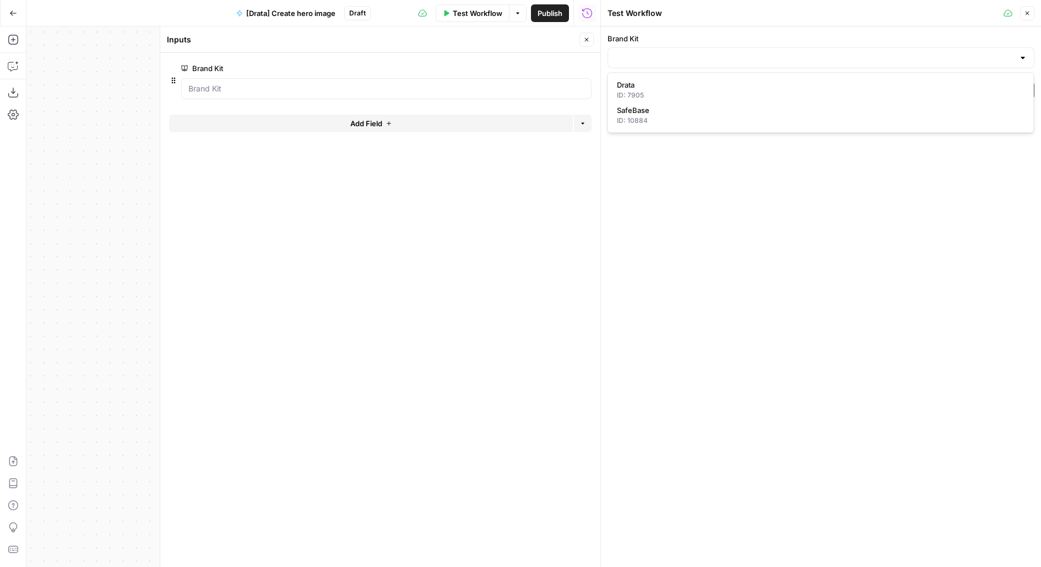
click at [735, 92] on div "ID: 7905" at bounding box center [821, 95] width 408 height 10
type input "Drata"
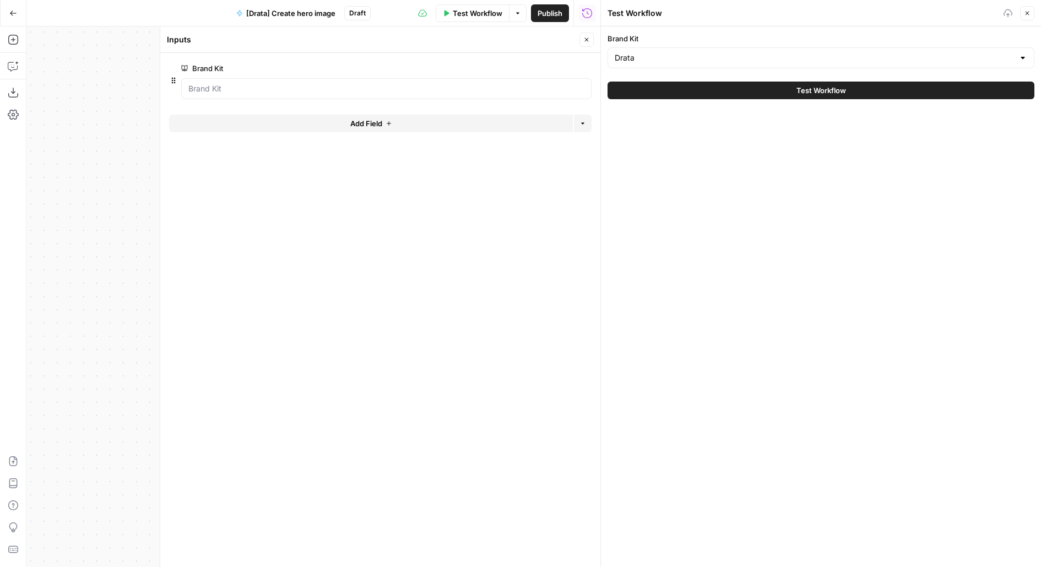
click at [735, 89] on button "Test Workflow" at bounding box center [821, 91] width 427 height 18
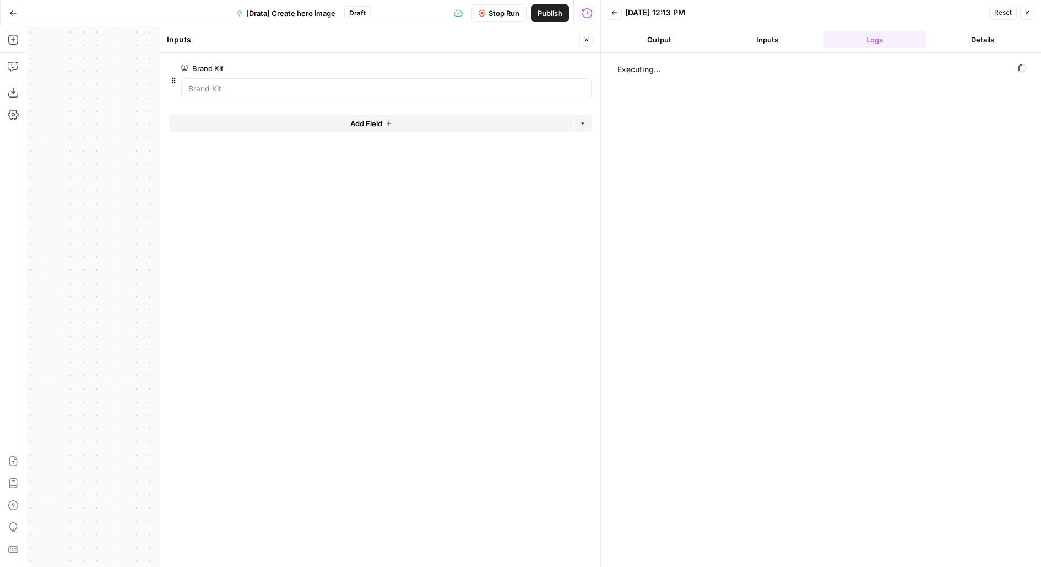
click at [584, 38] on icon "button" at bounding box center [587, 39] width 7 height 7
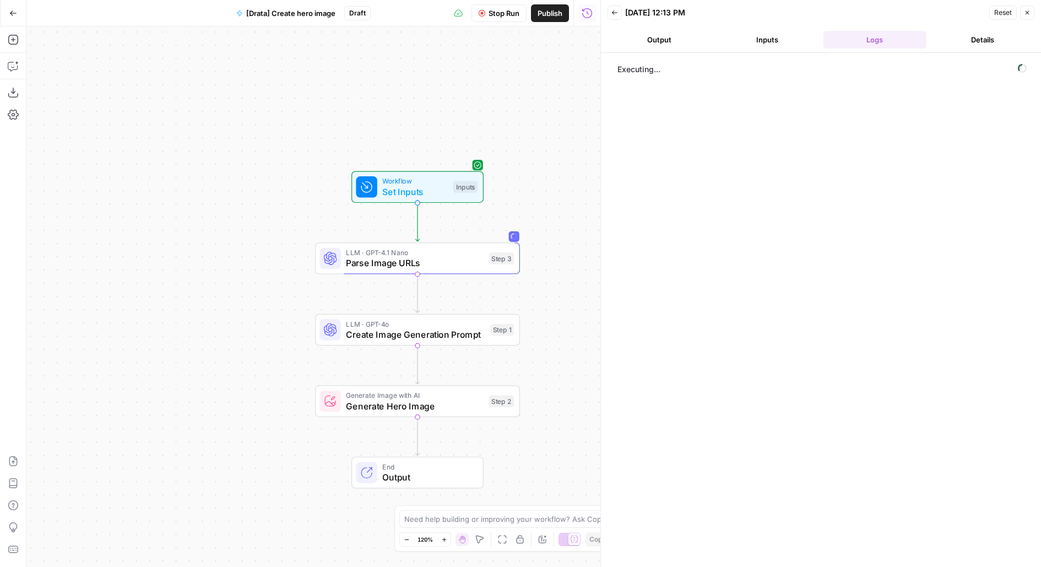
drag, startPoint x: 547, startPoint y: 185, endPoint x: 495, endPoint y: 113, distance: 88.7
click at [495, 114] on div "Workflow Set Inputs Inputs LLM · GPT-4.1 Nano Parse Image URLs Step 3 LLM · GPT…" at bounding box center [313, 296] width 574 height 541
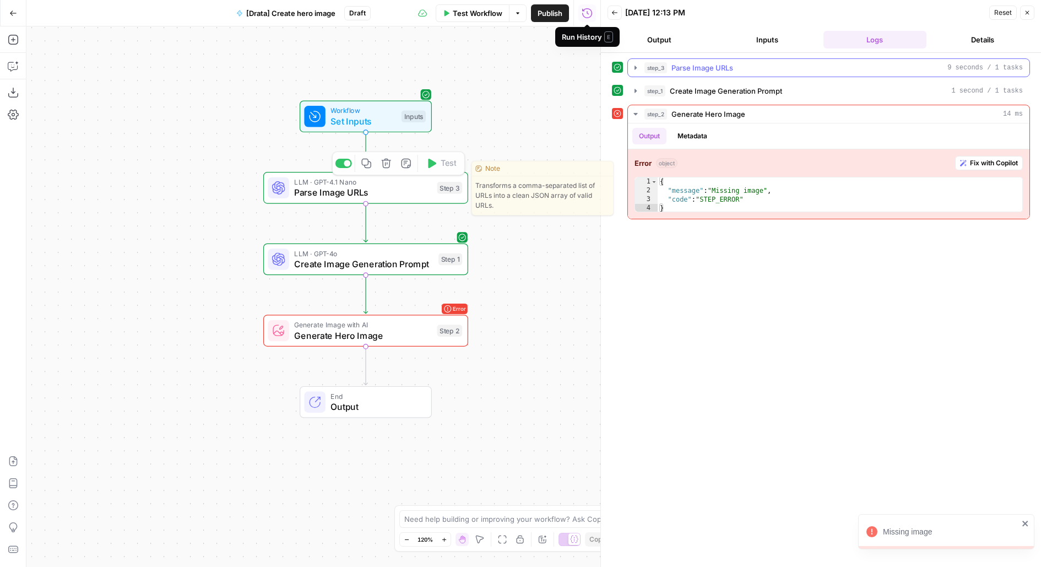
click at [666, 69] on span "step_3" at bounding box center [656, 67] width 23 height 11
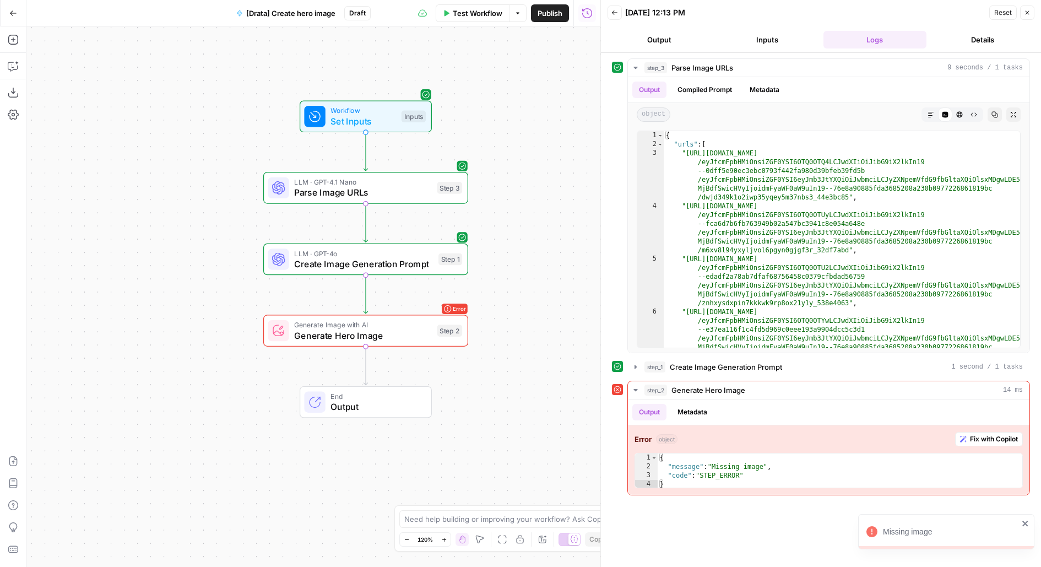
click at [439, 258] on div "Step 1" at bounding box center [451, 259] width 24 height 12
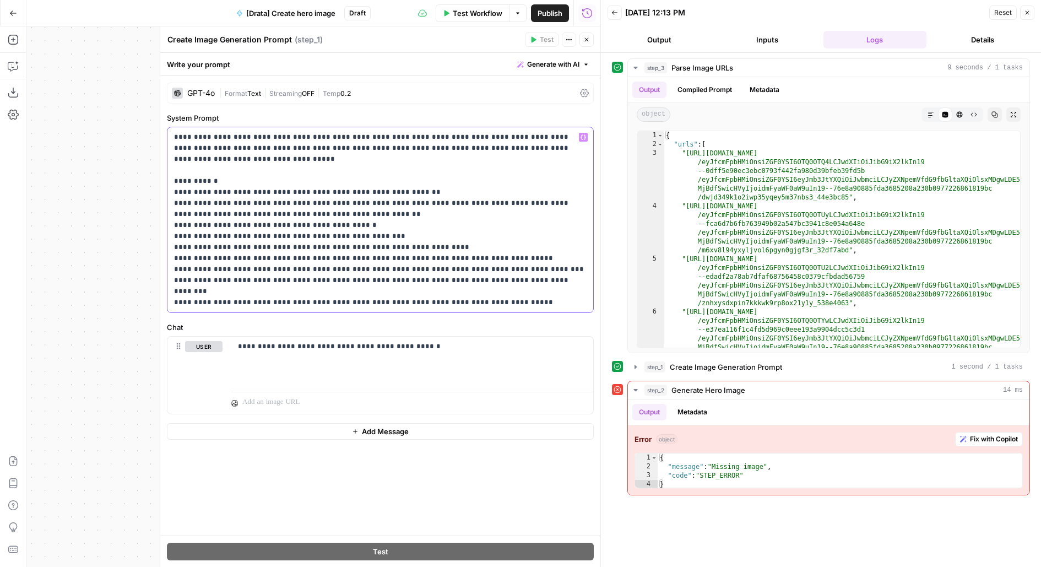
drag, startPoint x: 557, startPoint y: 287, endPoint x: 170, endPoint y: 183, distance: 399.9
click at [170, 183] on div "**********" at bounding box center [381, 219] width 426 height 185
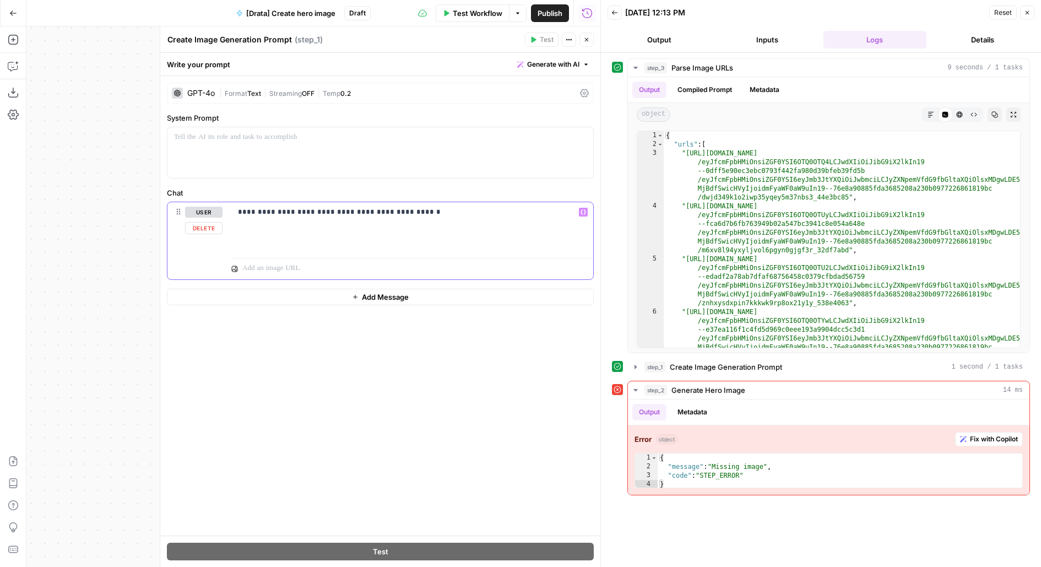
drag, startPoint x: 429, startPoint y: 217, endPoint x: 181, endPoint y: 200, distance: 249.1
click at [181, 200] on div "**********" at bounding box center [380, 233] width 427 height 93
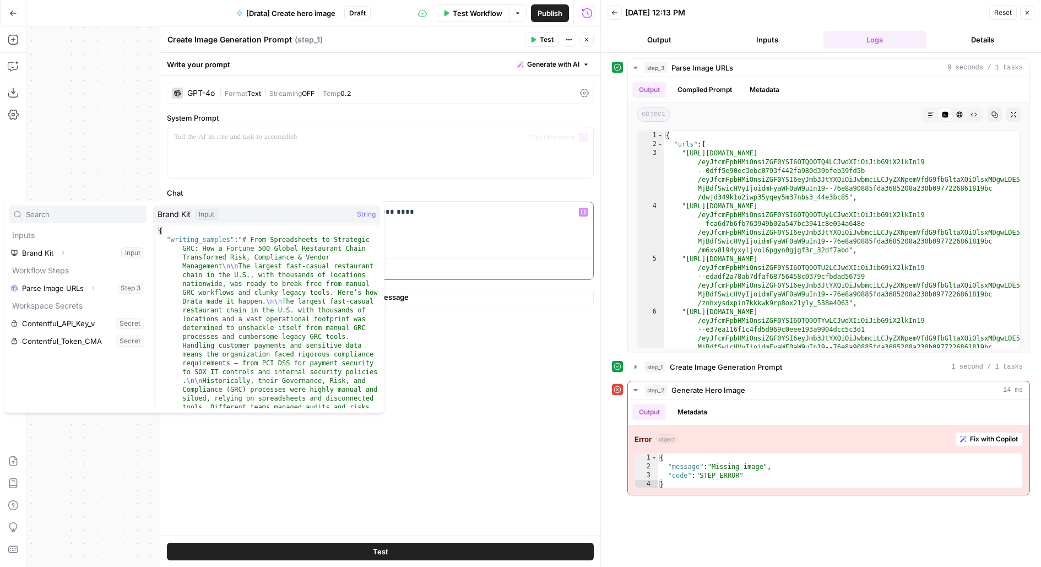
click at [412, 218] on p "**********" at bounding box center [412, 218] width 349 height 22
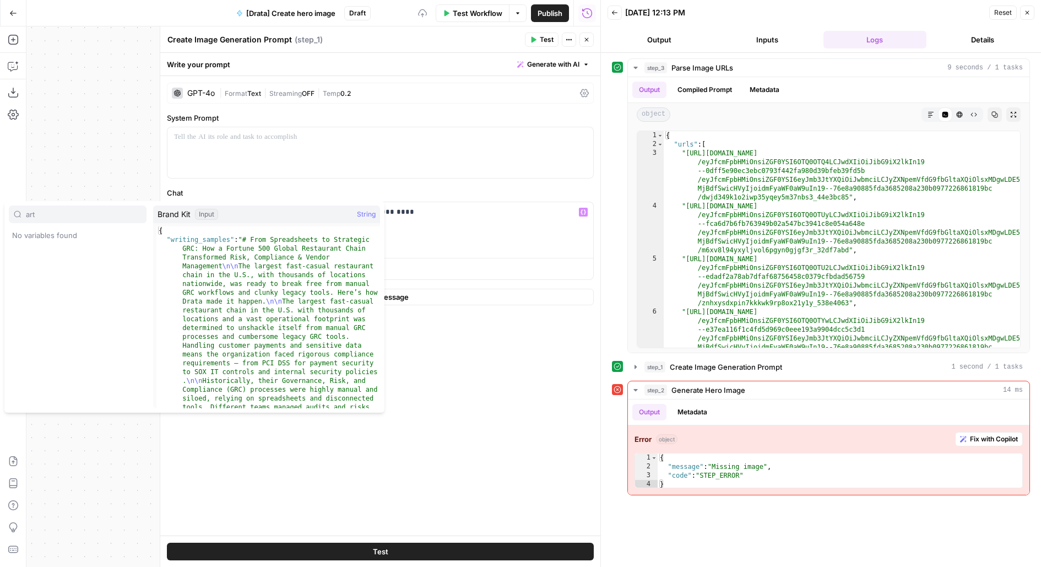
type input "art"
click at [500, 236] on div "**********" at bounding box center [412, 227] width 362 height 51
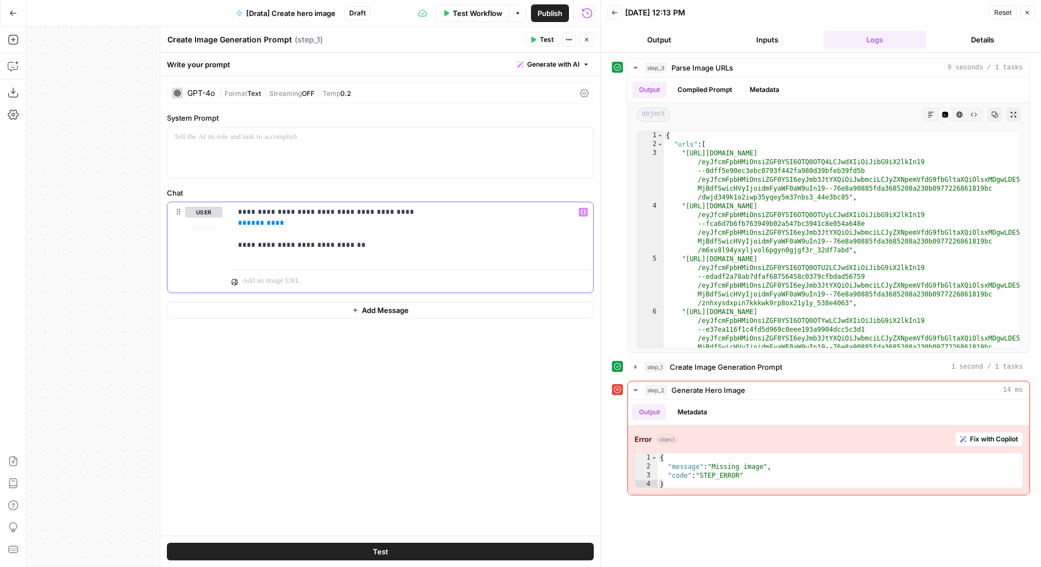
click at [306, 279] on p at bounding box center [406, 281] width 328 height 11
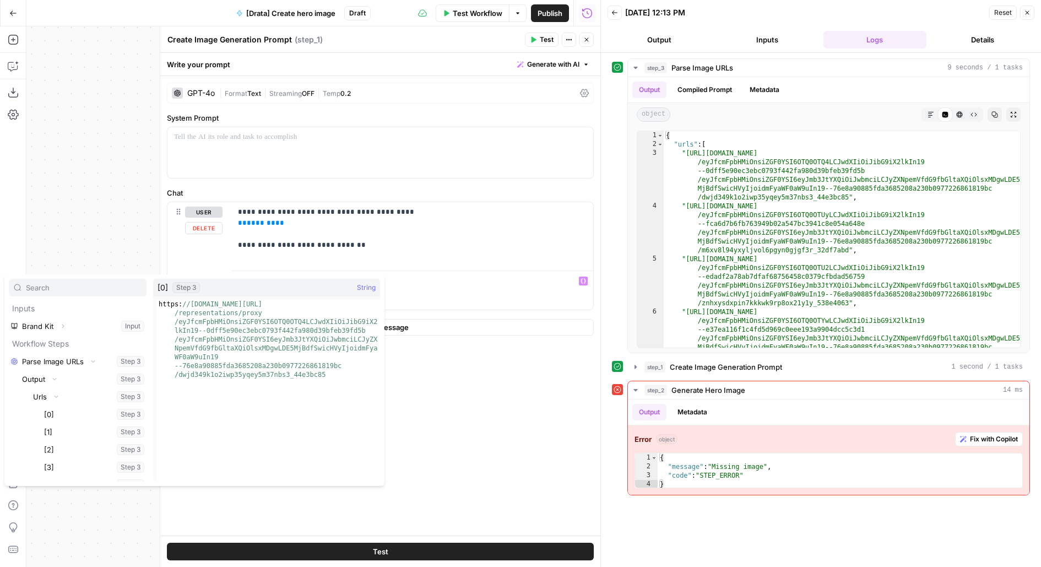
click at [42, 406] on button "Select variable [0]" at bounding box center [94, 415] width 105 height 18
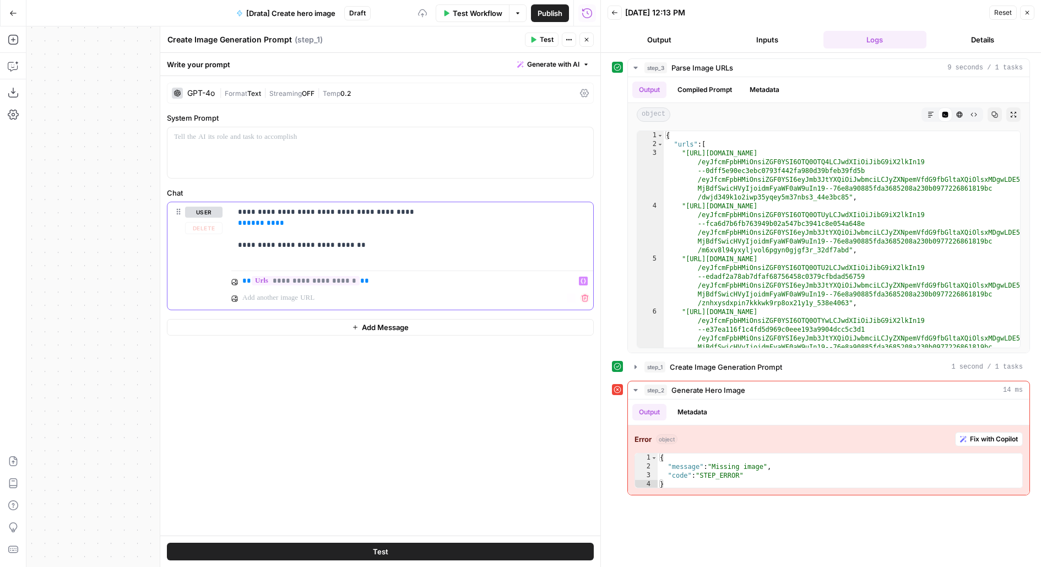
click at [293, 297] on p at bounding box center [400, 298] width 316 height 11
click at [388, 276] on p "**********" at bounding box center [415, 281] width 346 height 11
click at [388, 276] on p "**********" at bounding box center [406, 281] width 328 height 11
copy p "**********"
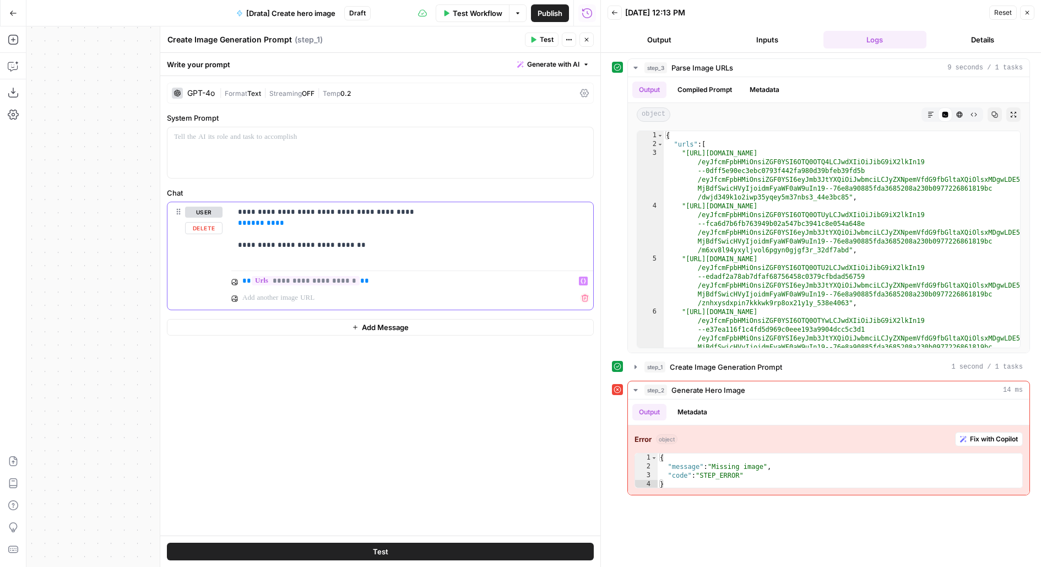
click at [362, 294] on p at bounding box center [400, 298] width 316 height 11
click at [320, 317] on p at bounding box center [406, 315] width 328 height 11
click at [314, 333] on p at bounding box center [400, 332] width 316 height 11
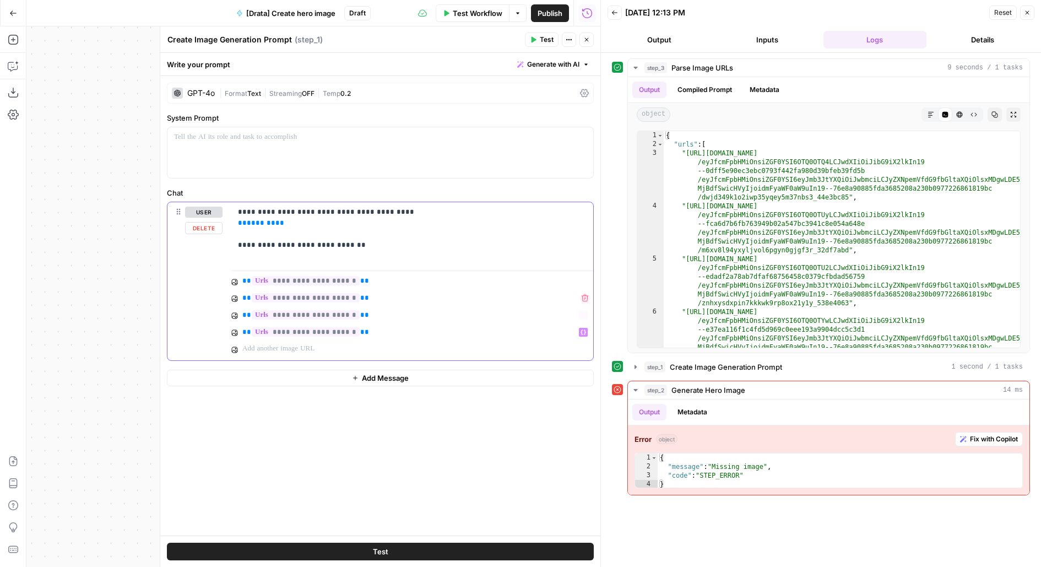
click at [376, 300] on p "**********" at bounding box center [400, 298] width 316 height 11
click at [360, 315] on p "**********" at bounding box center [400, 315] width 316 height 11
click at [373, 334] on p "**********" at bounding box center [400, 332] width 316 height 11
click at [326, 344] on p at bounding box center [400, 348] width 316 height 11
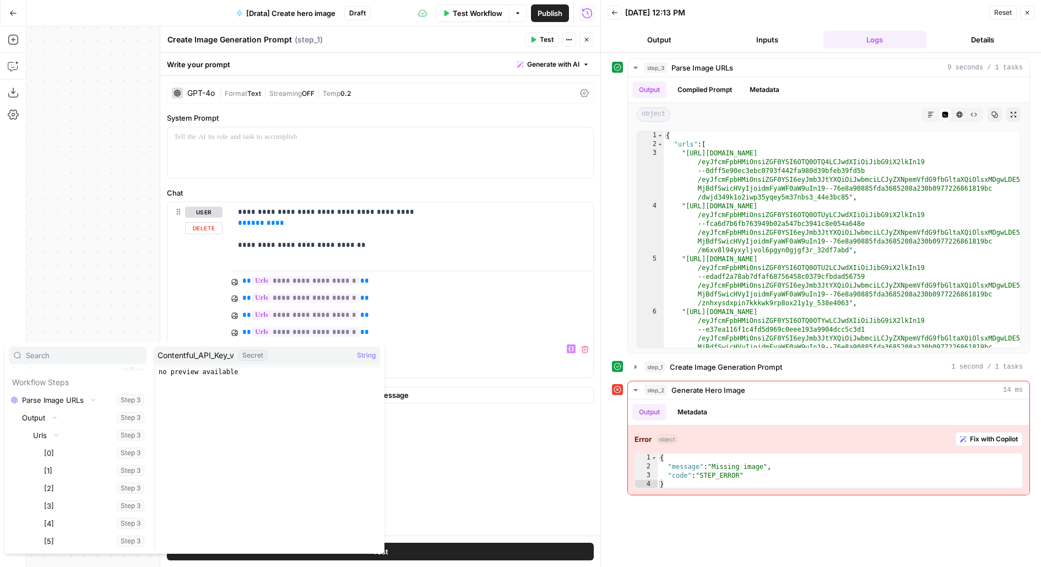
scroll to position [82, 0]
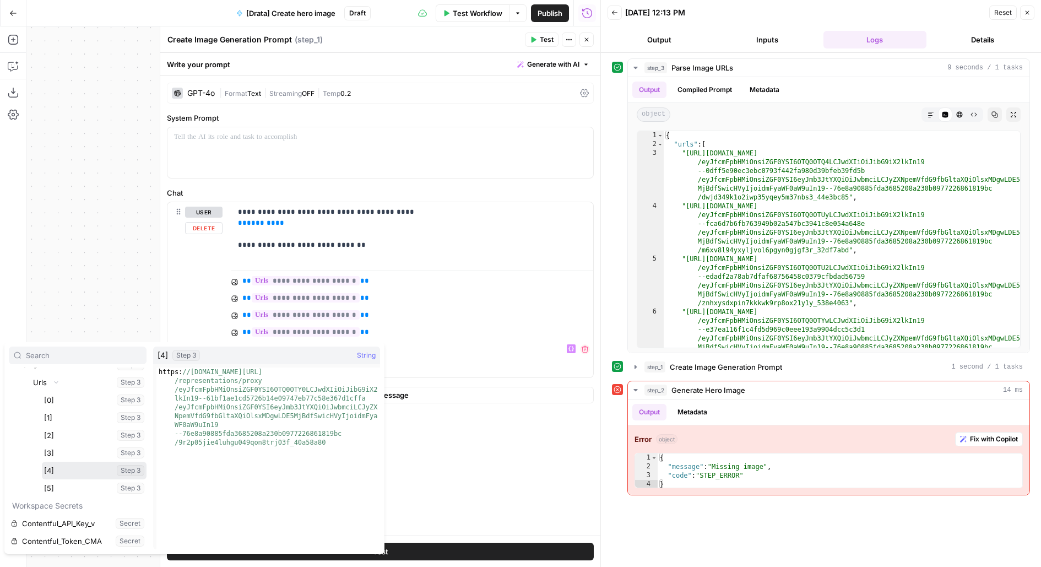
click at [42, 462] on button "Select variable [4]" at bounding box center [94, 471] width 105 height 18
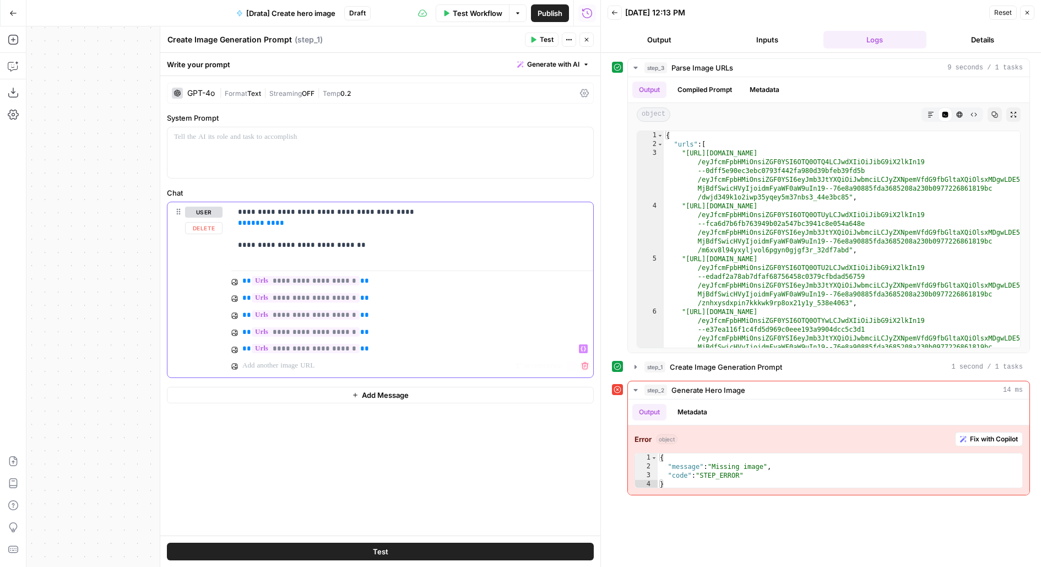
click at [327, 363] on p at bounding box center [400, 365] width 316 height 11
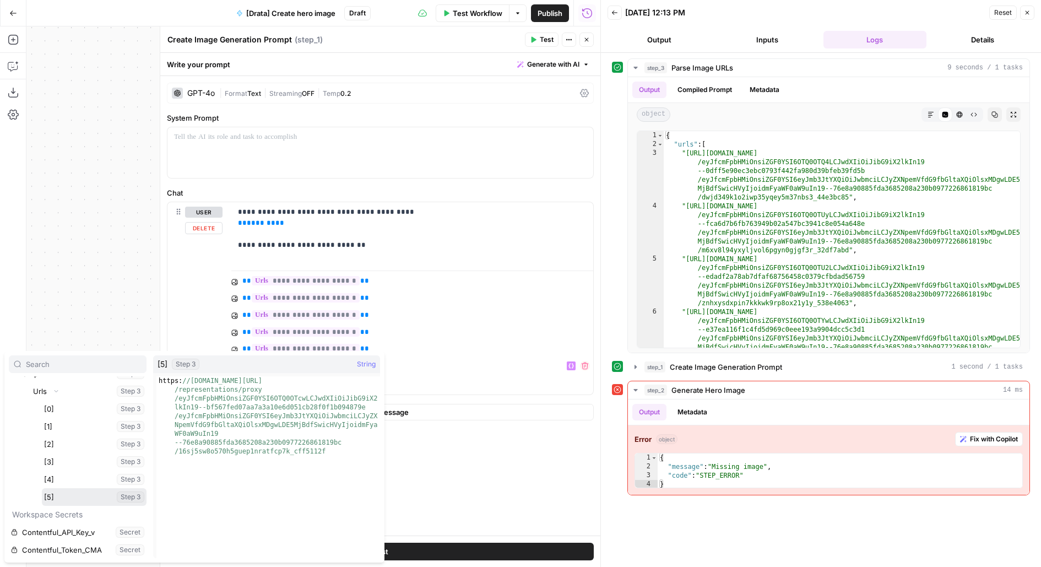
click at [42, 488] on button "Select variable [5]" at bounding box center [94, 497] width 105 height 18
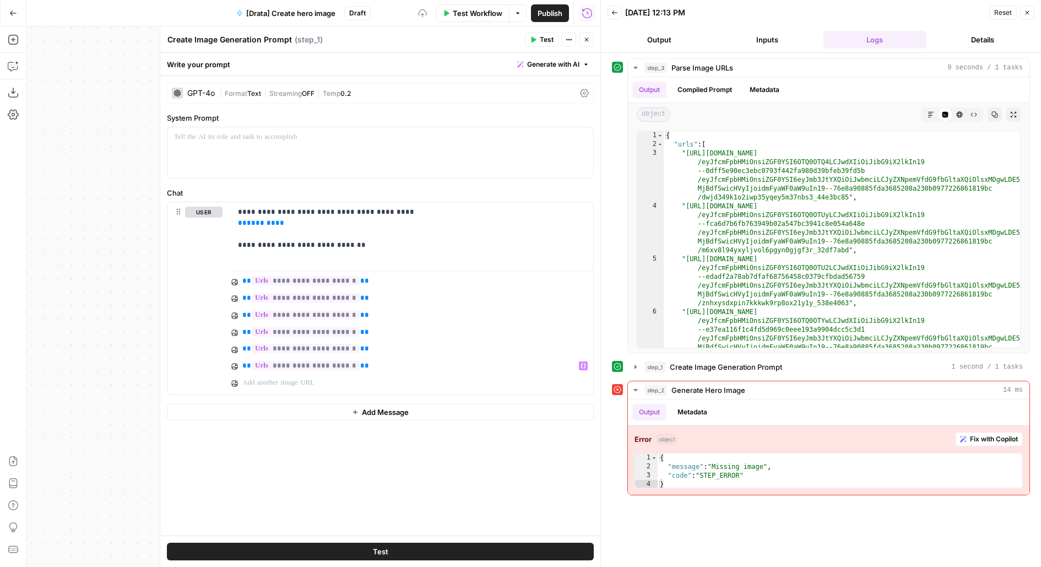
click at [413, 489] on div "**********" at bounding box center [380, 306] width 440 height 460
click at [378, 247] on p "**********" at bounding box center [412, 234] width 349 height 55
click at [259, 244] on p "**********" at bounding box center [412, 234] width 349 height 55
click at [404, 252] on p "**********" at bounding box center [412, 234] width 349 height 55
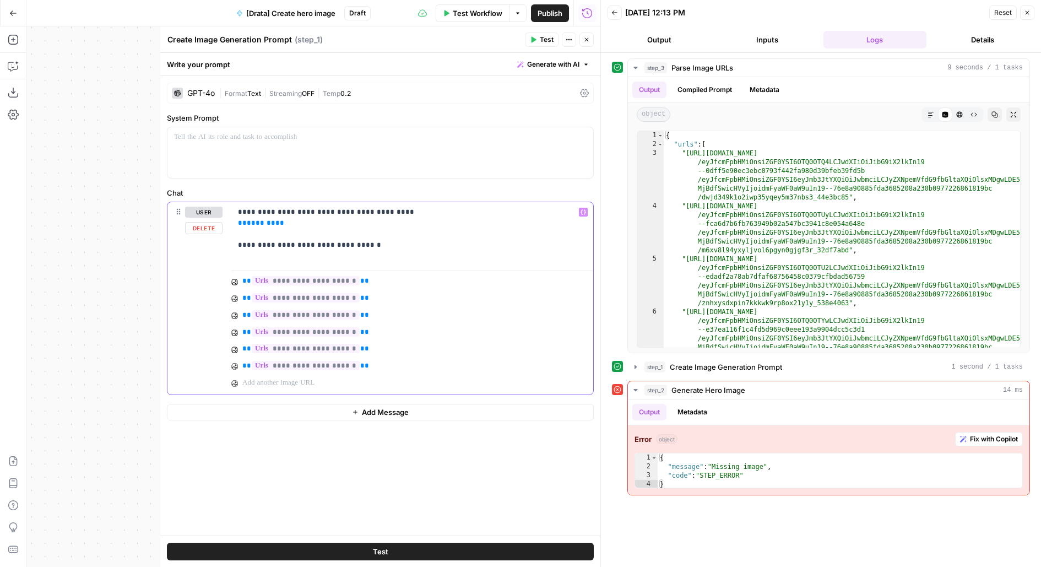
click at [384, 244] on p "**********" at bounding box center [412, 234] width 349 height 55
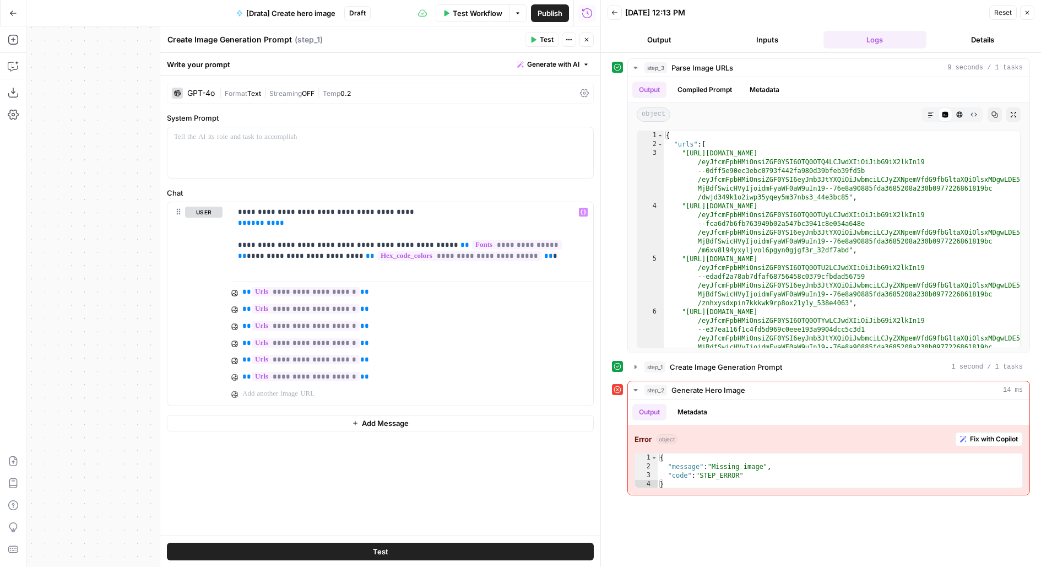
click at [589, 37] on icon "button" at bounding box center [587, 39] width 7 height 7
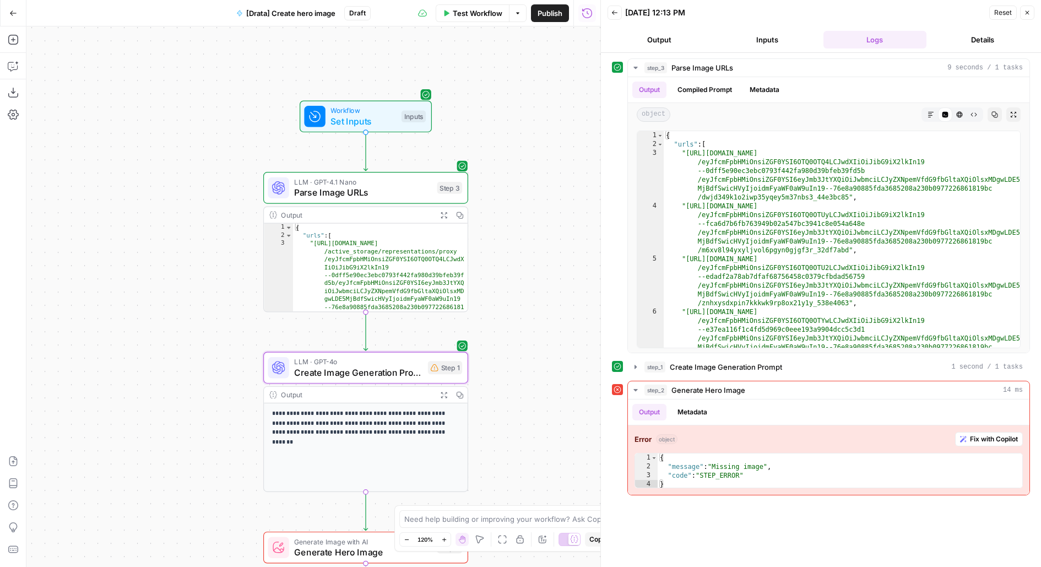
click at [382, 116] on span "Set Inputs" at bounding box center [364, 121] width 66 height 13
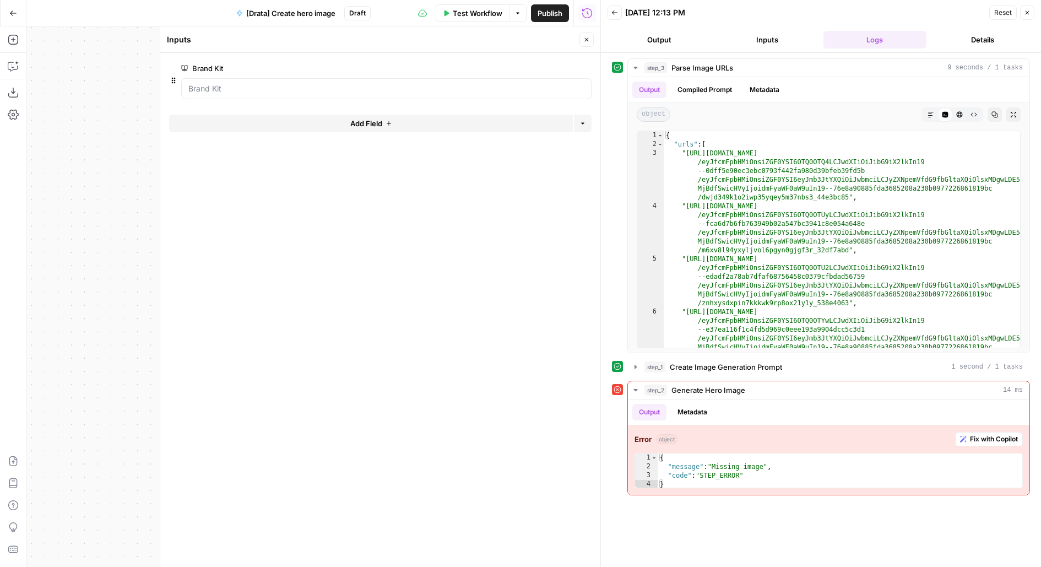
click at [408, 126] on button "Add Field" at bounding box center [371, 124] width 404 height 18
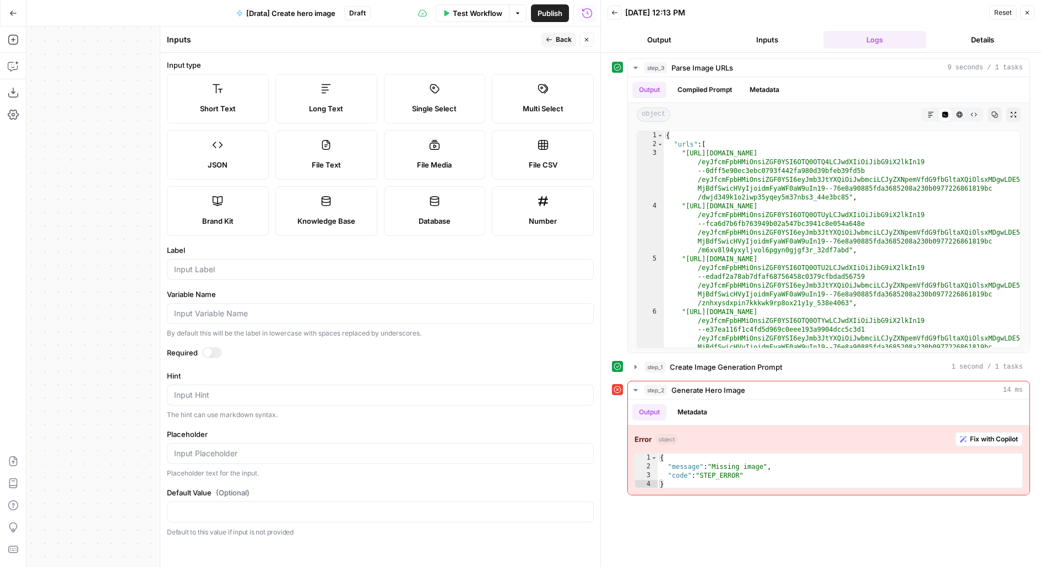
click at [309, 124] on div "Short Text Long Text Single Select Multi Select JSON File Text File Media File …" at bounding box center [380, 155] width 427 height 162
click at [317, 105] on span "Long Text" at bounding box center [326, 108] width 34 height 11
click at [296, 272] on input "Label" at bounding box center [380, 269] width 413 height 11
type input "Article"
click at [207, 349] on div at bounding box center [207, 352] width 9 height 9
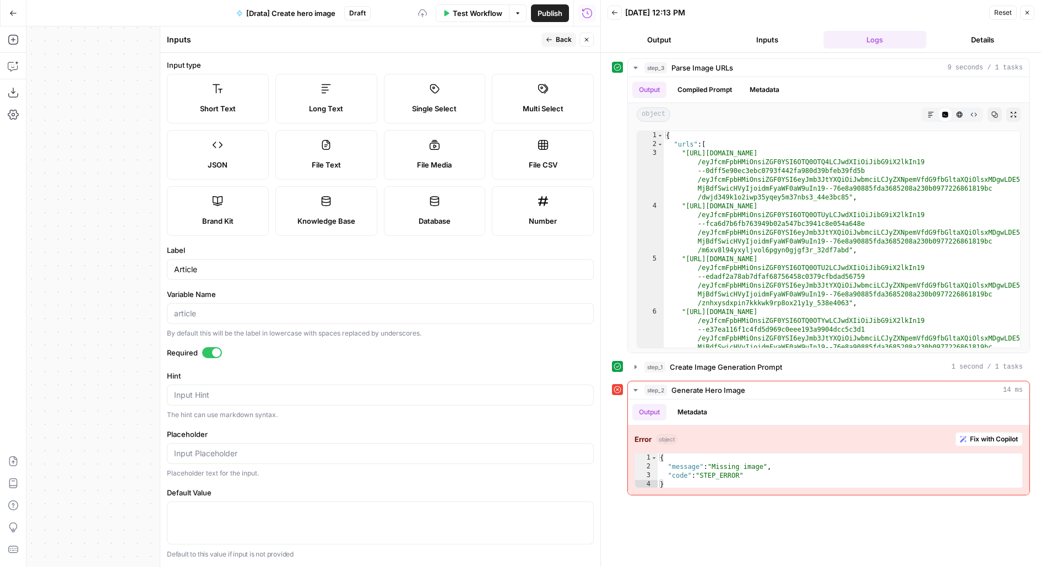
click at [544, 40] on button "Back" at bounding box center [559, 40] width 35 height 14
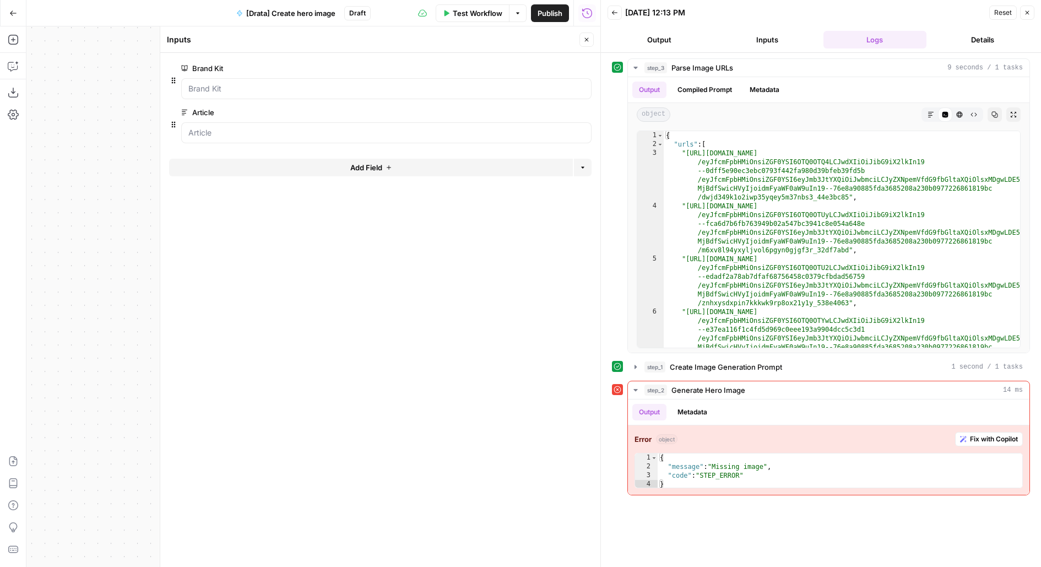
click at [449, 6] on button "Test Workflow" at bounding box center [473, 13] width 74 height 18
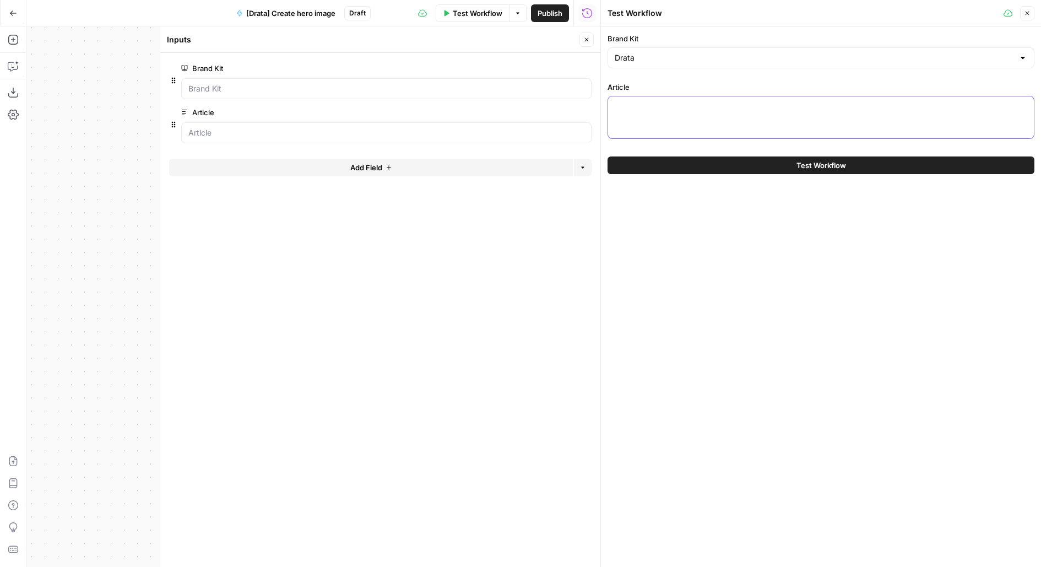
click at [656, 107] on textarea "Article" at bounding box center [821, 106] width 413 height 11
paste textarea "# From Manual to Automated: How AI Transforms Compliance Operations Manual comp…"
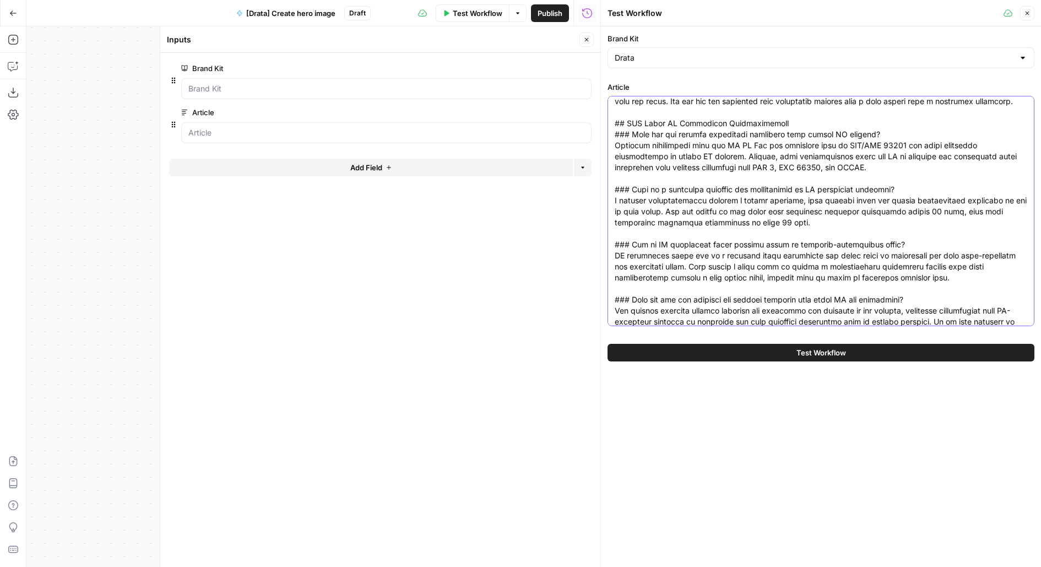
type textarea "# From Manual to Automated: How AI Transforms Compliance Operations Manual comp…"
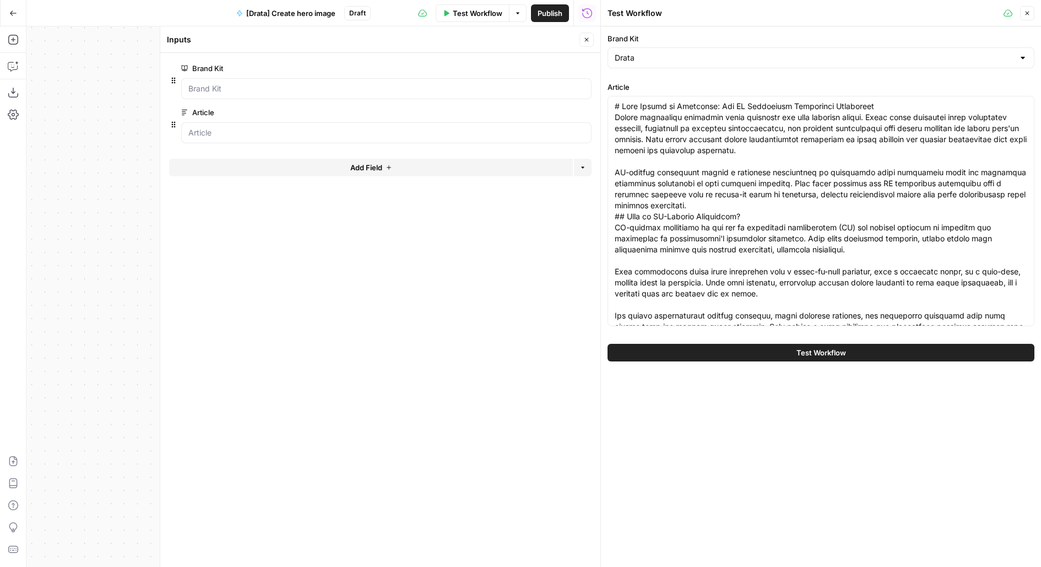
click at [587, 42] on icon "button" at bounding box center [587, 39] width 7 height 7
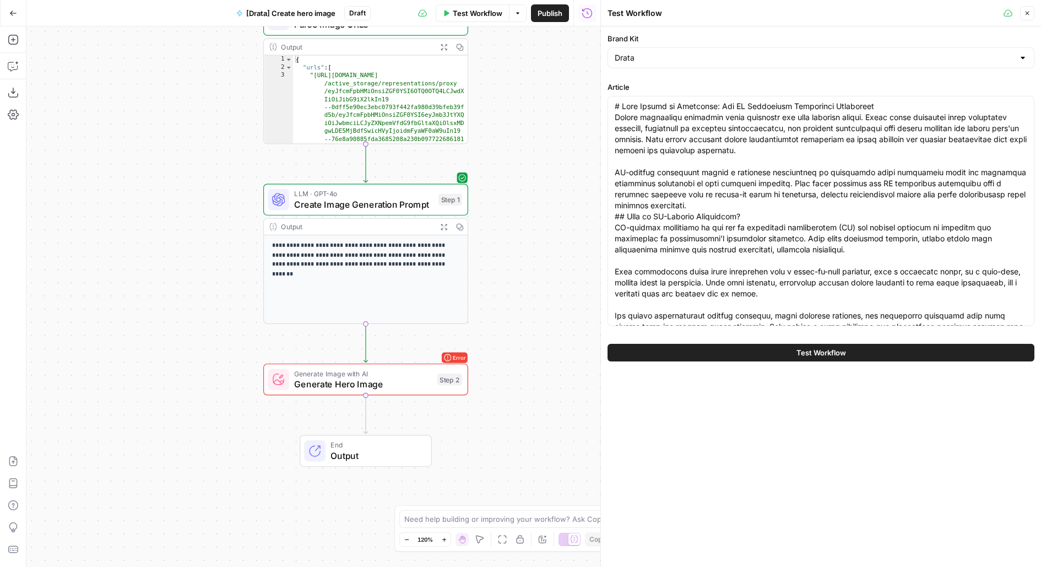
drag, startPoint x: 535, startPoint y: 263, endPoint x: 535, endPoint y: 97, distance: 166.4
click at [535, 97] on div "**********" at bounding box center [313, 296] width 574 height 541
click at [449, 173] on span "Test" at bounding box center [449, 173] width 16 height 12
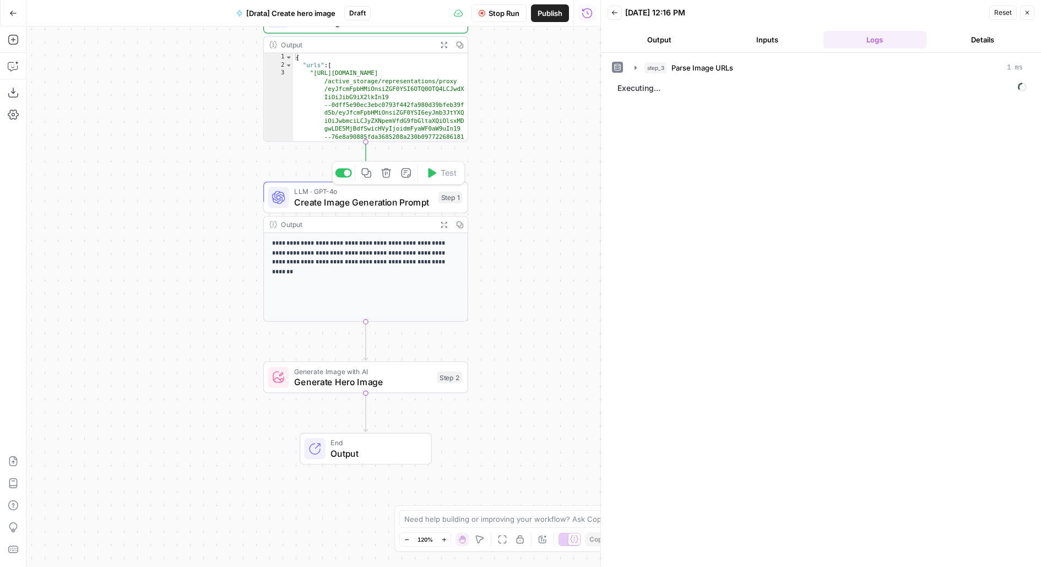
click at [434, 201] on div "LLM · GPT-4o Create Image Generation Prompt Step 1 Copy step Delete step Add No…" at bounding box center [365, 197] width 195 height 23
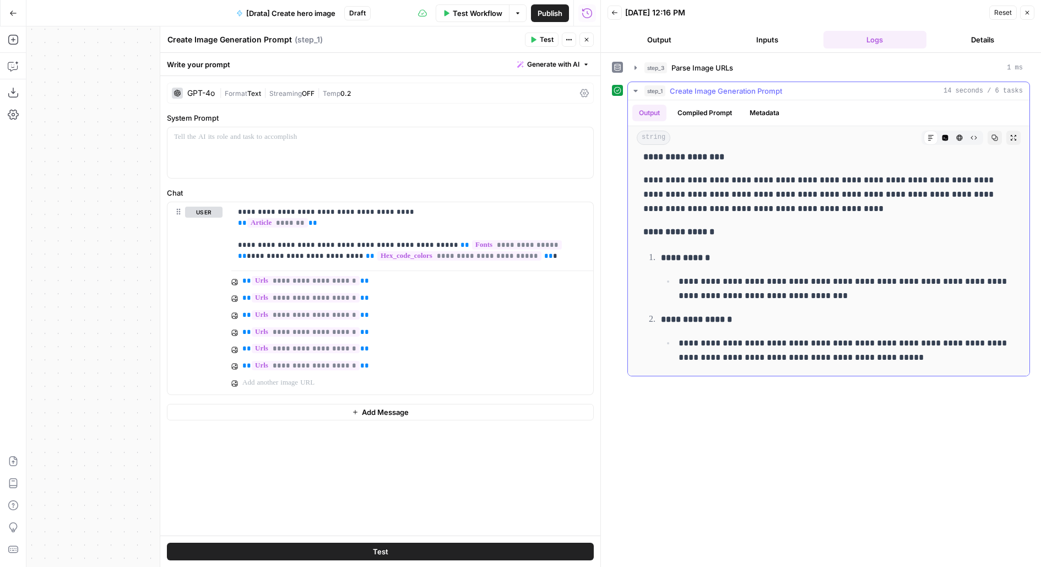
scroll to position [9, 0]
click at [664, 190] on p "**********" at bounding box center [829, 193] width 371 height 43
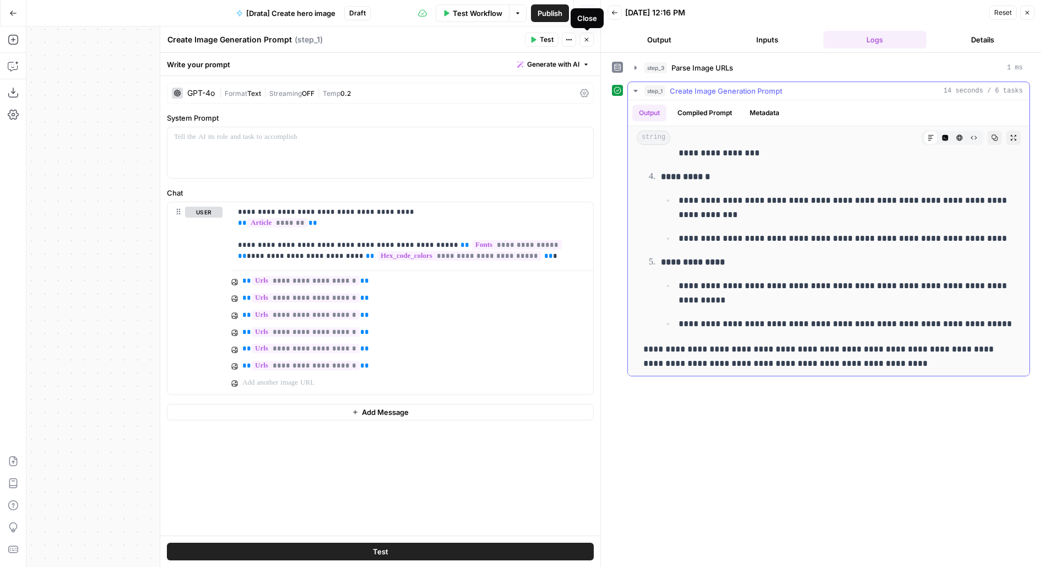
scroll to position [0, 0]
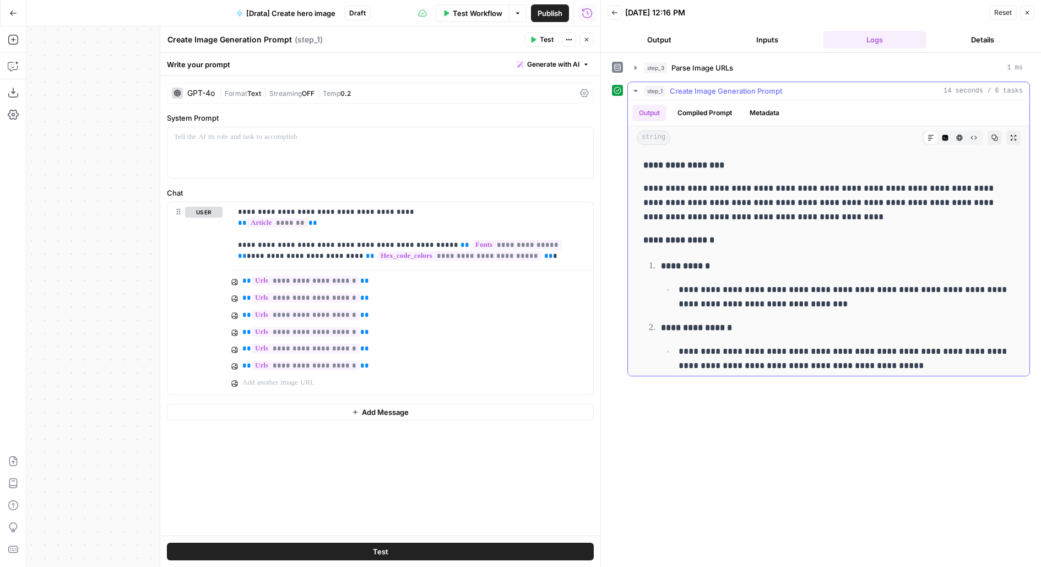
click at [705, 262] on strong "**********" at bounding box center [685, 266] width 49 height 8
click at [591, 40] on button "Close" at bounding box center [587, 40] width 14 height 14
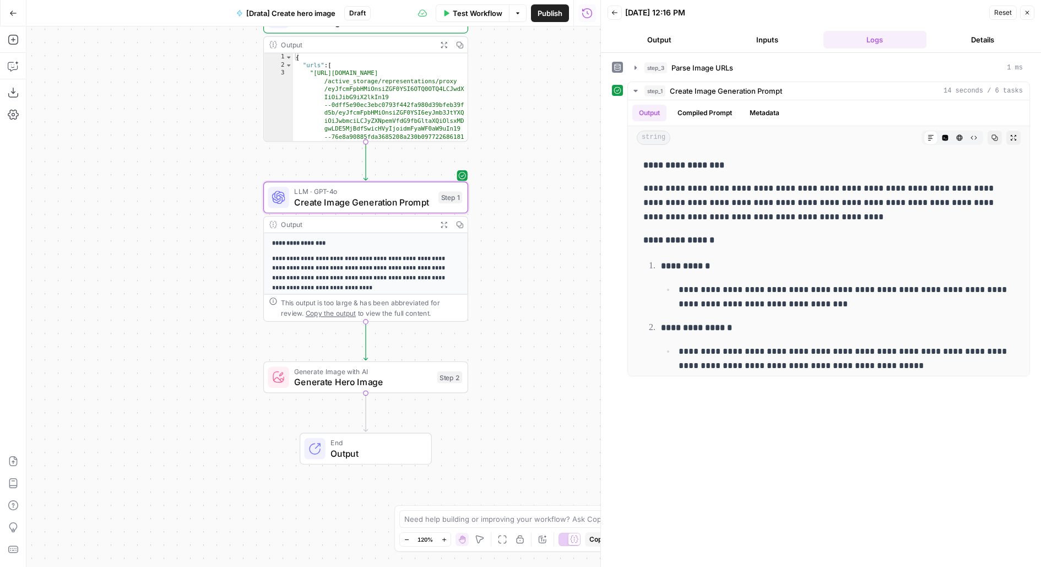
click at [418, 382] on span "Generate Hero Image" at bounding box center [363, 381] width 138 height 13
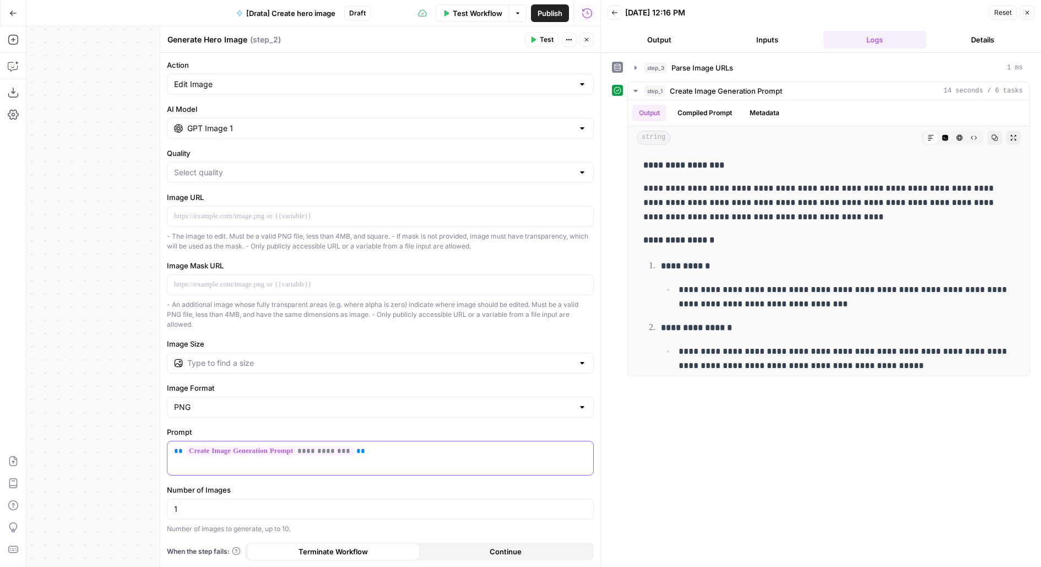
click at [422, 459] on div "**********" at bounding box center [381, 458] width 426 height 34
click at [551, 34] on button "Test" at bounding box center [542, 40] width 34 height 14
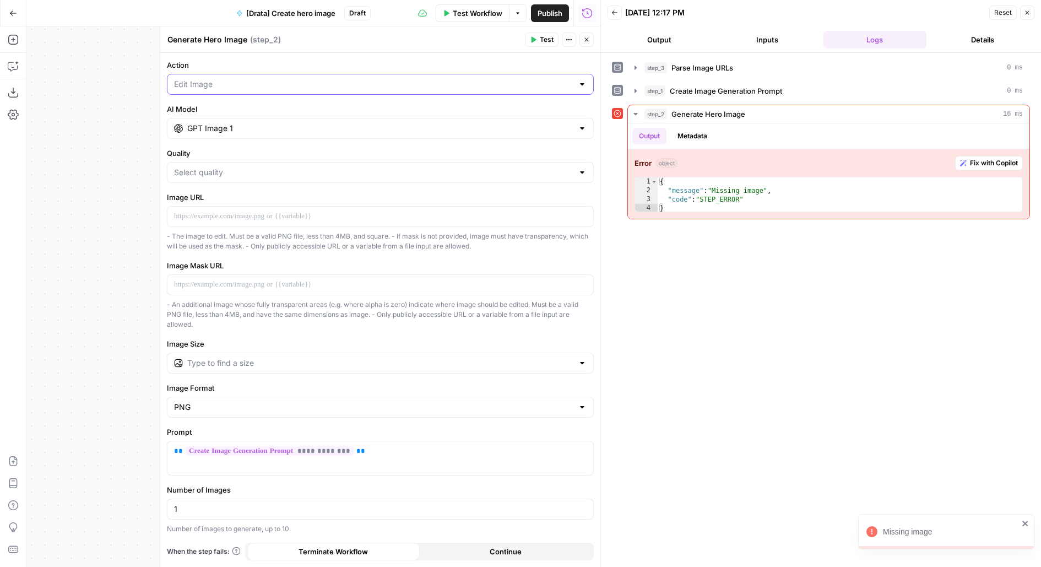
click at [347, 84] on input "Action" at bounding box center [374, 84] width 400 height 11
click at [352, 109] on span "Generate Image" at bounding box center [378, 111] width 404 height 11
type input "Generate Image"
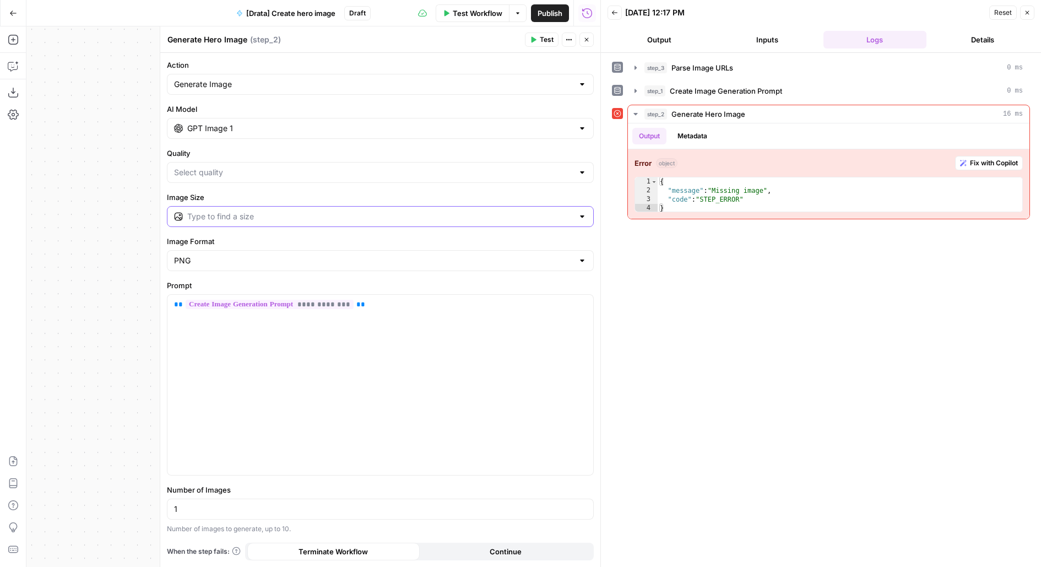
click at [411, 212] on input "Image Size" at bounding box center [380, 216] width 386 height 11
click at [355, 256] on span "1024×1536" at bounding box center [378, 257] width 404 height 11
type input "1024×1536"
drag, startPoint x: 543, startPoint y: 25, endPoint x: 535, endPoint y: 38, distance: 14.8
click at [535, 38] on div "Publish P" at bounding box center [549, 36] width 33 height 10
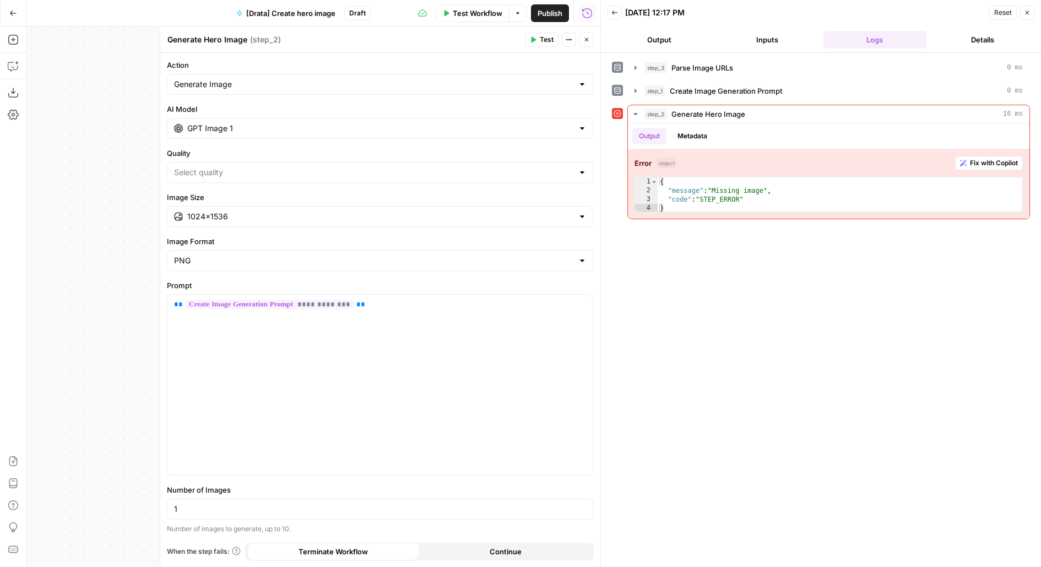
click at [547, 37] on span "Test" at bounding box center [547, 40] width 14 height 10
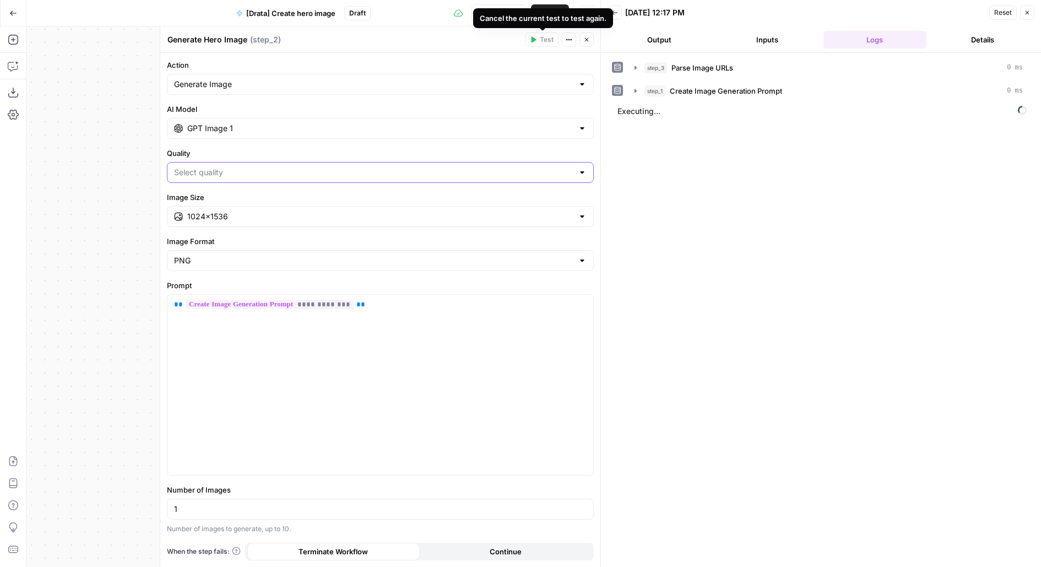
click at [422, 171] on input "Quality" at bounding box center [374, 172] width 400 height 11
type input "High"
click at [300, 174] on input "Quality" at bounding box center [374, 172] width 400 height 11
type input "High"
click at [418, 22] on div "Stop Run Publish Run History" at bounding box center [486, 13] width 230 height 26
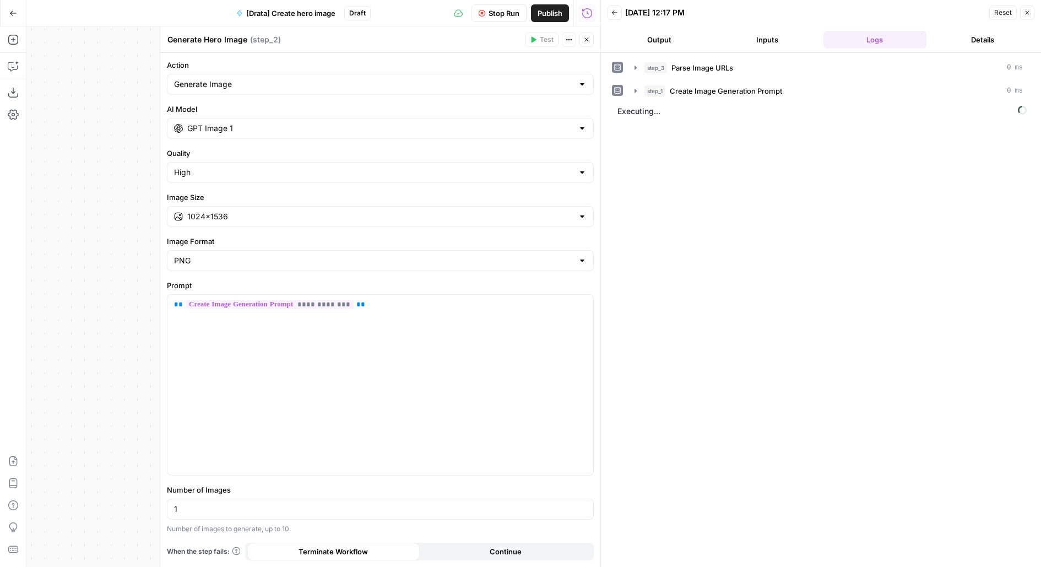
click at [495, 22] on div "Stop Run Publish Run History" at bounding box center [486, 13] width 230 height 26
click at [495, 15] on span "Stop Run" at bounding box center [504, 13] width 31 height 11
click at [548, 44] on span "Test" at bounding box center [547, 40] width 14 height 10
click at [582, 44] on button "Close" at bounding box center [587, 40] width 14 height 14
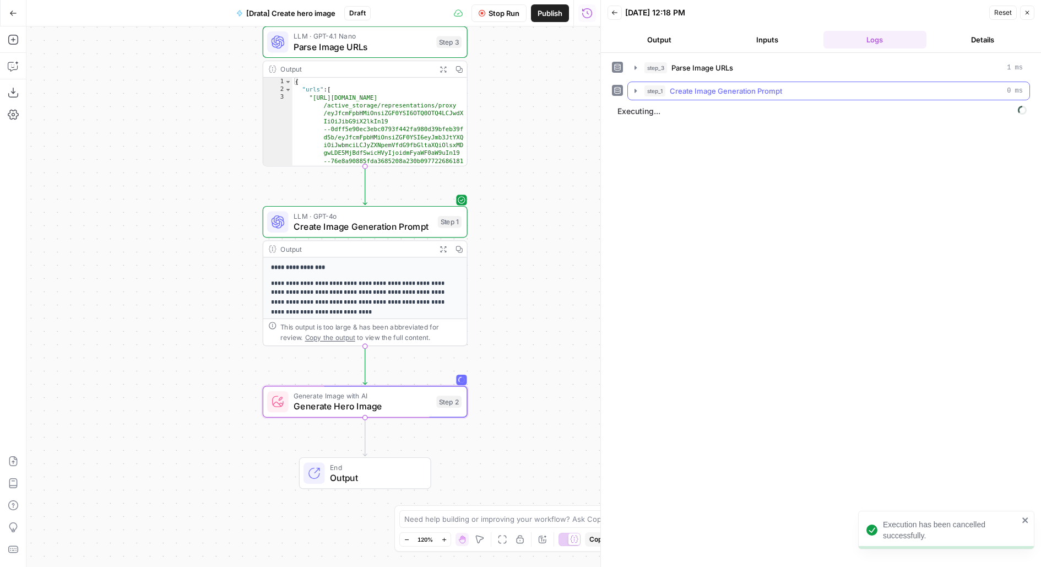
click at [805, 88] on div "step_1 Create Image Generation Prompt 0 ms" at bounding box center [834, 90] width 379 height 11
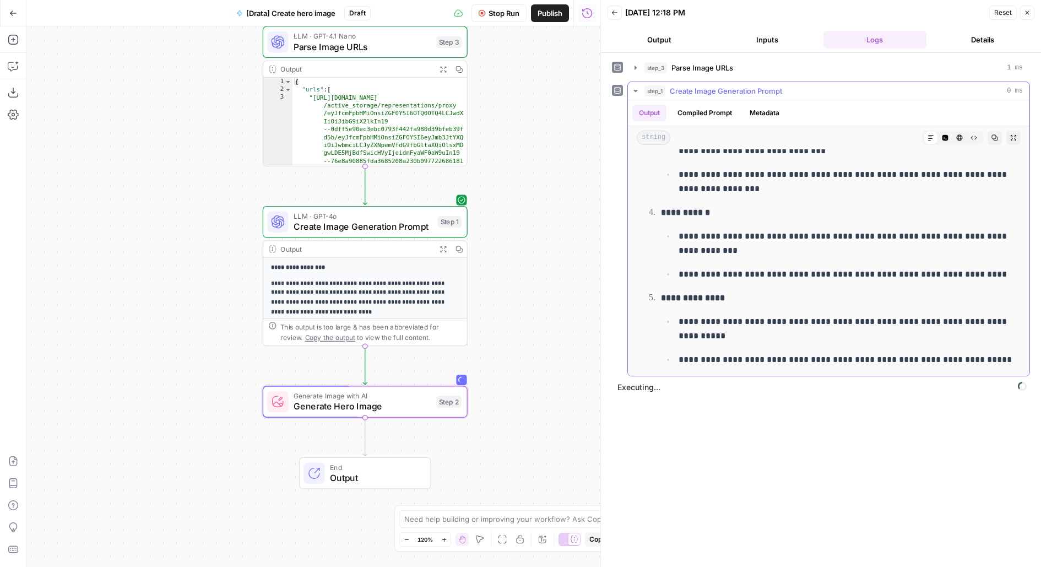
scroll to position [350, 0]
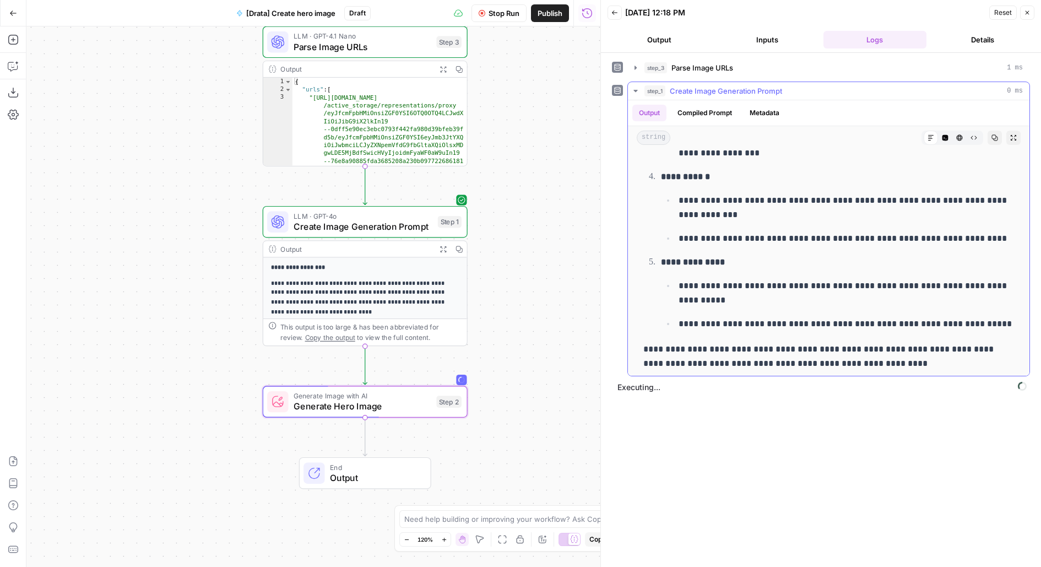
click at [647, 92] on span "step_1" at bounding box center [655, 90] width 21 height 11
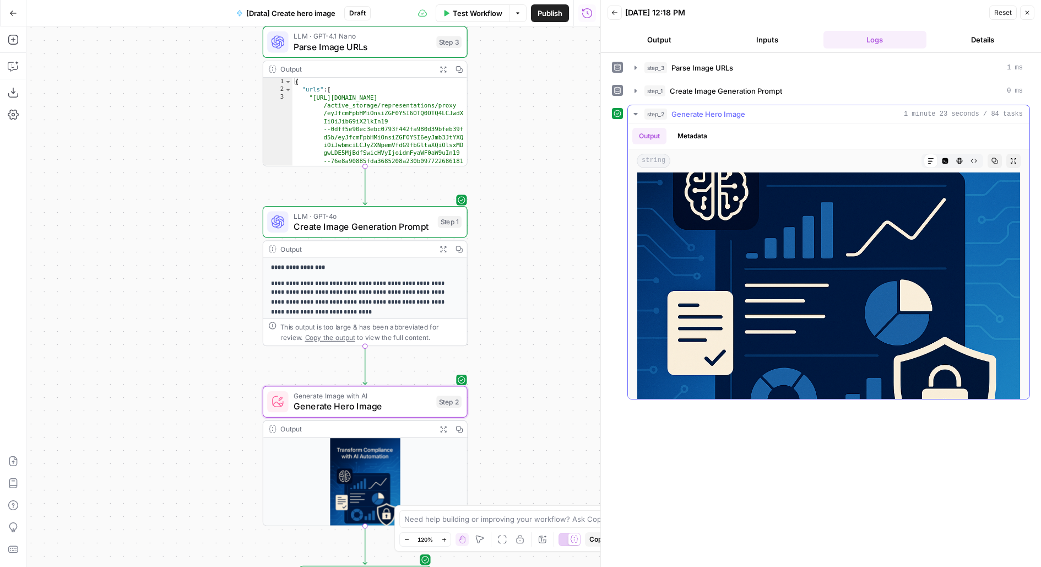
scroll to position [359, 0]
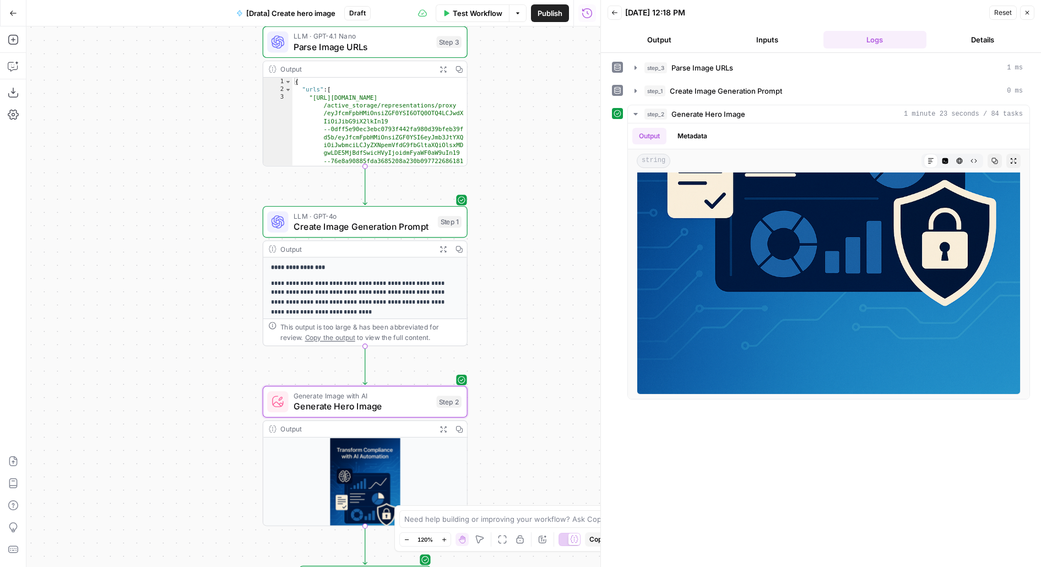
click at [555, 15] on span "Publish" at bounding box center [550, 13] width 25 height 11
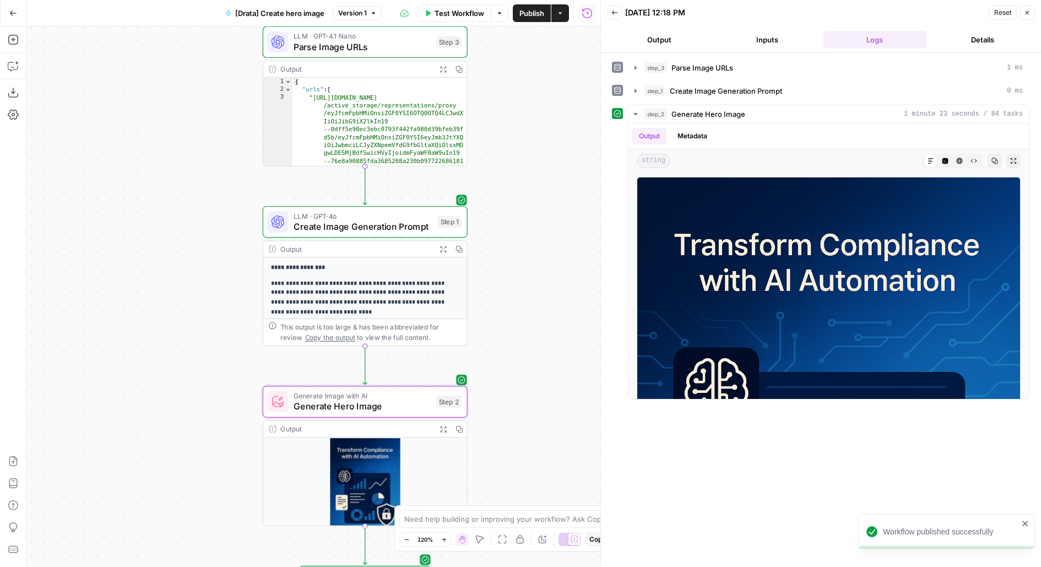
click at [440, 412] on div "Generate Image with AI Generate Hero Image Step 2 Copy step Delete step Add Not…" at bounding box center [364, 402] width 195 height 23
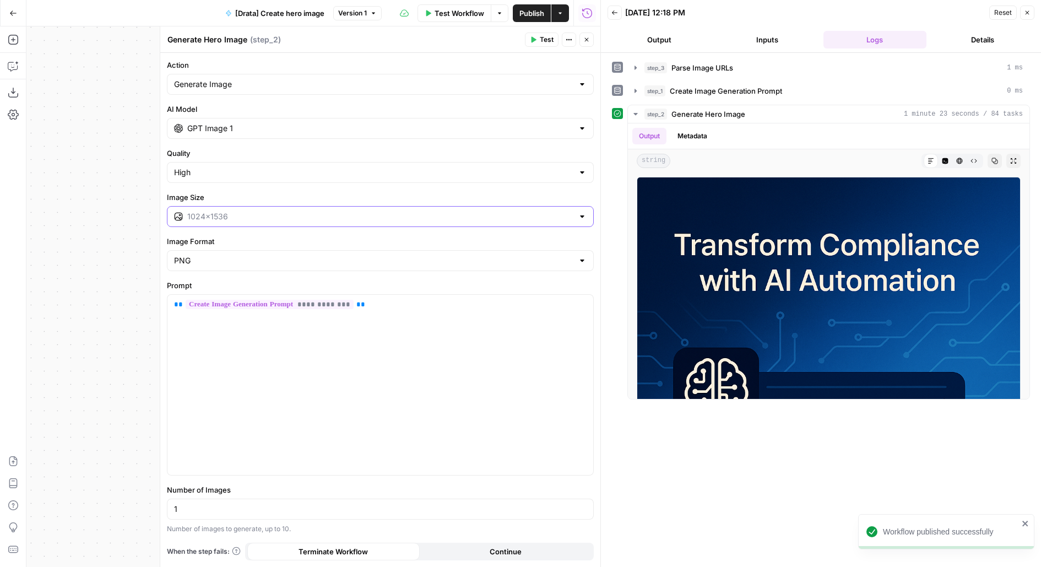
click at [276, 214] on input "Image Size" at bounding box center [380, 216] width 386 height 11
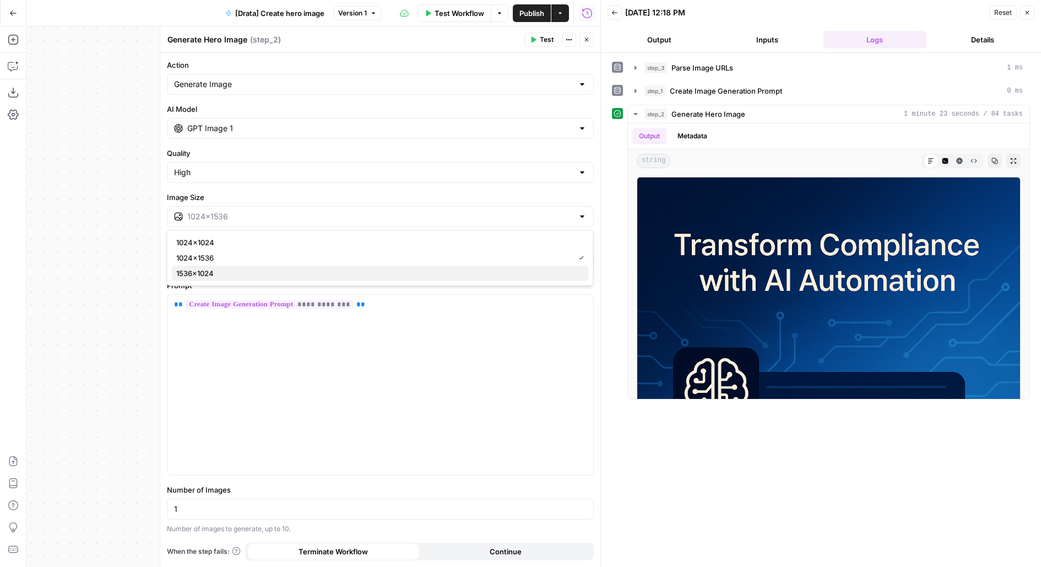
click at [261, 271] on span "1536×1024" at bounding box center [378, 273] width 404 height 11
type input "1536×1024"
click at [549, 39] on span "Test" at bounding box center [547, 40] width 14 height 10
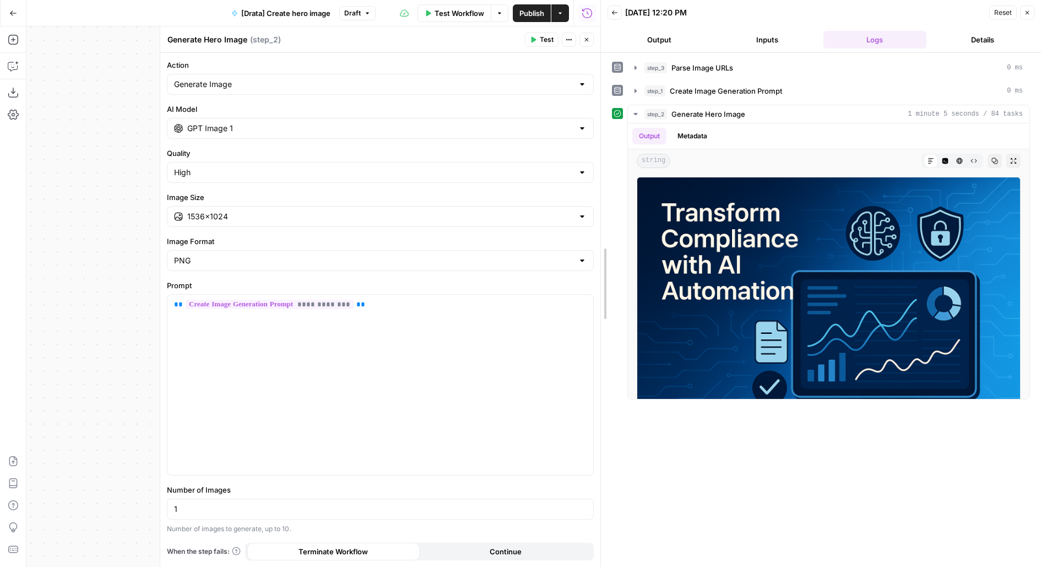
drag, startPoint x: 603, startPoint y: 260, endPoint x: 558, endPoint y: 258, distance: 44.7
click at [559, 258] on body "Drata New Home Browse Your Data Usage Flightpath Settings Recent Grids Content …" at bounding box center [520, 283] width 1041 height 567
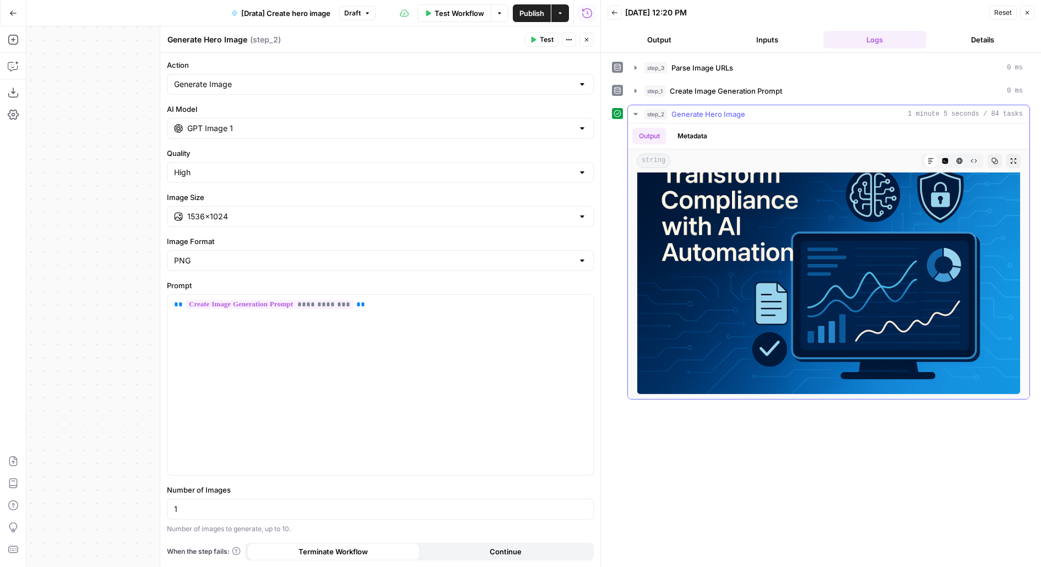
scroll to position [37, 0]
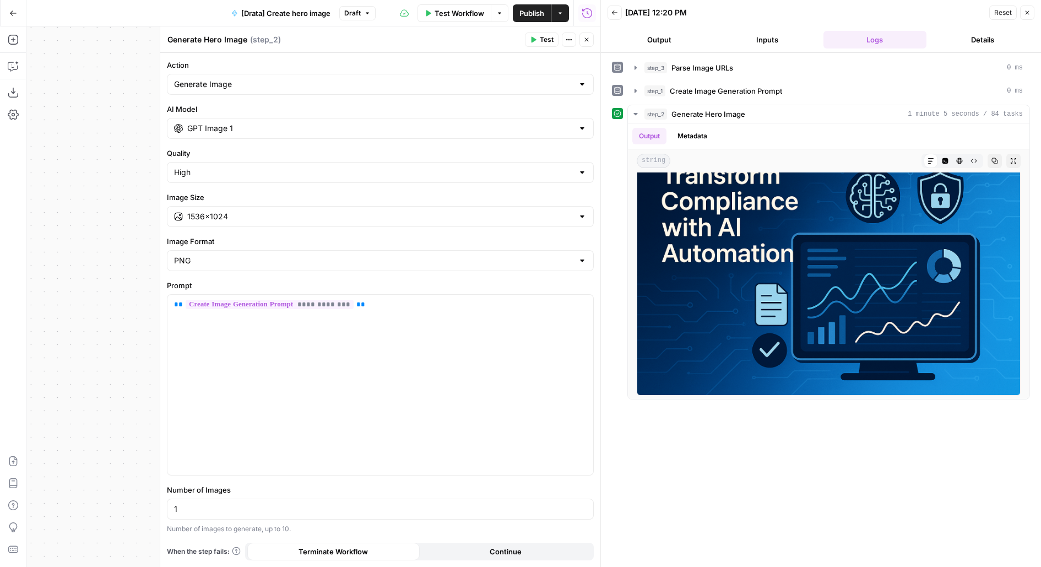
click at [584, 38] on icon "button" at bounding box center [587, 39] width 7 height 7
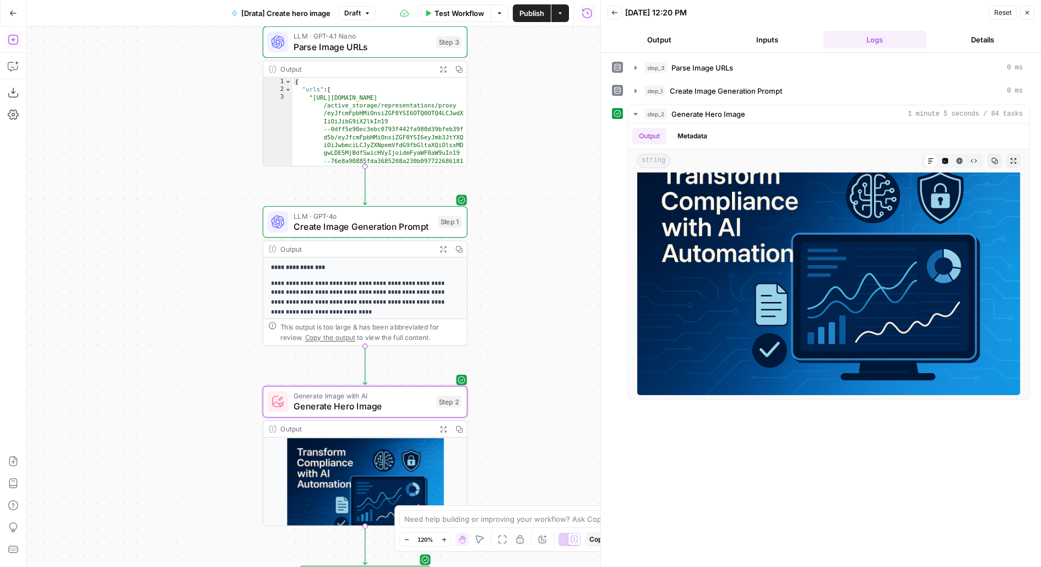
click at [11, 37] on icon "button" at bounding box center [13, 39] width 11 height 11
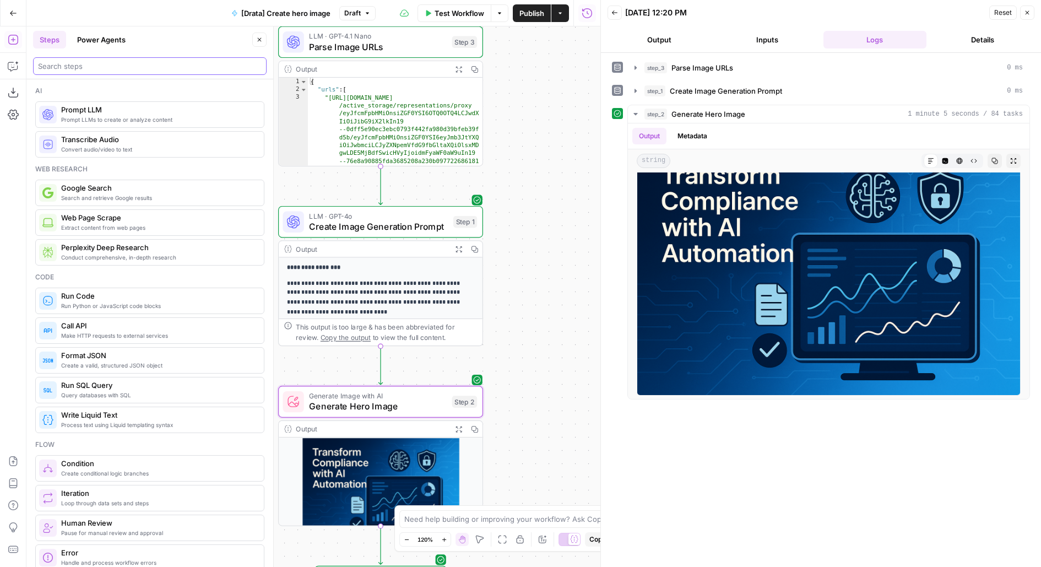
click at [78, 64] on input "search" at bounding box center [150, 66] width 224 height 11
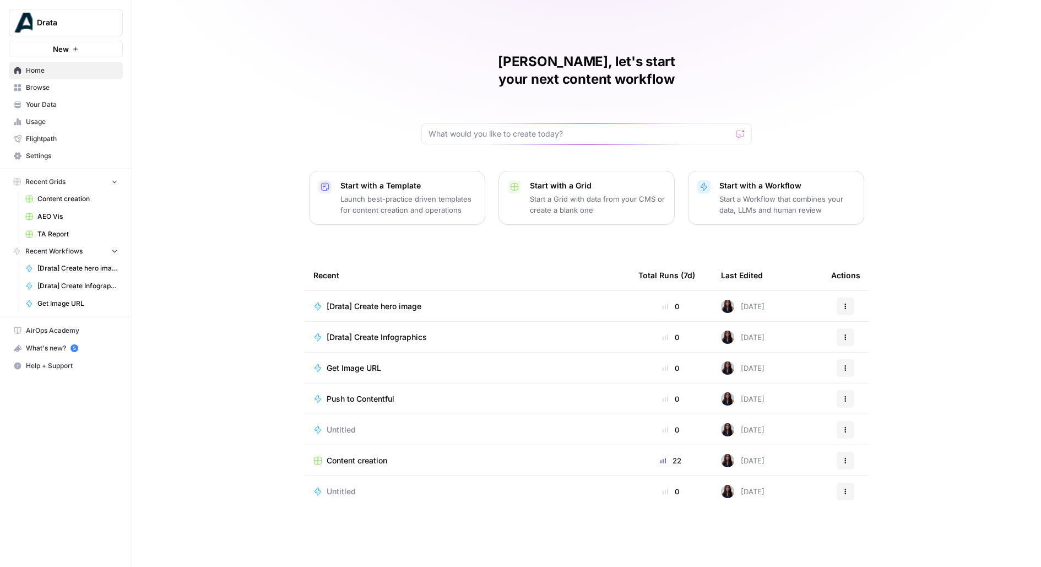
click at [97, 55] on button "New" at bounding box center [66, 49] width 114 height 17
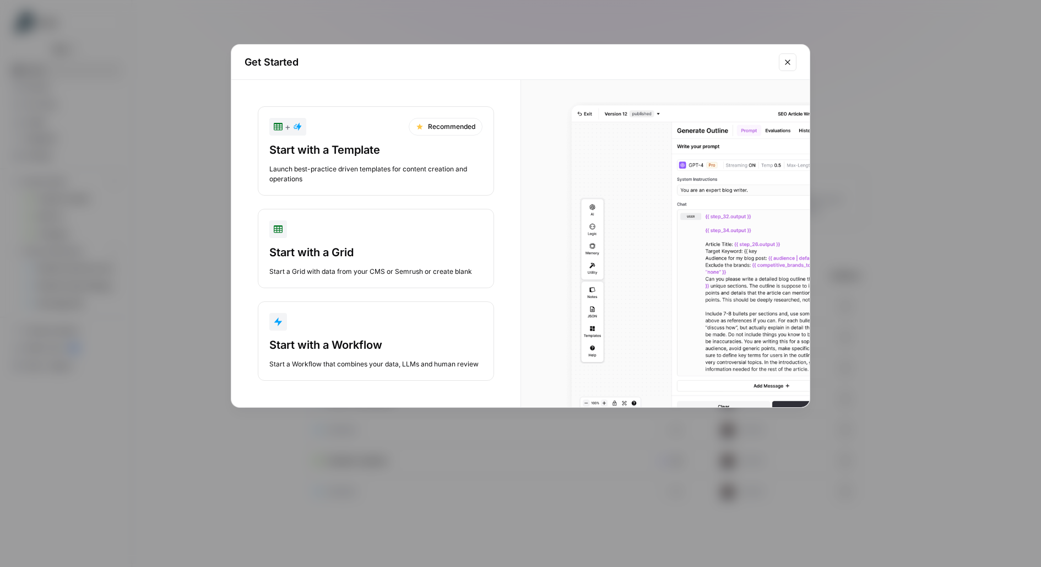
click at [364, 310] on button "Start with a Workflow Start a Workflow that combines your data, LLMs and human …" at bounding box center [376, 340] width 236 height 79
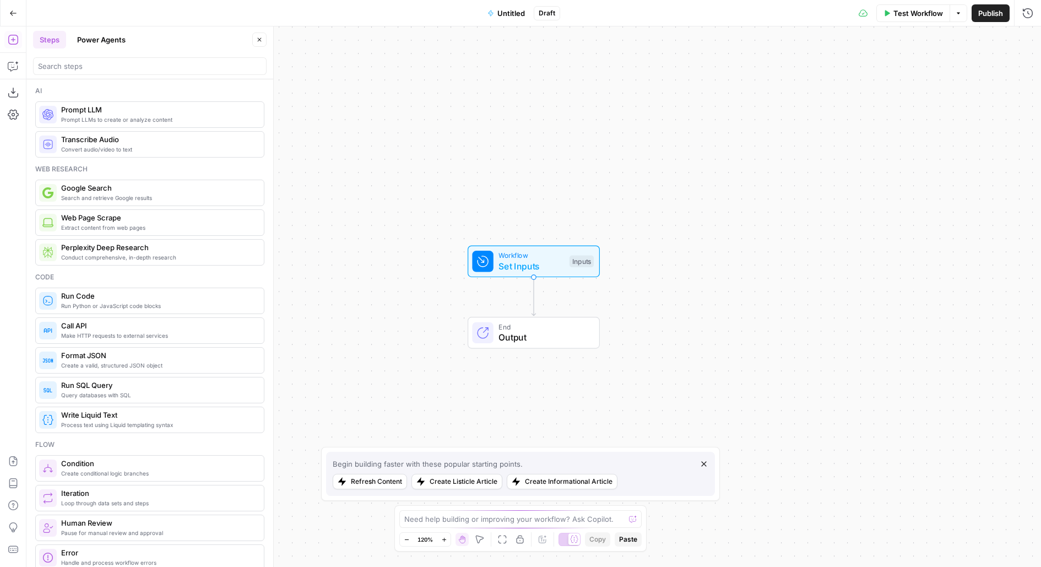
click at [92, 58] on div at bounding box center [150, 66] width 234 height 18
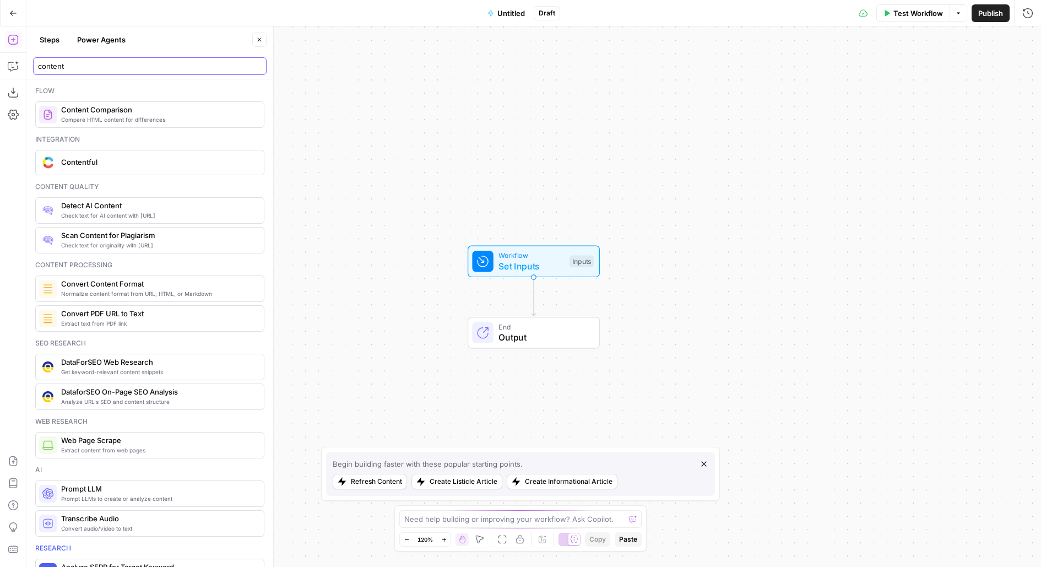
type input "content"
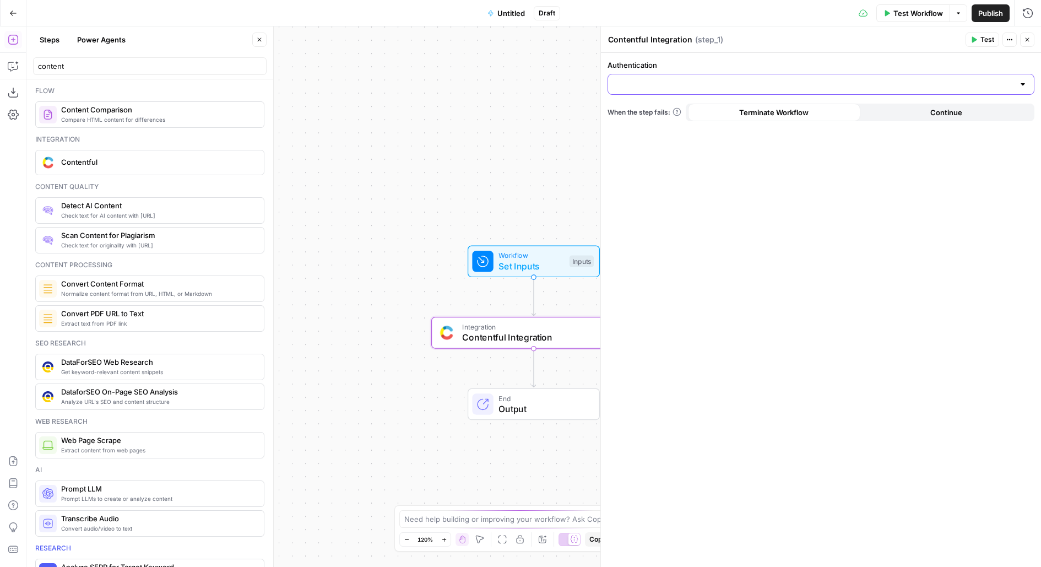
click at [700, 86] on input "Authentication" at bounding box center [815, 84] width 400 height 11
click at [644, 112] on span "Contentful 3" at bounding box center [819, 111] width 404 height 11
type input "Contentful 3"
click at [684, 129] on input "Action" at bounding box center [815, 128] width 400 height 11
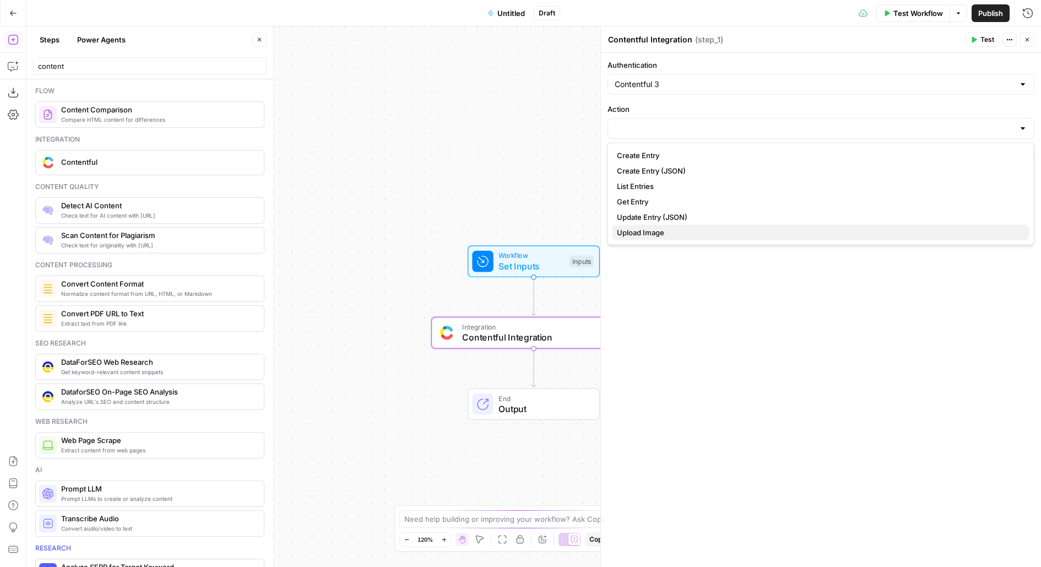
click at [652, 236] on span "Upload Image" at bounding box center [819, 232] width 404 height 11
type input "Upload Image"
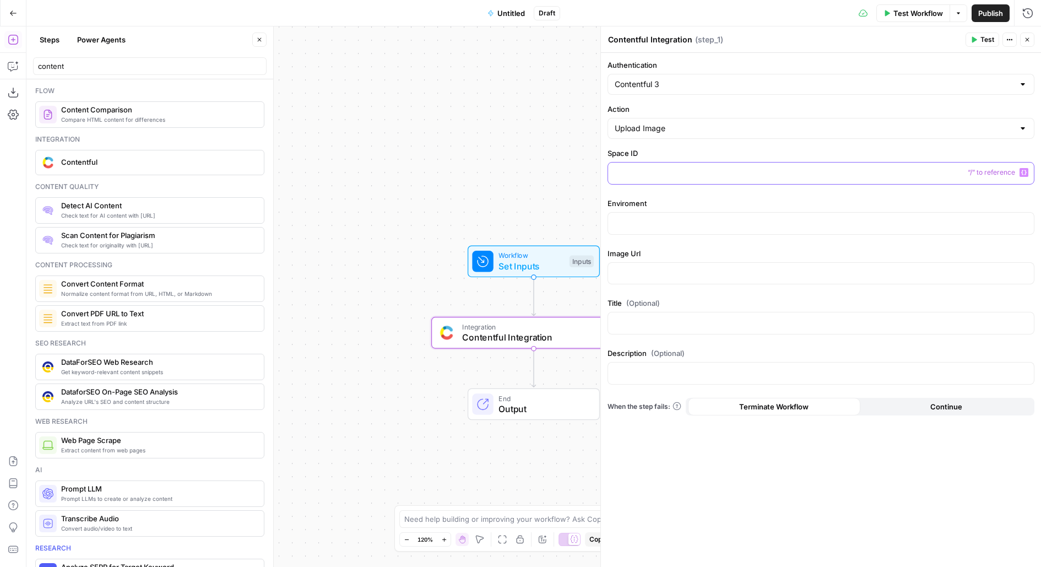
click at [648, 167] on p at bounding box center [821, 172] width 413 height 11
click at [659, 126] on input "Action" at bounding box center [815, 128] width 400 height 11
type input "Upload Image"
click at [652, 253] on label "Image Url" at bounding box center [821, 253] width 427 height 11
click at [1028, 45] on button "Close" at bounding box center [1028, 40] width 14 height 14
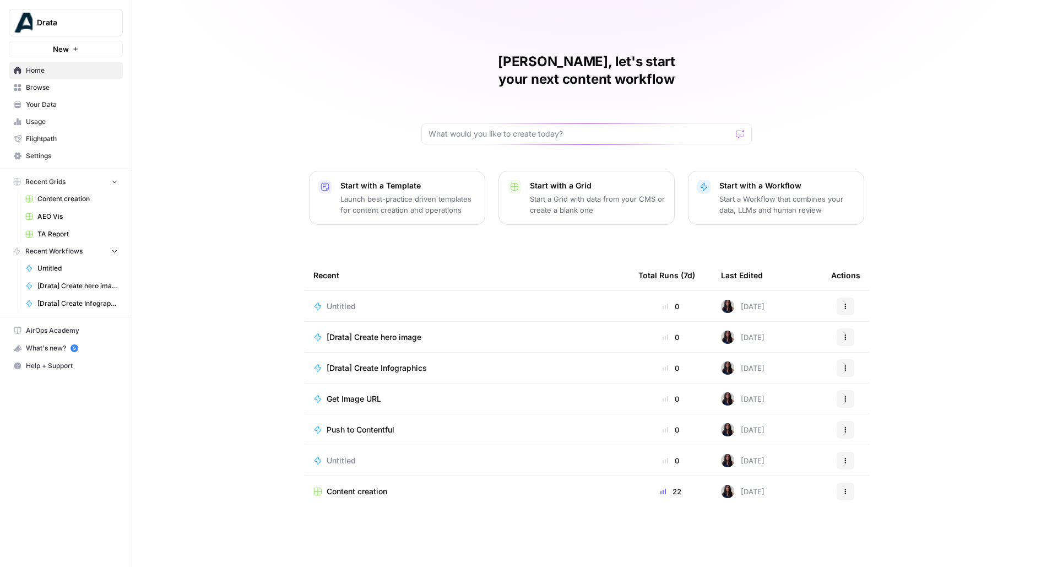
click at [74, 196] on span "Content creation" at bounding box center [77, 199] width 80 height 10
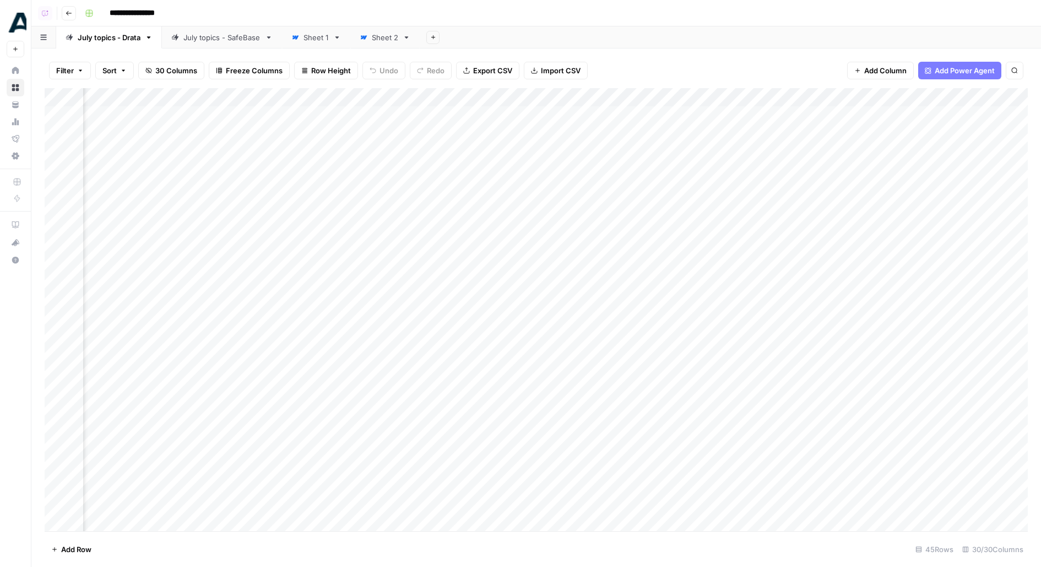
scroll to position [0, 2239]
click at [984, 98] on span "Add Column" at bounding box center [1003, 98] width 39 height 10
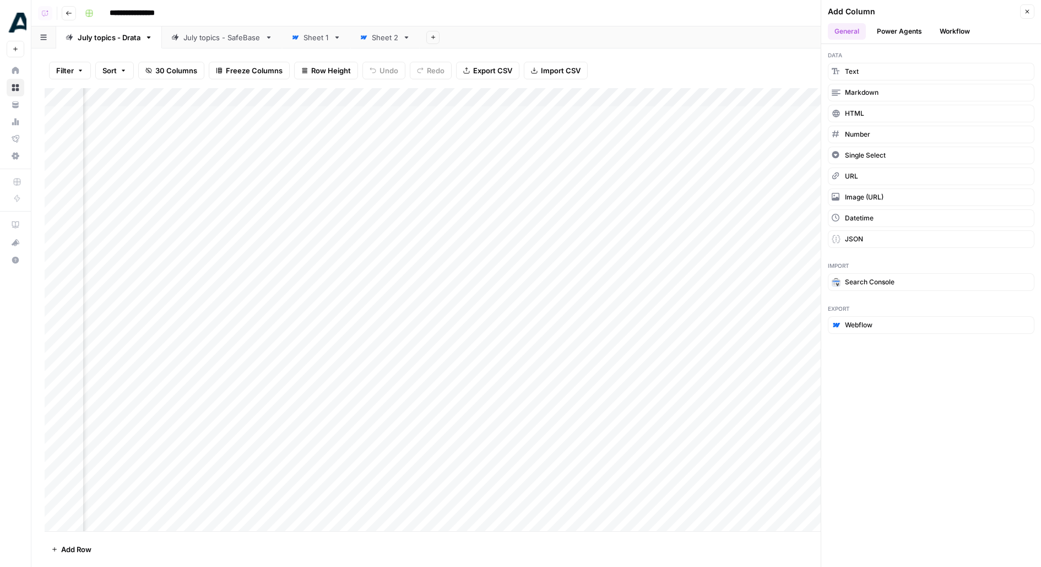
click at [942, 27] on button "Workflow" at bounding box center [955, 31] width 44 height 17
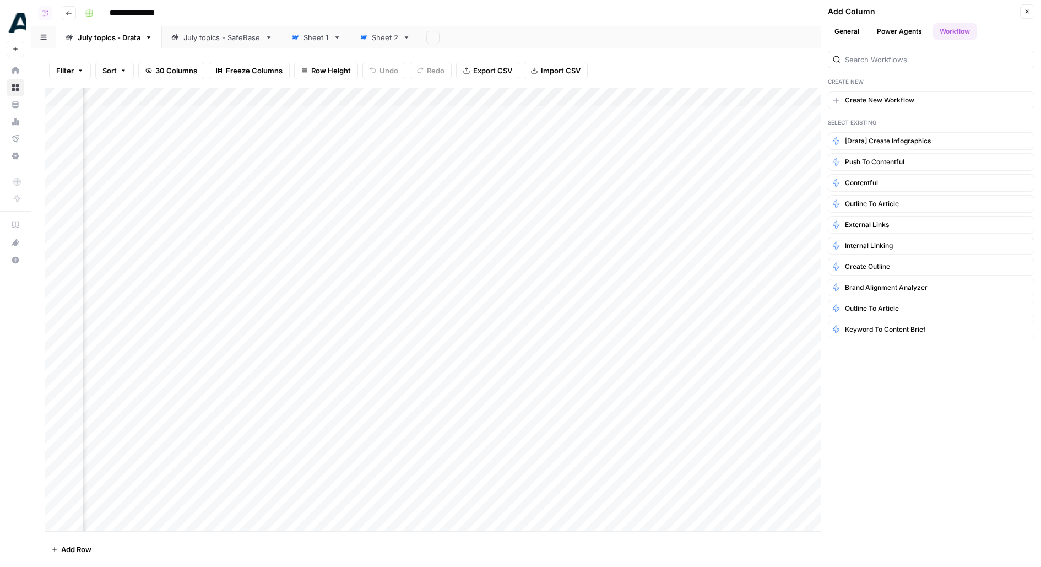
click at [1024, 9] on icon "button" at bounding box center [1027, 11] width 7 height 7
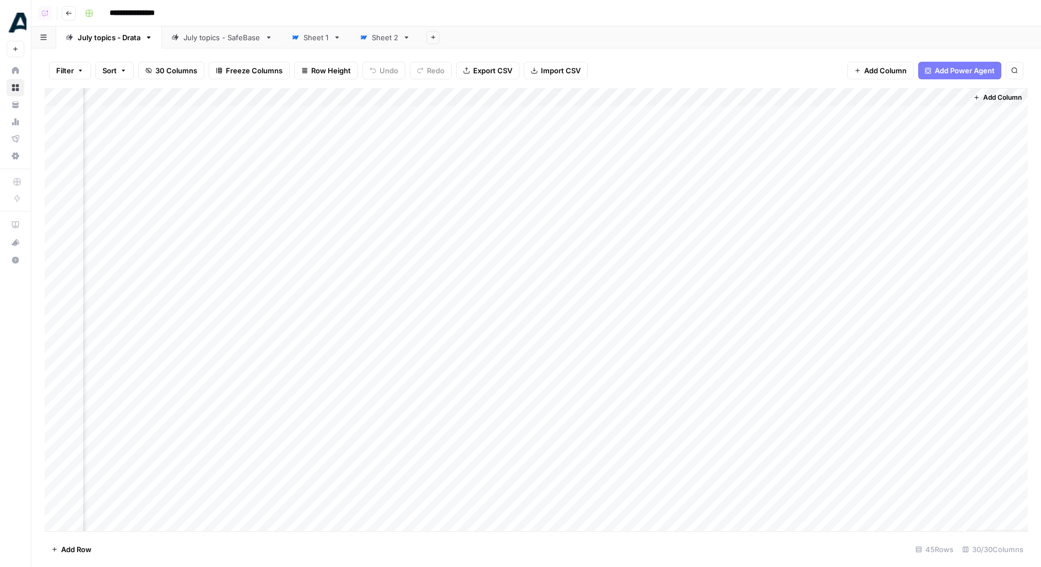
click at [992, 97] on span "Add Column" at bounding box center [1003, 98] width 39 height 10
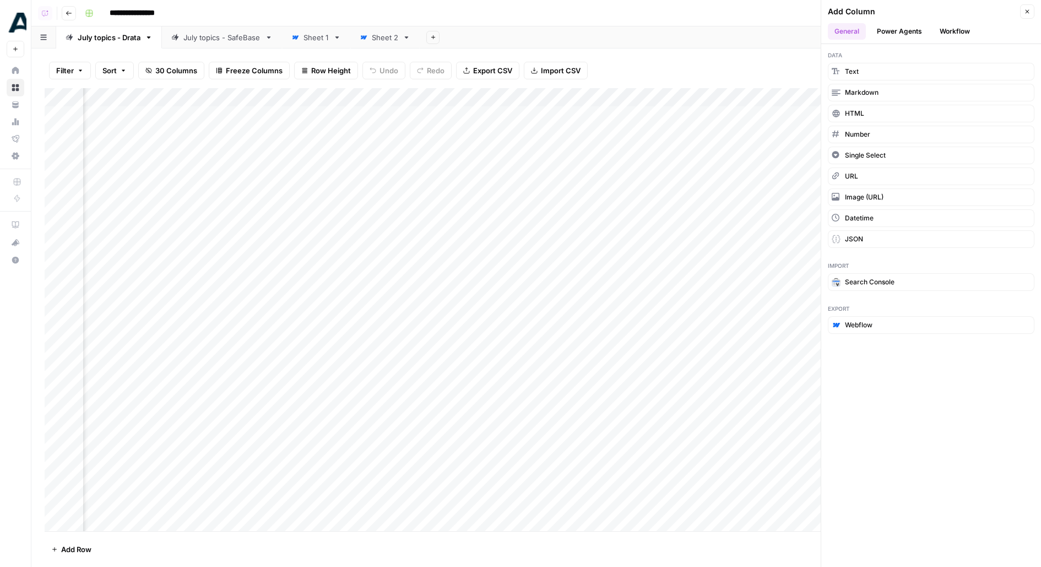
click at [959, 35] on button "Workflow" at bounding box center [955, 31] width 44 height 17
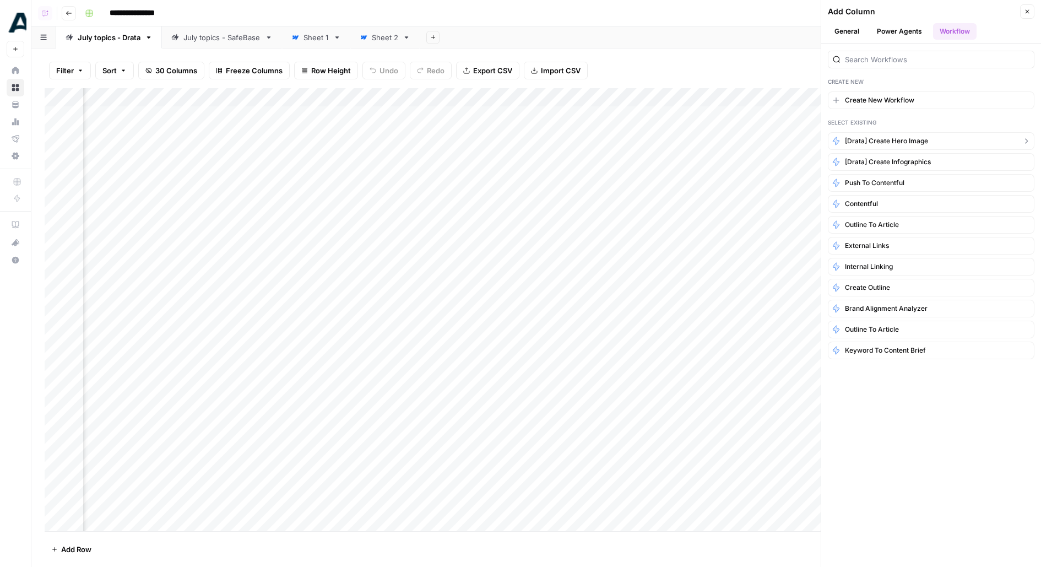
click at [900, 142] on span "[Drata] Create hero image" at bounding box center [886, 141] width 83 height 10
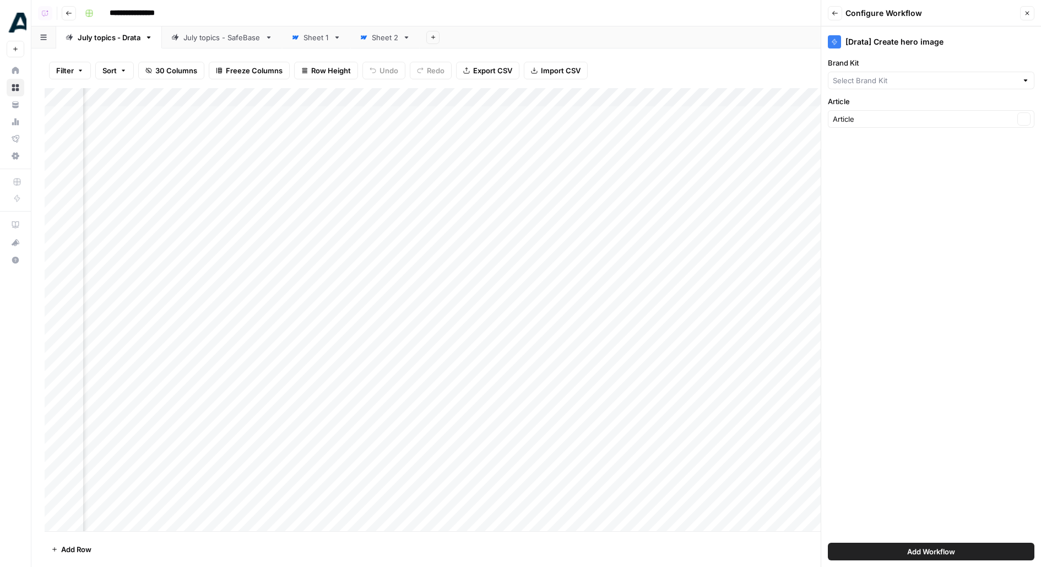
type input "SafeBase"
click at [900, 77] on input "Brand Kit" at bounding box center [923, 80] width 181 height 11
click at [898, 109] on span "Drata" at bounding box center [929, 105] width 183 height 11
type input "Drata"
click at [881, 549] on button "Add Workflow" at bounding box center [931, 552] width 207 height 18
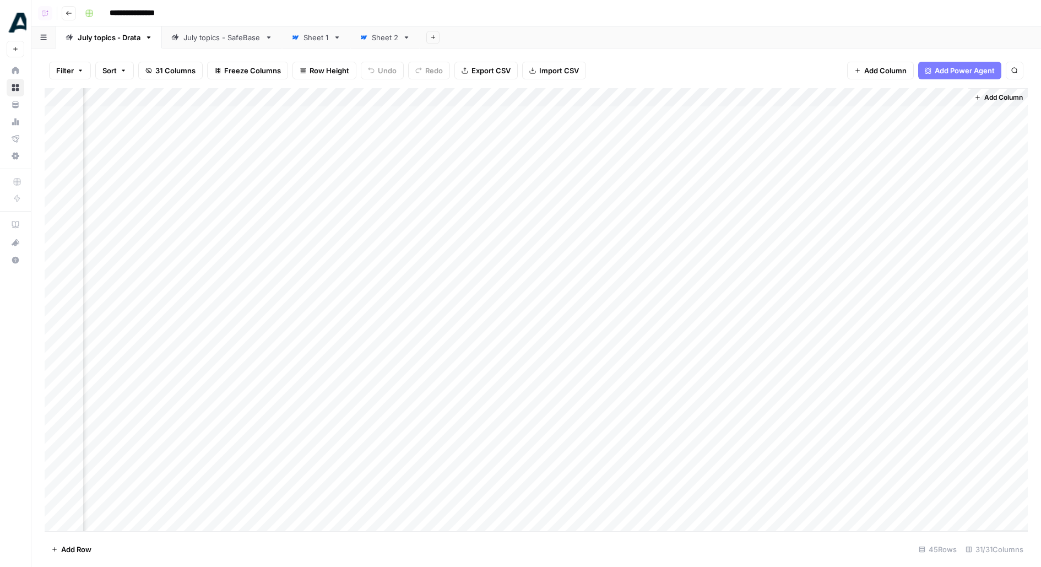
scroll to position [0, 2338]
drag, startPoint x: 917, startPoint y: 100, endPoint x: 725, endPoint y: 94, distance: 193.0
click at [725, 95] on div "Add Column" at bounding box center [537, 309] width 984 height 443
drag, startPoint x: 769, startPoint y: 96, endPoint x: 808, endPoint y: 96, distance: 39.1
click at [807, 96] on div "Add Column" at bounding box center [537, 309] width 984 height 443
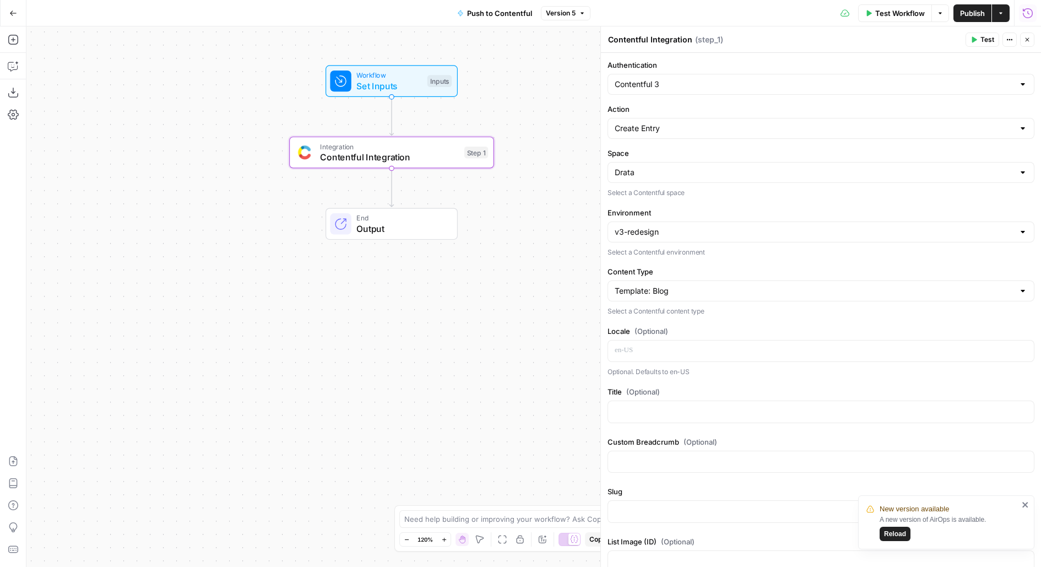
scroll to position [884, 0]
